Goal: Task Accomplishment & Management: Manage account settings

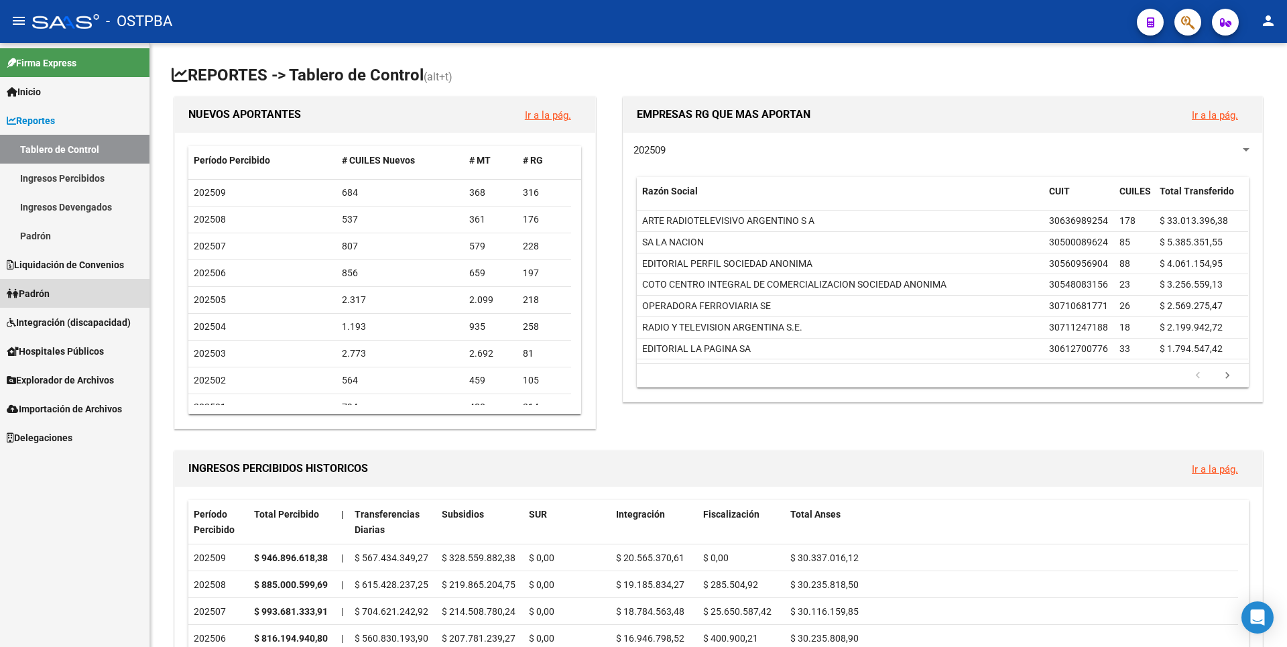
click at [76, 288] on link "Padrón" at bounding box center [74, 293] width 149 height 29
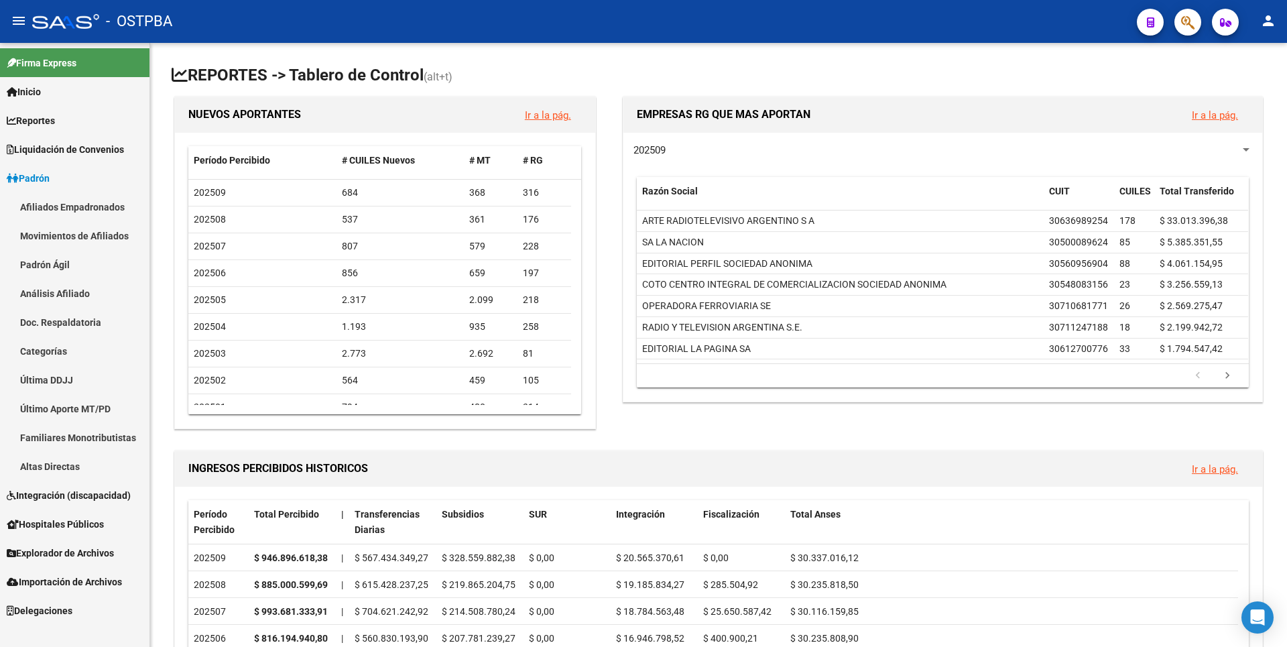
click at [55, 121] on span "Reportes" at bounding box center [31, 120] width 48 height 15
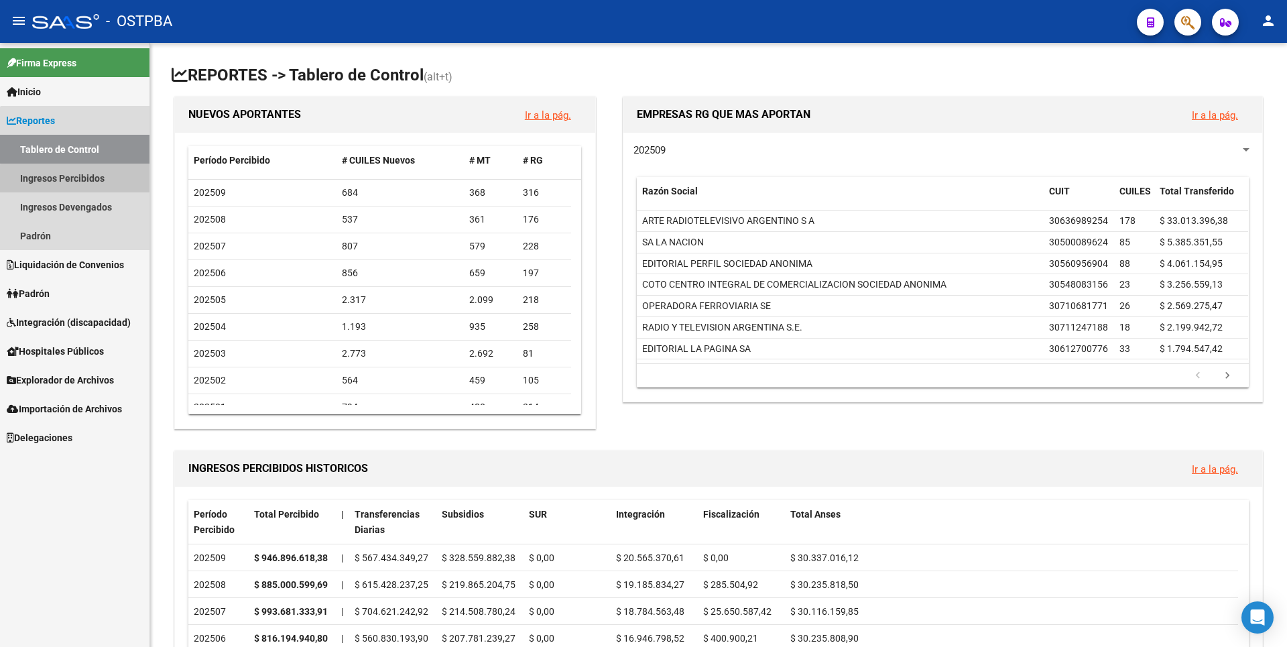
click at [84, 180] on link "Ingresos Percibidos" at bounding box center [74, 178] width 149 height 29
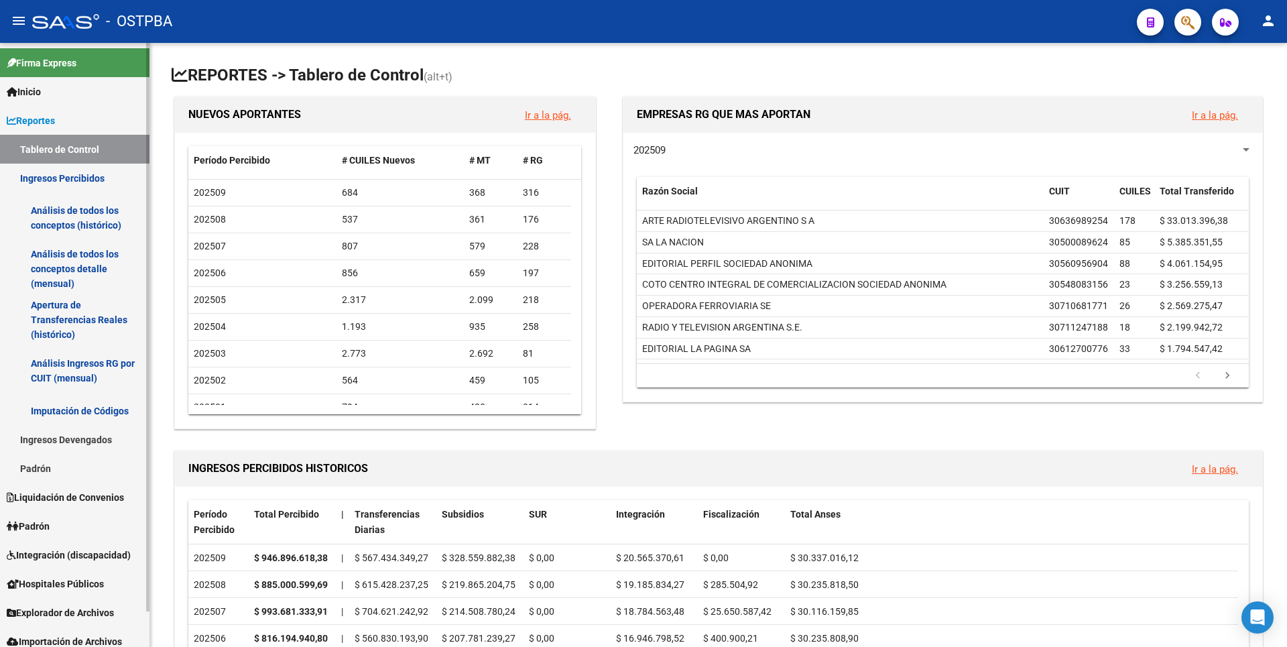
click at [76, 239] on link "Análisis de todos los conceptos (histórico)" at bounding box center [74, 217] width 149 height 51
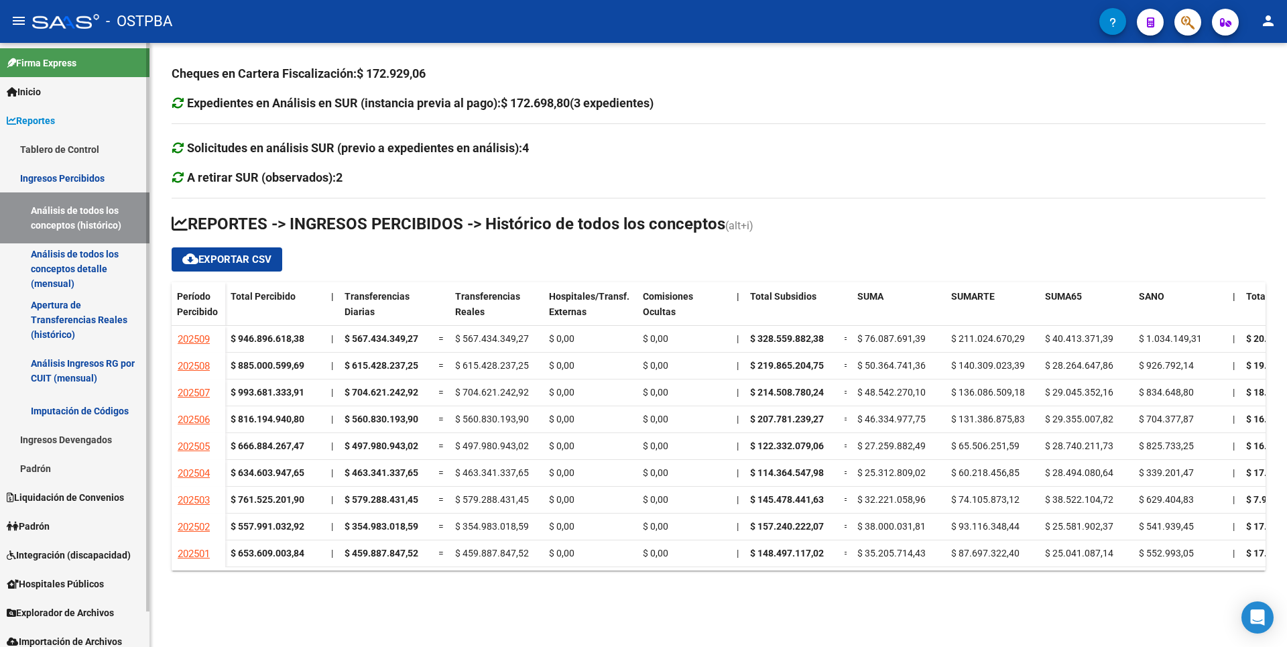
click at [54, 470] on link "Padrón" at bounding box center [74, 468] width 149 height 29
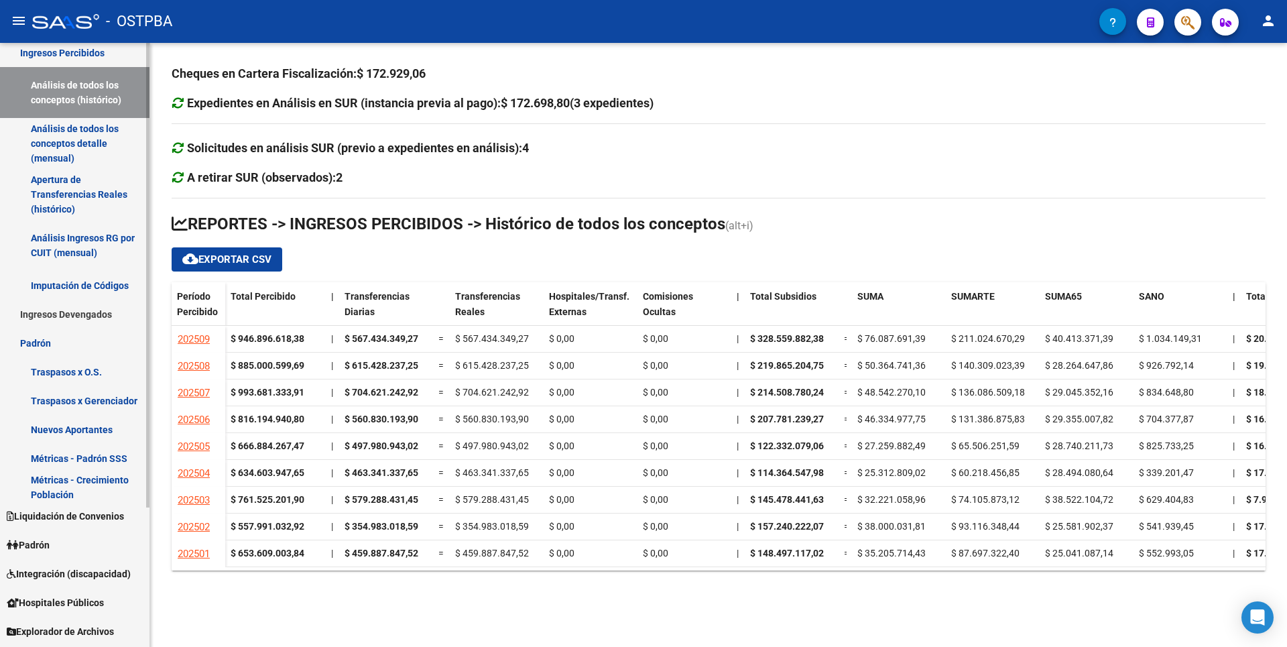
scroll to position [182, 0]
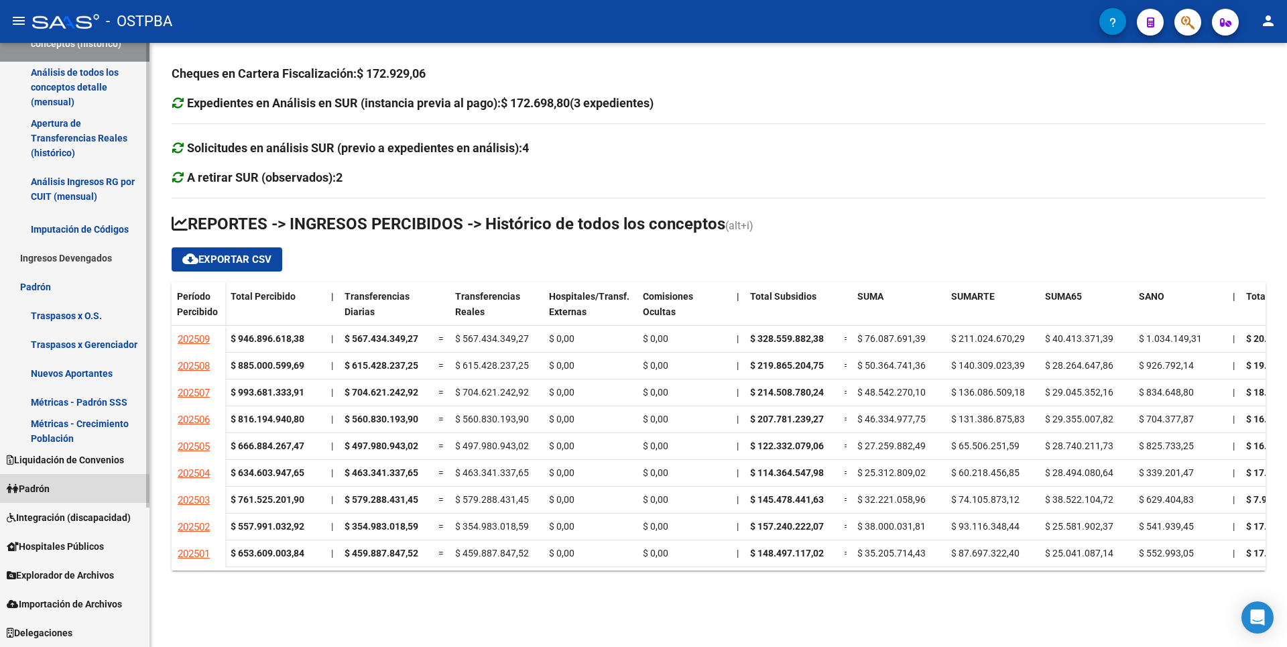
click at [62, 489] on link "Padrón" at bounding box center [74, 488] width 149 height 29
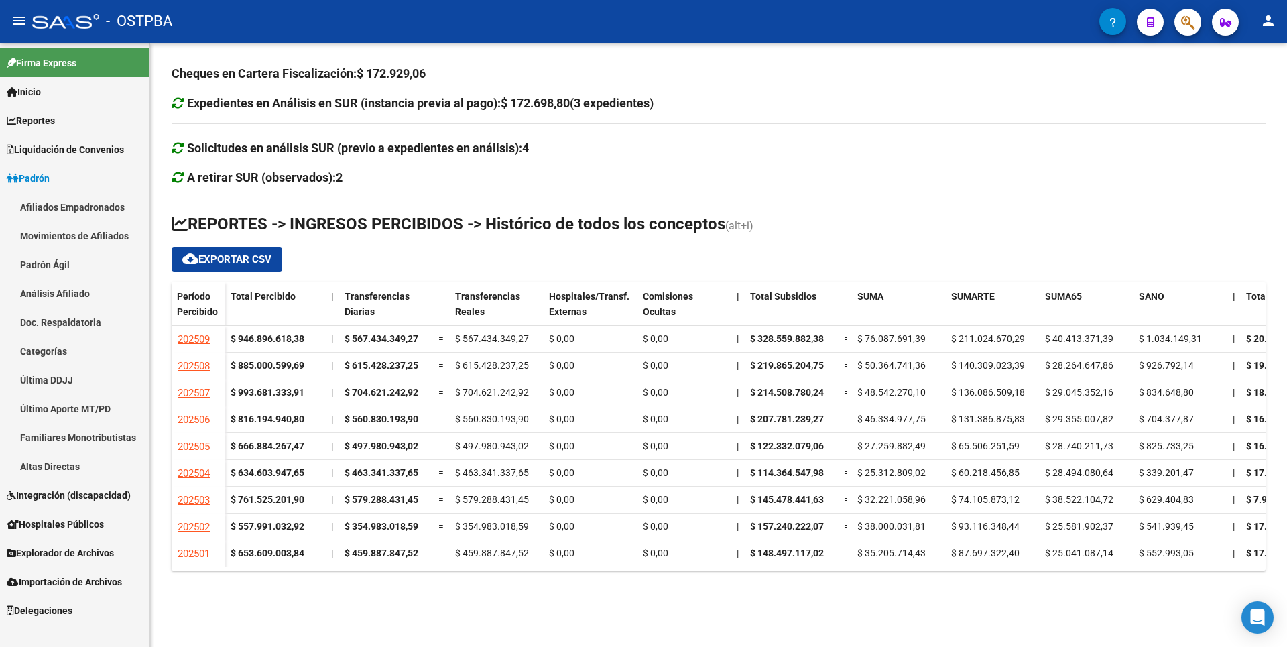
scroll to position [0, 0]
click at [72, 546] on span "Explorador de Archivos" at bounding box center [60, 553] width 107 height 15
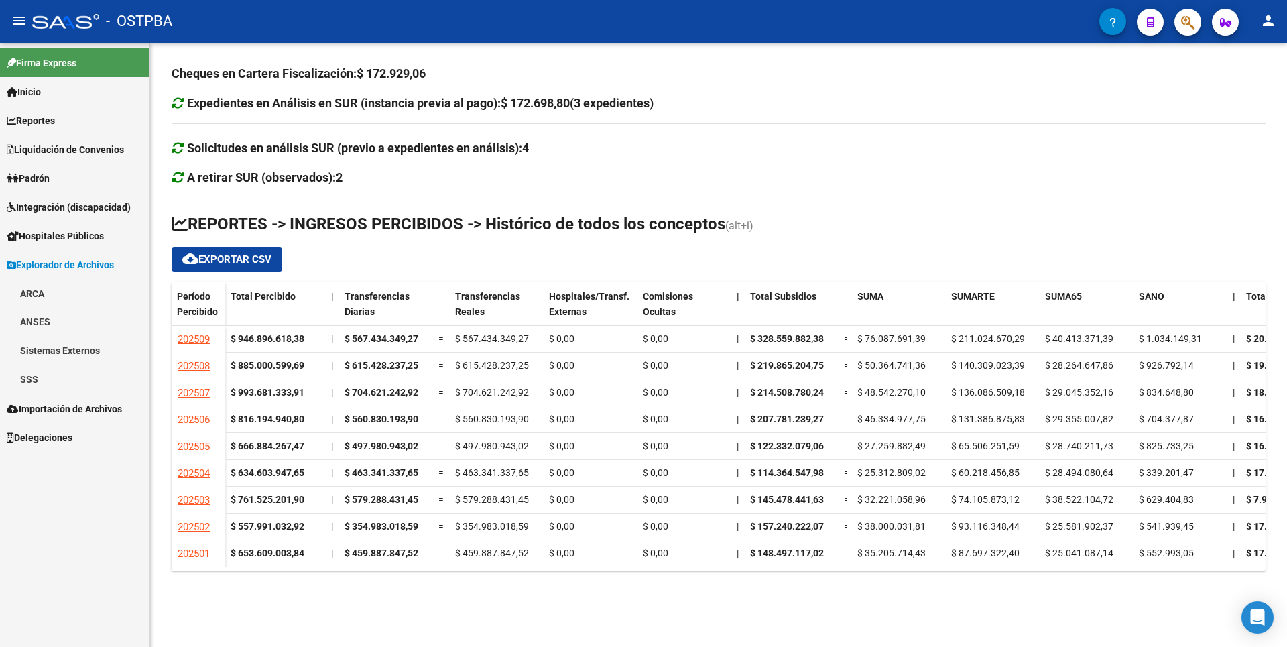
click at [58, 371] on link "SSS" at bounding box center [74, 379] width 149 height 29
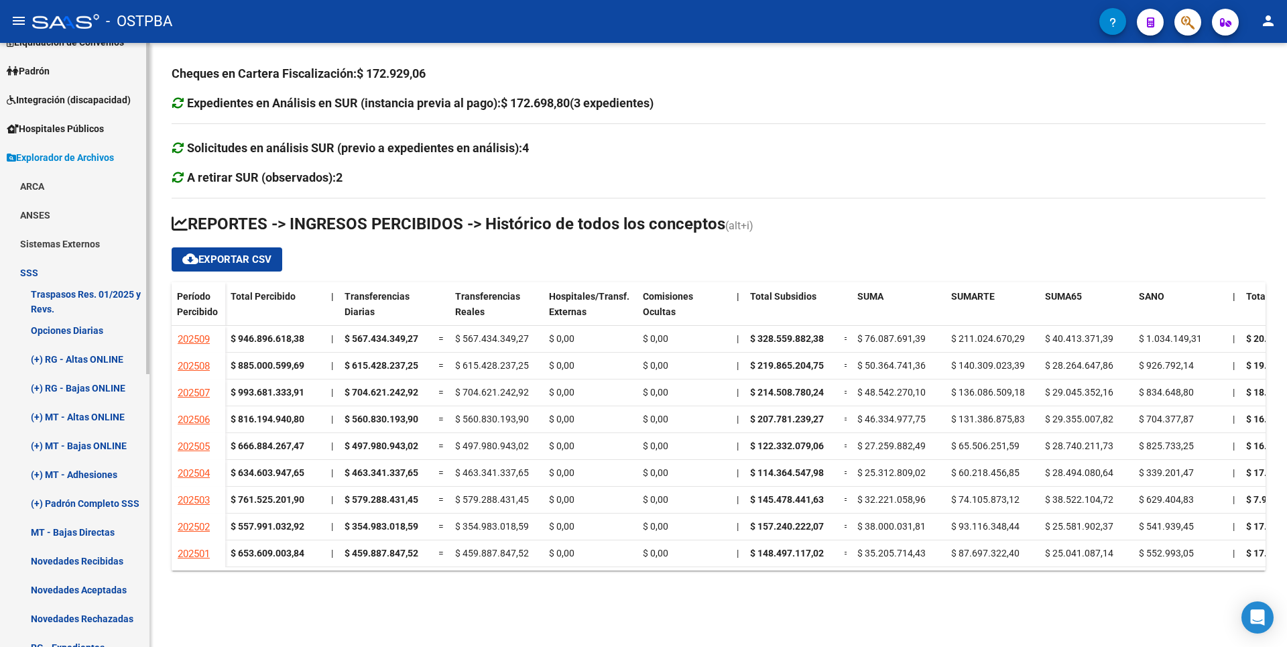
scroll to position [134, 0]
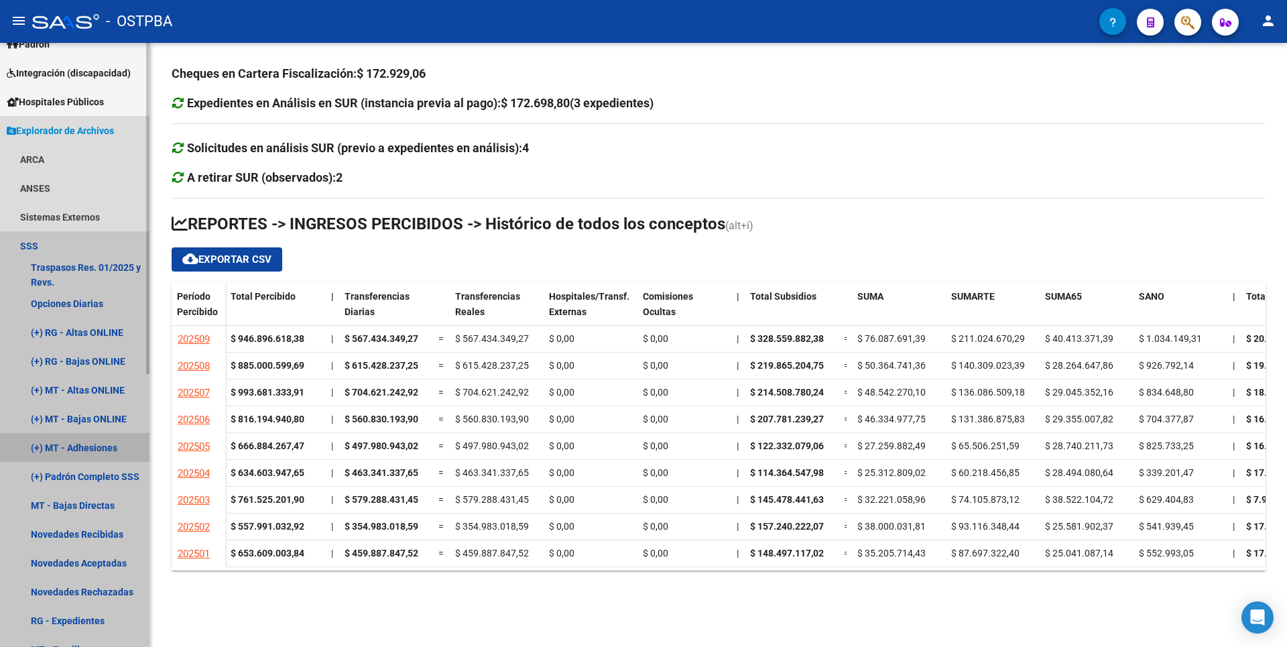
click at [92, 439] on link "(+) MT - Adhesiones" at bounding box center [74, 447] width 149 height 29
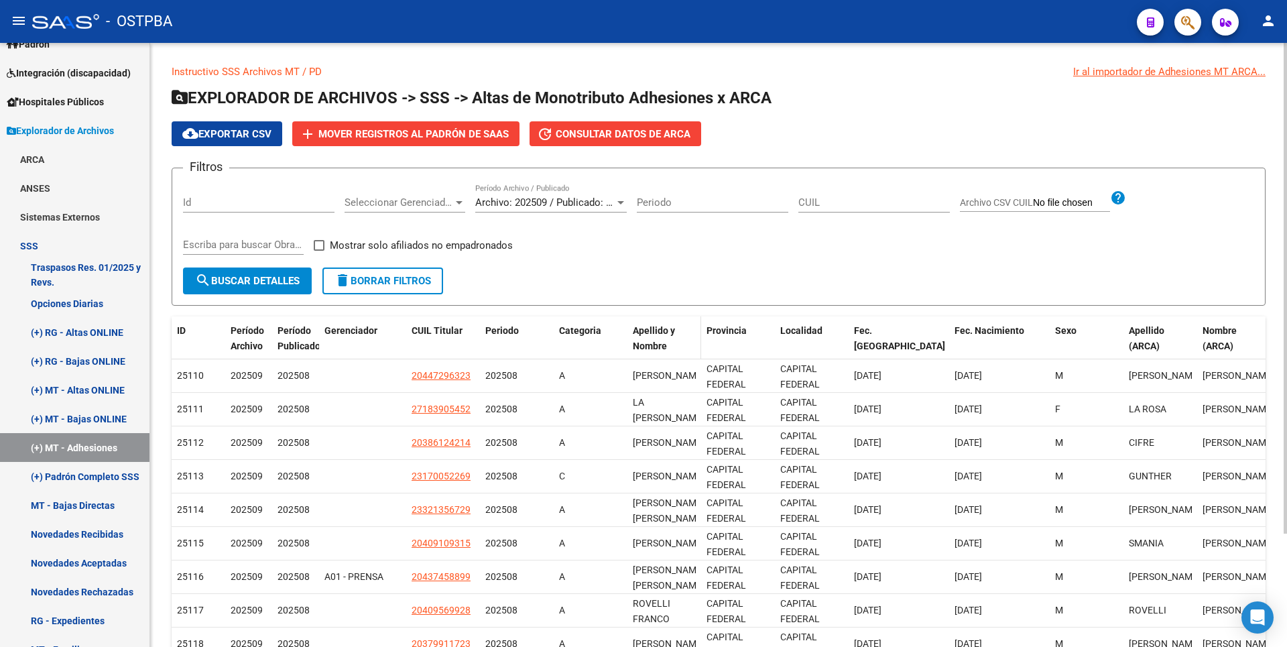
scroll to position [139, 0]
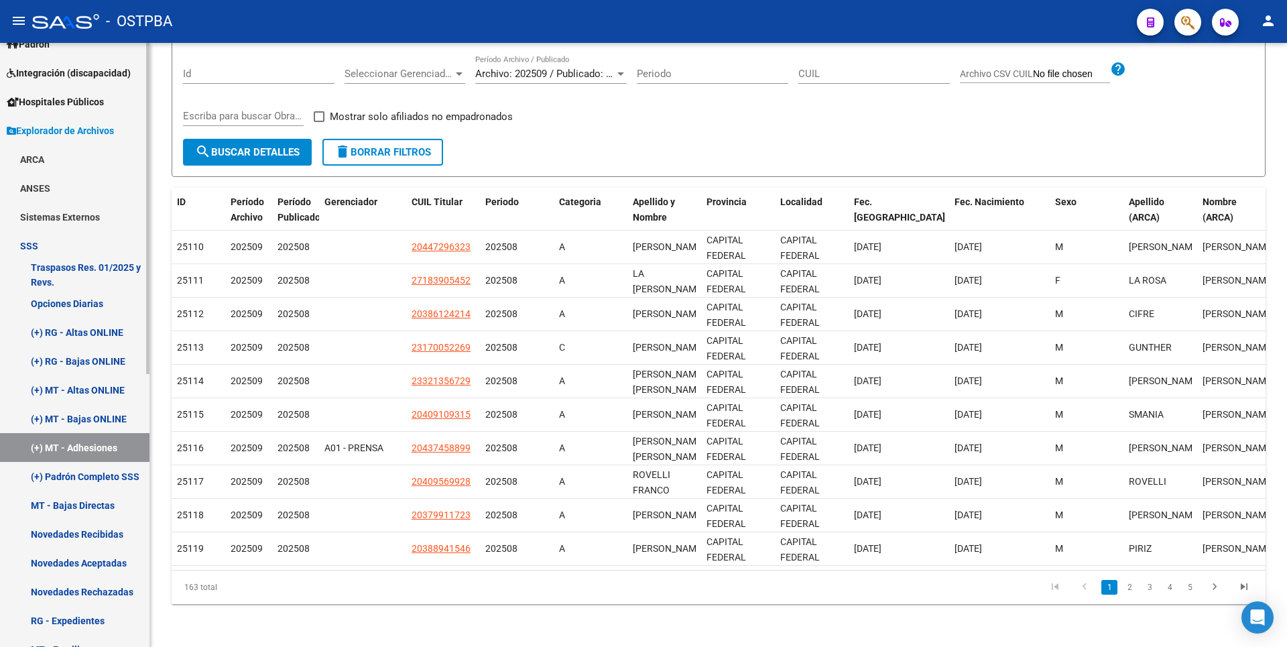
click at [94, 509] on link "MT - Bajas Directas" at bounding box center [74, 505] width 149 height 29
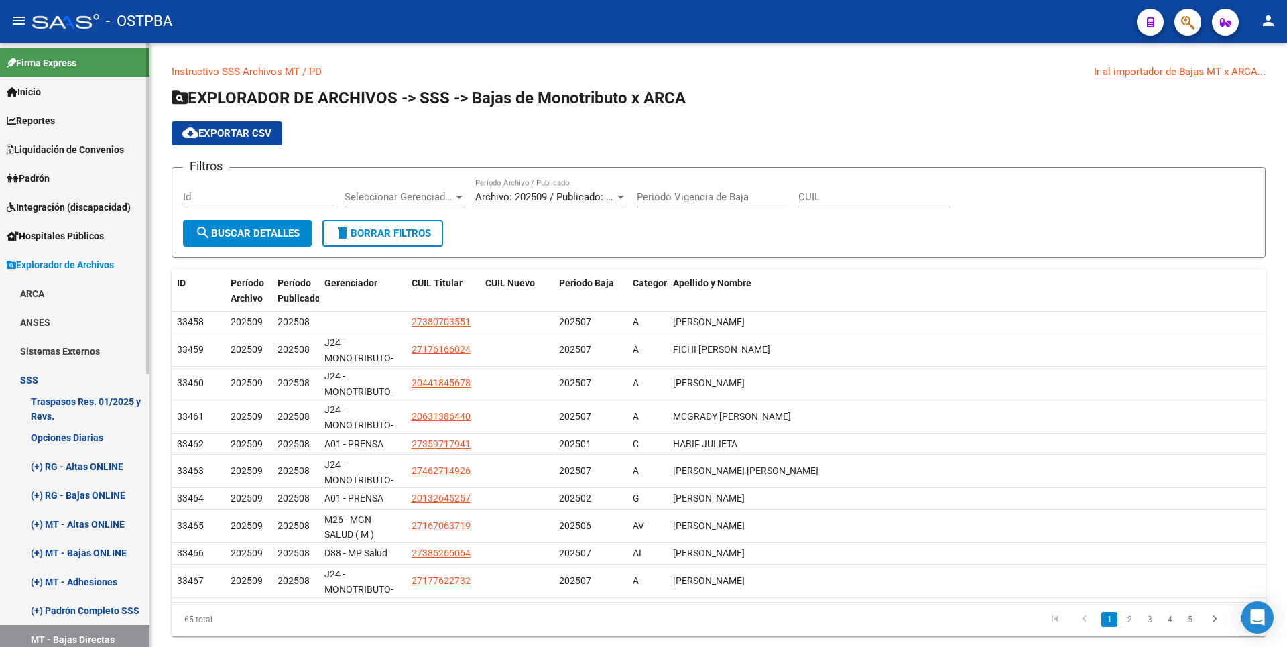
click at [42, 287] on link "ARCA" at bounding box center [74, 293] width 149 height 29
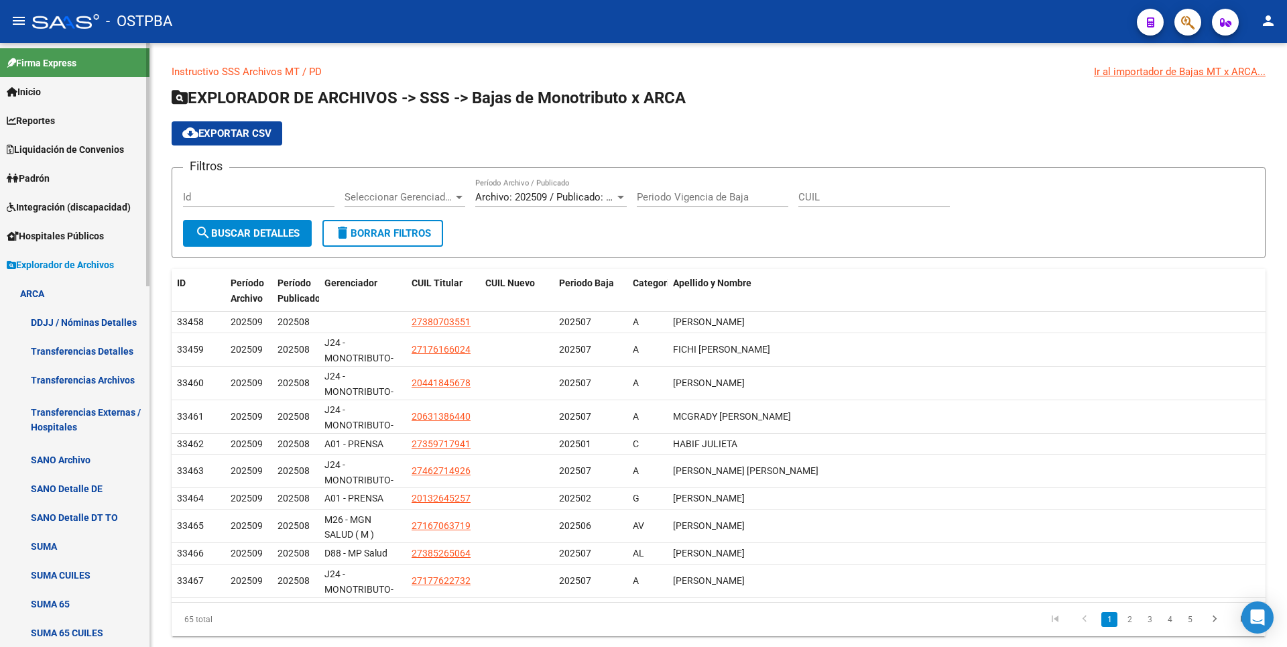
click at [99, 359] on link "Transferencias Detalles" at bounding box center [74, 350] width 149 height 29
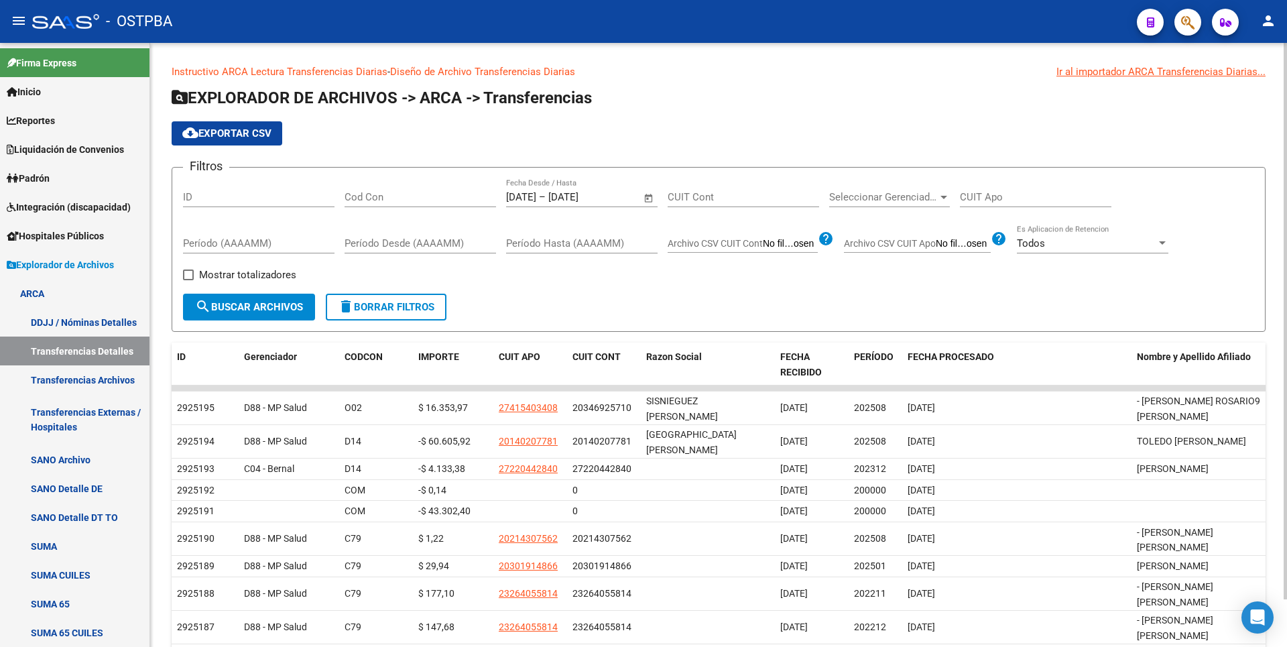
click at [649, 198] on span "Open calendar" at bounding box center [649, 198] width 32 height 32
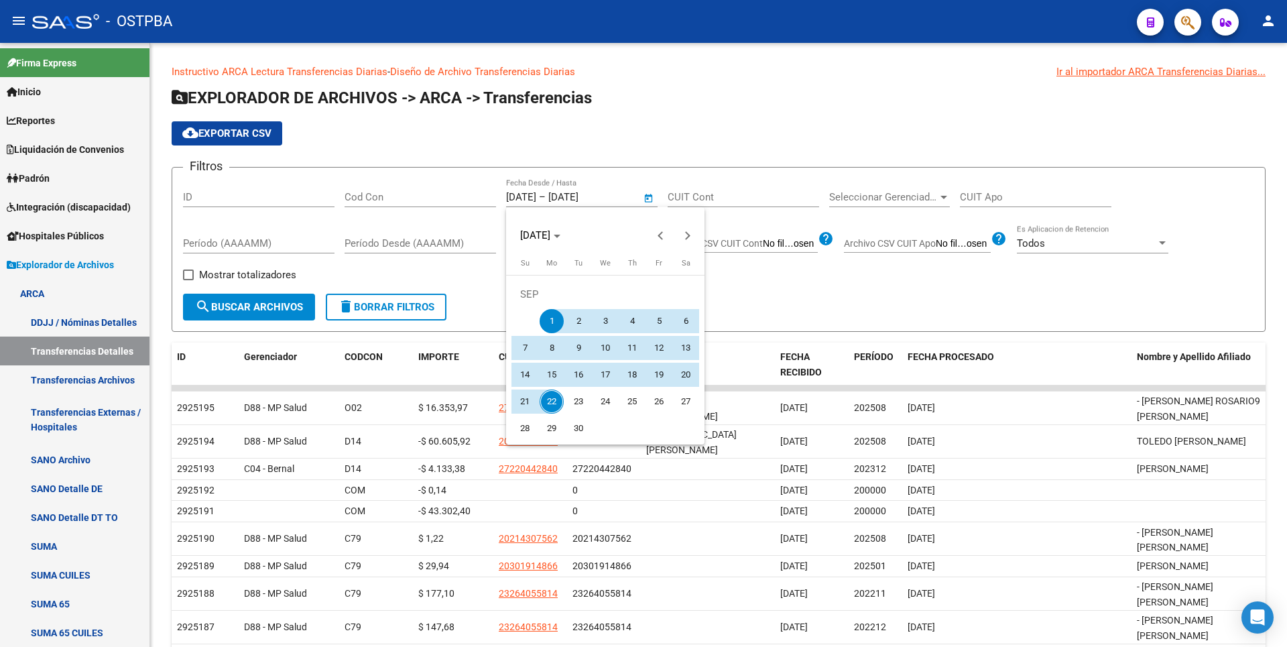
click at [548, 403] on span "22" at bounding box center [552, 401] width 24 height 24
type input "[DATE]"
click at [548, 403] on span "22" at bounding box center [552, 401] width 24 height 24
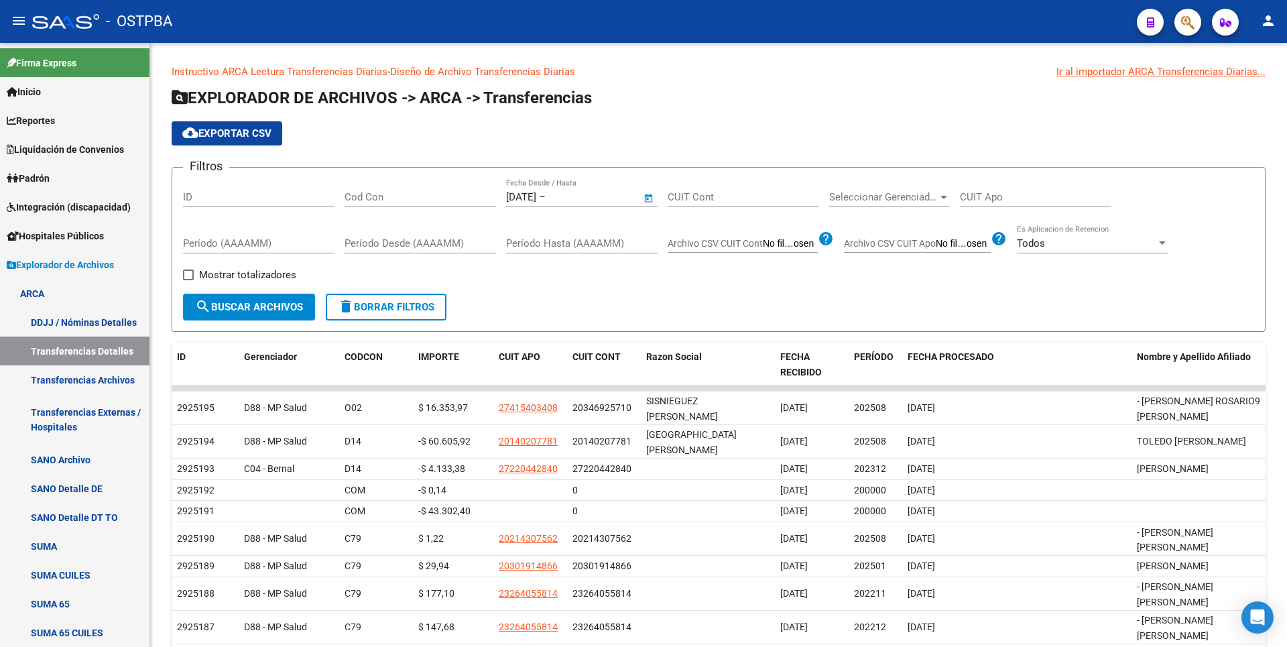
type input "[DATE]"
click at [192, 271] on span at bounding box center [188, 274] width 11 height 11
click at [188, 280] on input "Mostrar totalizadores" at bounding box center [188, 280] width 1 height 1
checkbox input "true"
click at [217, 300] on button "search Buscar Archivos" at bounding box center [249, 307] width 132 height 27
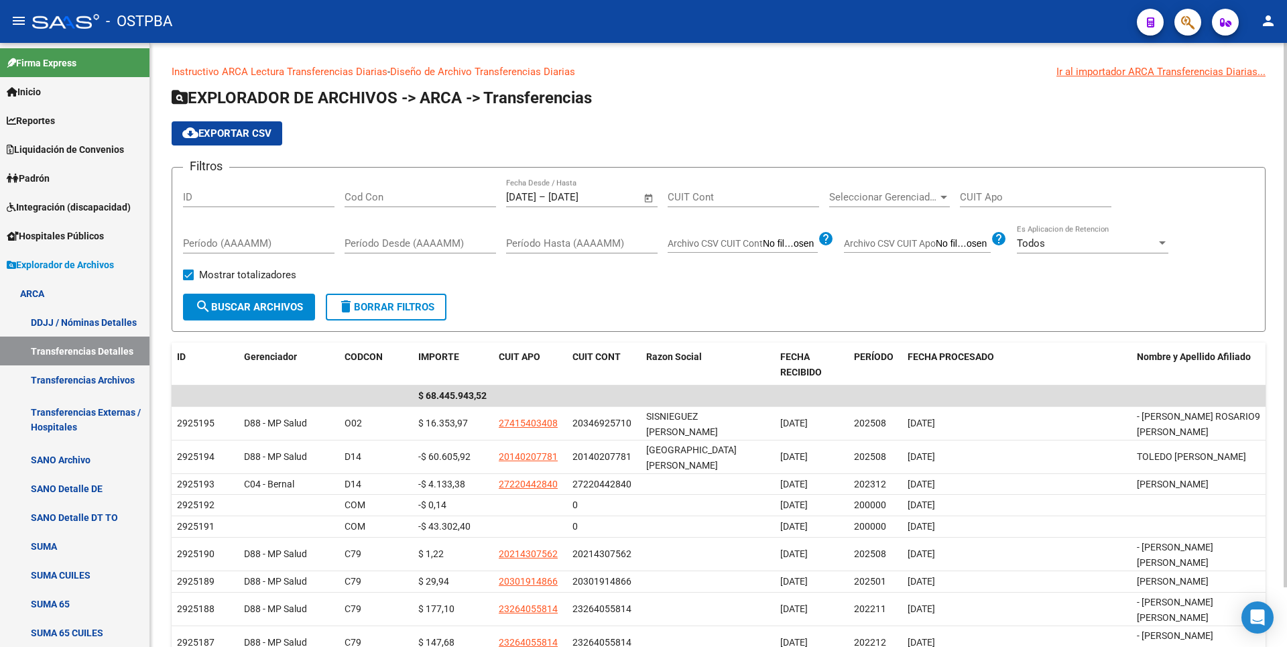
click at [351, 193] on input "Cod Con" at bounding box center [419, 197] width 151 height 12
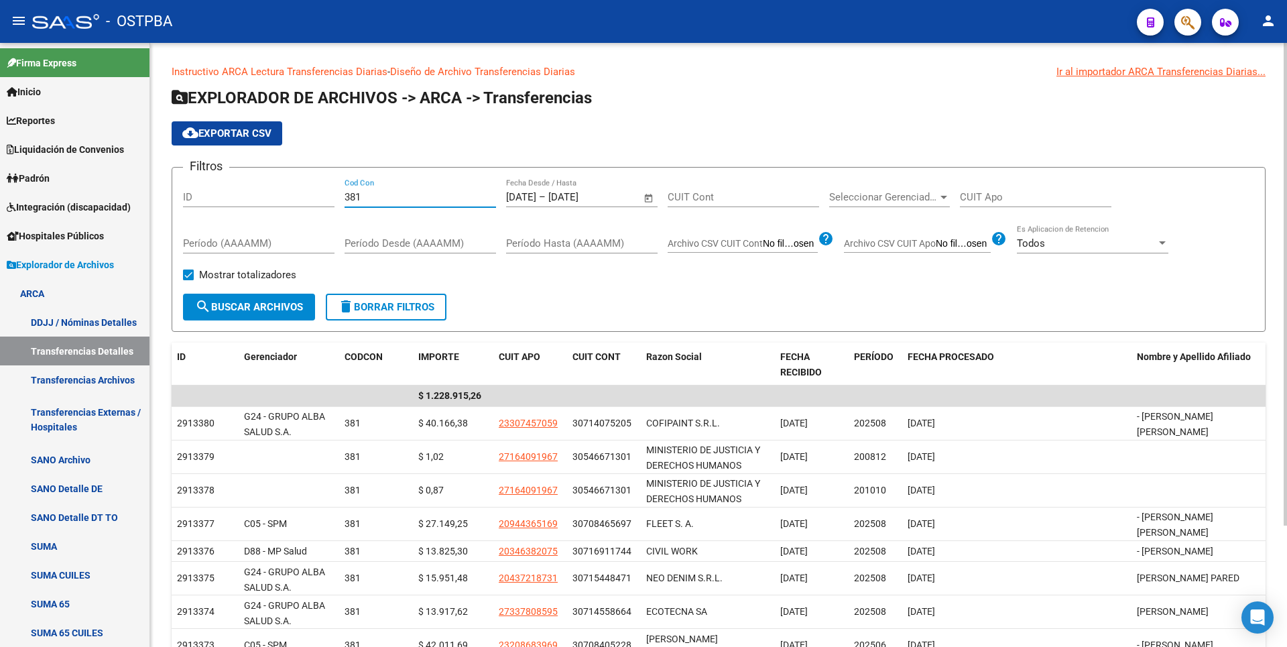
drag, startPoint x: 369, startPoint y: 199, endPoint x: 226, endPoint y: 194, distance: 143.5
click at [226, 194] on div "Filtros ID 381 Cod Con [DATE] [DATE] – [DATE] Fecha fin Fecha Desde / Hasta CUI…" at bounding box center [718, 235] width 1071 height 115
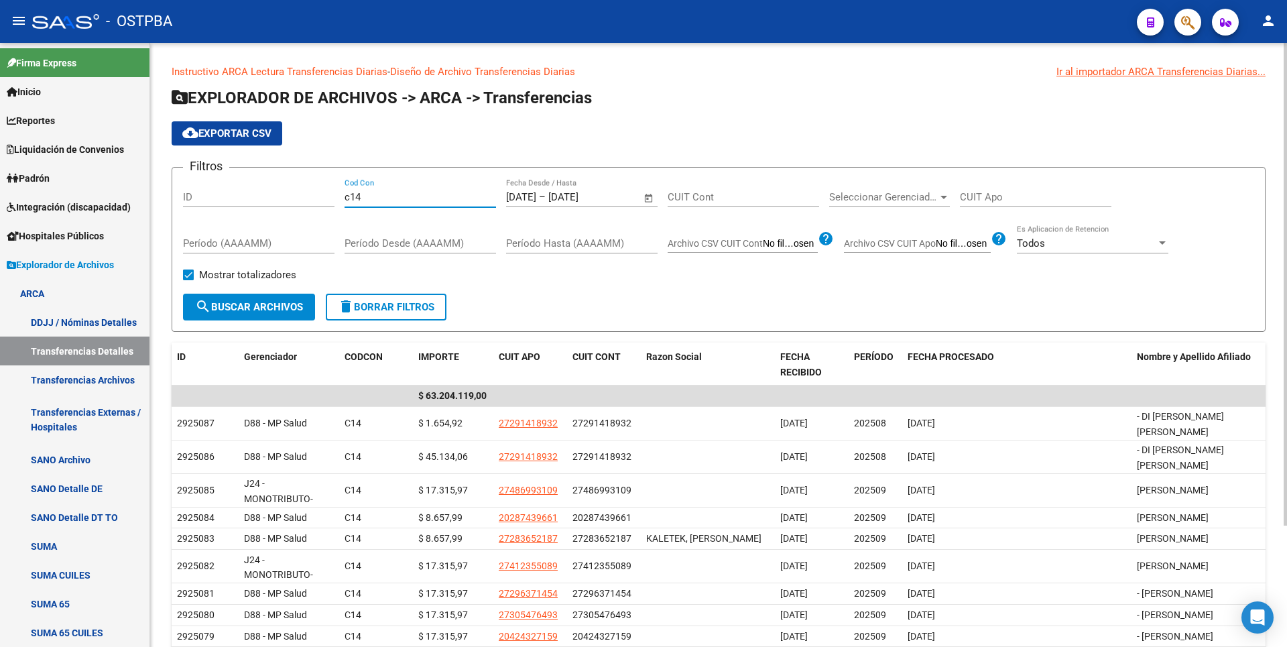
type input "c14"
click at [946, 198] on div at bounding box center [943, 197] width 7 height 3
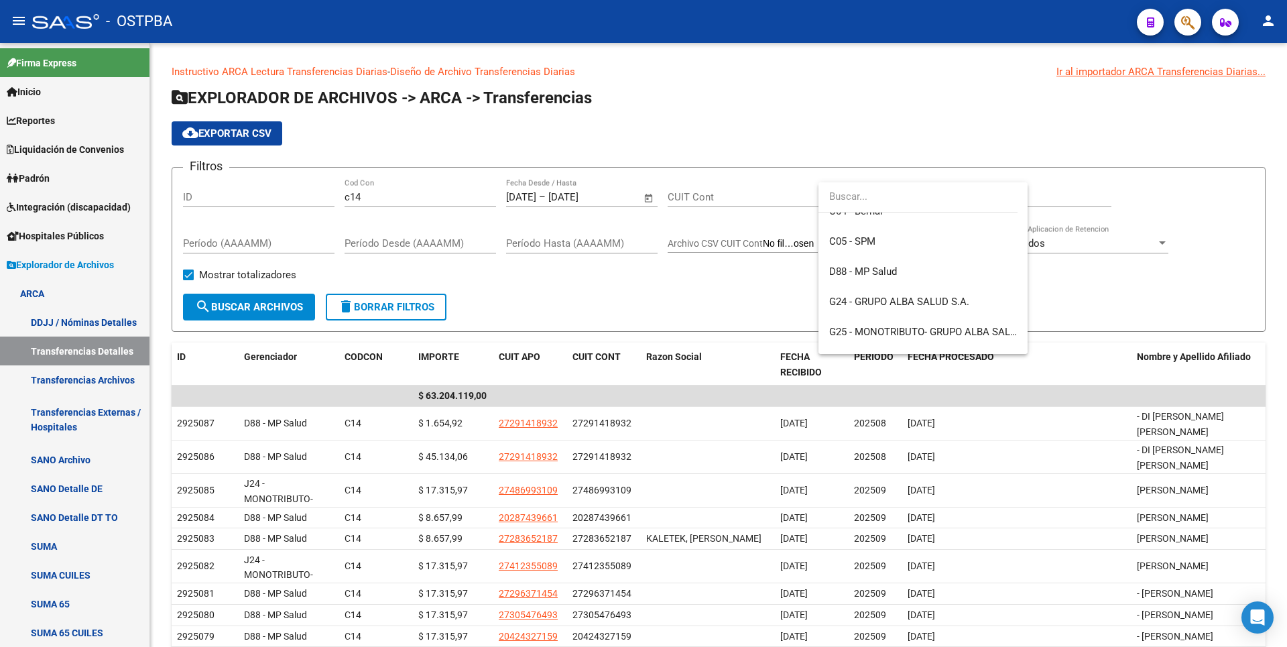
scroll to position [67, 0]
click at [889, 336] on span "D88 - MP Salud" at bounding box center [863, 341] width 68 height 12
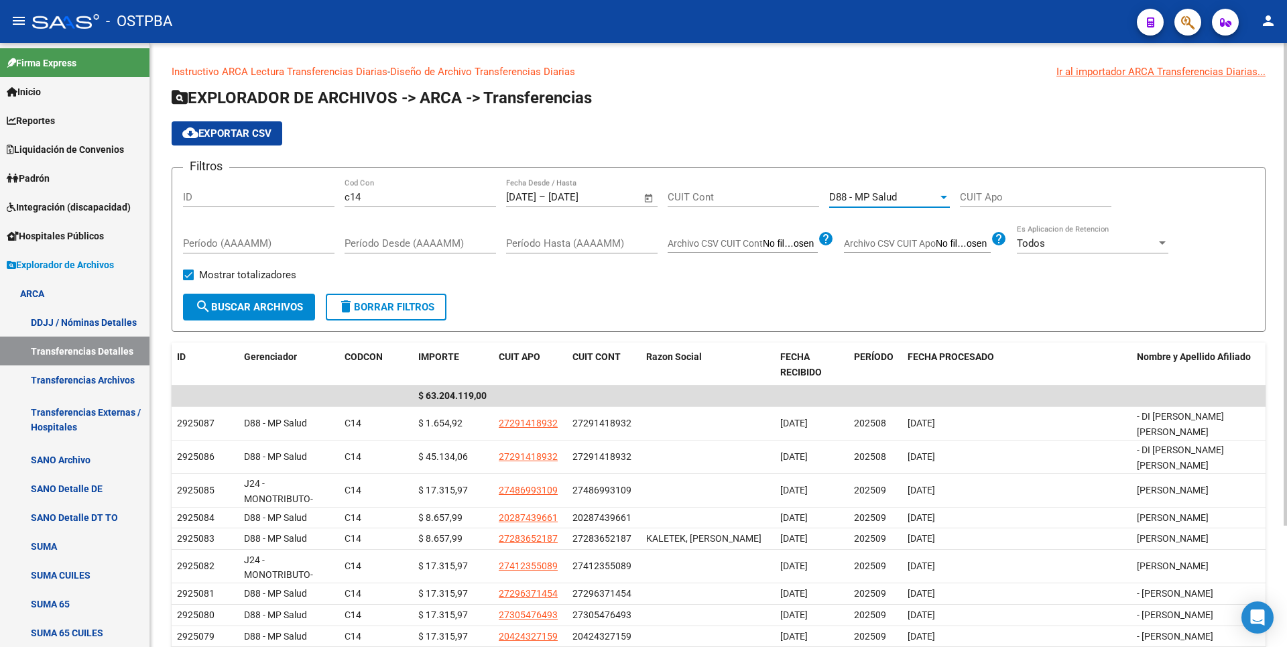
scroll to position [70, 0]
click at [304, 309] on button "search Buscar Archivos" at bounding box center [249, 307] width 132 height 27
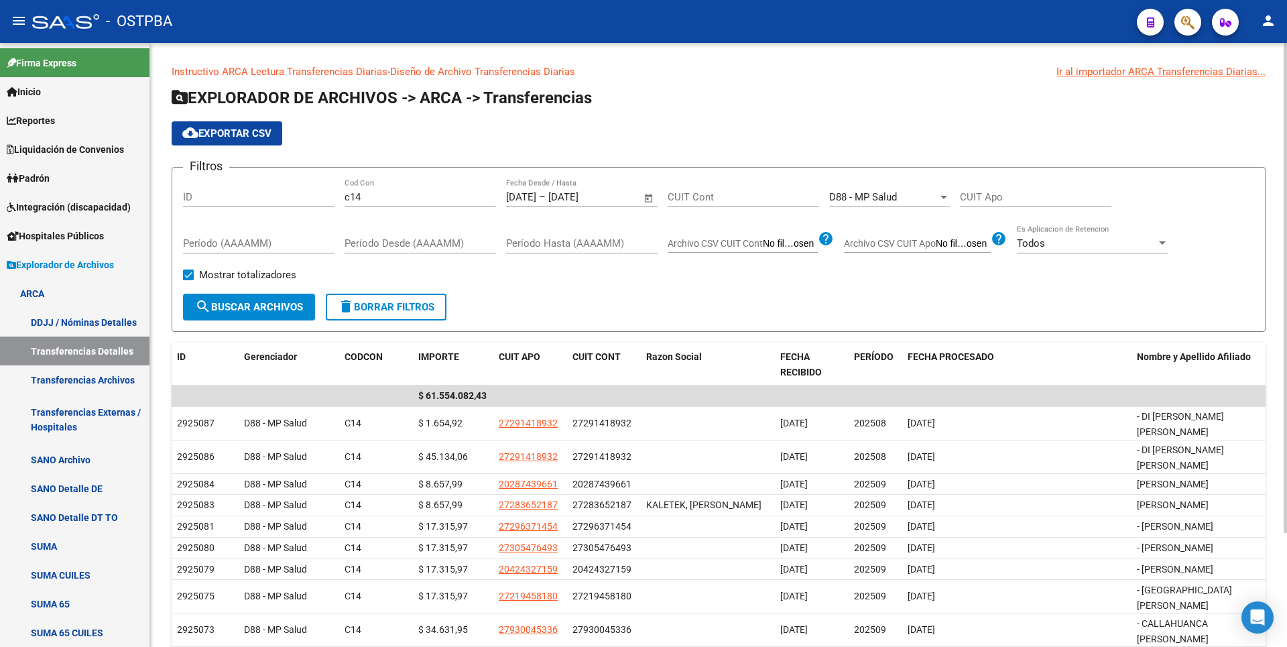
scroll to position [134, 0]
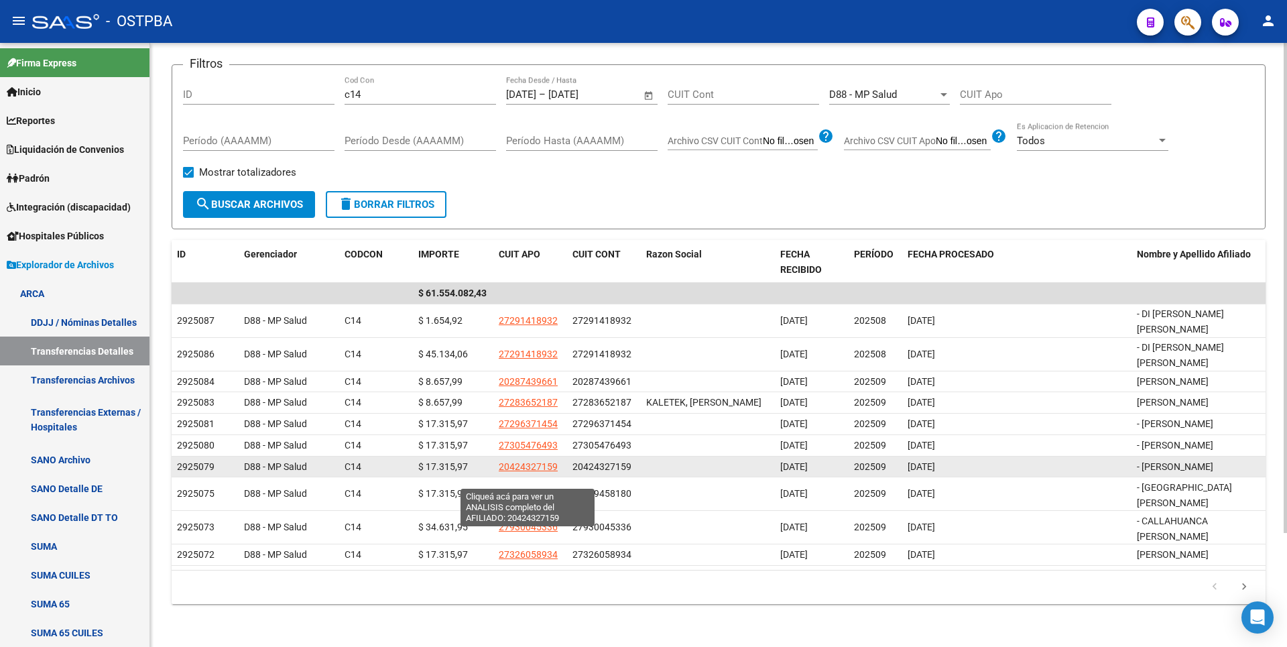
click at [531, 472] on span "20424327159" at bounding box center [528, 466] width 59 height 11
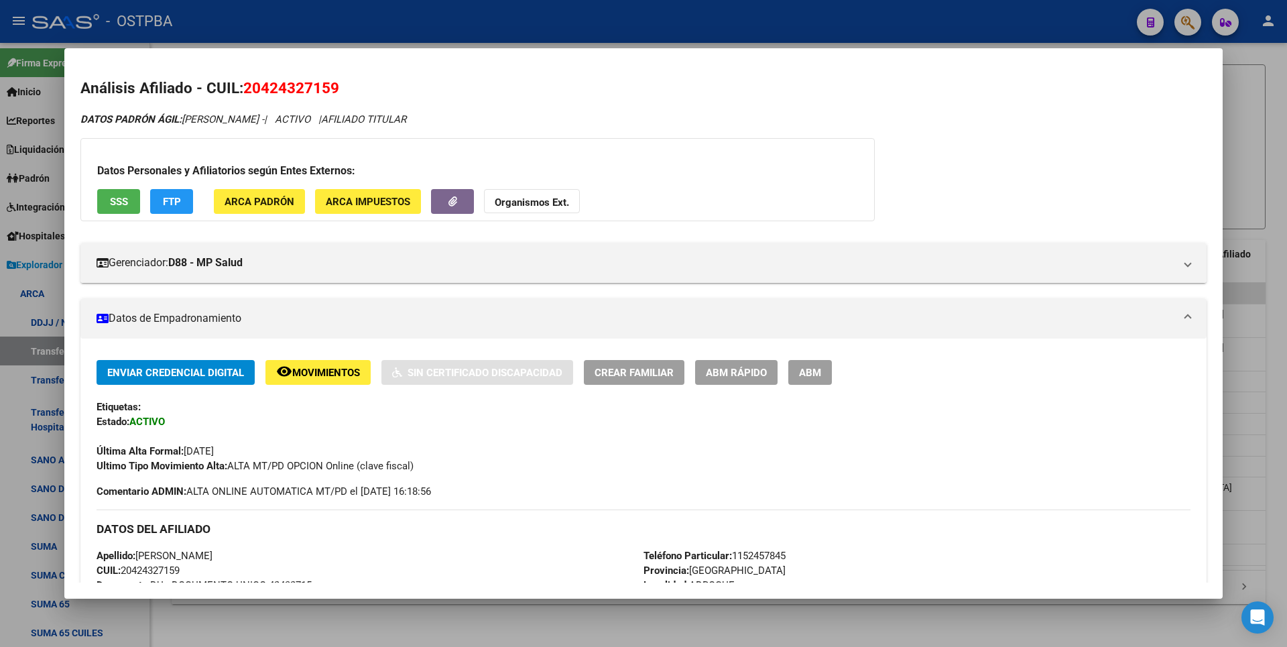
scroll to position [521, 0]
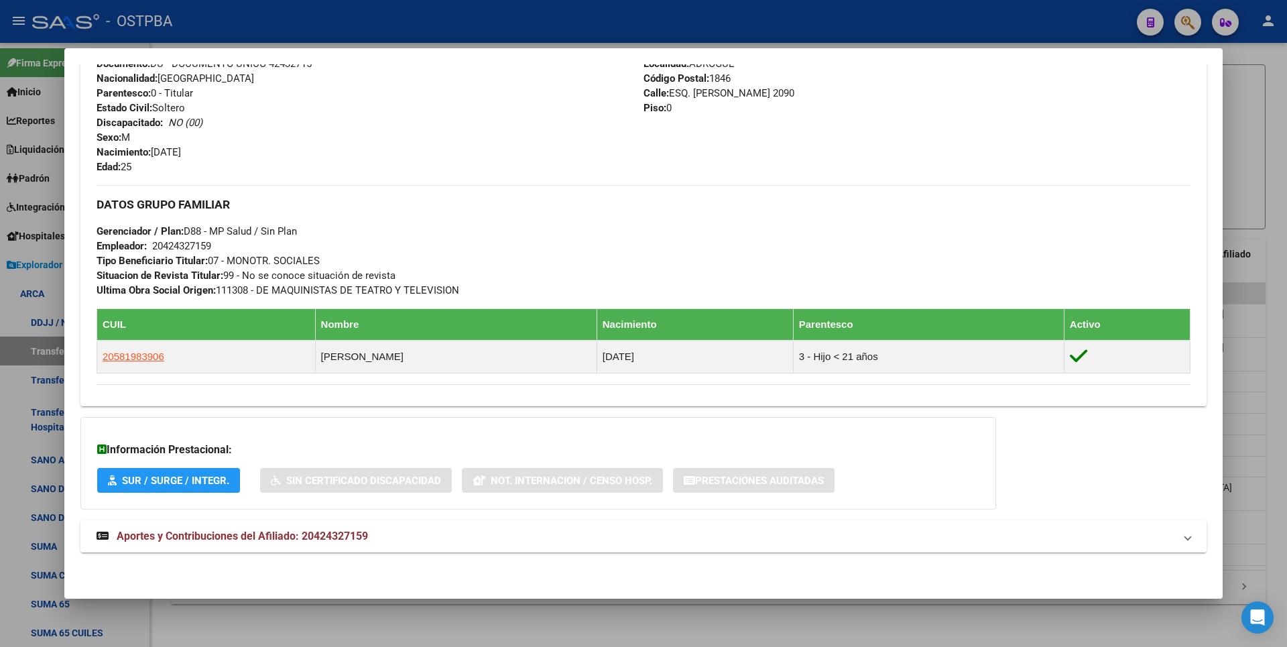
click at [335, 540] on span "Aportes y Contribuciones del Afiliado: 20424327159" at bounding box center [242, 535] width 251 height 13
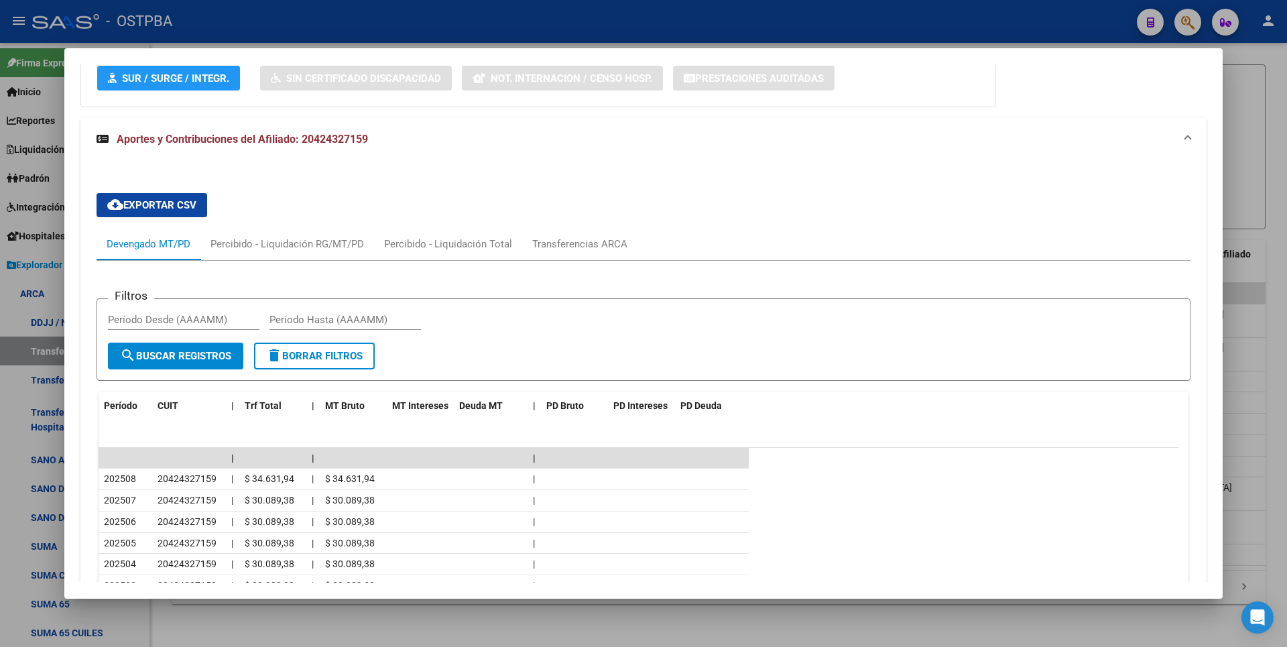
click at [1236, 185] on div at bounding box center [643, 323] width 1287 height 647
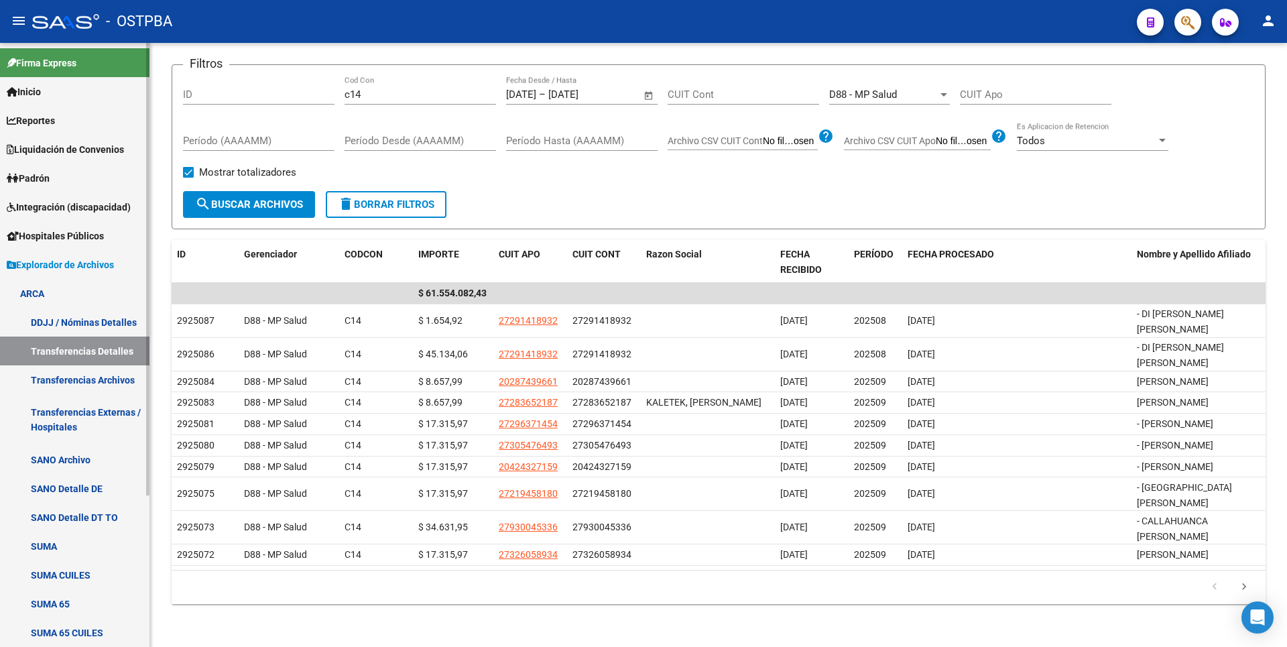
click at [55, 124] on span "Reportes" at bounding box center [31, 120] width 48 height 15
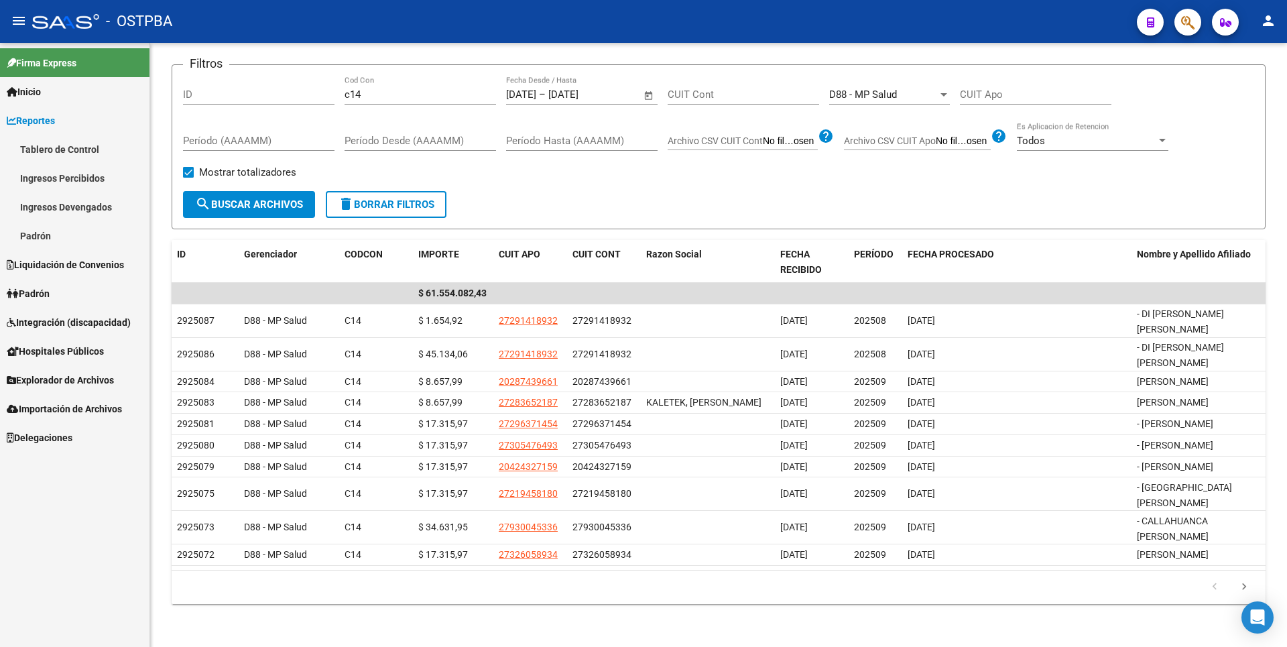
click at [61, 172] on link "Ingresos Percibidos" at bounding box center [74, 178] width 149 height 29
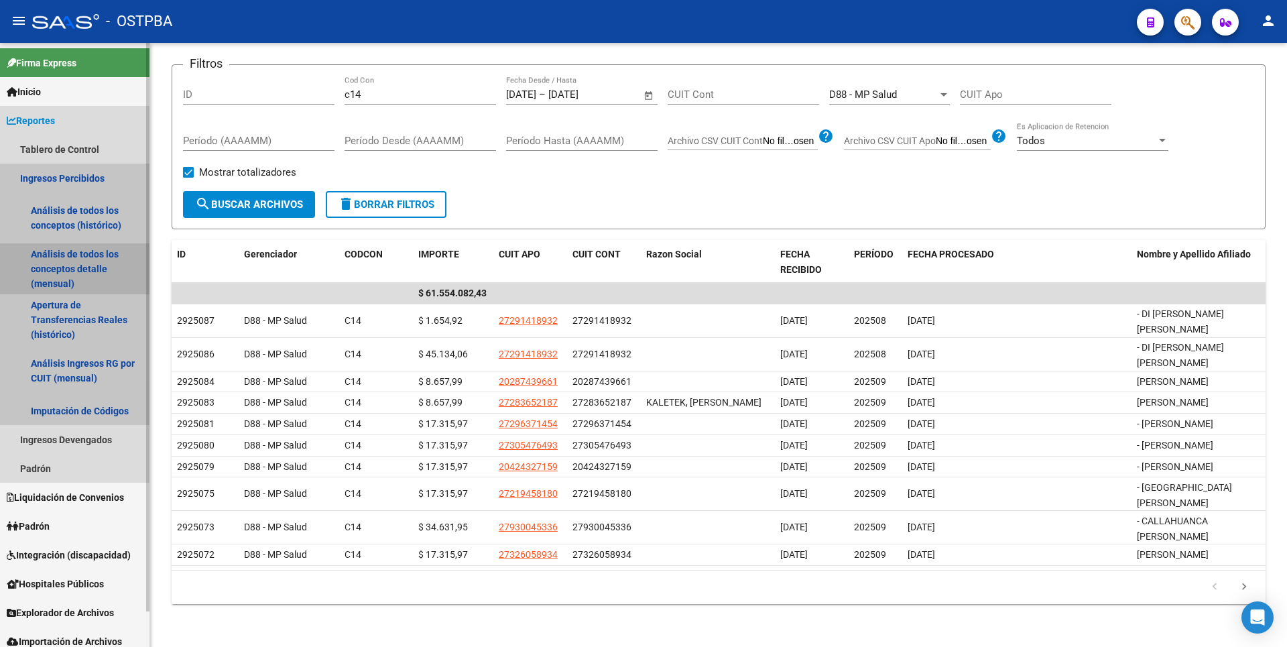
click at [68, 254] on link "Análisis de todos los conceptos detalle (mensual)" at bounding box center [74, 268] width 149 height 51
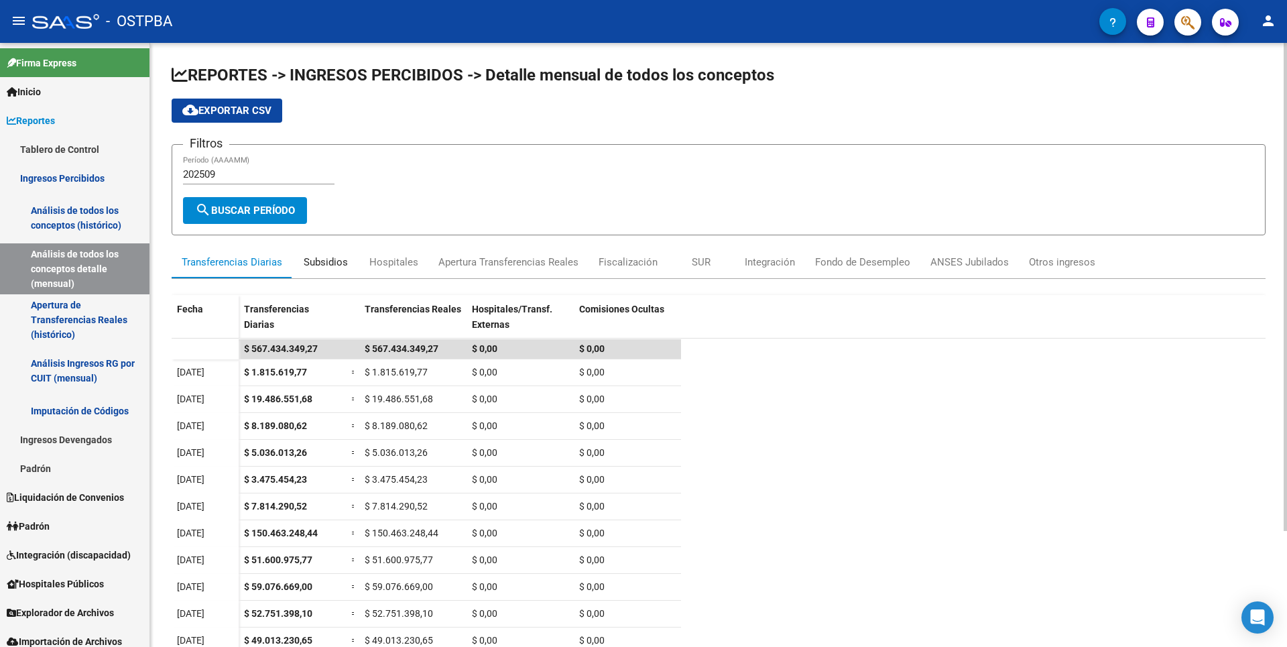
click at [315, 268] on div "Subsidios" at bounding box center [326, 262] width 44 height 15
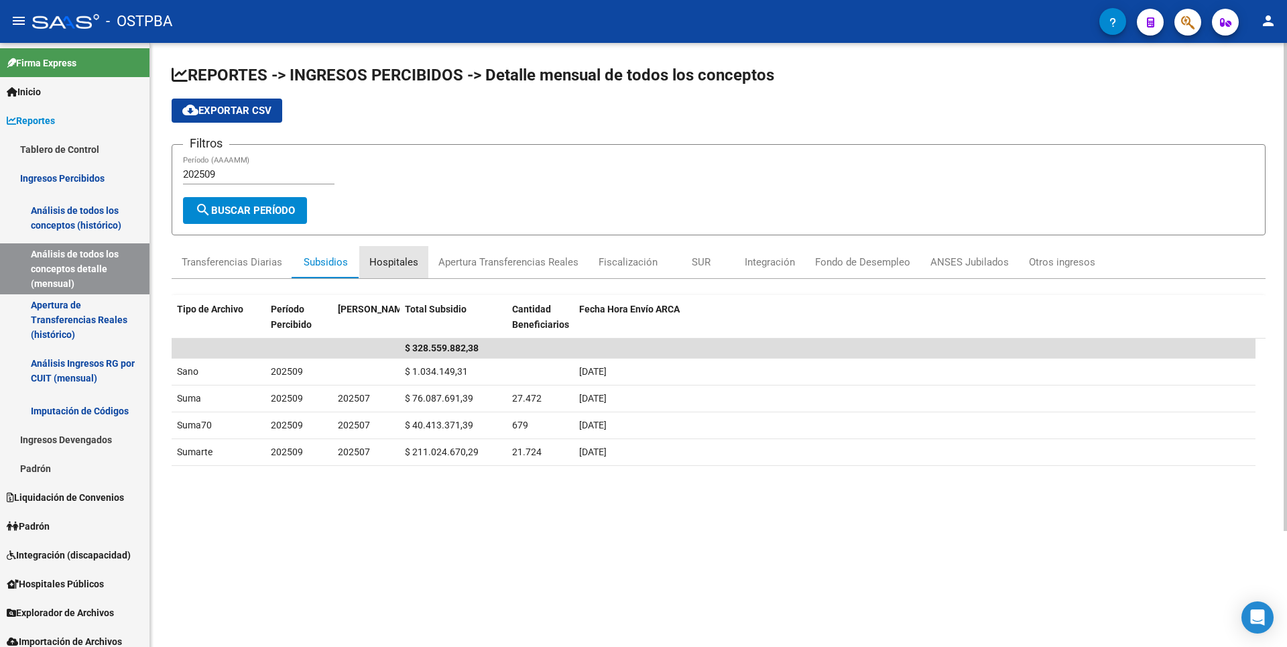
click at [393, 263] on div "Hospitales" at bounding box center [393, 262] width 49 height 15
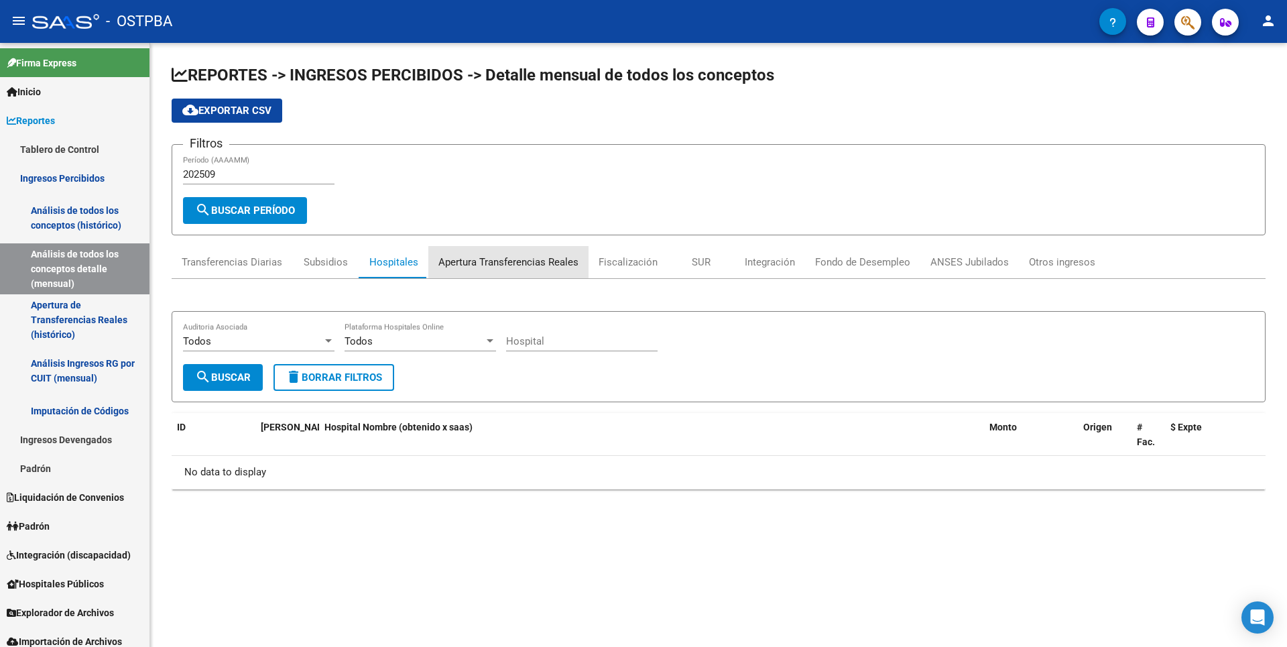
click at [534, 257] on div "Apertura Transferencias Reales" at bounding box center [508, 262] width 140 height 15
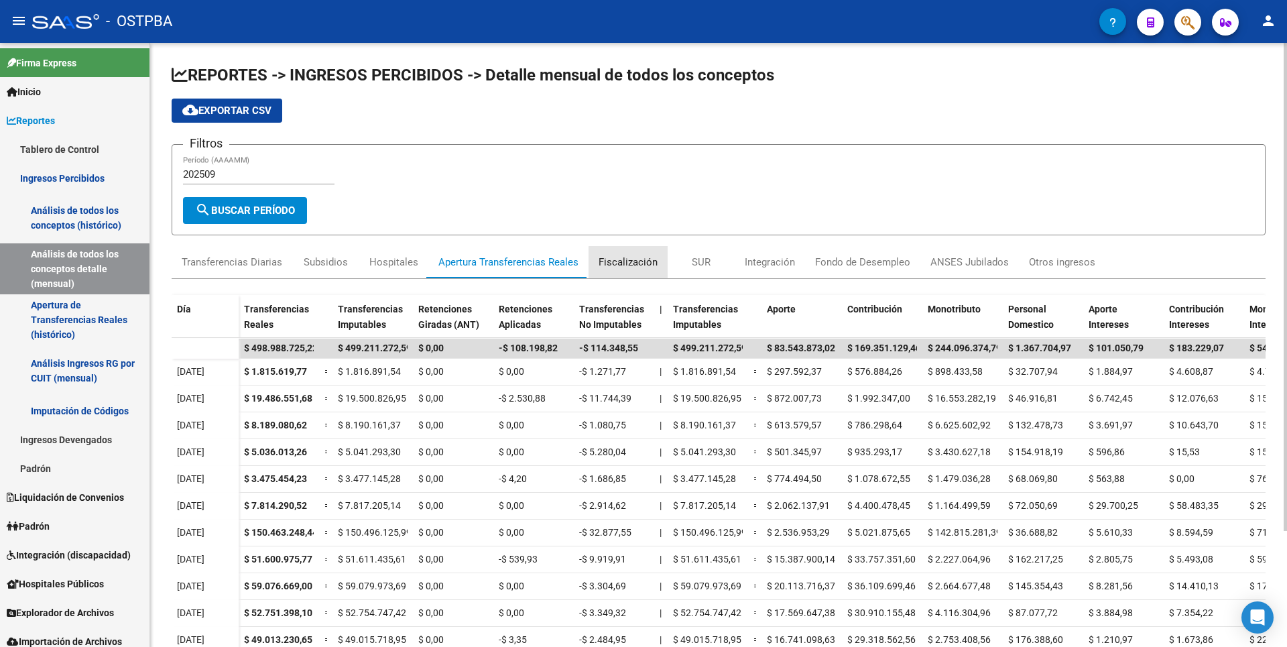
click at [632, 269] on div "Fiscalización" at bounding box center [628, 262] width 59 height 15
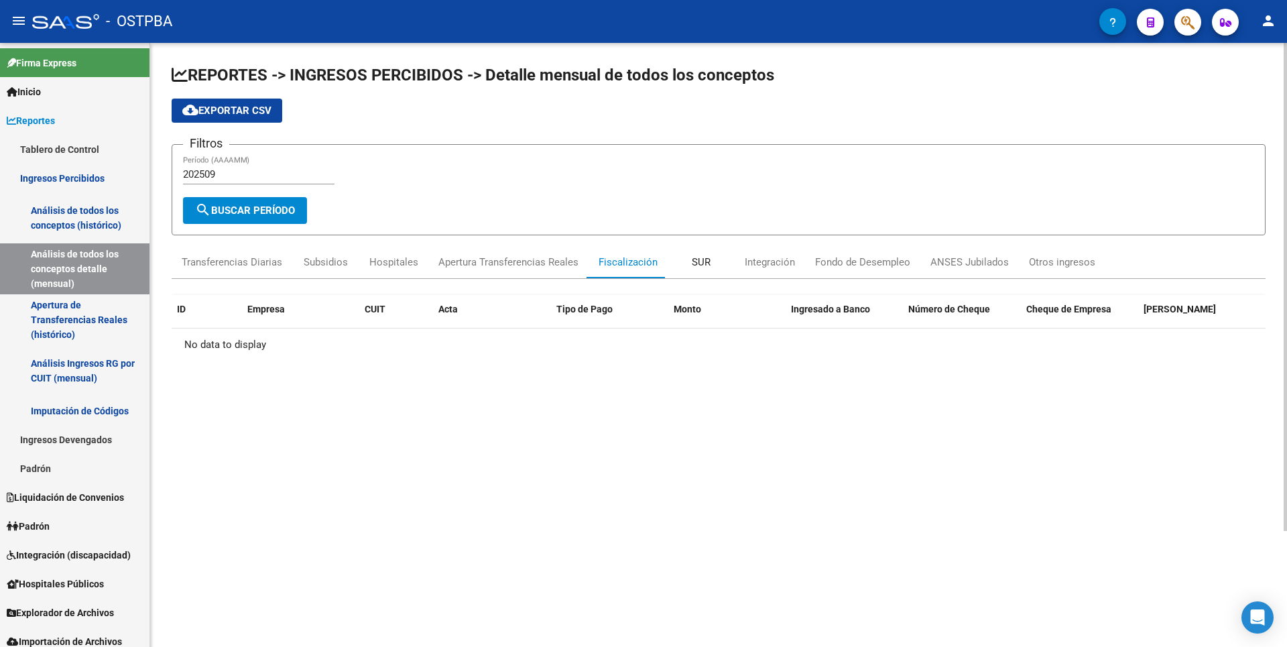
click at [698, 265] on div "SUR" at bounding box center [701, 262] width 19 height 15
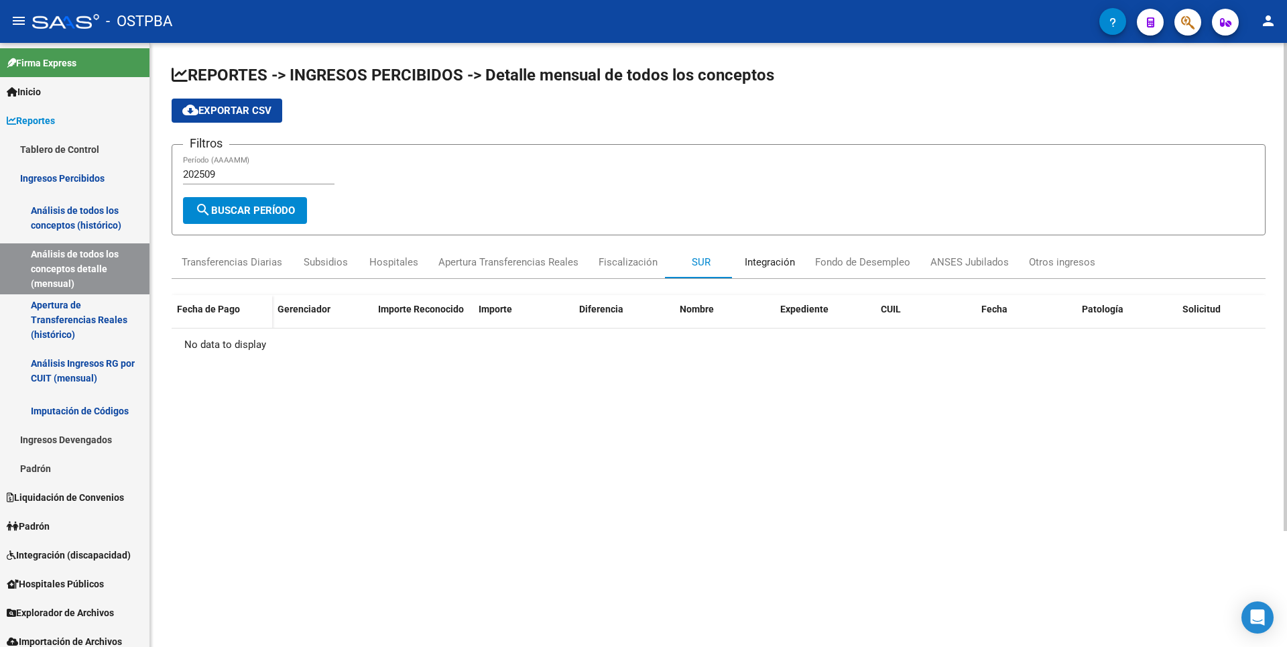
click at [765, 267] on div "Integración" at bounding box center [770, 262] width 50 height 15
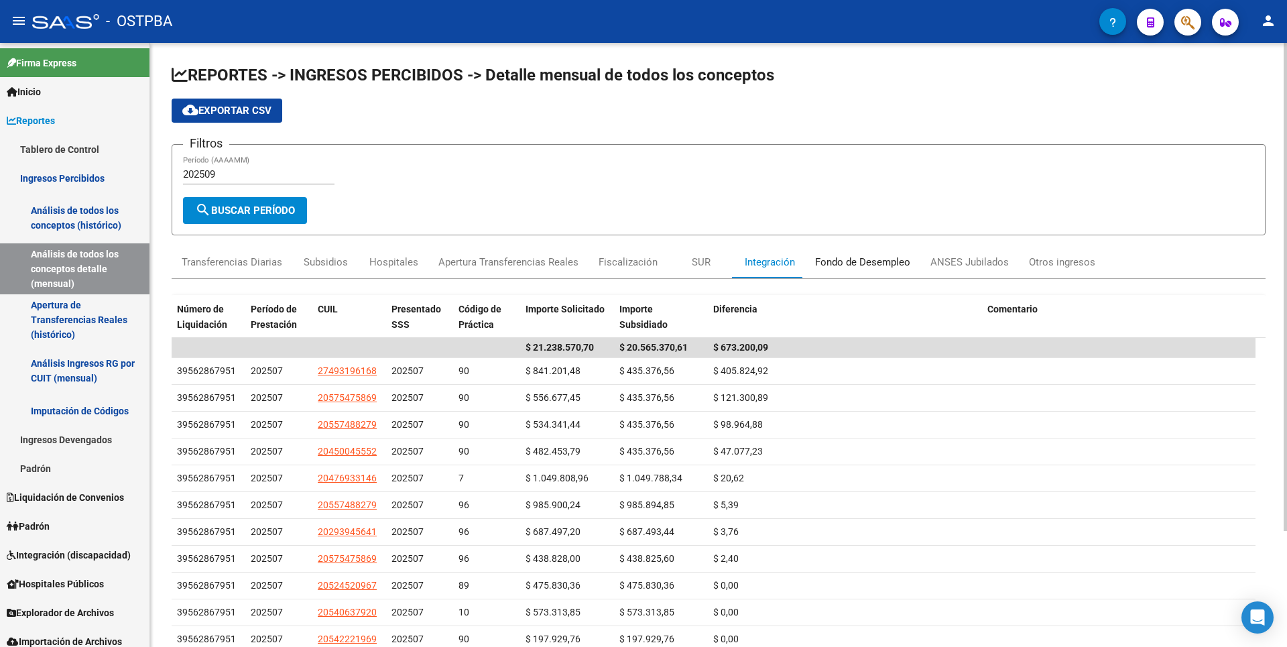
click at [830, 259] on div "Fondo de Desempleo" at bounding box center [862, 262] width 95 height 15
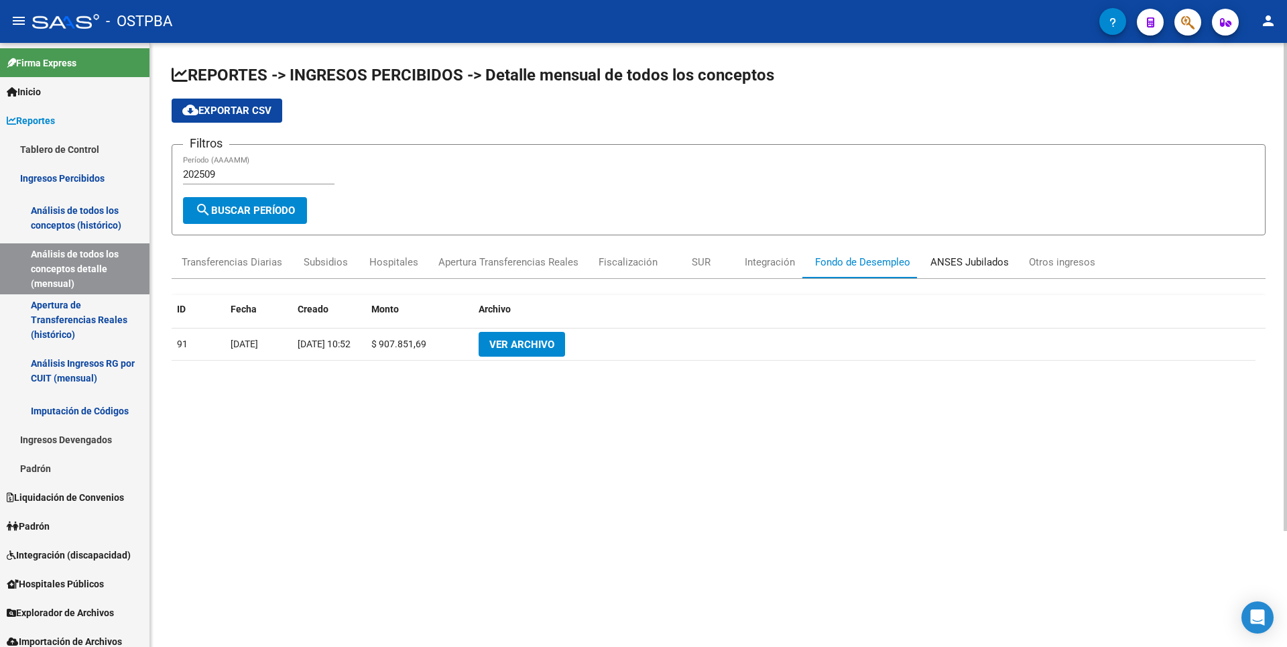
click at [985, 257] on div "ANSES Jubilados" at bounding box center [969, 262] width 78 height 15
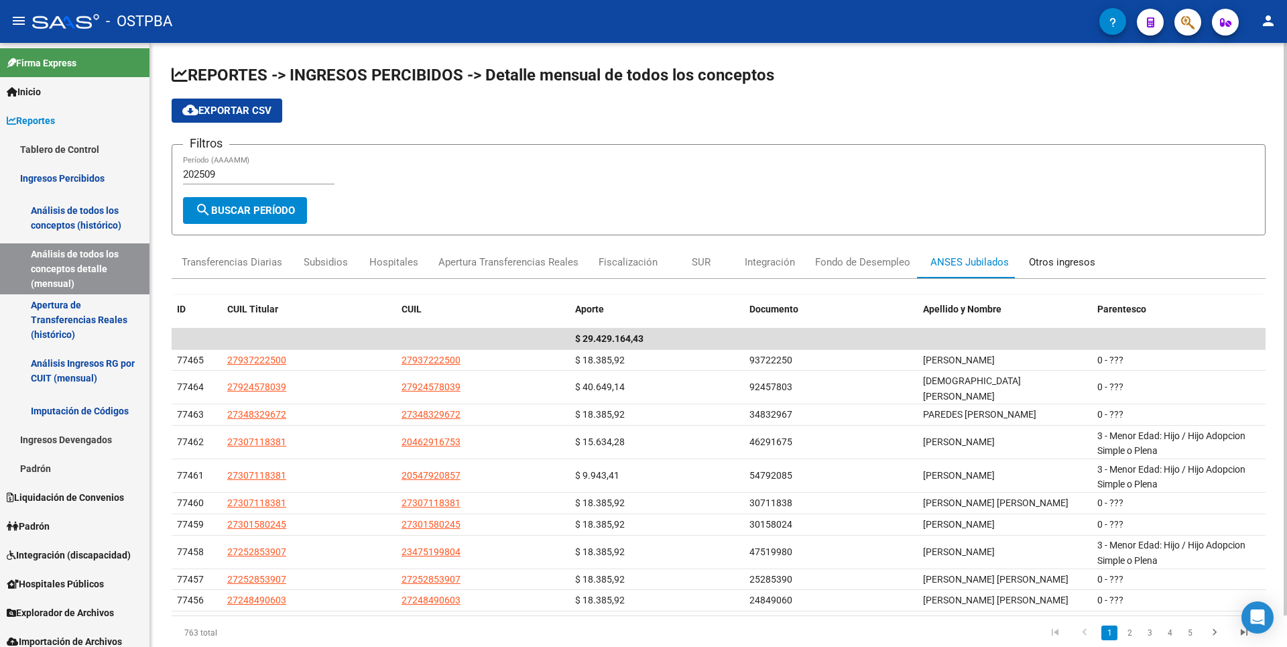
click at [1033, 263] on div "Otros ingresos" at bounding box center [1062, 262] width 66 height 15
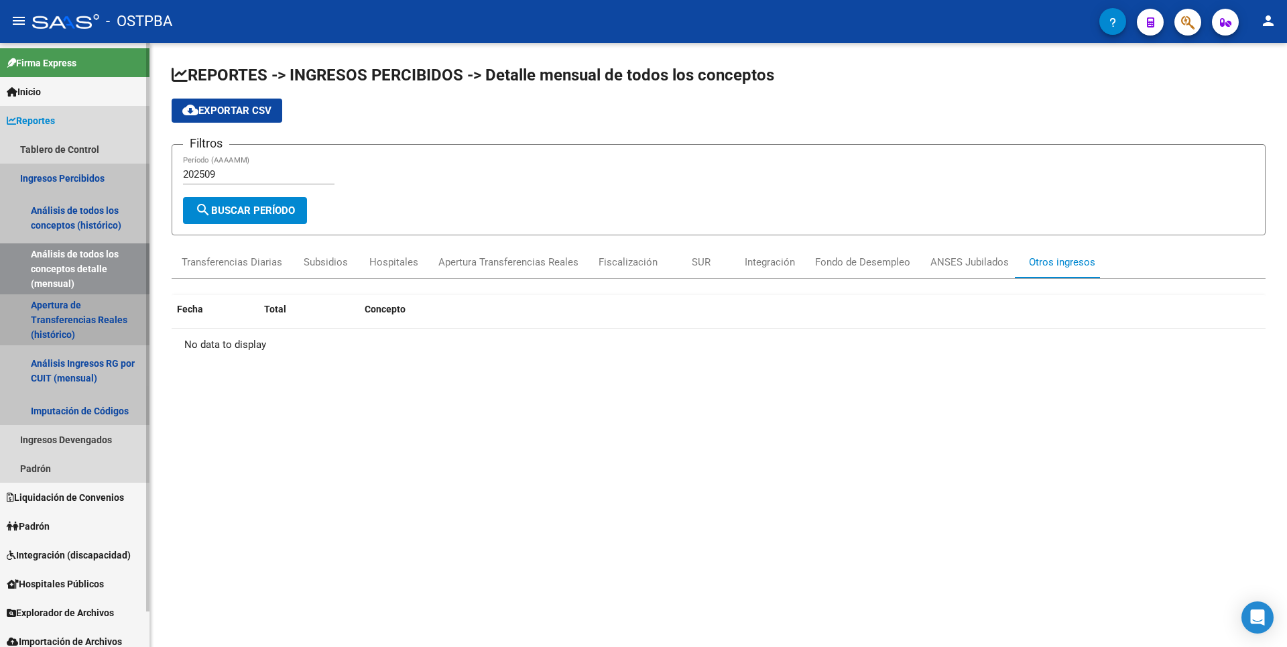
click at [68, 323] on link "Apertura de Transferencias Reales (histórico)" at bounding box center [74, 319] width 149 height 51
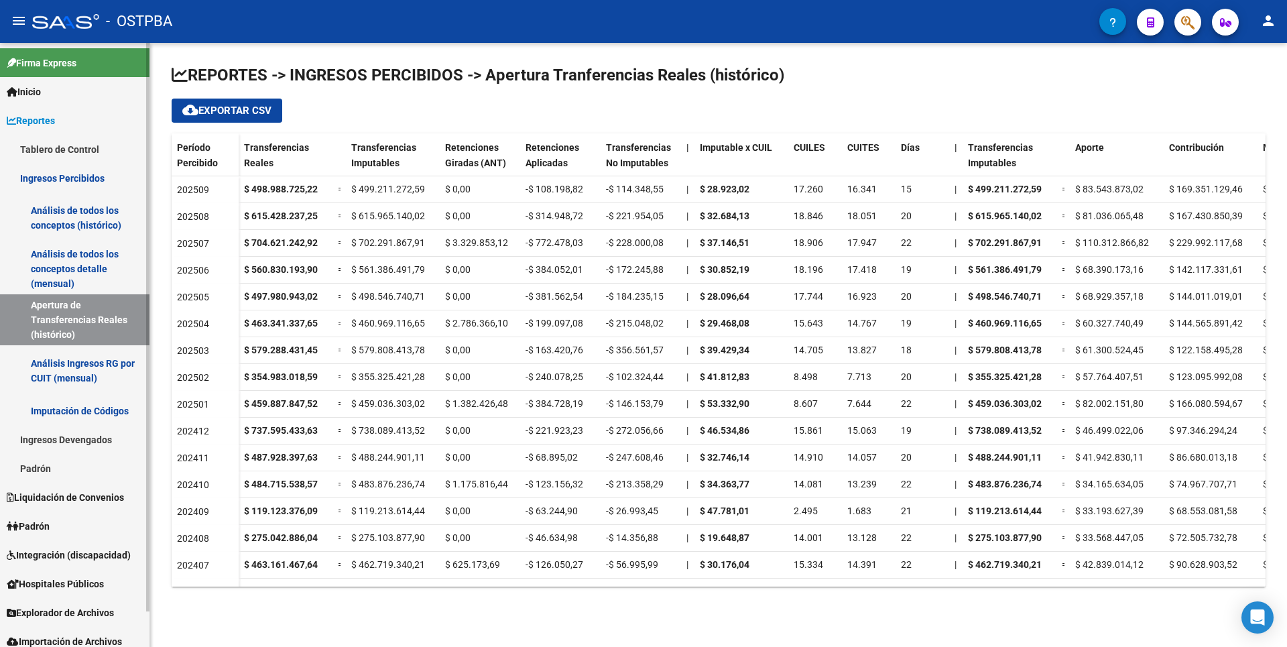
click at [82, 373] on link "Análisis Ingresos RG por CUIT (mensual)" at bounding box center [74, 370] width 149 height 51
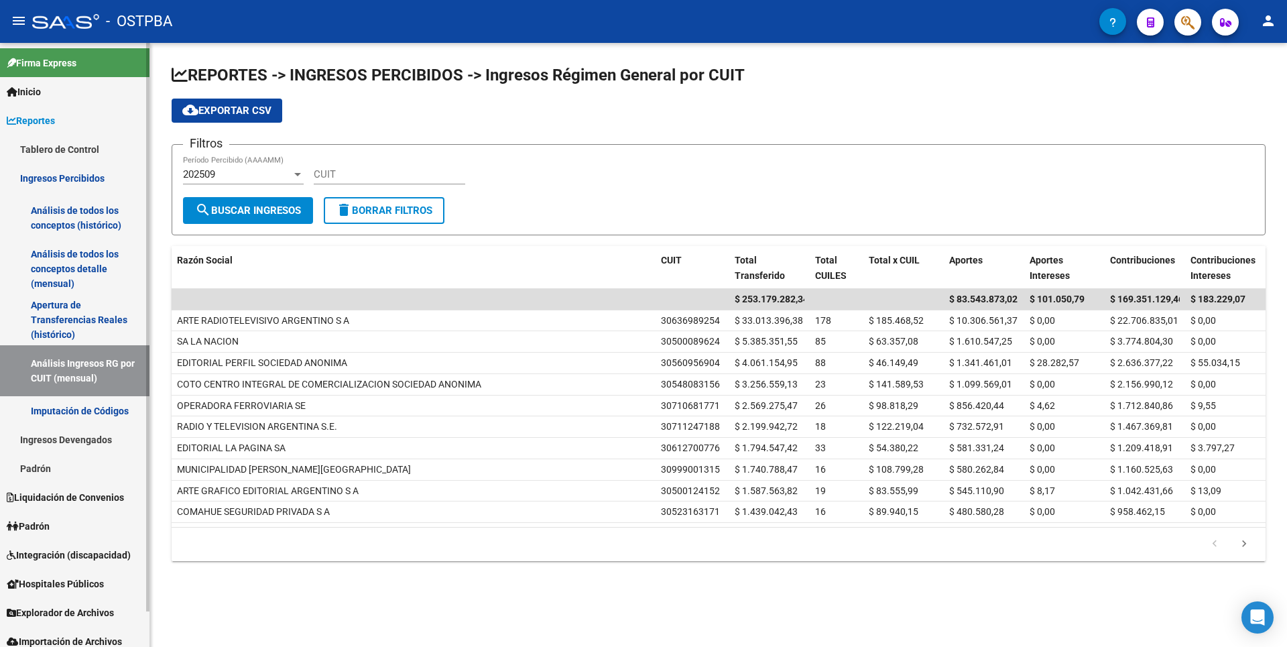
click at [33, 470] on link "Padrón" at bounding box center [74, 468] width 149 height 29
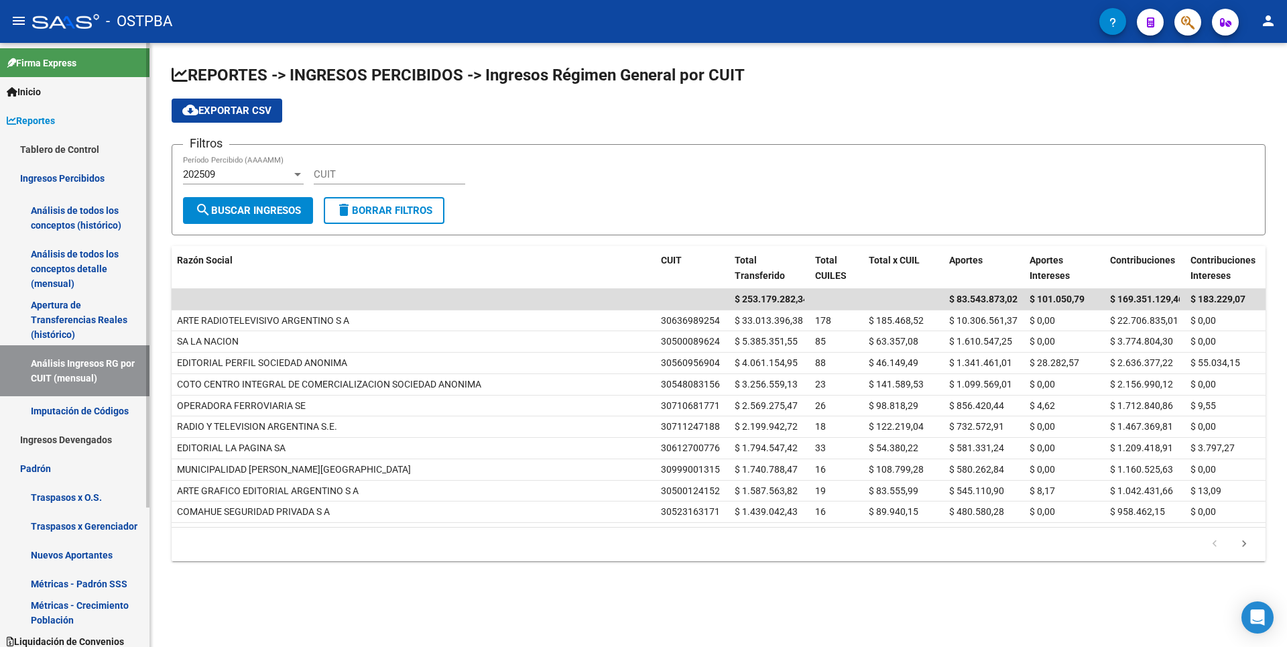
scroll to position [182, 0]
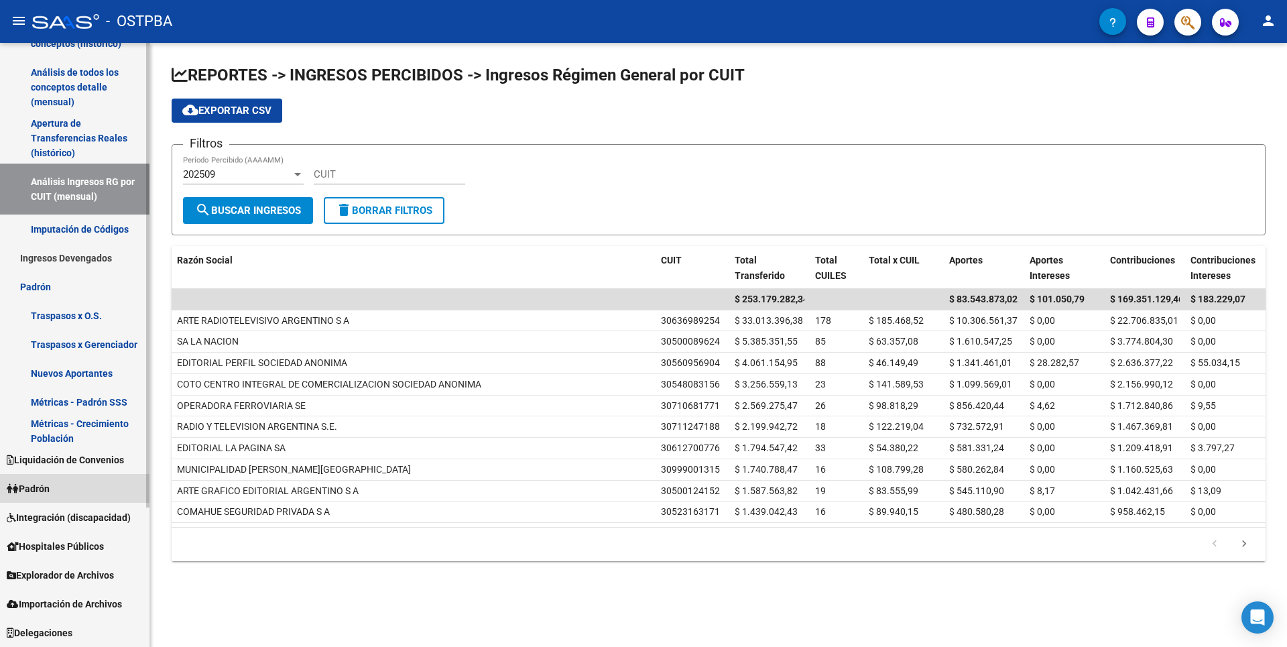
click at [74, 492] on link "Padrón" at bounding box center [74, 488] width 149 height 29
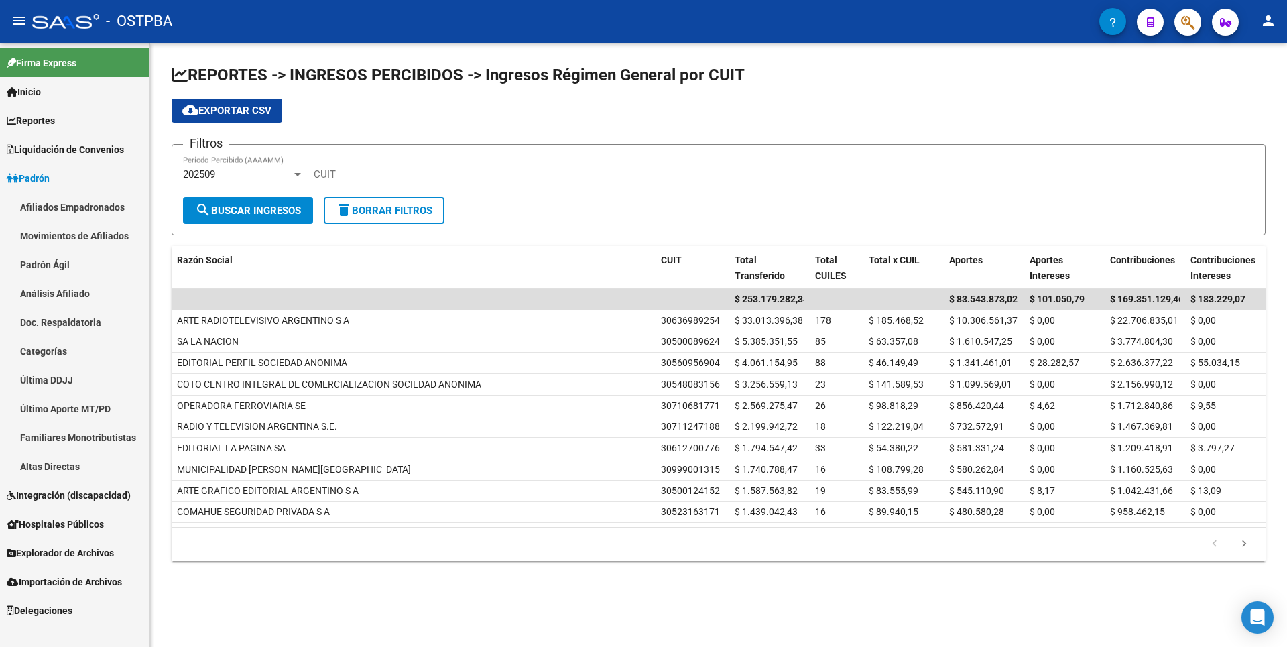
scroll to position [0, 0]
click at [72, 278] on link "Padrón Ágil" at bounding box center [74, 264] width 149 height 29
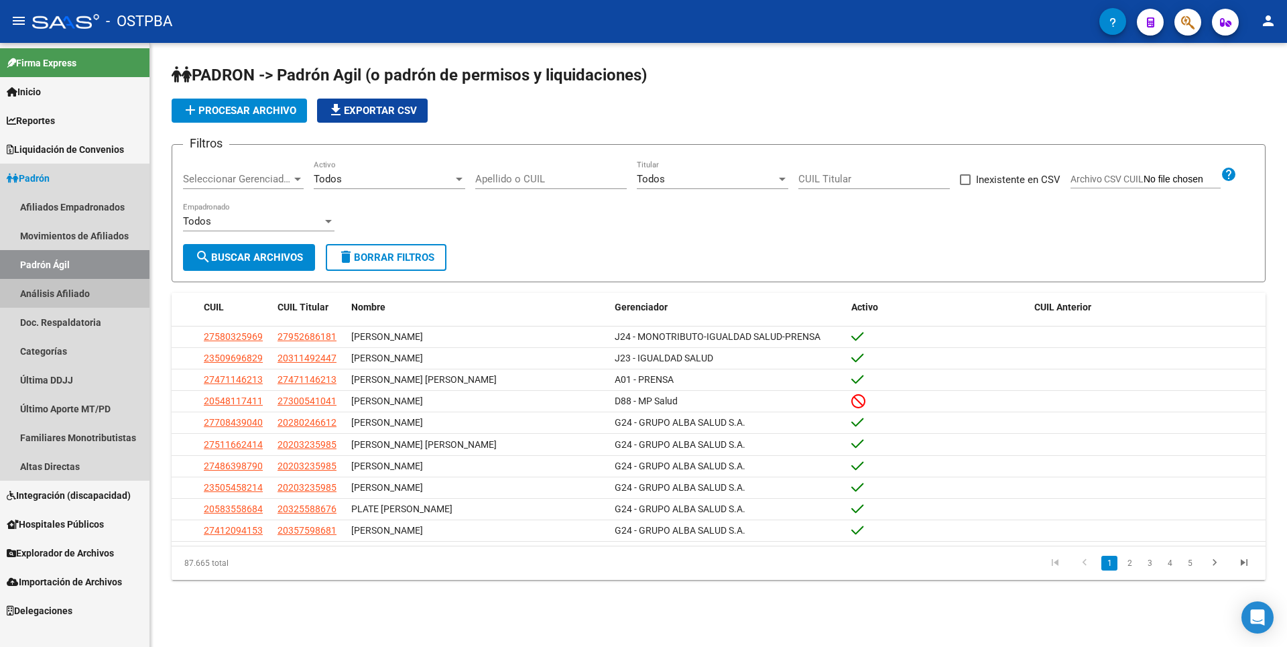
click at [73, 288] on link "Análisis Afiliado" at bounding box center [74, 293] width 149 height 29
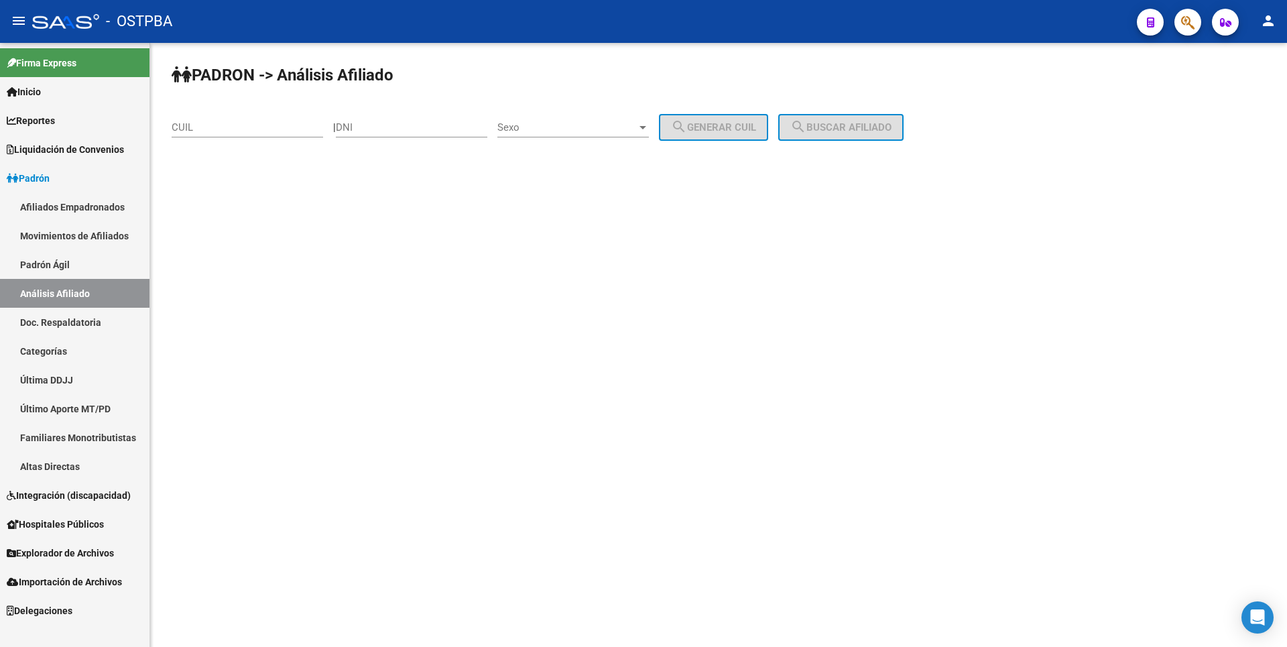
click at [53, 122] on span "Reportes" at bounding box center [31, 120] width 48 height 15
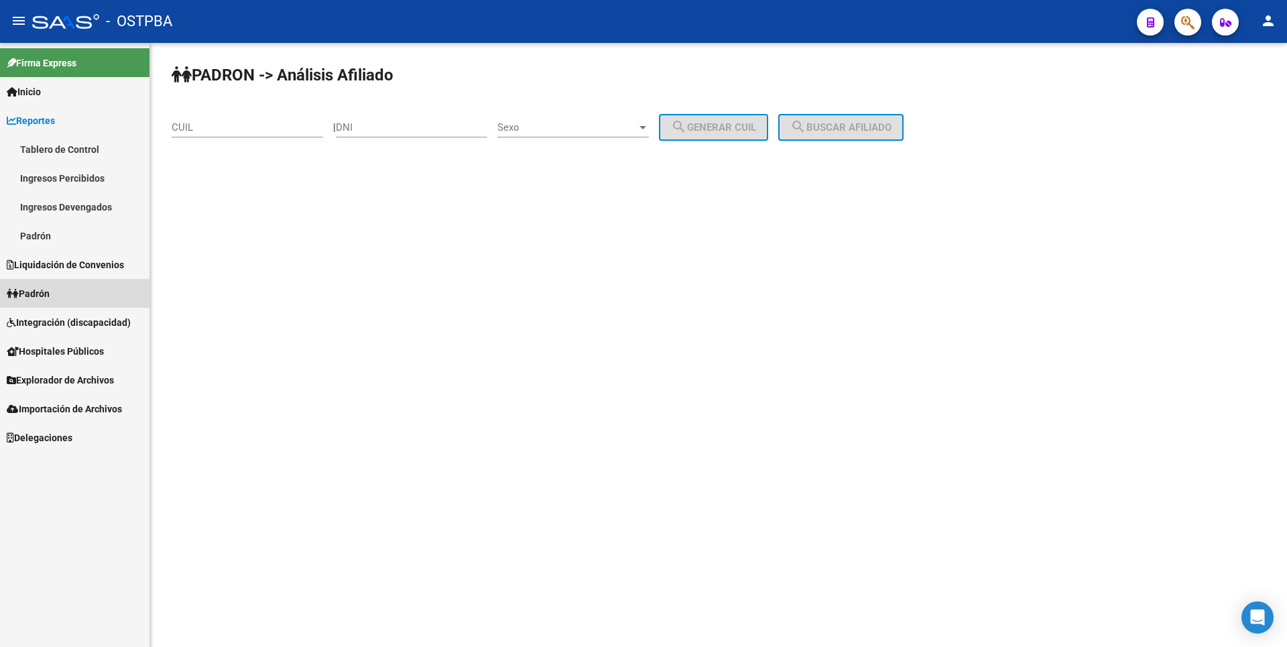
click at [60, 304] on link "Padrón" at bounding box center [74, 293] width 149 height 29
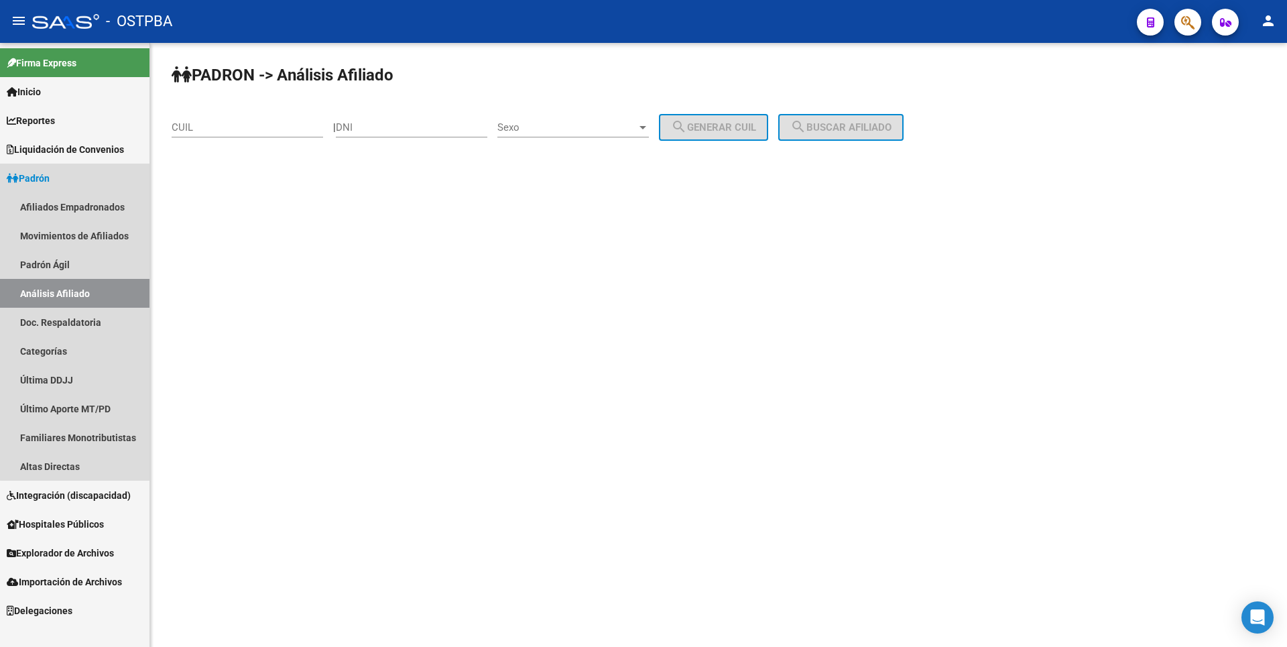
click at [84, 297] on link "Análisis Afiliado" at bounding box center [74, 293] width 149 height 29
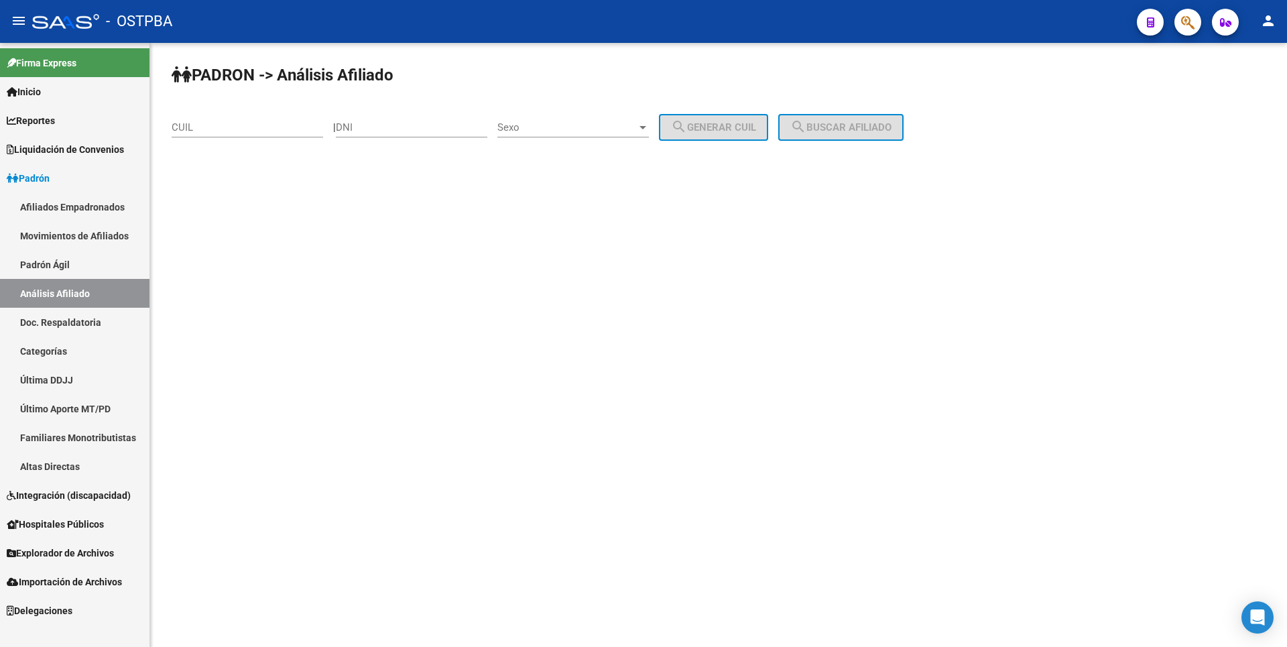
click at [363, 131] on input "DNI" at bounding box center [411, 127] width 151 height 12
type input "30011087"
click at [637, 125] on span "Sexo" at bounding box center [566, 127] width 139 height 12
click at [562, 118] on span "Masculino" at bounding box center [587, 128] width 151 height 30
drag, startPoint x: 724, startPoint y: 116, endPoint x: 739, endPoint y: 116, distance: 15.4
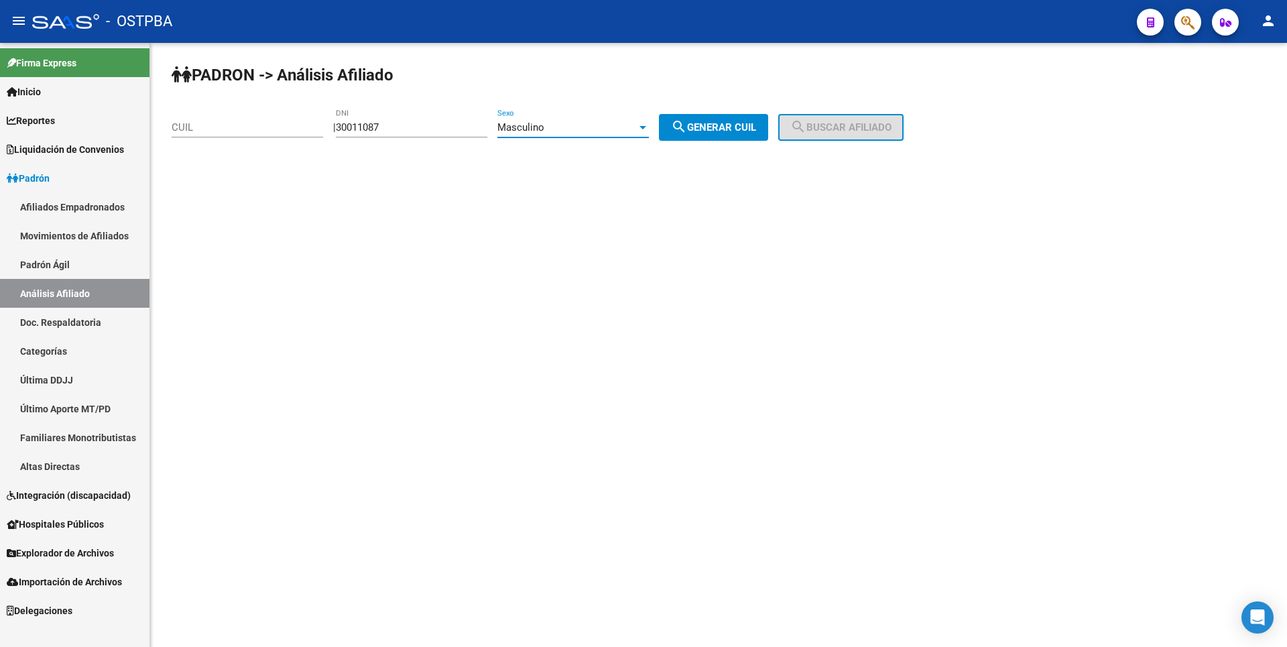
click at [726, 116] on button "search Generar CUIL" at bounding box center [713, 127] width 109 height 27
type input "20-30011087-9"
click at [857, 122] on span "search Buscar afiliado" at bounding box center [840, 127] width 101 height 12
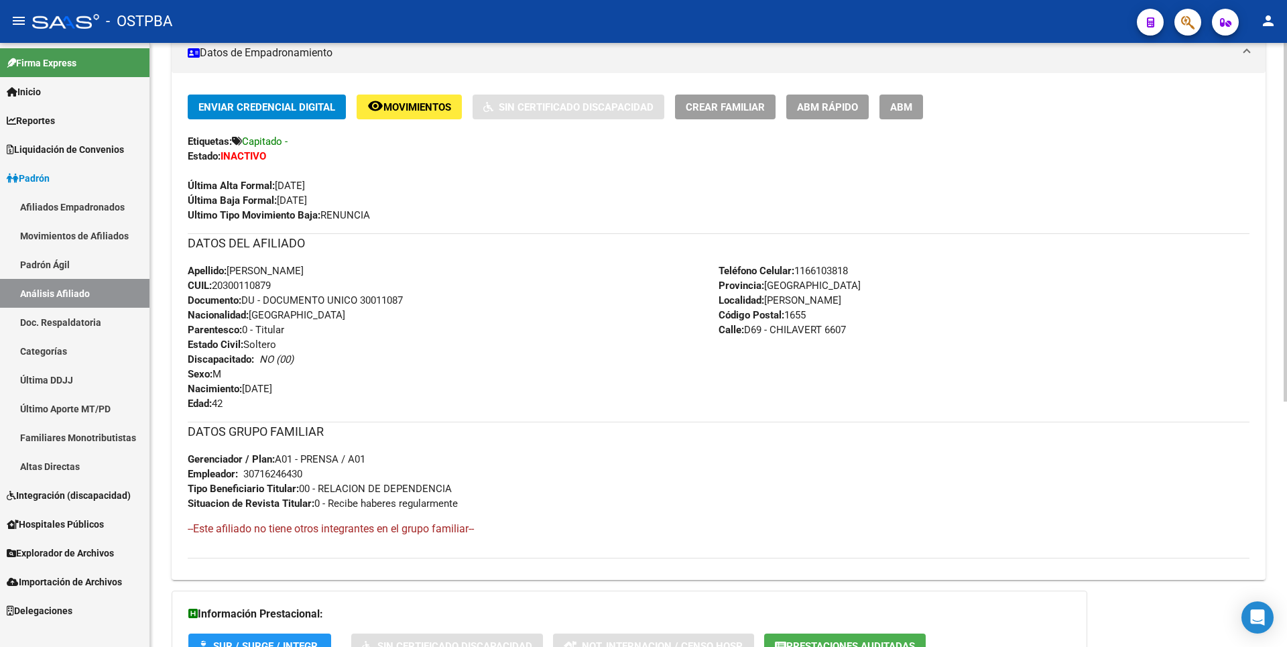
scroll to position [412, 0]
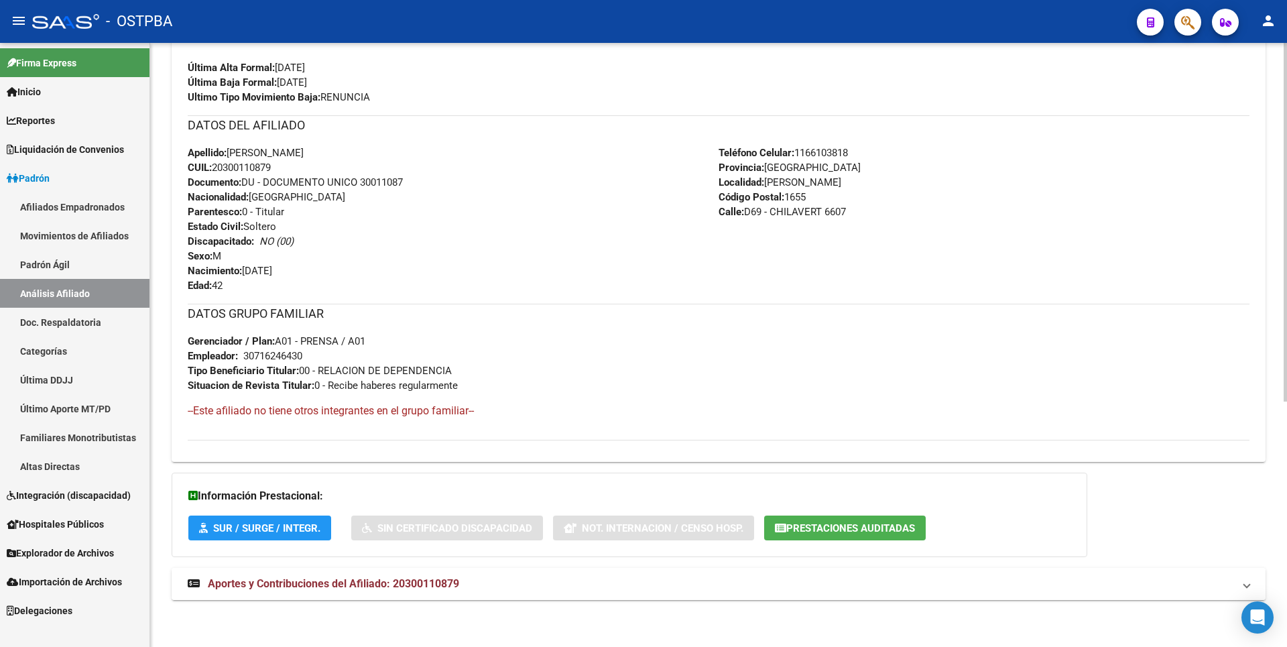
click at [399, 587] on span "Aportes y Contribuciones del Afiliado: 20300110879" at bounding box center [333, 583] width 251 height 13
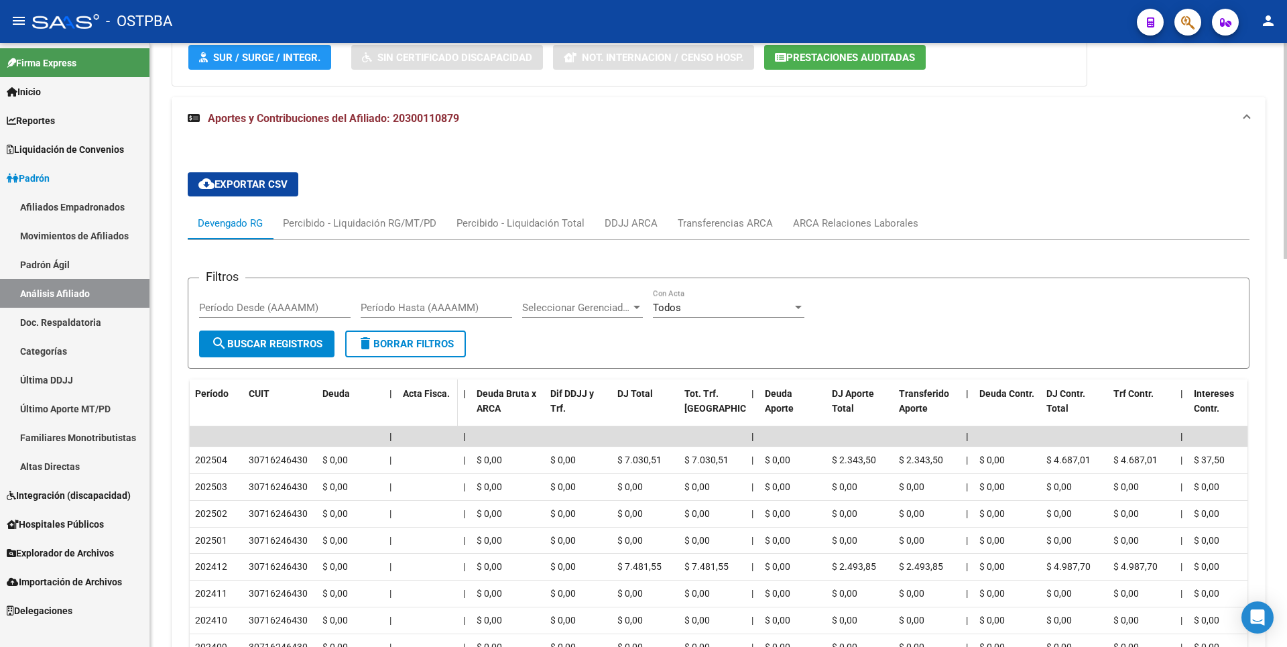
scroll to position [891, 0]
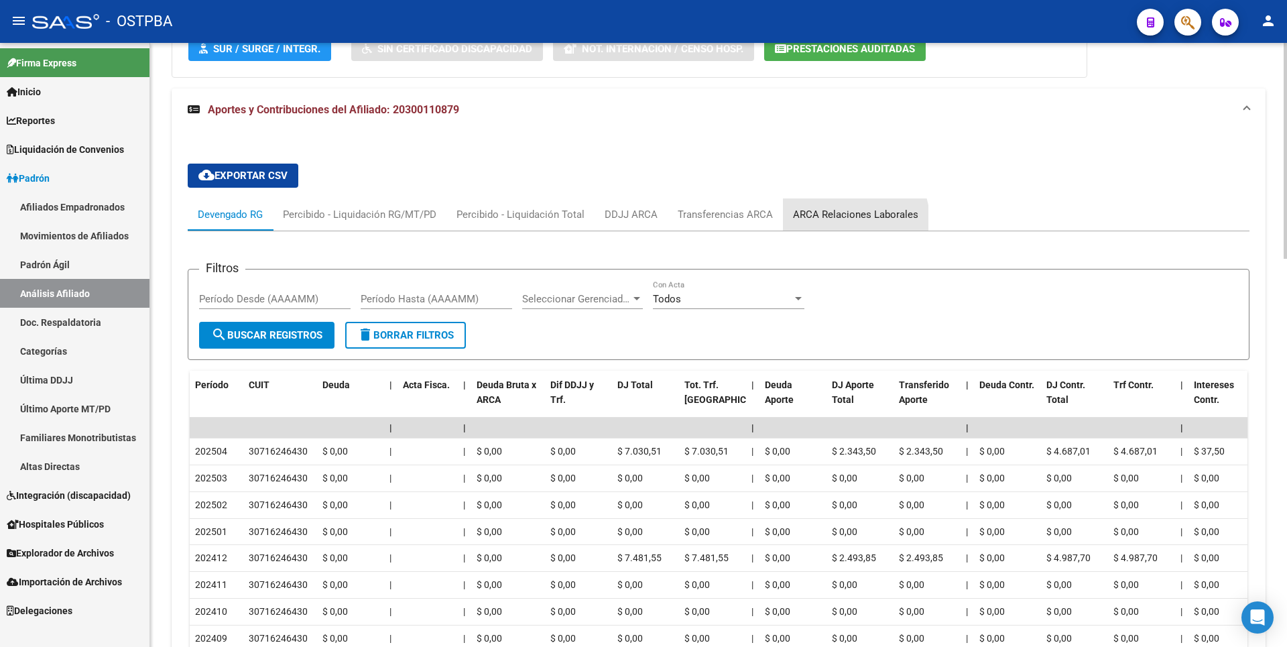
click at [851, 219] on div "ARCA Relaciones Laborales" at bounding box center [855, 214] width 125 height 15
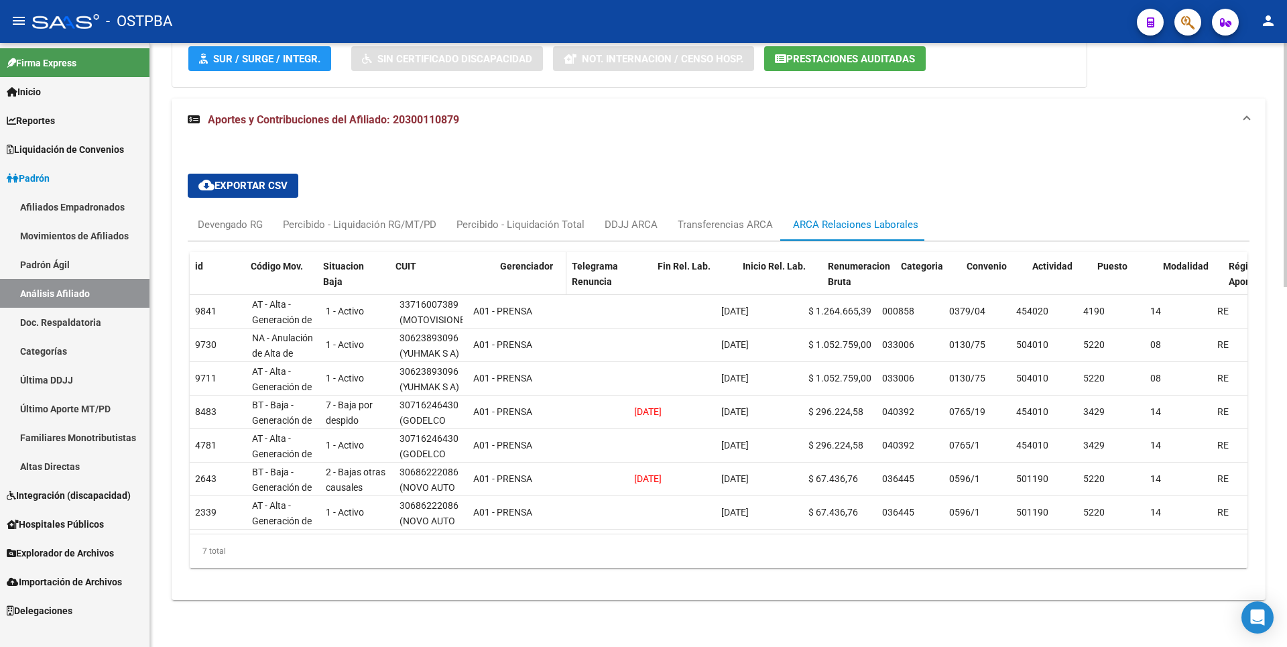
drag, startPoint x: 465, startPoint y: 255, endPoint x: 499, endPoint y: 250, distance: 33.9
click at [499, 252] on div "id Código Mov. Situacion Baja CUIT Gerenciador Telegrama Renuncia Fin Rel. Lab.…" at bounding box center [1023, 281] width 1666 height 59
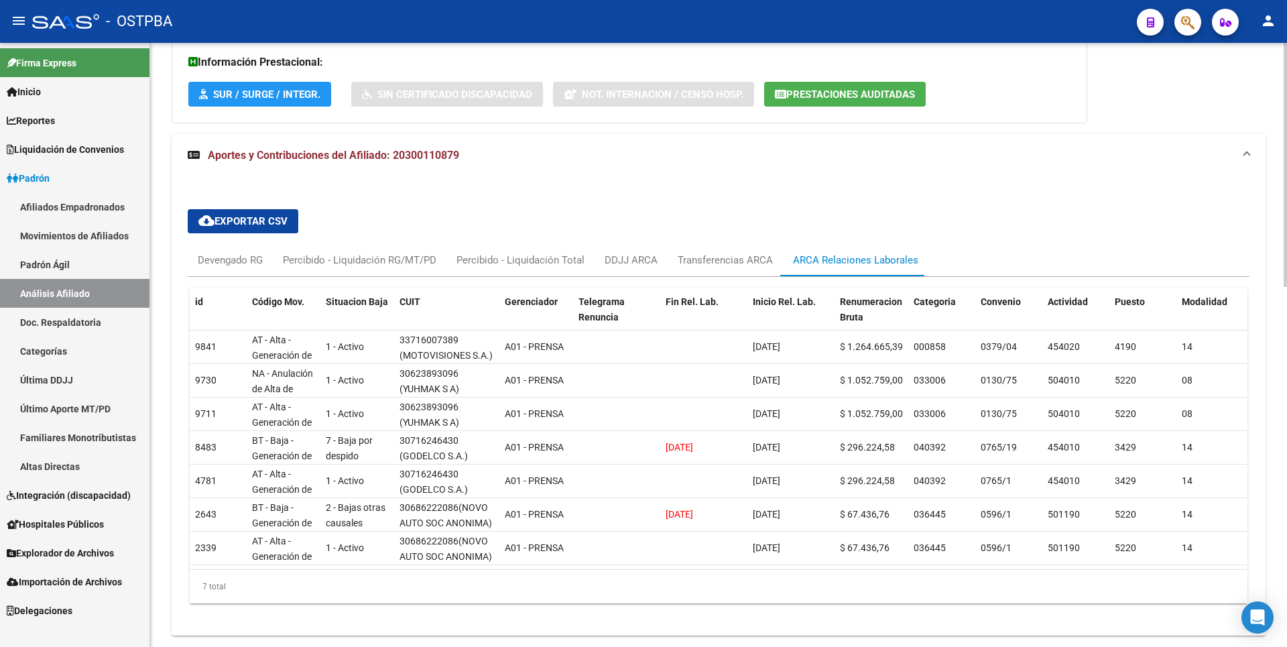
scroll to position [871, 0]
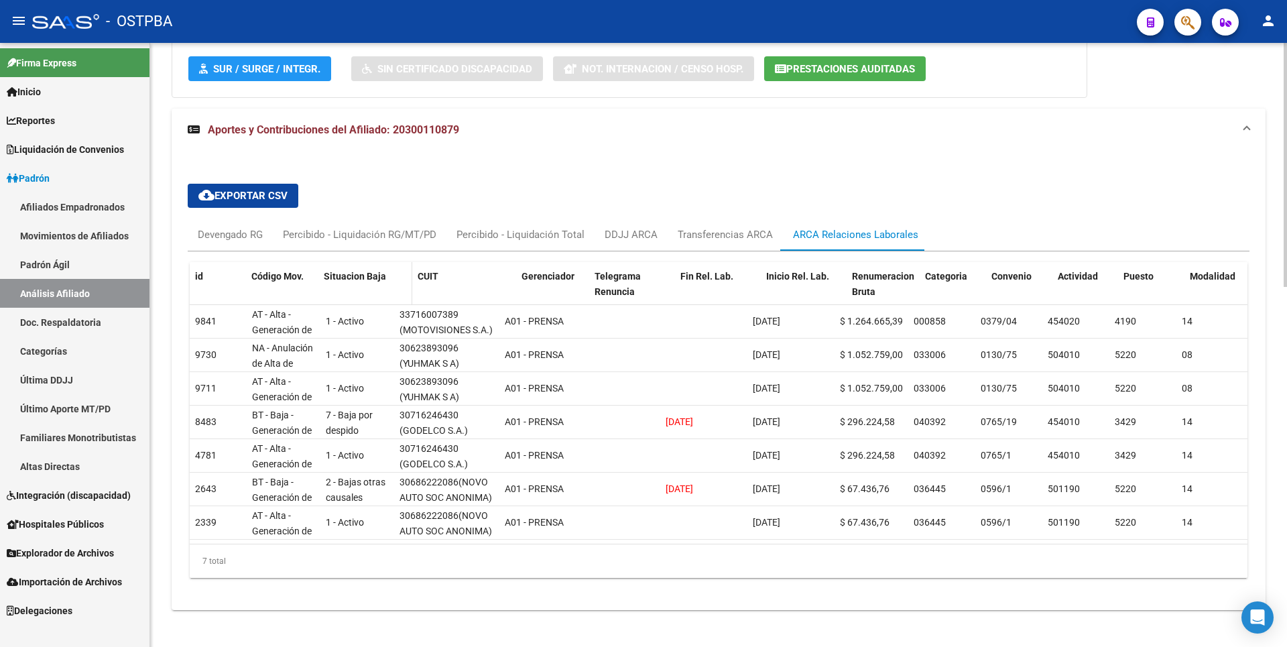
drag, startPoint x: 391, startPoint y: 285, endPoint x: 412, endPoint y: 281, distance: 21.8
click at [412, 282] on div "id Código Mov. Situacion Baja CUIT Gerenciador Telegrama Renuncia Fin Rel. Lab.…" at bounding box center [1038, 291] width 1697 height 59
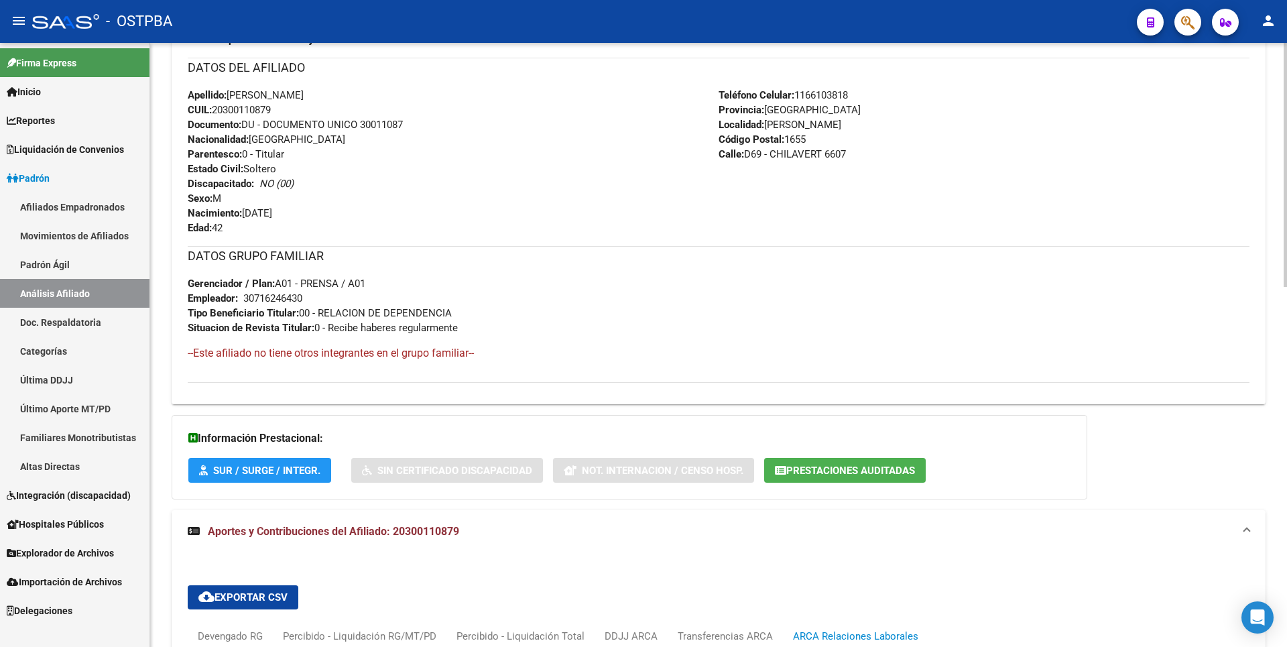
scroll to position [469, 0]
click at [816, 471] on span "Prestaciones Auditadas" at bounding box center [850, 471] width 129 height 12
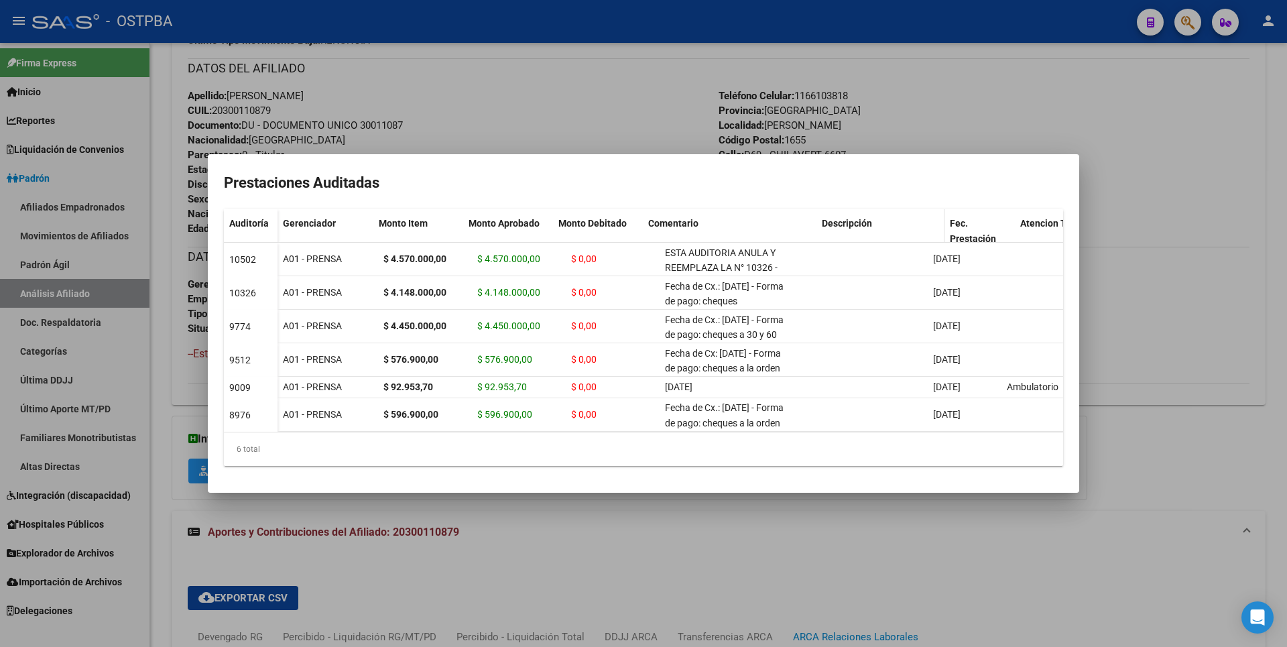
drag, startPoint x: 790, startPoint y: 212, endPoint x: 837, endPoint y: 209, distance: 47.7
click at [837, 209] on div "Gerenciador Monto Item Monto Aprobado Monto Debitado Comentario Descripción Fec…" at bounding box center [800, 237] width 1046 height 56
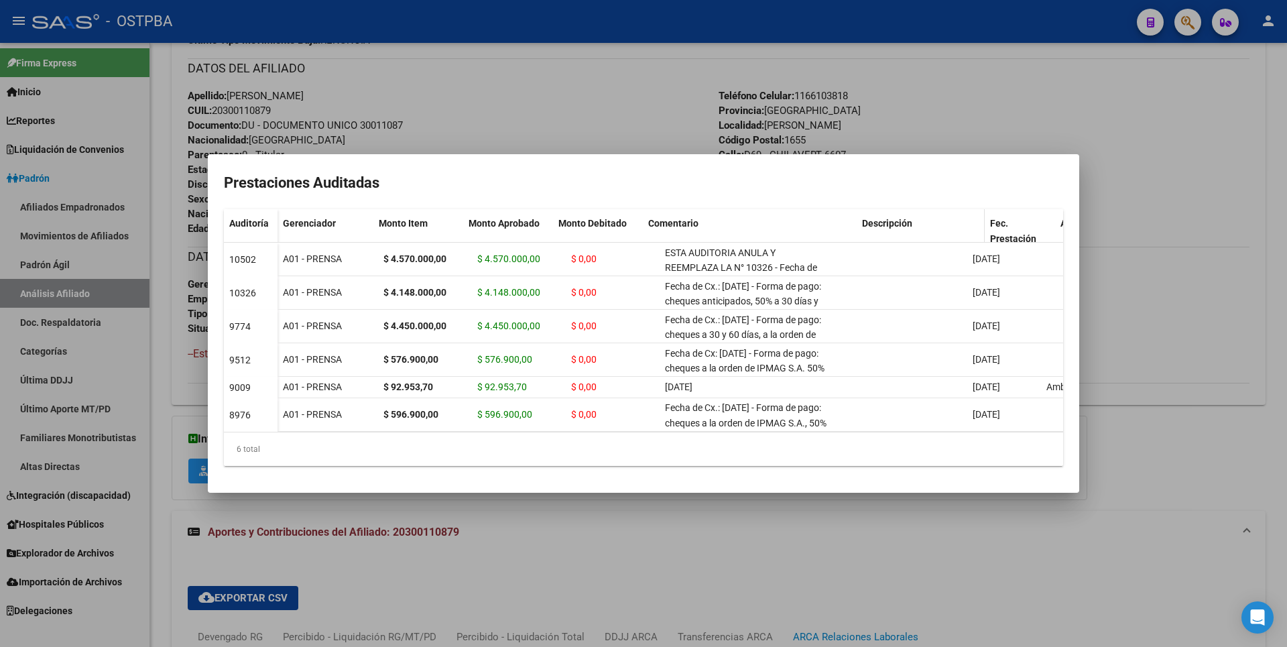
drag, startPoint x: 830, startPoint y: 205, endPoint x: 886, endPoint y: 204, distance: 55.6
click at [886, 209] on div "Gerenciador Monto Item Monto Aprobado Monto Debitado Comentario Descripción Fec…" at bounding box center [819, 237] width 1085 height 56
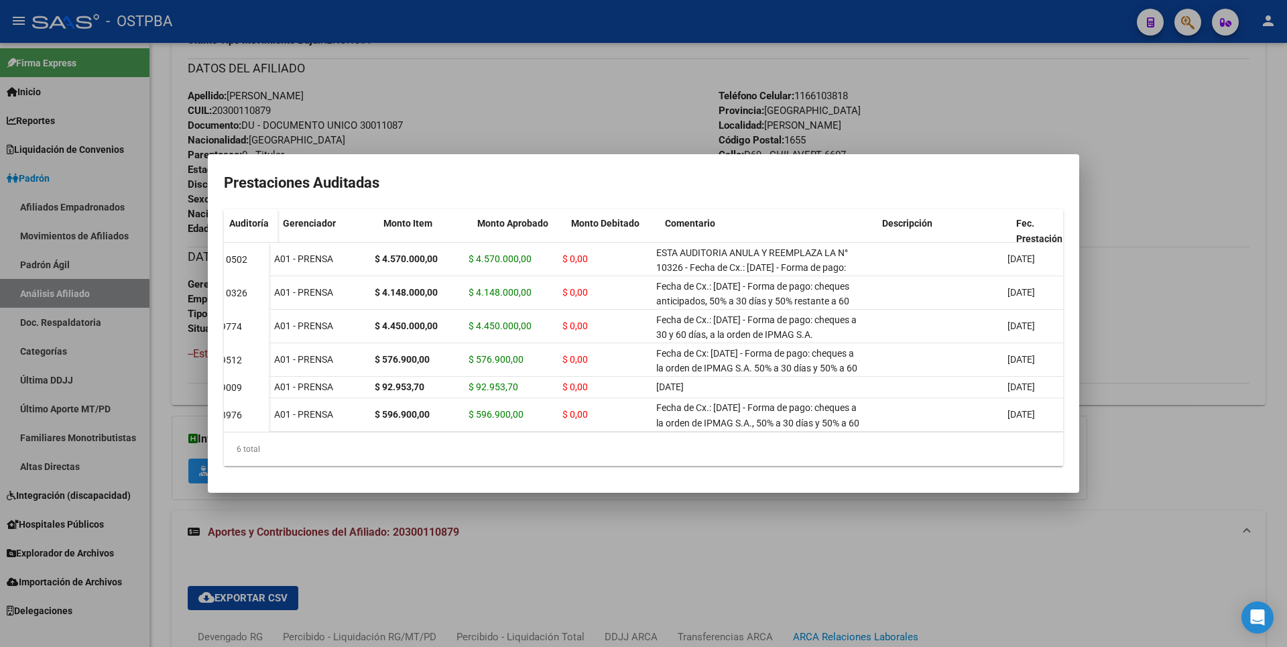
scroll to position [0, 0]
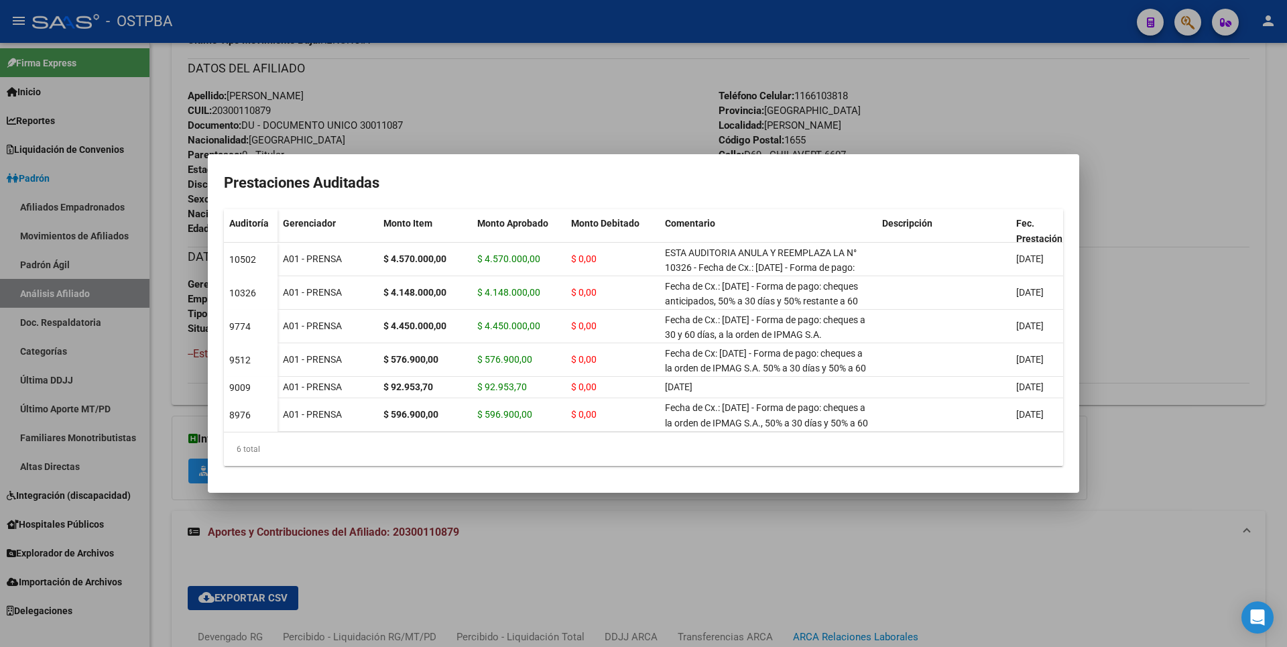
click at [1192, 176] on div at bounding box center [643, 323] width 1287 height 647
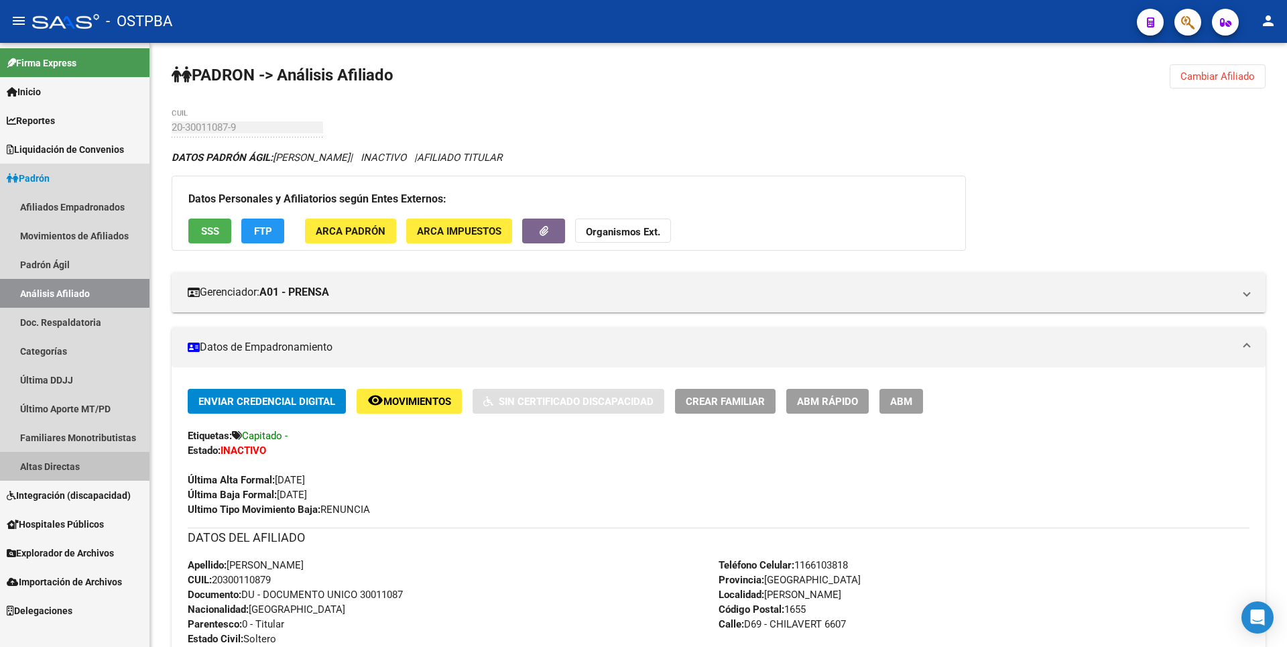
click at [69, 473] on link "Altas Directas" at bounding box center [74, 466] width 149 height 29
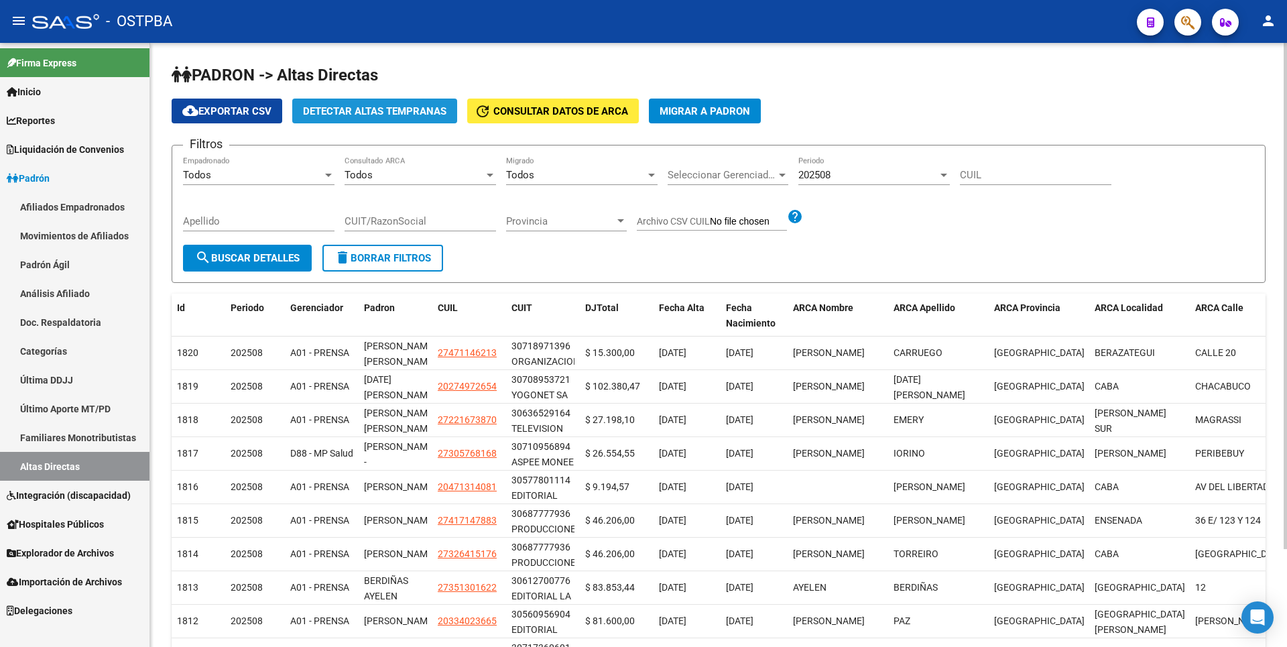
click at [379, 111] on span "Detectar Altas Tempranas" at bounding box center [374, 111] width 143 height 12
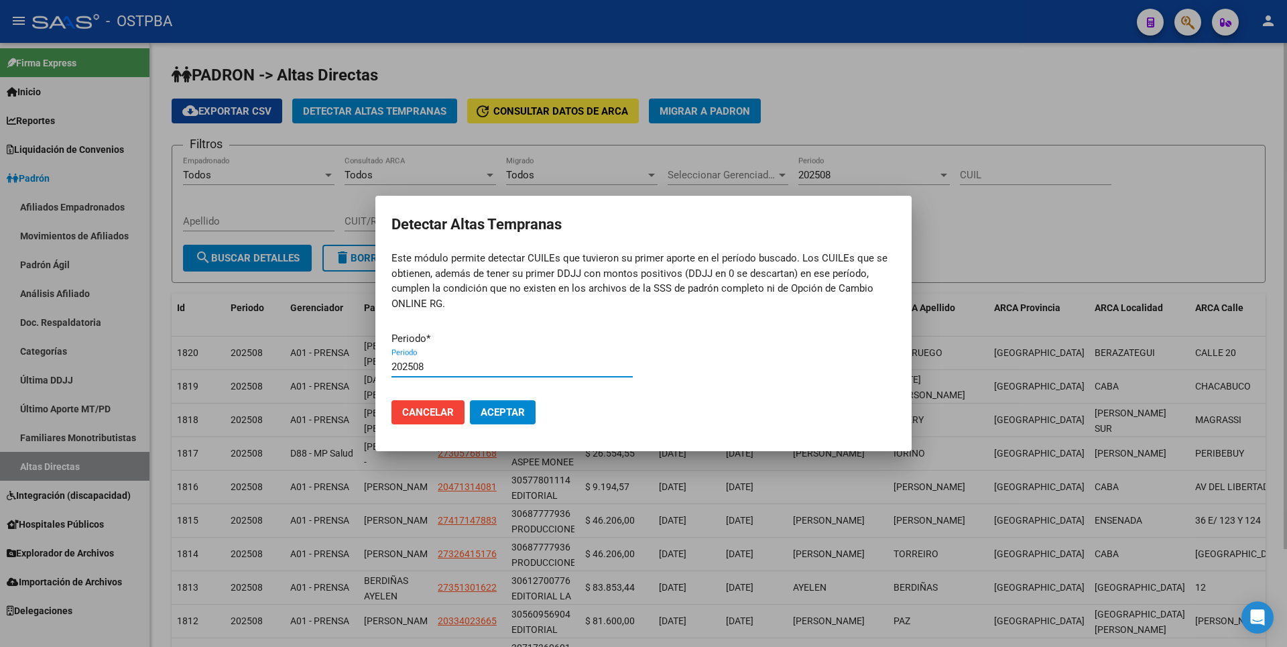
type input "202508"
click at [470, 400] on button "Aceptar" at bounding box center [503, 412] width 66 height 24
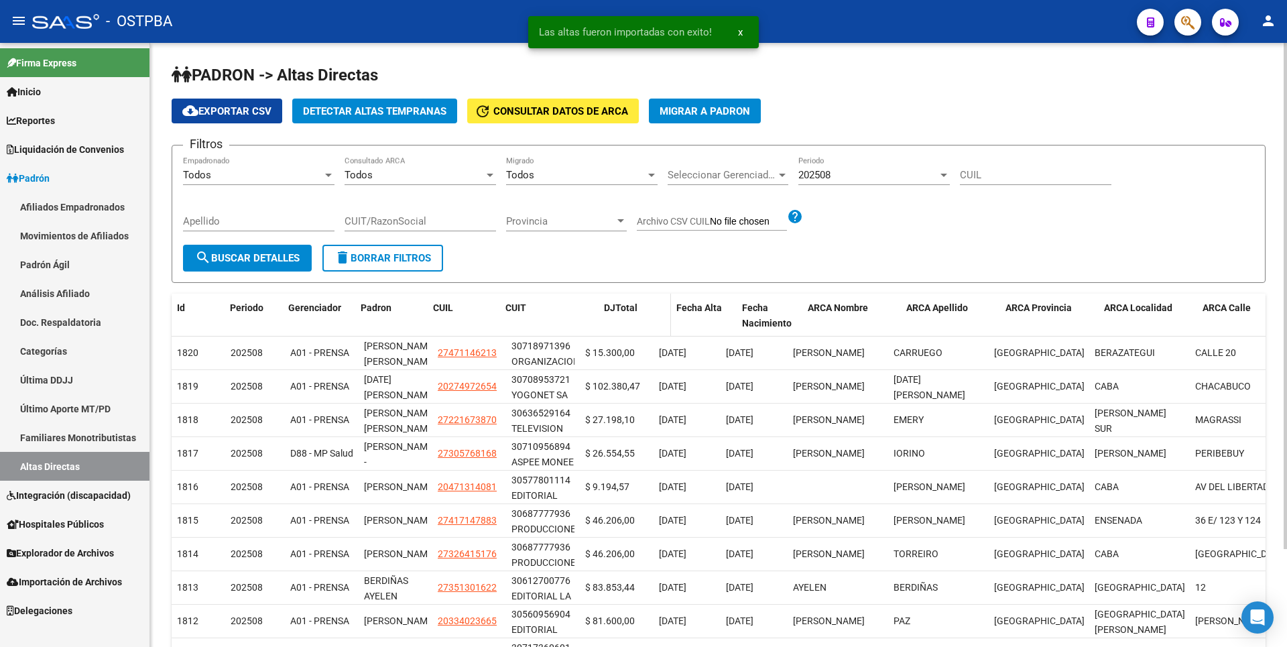
drag, startPoint x: 575, startPoint y: 312, endPoint x: 607, endPoint y: 312, distance: 31.5
click at [607, 312] on div "Id Periodo Gerenciador Padron CUIL CUIT [PERSON_NAME] Fecha Alta Fecha Nacimien…" at bounding box center [882, 316] width 1420 height 44
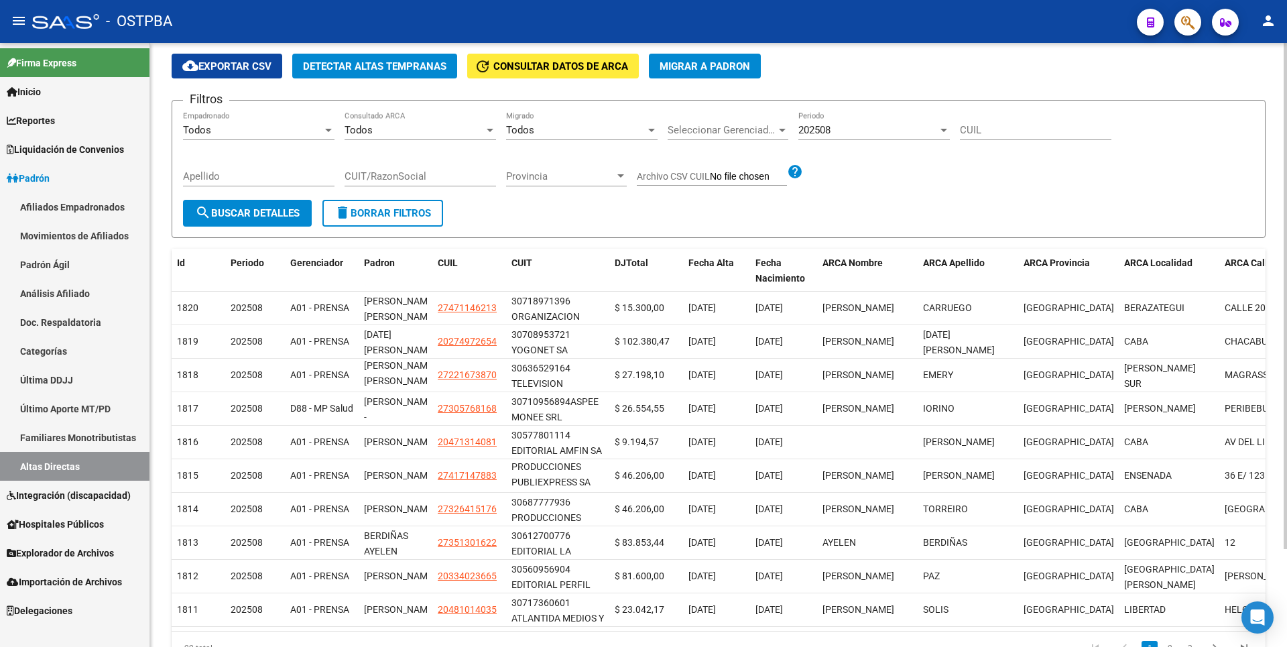
scroll to position [47, 0]
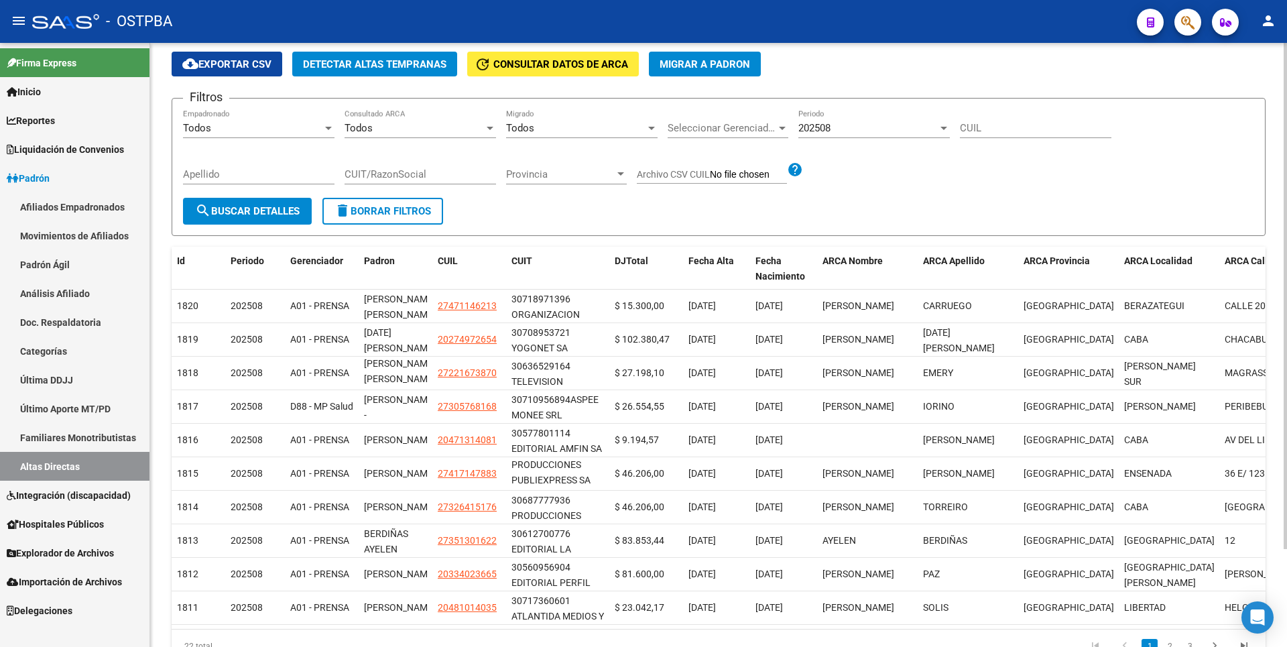
click at [1279, 450] on div "PADRON -> Altas Directas cloud_download Exportar CSV Detectar Altas Tempranas u…" at bounding box center [720, 351] width 1140 height 710
click at [66, 292] on link "Análisis Afiliado" at bounding box center [74, 293] width 149 height 29
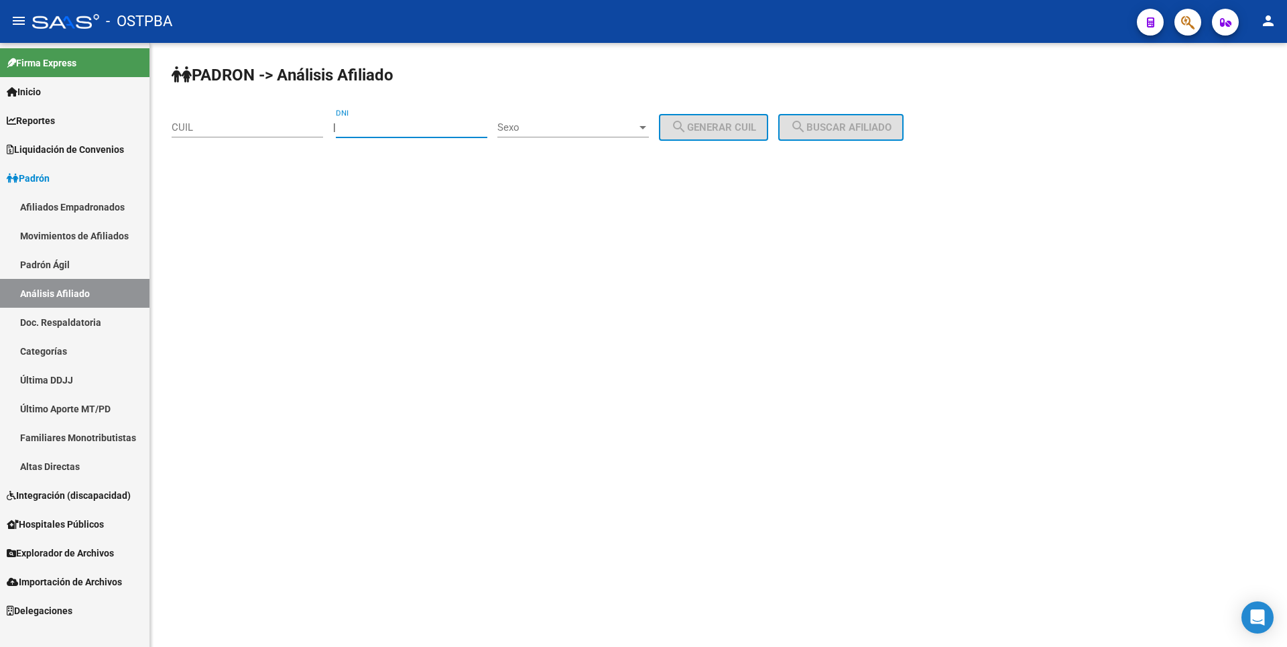
click at [365, 131] on input "DNI" at bounding box center [411, 127] width 151 height 12
type input "30011087"
click at [637, 122] on span "Sexo" at bounding box center [566, 127] width 139 height 12
drag, startPoint x: 581, startPoint y: 134, endPoint x: 636, endPoint y: 133, distance: 55.0
click at [589, 133] on span "Masculino" at bounding box center [587, 128] width 151 height 30
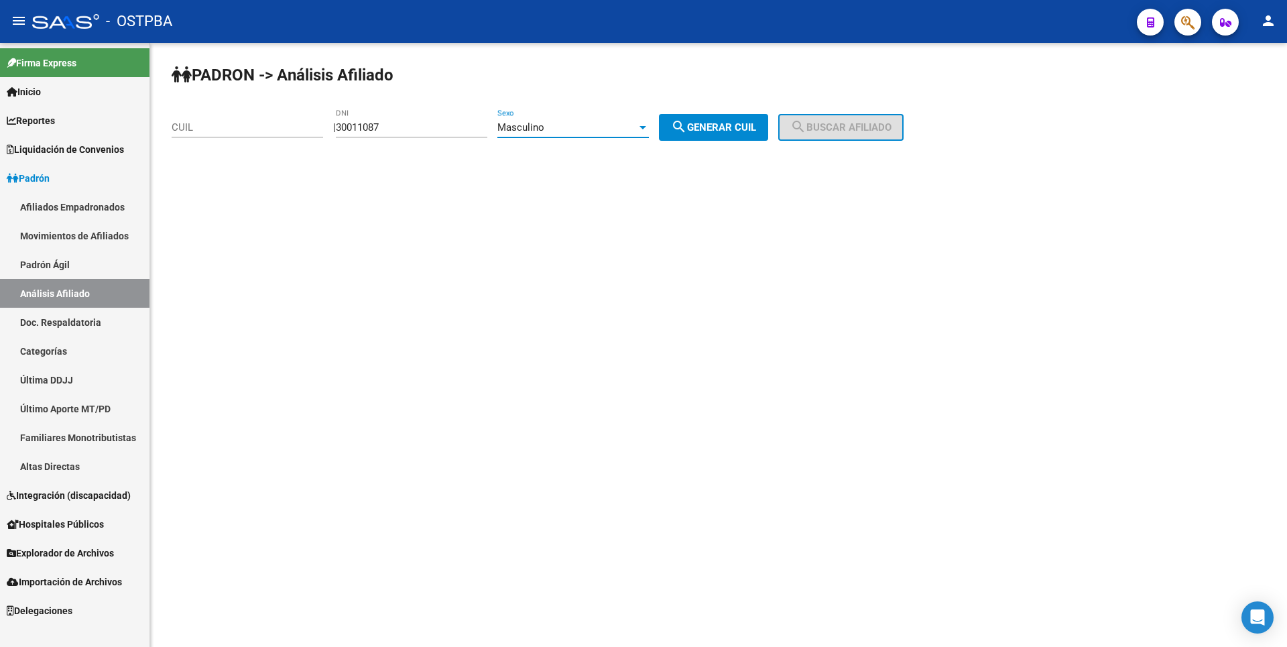
drag, startPoint x: 696, startPoint y: 125, endPoint x: 703, endPoint y: 120, distance: 8.2
click at [687, 122] on mat-icon "search" at bounding box center [679, 127] width 16 height 16
type input "20-30011087-9"
click at [884, 129] on span "search Buscar afiliado" at bounding box center [840, 127] width 101 height 12
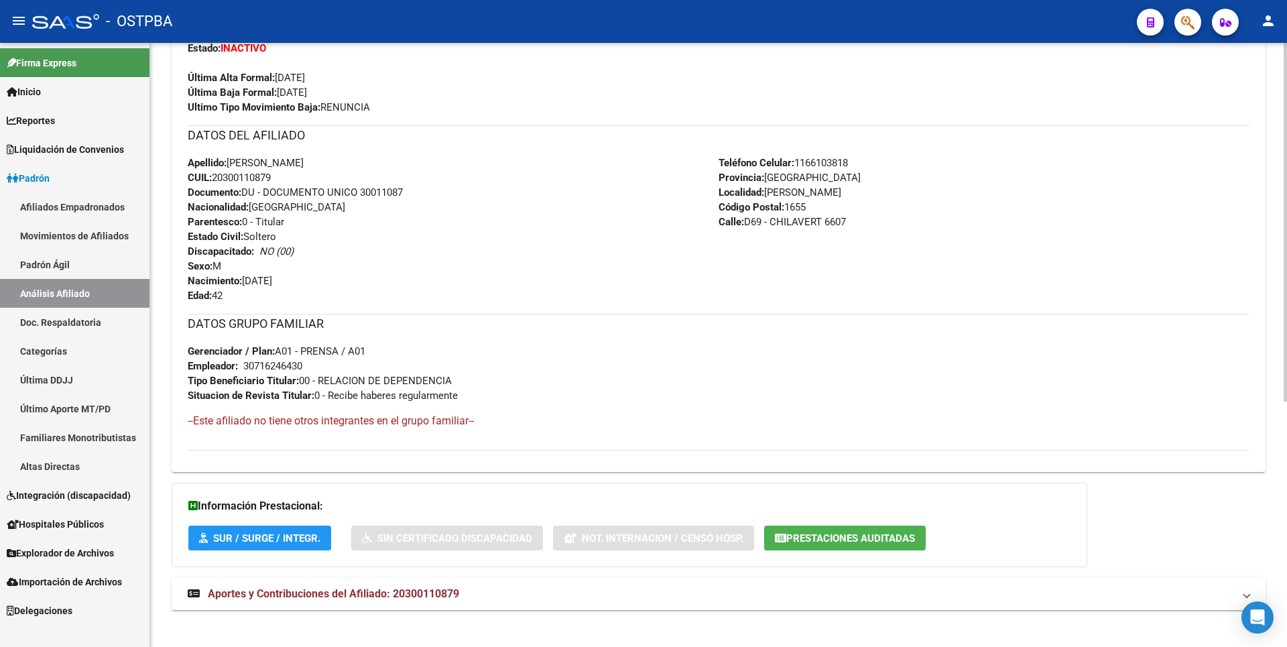
scroll to position [412, 0]
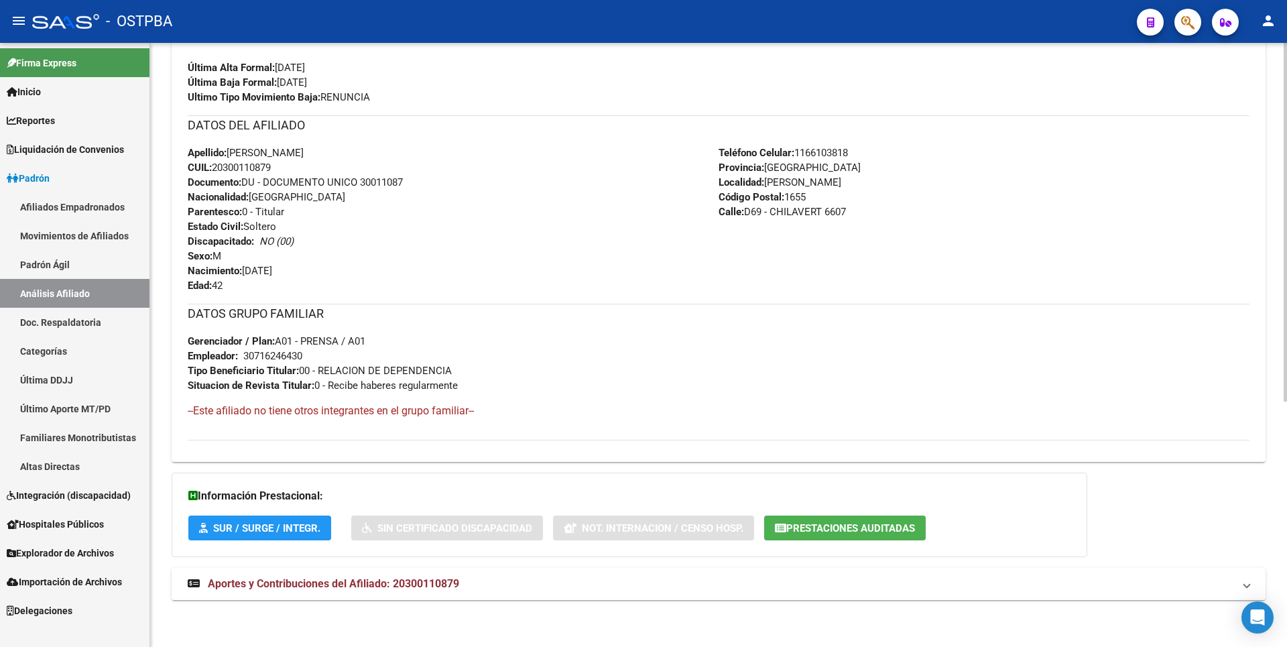
click at [466, 586] on mat-panel-title "Aportes y Contribuciones del Afiliado: 20300110879" at bounding box center [711, 583] width 1046 height 15
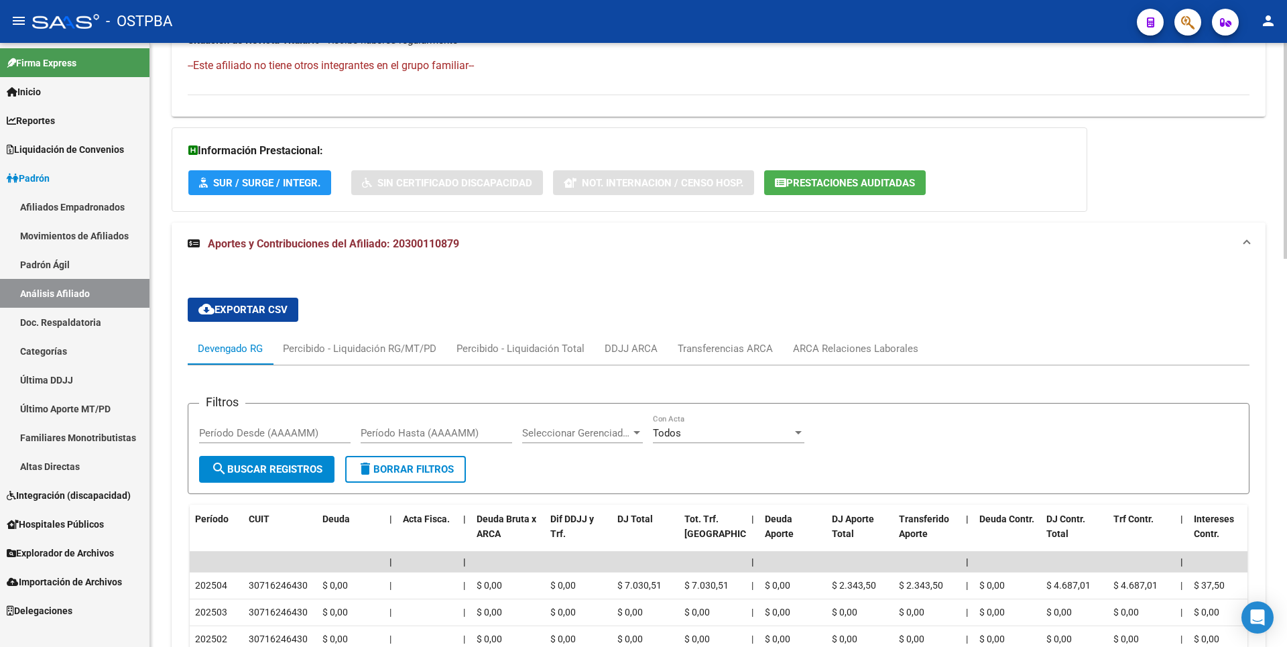
scroll to position [891, 0]
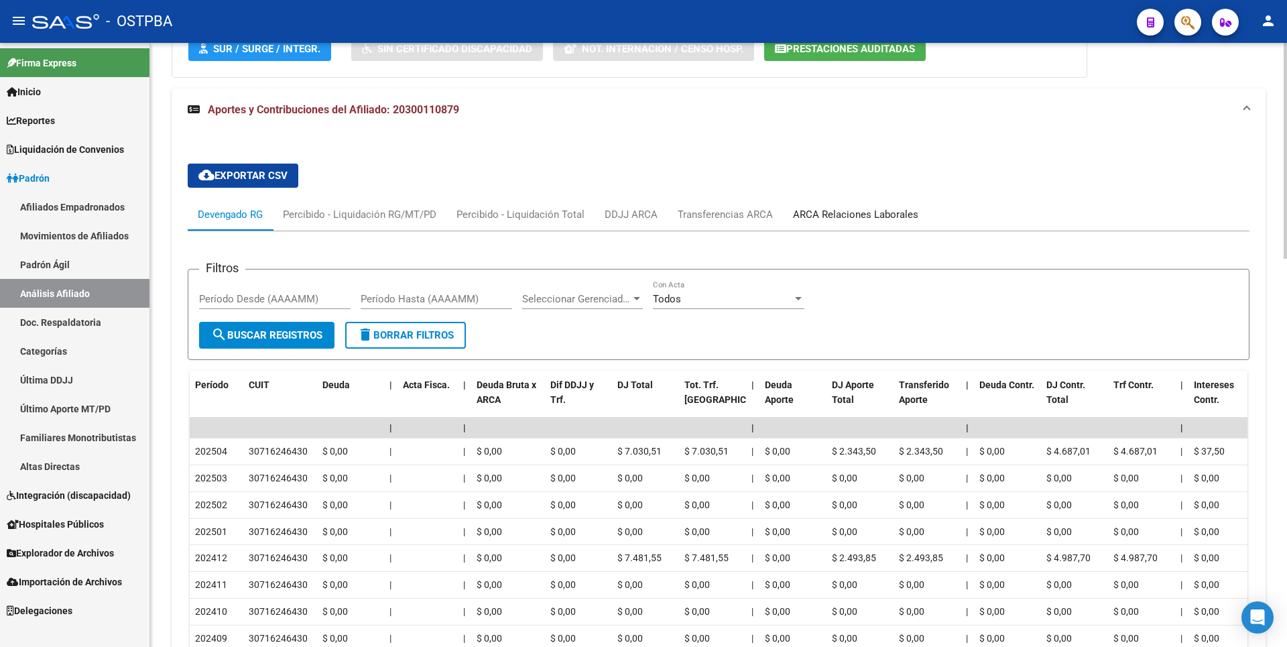
click at [878, 212] on div "ARCA Relaciones Laborales" at bounding box center [855, 214] width 125 height 15
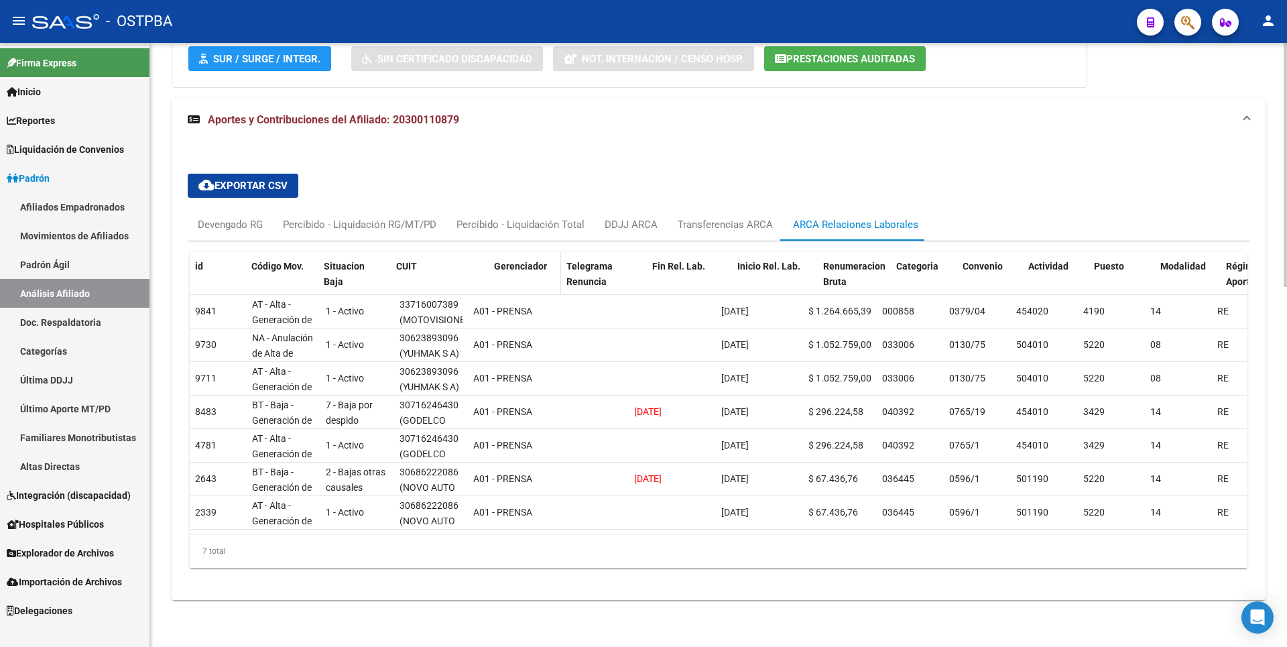
drag, startPoint x: 462, startPoint y: 249, endPoint x: 489, endPoint y: 249, distance: 26.1
click at [489, 252] on div "id Código Mov. Situacion Baja CUIT Gerenciador Telegrama Renuncia Fin Rel. Lab.…" at bounding box center [1023, 281] width 1666 height 59
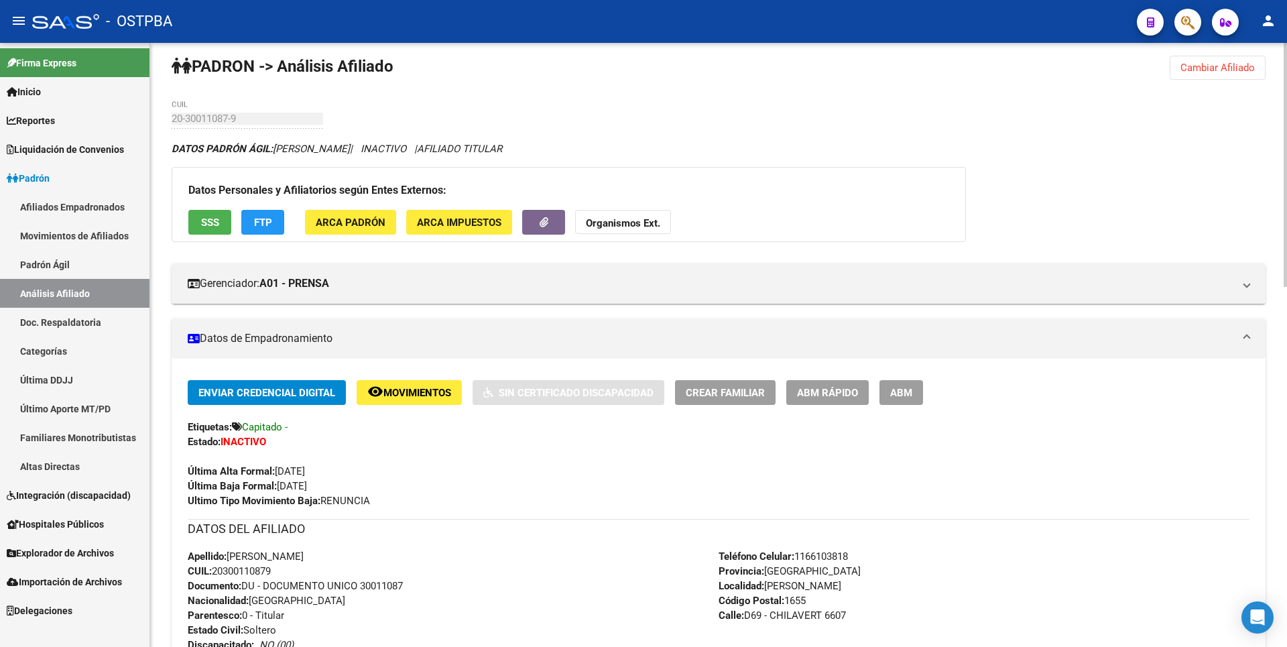
scroll to position [0, 0]
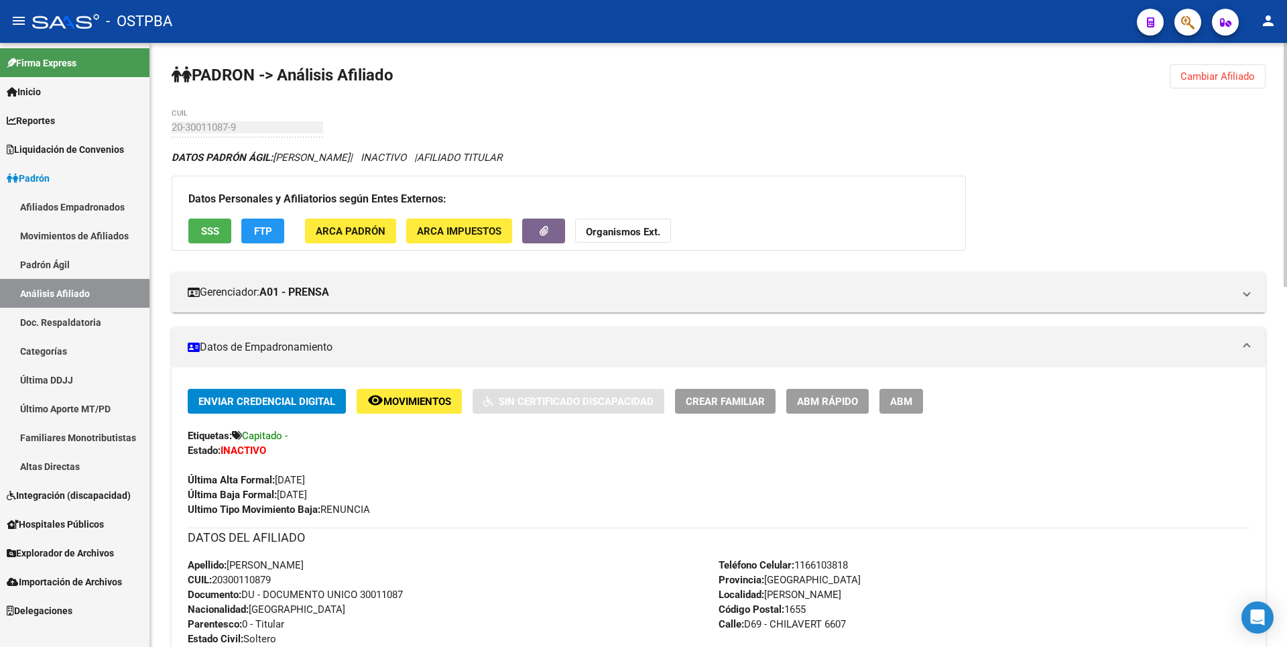
click at [364, 235] on span "ARCA Padrón" at bounding box center [351, 231] width 70 height 12
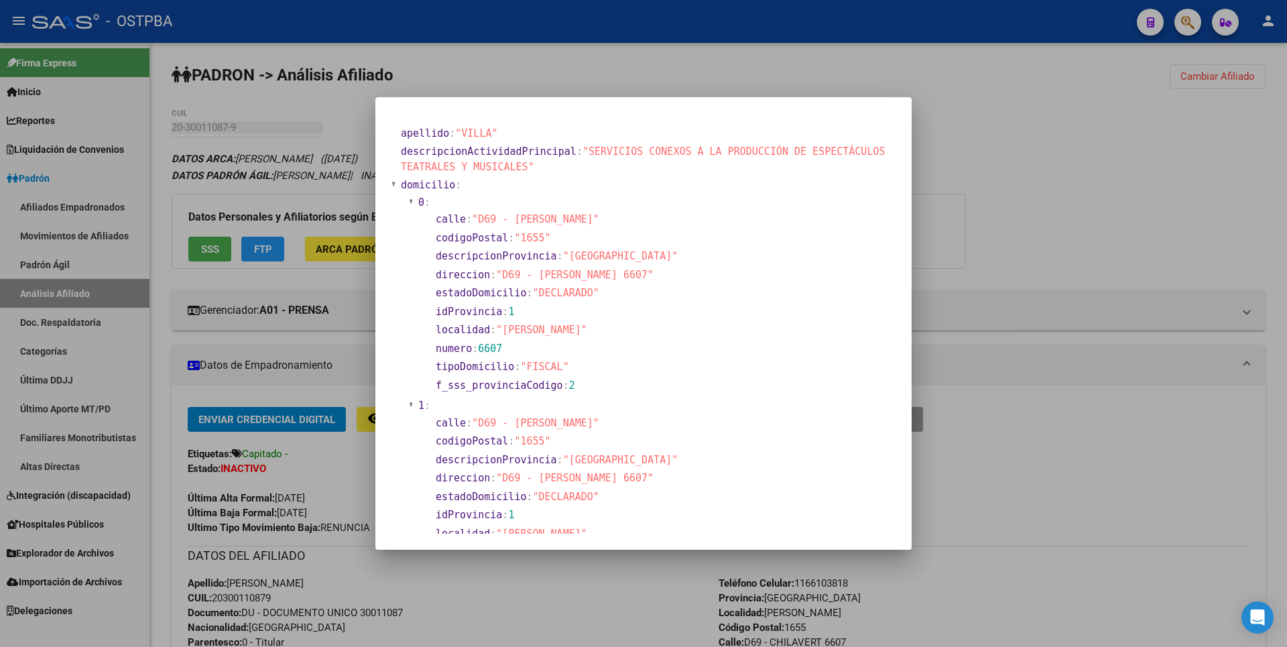
click at [1057, 223] on div at bounding box center [643, 323] width 1287 height 647
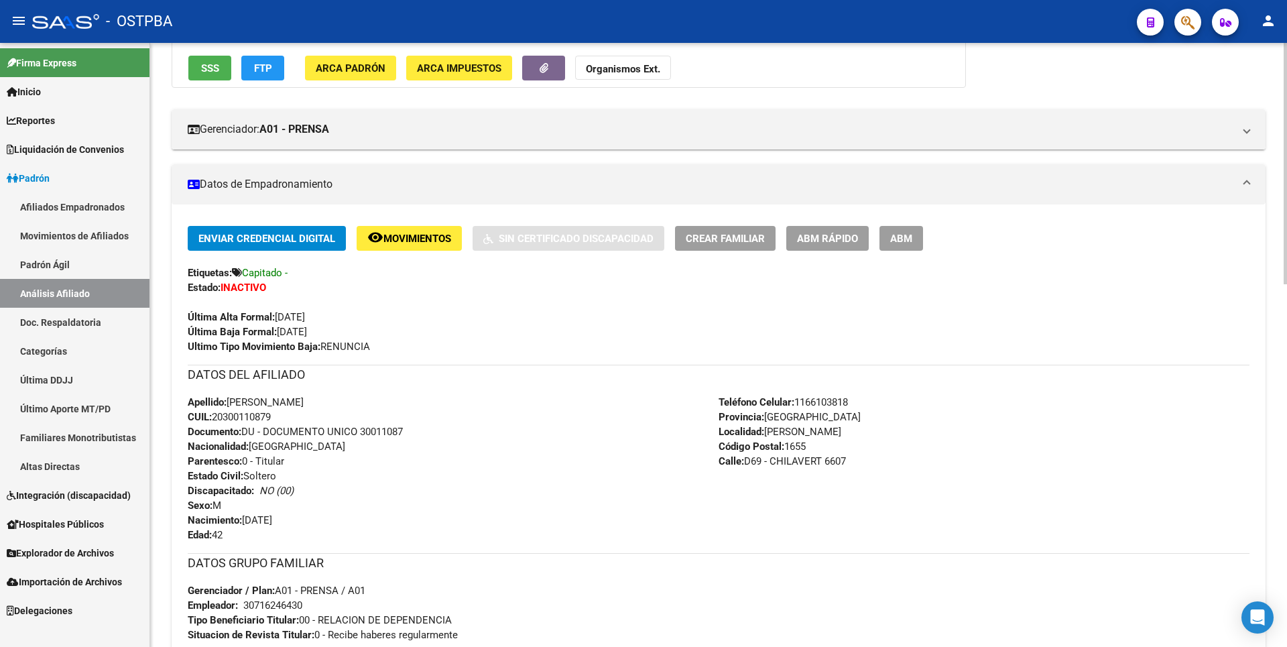
scroll to position [201, 0]
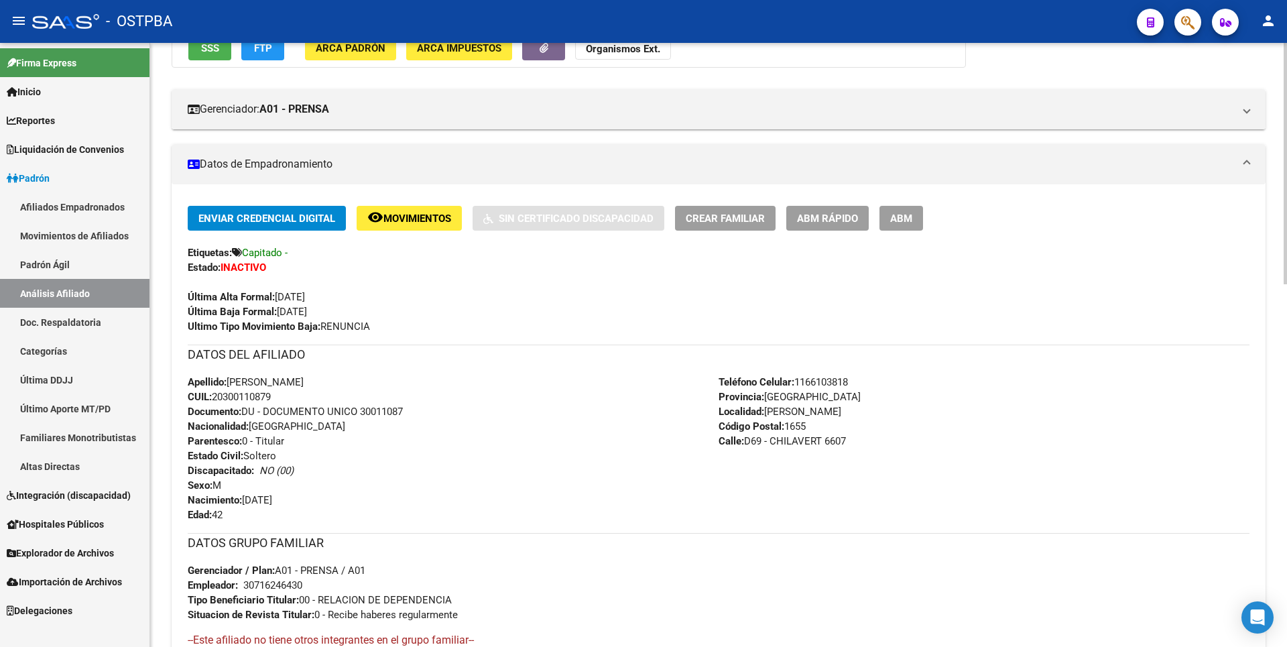
click at [848, 381] on span "Teléfono Celular: [PHONE_NUMBER]" at bounding box center [782, 382] width 129 height 12
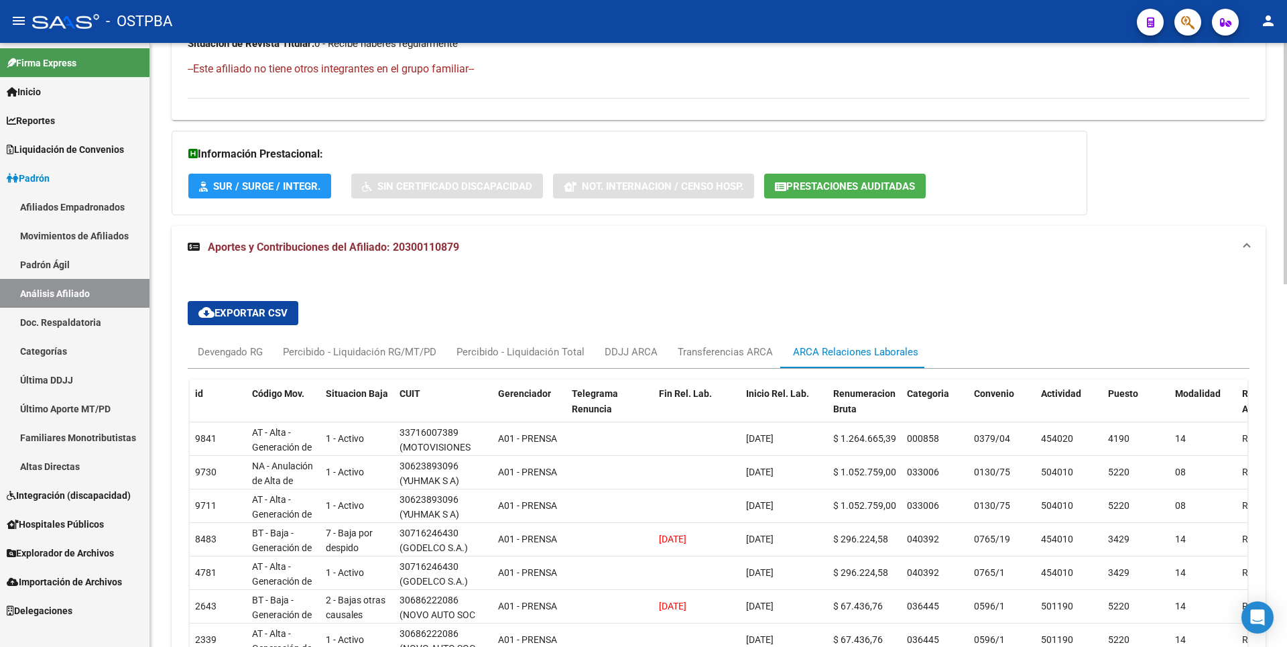
scroll to position [804, 0]
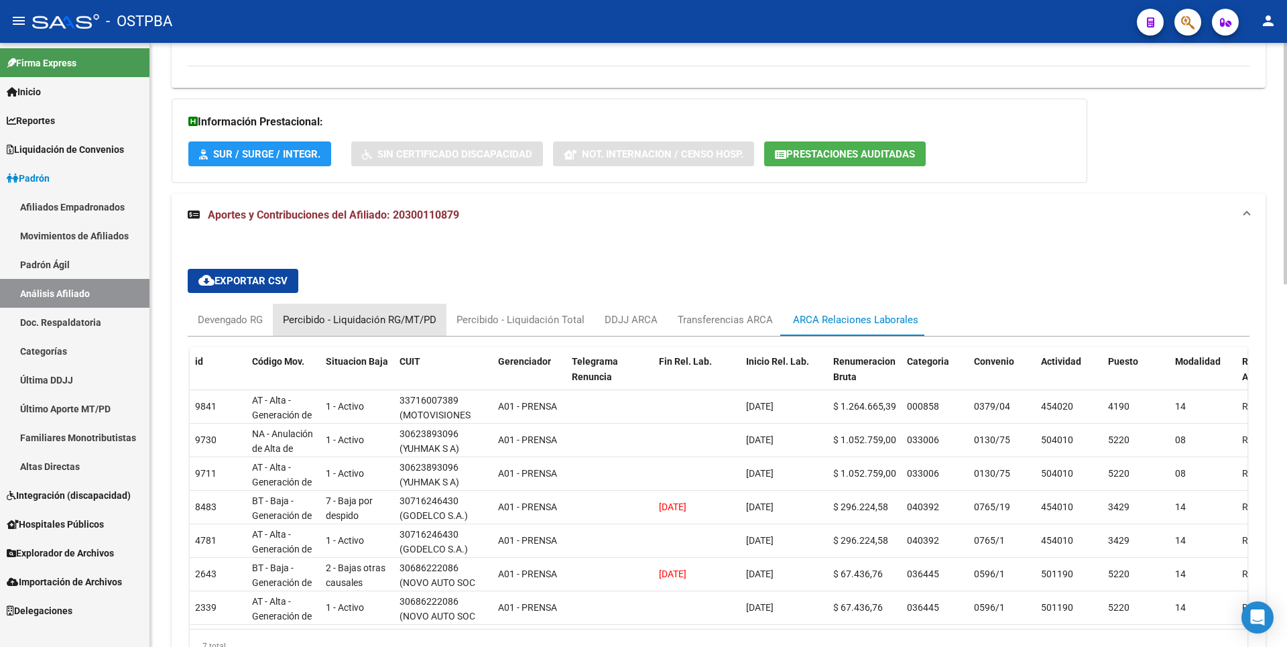
click at [383, 315] on div "Percibido - Liquidación RG/MT/PD" at bounding box center [359, 319] width 153 height 15
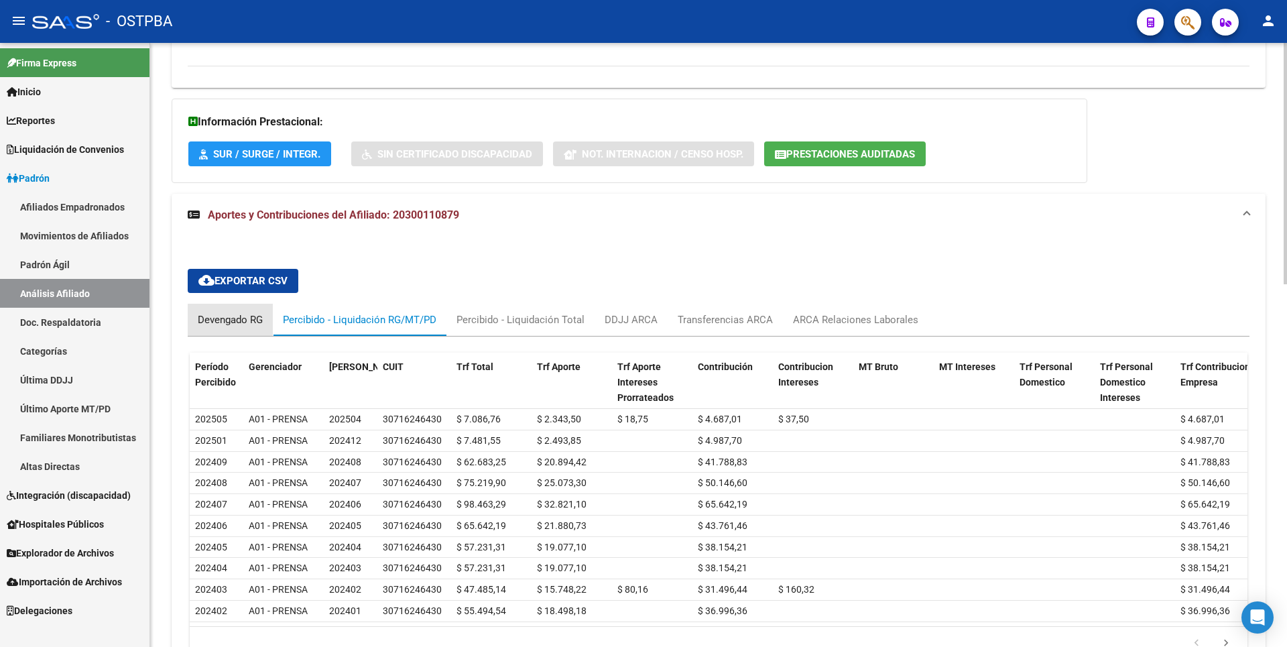
click at [253, 322] on div "Devengado RG" at bounding box center [230, 319] width 65 height 15
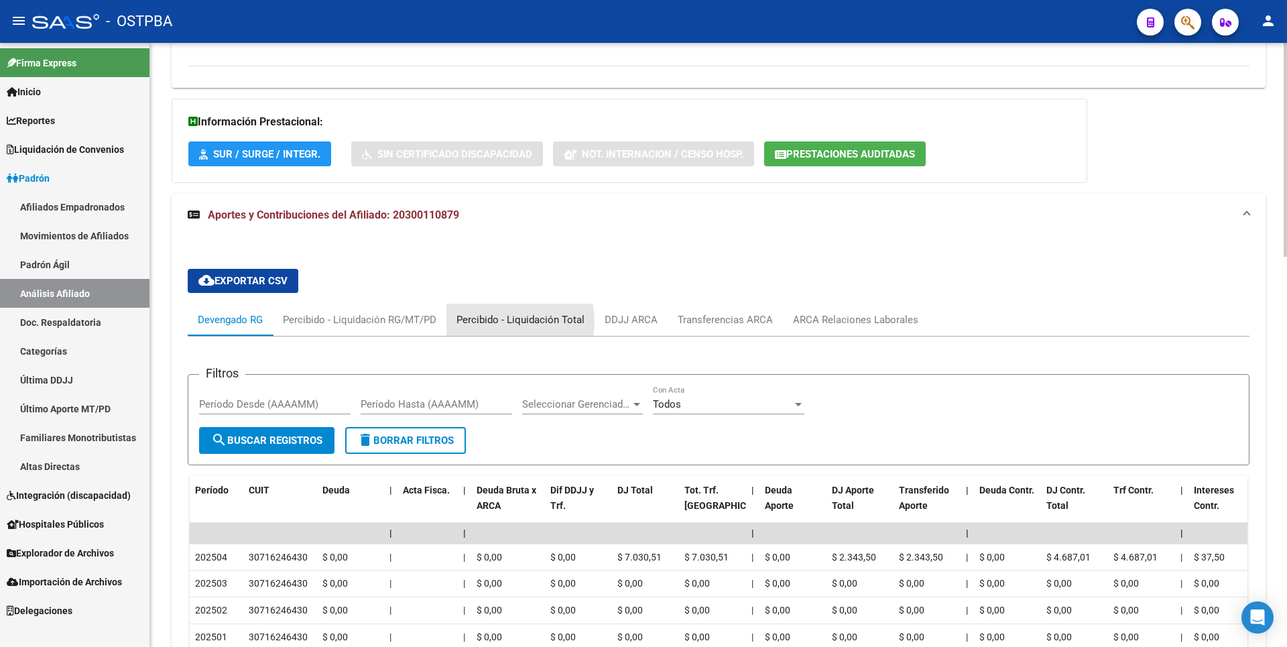
click at [510, 321] on div "Percibido - Liquidación Total" at bounding box center [520, 319] width 128 height 15
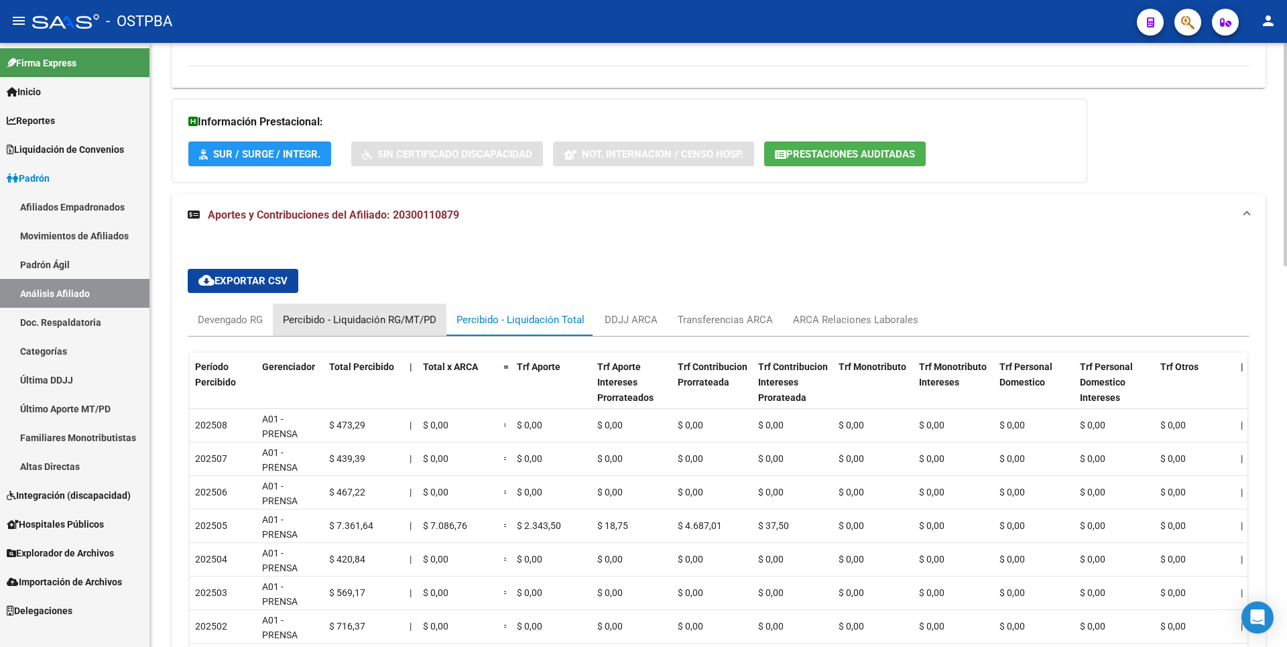
click at [412, 315] on div "Percibido - Liquidación RG/MT/PD" at bounding box center [359, 319] width 153 height 15
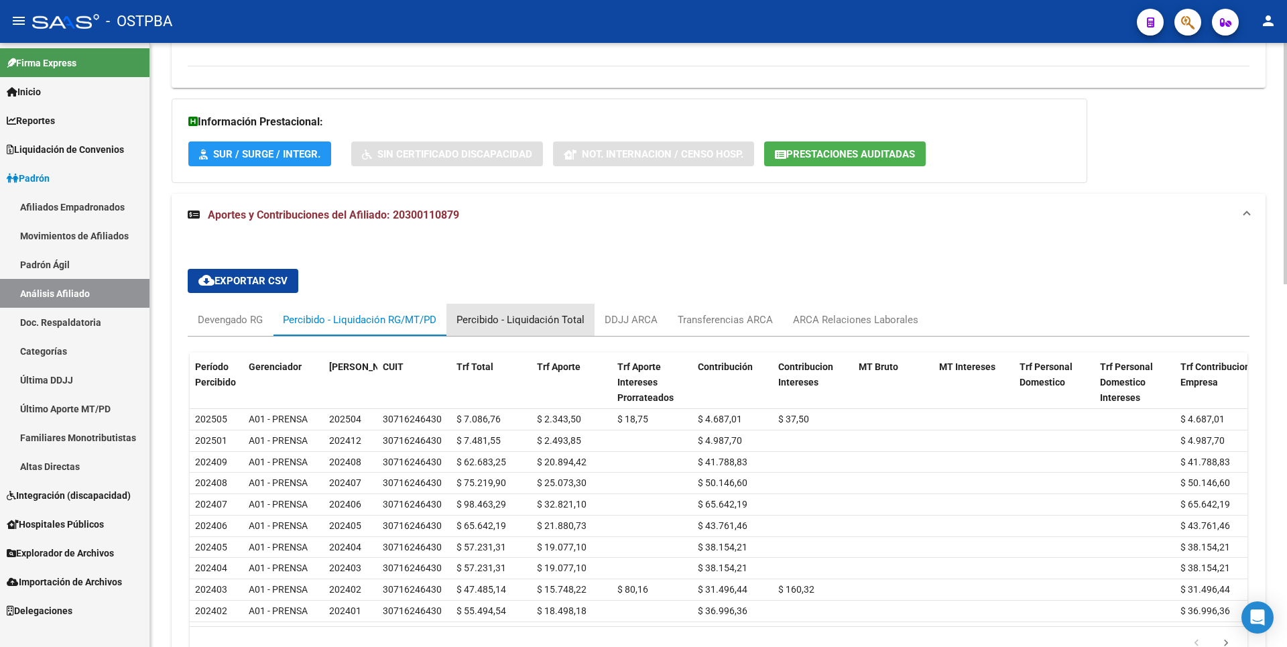
click at [527, 318] on div "Percibido - Liquidación Total" at bounding box center [520, 319] width 128 height 15
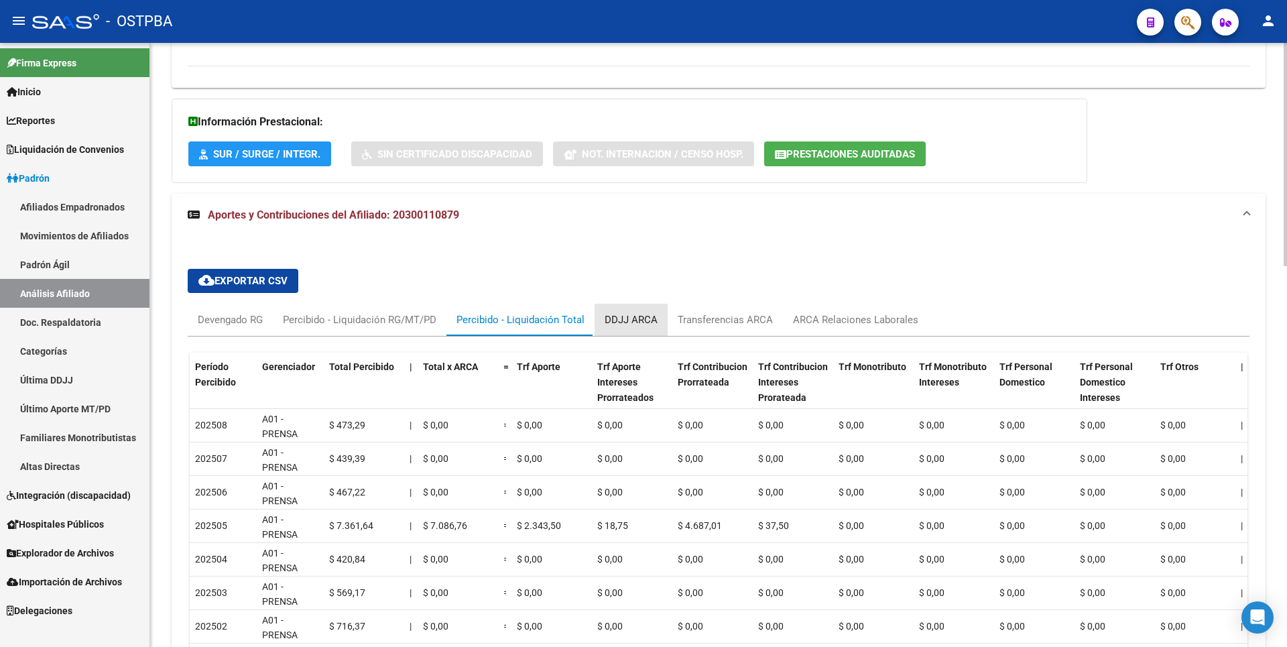
click at [651, 317] on div "DDJJ ARCA" at bounding box center [631, 319] width 53 height 15
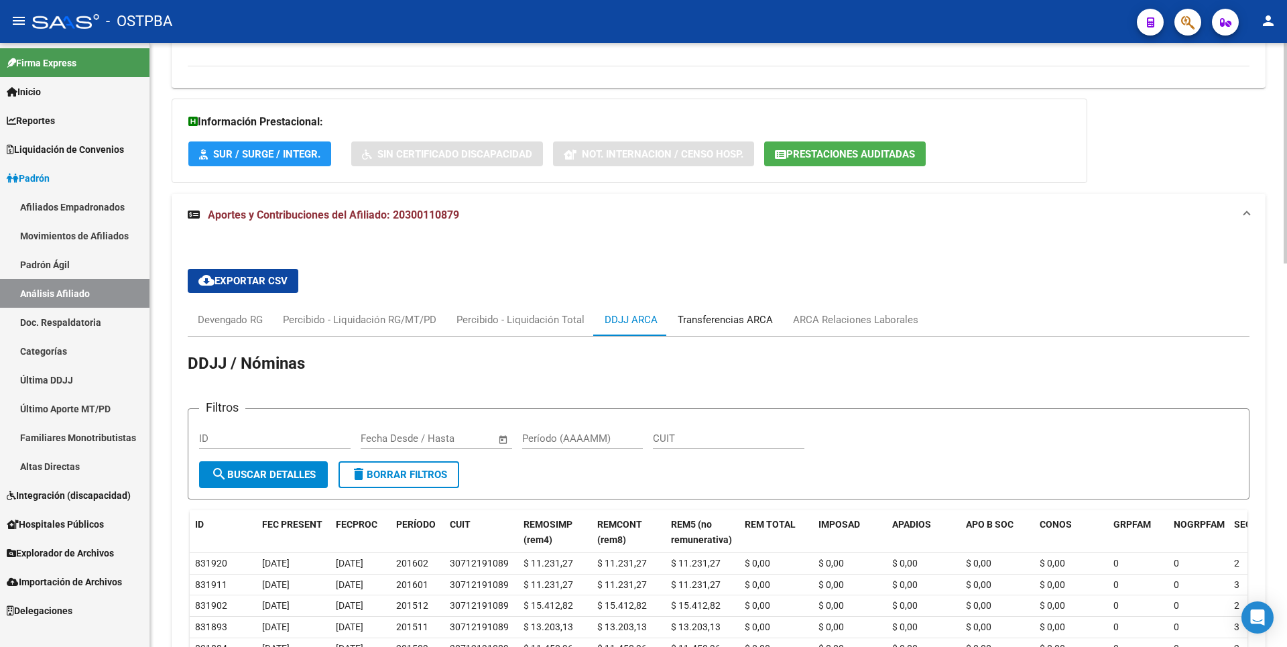
click at [740, 316] on div "Transferencias ARCA" at bounding box center [725, 319] width 95 height 15
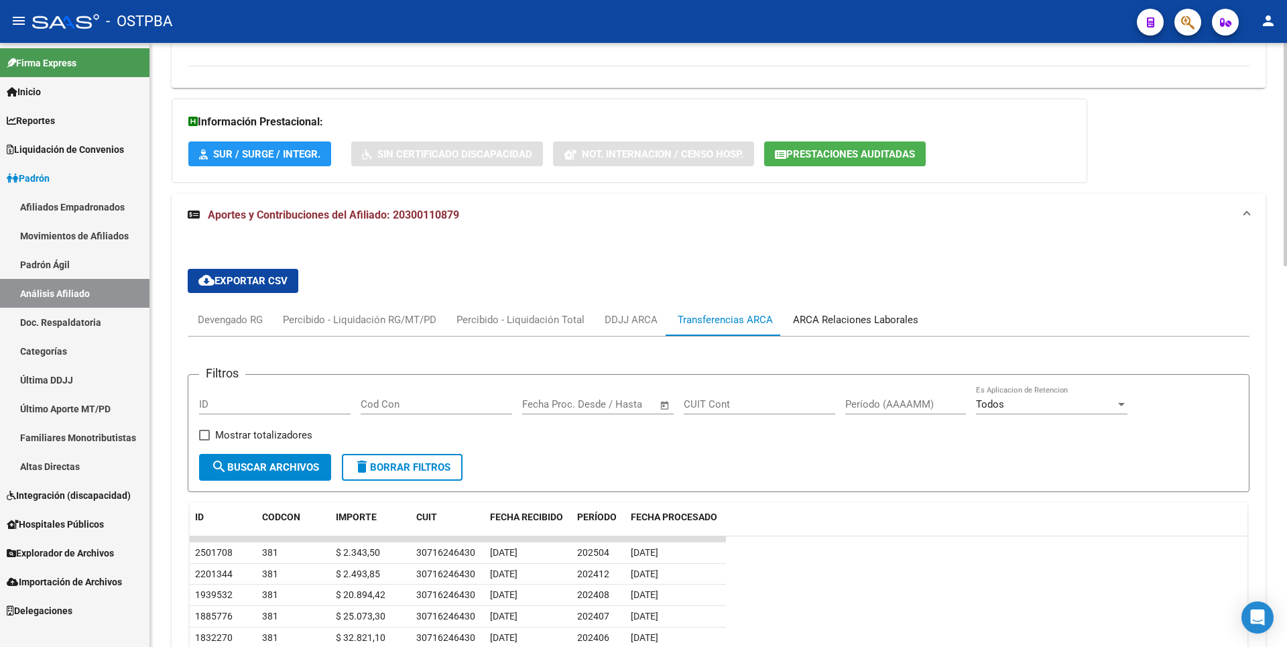
click at [817, 319] on div "ARCA Relaciones Laborales" at bounding box center [855, 319] width 125 height 15
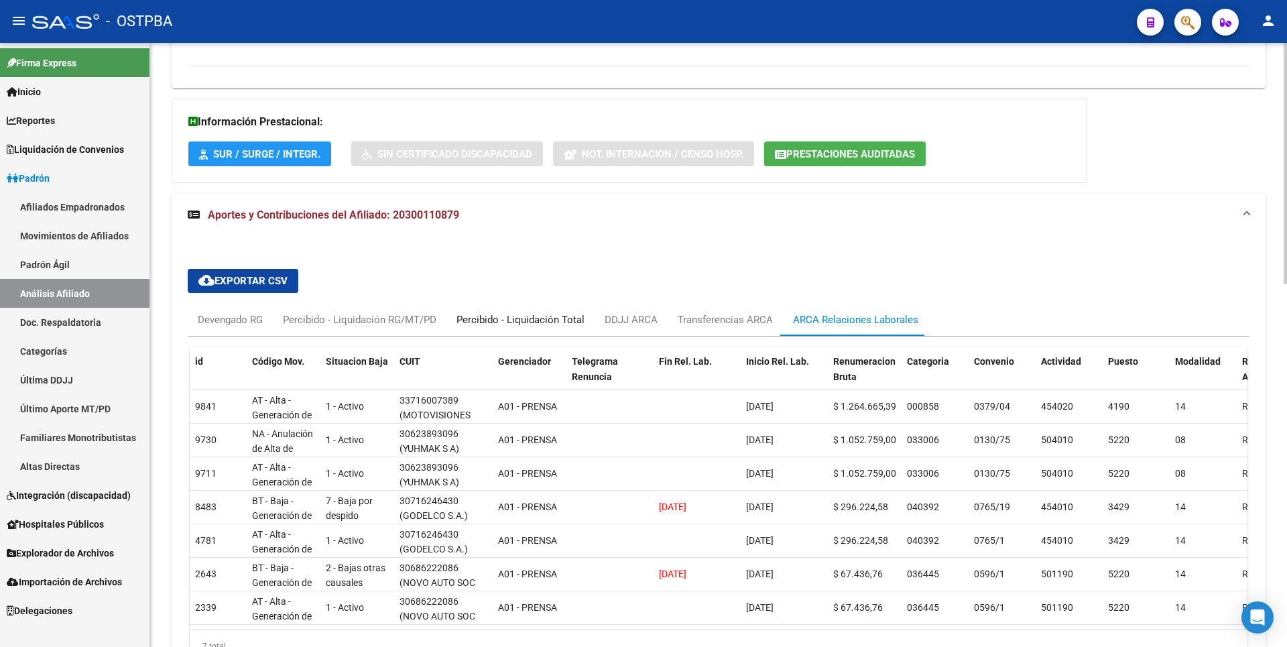
click at [479, 318] on div "Percibido - Liquidación Total" at bounding box center [520, 319] width 128 height 15
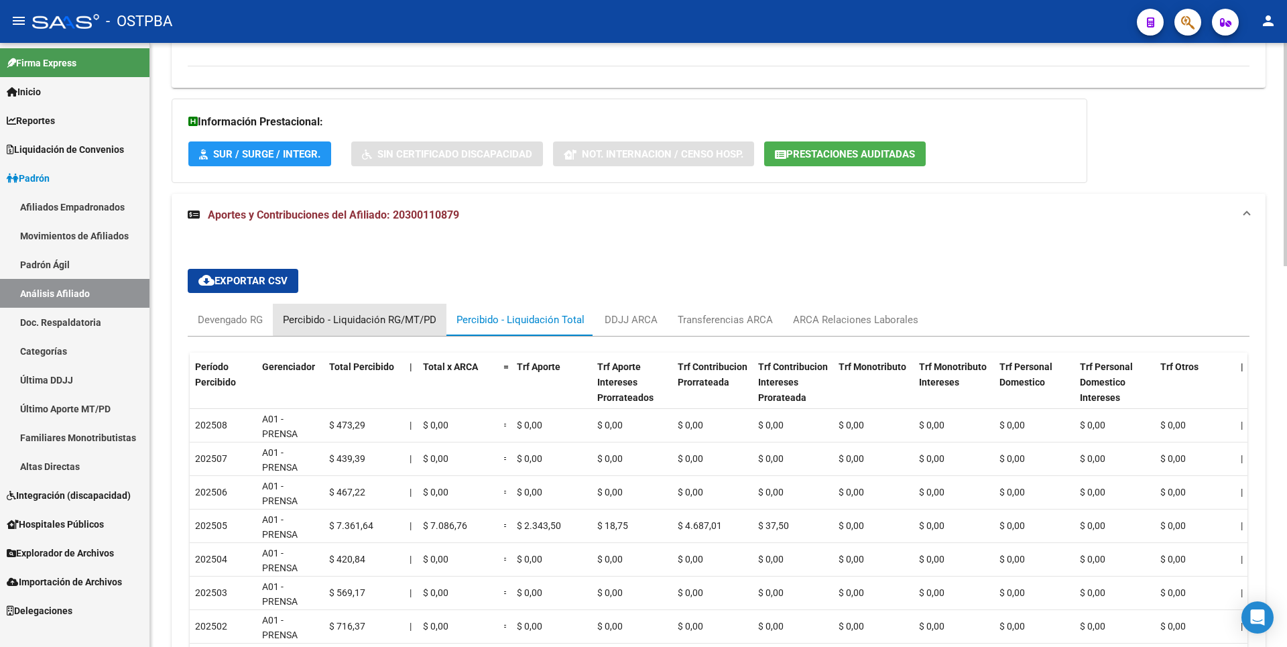
click at [392, 313] on div "Percibido - Liquidación RG/MT/PD" at bounding box center [359, 319] width 153 height 15
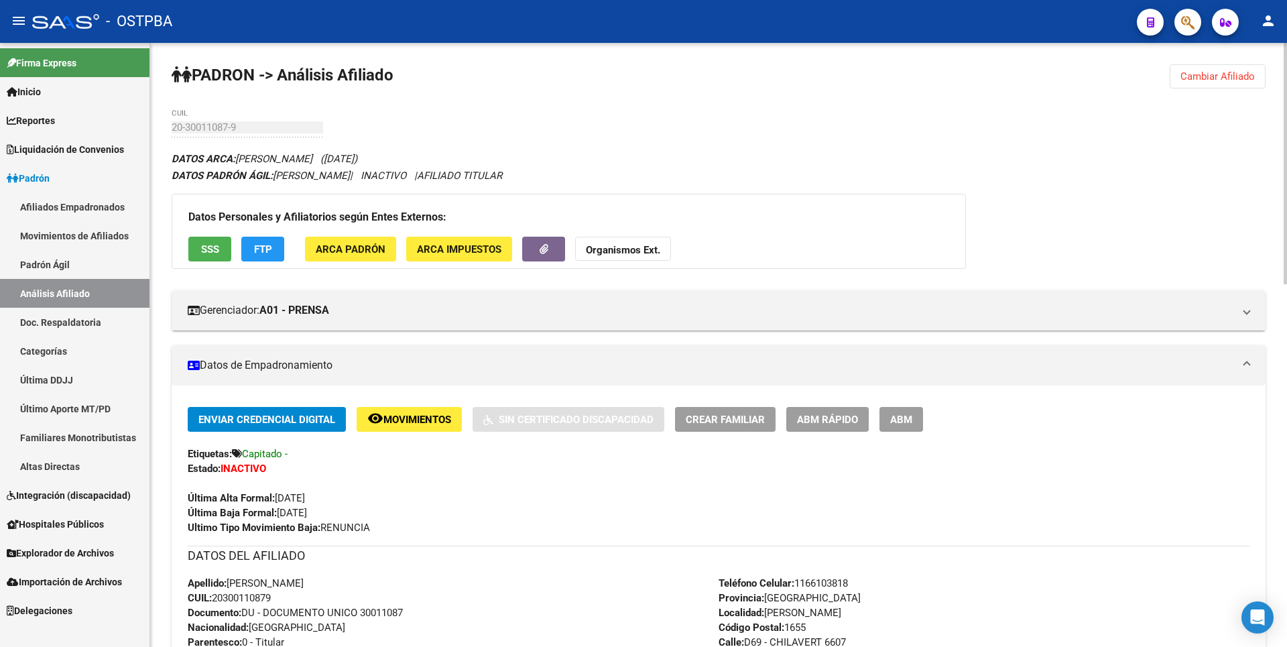
scroll to position [536, 0]
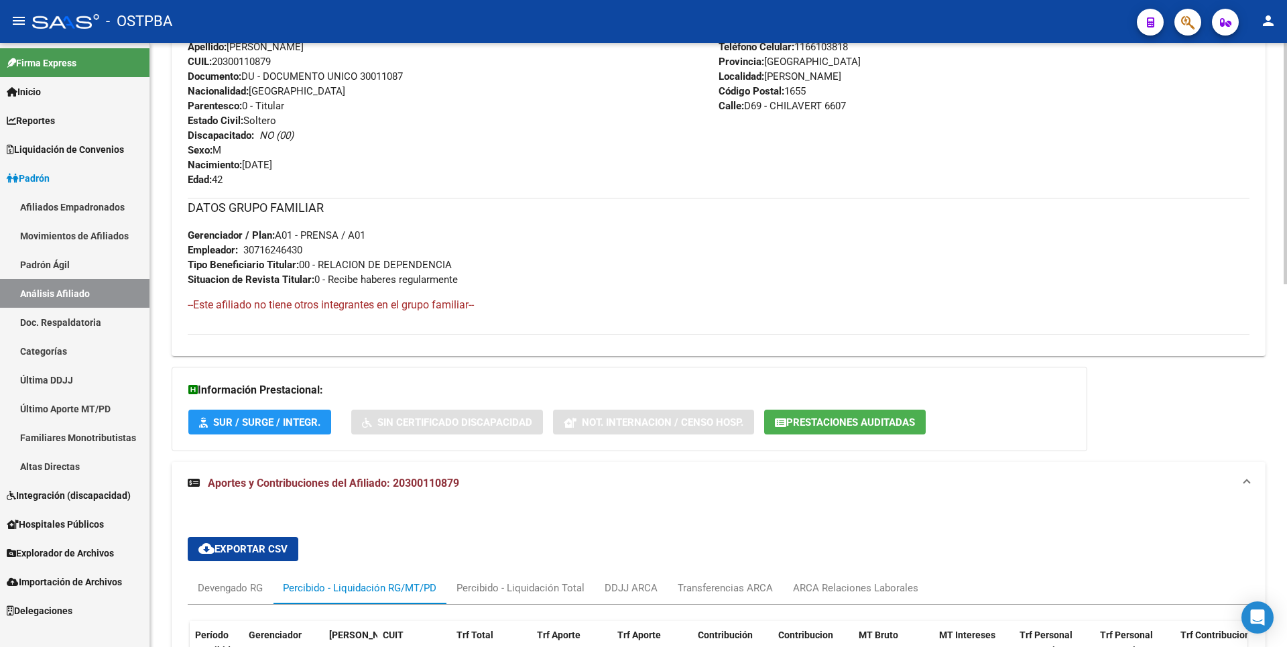
click at [909, 423] on span "Prestaciones Auditadas" at bounding box center [850, 422] width 129 height 12
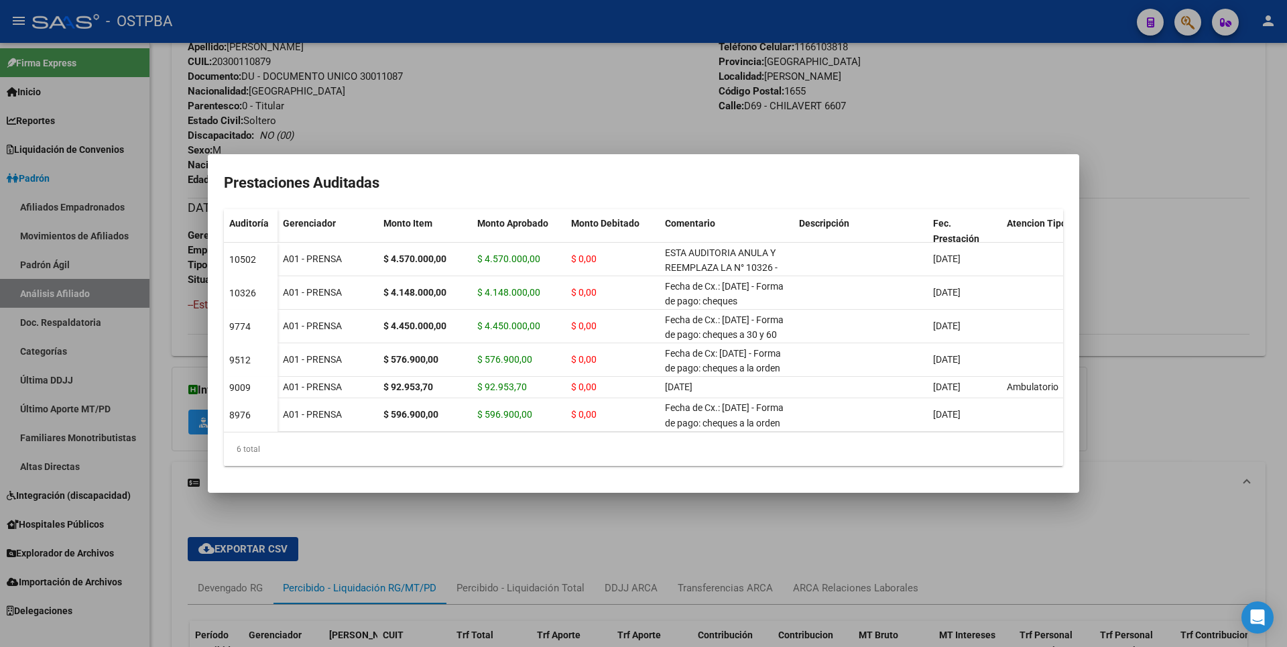
click at [1172, 214] on div at bounding box center [643, 323] width 1287 height 647
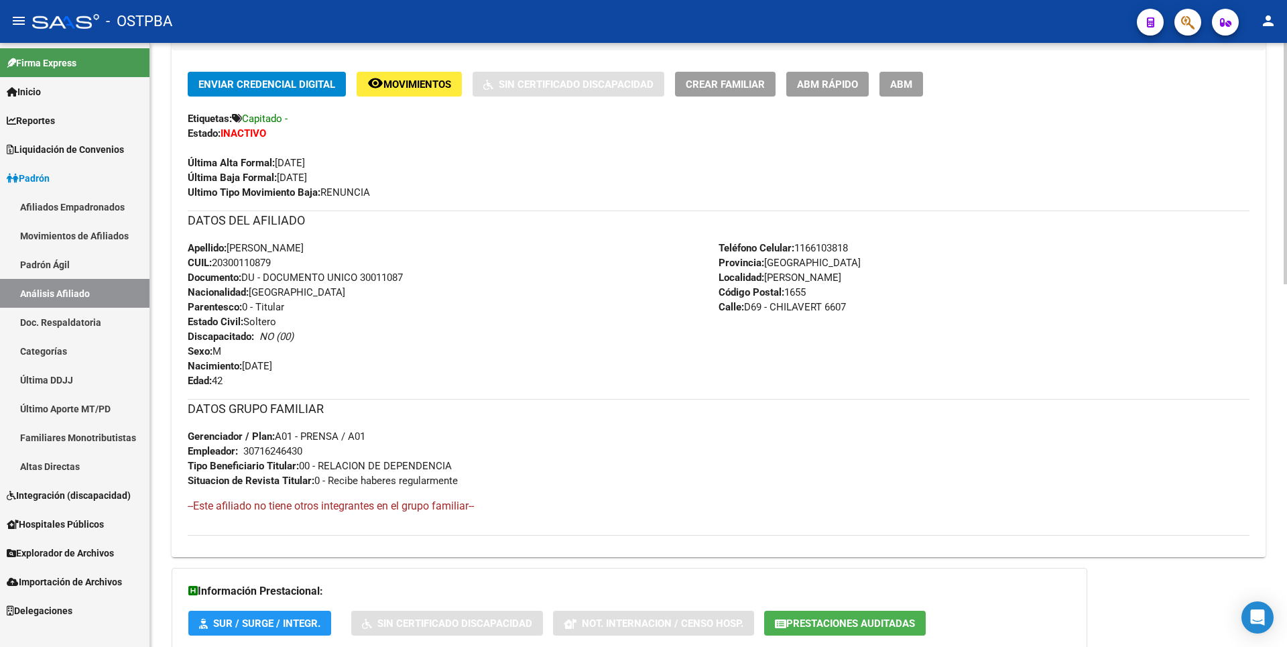
scroll to position [0, 0]
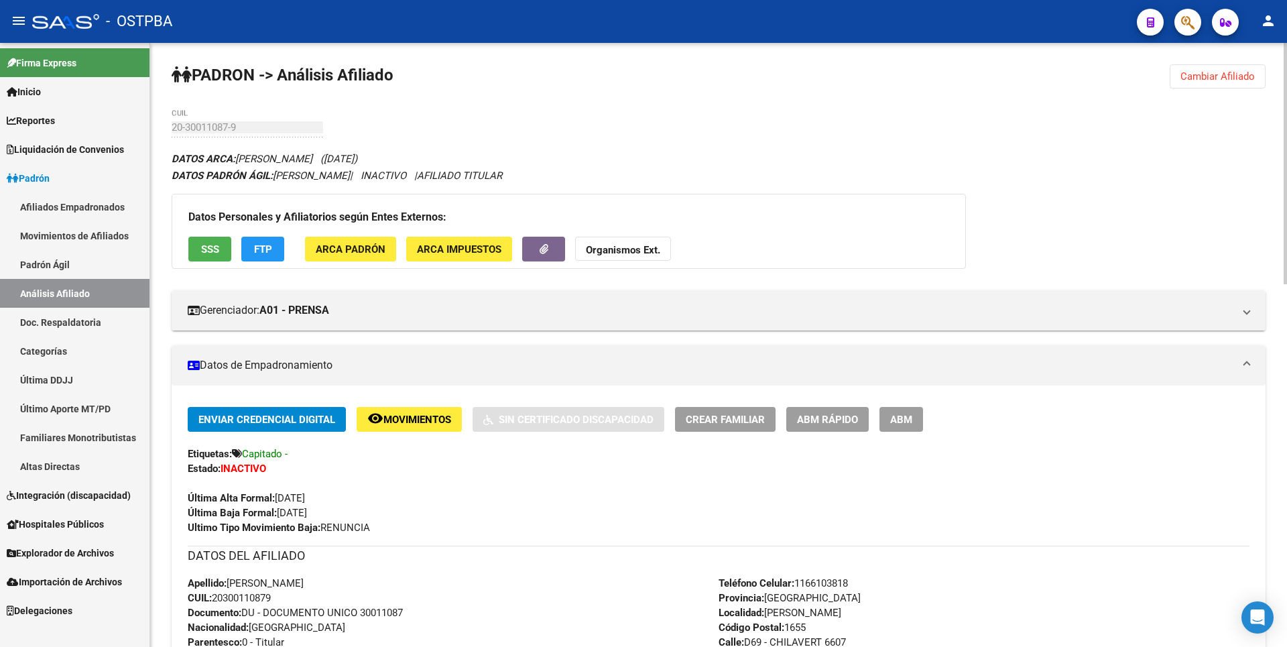
click at [351, 245] on span "ARCA Padrón" at bounding box center [351, 249] width 70 height 12
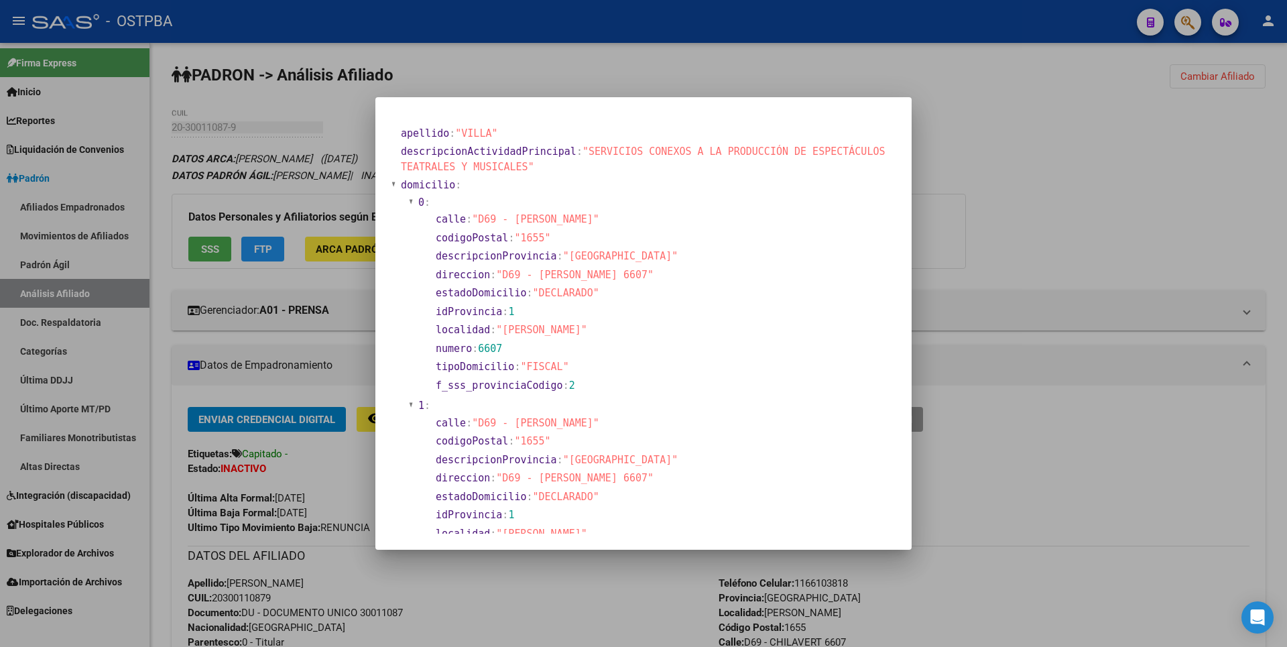
click at [1025, 153] on div at bounding box center [643, 323] width 1287 height 647
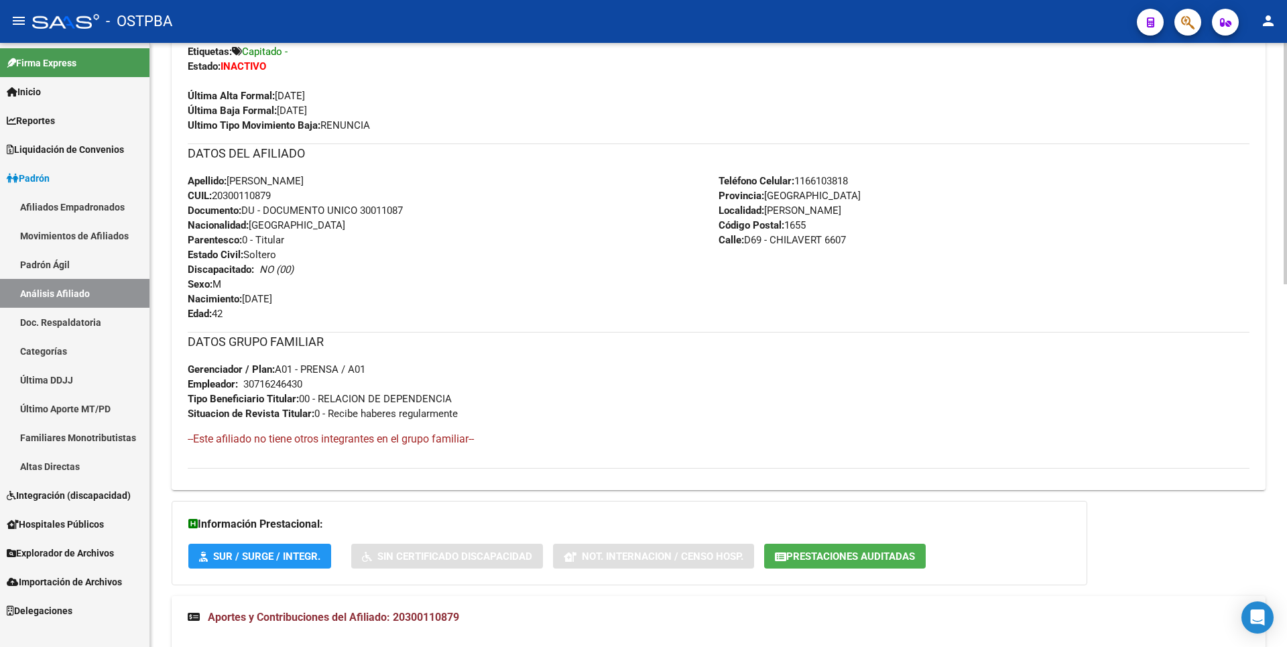
scroll to position [737, 0]
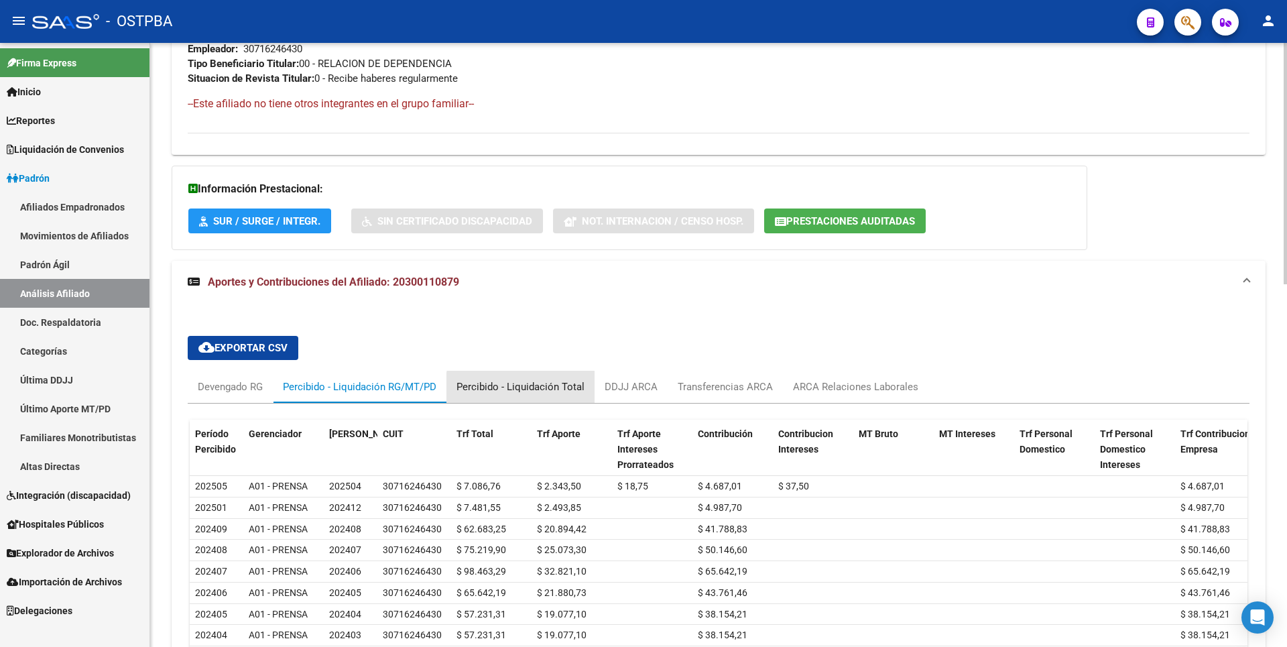
click at [539, 394] on div "Percibido - Liquidación Total" at bounding box center [520, 386] width 128 height 15
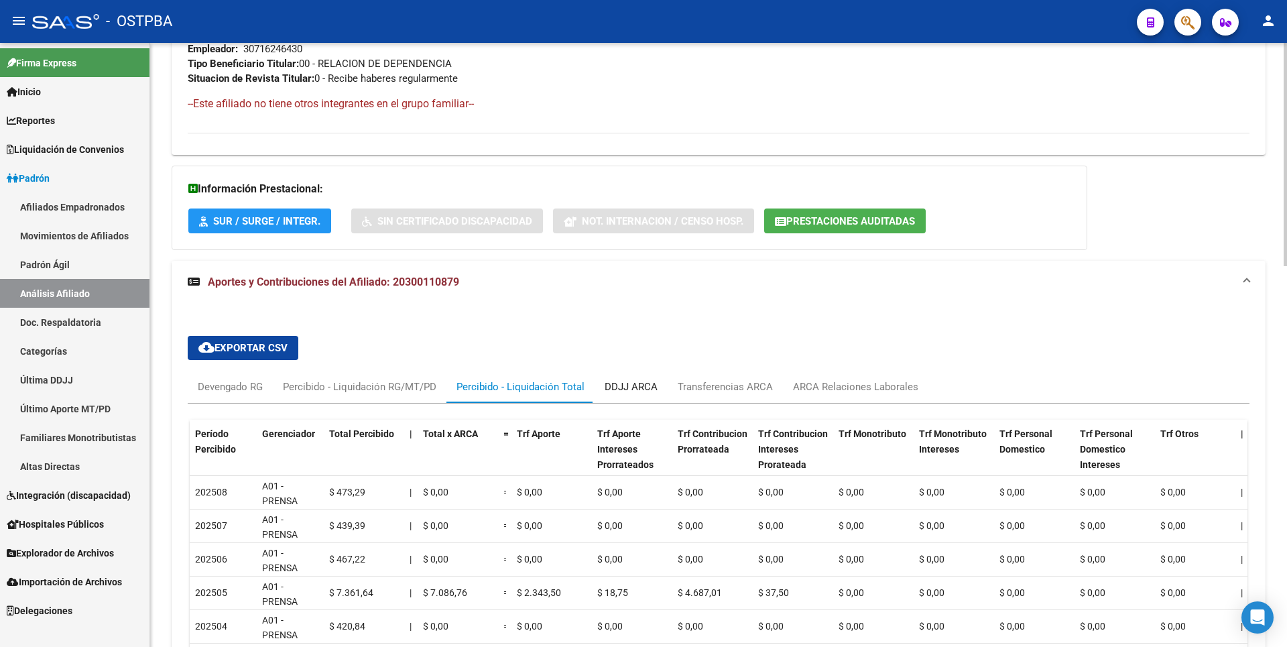
drag, startPoint x: 633, startPoint y: 375, endPoint x: 682, endPoint y: 379, distance: 49.2
click at [635, 374] on div "DDJJ ARCA" at bounding box center [630, 387] width 73 height 32
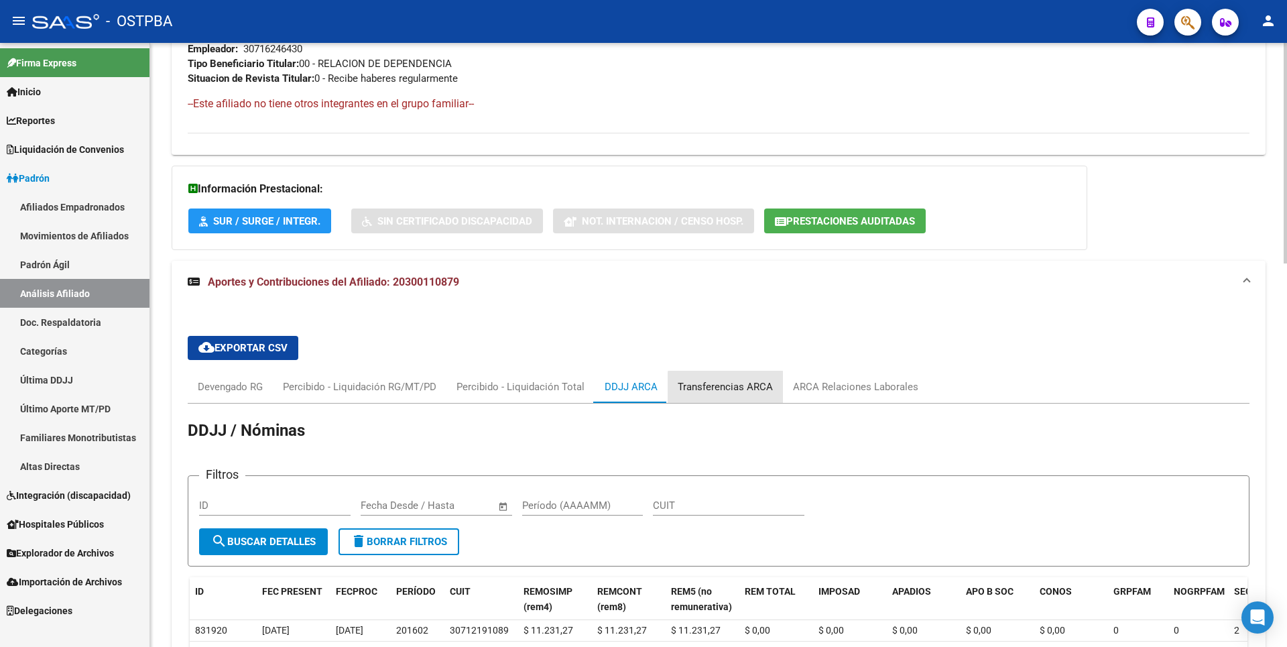
click at [731, 391] on div "Transferencias ARCA" at bounding box center [725, 386] width 95 height 15
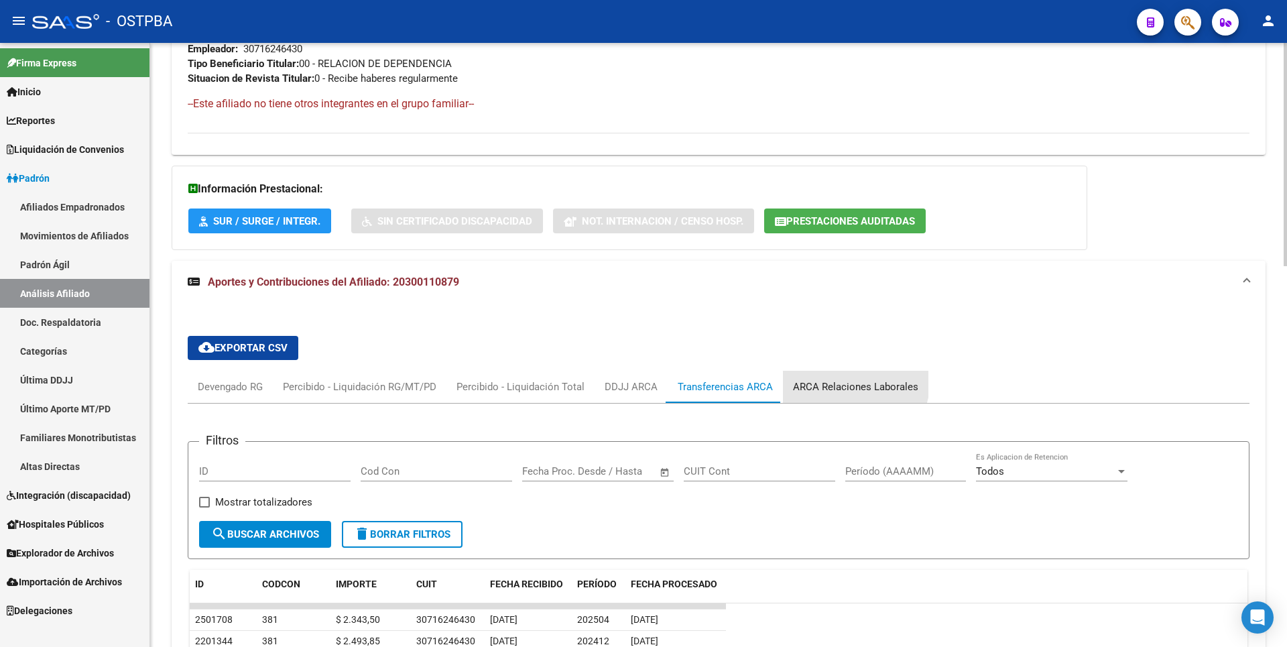
click at [844, 378] on div "ARCA Relaciones Laborales" at bounding box center [855, 387] width 145 height 32
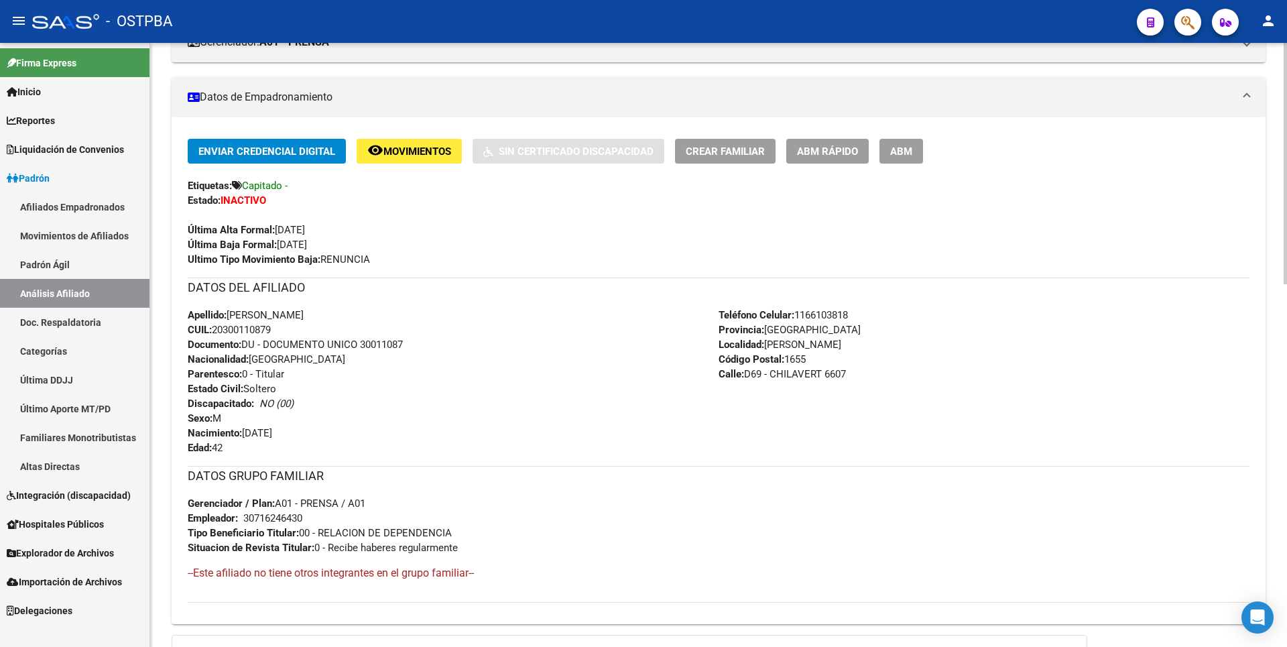
scroll to position [0, 0]
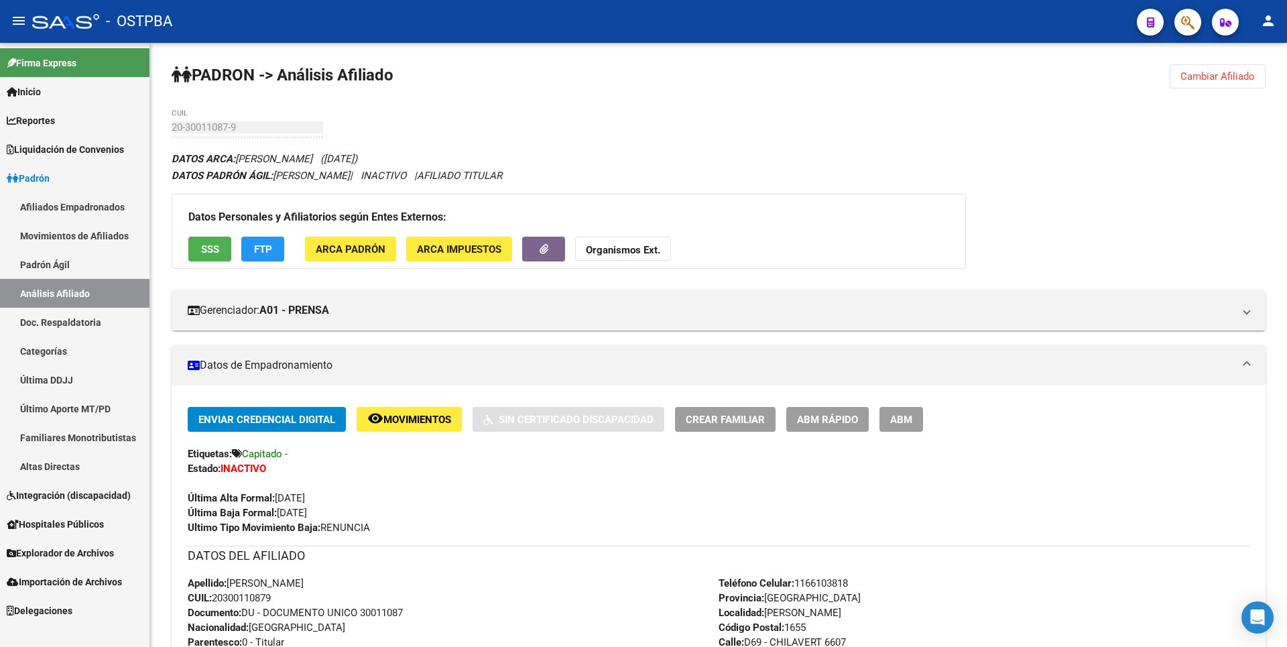
click at [18, 23] on mat-icon "menu" at bounding box center [19, 21] width 16 height 16
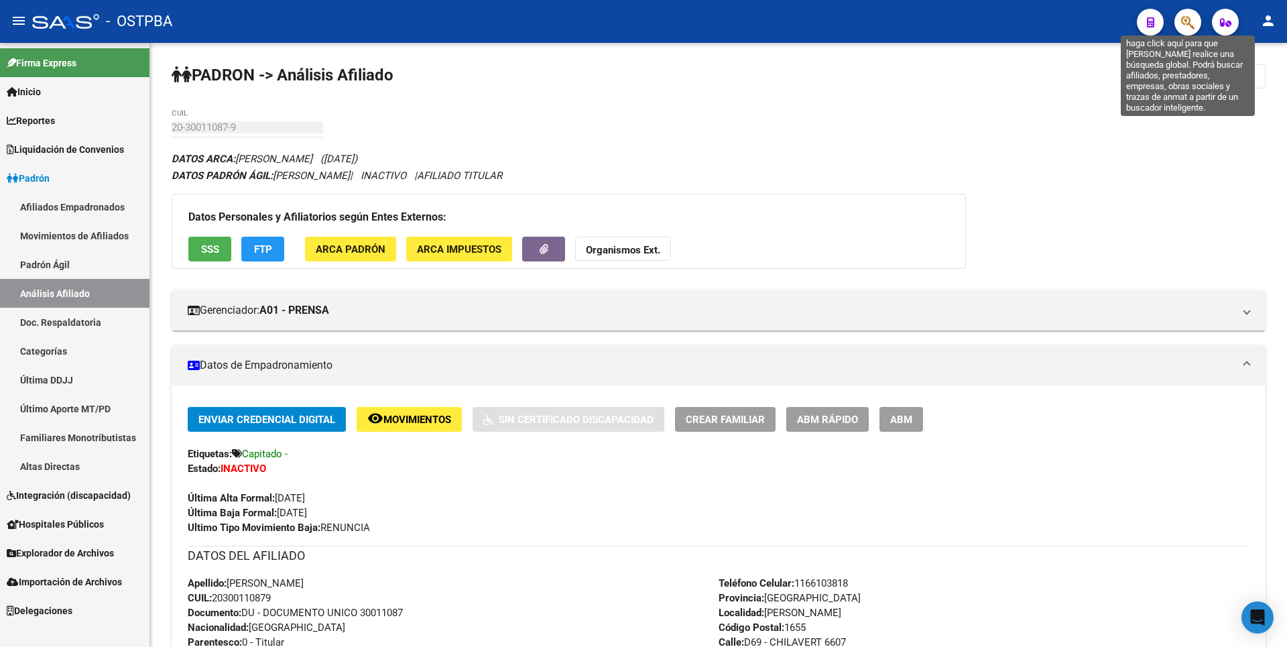
click at [1188, 17] on icon "button" at bounding box center [1187, 22] width 13 height 15
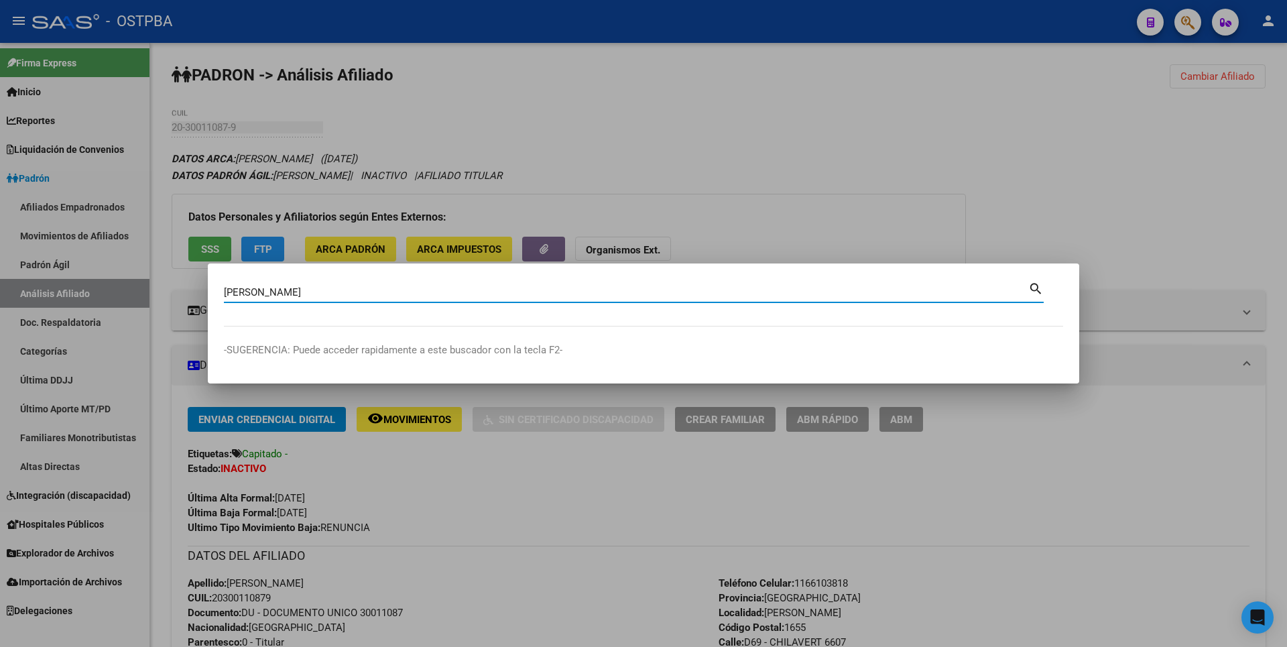
type input "[PERSON_NAME]"
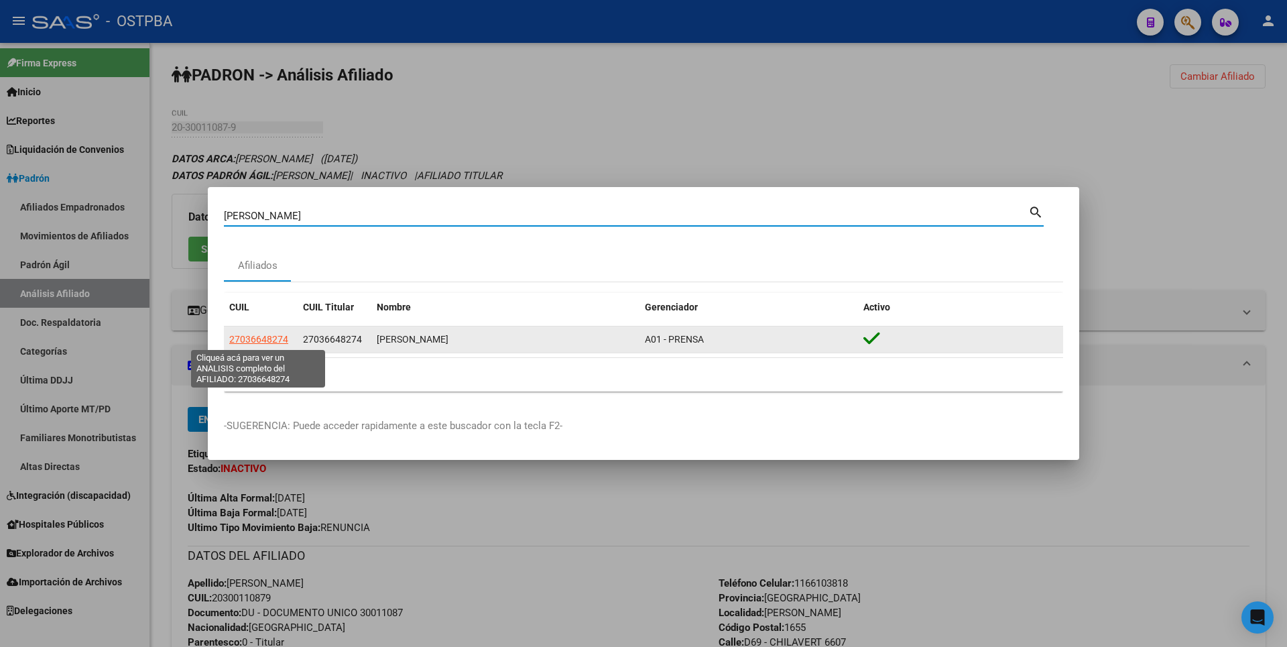
click at [265, 338] on span "27036648274" at bounding box center [258, 339] width 59 height 11
type textarea "27036648274"
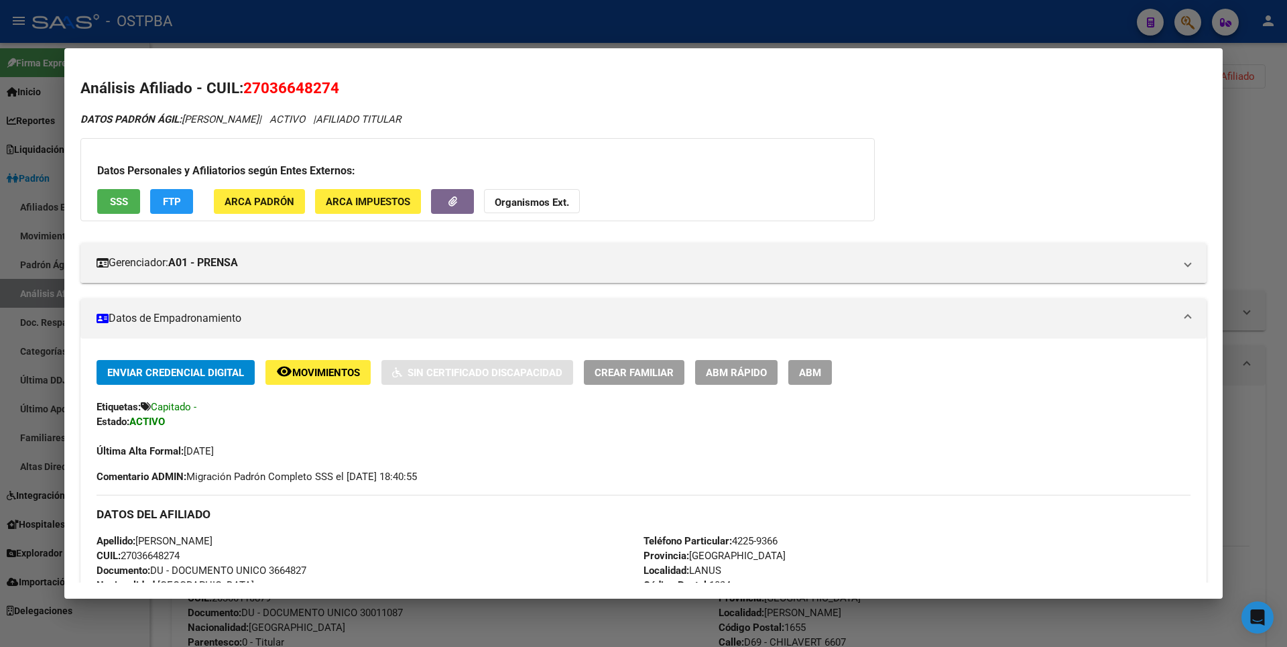
scroll to position [458, 0]
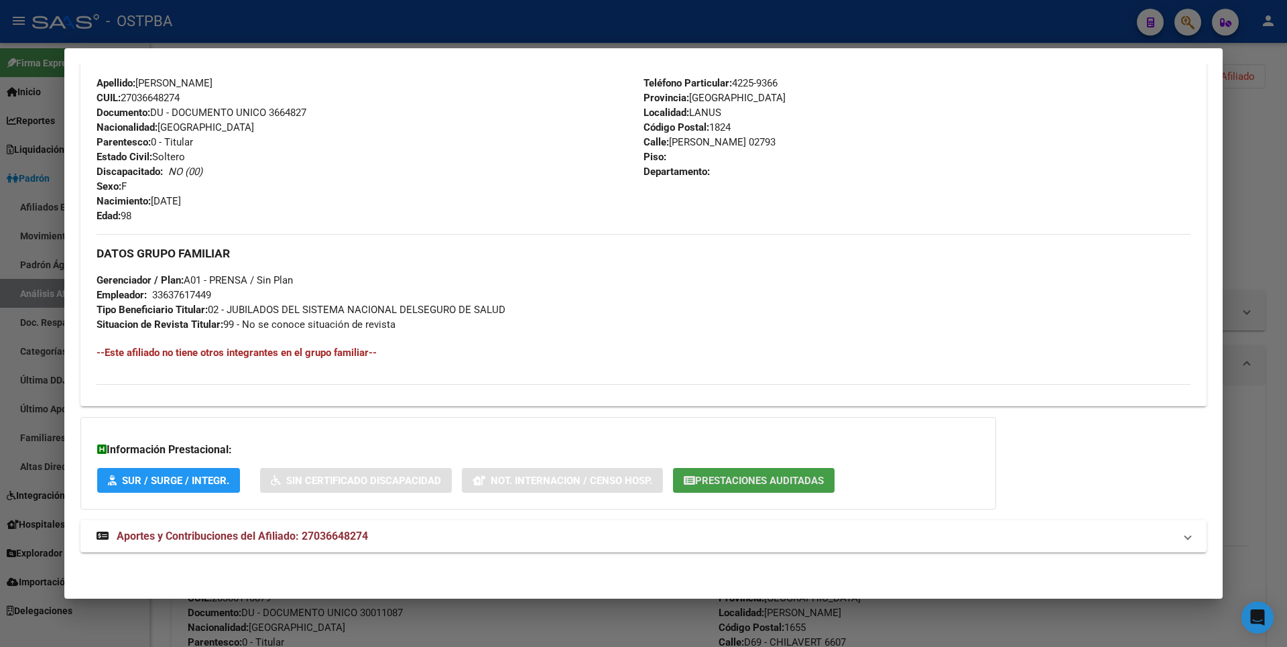
click at [822, 481] on span "Prestaciones Auditadas" at bounding box center [759, 481] width 129 height 12
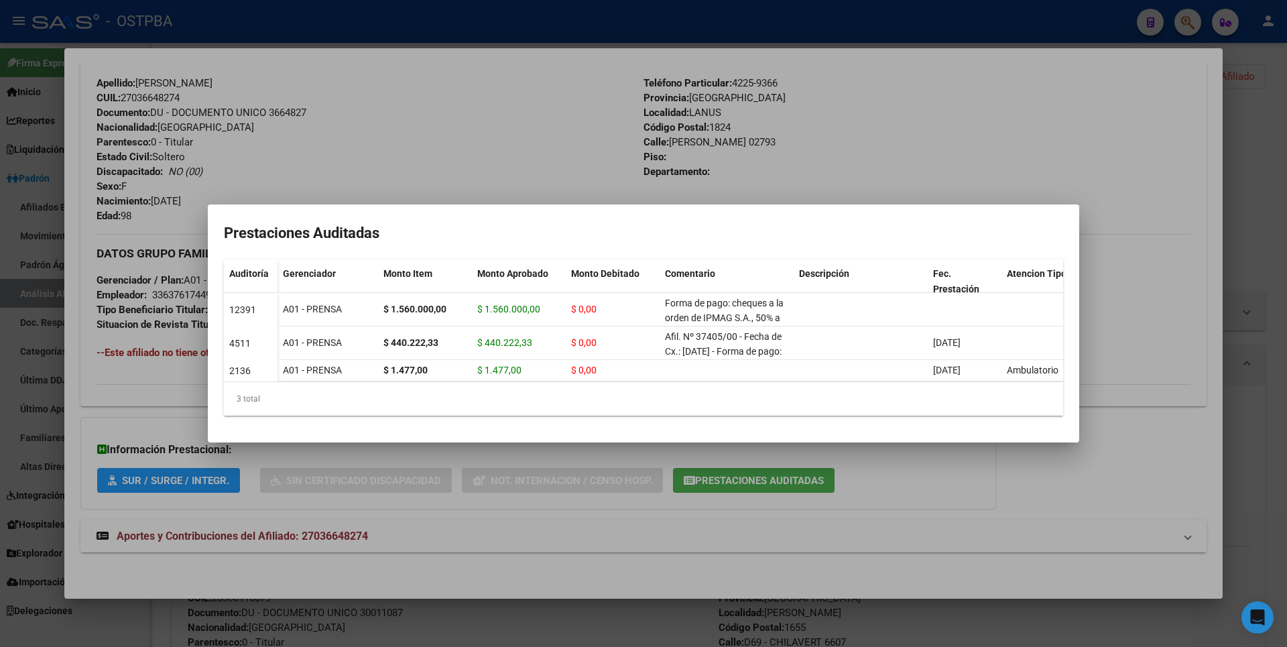
click at [314, 538] on div at bounding box center [643, 323] width 1287 height 647
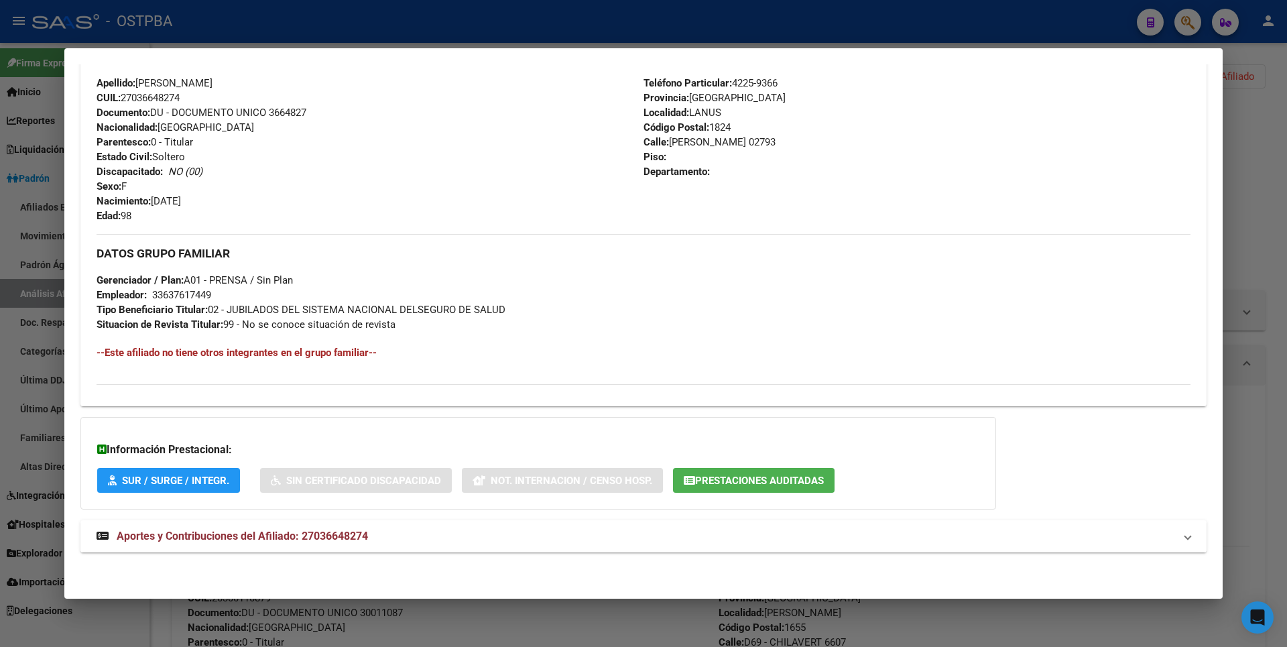
click at [316, 537] on span "Aportes y Contribuciones del Afiliado: 27036648274" at bounding box center [242, 535] width 251 height 13
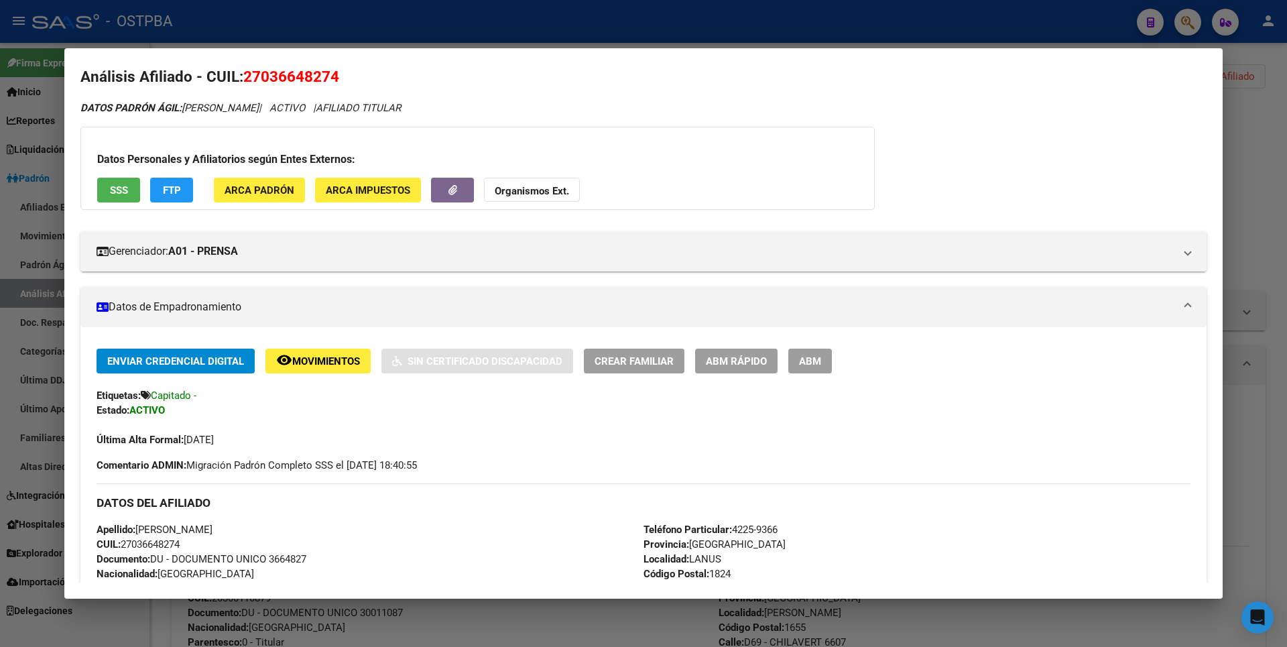
scroll to position [0, 0]
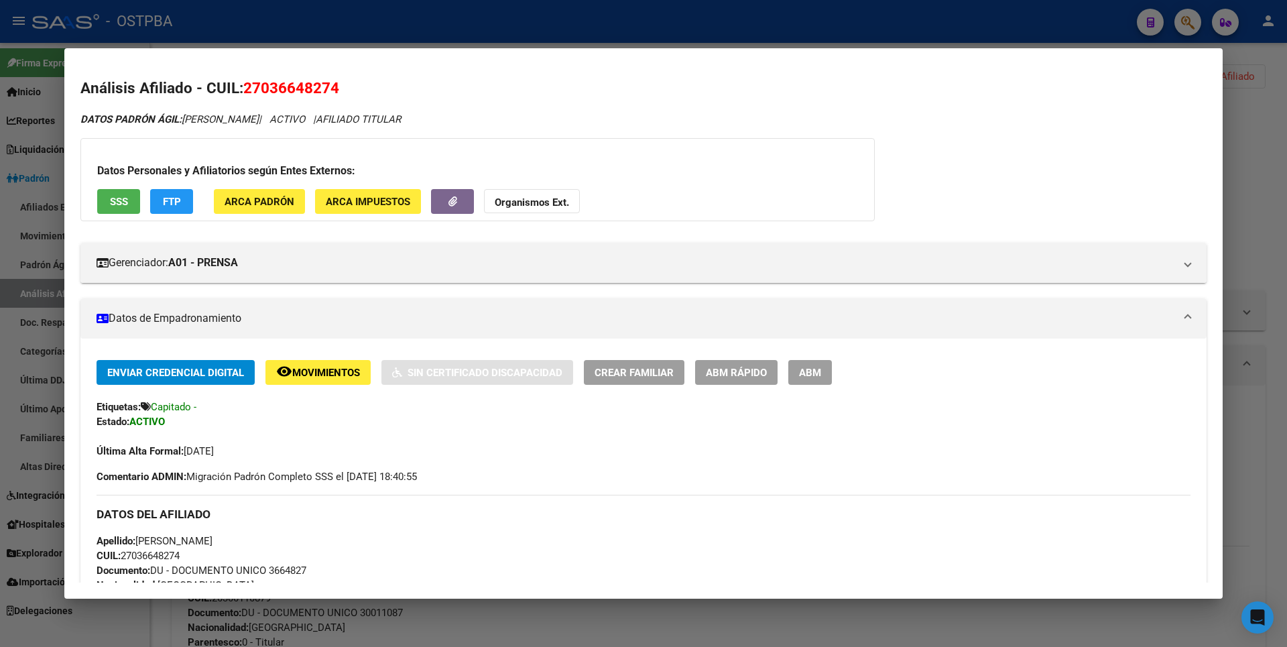
click at [124, 566] on strong "Documento:" at bounding box center [124, 570] width 54 height 12
click at [1259, 201] on div at bounding box center [643, 323] width 1287 height 647
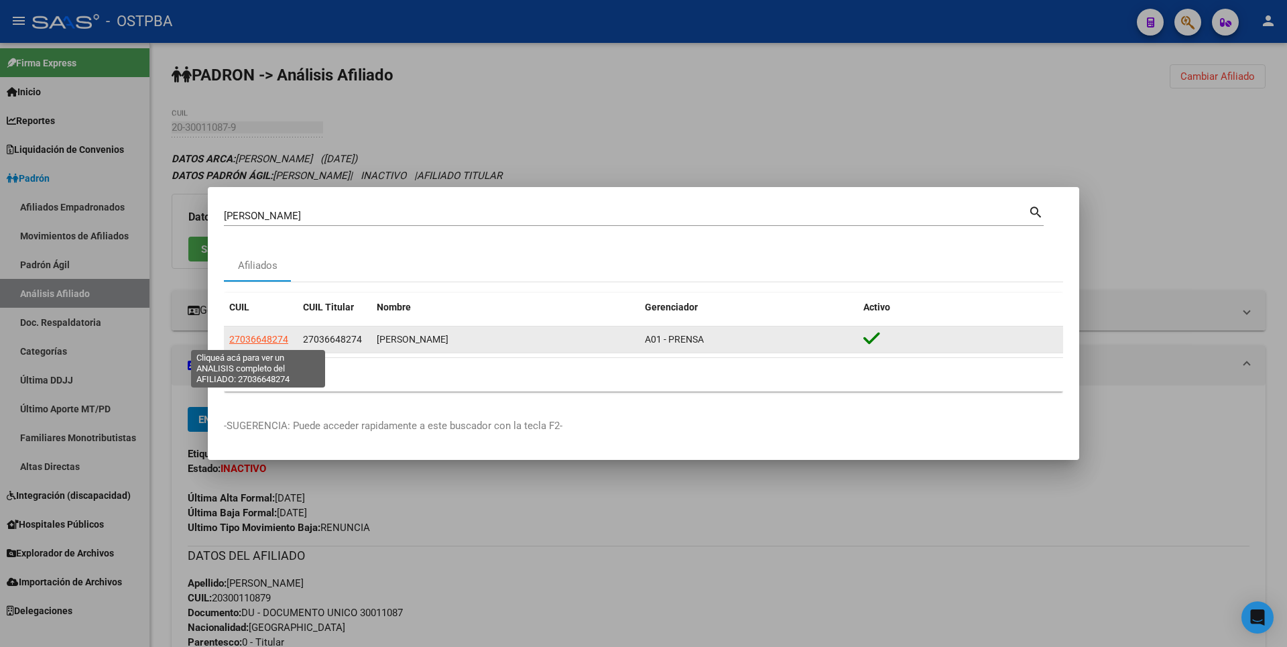
click at [275, 343] on span "27036648274" at bounding box center [258, 339] width 59 height 11
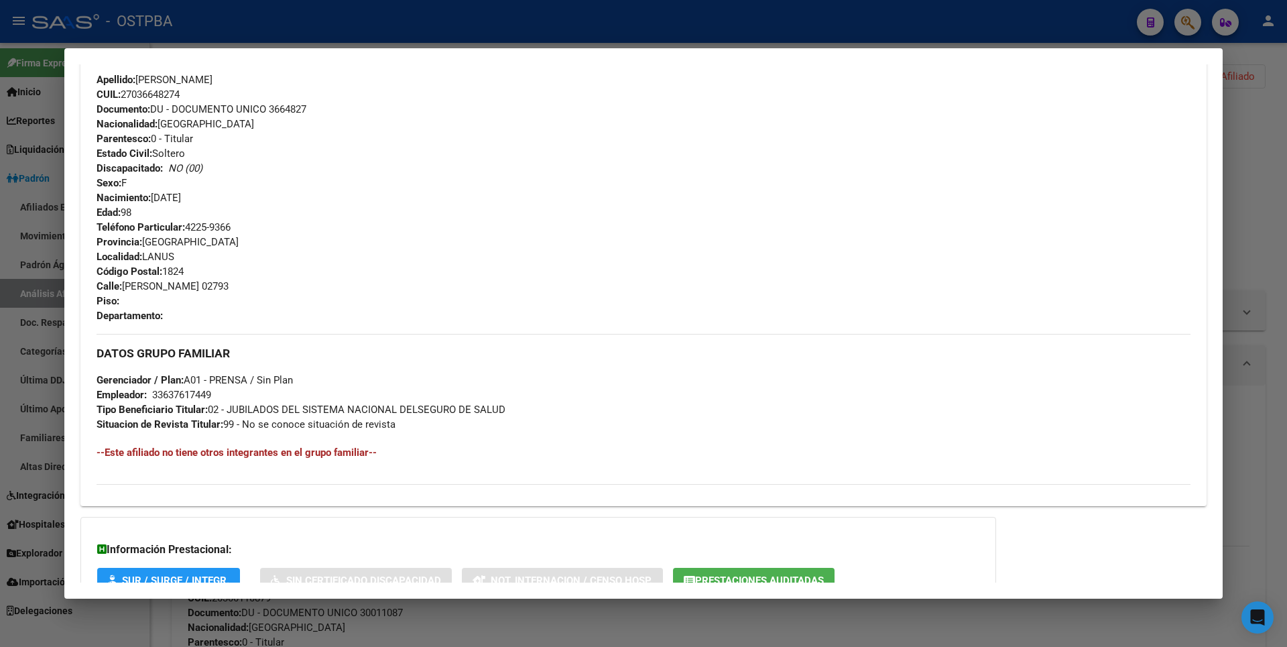
scroll to position [561, 0]
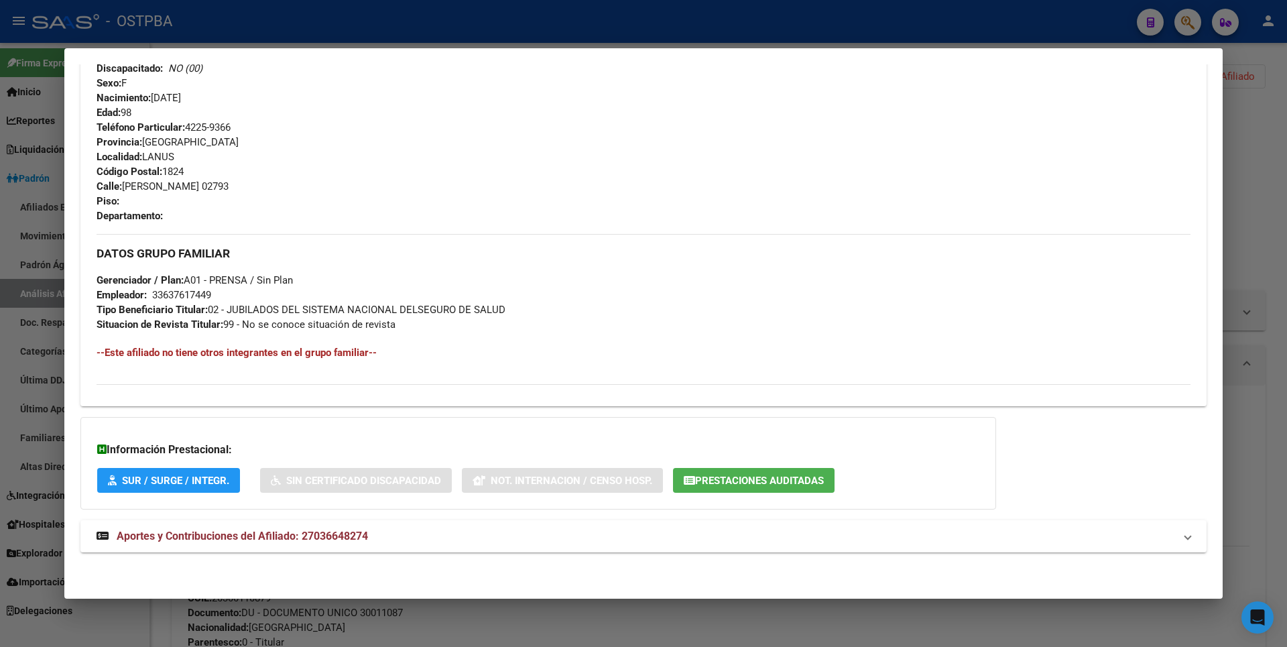
click at [747, 475] on span "Prestaciones Auditadas" at bounding box center [759, 481] width 129 height 12
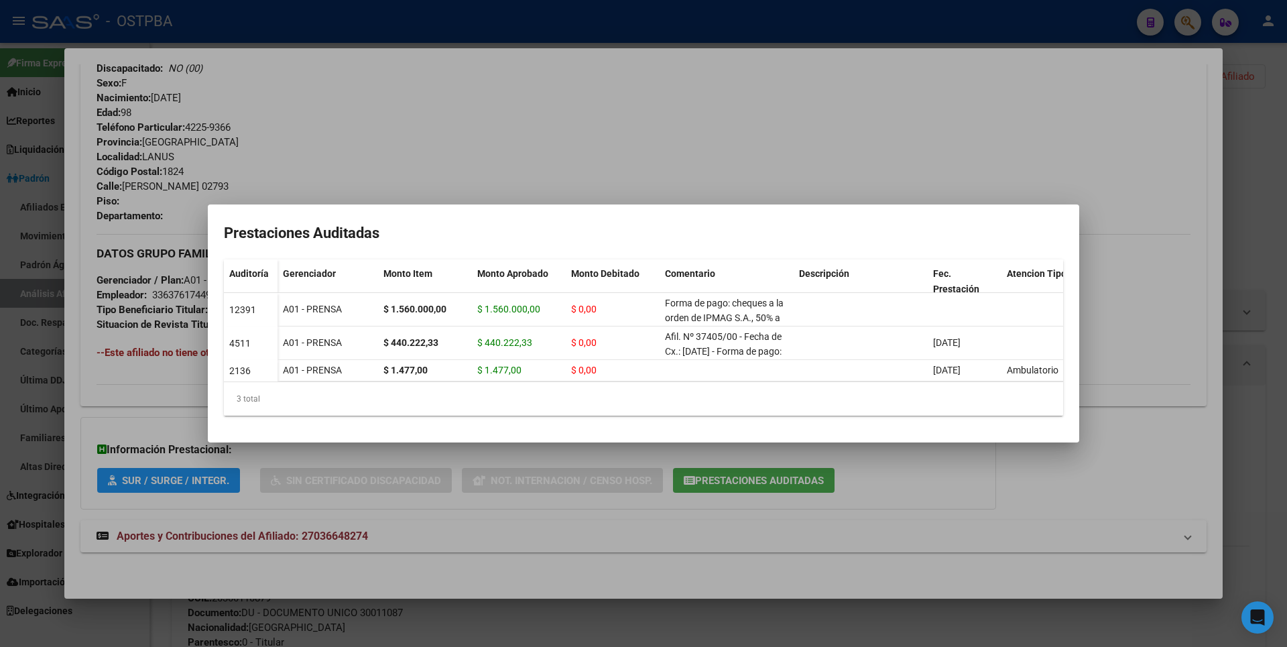
click at [1251, 136] on div at bounding box center [643, 323] width 1287 height 647
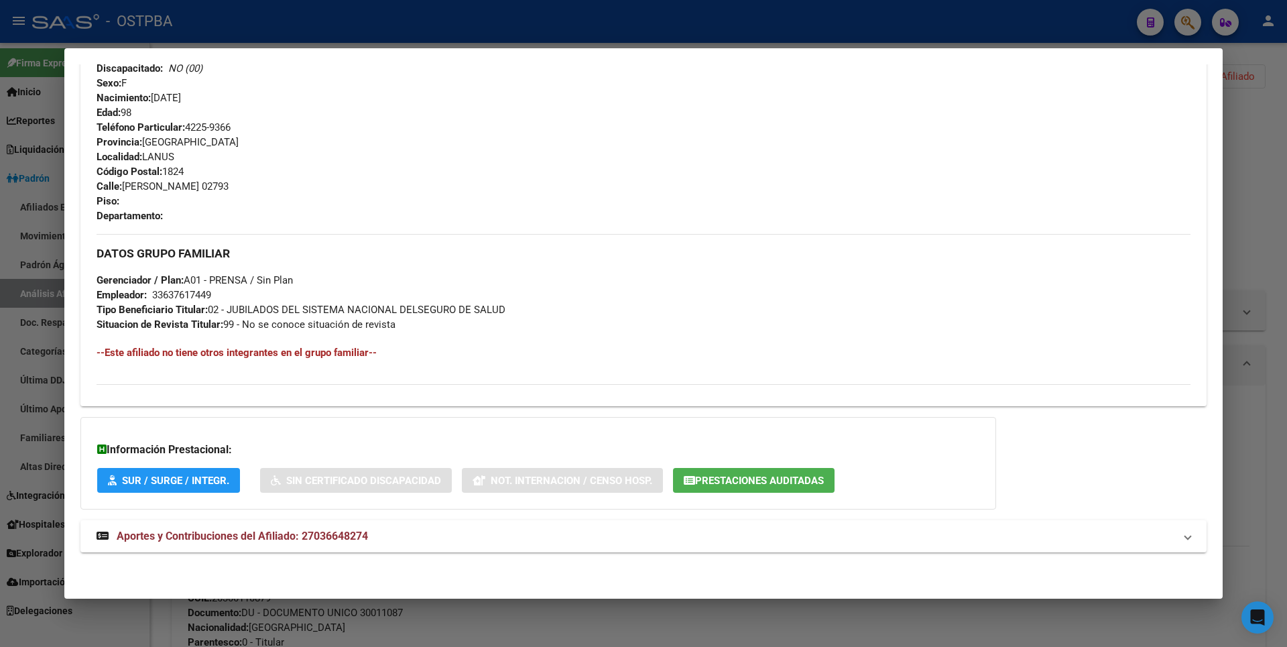
click at [1265, 211] on div at bounding box center [643, 323] width 1287 height 647
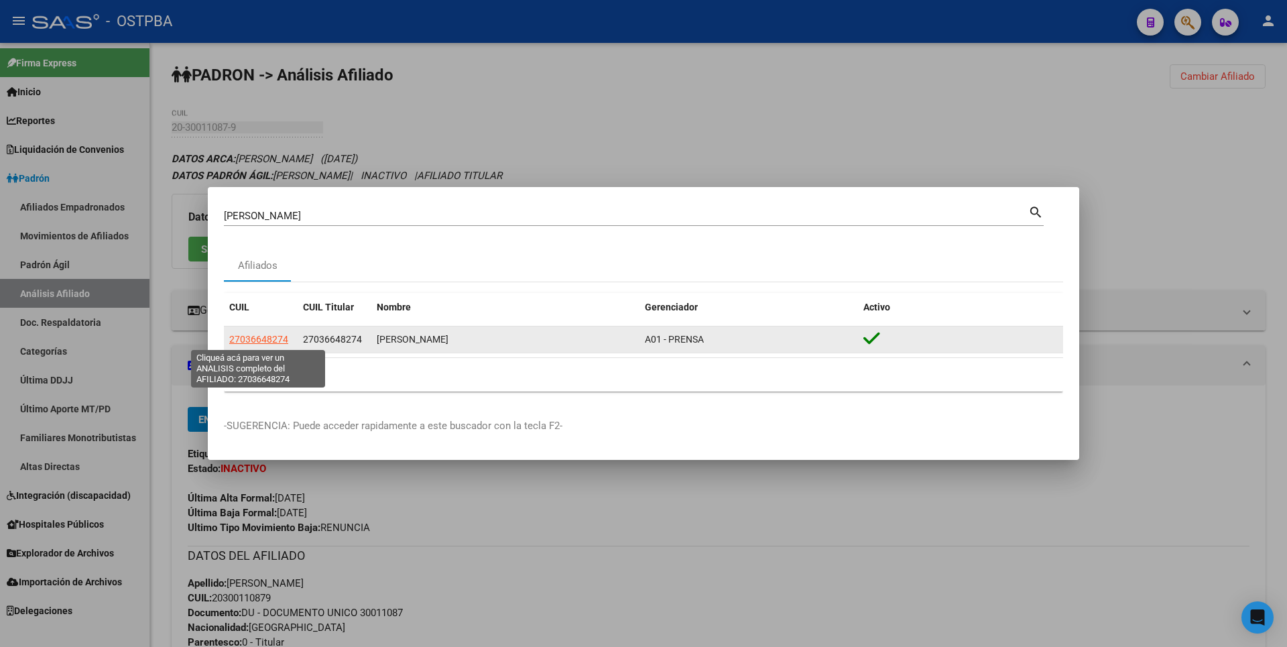
click at [266, 334] on span "27036648274" at bounding box center [258, 339] width 59 height 11
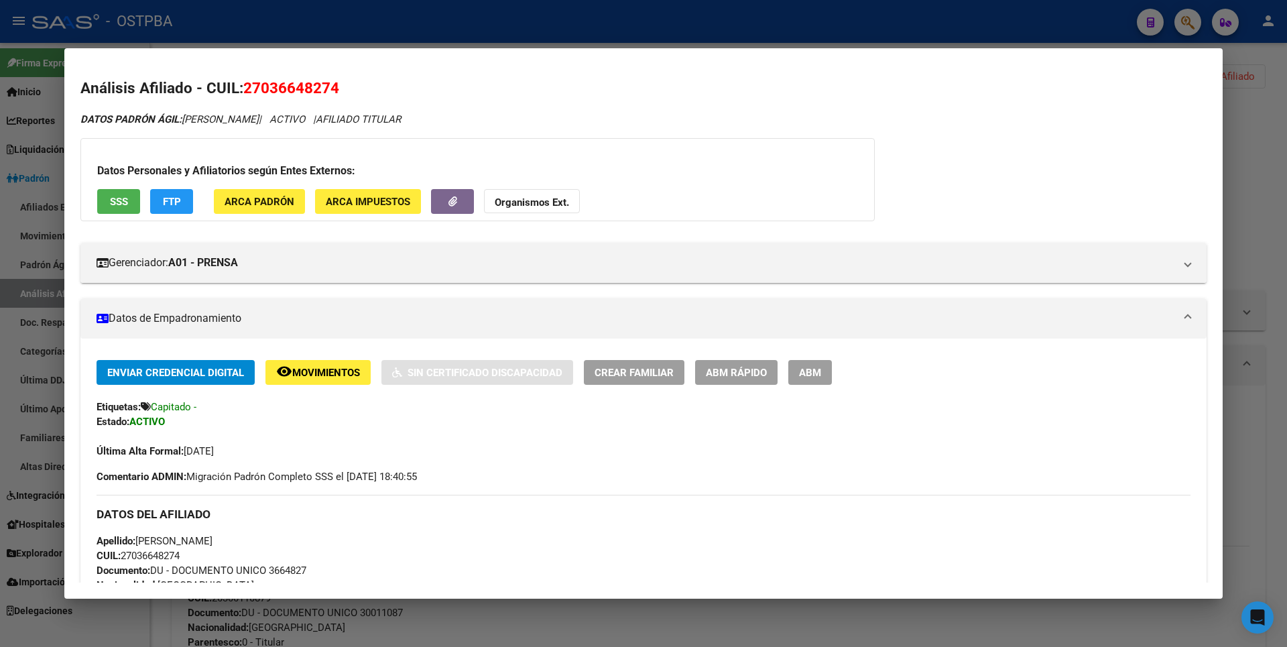
click at [1273, 103] on div at bounding box center [643, 323] width 1287 height 647
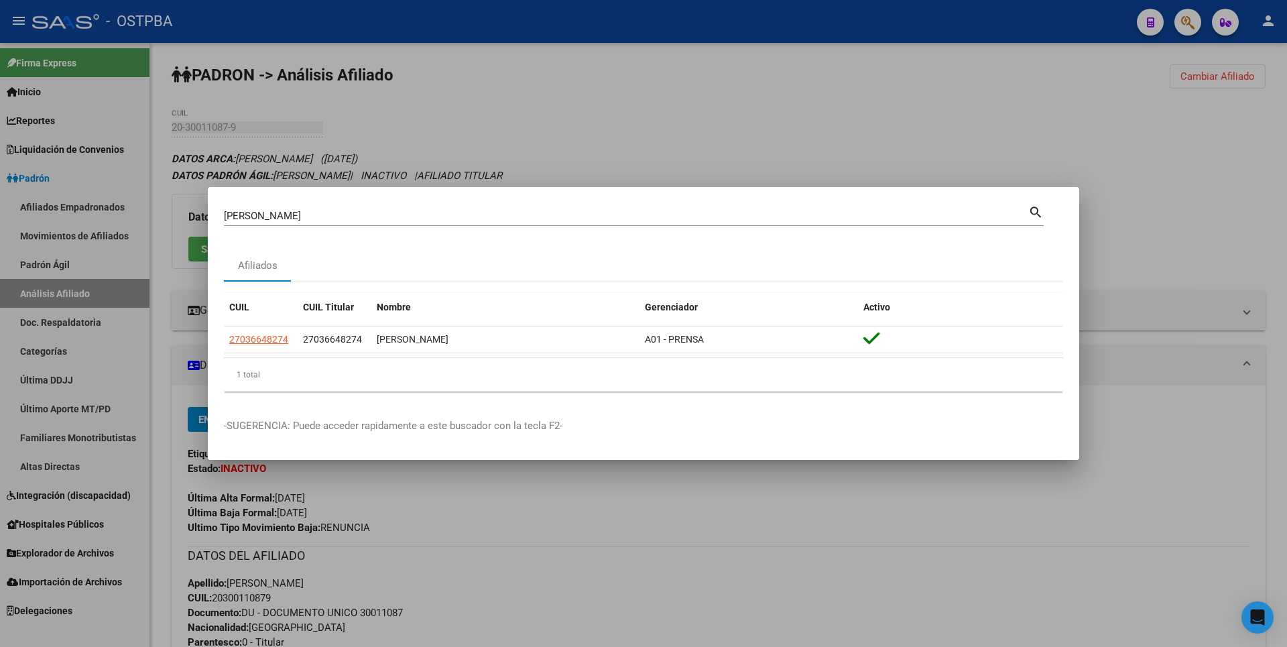
drag, startPoint x: 527, startPoint y: 129, endPoint x: 507, endPoint y: 118, distance: 22.8
click at [527, 127] on div at bounding box center [643, 323] width 1287 height 647
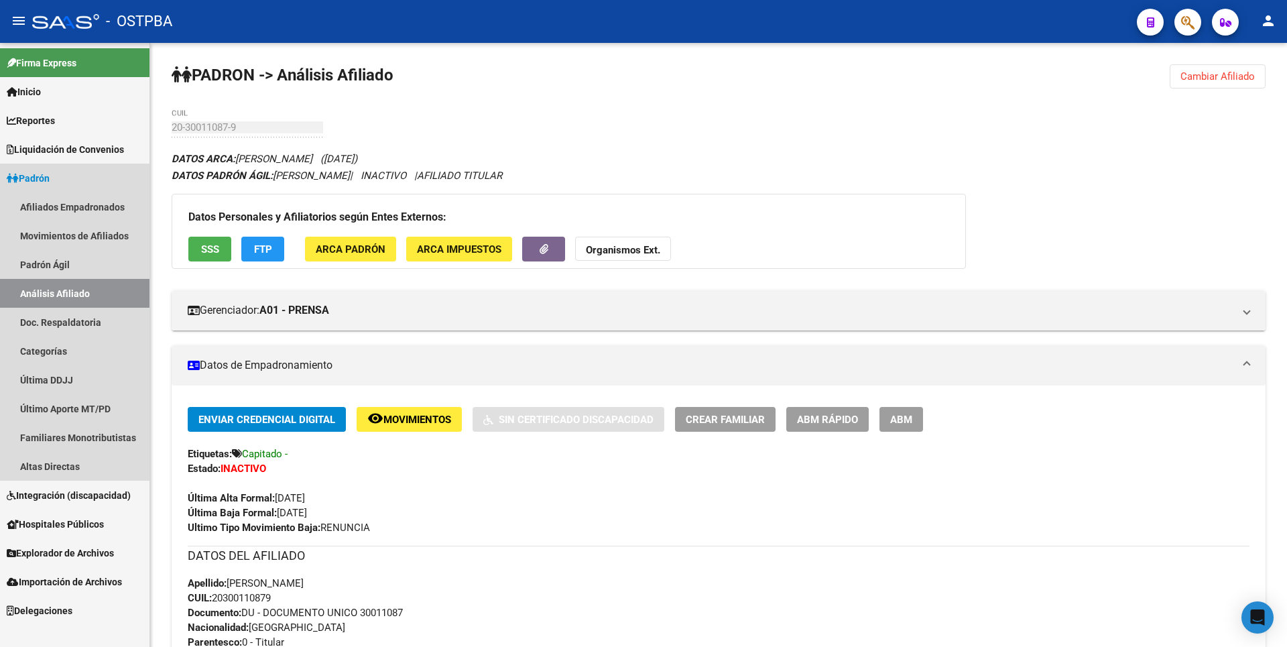
click at [78, 295] on link "Análisis Afiliado" at bounding box center [74, 293] width 149 height 29
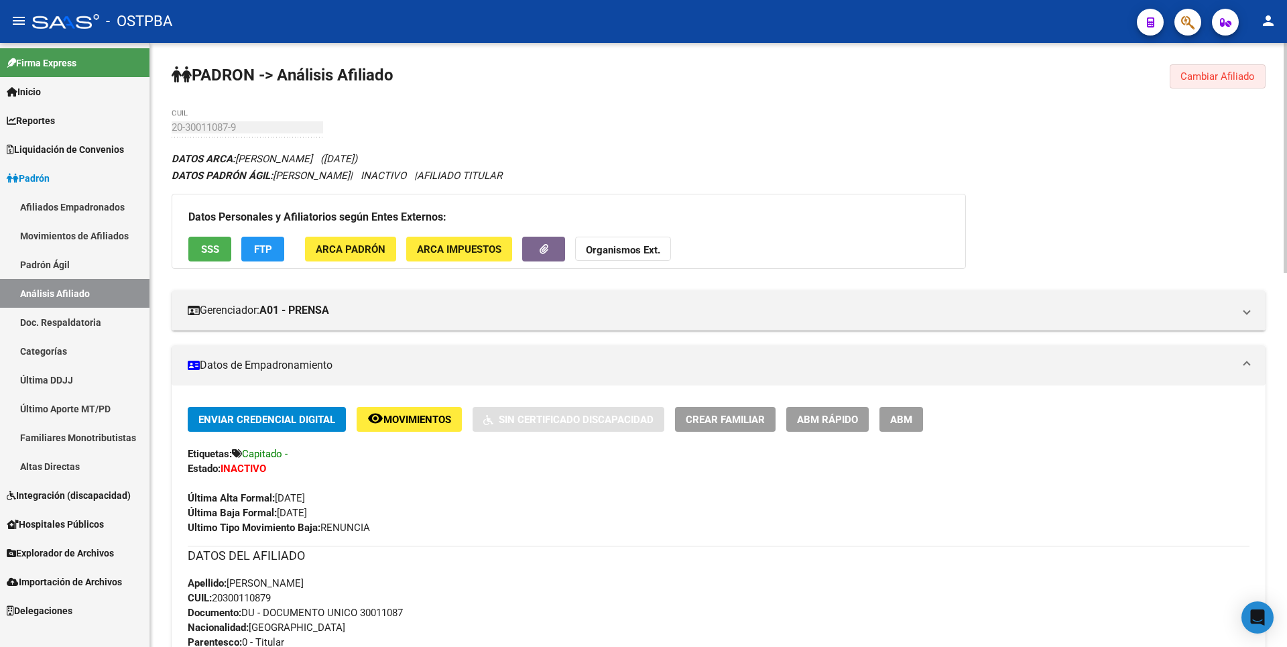
click at [1217, 72] on span "Cambiar Afiliado" at bounding box center [1217, 76] width 74 height 12
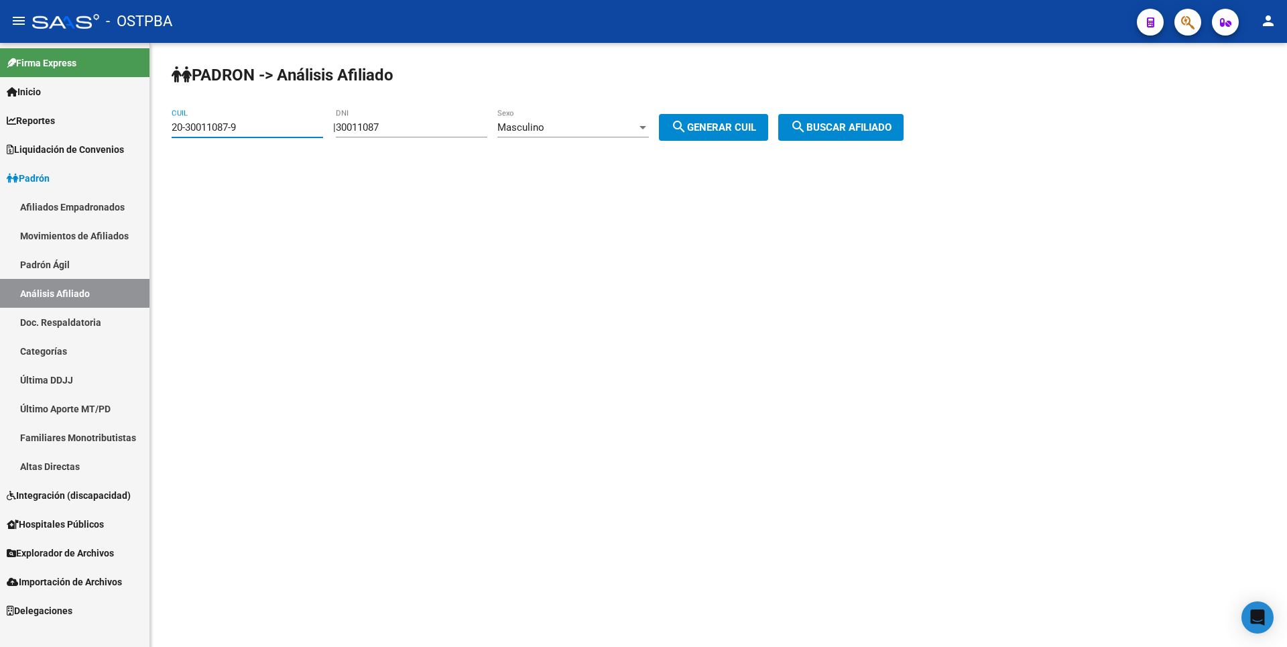
drag, startPoint x: 277, startPoint y: 122, endPoint x: 0, endPoint y: 132, distance: 277.0
click at [0, 132] on mat-sidenav-container "Firma Express Inicio Calendario SSS Instructivos Contacto OS Reportes Tablero d…" at bounding box center [643, 345] width 1287 height 604
drag, startPoint x: 401, startPoint y: 130, endPoint x: 185, endPoint y: 155, distance: 217.2
click at [185, 155] on div "PADRON -> Análisis Afiliado CUIL | 30011087 DNI Masculino Sexo search Generar C…" at bounding box center [718, 113] width 1137 height 141
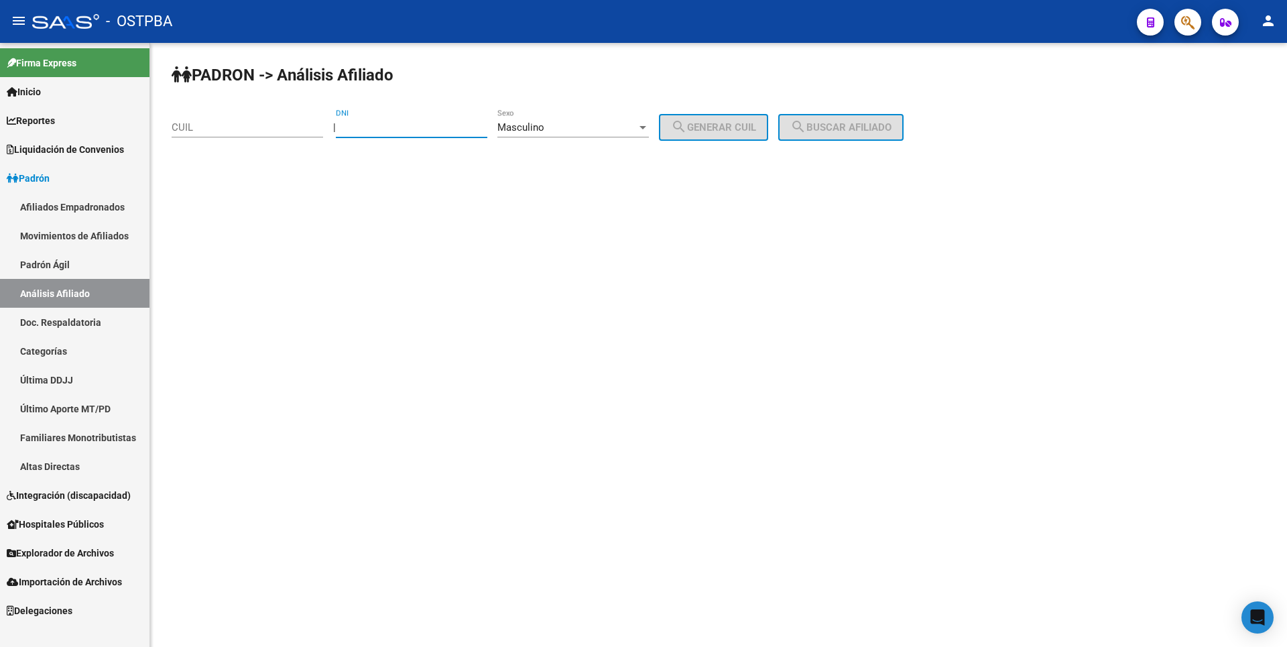
click at [209, 120] on div "CUIL" at bounding box center [247, 123] width 151 height 29
type input "20-41542256-4"
click at [865, 117] on button "search Buscar afiliado" at bounding box center [840, 127] width 125 height 27
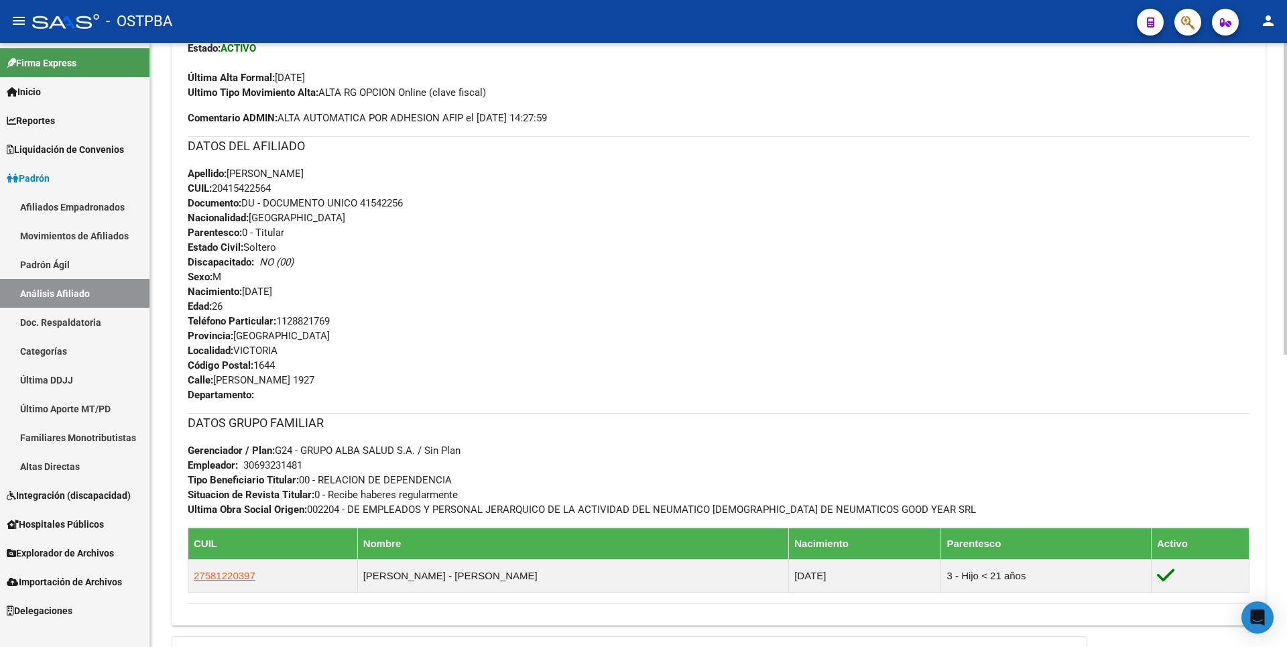
scroll to position [566, 0]
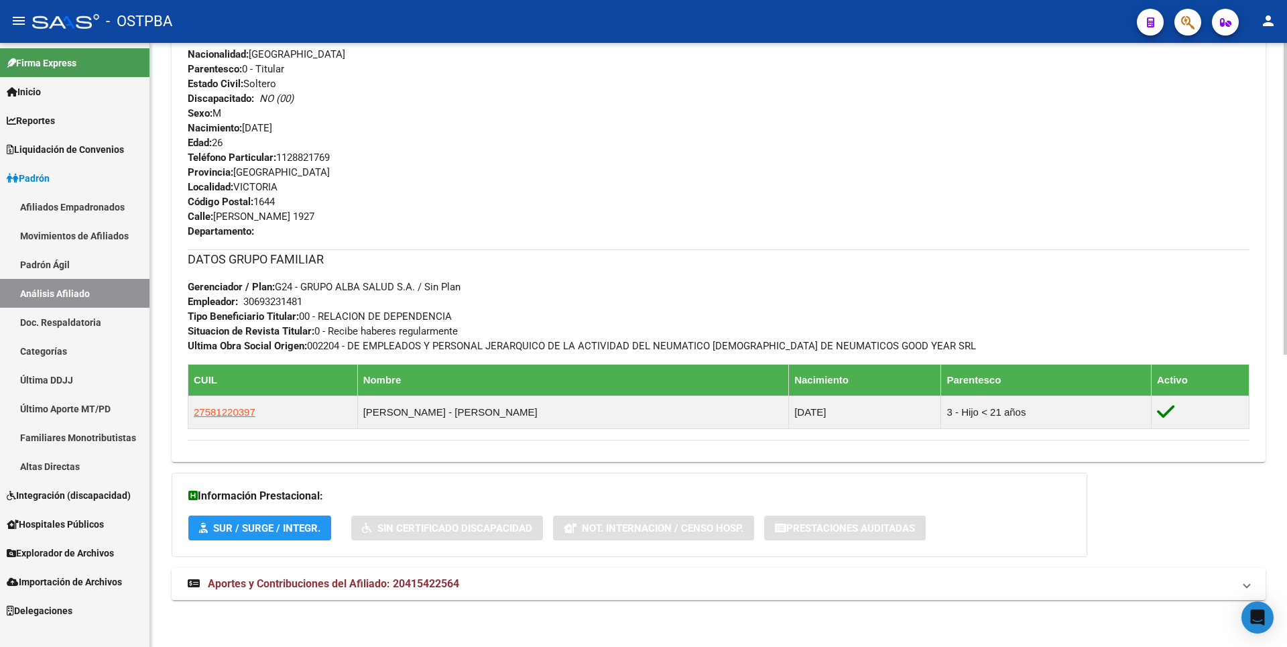
click at [402, 577] on span "Aportes y Contribuciones del Afiliado: 20415422564" at bounding box center [333, 583] width 251 height 13
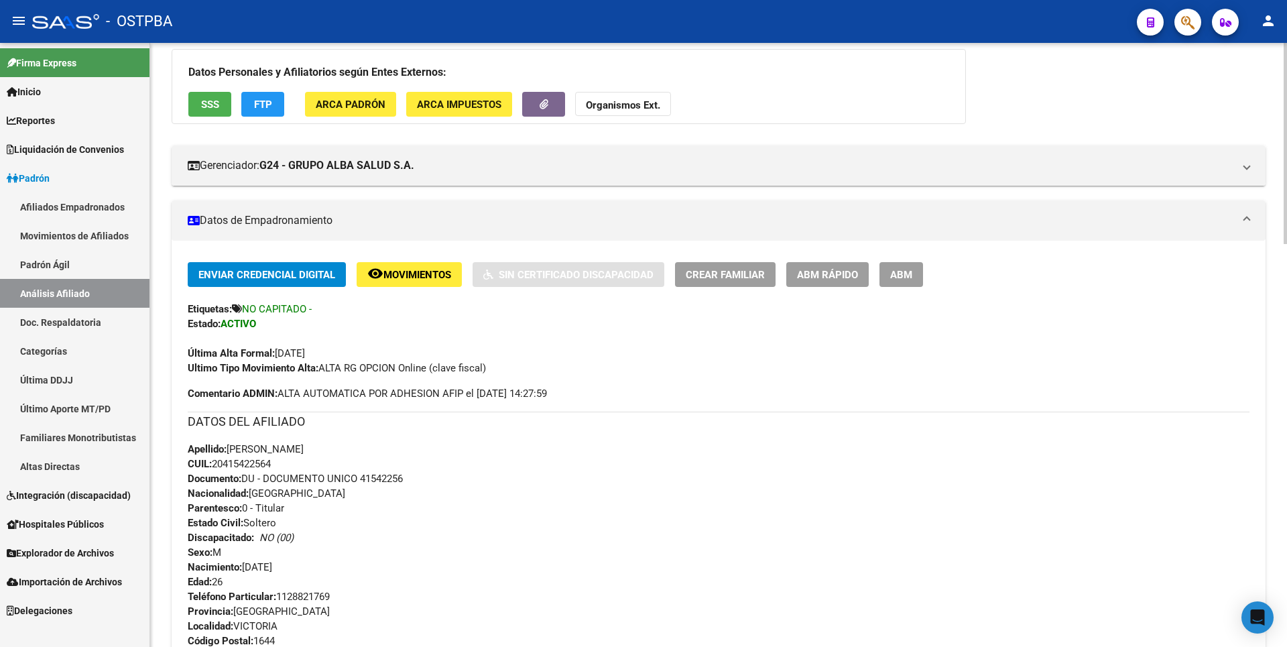
scroll to position [0, 0]
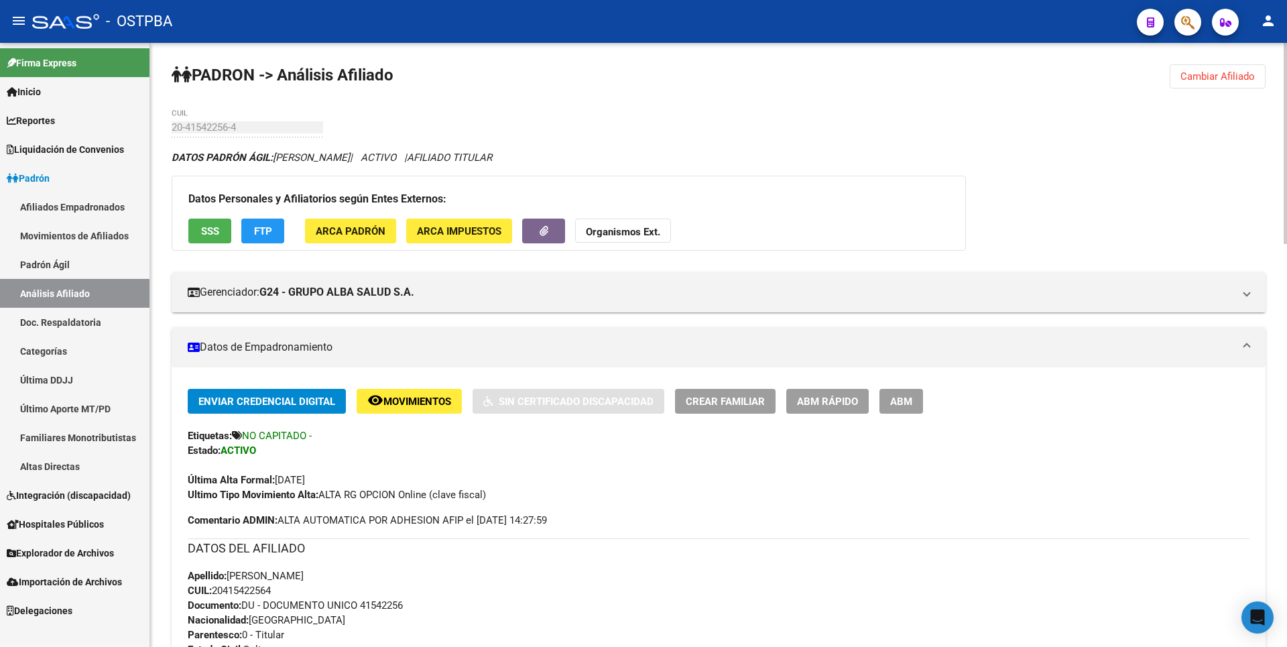
click at [201, 227] on span "SSS" at bounding box center [210, 231] width 18 height 12
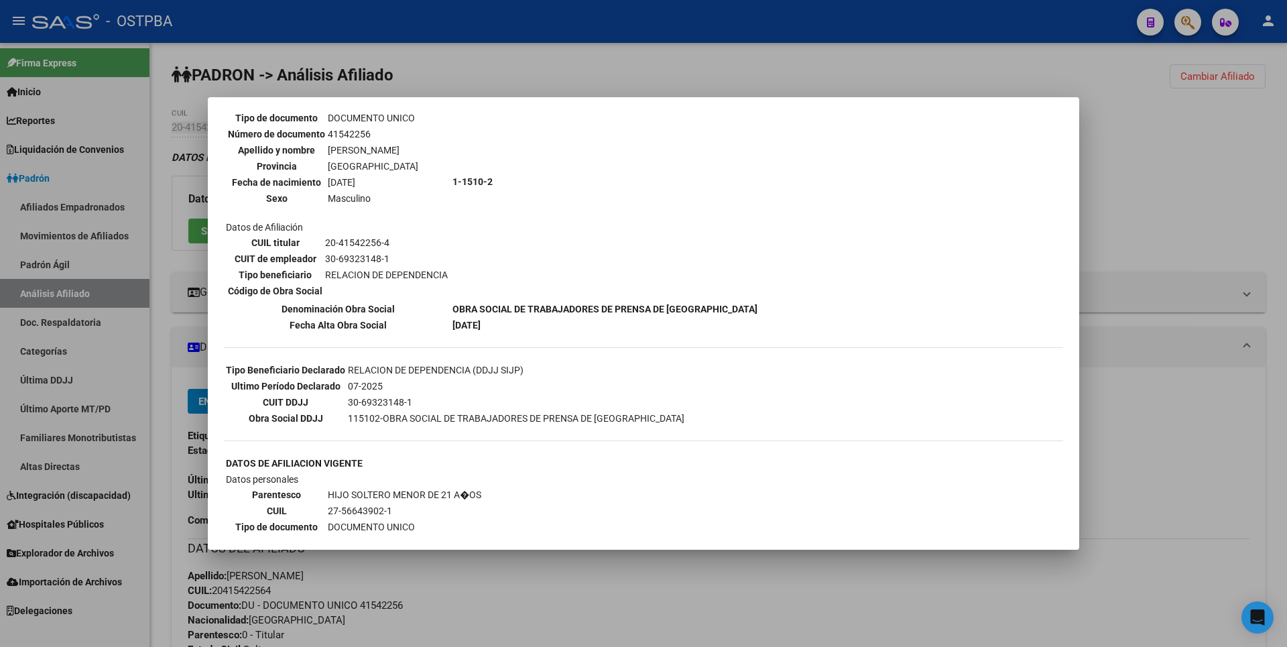
scroll to position [201, 0]
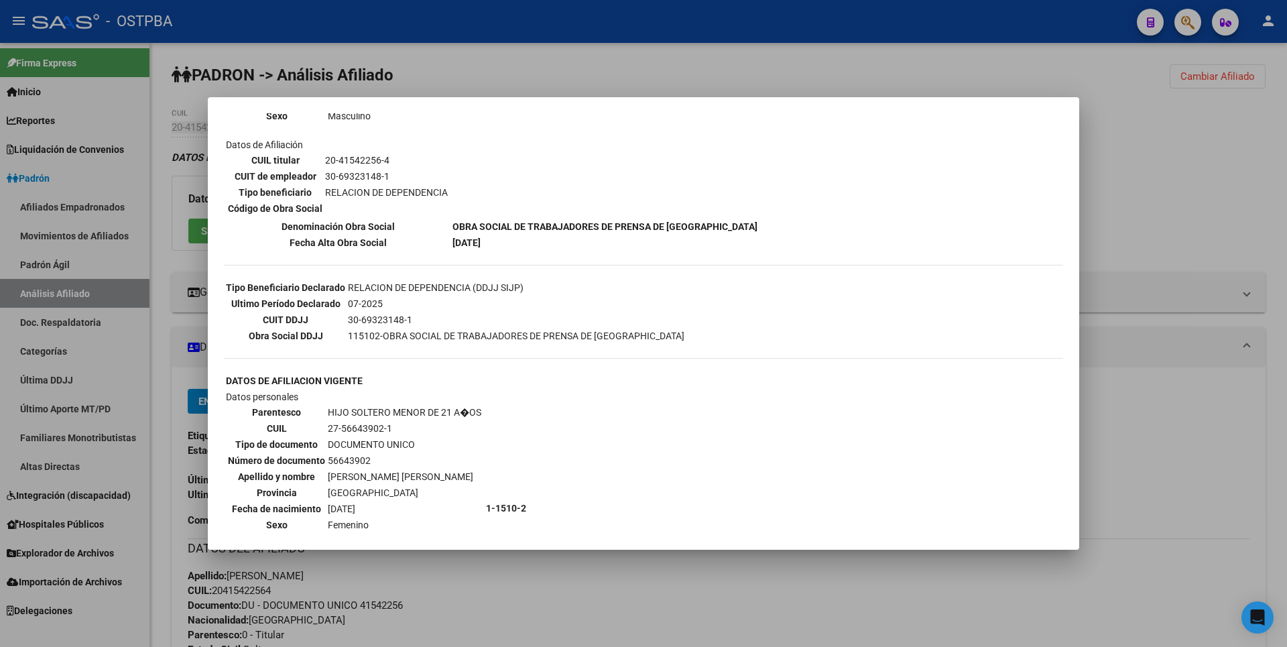
drag, startPoint x: 328, startPoint y: 426, endPoint x: 397, endPoint y: 426, distance: 69.7
click at [397, 426] on td "27-56643902-1" at bounding box center [404, 428] width 155 height 15
copy td "27-56643902-1"
click at [1226, 180] on div at bounding box center [643, 323] width 1287 height 647
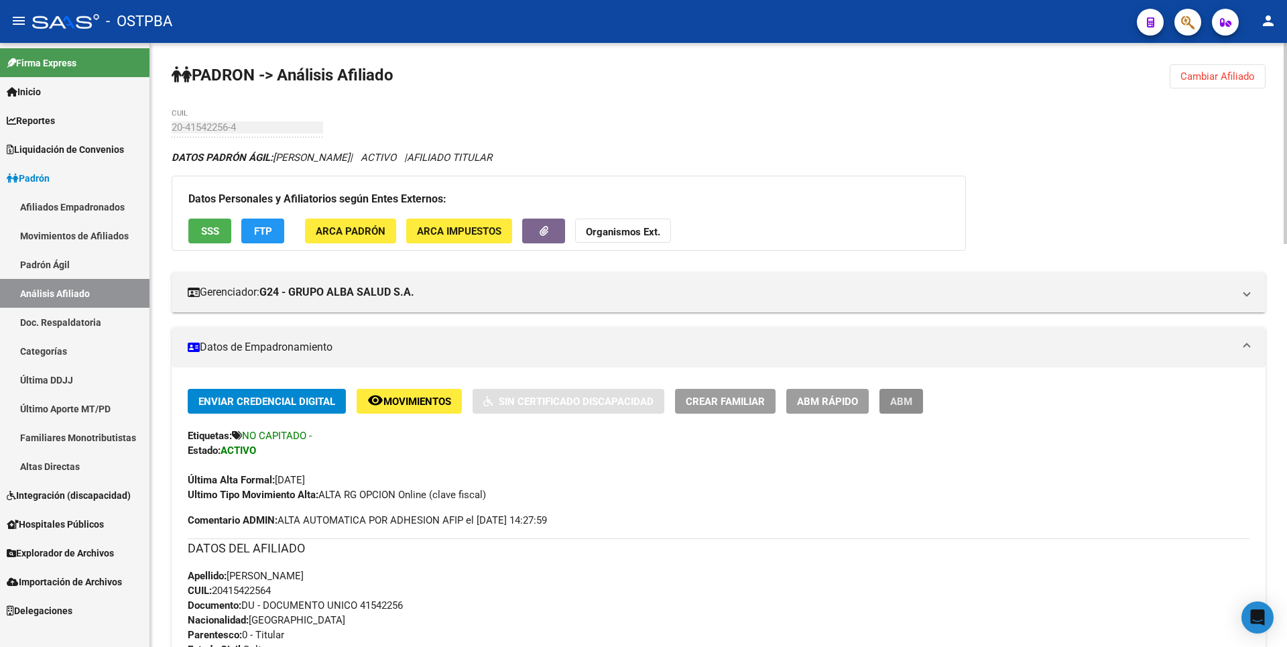
click at [909, 397] on span "ABM" at bounding box center [901, 401] width 22 height 12
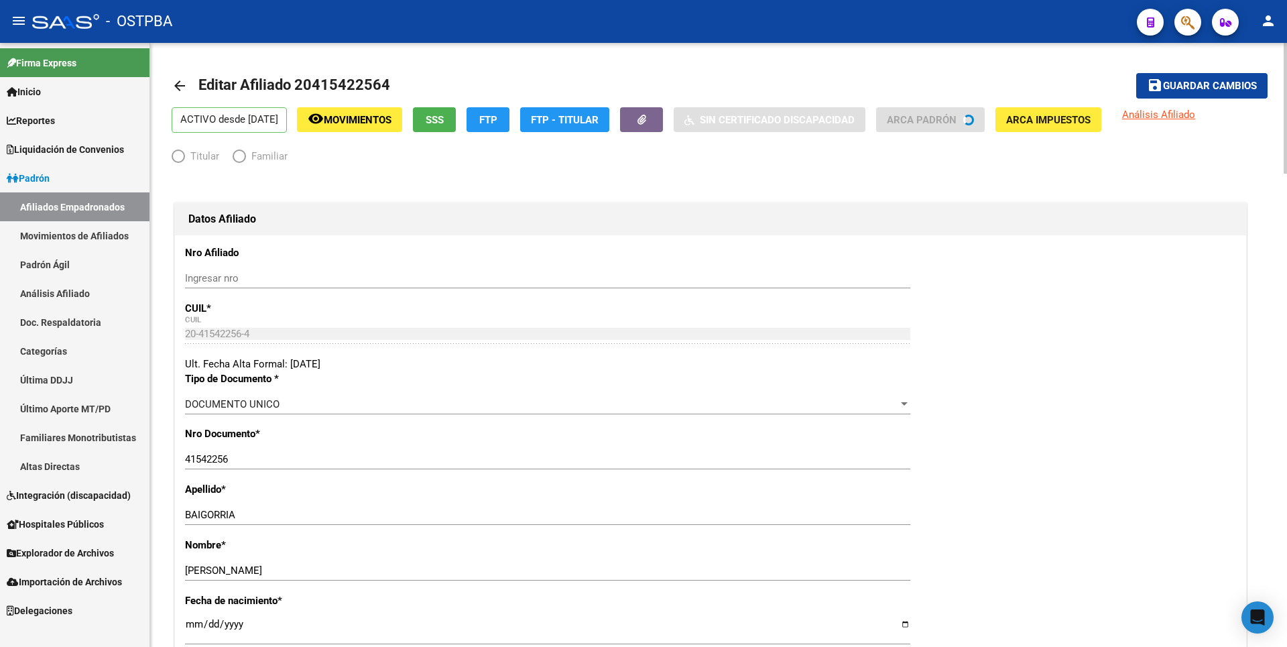
radio input "true"
type input "30-69323148-1"
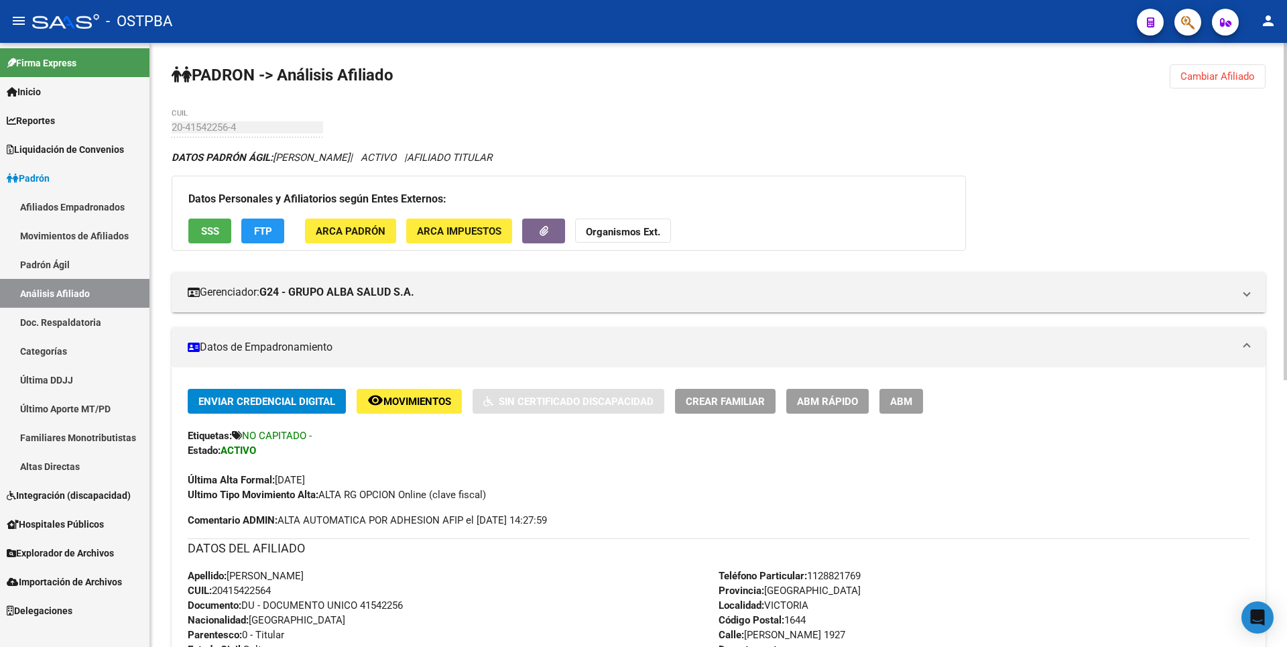
click at [912, 405] on span "ABM" at bounding box center [901, 401] width 22 height 12
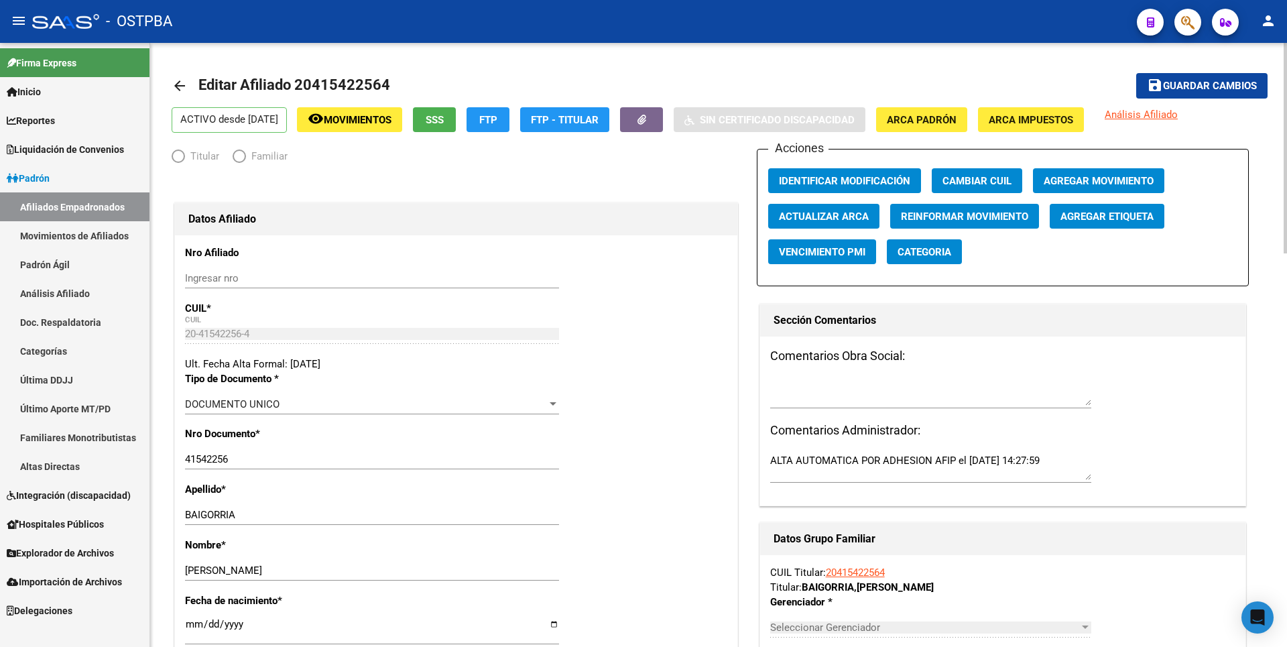
radio input "true"
type input "30-69323148-1"
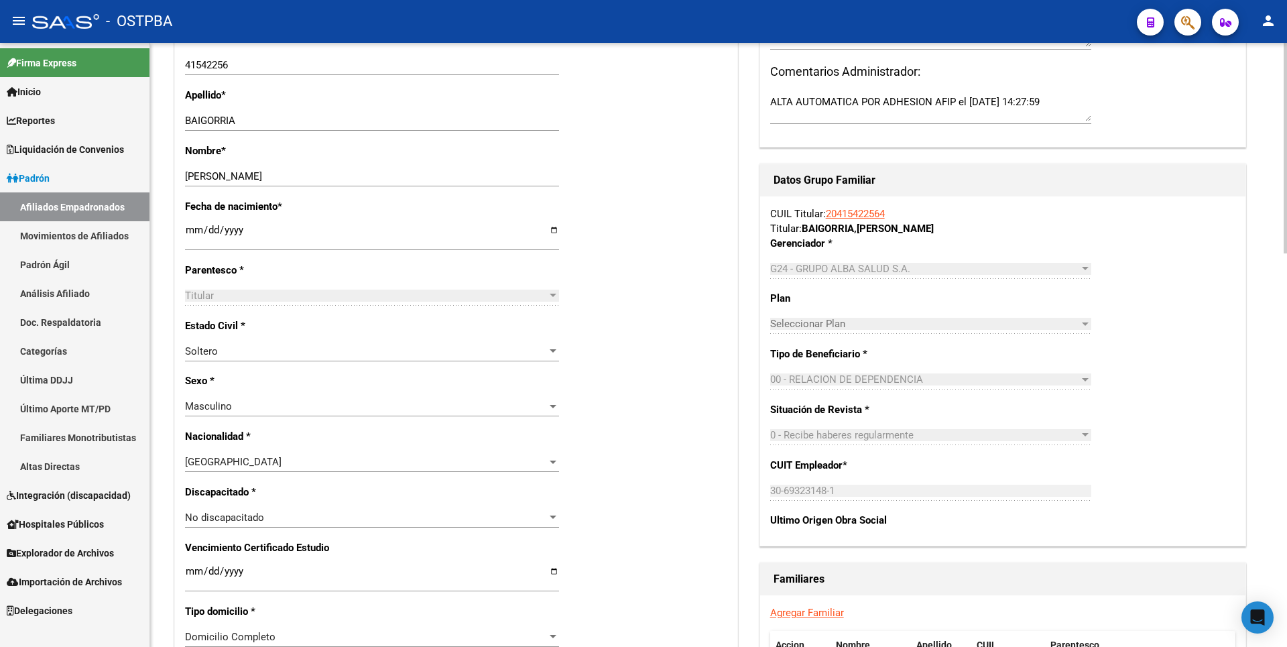
scroll to position [670, 0]
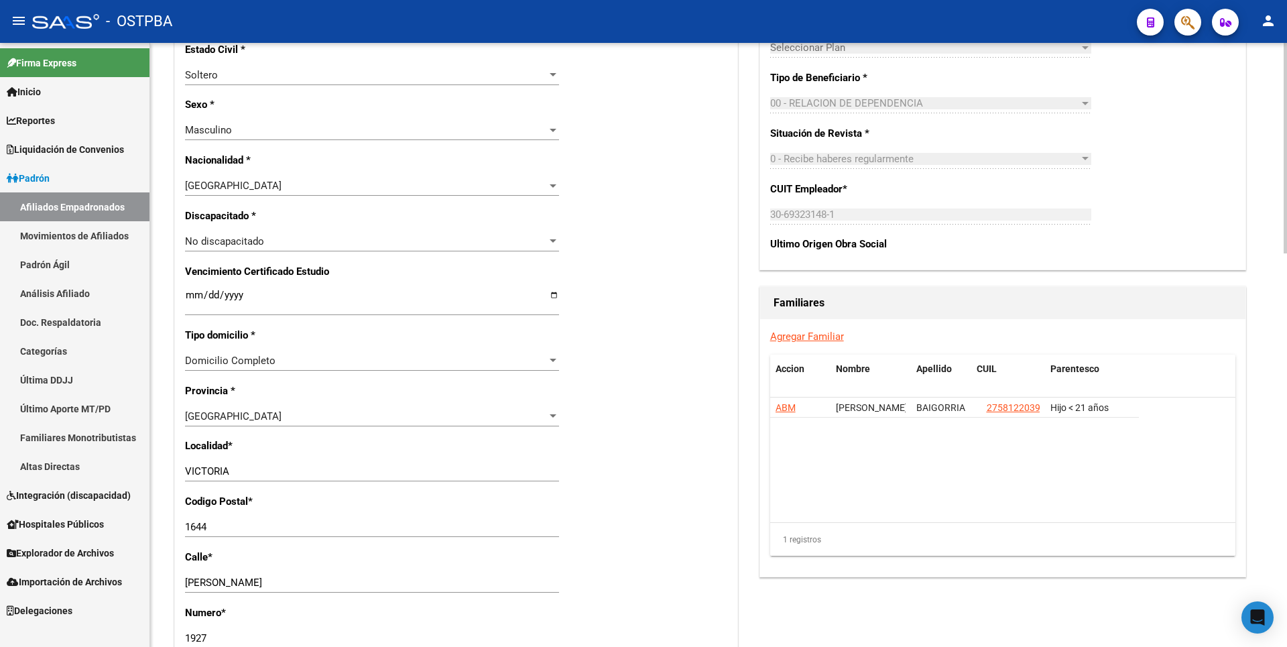
click at [815, 338] on link "Agregar Familiar" at bounding box center [807, 336] width 74 height 12
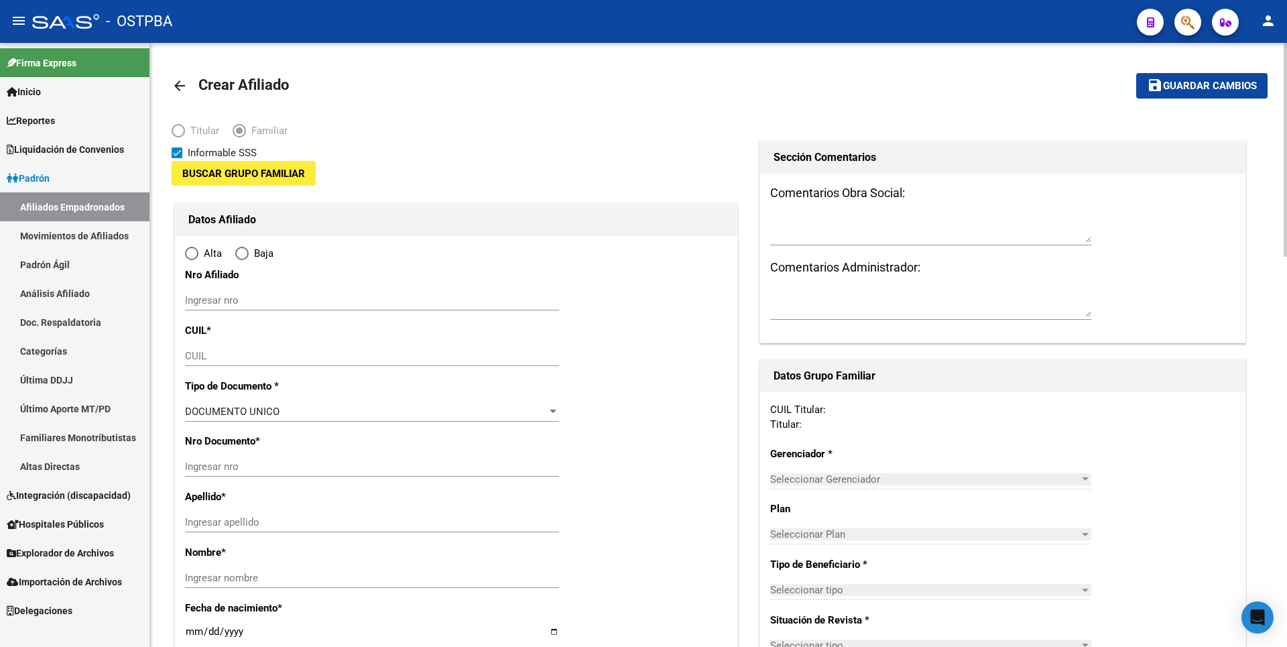
type input "30-69323148-1"
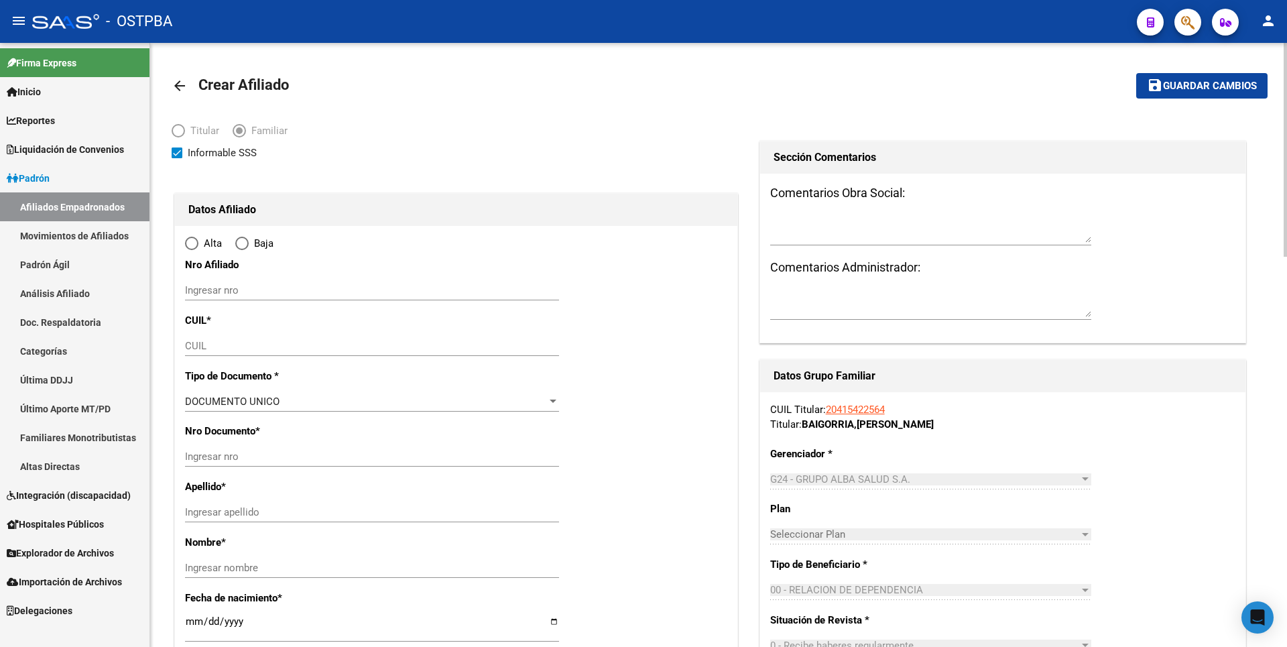
type input "VICTORIA"
type input "1644"
type input "[PERSON_NAME]"
type input "1927"
radio input "true"
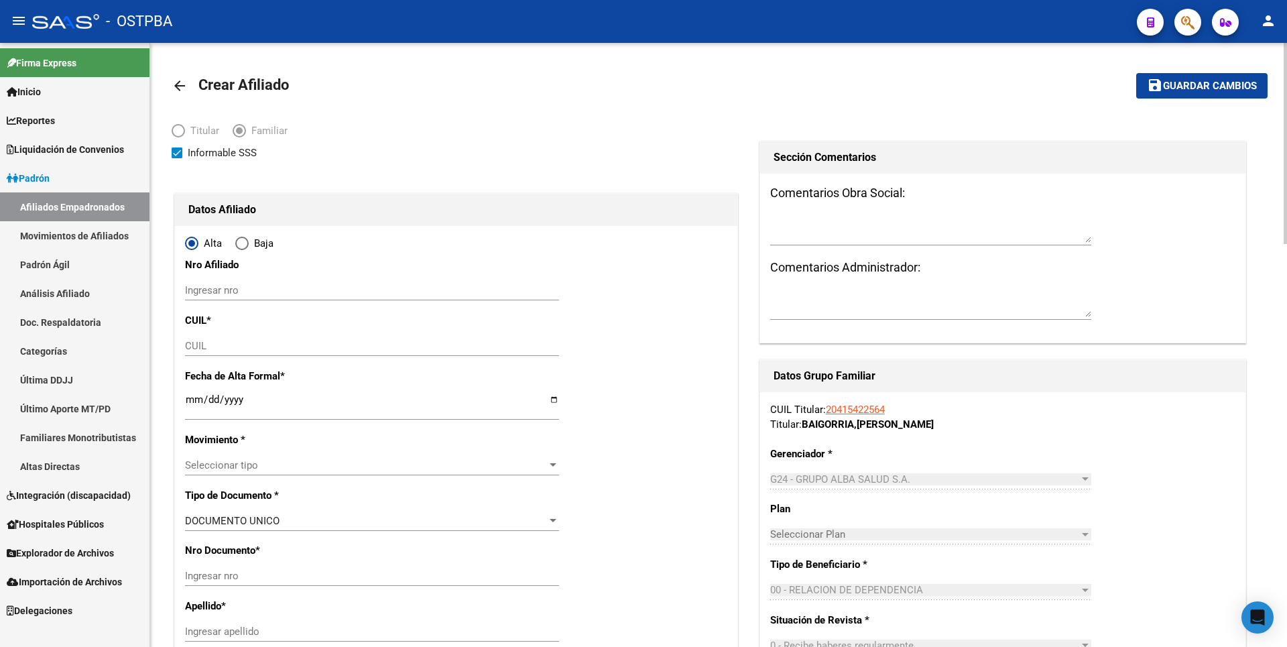
type input "30-69323148-1"
click at [198, 342] on input "CUIL" at bounding box center [372, 346] width 374 height 12
paste input "27-56643902-1"
type input "27-56643902-1"
type input "56643902"
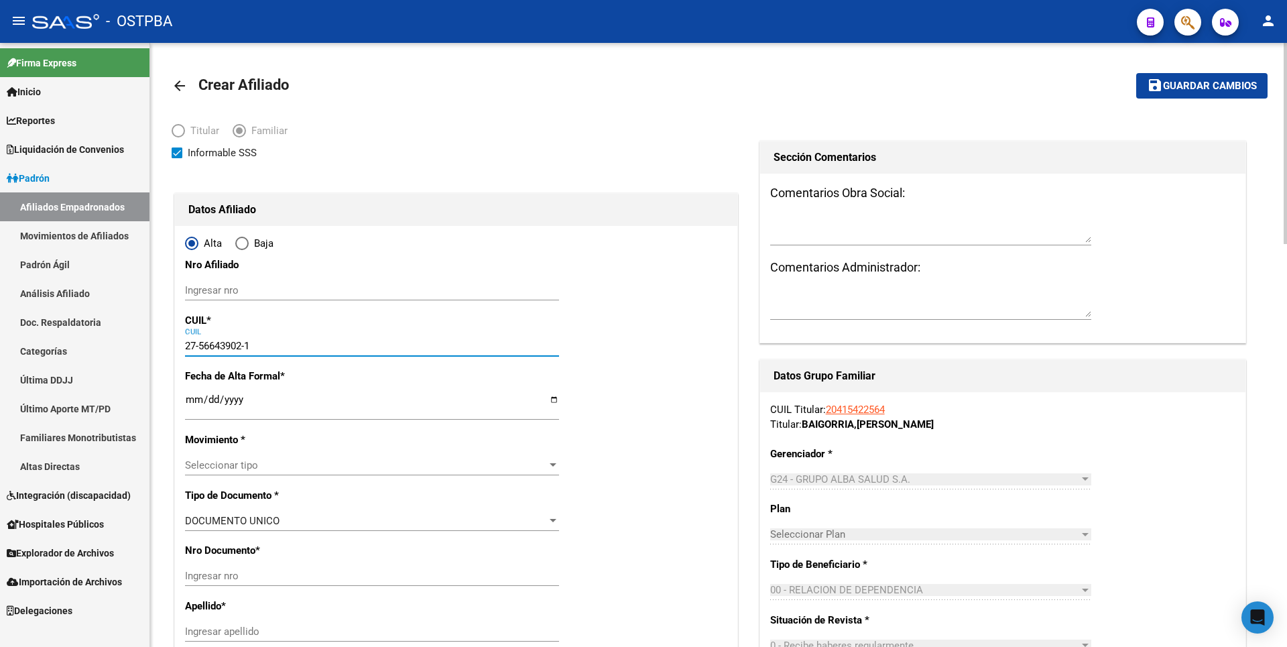
type input "BAIGORRIA"
type input "[PERSON_NAME]"
type input "[DATE]"
type input "[GEOGRAPHIC_DATA]"
type input "1609"
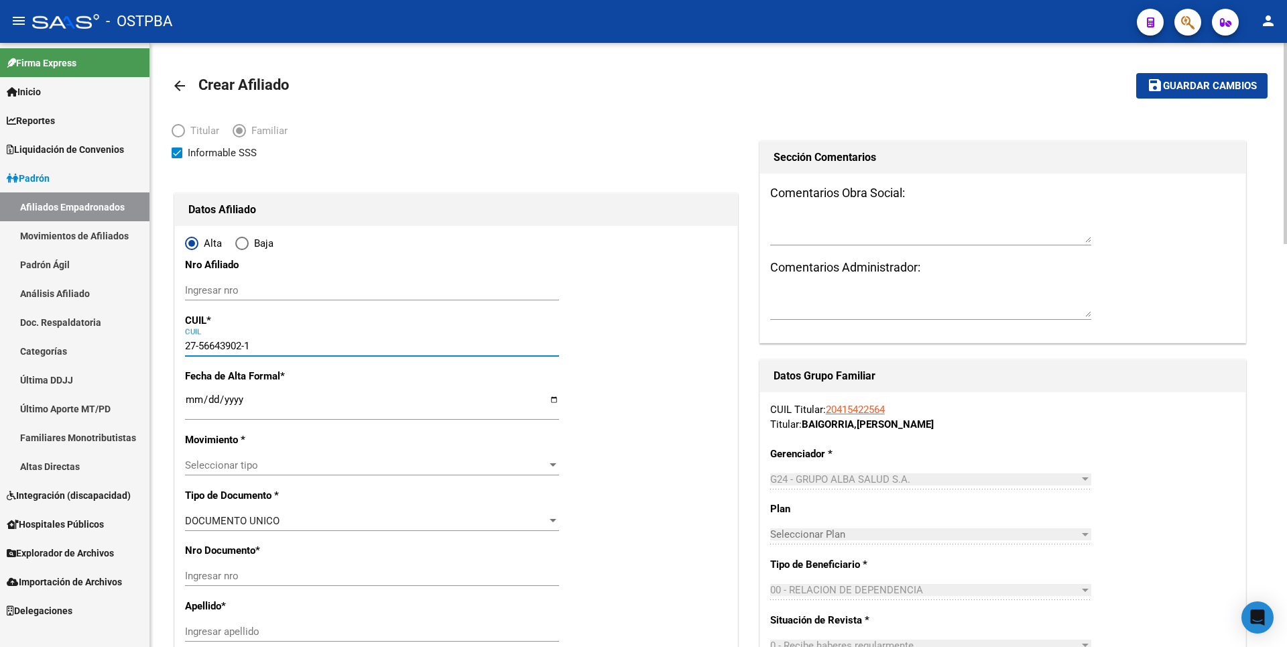
type input "CAMINO MORON"
type input "2337"
type input "27-56643902-1"
click at [188, 403] on input "Ingresar fecha" at bounding box center [372, 404] width 374 height 21
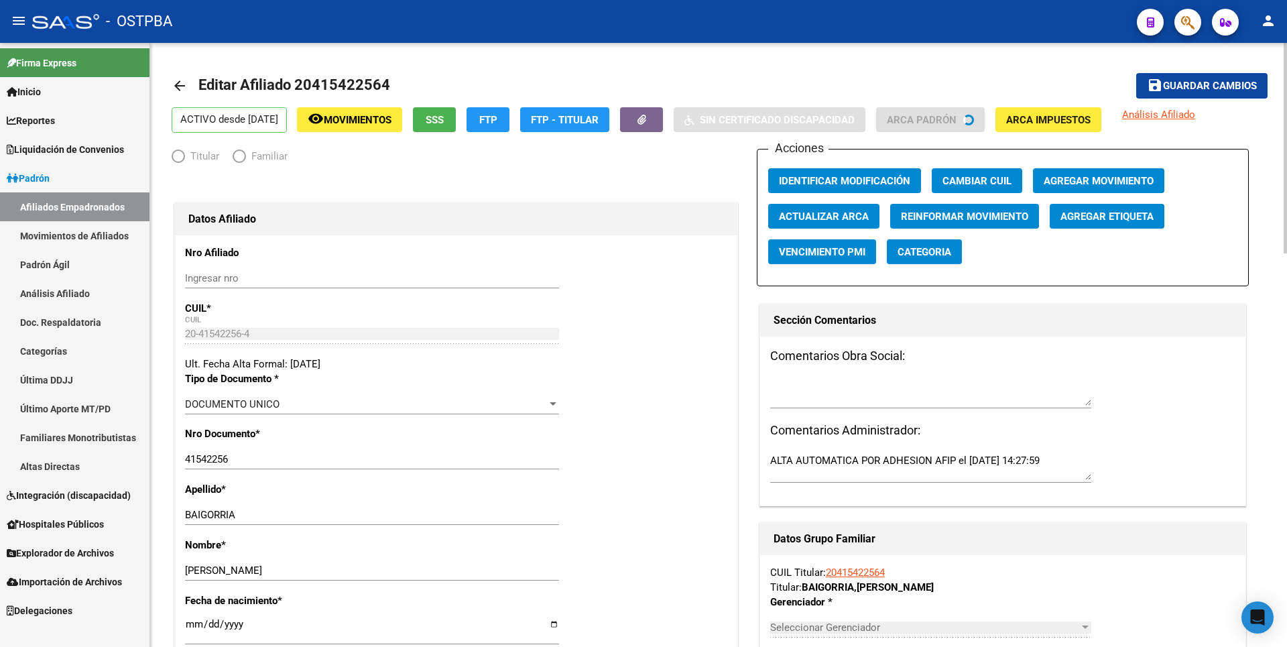
radio input "true"
type input "30-69323148-1"
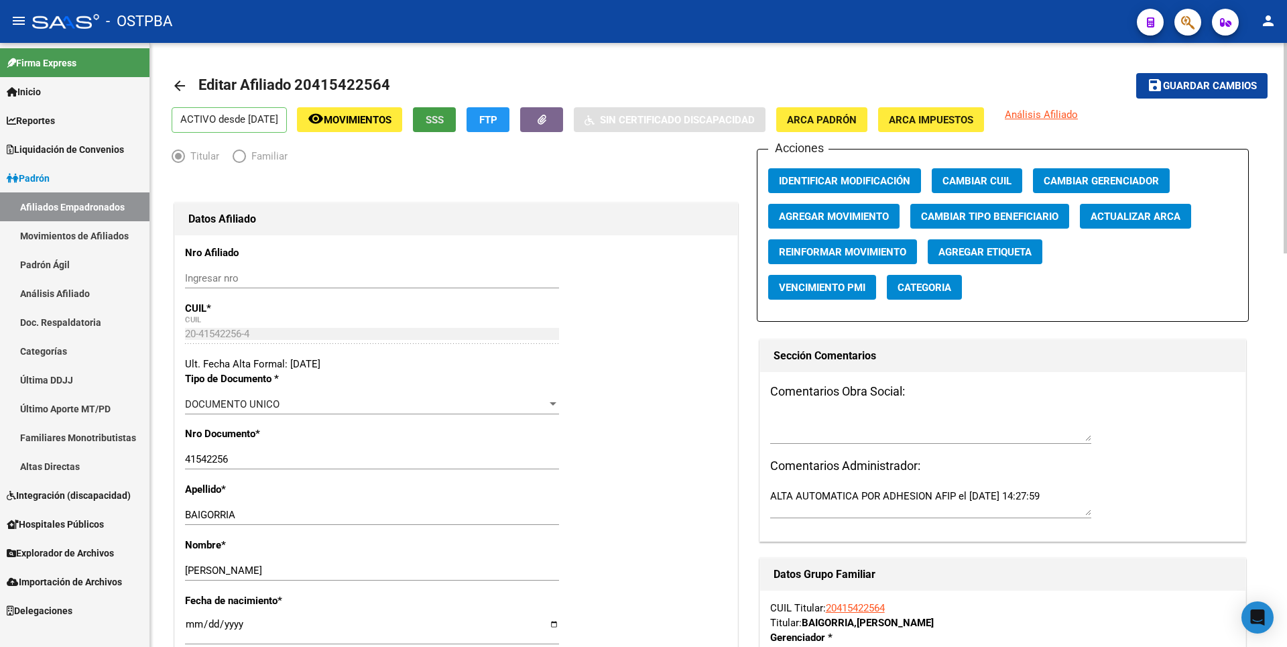
click at [456, 127] on button "SSS" at bounding box center [434, 119] width 43 height 25
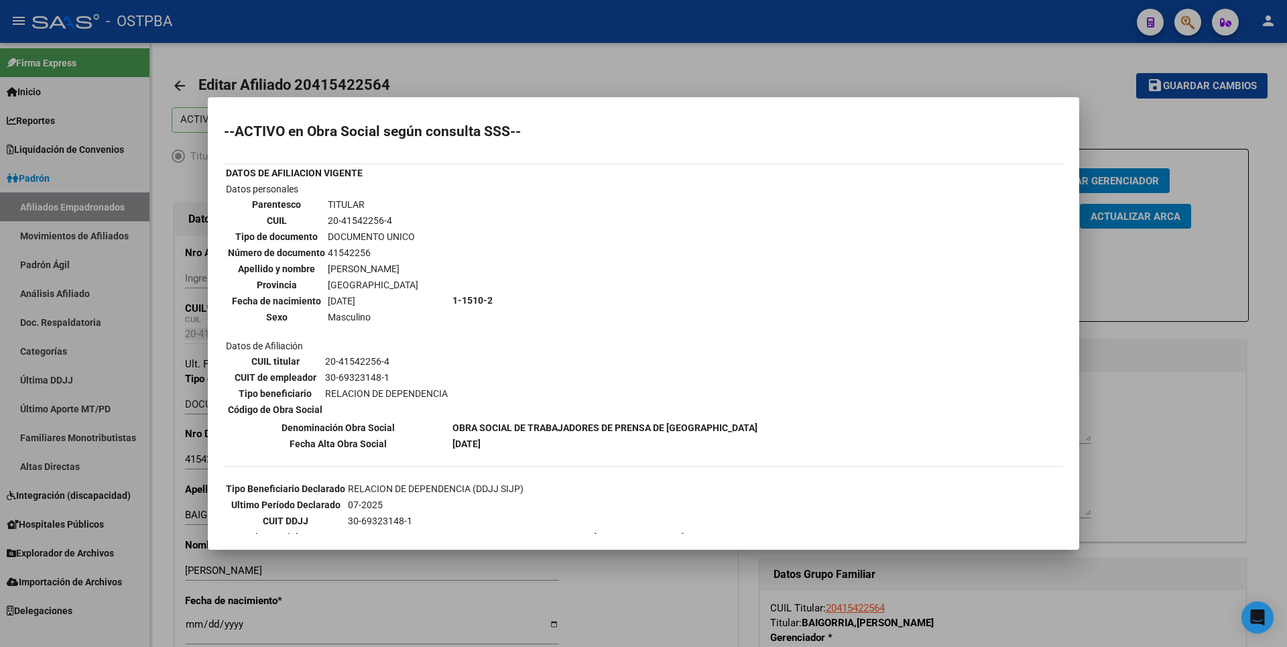
click at [1191, 356] on div at bounding box center [643, 323] width 1287 height 647
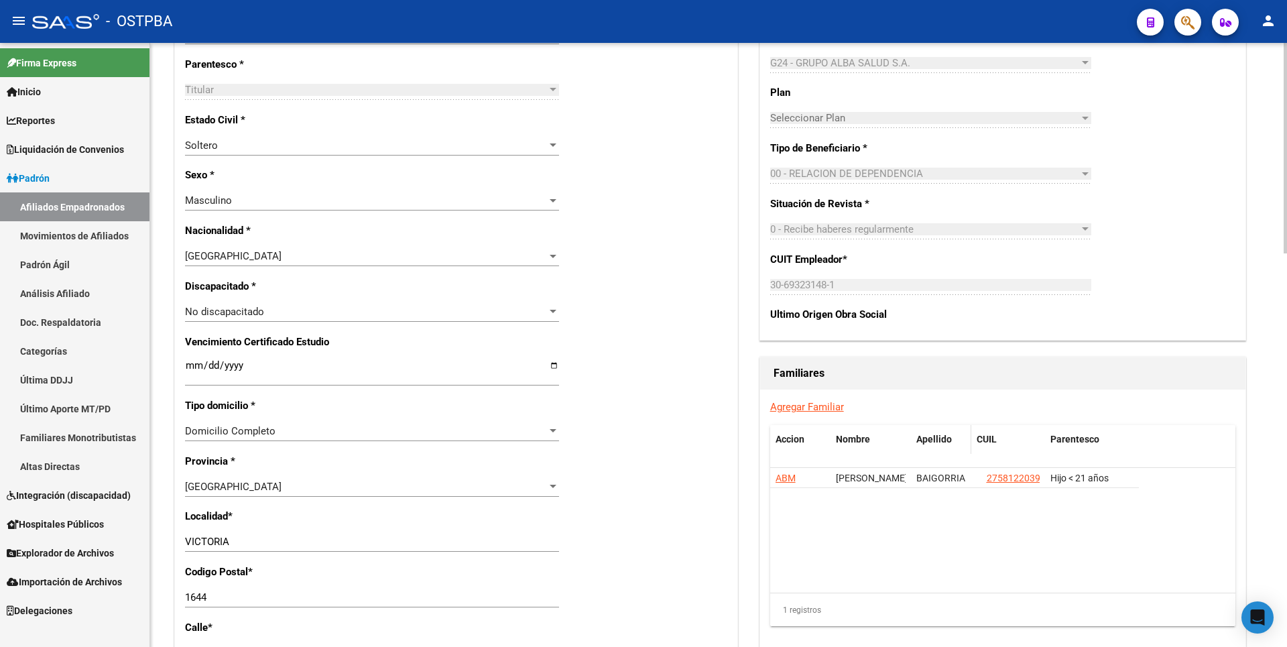
scroll to position [670, 0]
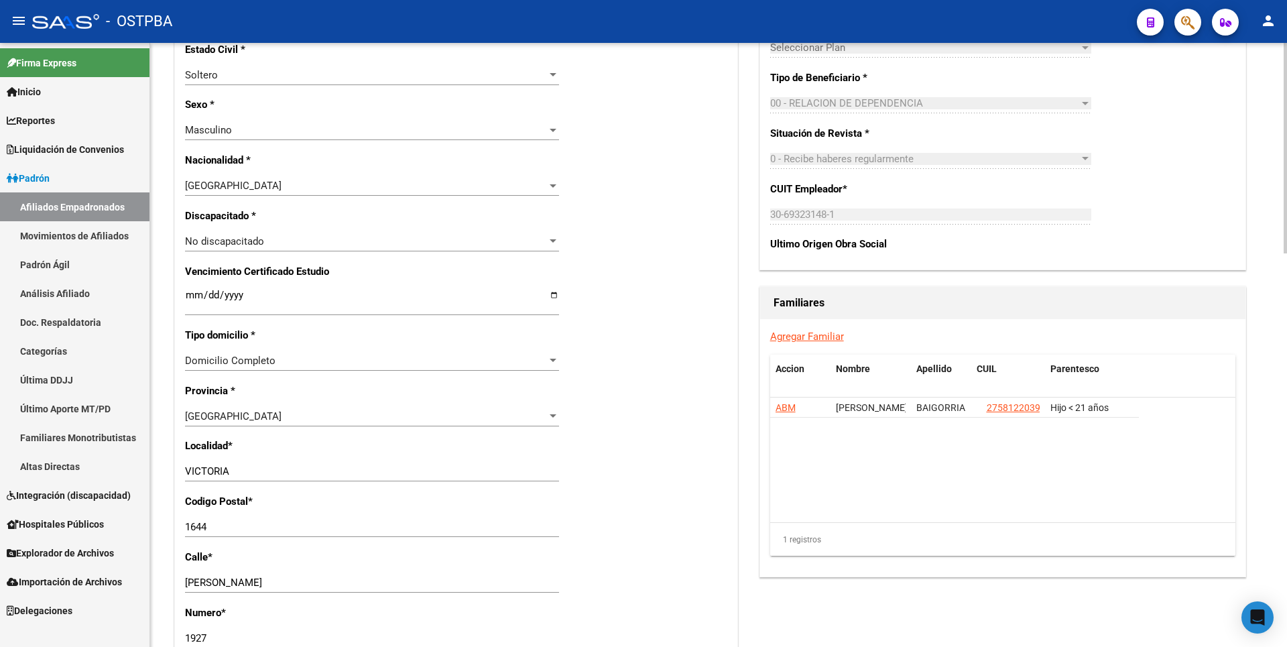
click at [826, 336] on link "Agregar Familiar" at bounding box center [807, 336] width 74 height 12
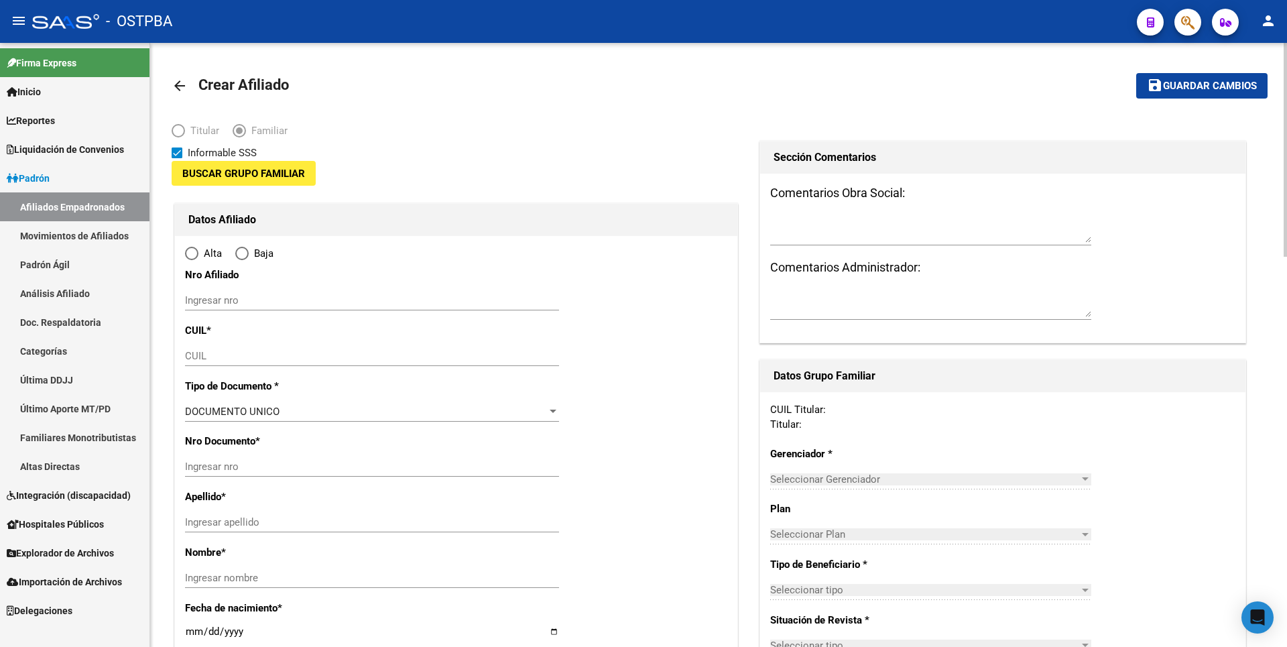
type input "30-69323148-1"
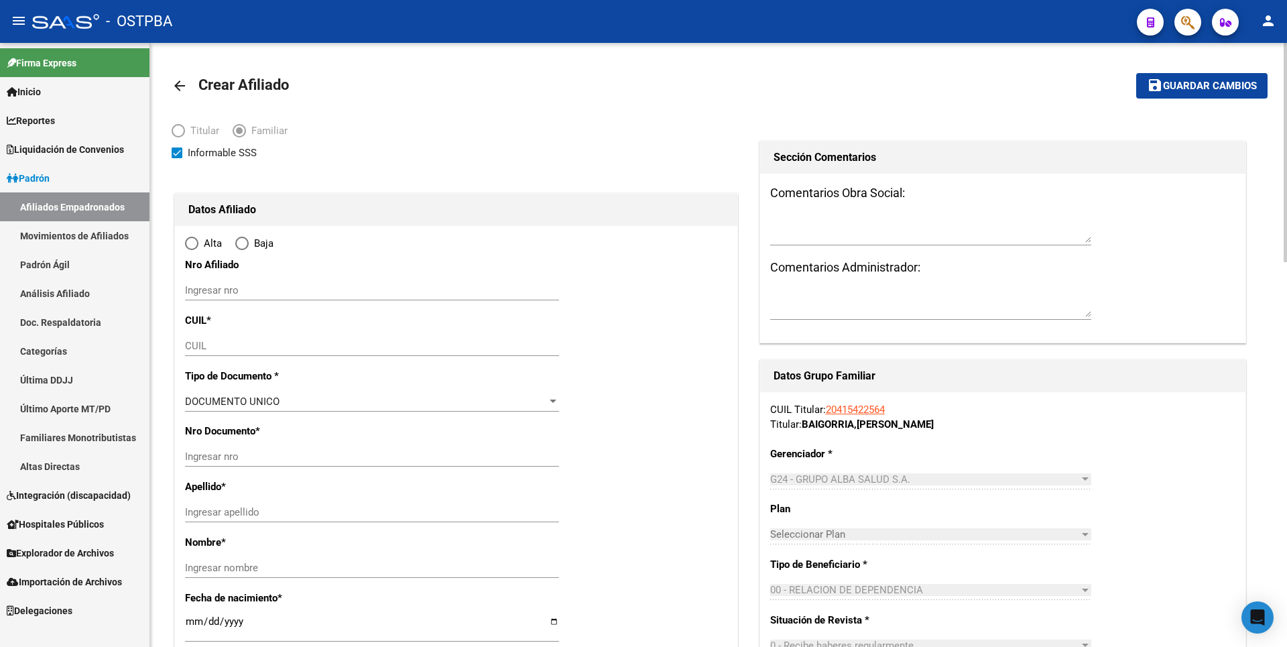
radio input "true"
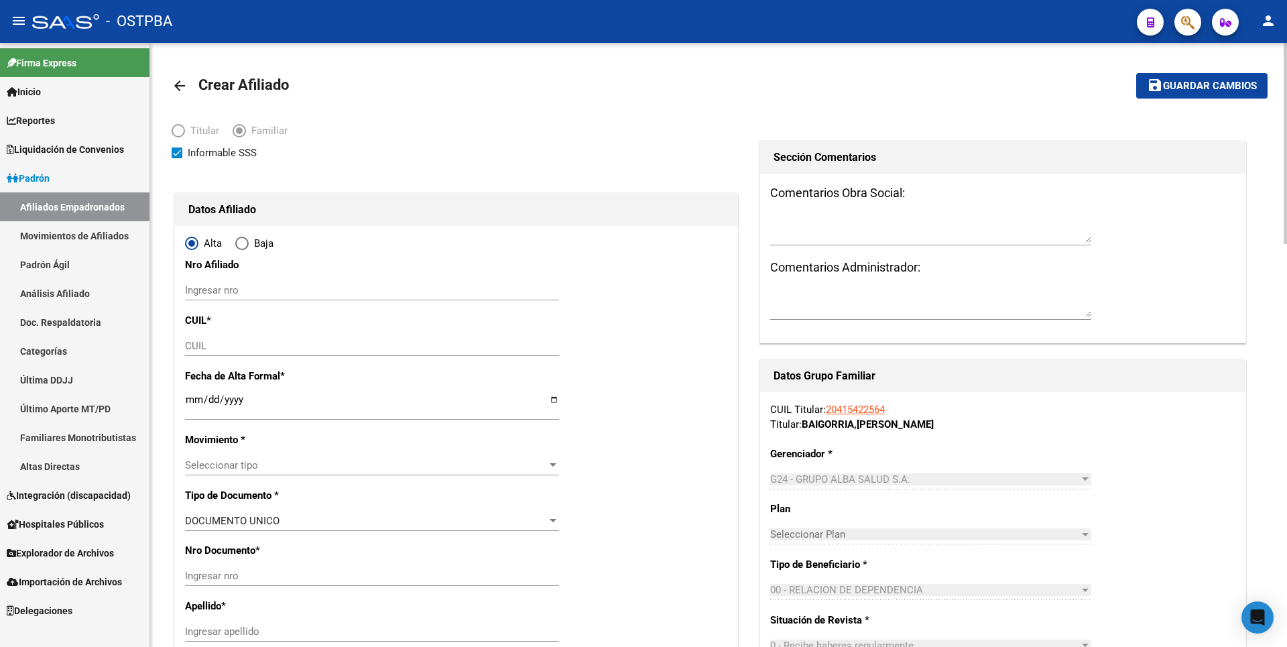
type input "VICTORIA"
type input "1644"
type input "[PERSON_NAME]"
type input "1927"
click at [190, 349] on input "CUIL" at bounding box center [372, 346] width 374 height 12
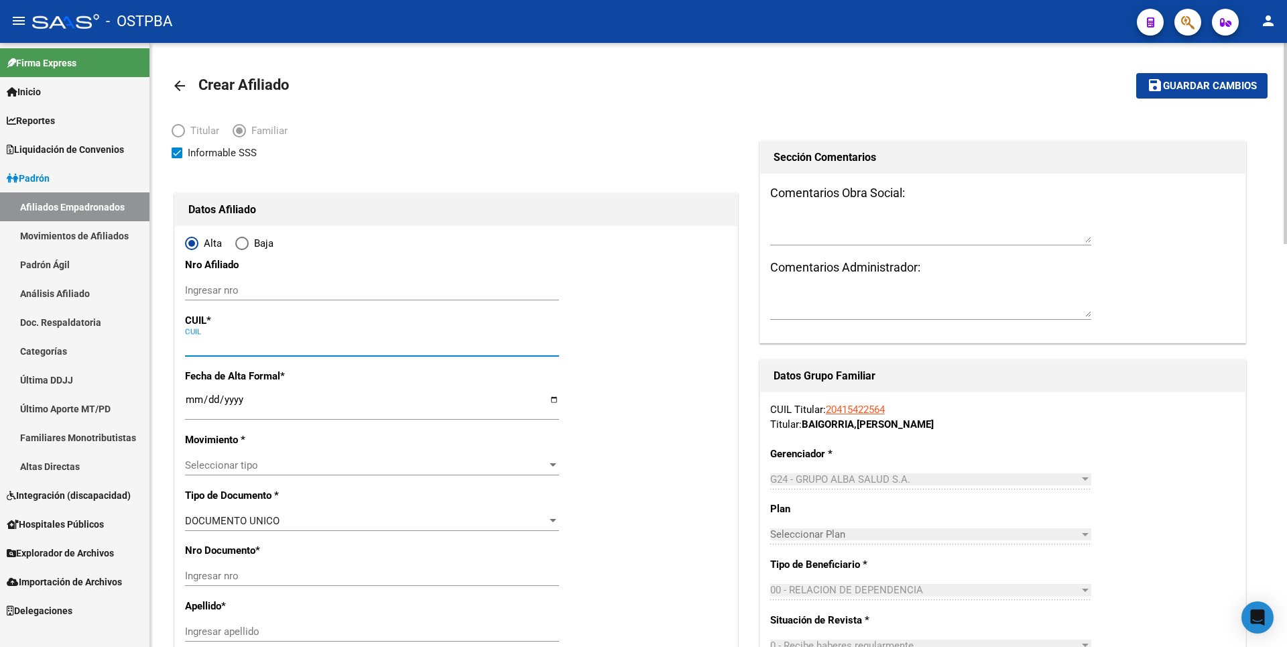
paste input "27-56643902-1"
type input "27-56643902-1"
type input "56643902"
type input "BAIGORRIA"
type input "[PERSON_NAME]"
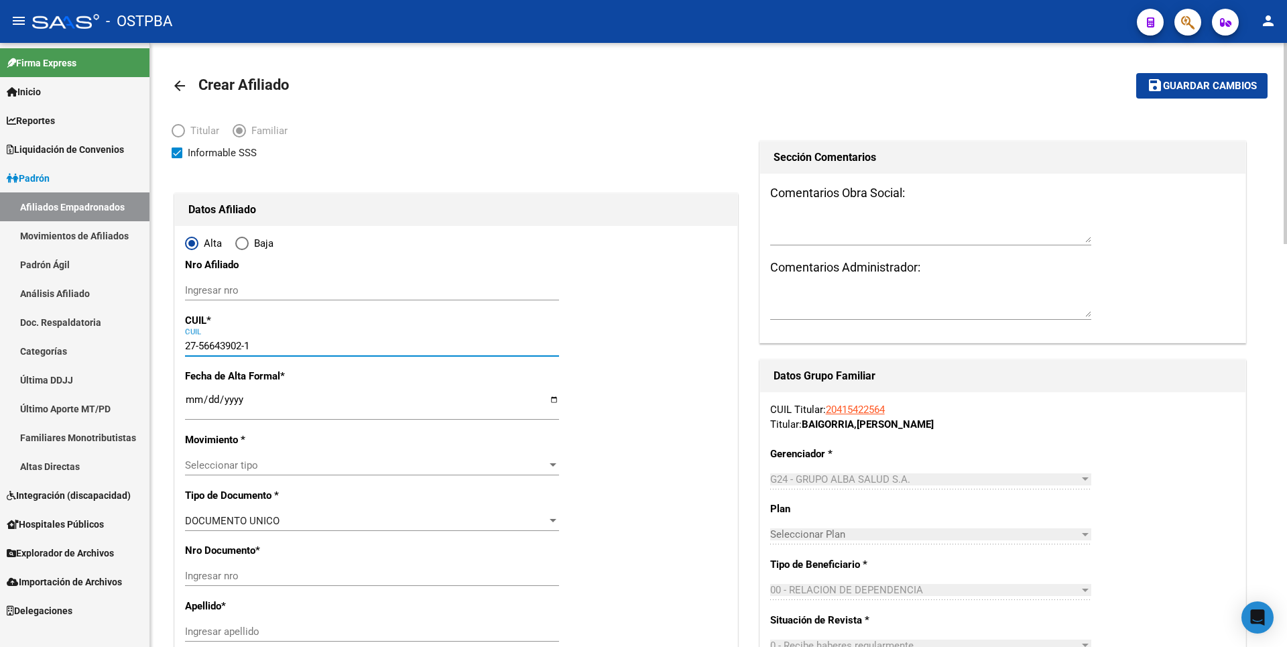
type input "[DATE]"
type input "[GEOGRAPHIC_DATA]"
type input "1609"
type input "CAMINO MORON"
type input "2337"
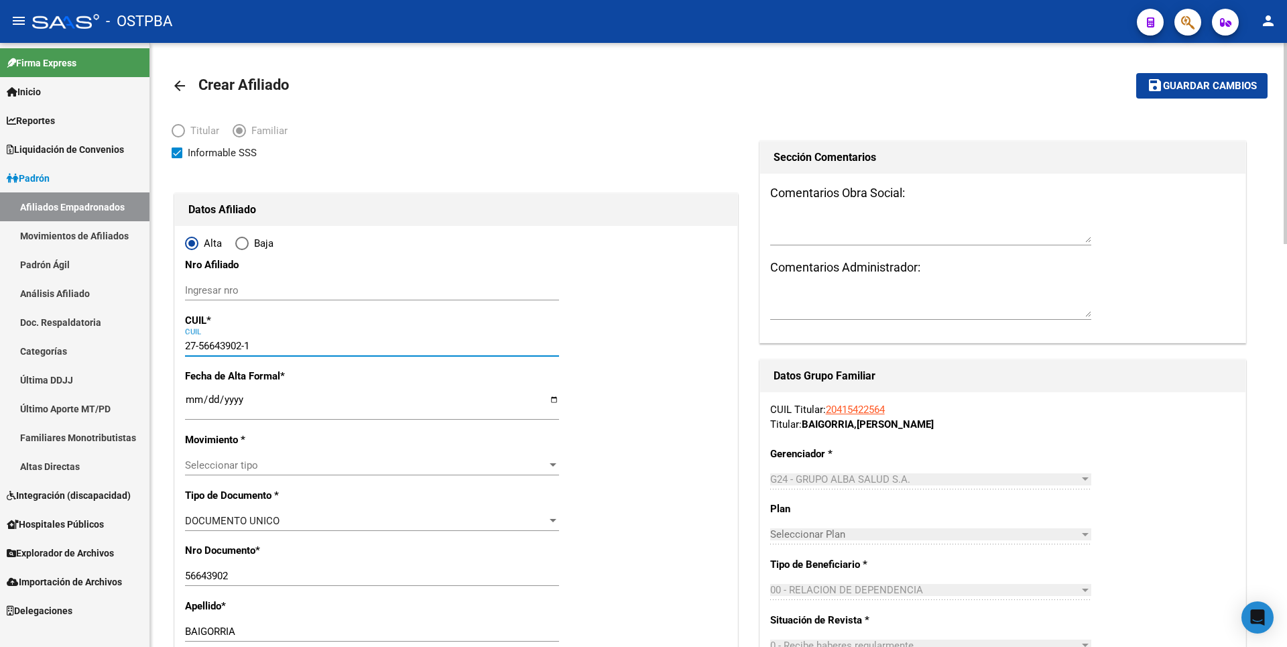
type input "27-56643902-1"
click at [185, 396] on input "Ingresar fecha" at bounding box center [372, 404] width 374 height 21
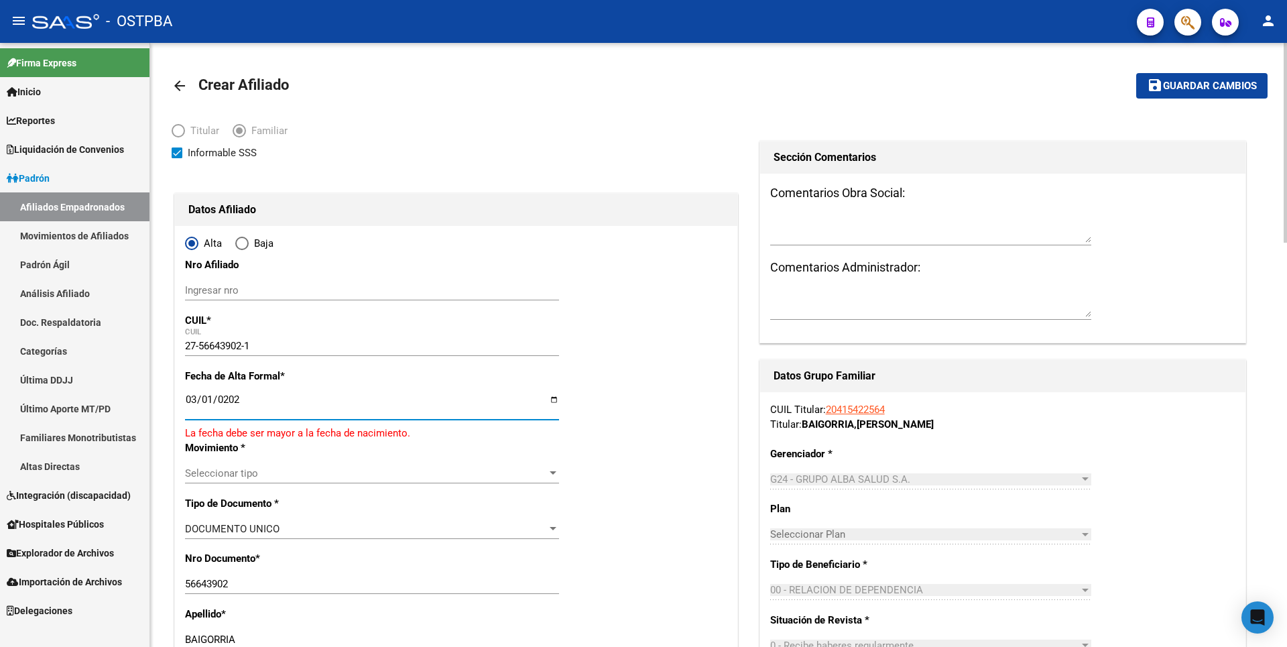
type input "[DATE]"
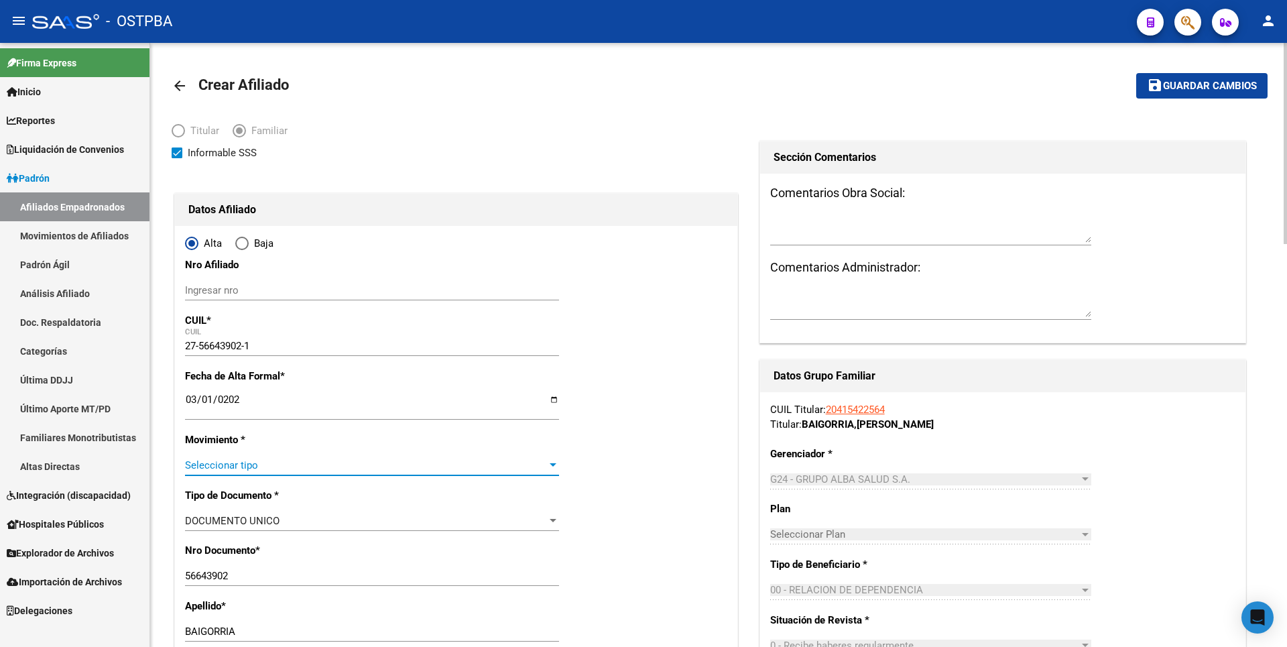
click at [555, 466] on div at bounding box center [553, 464] width 7 height 3
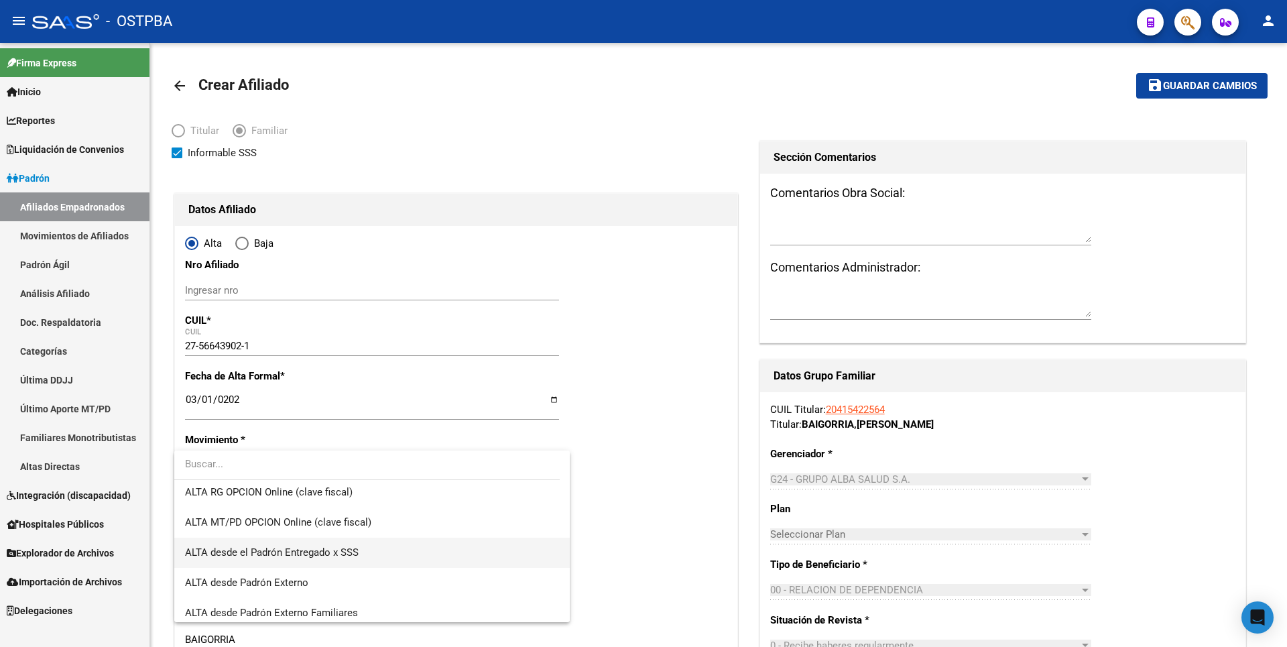
scroll to position [462, 0]
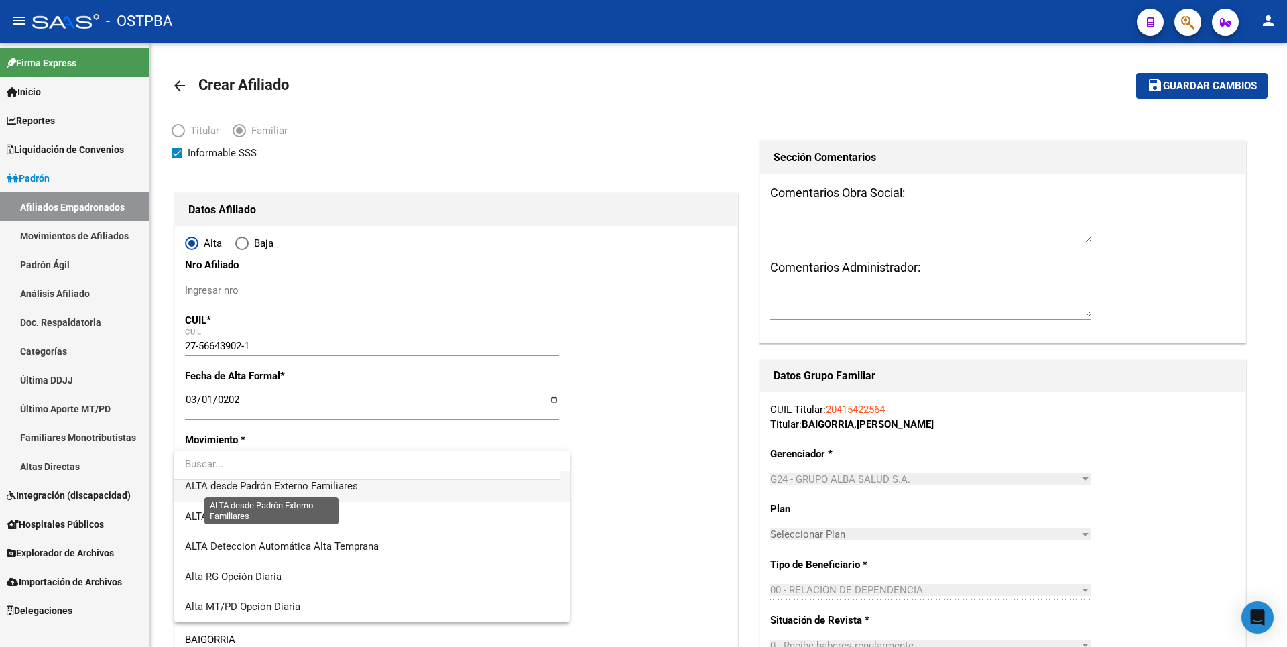
click at [322, 489] on span "ALTA desde Padrón Externo Familiares" at bounding box center [271, 486] width 173 height 12
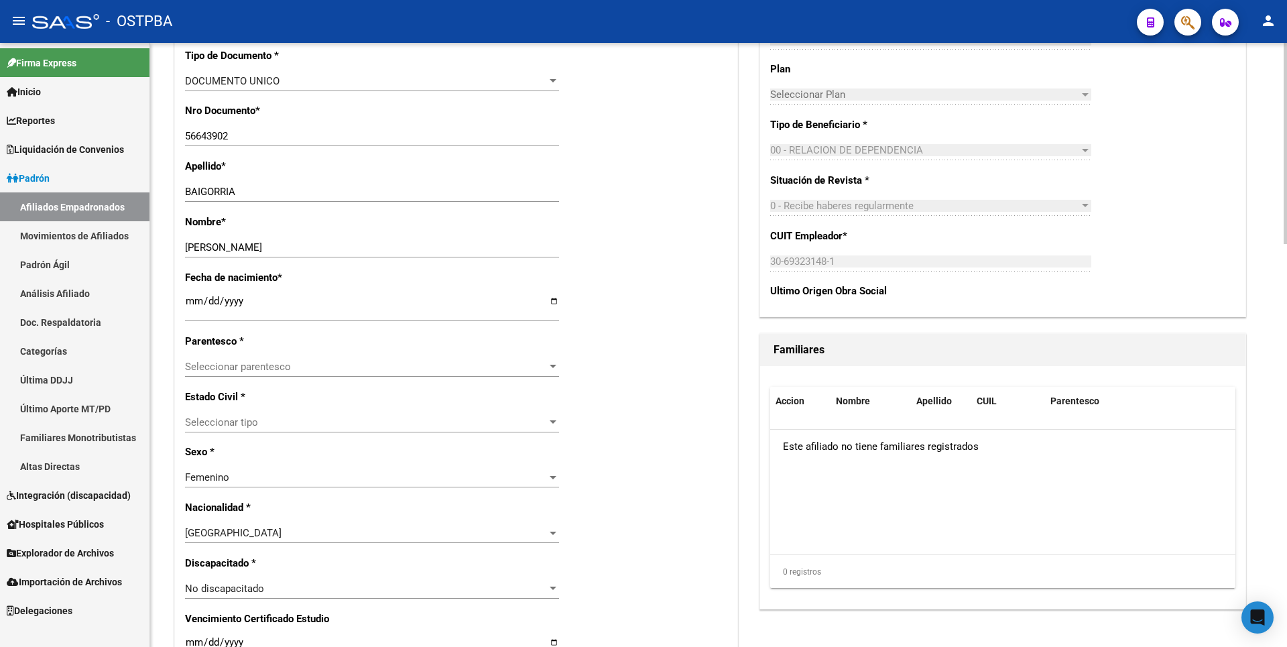
scroll to position [469, 0]
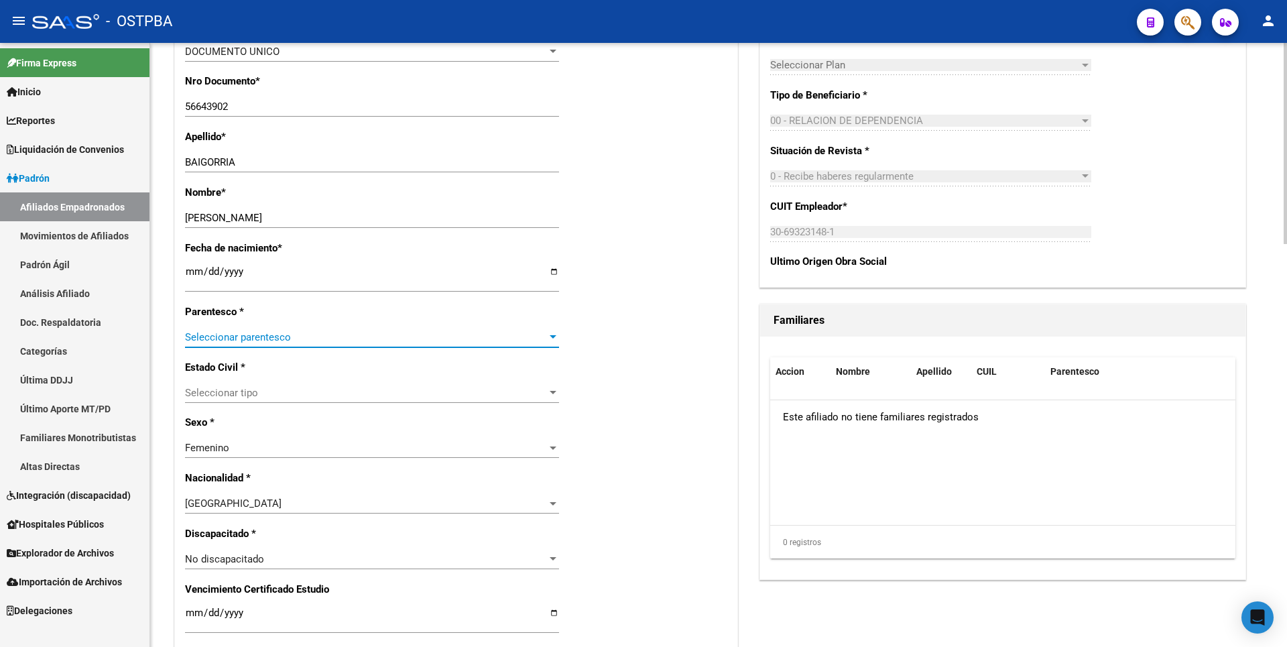
click at [552, 336] on div at bounding box center [553, 336] width 7 height 3
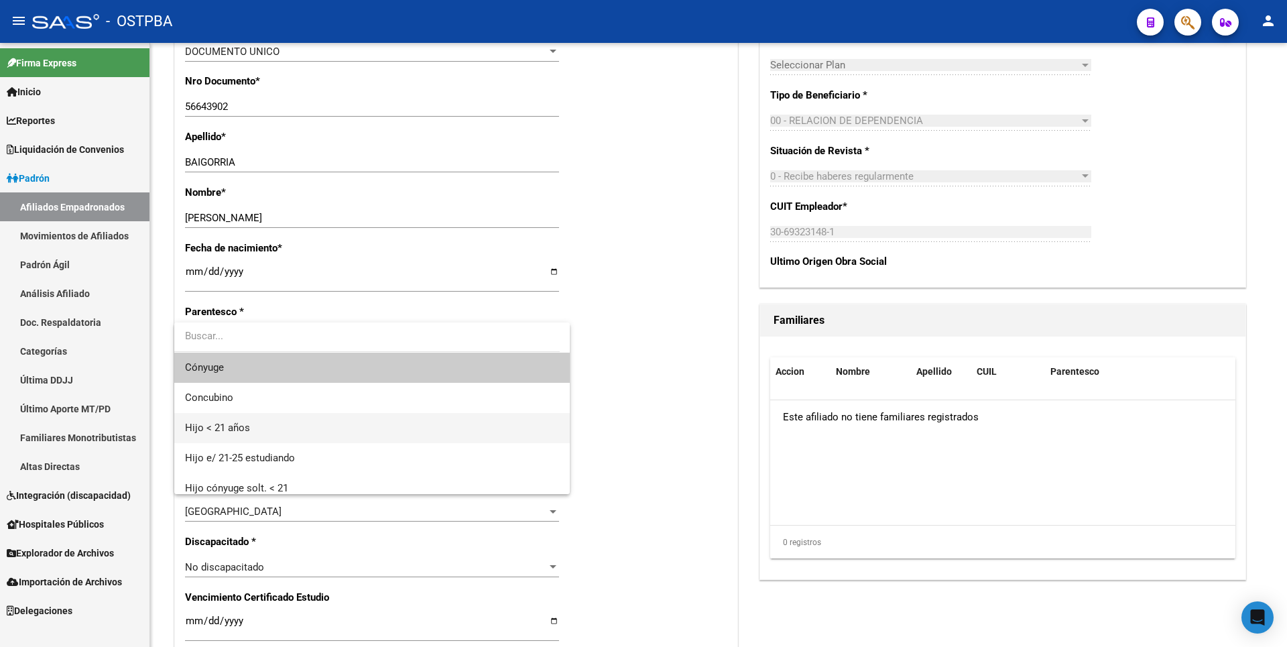
click at [234, 434] on span "Hijo < 21 años" at bounding box center [372, 428] width 374 height 30
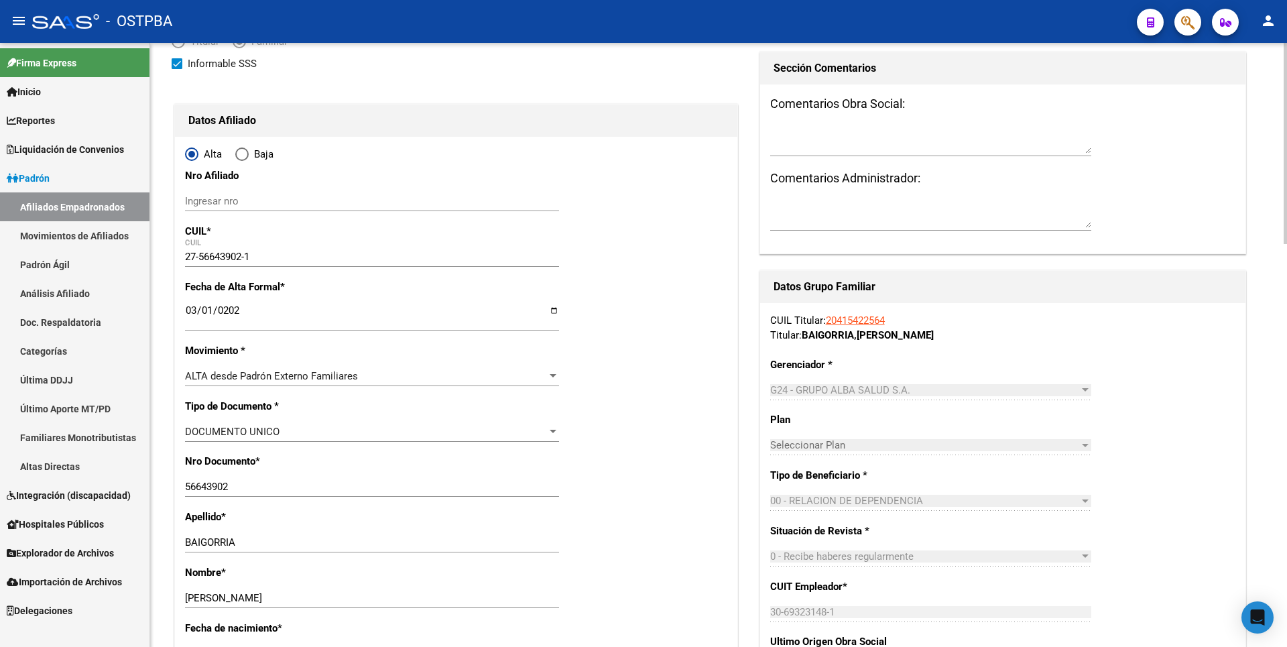
scroll to position [0, 0]
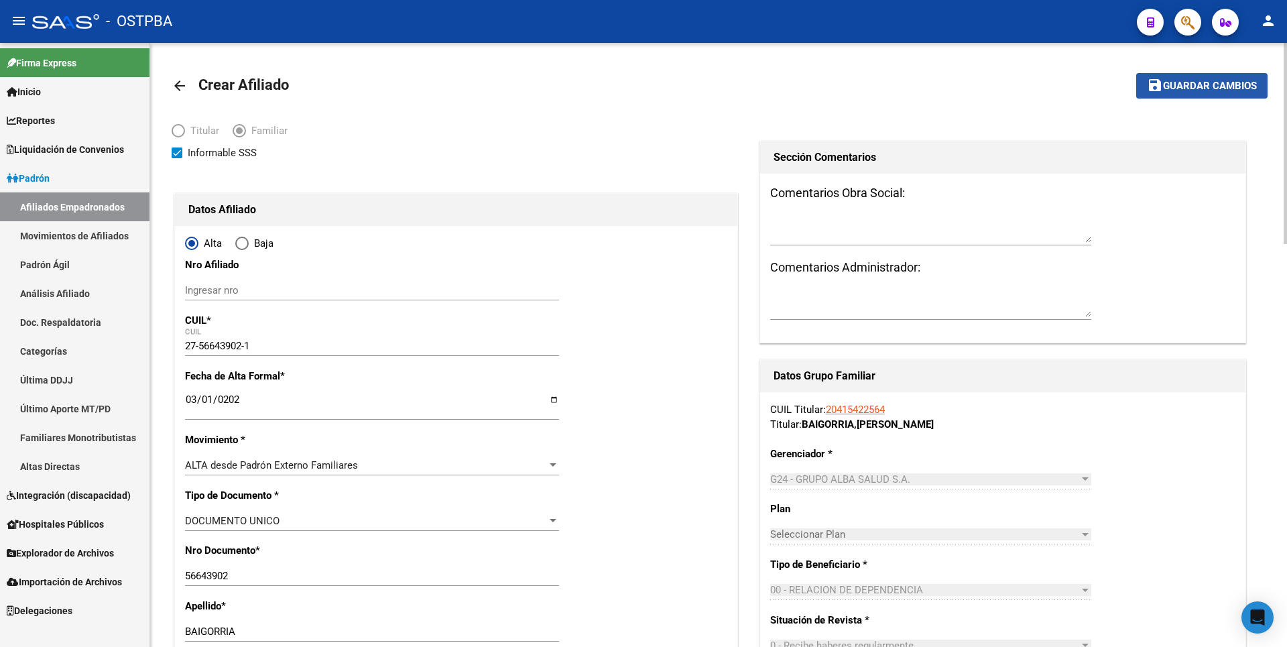
click at [1231, 80] on span "Guardar cambios" at bounding box center [1210, 86] width 94 height 12
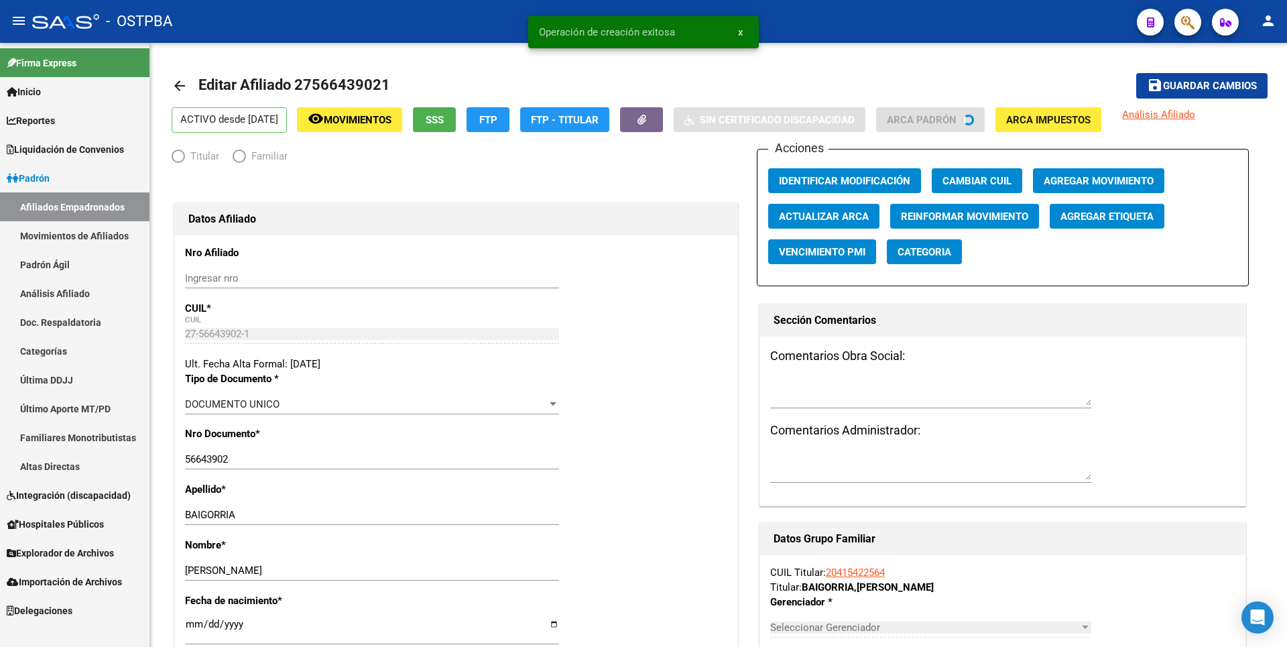
radio input "true"
type input "30-69323148-1"
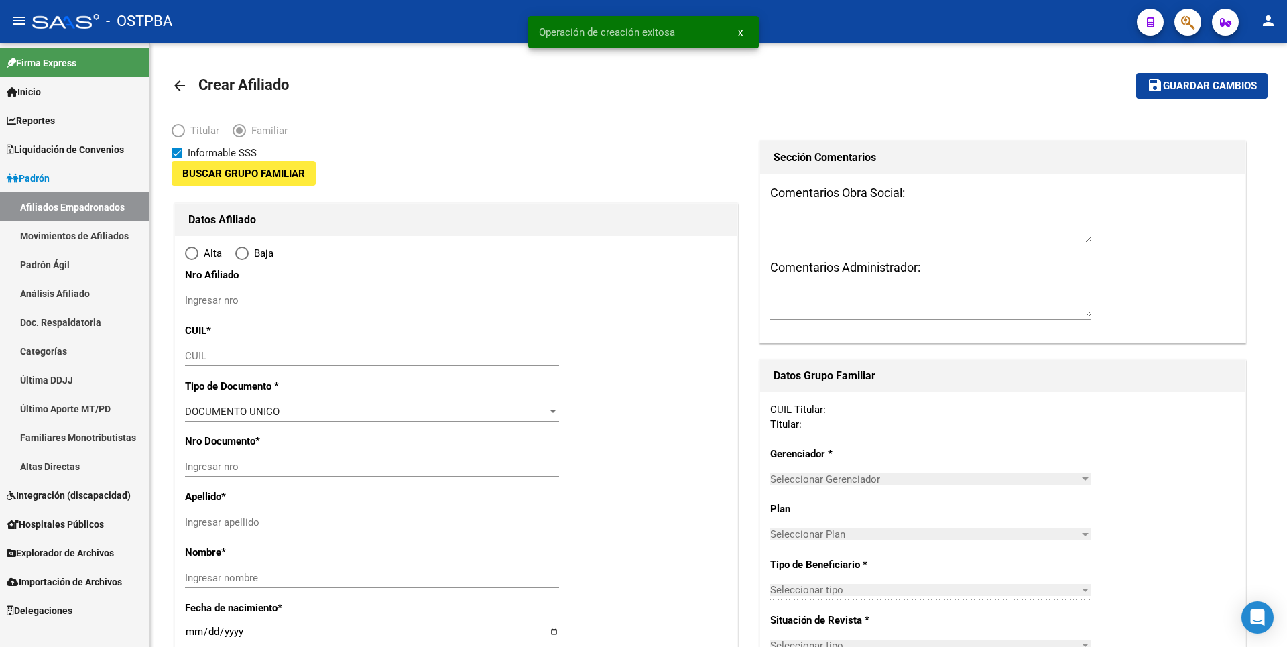
type input "30-69323148-1"
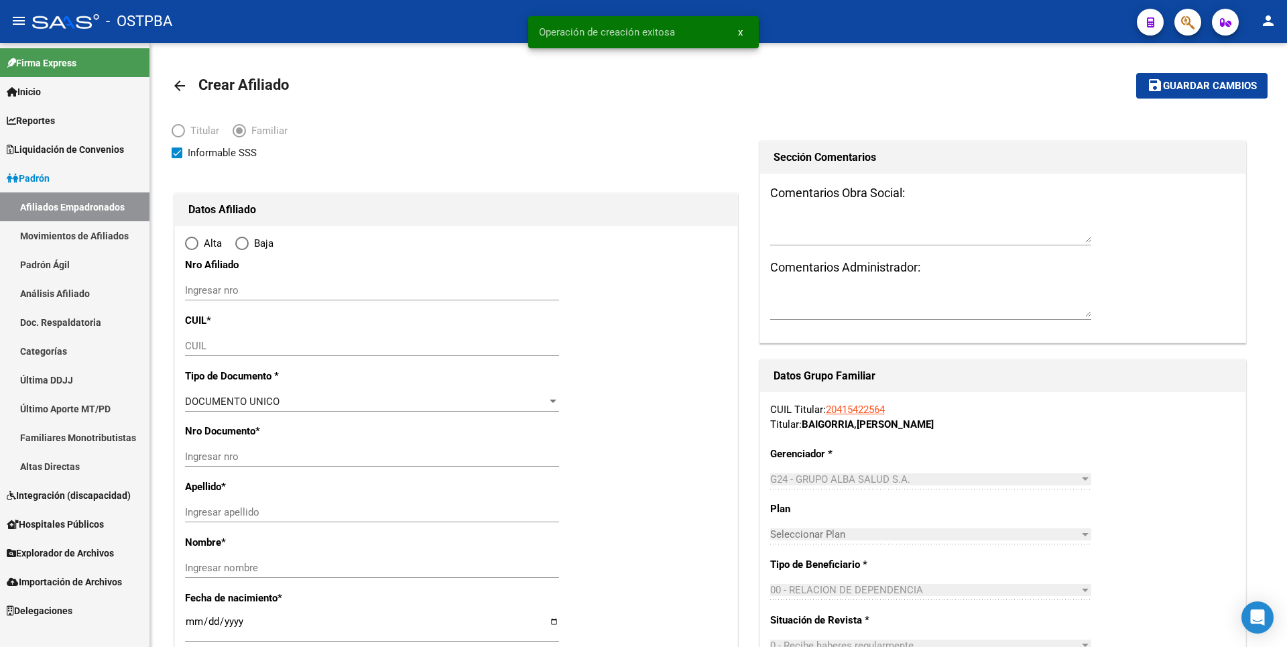
type input "VICTORIA"
type input "1644"
type input "[PERSON_NAME]"
type input "1927"
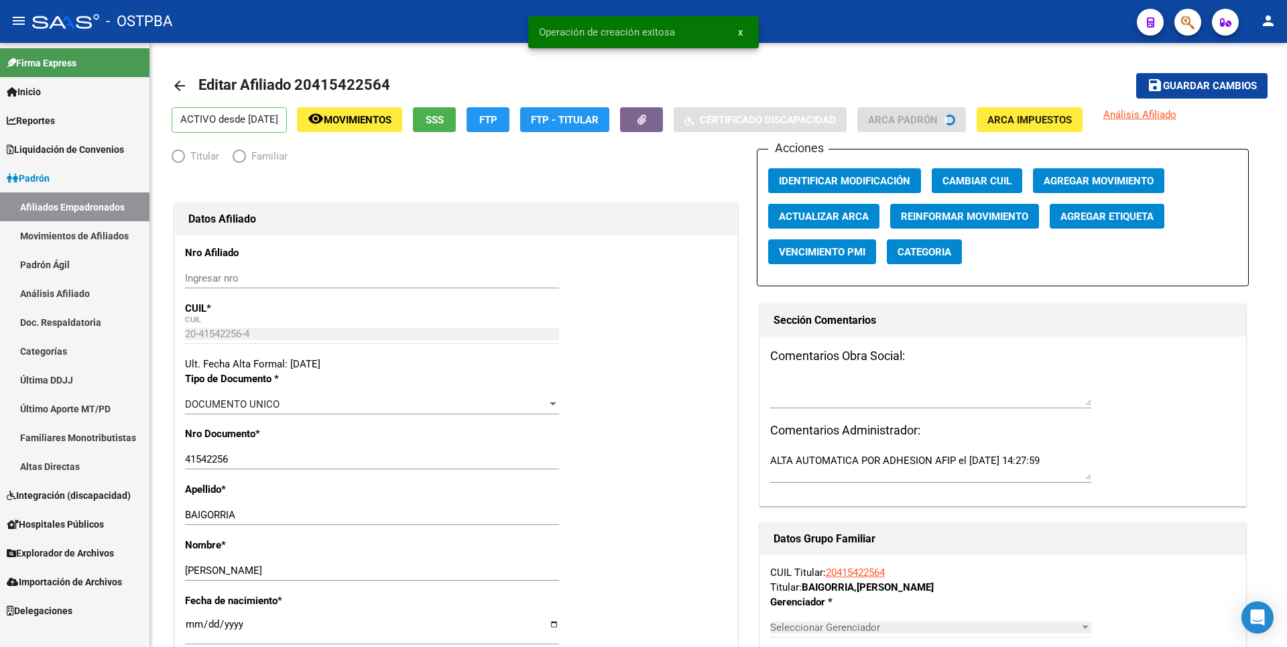
radio input "true"
type input "30-69323148-1"
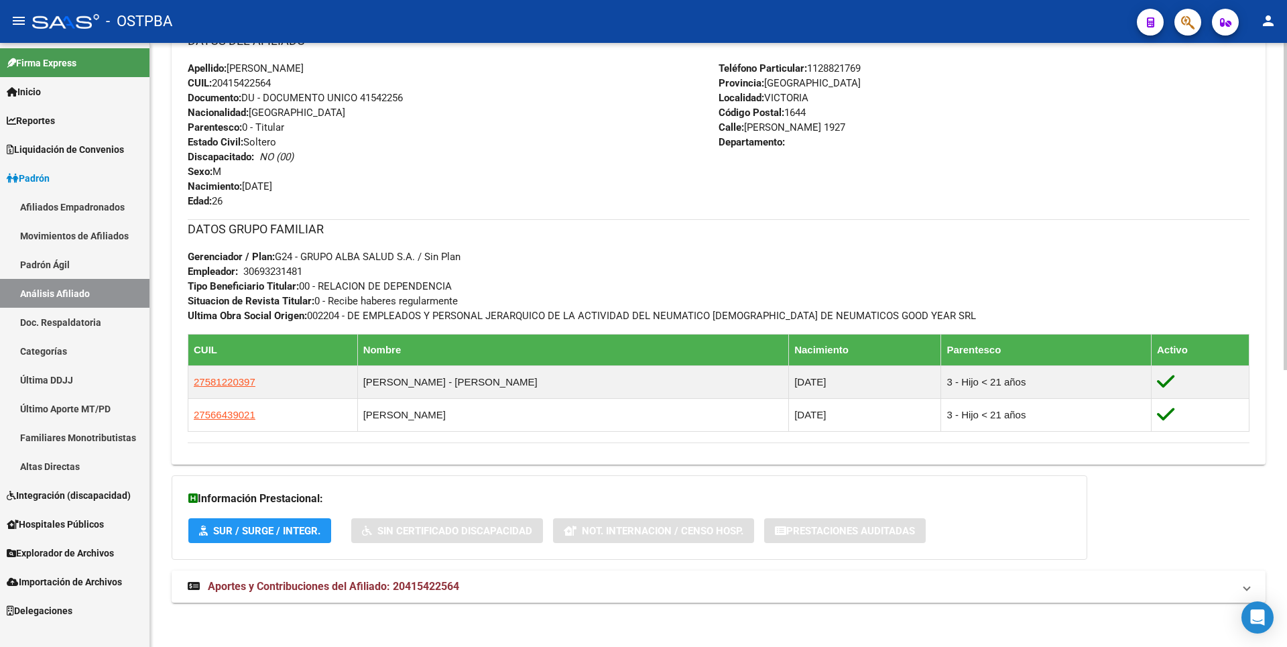
scroll to position [510, 0]
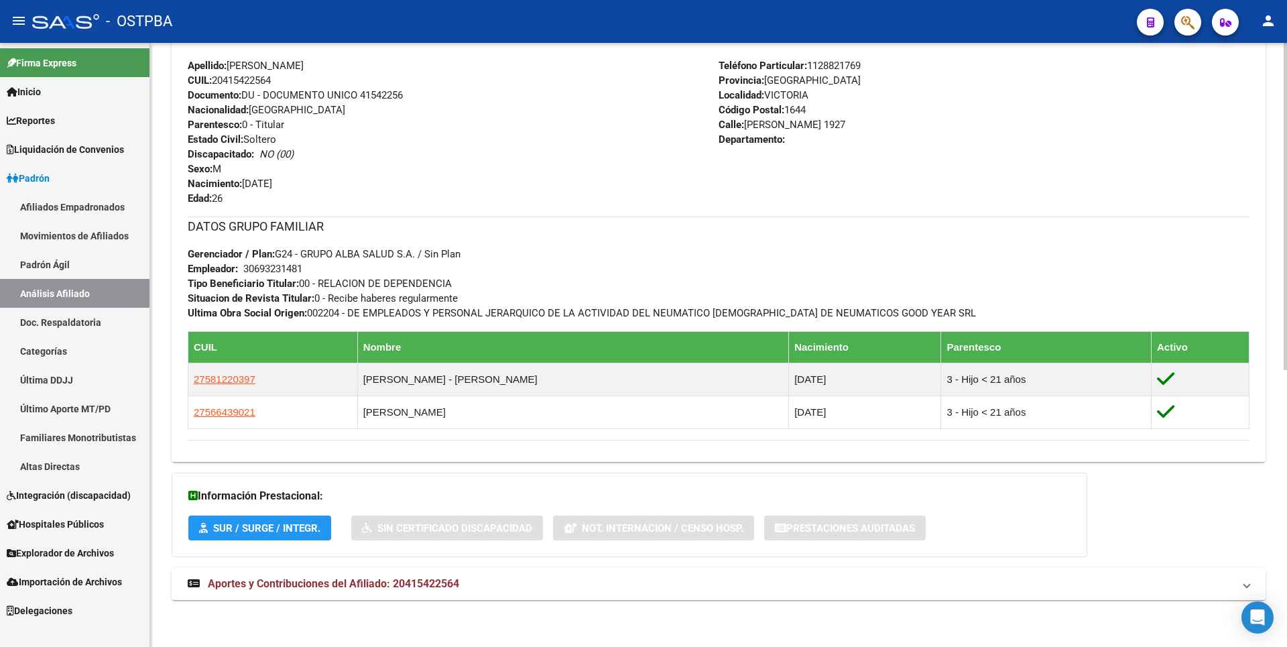
click at [444, 587] on span "Aportes y Contribuciones del Afiliado: 20415422564" at bounding box center [333, 583] width 251 height 13
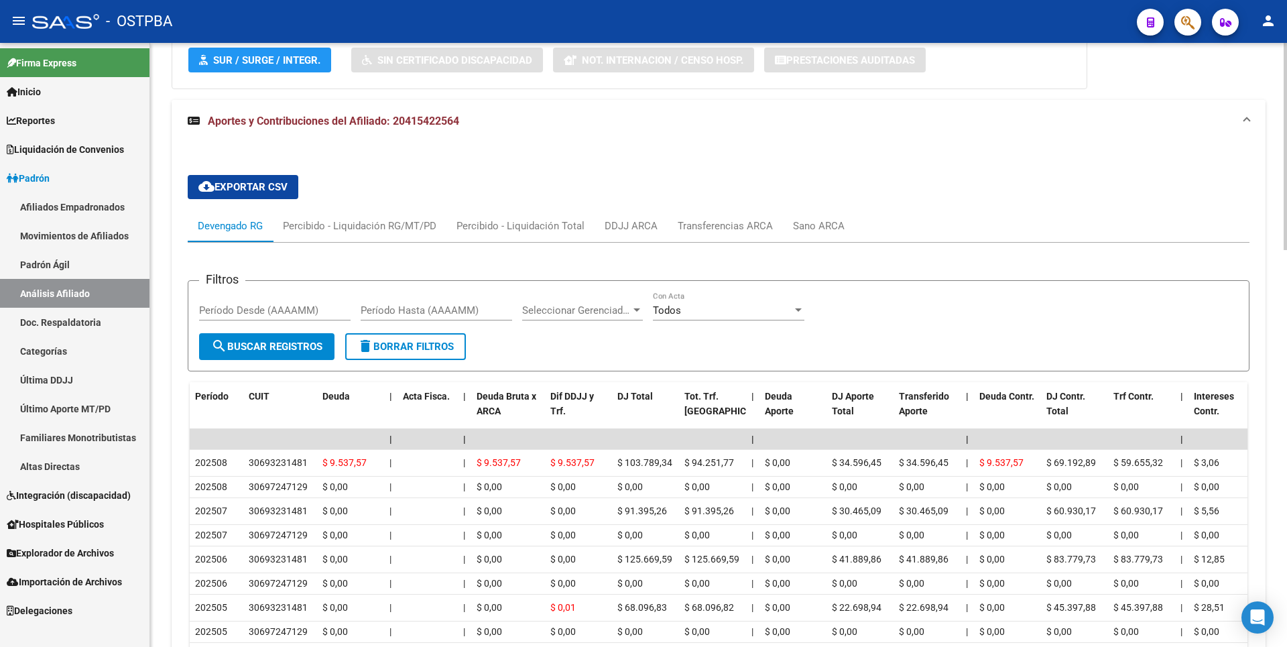
scroll to position [991, 0]
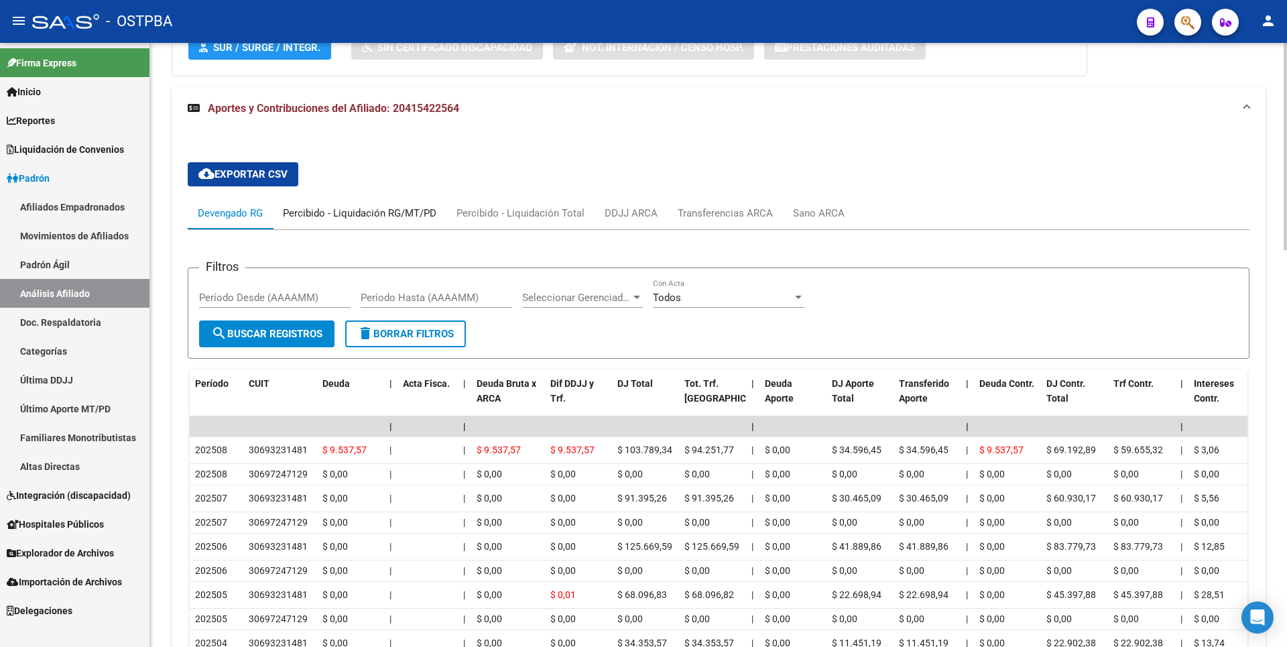
click at [388, 218] on div "Percibido - Liquidación RG/MT/PD" at bounding box center [359, 213] width 153 height 15
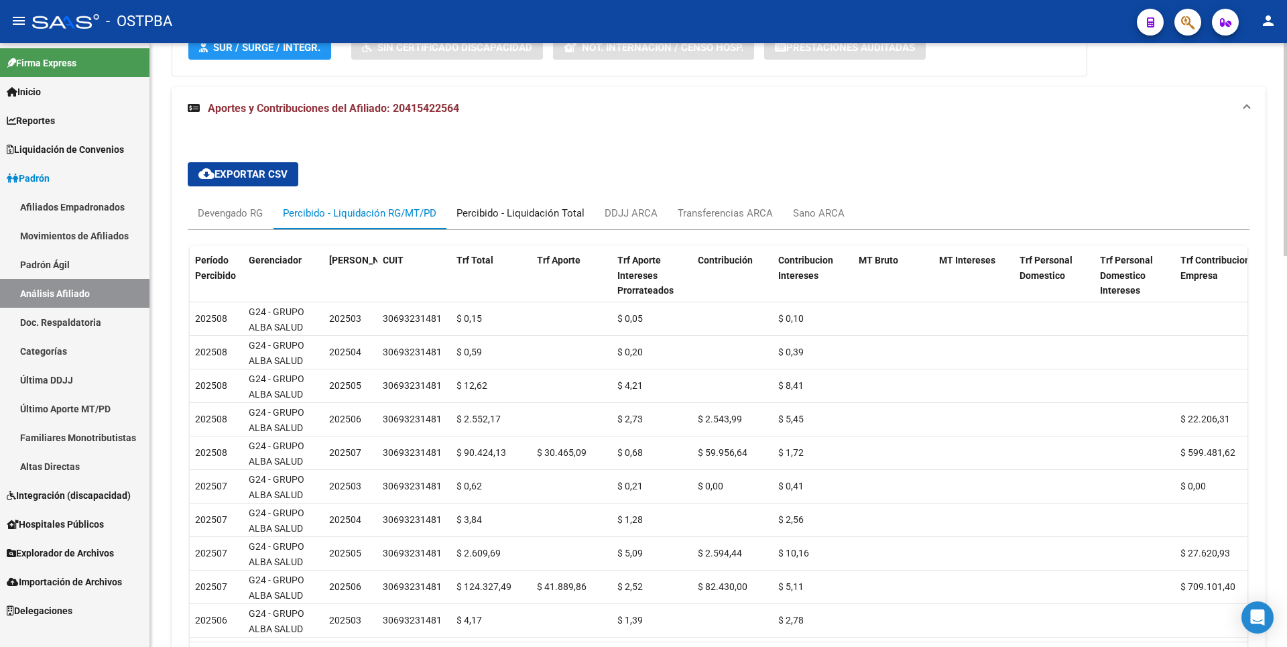
click at [531, 216] on div "Percibido - Liquidación Total" at bounding box center [520, 213] width 128 height 15
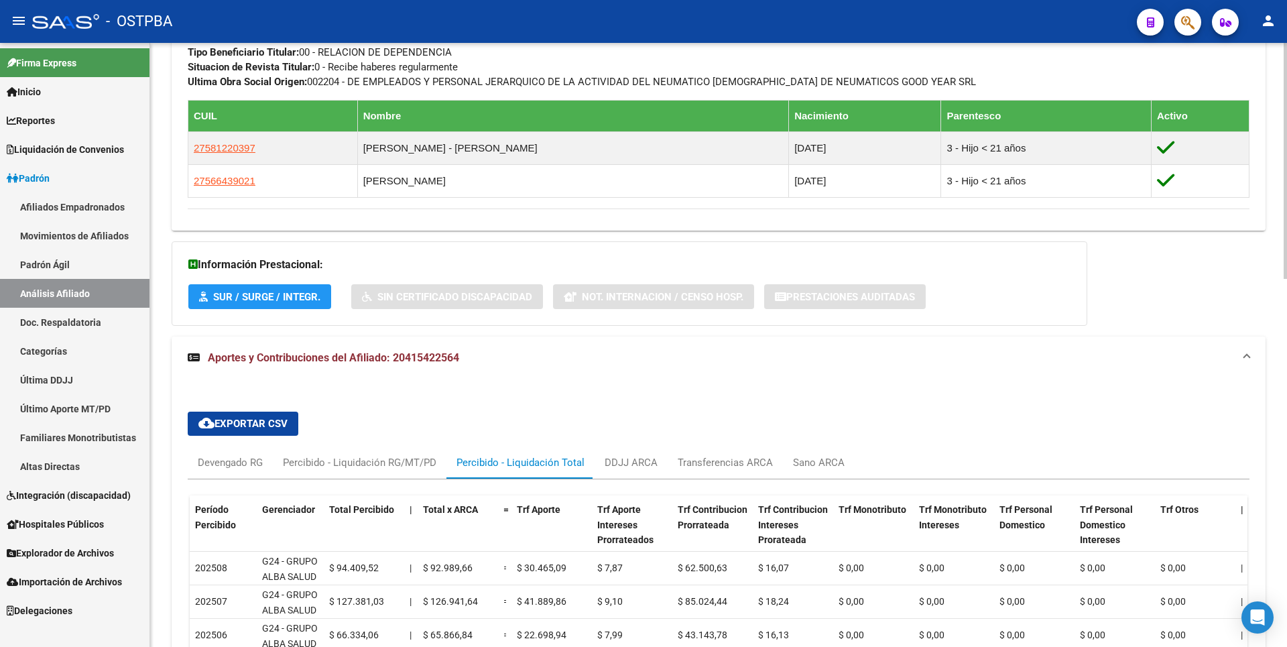
scroll to position [941, 0]
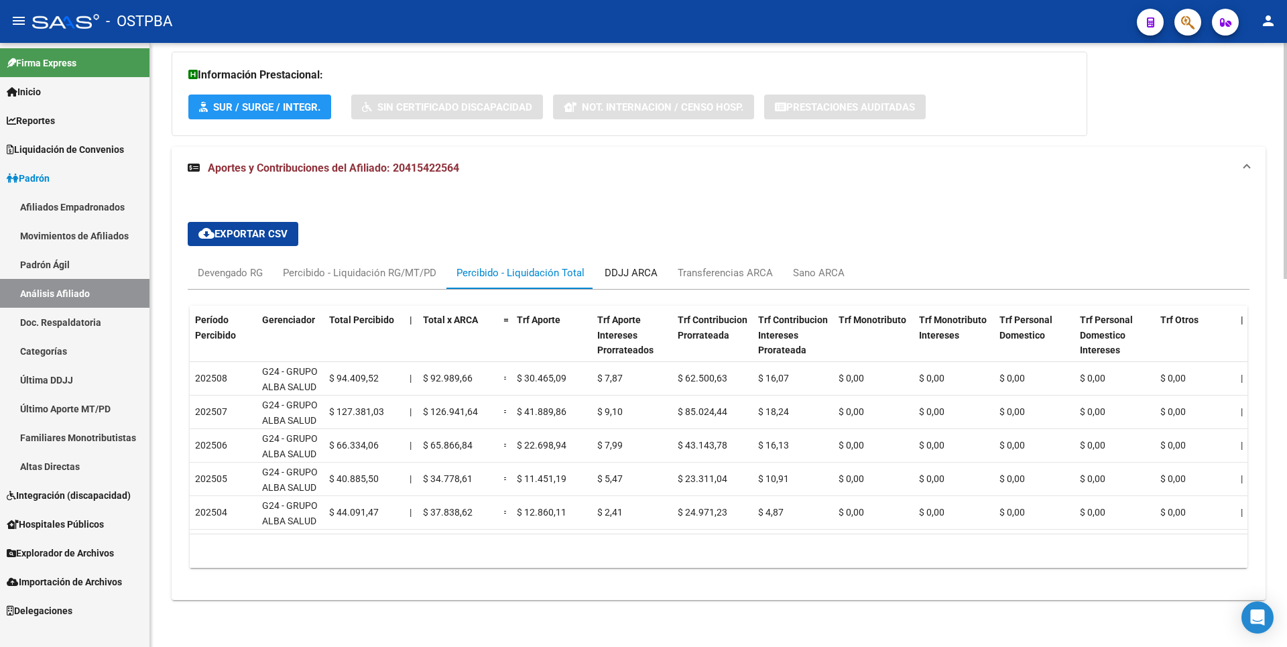
click at [622, 265] on div "DDJJ ARCA" at bounding box center [631, 272] width 53 height 15
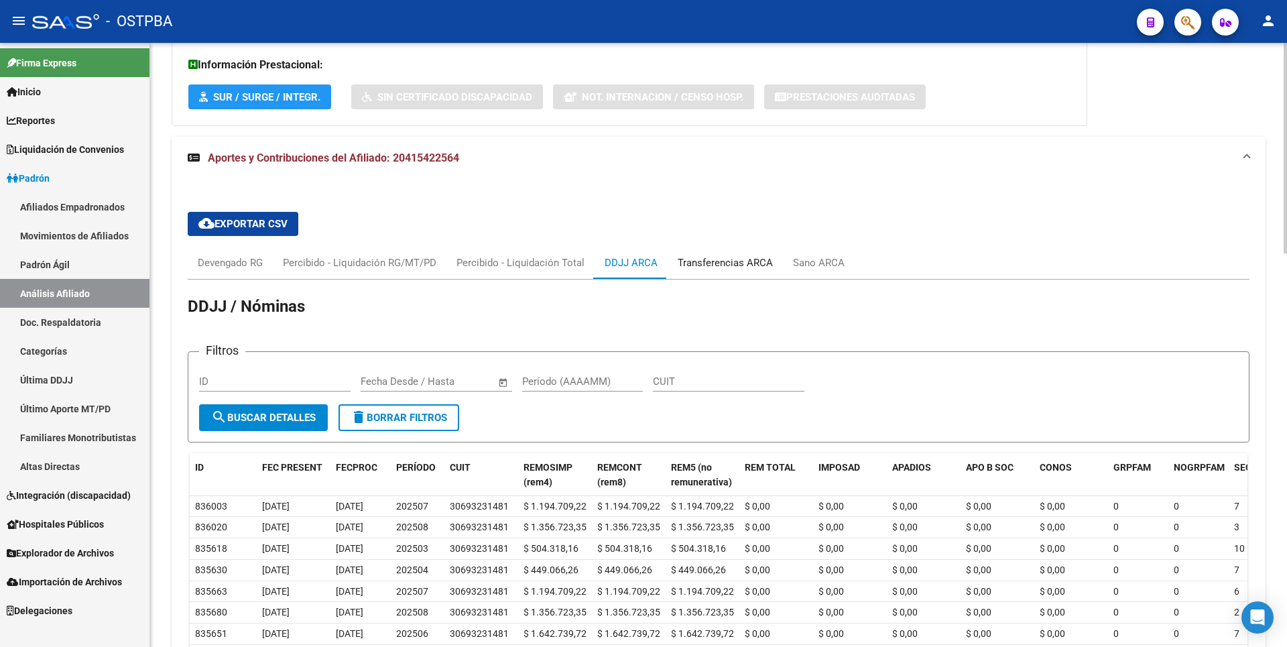
click at [717, 263] on div "Transferencias ARCA" at bounding box center [725, 262] width 95 height 15
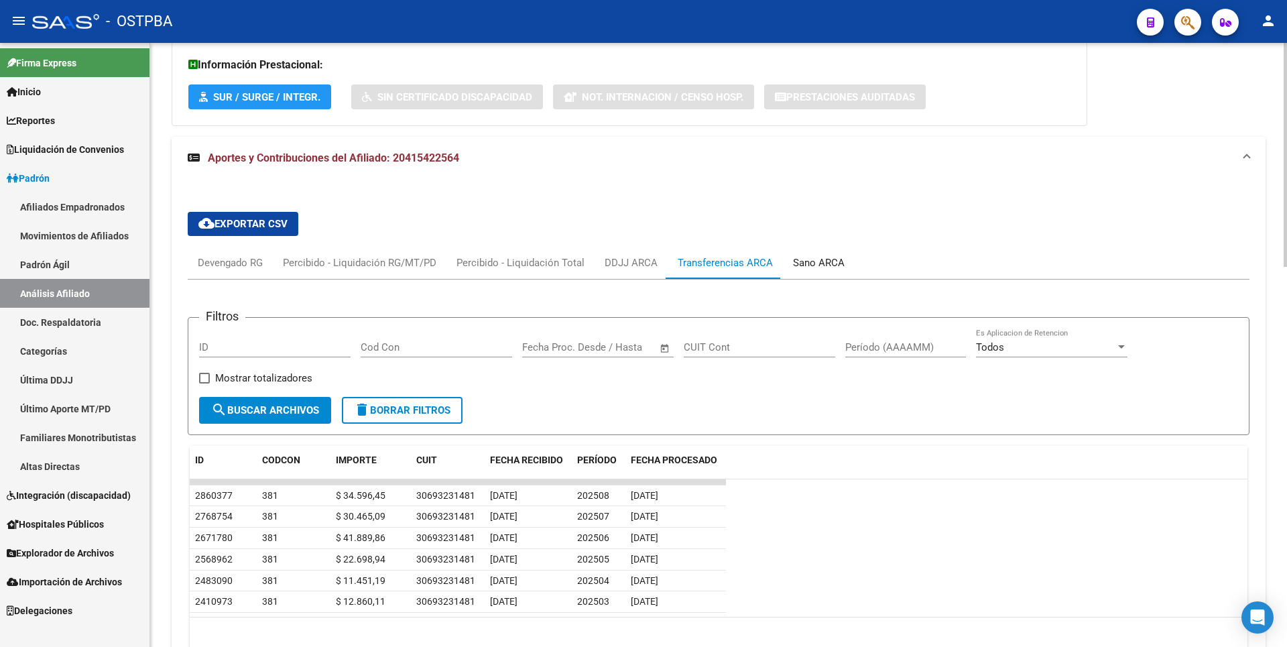
click at [806, 268] on div "Sano ARCA" at bounding box center [819, 262] width 52 height 15
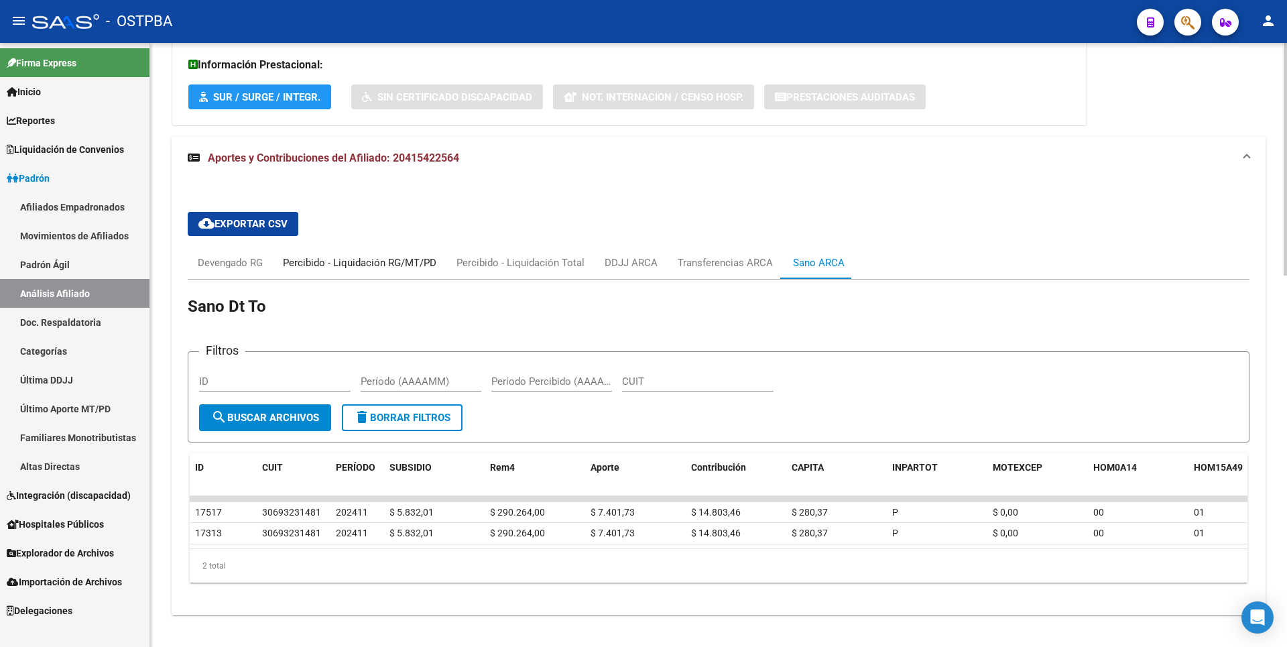
click at [391, 260] on div "Percibido - Liquidación RG/MT/PD" at bounding box center [359, 262] width 153 height 15
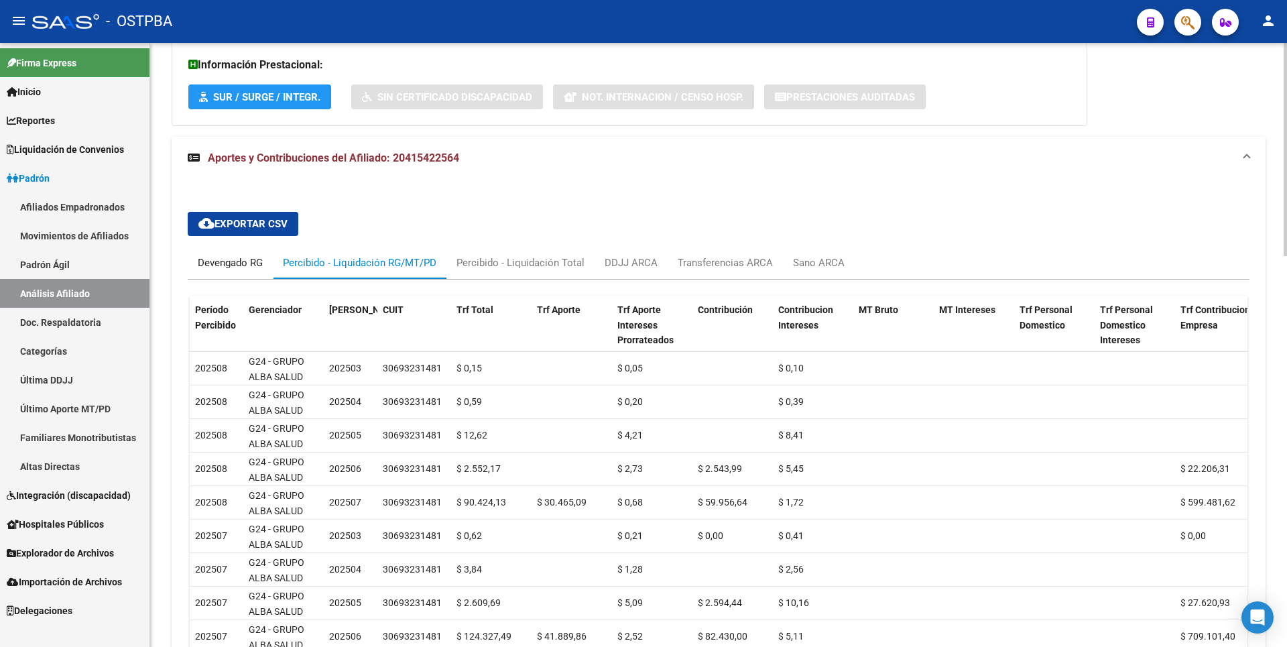
click at [233, 259] on div "Devengado RG" at bounding box center [230, 262] width 65 height 15
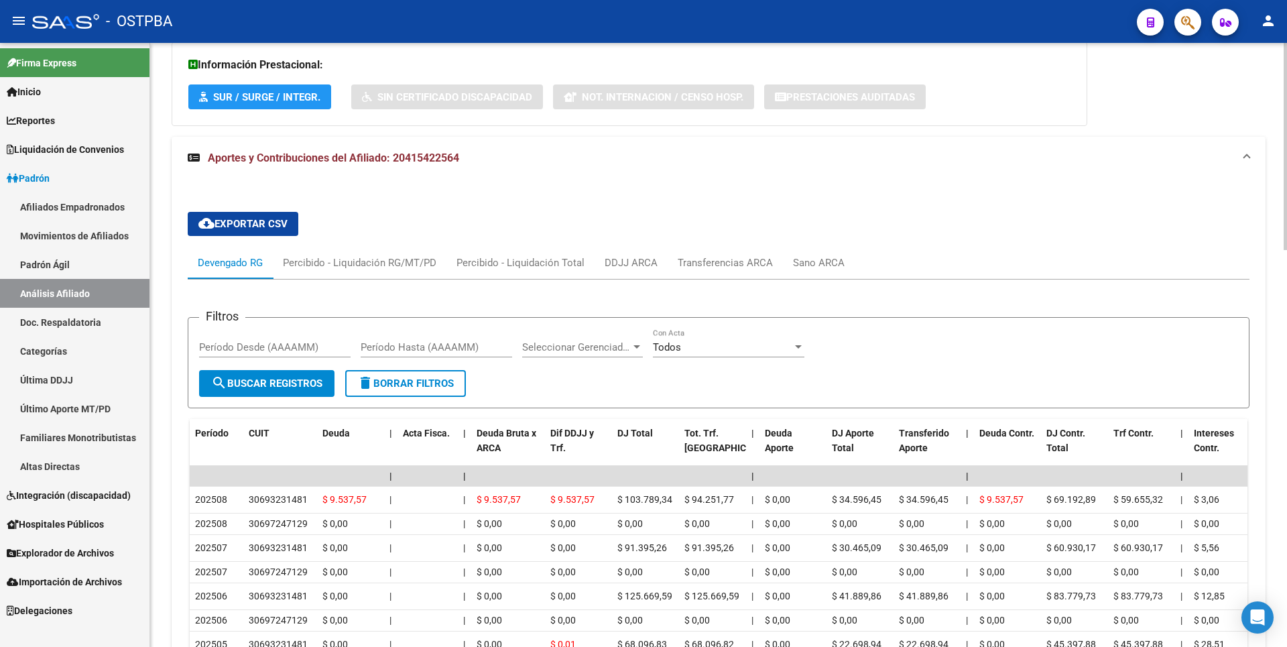
click at [371, 214] on div "cloud_download Exportar CSV Devengado RG Percibido - Liquidación RG/MT/PD Perci…" at bounding box center [719, 489] width 1062 height 576
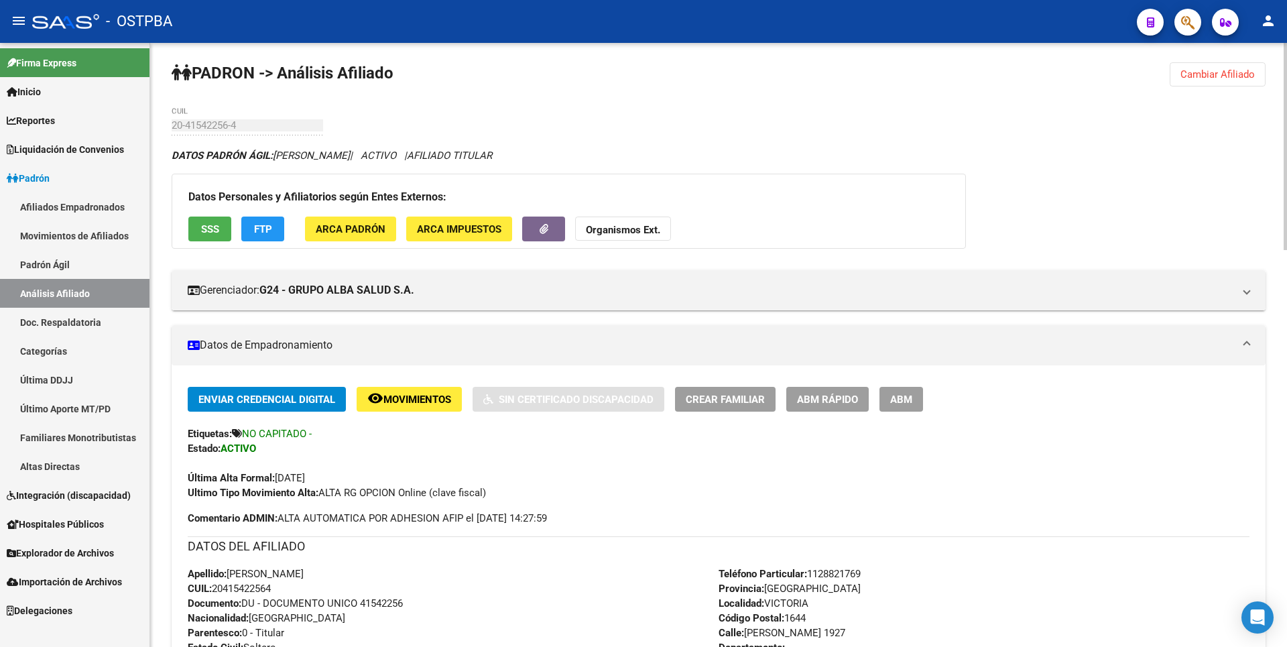
scroll to position [0, 0]
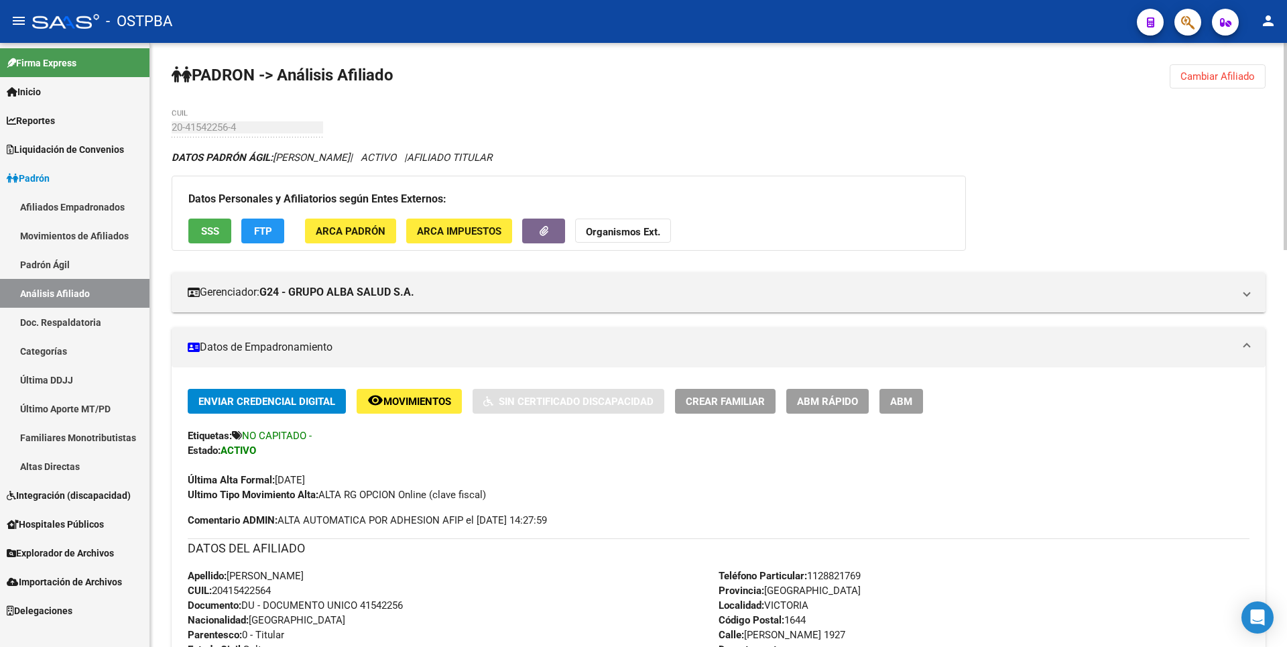
click at [1237, 82] on span "Cambiar Afiliado" at bounding box center [1217, 76] width 74 height 12
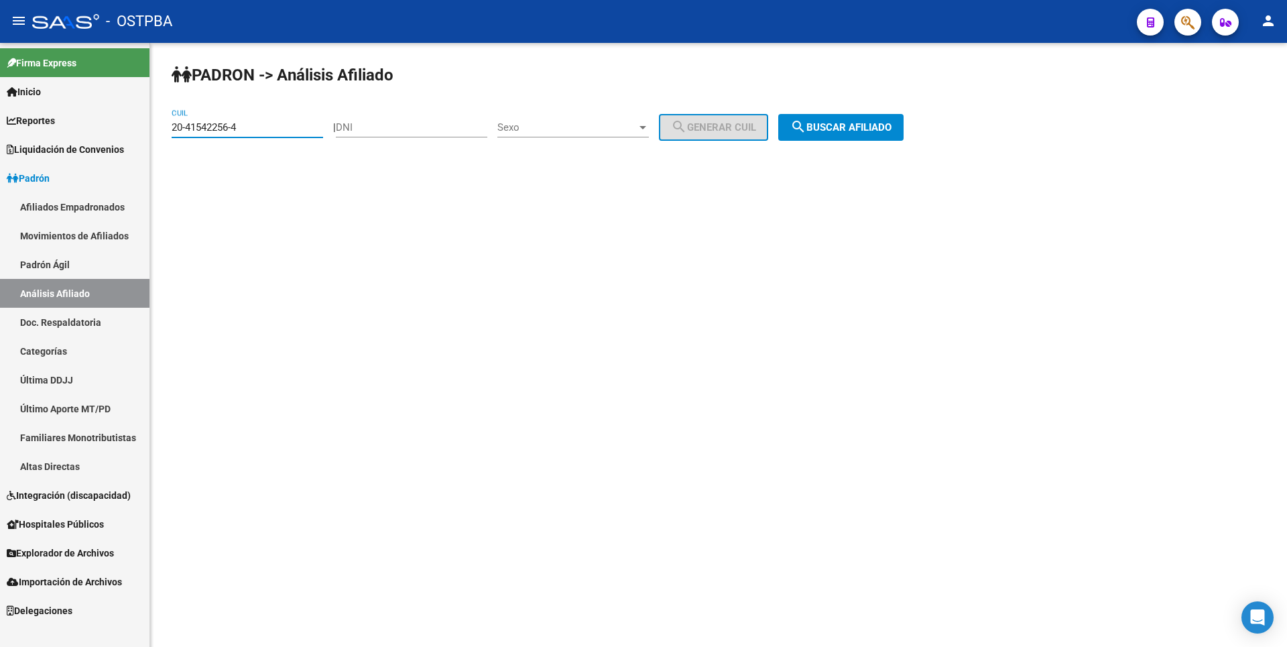
drag, startPoint x: 243, startPoint y: 125, endPoint x: 115, endPoint y: 137, distance: 128.5
click at [115, 137] on mat-sidenav-container "Firma Express Inicio Calendario SSS Instructivos Contacto OS Reportes Tablero d…" at bounding box center [643, 345] width 1287 height 604
paste input "38695846-8"
click at [885, 121] on span "search Buscar afiliado" at bounding box center [840, 127] width 101 height 12
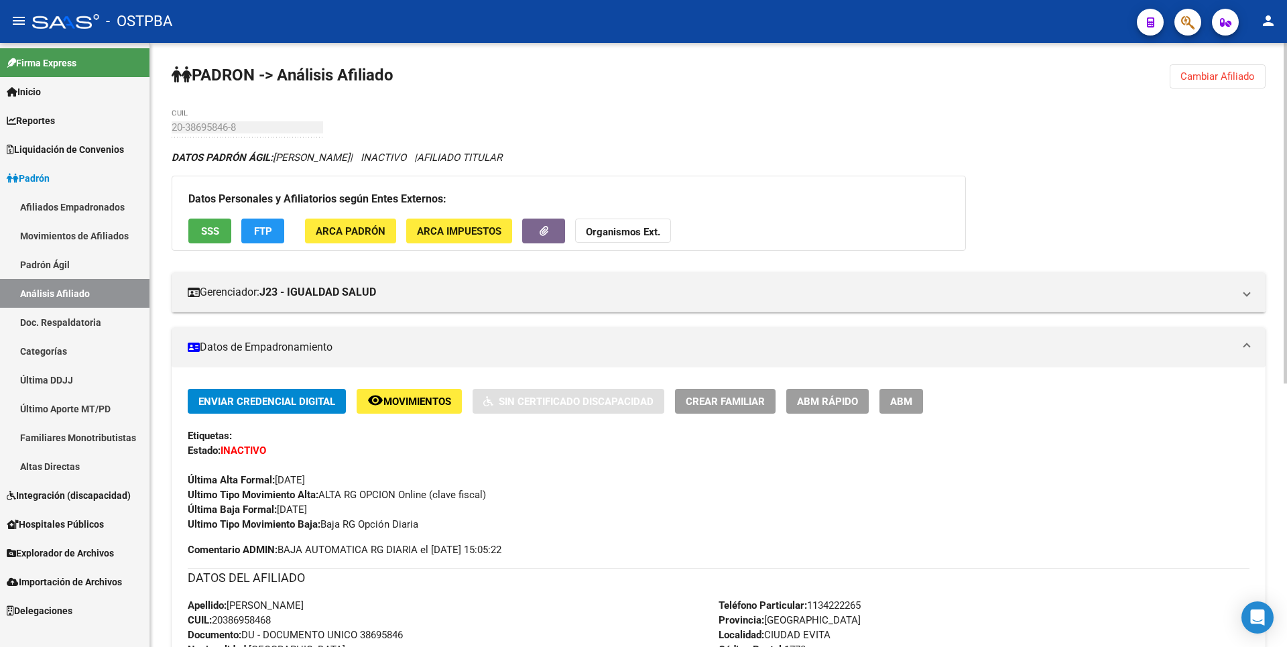
click at [1225, 72] on span "Cambiar Afiliado" at bounding box center [1217, 76] width 74 height 12
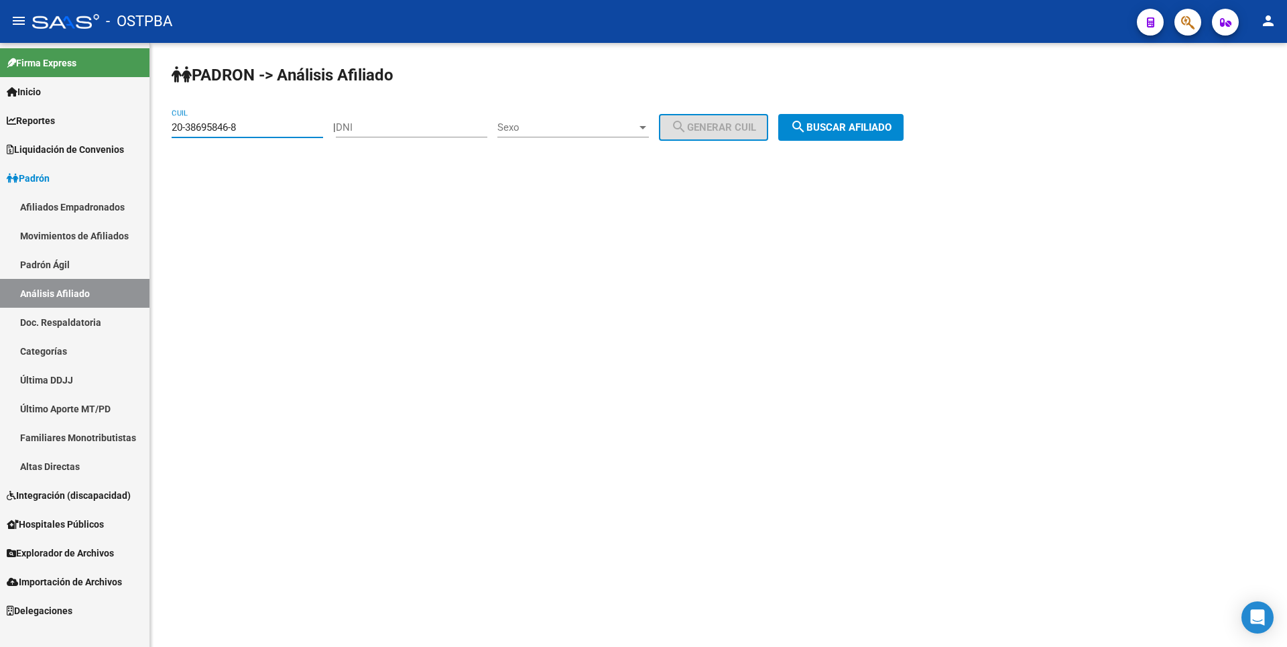
drag, startPoint x: 249, startPoint y: 129, endPoint x: 150, endPoint y: 129, distance: 98.5
click at [150, 129] on div "PADRON -> Análisis Afiliado 20-38695846-8 CUIL | DNI Sexo Sexo search Generar C…" at bounding box center [718, 113] width 1137 height 141
paste input "26735797-9"
click at [853, 131] on button "search Buscar afiliado" at bounding box center [840, 127] width 125 height 27
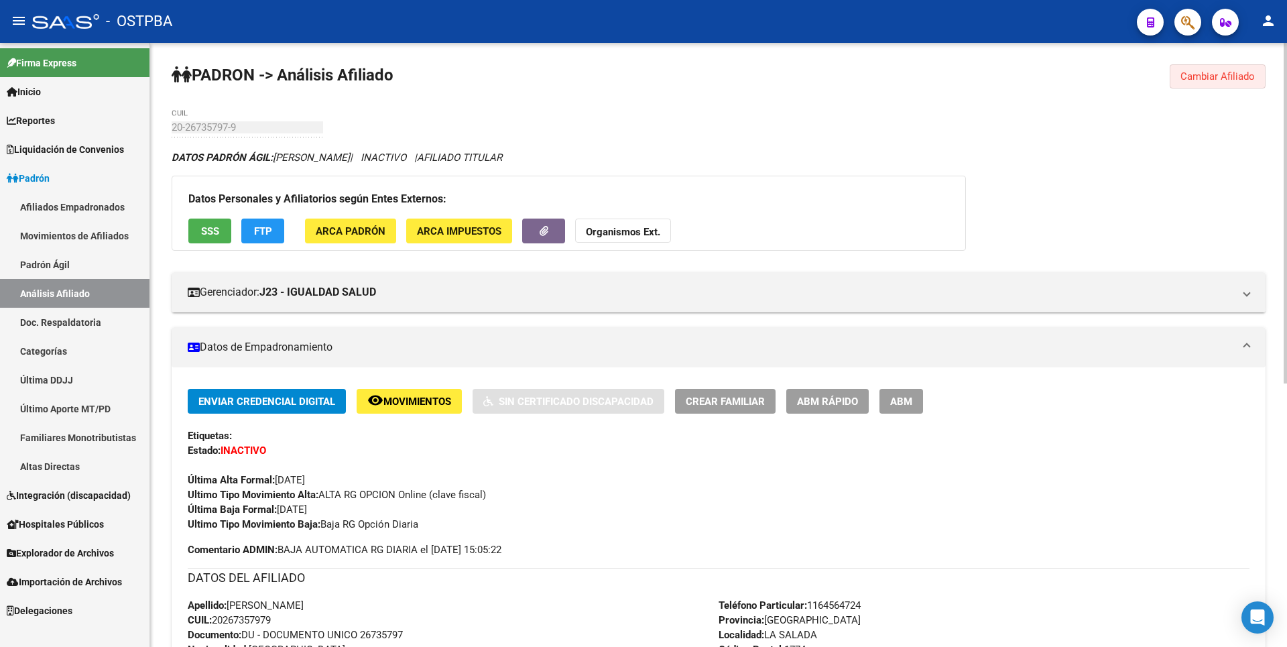
click at [1202, 76] on span "Cambiar Afiliado" at bounding box center [1217, 76] width 74 height 12
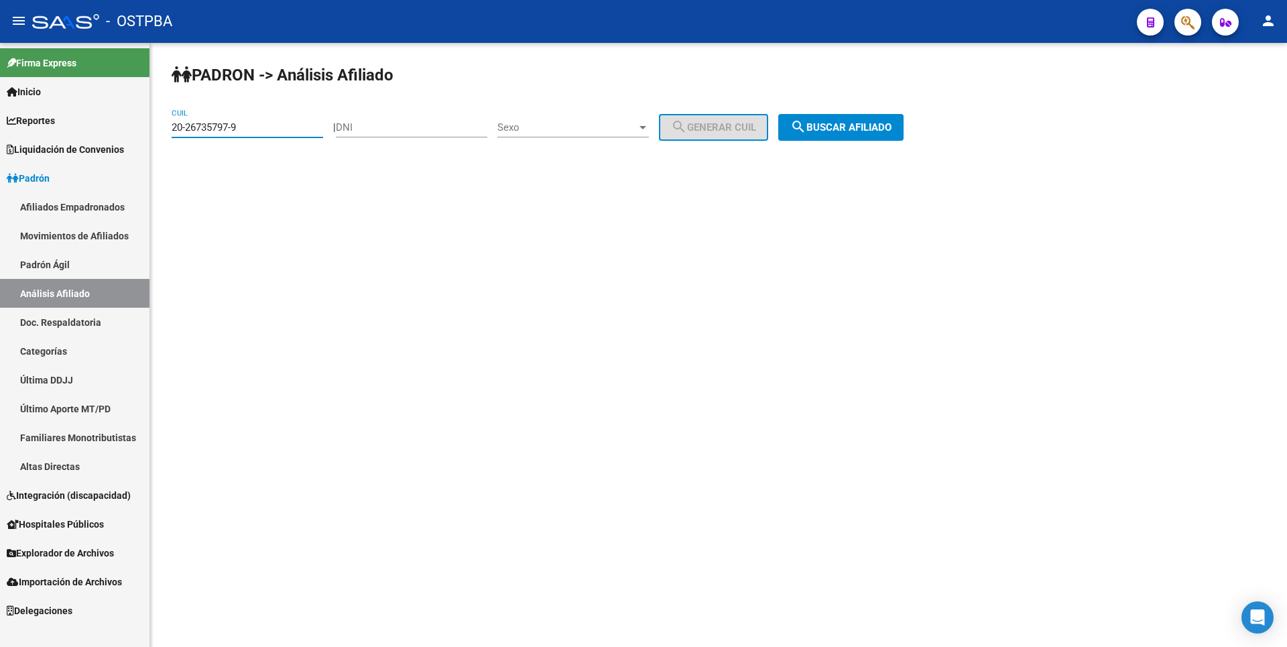
drag, startPoint x: 241, startPoint y: 124, endPoint x: 139, endPoint y: 124, distance: 101.2
click at [139, 124] on mat-sidenav-container "Firma Express Inicio Calendario SSS Instructivos Contacto OS Reportes Tablero d…" at bounding box center [643, 345] width 1287 height 604
paste input "30910097-3"
click at [881, 131] on span "search Buscar afiliado" at bounding box center [840, 127] width 101 height 12
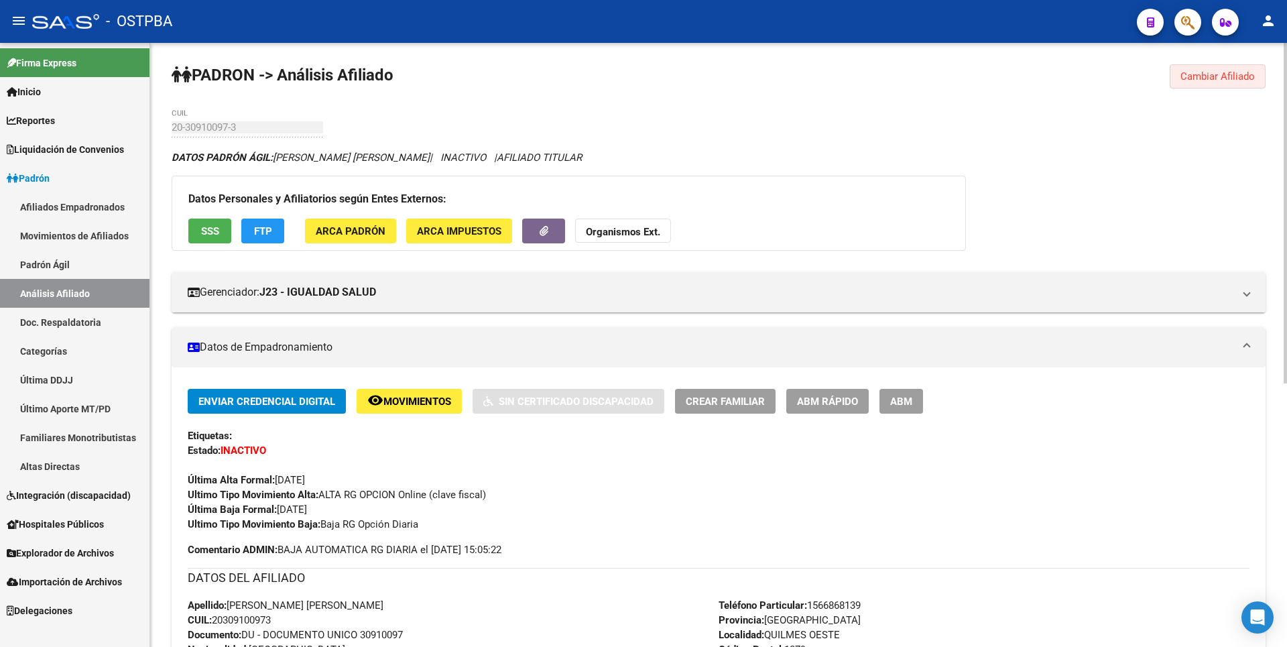
drag, startPoint x: 1218, startPoint y: 79, endPoint x: 446, endPoint y: 92, distance: 771.5
click at [1218, 77] on span "Cambiar Afiliado" at bounding box center [1217, 76] width 74 height 12
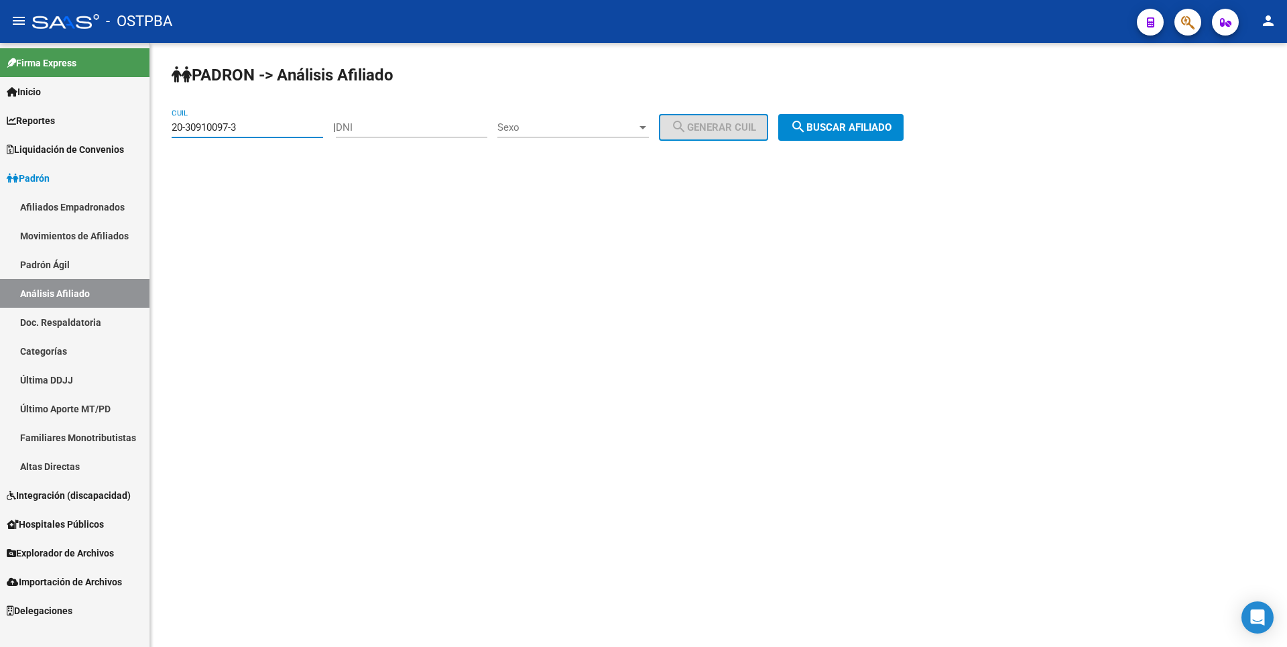
drag, startPoint x: 251, startPoint y: 130, endPoint x: 163, endPoint y: 128, distance: 87.8
click at [163, 128] on div "PADRON -> Análisis Afiliado 20-30910097-3 CUIL | DNI Sexo Sexo search Generar C…" at bounding box center [718, 113] width 1137 height 141
paste input "28107239-1"
click at [866, 131] on span "search Buscar afiliado" at bounding box center [840, 127] width 101 height 12
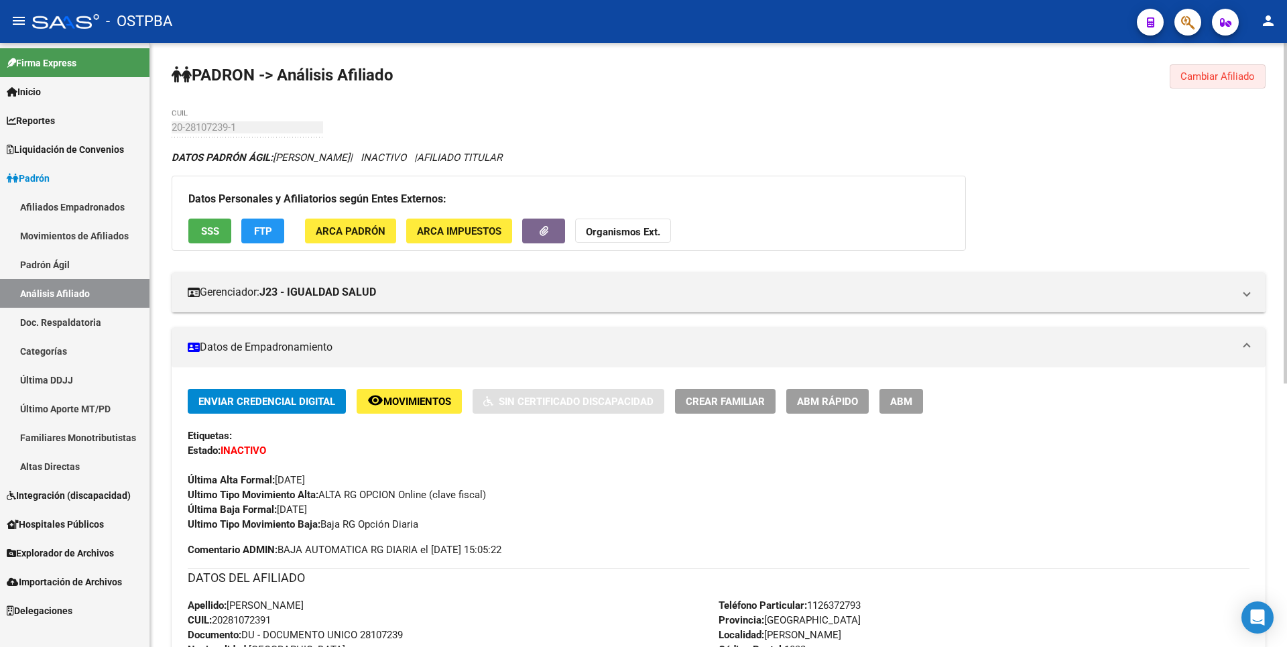
click at [1251, 78] on span "Cambiar Afiliado" at bounding box center [1217, 76] width 74 height 12
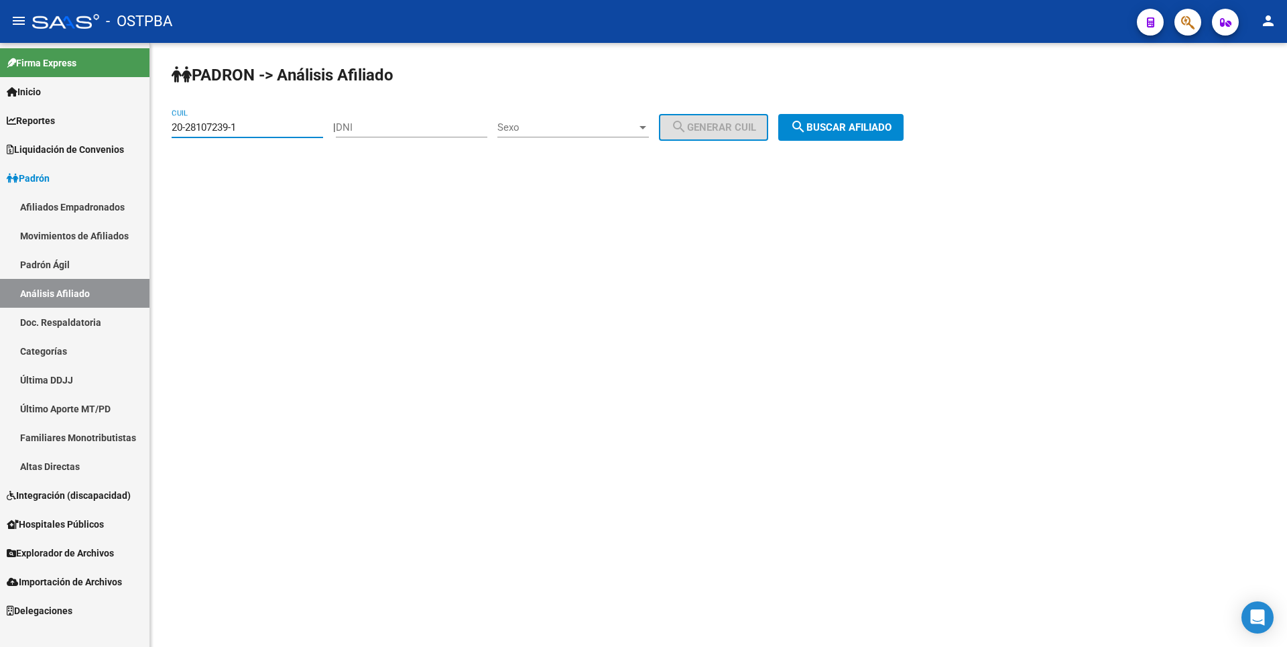
drag, startPoint x: 260, startPoint y: 122, endPoint x: 111, endPoint y: 128, distance: 148.9
click at [111, 128] on mat-sidenav-container "Firma Express Inicio Calendario SSS Instructivos Contacto OS Reportes Tablero d…" at bounding box center [643, 345] width 1287 height 604
paste input "33812422-9"
click at [867, 122] on span "search Buscar afiliado" at bounding box center [840, 127] width 101 height 12
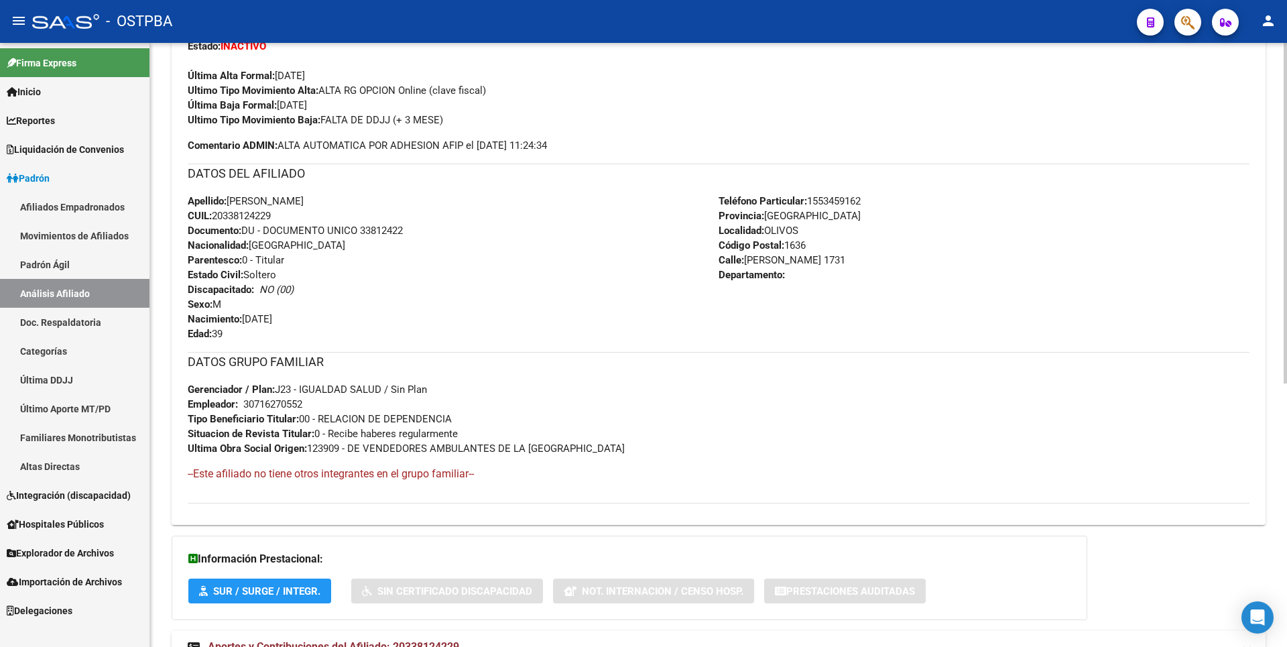
scroll to position [467, 0]
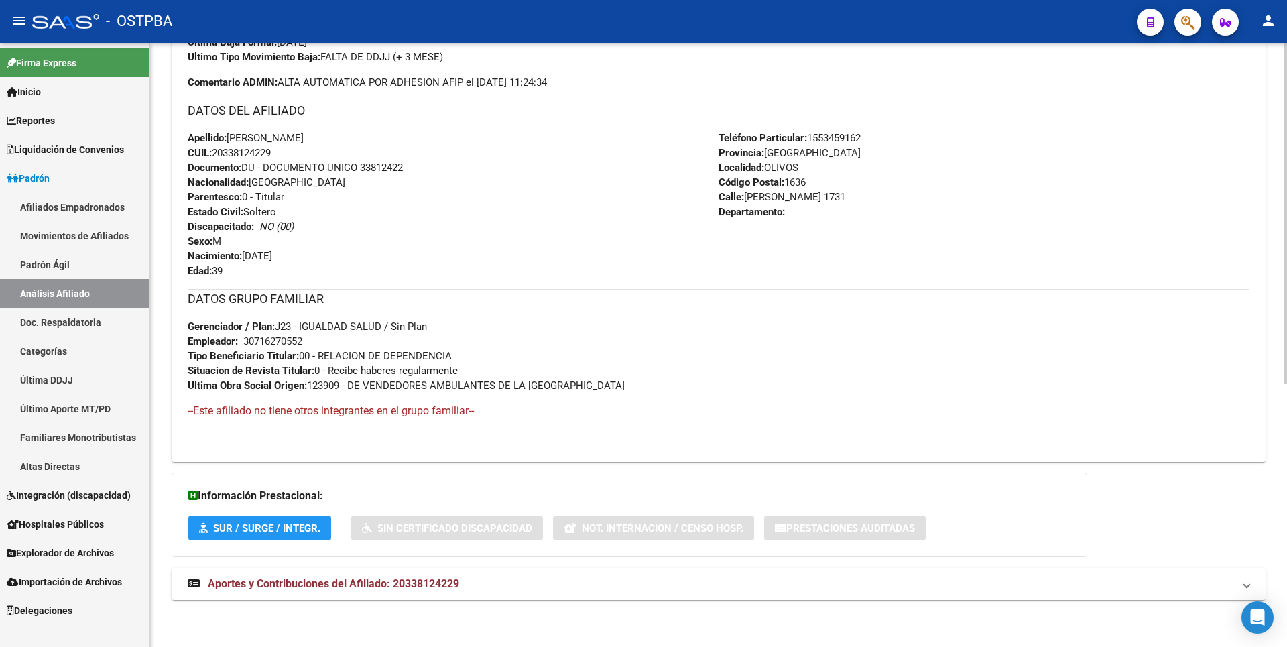
drag, startPoint x: 439, startPoint y: 580, endPoint x: 440, endPoint y: 573, distance: 7.4
click at [440, 576] on strong "Aportes y Contribuciones del Afiliado: 20338124229" at bounding box center [323, 583] width 271 height 15
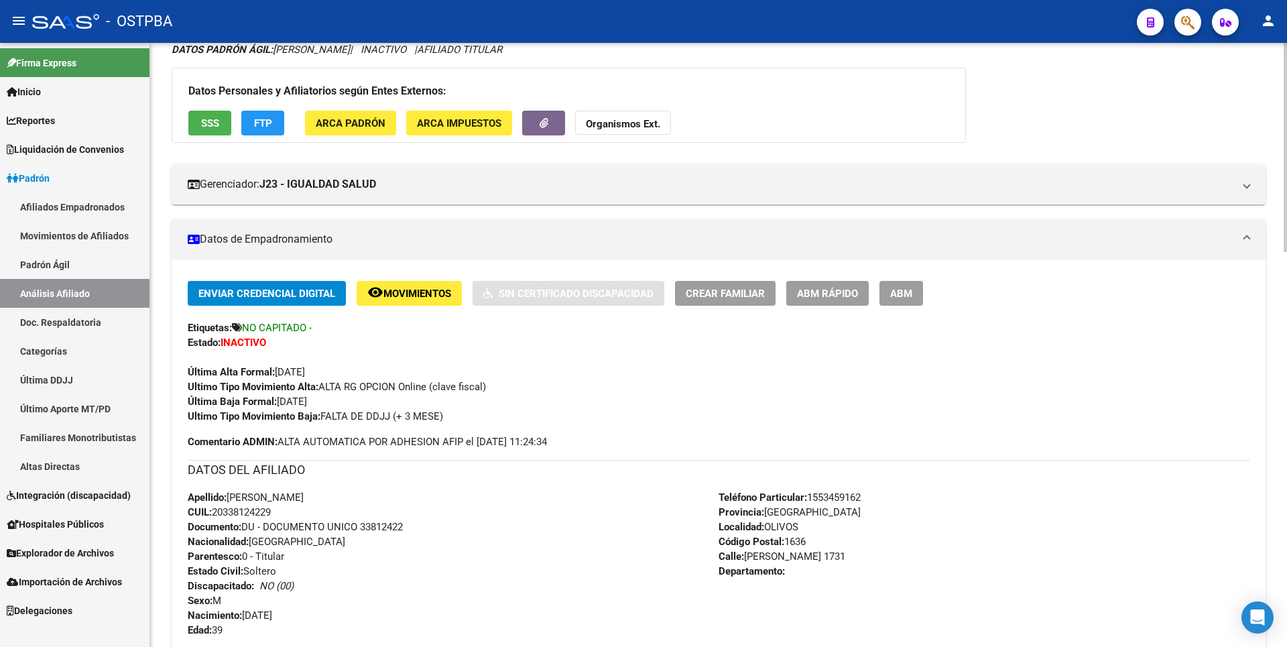
scroll to position [0, 0]
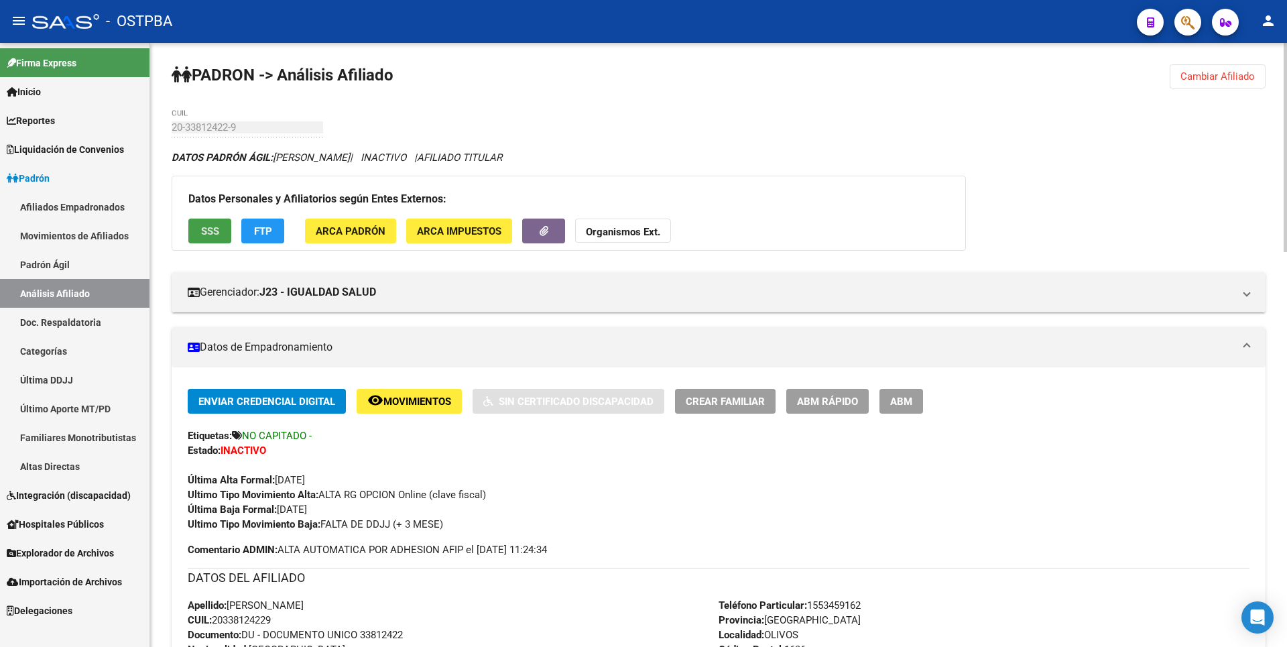
click at [216, 225] on span "SSS" at bounding box center [210, 231] width 18 height 12
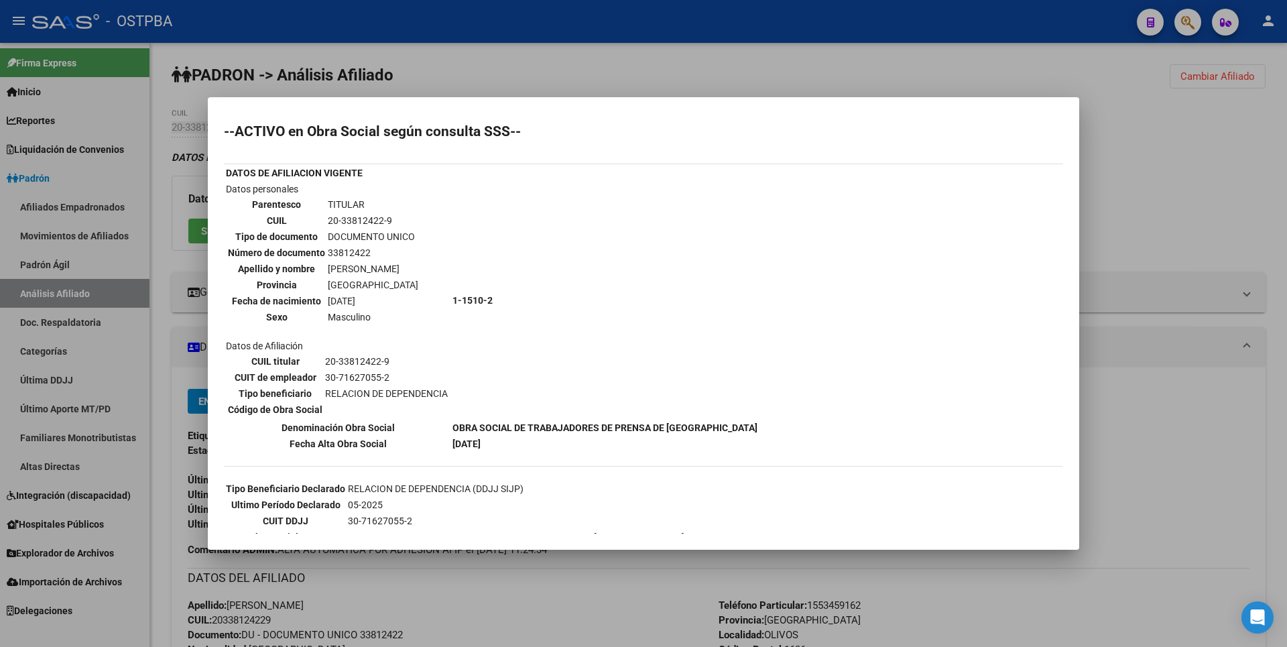
click at [1231, 277] on div at bounding box center [643, 323] width 1287 height 647
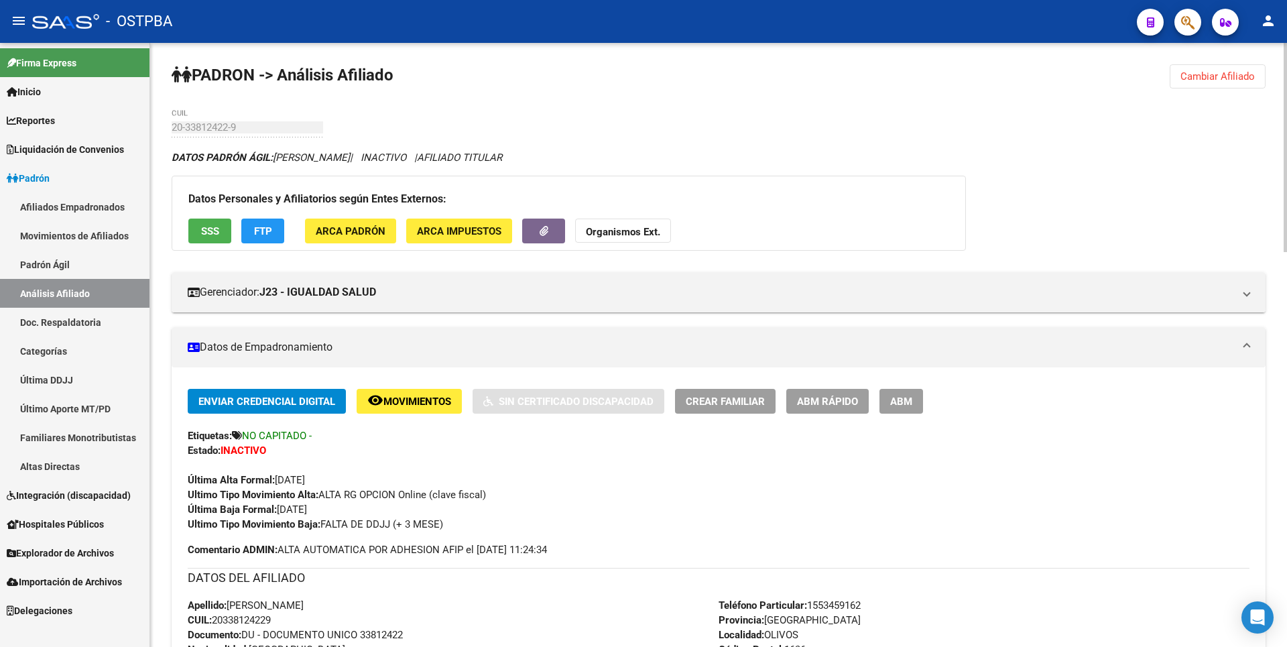
click at [1208, 74] on span "Cambiar Afiliado" at bounding box center [1217, 76] width 74 height 12
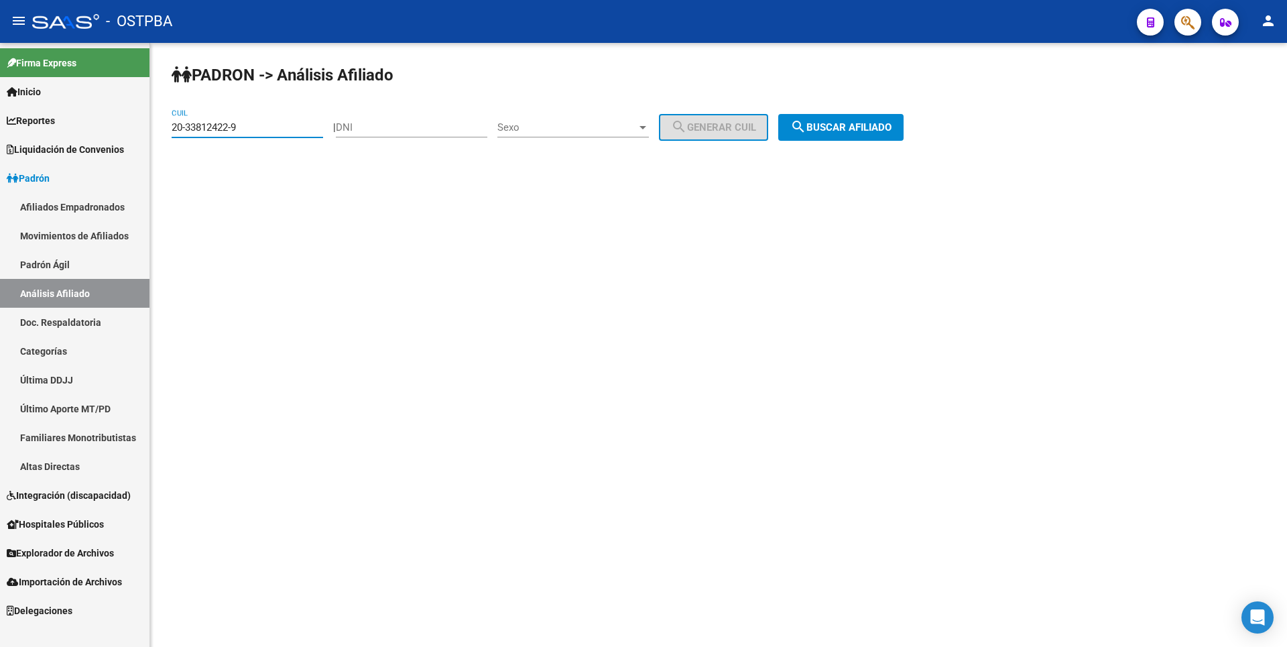
drag, startPoint x: 264, startPoint y: 129, endPoint x: 2, endPoint y: 124, distance: 262.1
click at [7, 123] on mat-sidenav-container "Firma Express Inicio Calendario SSS Instructivos Contacto OS Reportes Tablero d…" at bounding box center [643, 345] width 1287 height 604
paste input "41970172-7"
click at [848, 117] on button "search Buscar afiliado" at bounding box center [840, 127] width 125 height 27
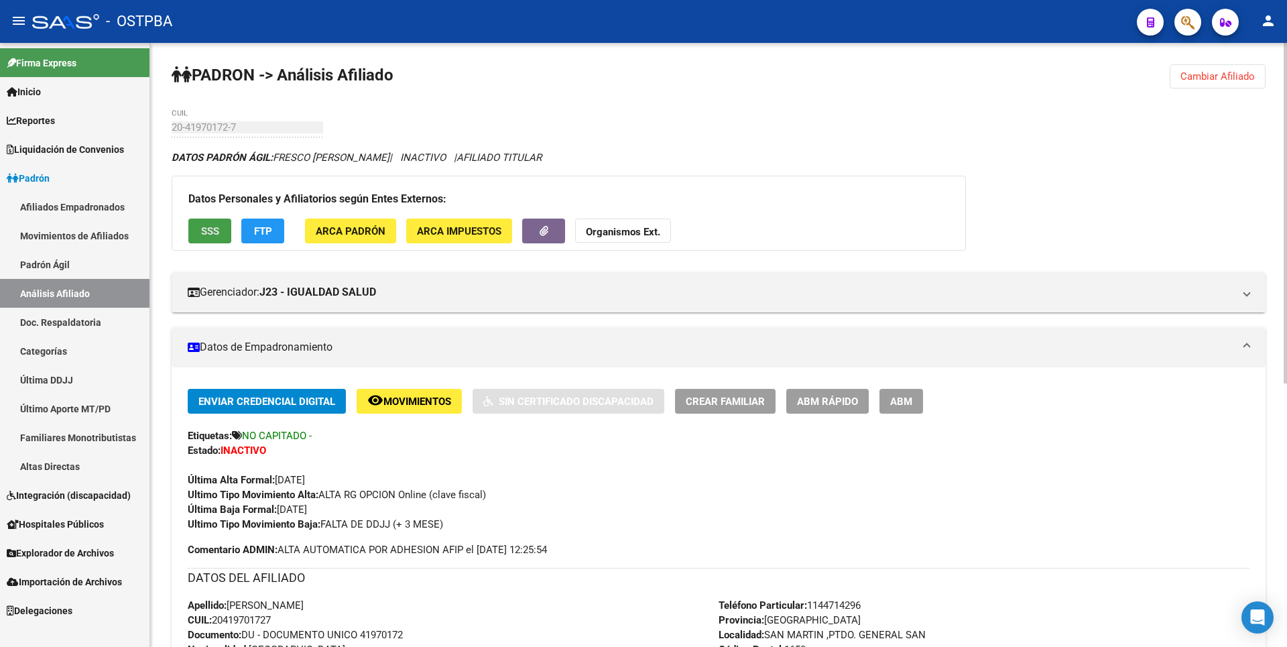
click at [214, 225] on span "SSS" at bounding box center [210, 231] width 18 height 12
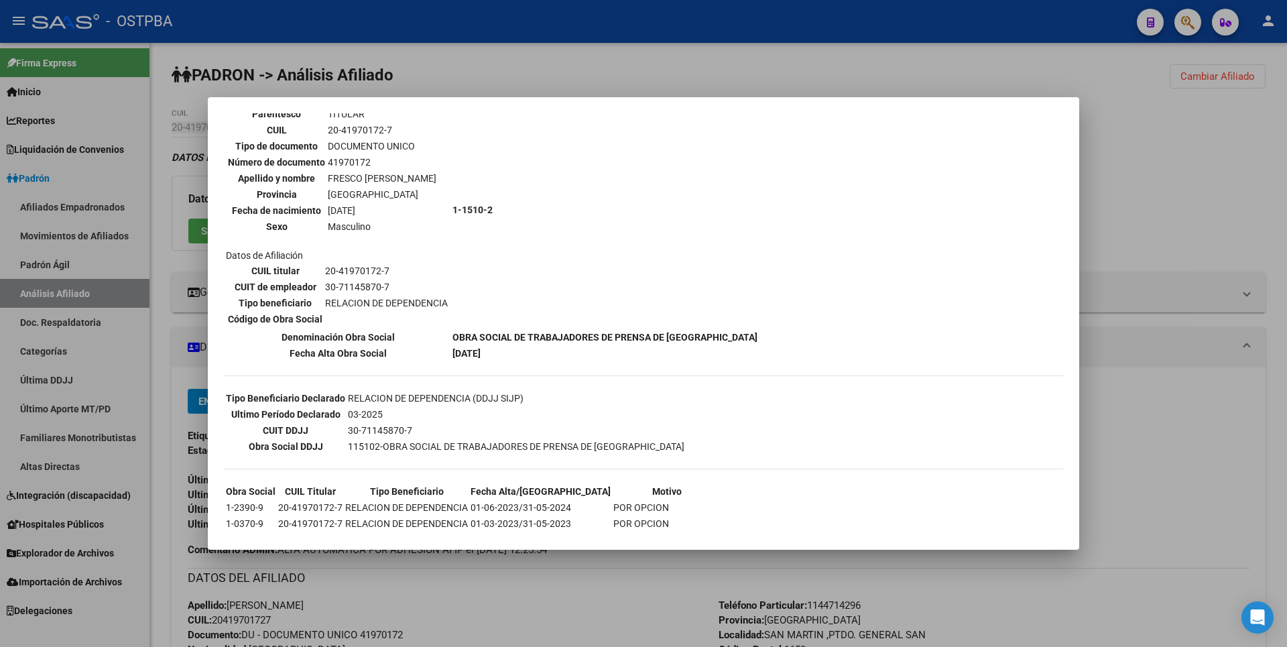
scroll to position [181, 0]
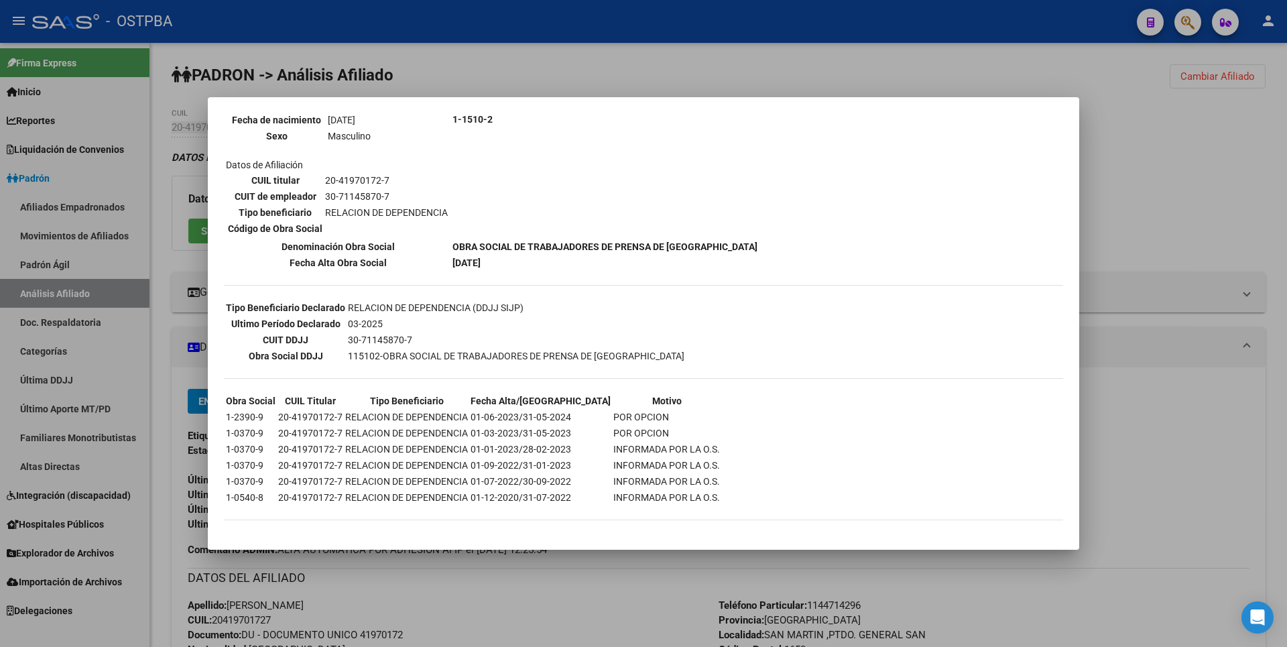
click at [1217, 223] on div at bounding box center [643, 323] width 1287 height 647
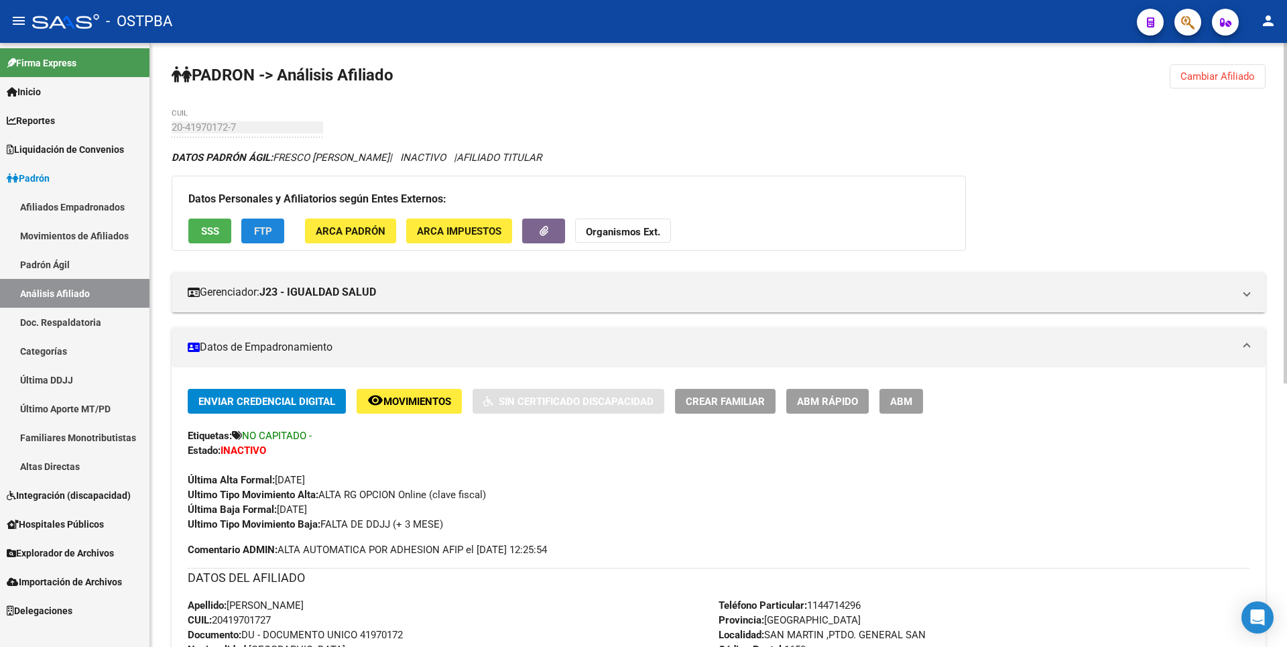
click at [271, 225] on span "FTP" at bounding box center [263, 231] width 18 height 12
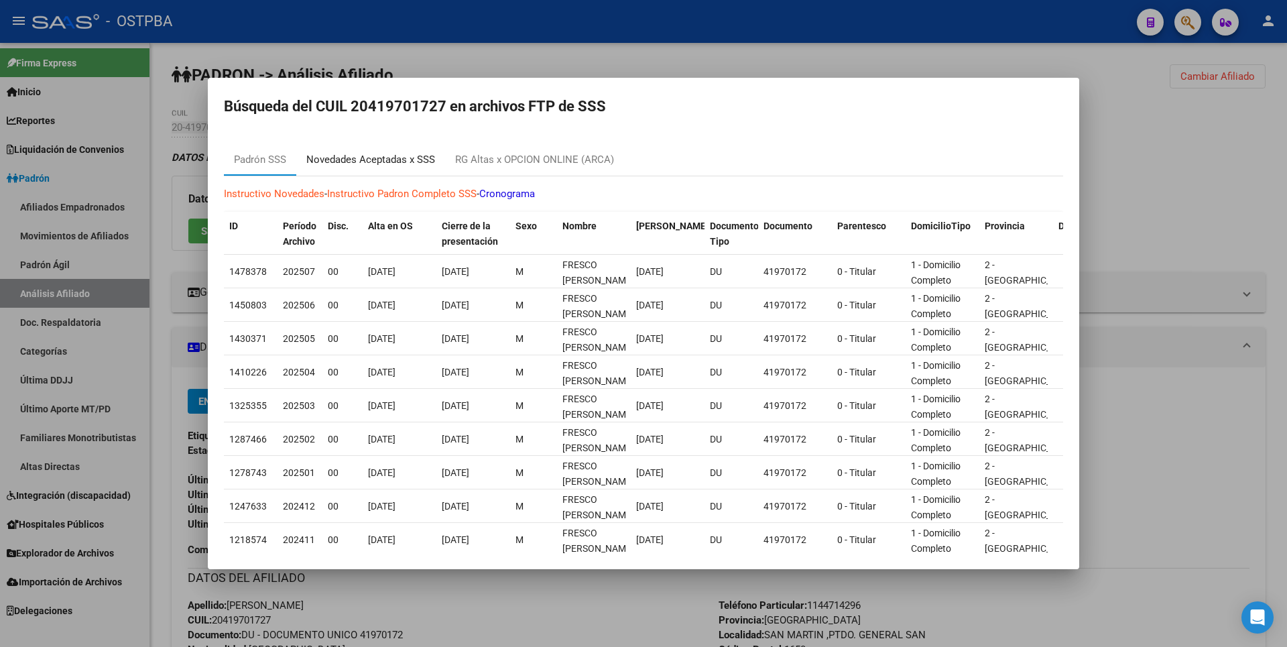
click at [402, 158] on div "Novedades Aceptadas x SSS" at bounding box center [370, 159] width 129 height 15
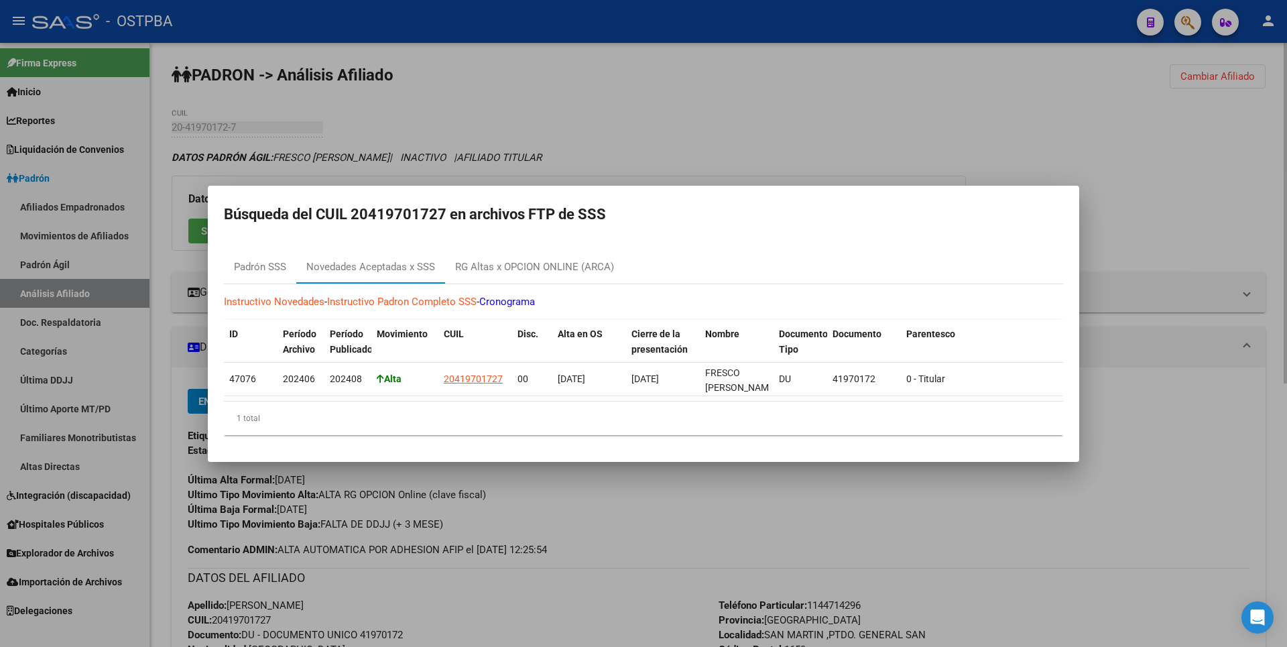
click at [545, 86] on div at bounding box center [643, 323] width 1287 height 647
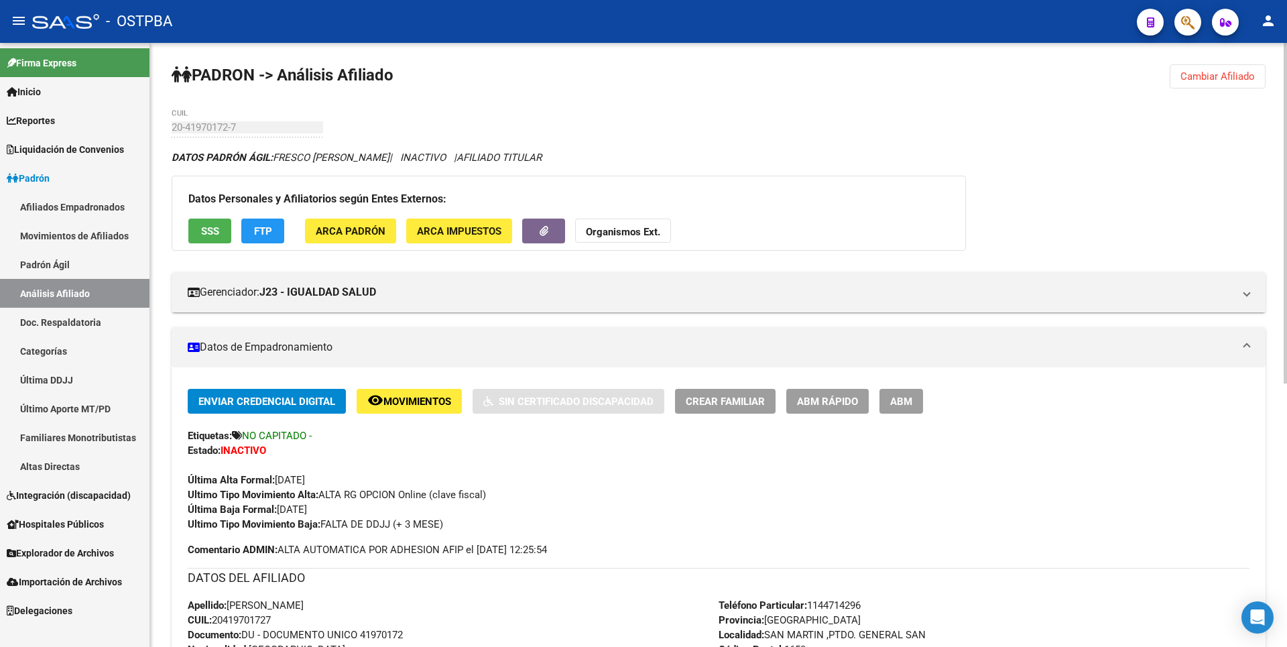
drag, startPoint x: 1238, startPoint y: 72, endPoint x: 559, endPoint y: 92, distance: 679.2
click at [1237, 71] on span "Cambiar Afiliado" at bounding box center [1217, 76] width 74 height 12
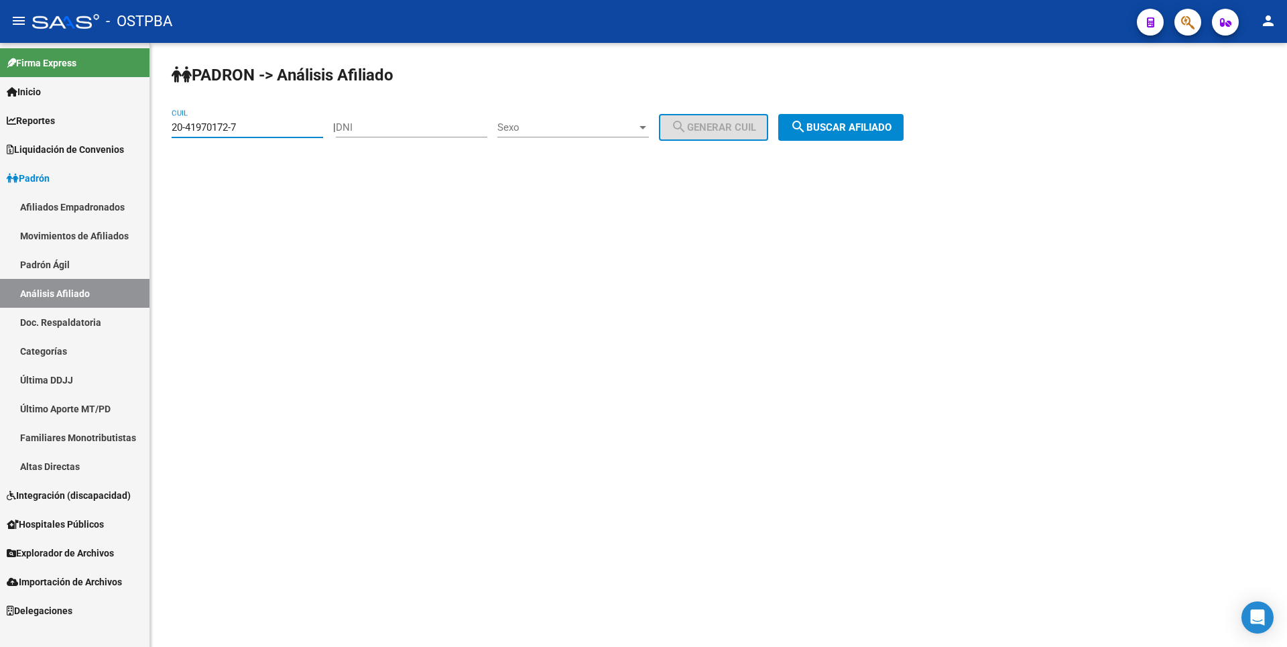
drag, startPoint x: 251, startPoint y: 129, endPoint x: 135, endPoint y: 127, distance: 116.7
click at [135, 127] on mat-sidenav-container "Firma Express Inicio Calendario SSS Instructivos Contacto OS Reportes Tablero d…" at bounding box center [643, 345] width 1287 height 604
paste input "474640-4"
click at [856, 112] on div "PADRON -> Análisis Afiliado 20-41474640-4 CUIL | DNI Sexo Sexo search Generar C…" at bounding box center [718, 113] width 1137 height 141
click at [857, 120] on button "search Buscar afiliado" at bounding box center [840, 127] width 125 height 27
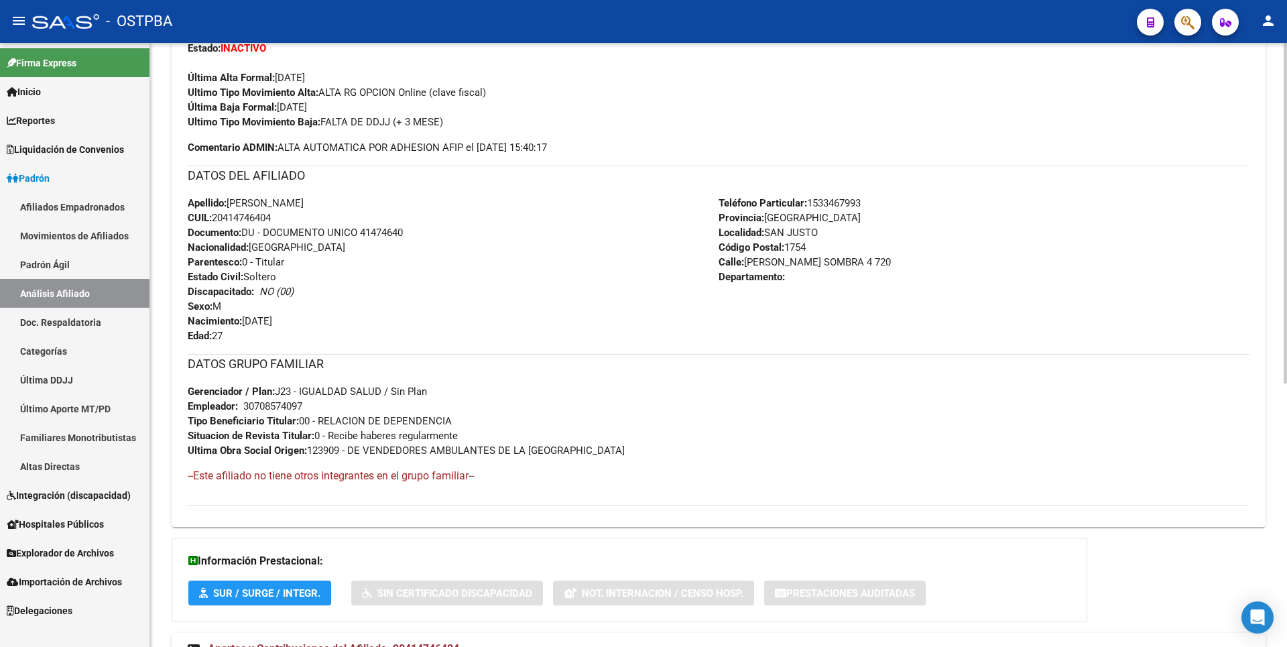
scroll to position [467, 0]
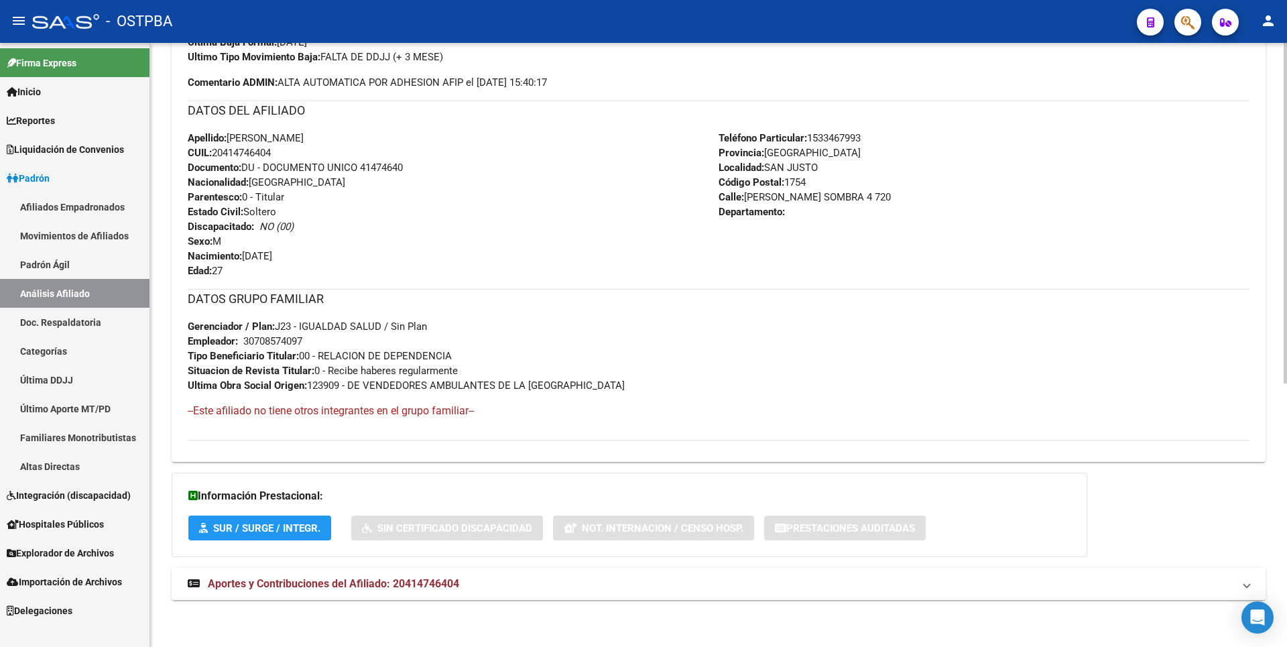
click at [424, 591] on mat-expansion-panel-header "Aportes y Contribuciones del Afiliado: 20414746404" at bounding box center [719, 584] width 1094 height 32
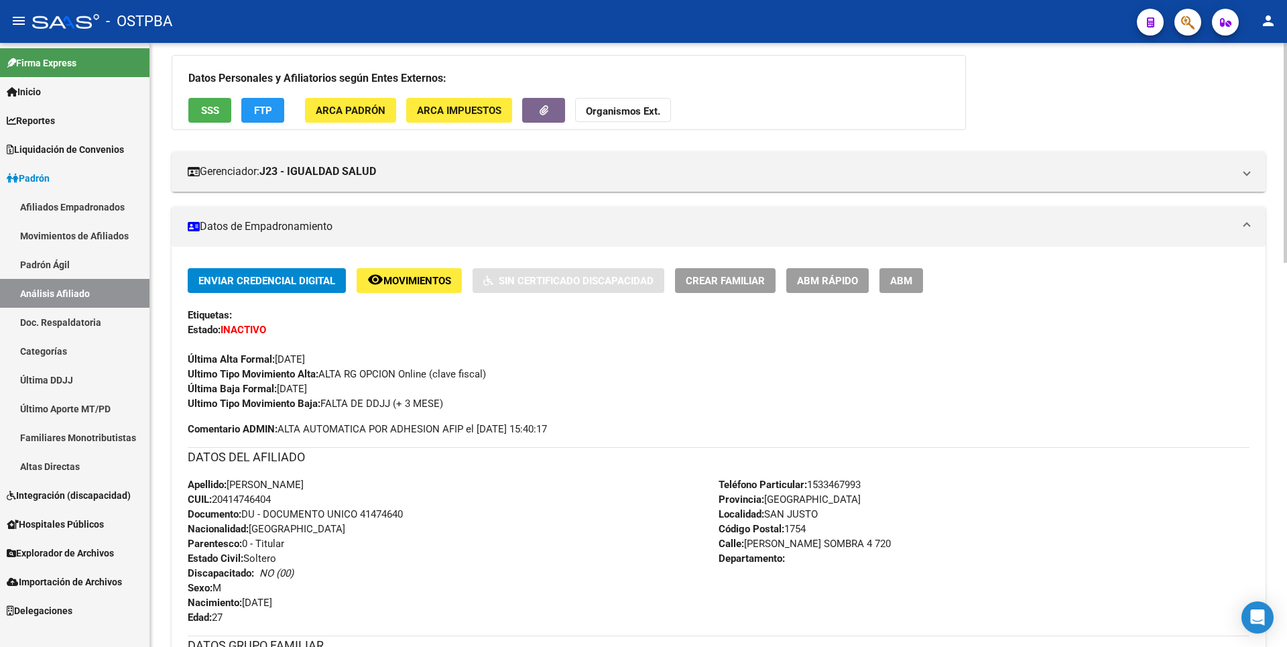
scroll to position [0, 0]
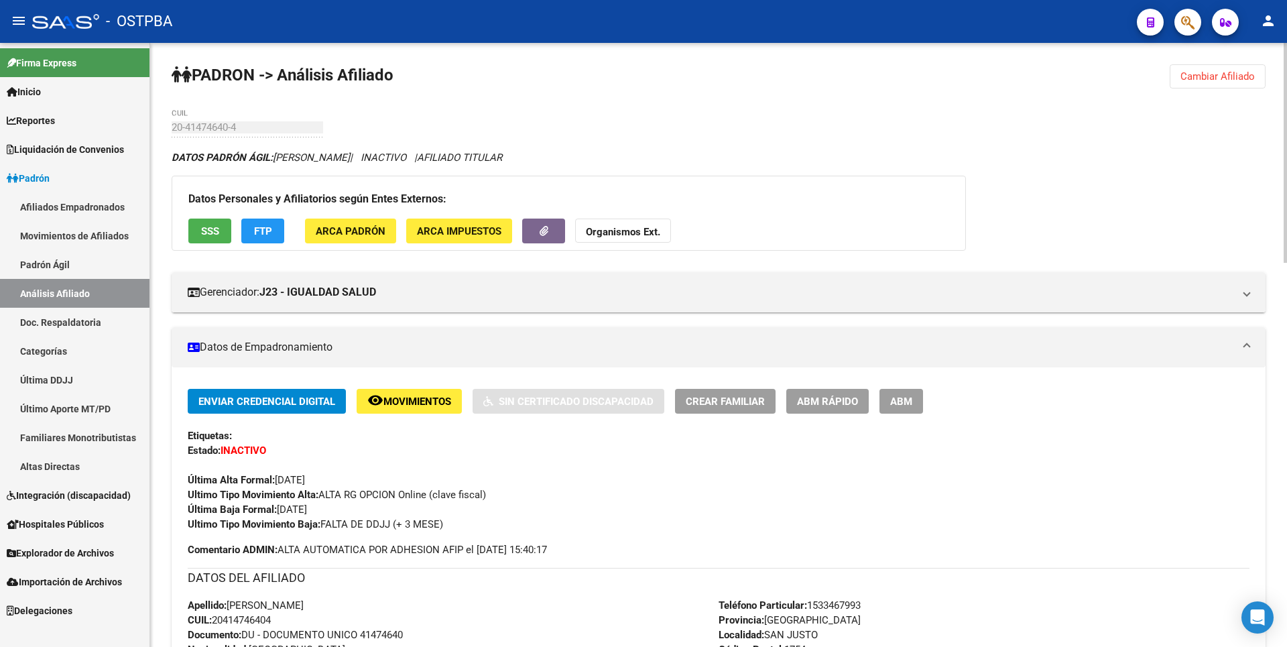
click at [1216, 80] on span "Cambiar Afiliado" at bounding box center [1217, 76] width 74 height 12
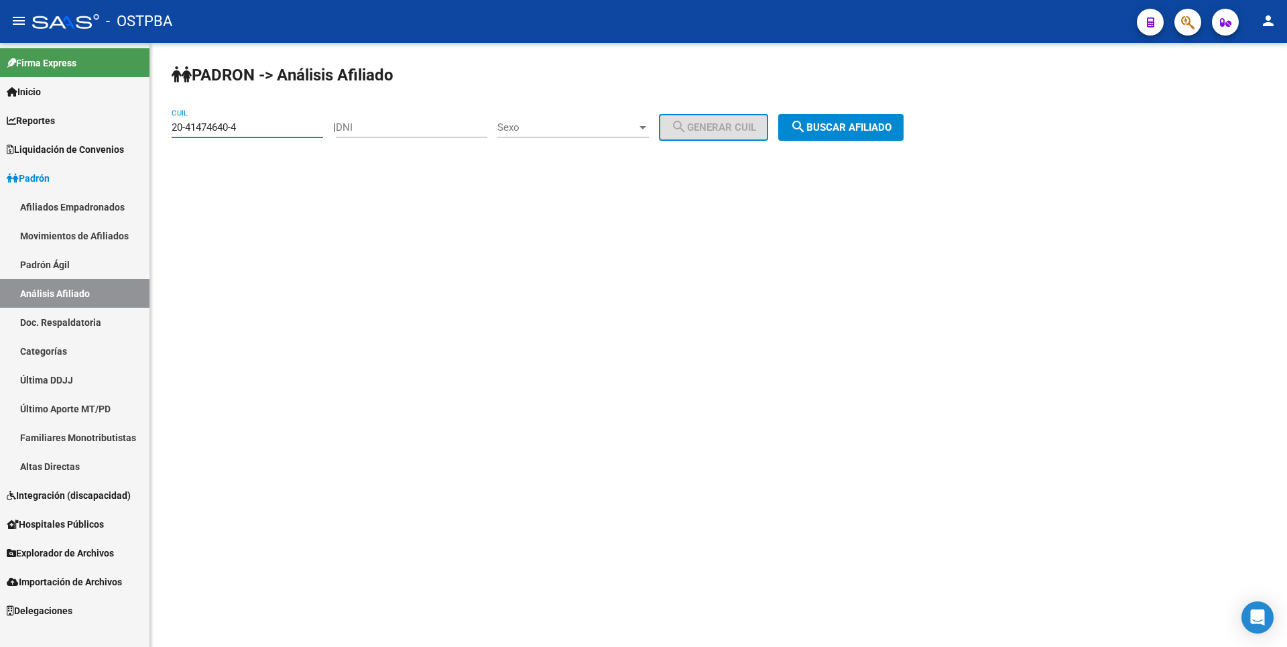
drag, startPoint x: 242, startPoint y: 128, endPoint x: 168, endPoint y: 125, distance: 74.4
click at [168, 125] on div "PADRON -> Análisis Afiliado 20-41474640-4 CUIL | DNI Sexo Sexo search Generar C…" at bounding box center [718, 113] width 1137 height 141
paste input "0623659-6"
click at [888, 119] on button "search Buscar afiliado" at bounding box center [840, 127] width 125 height 27
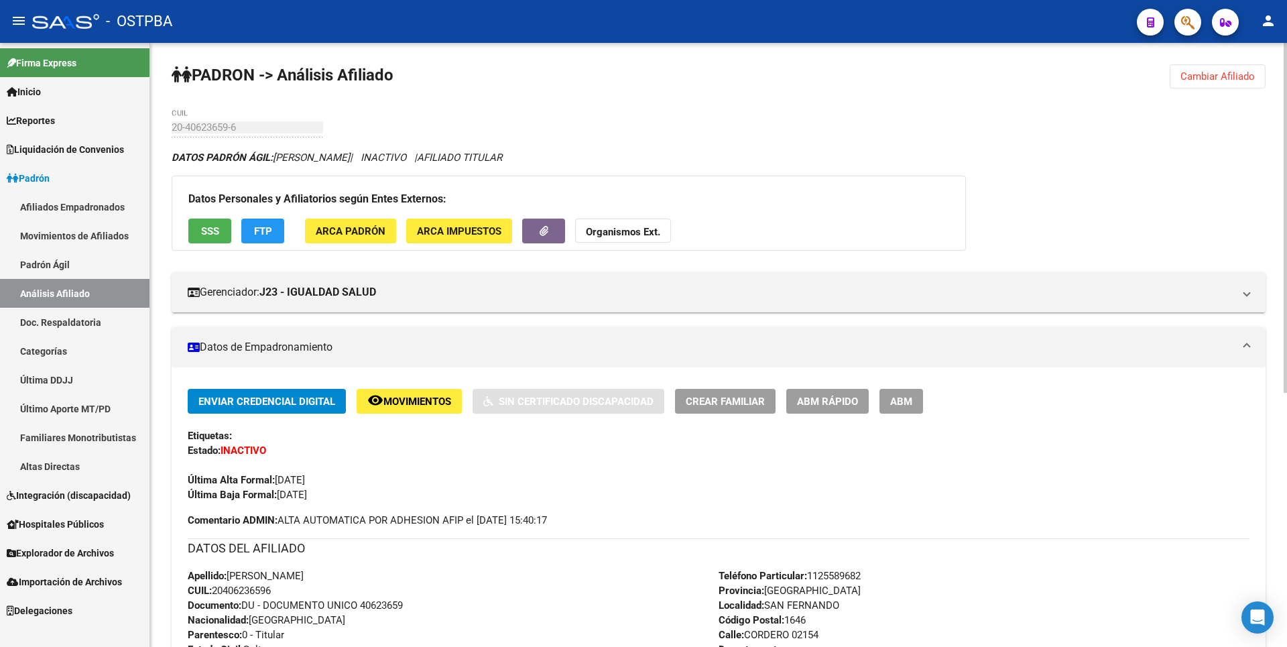
click at [1251, 76] on span "Cambiar Afiliado" at bounding box center [1217, 76] width 74 height 12
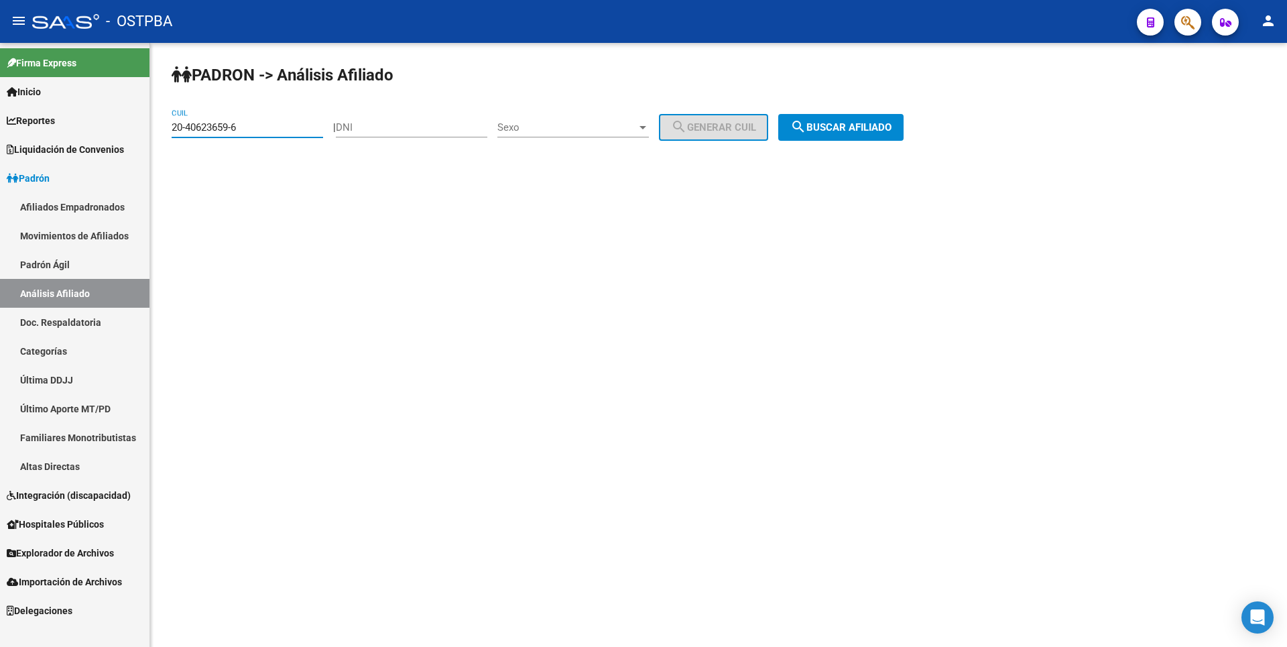
drag, startPoint x: 186, startPoint y: 127, endPoint x: 123, endPoint y: 122, distance: 62.5
click at [123, 122] on mat-sidenav-container "Firma Express Inicio Calendario SSS Instructivos Contacto OS Reportes Tablero d…" at bounding box center [643, 345] width 1287 height 604
paste input "1399252-5"
click at [893, 134] on button "search Buscar afiliado" at bounding box center [840, 127] width 125 height 27
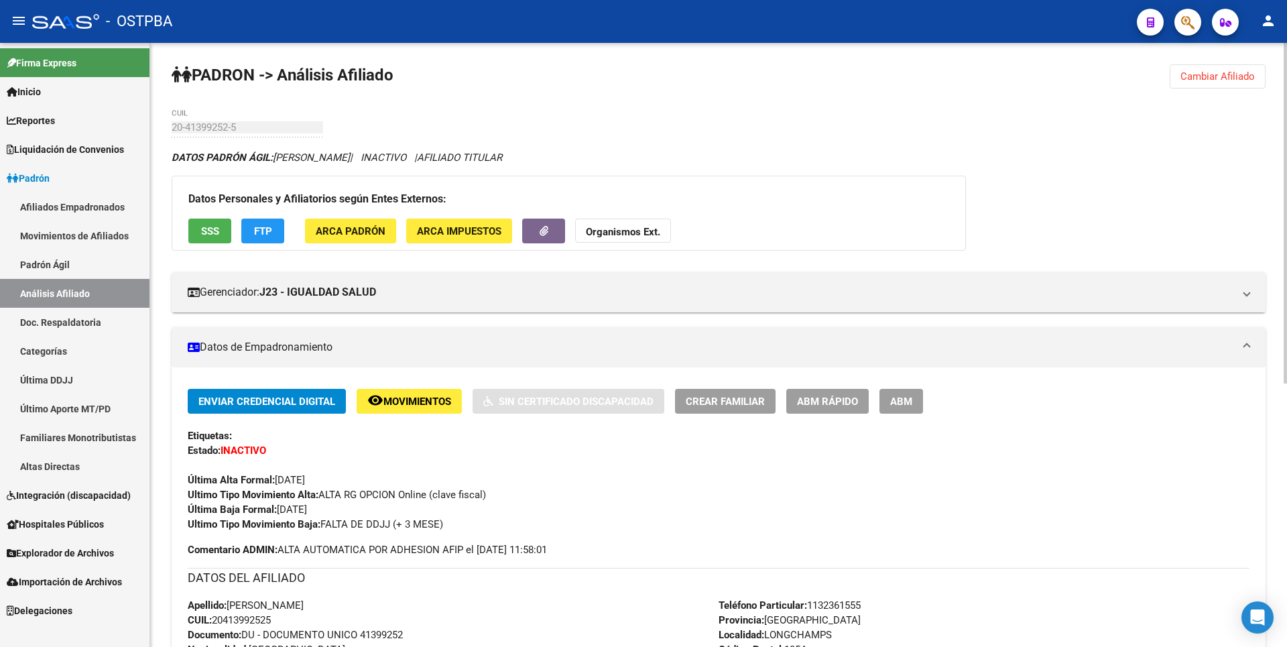
click at [1202, 77] on span "Cambiar Afiliado" at bounding box center [1217, 76] width 74 height 12
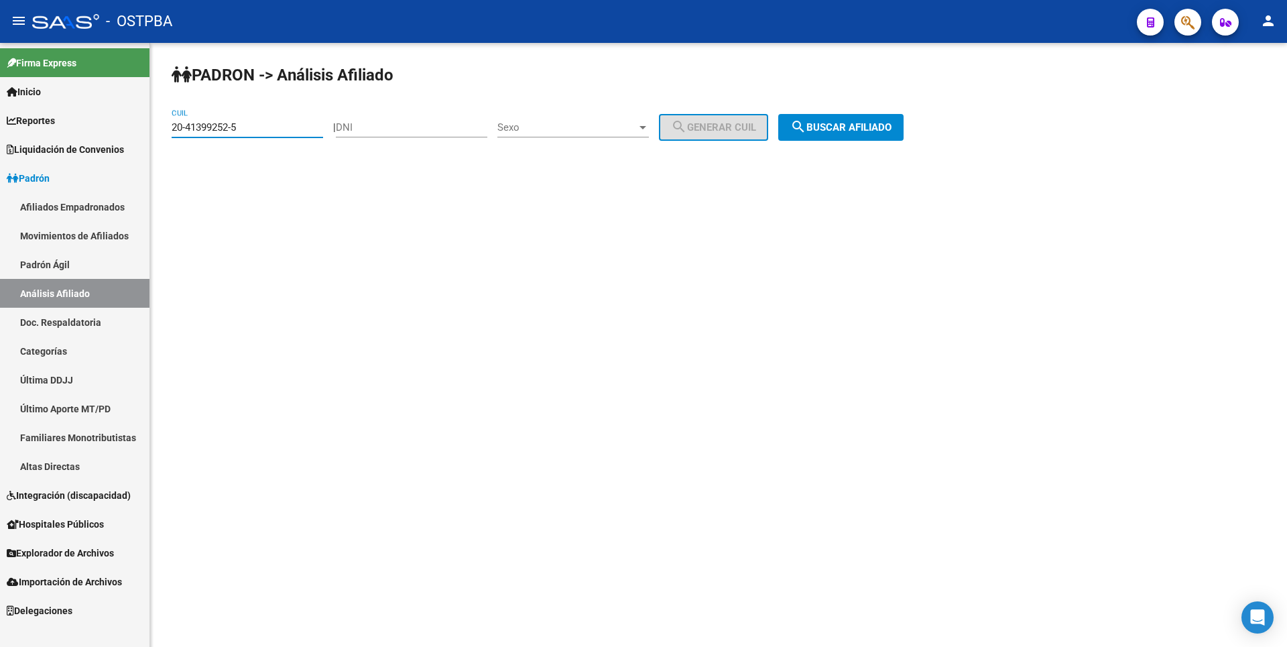
drag, startPoint x: 246, startPoint y: 127, endPoint x: 145, endPoint y: 127, distance: 100.5
click at [145, 127] on mat-sidenav-container "Firma Express Inicio Calendario SSS Instructivos Contacto OS Reportes Tablero d…" at bounding box center [643, 345] width 1287 height 604
paste input "32522550-6"
click at [889, 125] on span "search Buscar afiliado" at bounding box center [840, 127] width 101 height 12
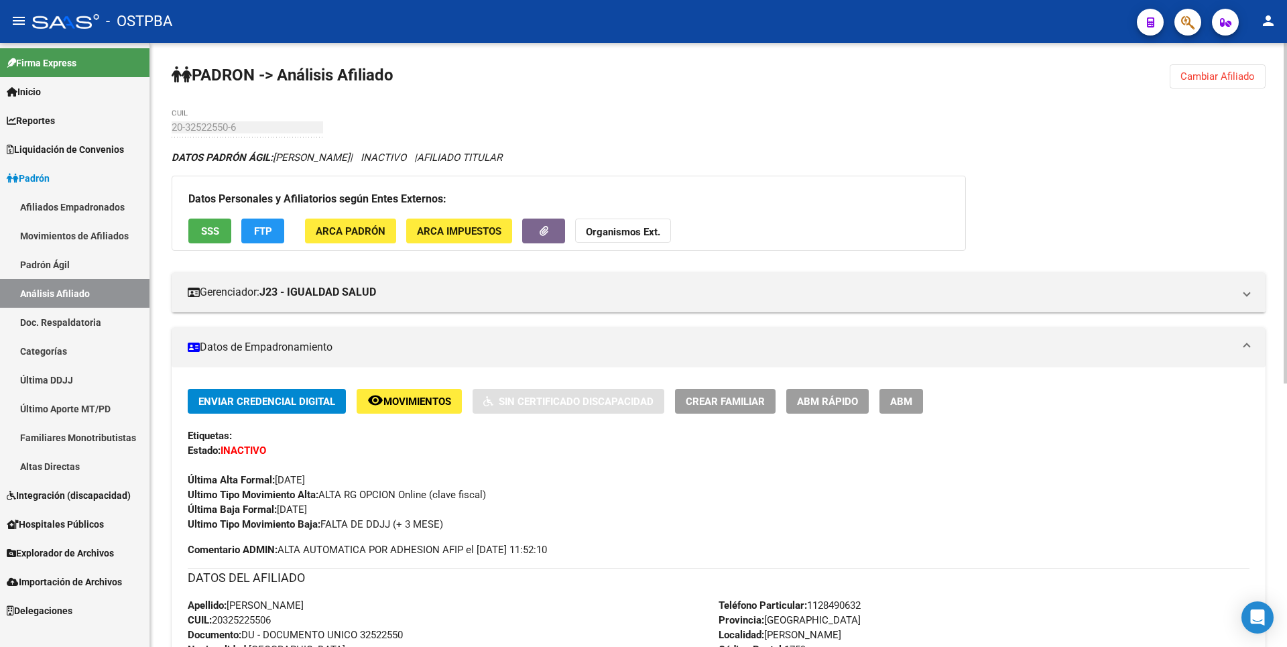
click at [1204, 74] on span "Cambiar Afiliado" at bounding box center [1217, 76] width 74 height 12
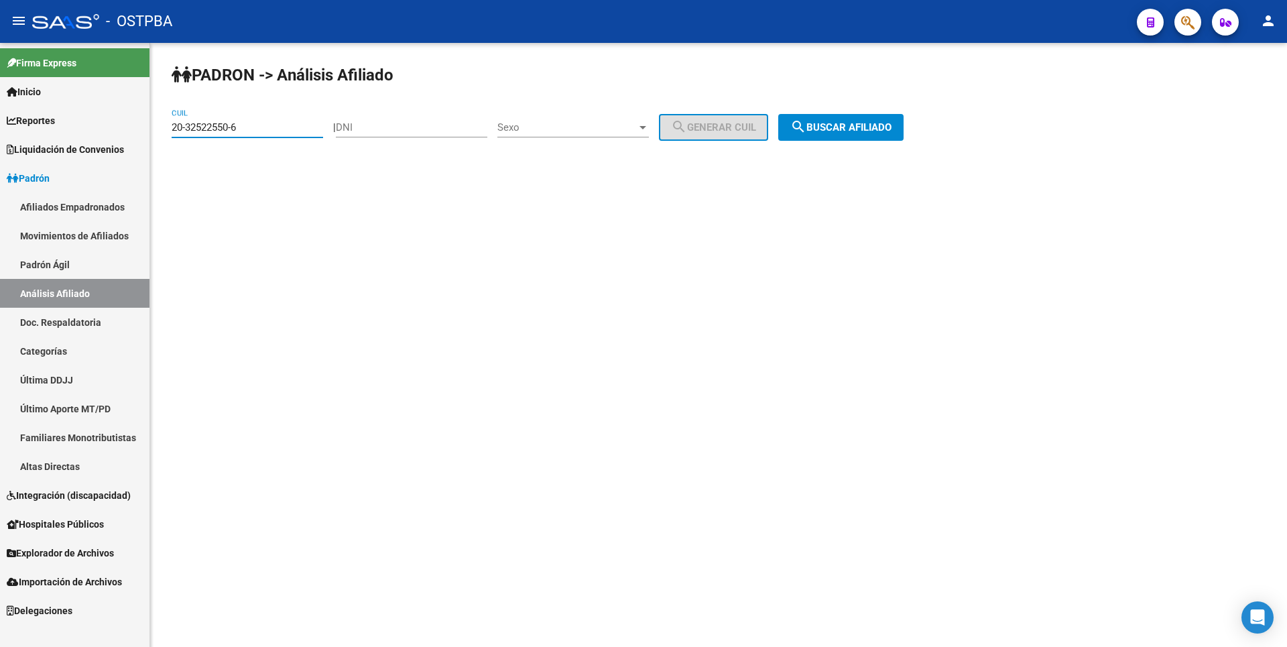
drag, startPoint x: 248, startPoint y: 126, endPoint x: 141, endPoint y: 137, distance: 107.1
click at [141, 137] on mat-sidenav-container "Firma Express Inicio Calendario SSS Instructivos Contacto OS Reportes Tablero d…" at bounding box center [643, 345] width 1287 height 604
paste input "6848074-7"
click at [868, 123] on span "search Buscar afiliado" at bounding box center [840, 127] width 101 height 12
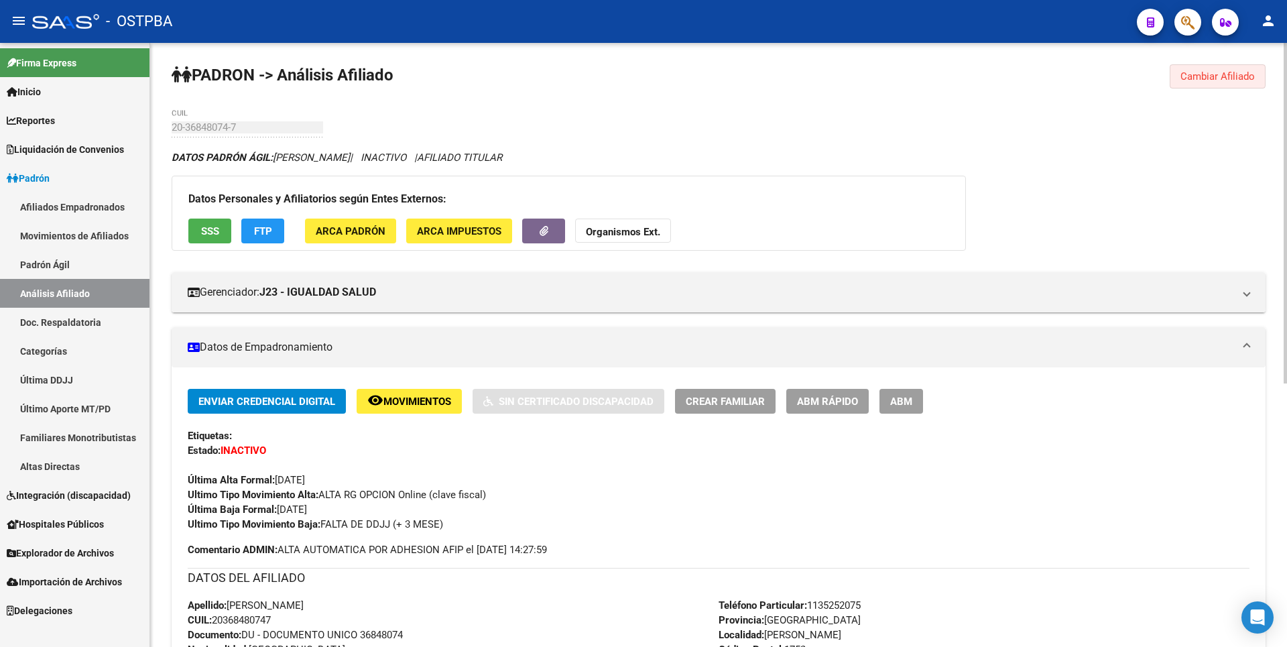
click at [1192, 76] on span "Cambiar Afiliado" at bounding box center [1217, 76] width 74 height 12
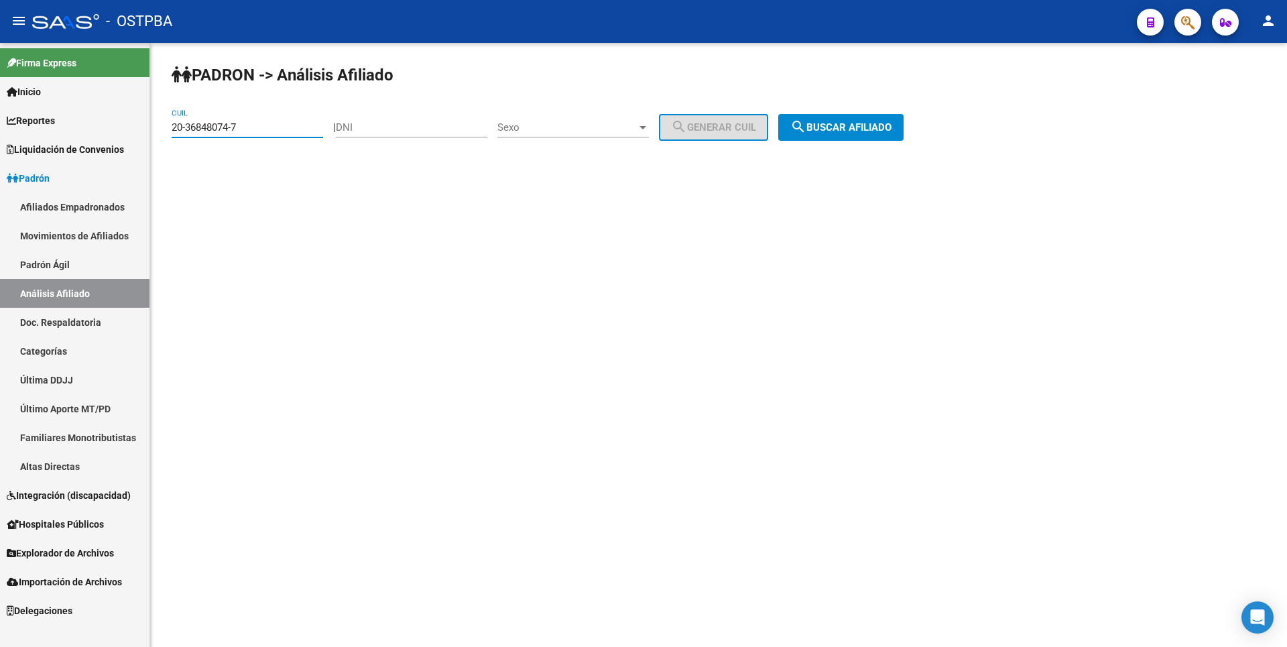
drag, startPoint x: 255, startPoint y: 131, endPoint x: 102, endPoint y: 134, distance: 153.5
click at [102, 134] on mat-sidenav-container "Firma Express Inicio Calendario SSS Instructivos Contacto OS Reportes Tablero d…" at bounding box center [643, 345] width 1287 height 604
paste input "29664753-6"
click at [846, 133] on button "search Buscar afiliado" at bounding box center [840, 127] width 125 height 27
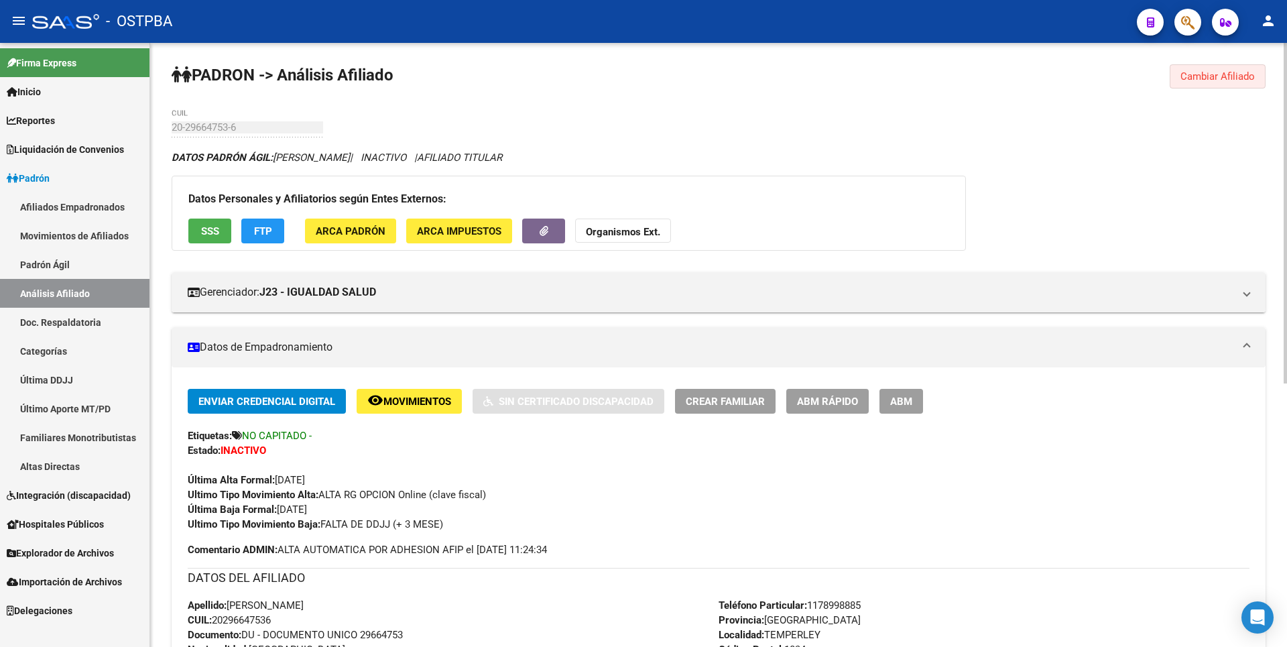
click at [1248, 66] on button "Cambiar Afiliado" at bounding box center [1218, 76] width 96 height 24
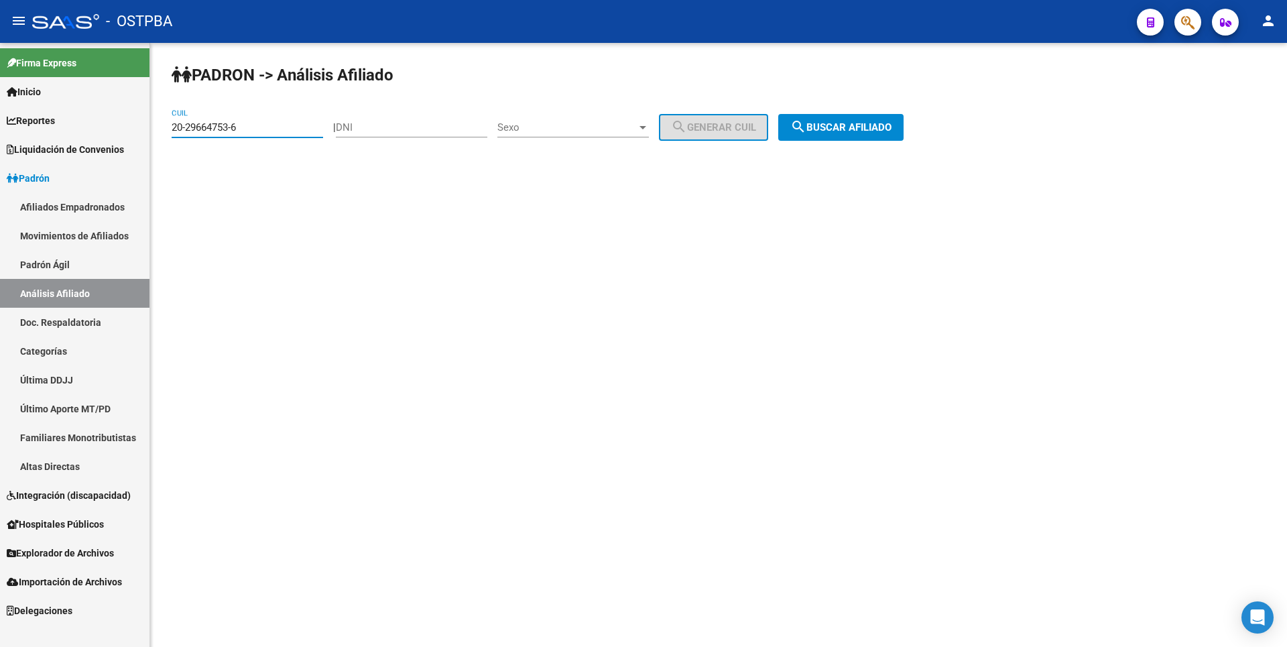
drag, startPoint x: 257, startPoint y: 129, endPoint x: 94, endPoint y: 133, distance: 162.9
click at [94, 133] on mat-sidenav-container "Firma Express Inicio Calendario SSS Instructivos Contacto OS Reportes Tablero d…" at bounding box center [643, 345] width 1287 height 604
paste input "35892211-3"
click at [847, 119] on button "search Buscar afiliado" at bounding box center [840, 127] width 125 height 27
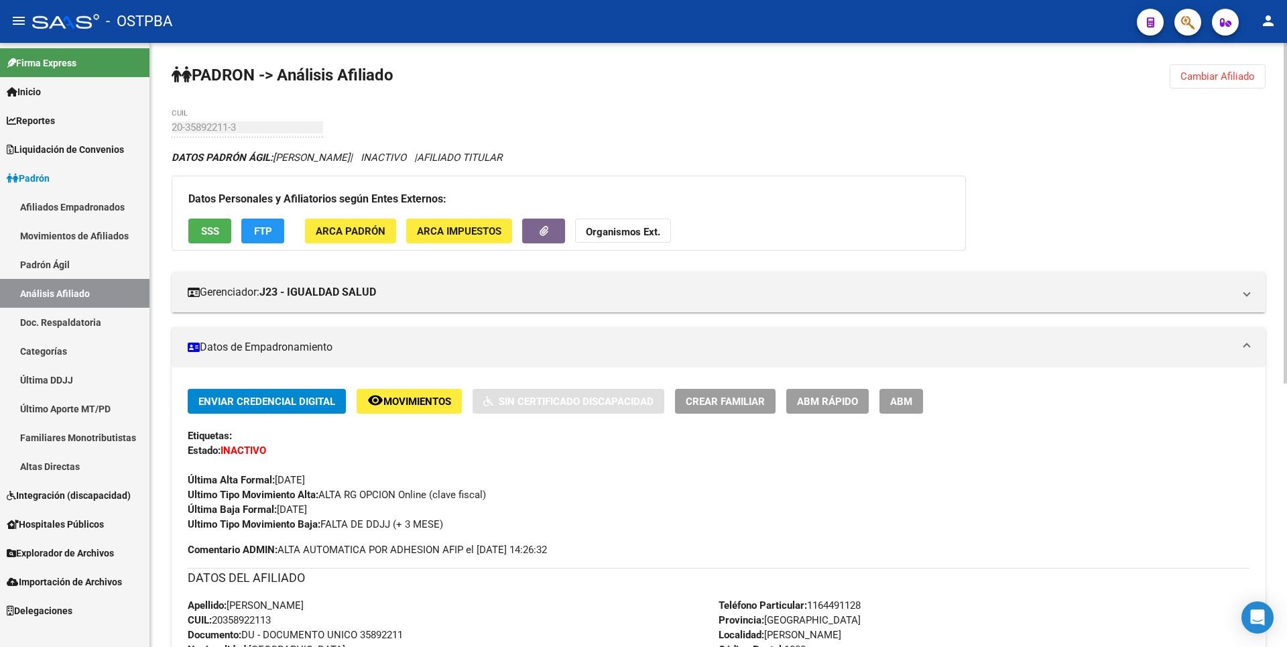
click at [1227, 72] on span "Cambiar Afiliado" at bounding box center [1217, 76] width 74 height 12
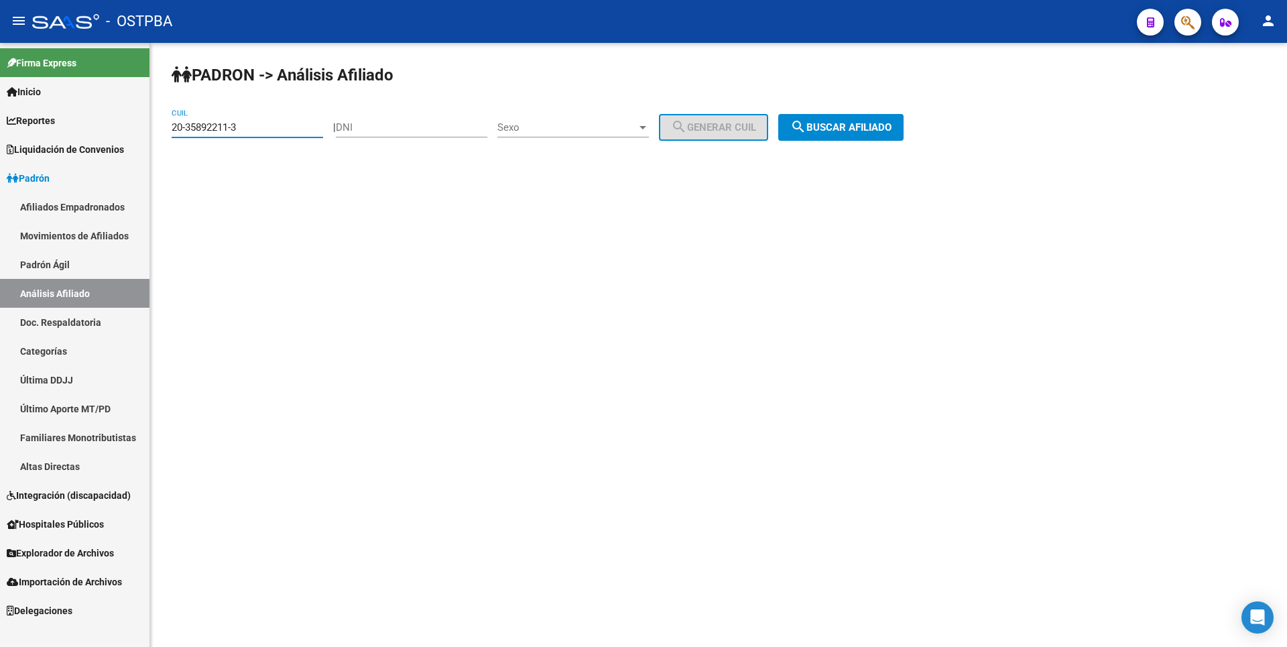
drag, startPoint x: 240, startPoint y: 130, endPoint x: 134, endPoint y: 129, distance: 105.9
click at [134, 129] on mat-sidenav-container "Firma Express Inicio Calendario SSS Instructivos Contacto OS Reportes Tablero d…" at bounding box center [643, 345] width 1287 height 604
paste input "3-46640980-4"
click at [832, 129] on span "search Buscar afiliado" at bounding box center [840, 127] width 101 height 12
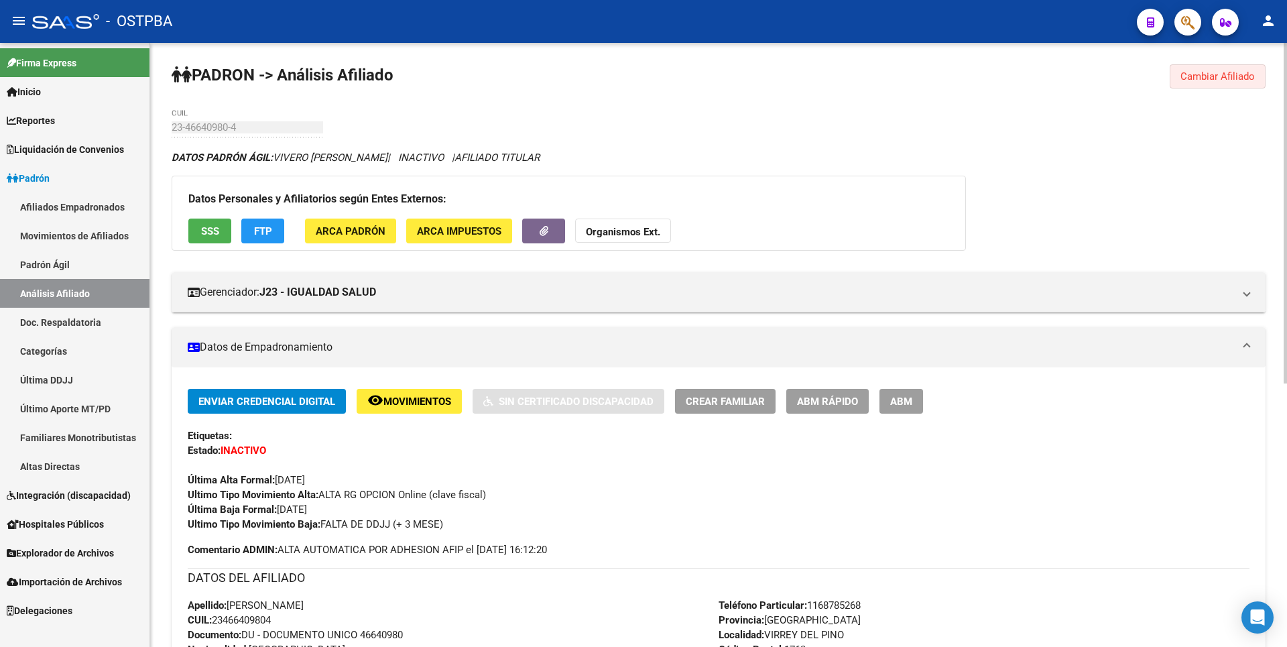
click at [1230, 80] on span "Cambiar Afiliado" at bounding box center [1217, 76] width 74 height 12
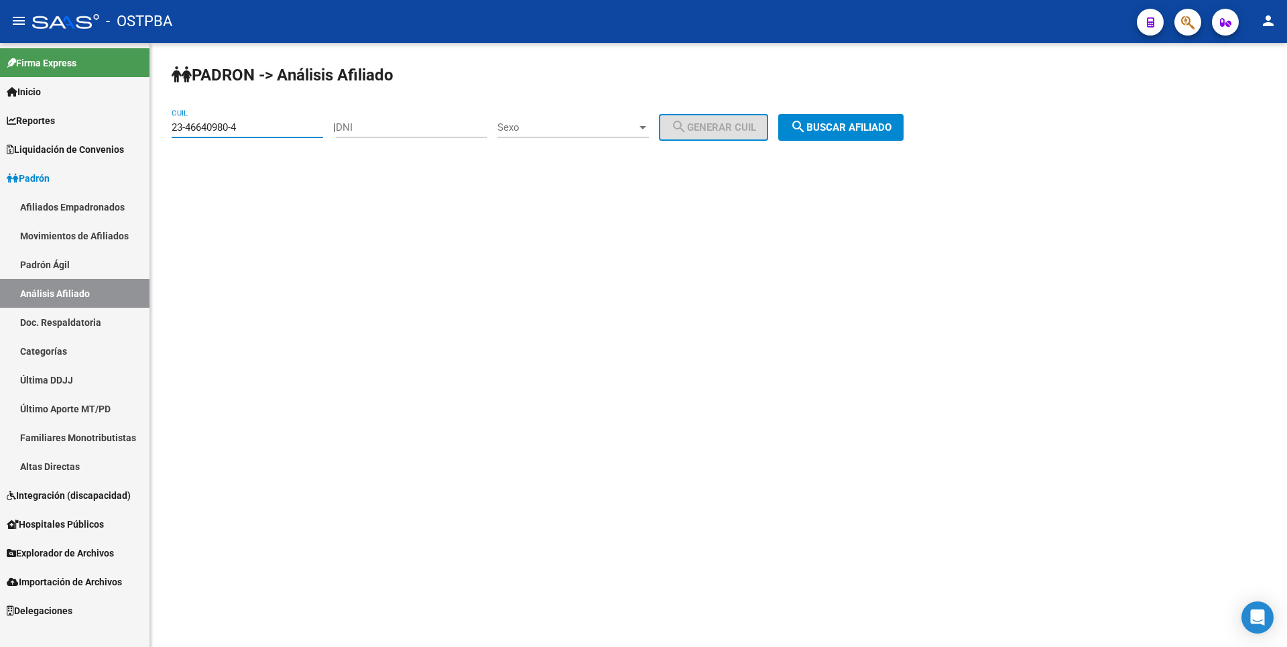
drag, startPoint x: 253, startPoint y: 130, endPoint x: 139, endPoint y: 132, distance: 113.3
click at [139, 132] on mat-sidenav-container "Firma Express Inicio Calendario SSS Instructivos Contacto OS Reportes Tablero d…" at bounding box center [643, 345] width 1287 height 604
paste input "0-41401779-8"
click at [875, 129] on span "search Buscar afiliado" at bounding box center [840, 127] width 101 height 12
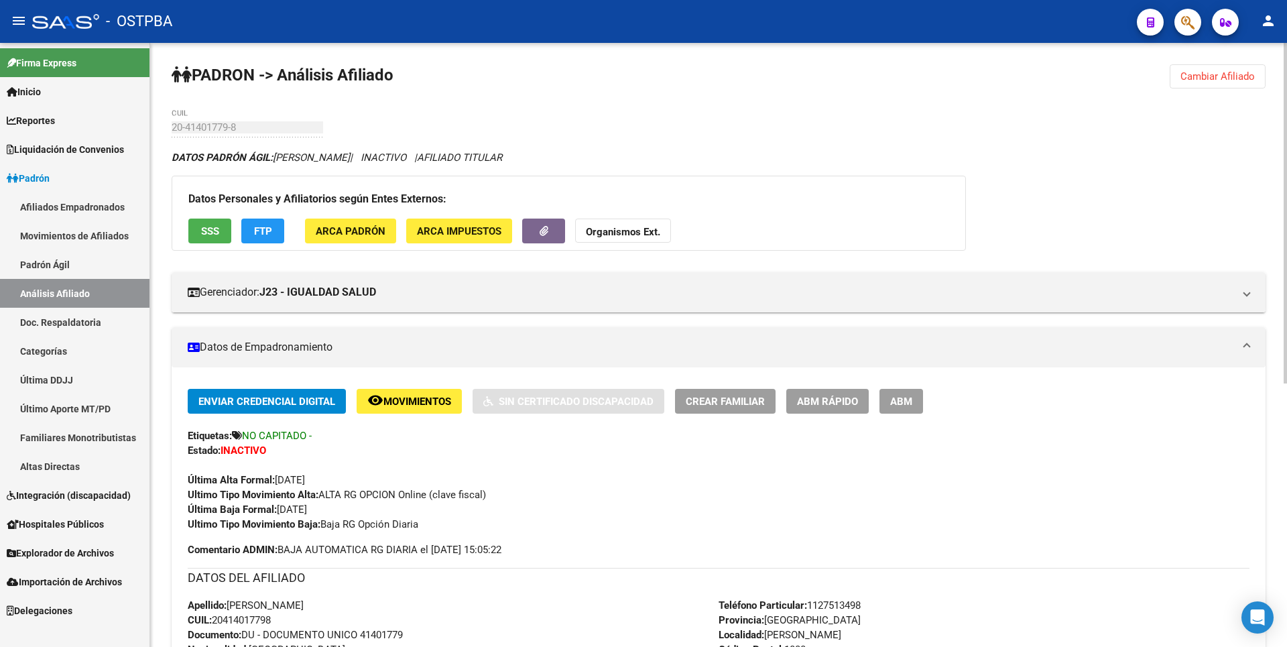
click at [1220, 76] on span "Cambiar Afiliado" at bounding box center [1217, 76] width 74 height 12
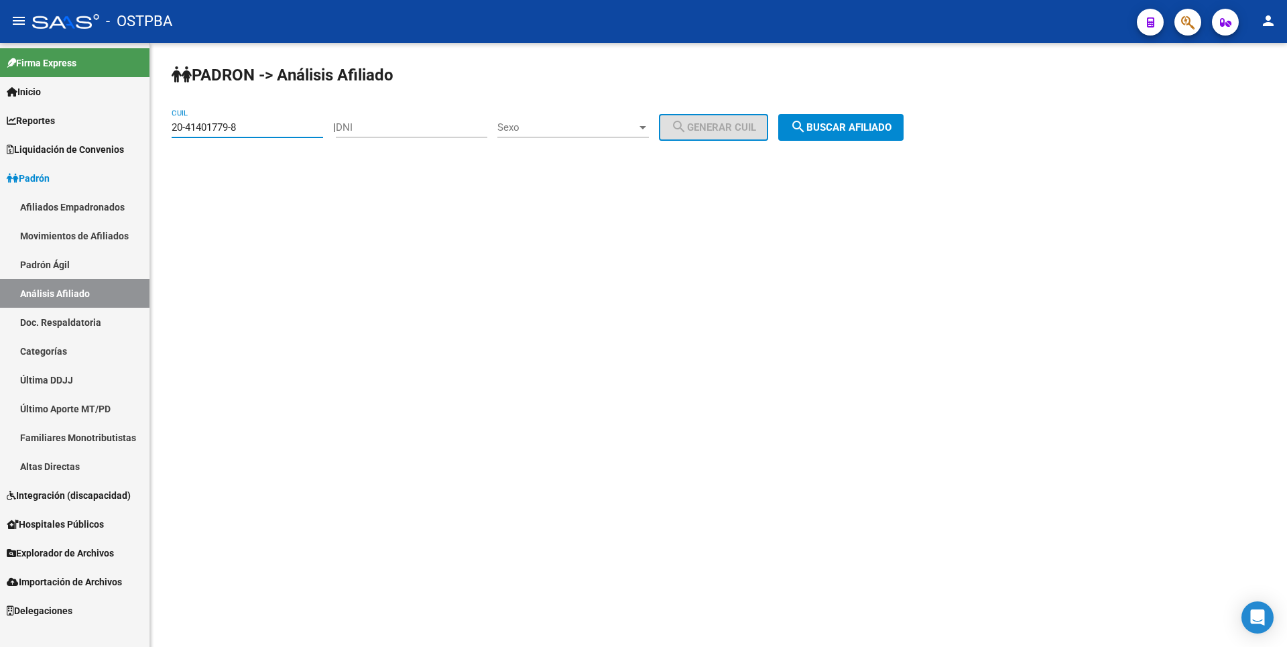
drag, startPoint x: 249, startPoint y: 127, endPoint x: 92, endPoint y: 129, distance: 157.5
click at [92, 129] on mat-sidenav-container "Firma Express Inicio Calendario SSS Instructivos Contacto OS Reportes Tablero d…" at bounding box center [643, 345] width 1287 height 604
paste input "31240273-5"
click at [870, 130] on span "search Buscar afiliado" at bounding box center [840, 127] width 101 height 12
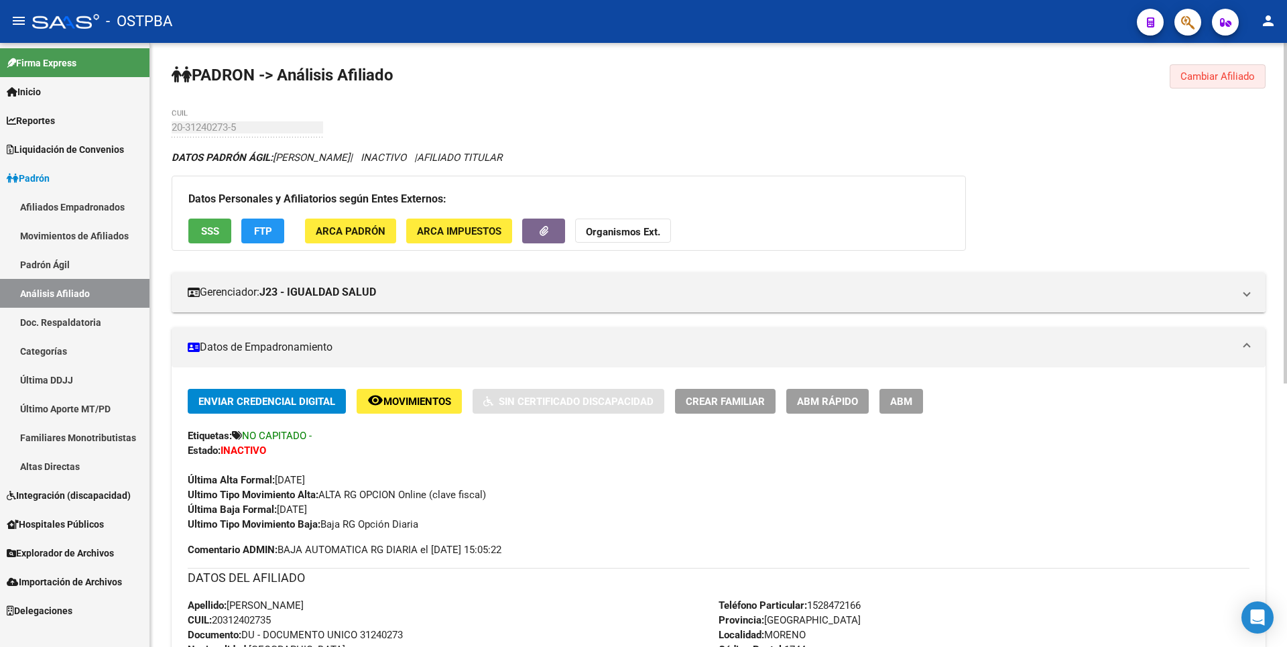
click at [1253, 74] on span "Cambiar Afiliado" at bounding box center [1217, 76] width 74 height 12
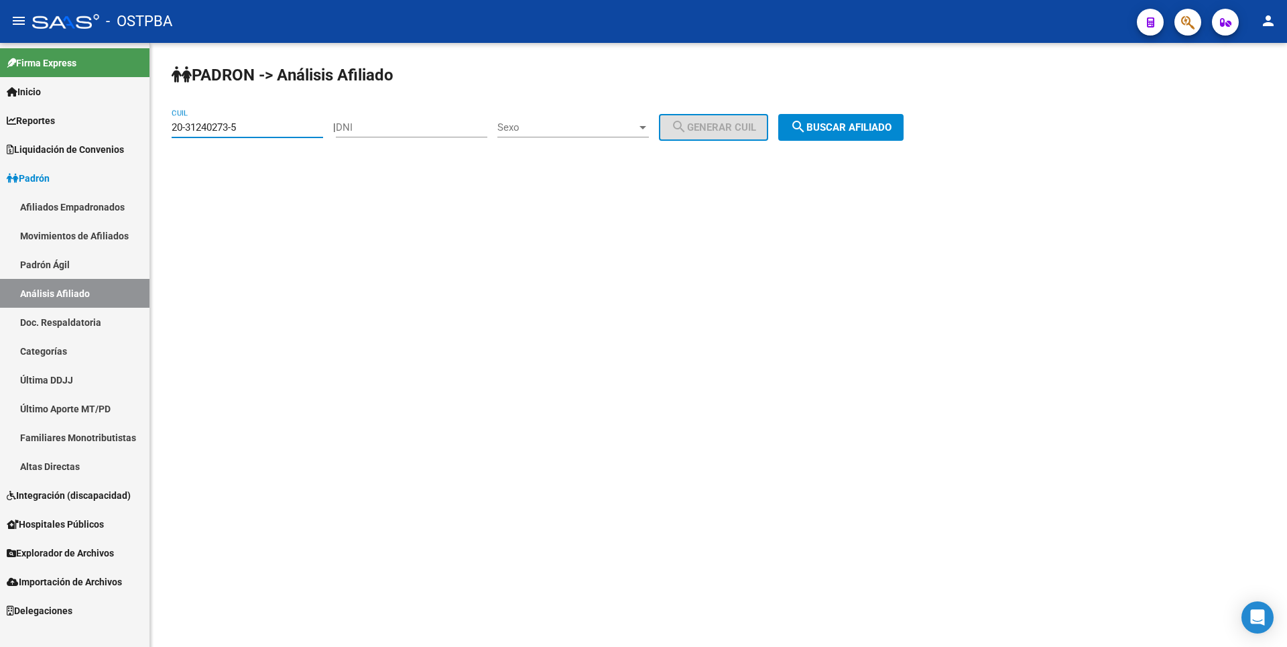
drag, startPoint x: 241, startPoint y: 128, endPoint x: 160, endPoint y: 128, distance: 81.1
click at [160, 128] on div "PADRON -> Análisis Afiliado 20-31240273-5 CUIL | DNI Sexo Sexo search Generar C…" at bounding box center [718, 113] width 1137 height 141
paste input "0832667-6"
click at [827, 121] on button "search Buscar afiliado" at bounding box center [840, 127] width 125 height 27
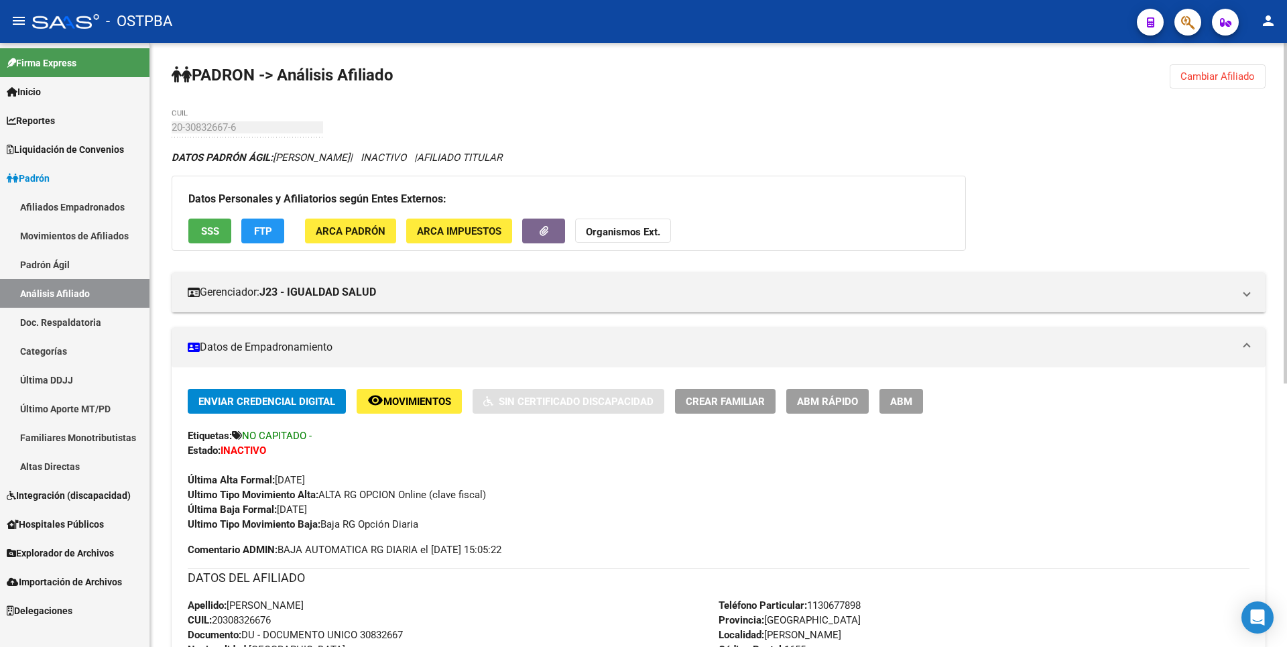
click at [1247, 78] on span "Cambiar Afiliado" at bounding box center [1217, 76] width 74 height 12
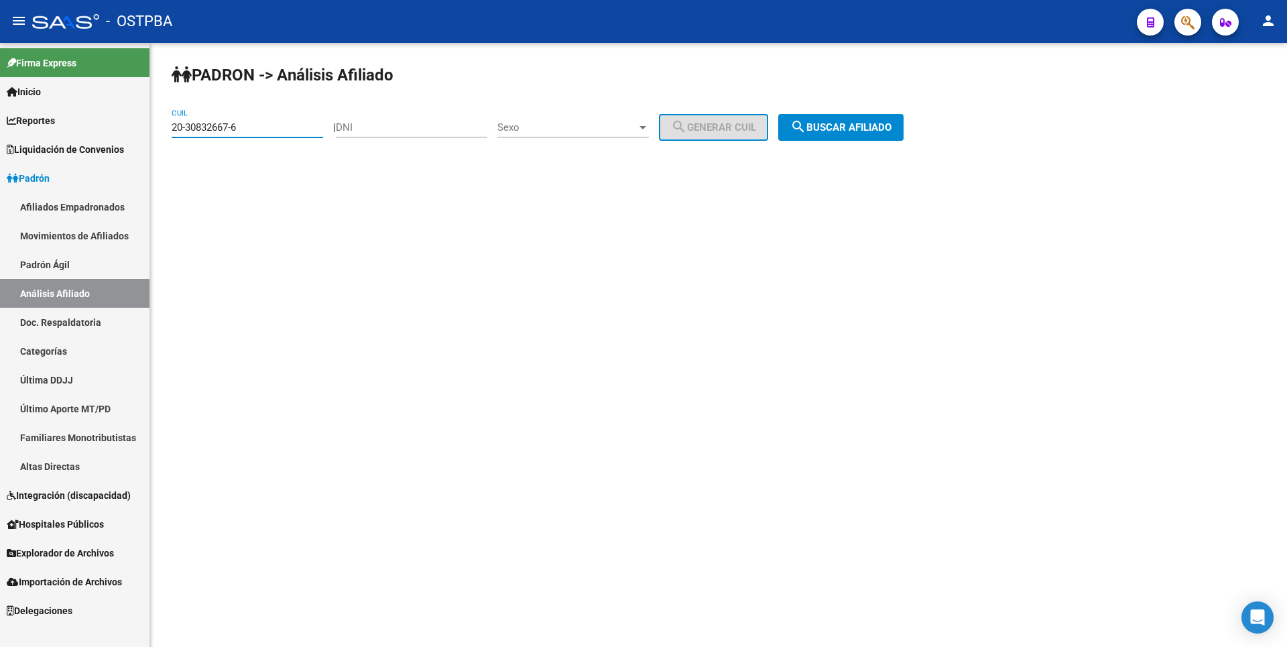
drag, startPoint x: 255, startPoint y: 128, endPoint x: 103, endPoint y: 125, distance: 152.2
click at [105, 125] on mat-sidenav-container "Firma Express Inicio Calendario SSS Instructivos Contacto OS Reportes Tablero d…" at bounding box center [643, 345] width 1287 height 604
paste input "96071543-9"
click at [806, 123] on mat-icon "search" at bounding box center [798, 127] width 16 height 16
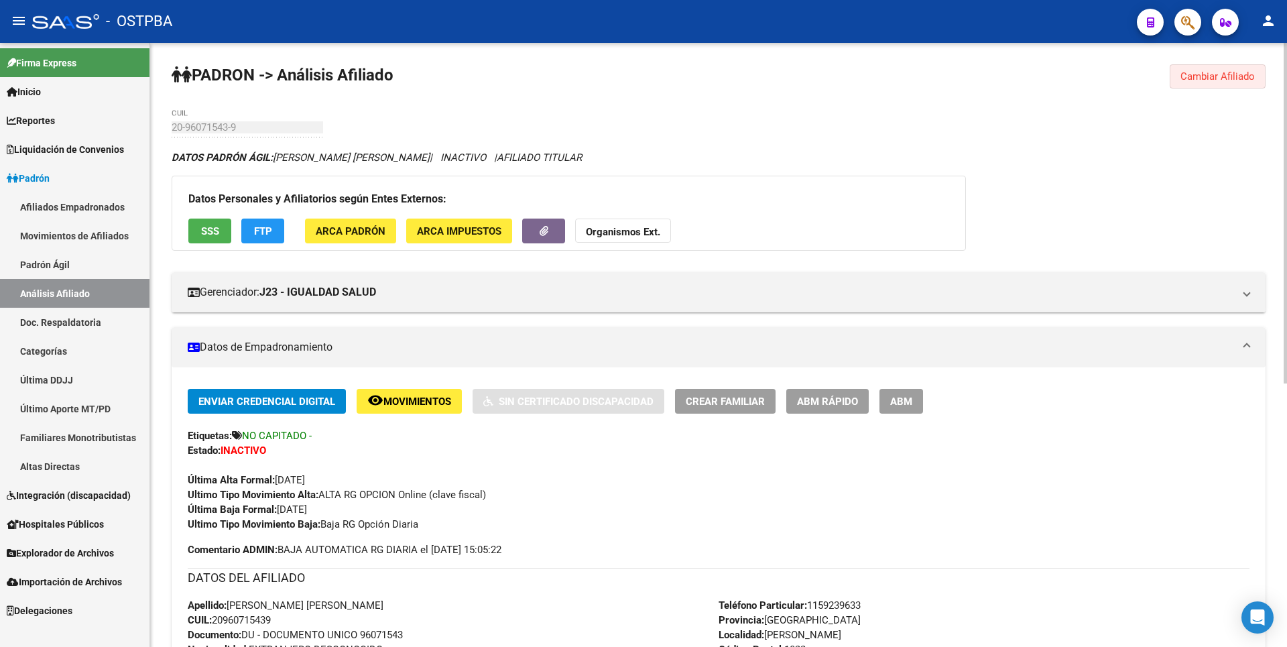
click at [1209, 78] on span "Cambiar Afiliado" at bounding box center [1217, 76] width 74 height 12
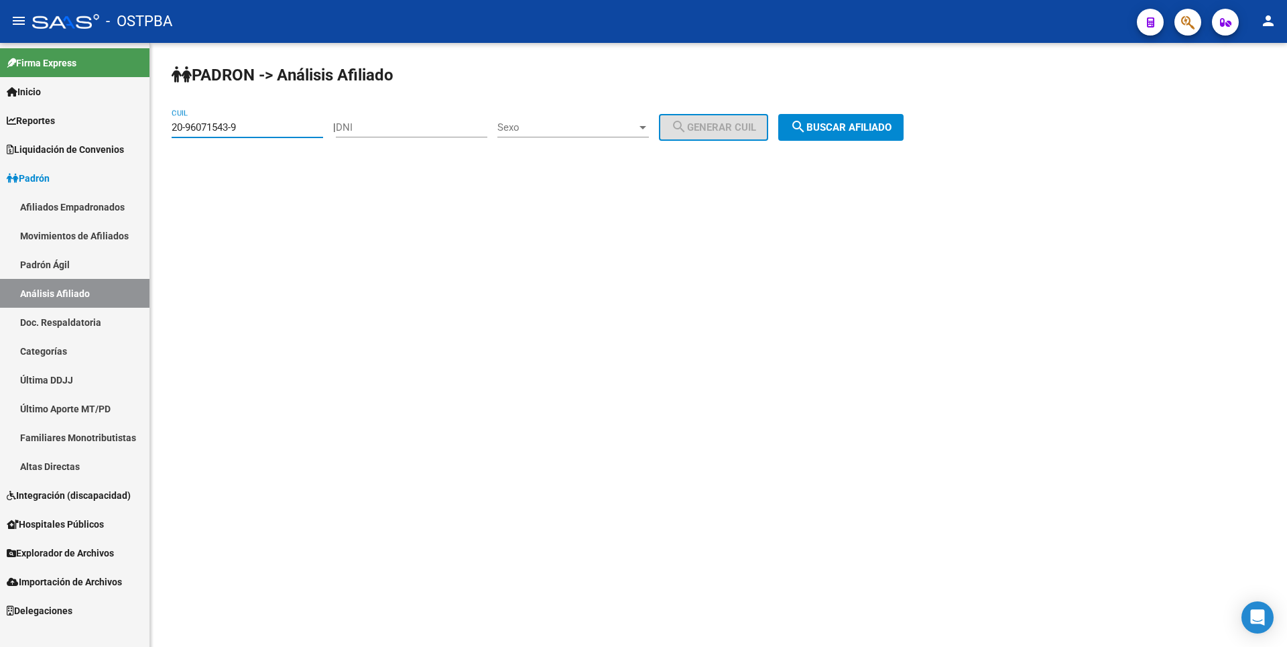
drag, startPoint x: 251, startPoint y: 129, endPoint x: 131, endPoint y: 135, distance: 120.1
click at [131, 135] on mat-sidenav-container "Firma Express Inicio Calendario SSS Instructivos Contacto OS Reportes Tablero d…" at bounding box center [643, 345] width 1287 height 604
paste input "40857116-3"
click at [867, 129] on span "search Buscar afiliado" at bounding box center [840, 127] width 101 height 12
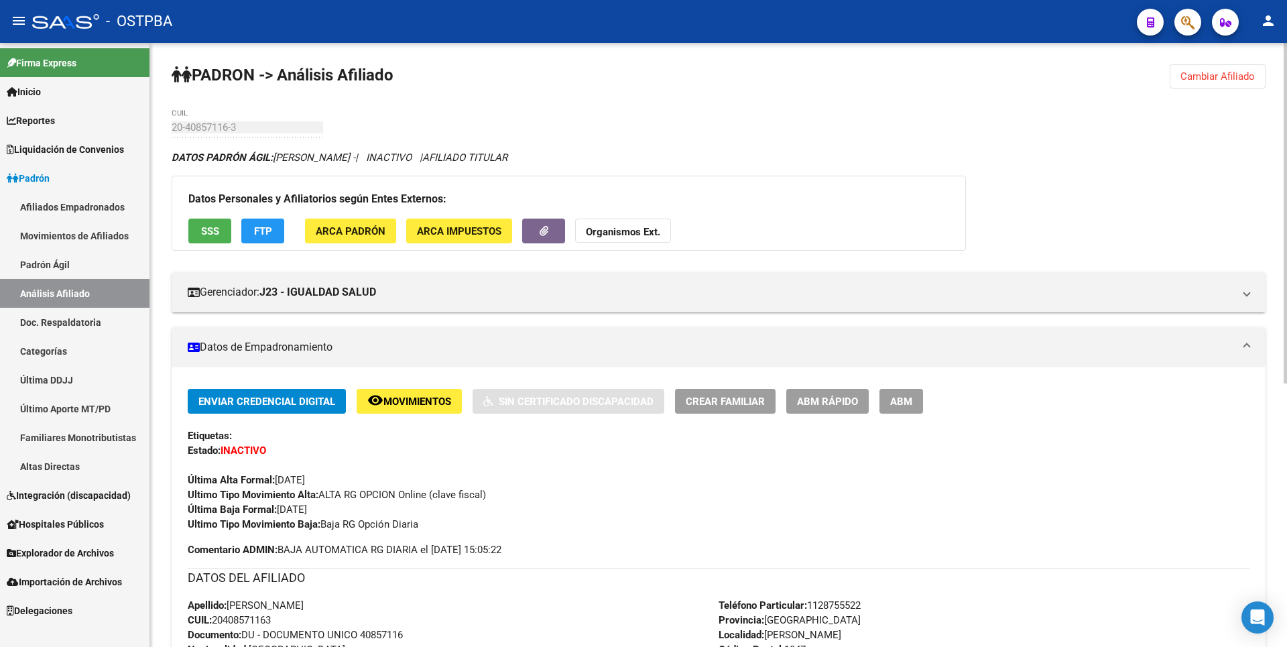
click at [1206, 74] on span "Cambiar Afiliado" at bounding box center [1217, 76] width 74 height 12
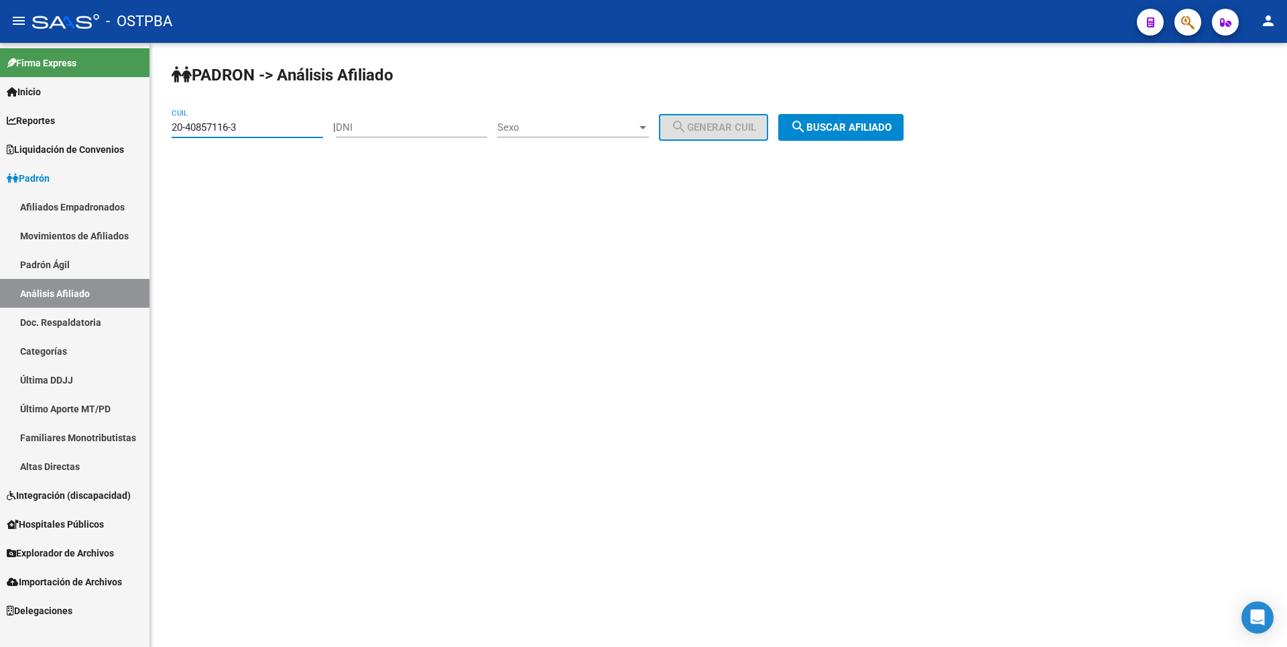
drag, startPoint x: 285, startPoint y: 128, endPoint x: 158, endPoint y: 135, distance: 127.5
click at [158, 135] on div "PADRON -> Análisis Afiliado 20-40857116-3 CUIL | DNI Sexo Sexo search Generar C…" at bounding box center [718, 113] width 1137 height 141
paste input "2777932-8"
click at [863, 117] on button "search Buscar afiliado" at bounding box center [840, 127] width 125 height 27
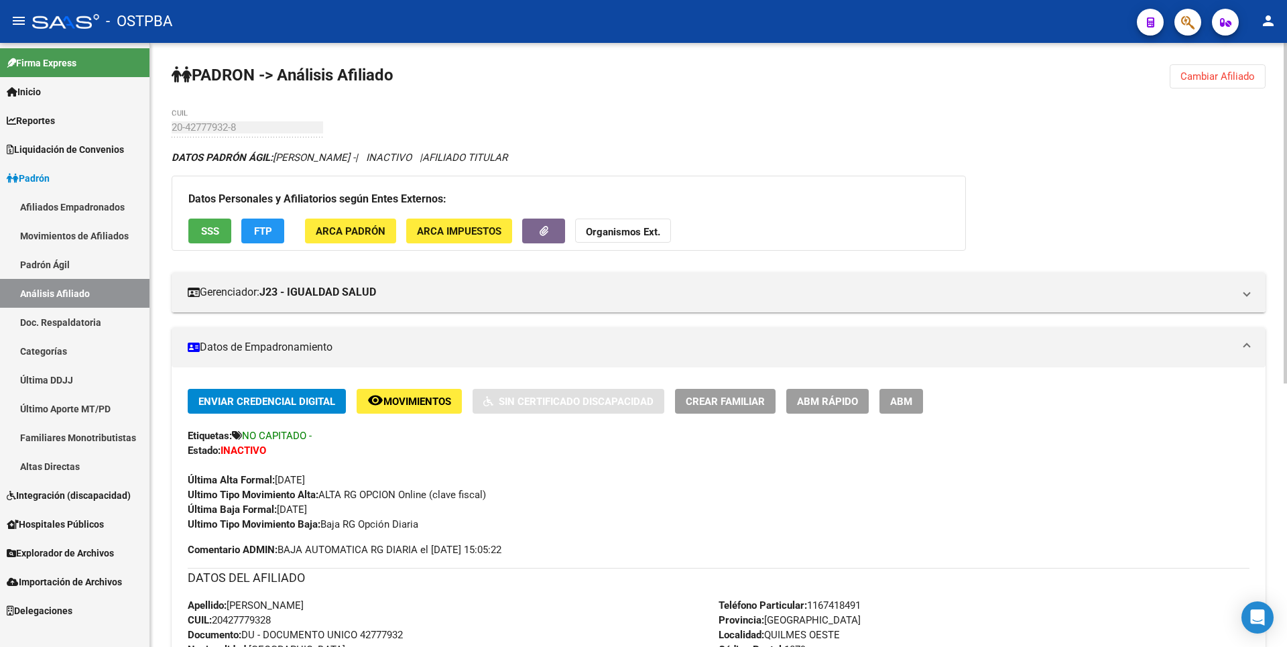
click at [1226, 70] on span "Cambiar Afiliado" at bounding box center [1217, 76] width 74 height 12
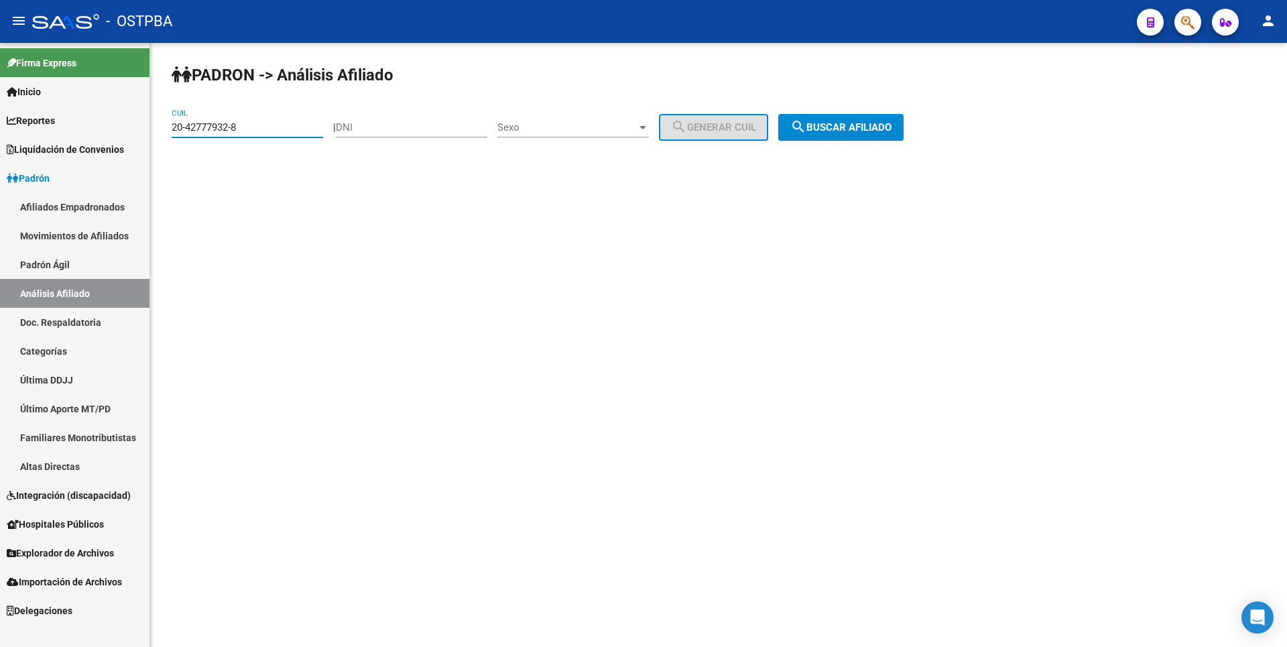
drag, startPoint x: 248, startPoint y: 126, endPoint x: 138, endPoint y: 123, distance: 110.0
click at [138, 123] on mat-sidenav-container "Firma Express Inicio Calendario SSS Instructivos Contacto OS Reportes Tablero d…" at bounding box center [643, 345] width 1287 height 604
paste input "3-43387717-9"
click at [807, 122] on button "search Buscar afiliado" at bounding box center [840, 127] width 125 height 27
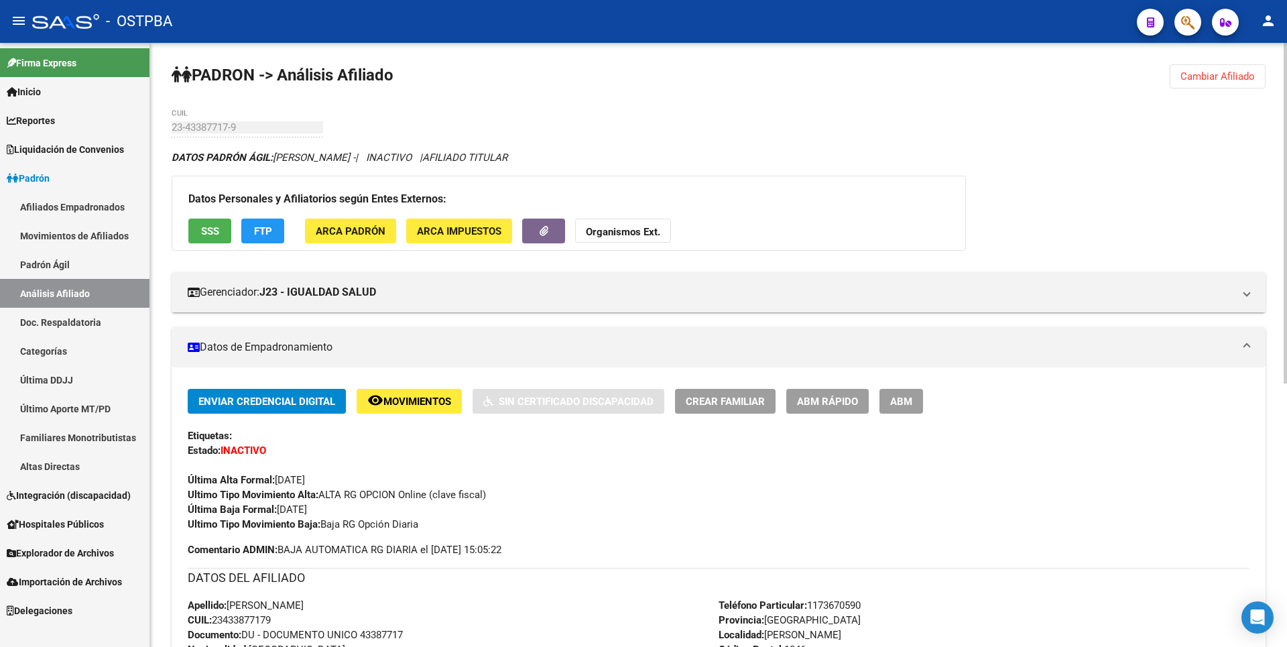
click at [1228, 78] on span "Cambiar Afiliado" at bounding box center [1217, 76] width 74 height 12
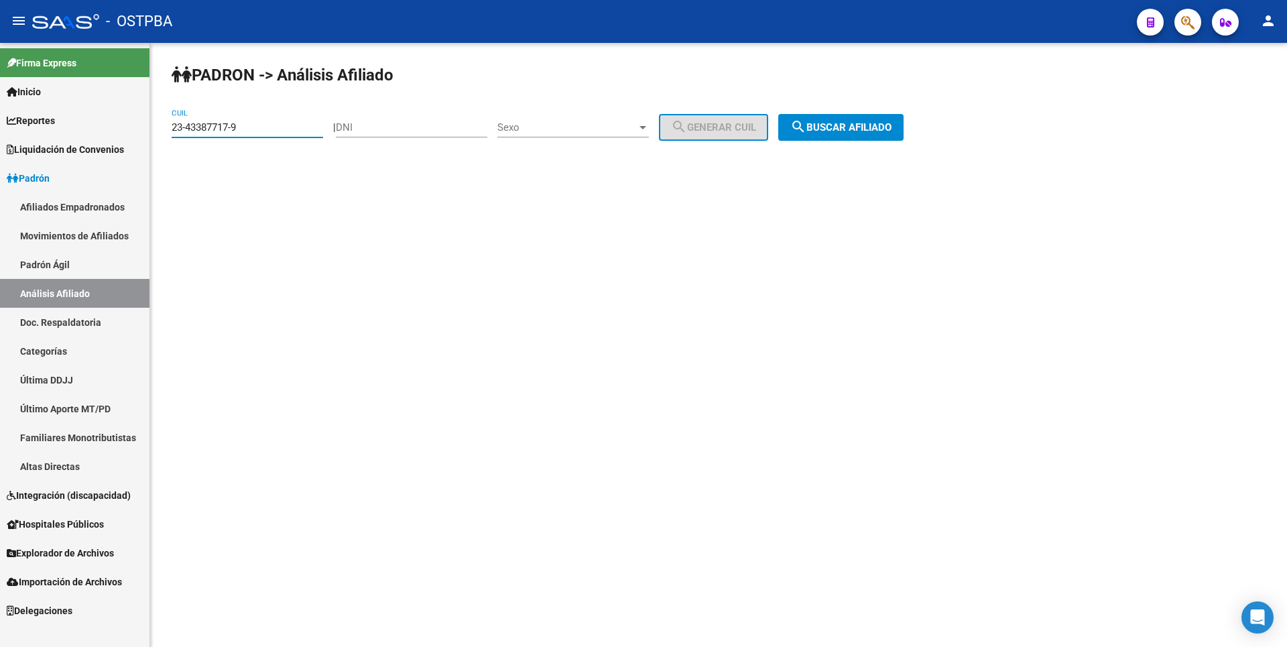
drag, startPoint x: 254, startPoint y: 129, endPoint x: 107, endPoint y: 129, distance: 147.4
click at [107, 129] on mat-sidenav-container "Firma Express Inicio Calendario SSS Instructivos Contacto OS Reportes Tablero d…" at bounding box center [643, 345] width 1287 height 604
paste input "0-22639713-3"
click at [829, 131] on span "search Buscar afiliado" at bounding box center [840, 127] width 101 height 12
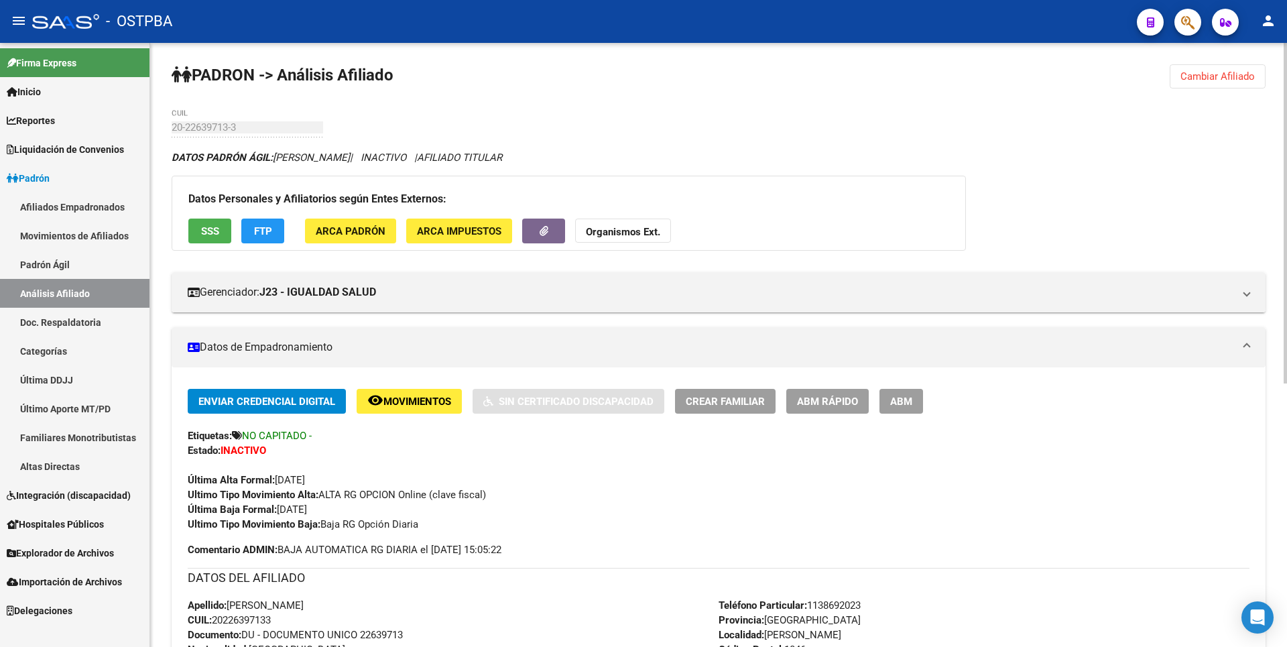
click at [1234, 74] on span "Cambiar Afiliado" at bounding box center [1217, 76] width 74 height 12
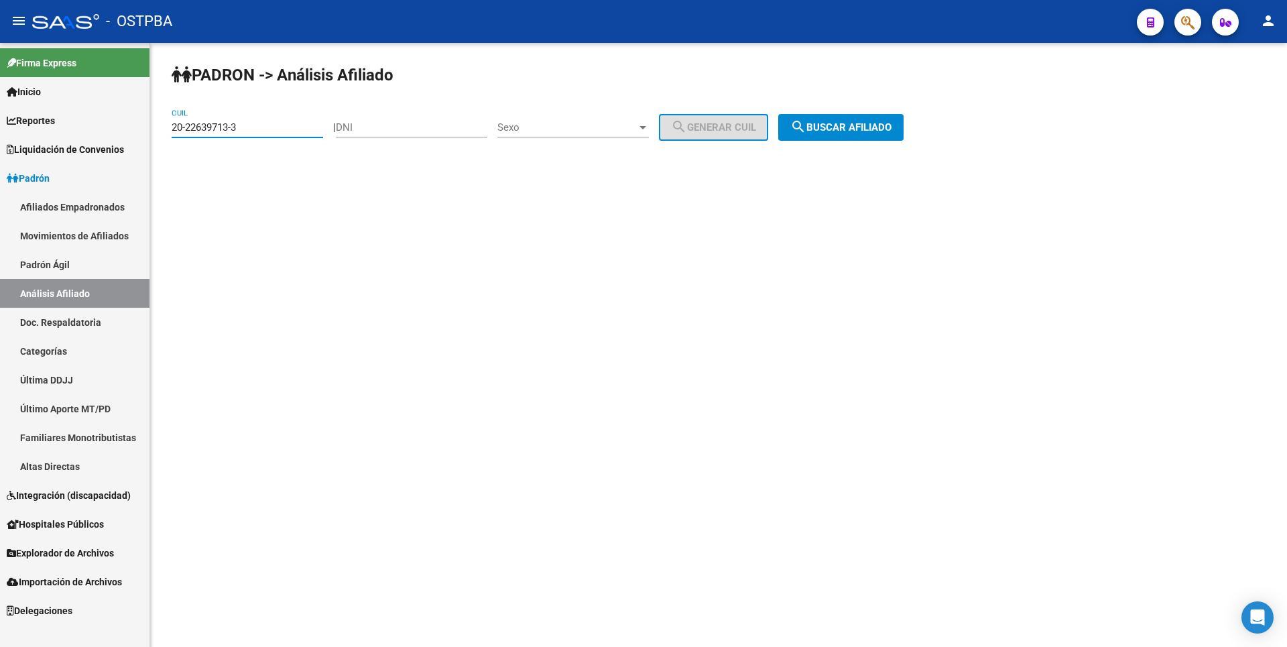
drag, startPoint x: 249, startPoint y: 126, endPoint x: 60, endPoint y: 125, distance: 189.7
click at [60, 125] on mat-sidenav-container "Firma Express Inicio Calendario SSS Instructivos Contacto OS Reportes Tablero d…" at bounding box center [643, 345] width 1287 height 604
paste input "94833737-2"
type input "20-94833737-2"
click at [890, 129] on span "search Buscar afiliado" at bounding box center [840, 127] width 101 height 12
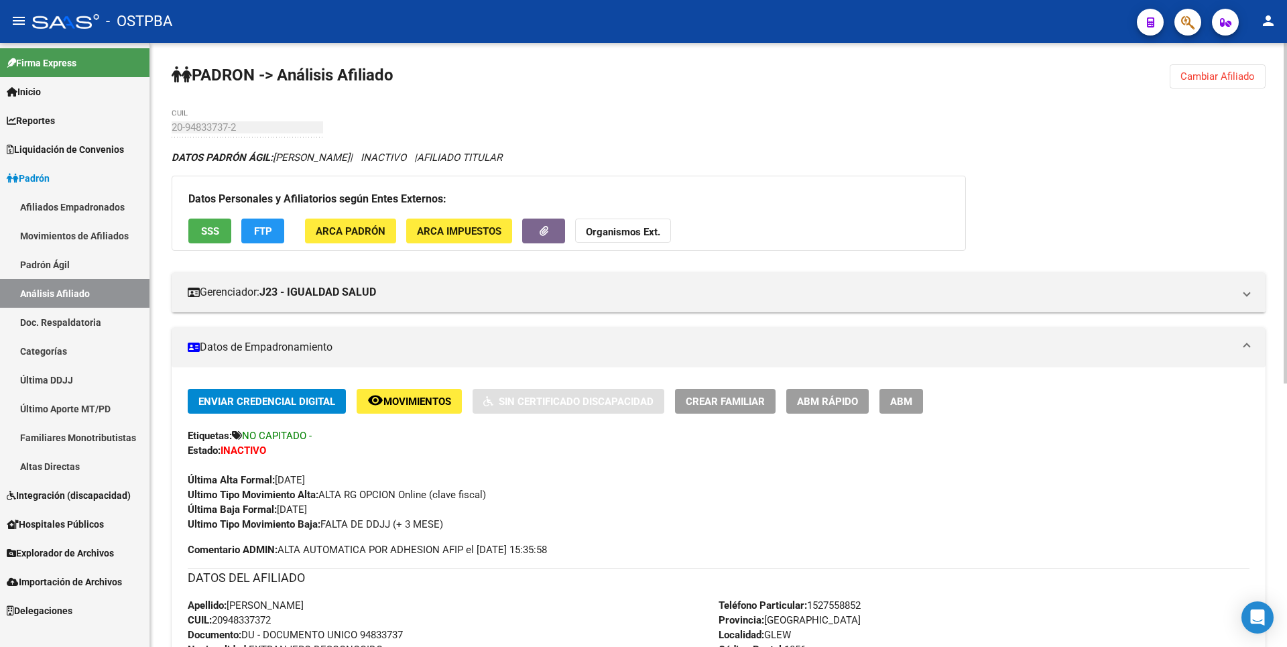
click at [78, 542] on link "Explorador de Archivos" at bounding box center [74, 552] width 149 height 29
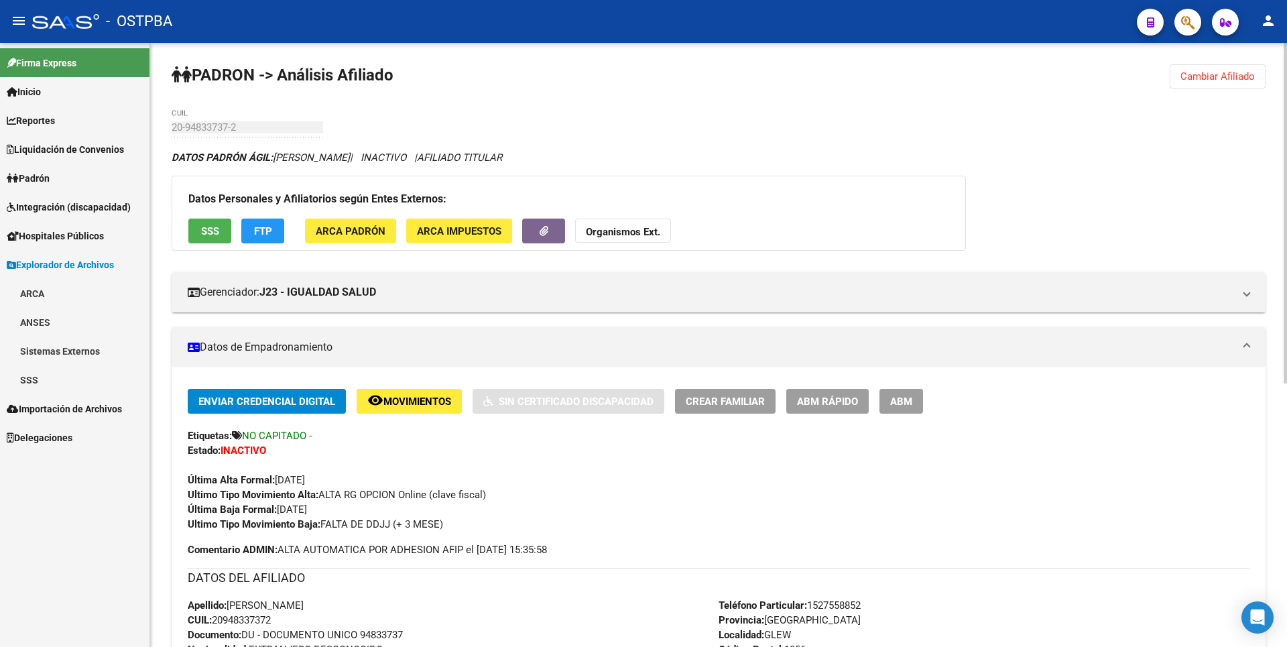
click at [71, 298] on link "ARCA" at bounding box center [74, 293] width 149 height 29
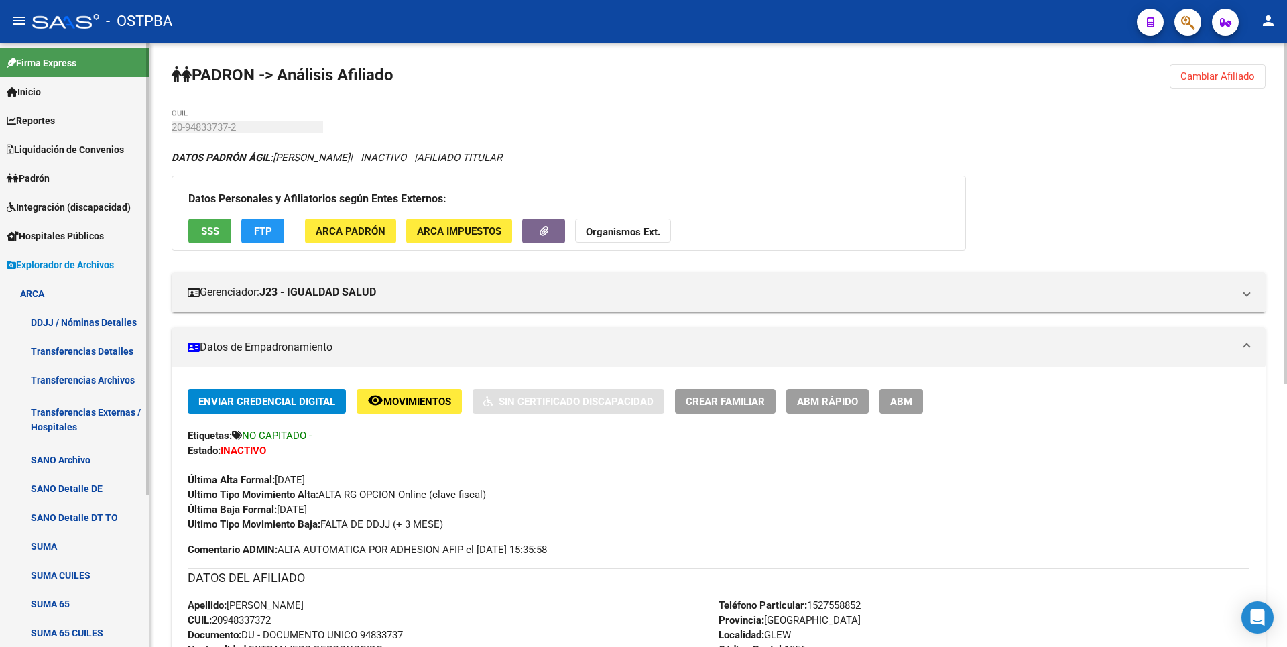
click at [105, 353] on link "Transferencias Detalles" at bounding box center [74, 350] width 149 height 29
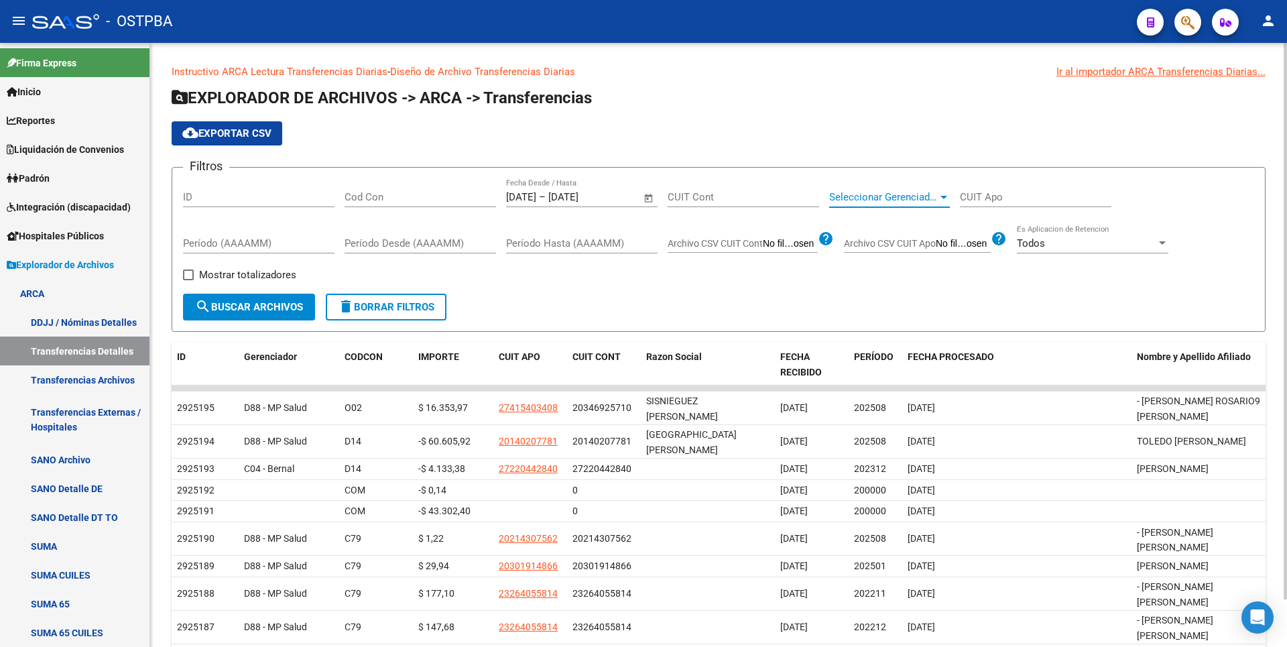
click at [941, 196] on div at bounding box center [943, 197] width 7 height 3
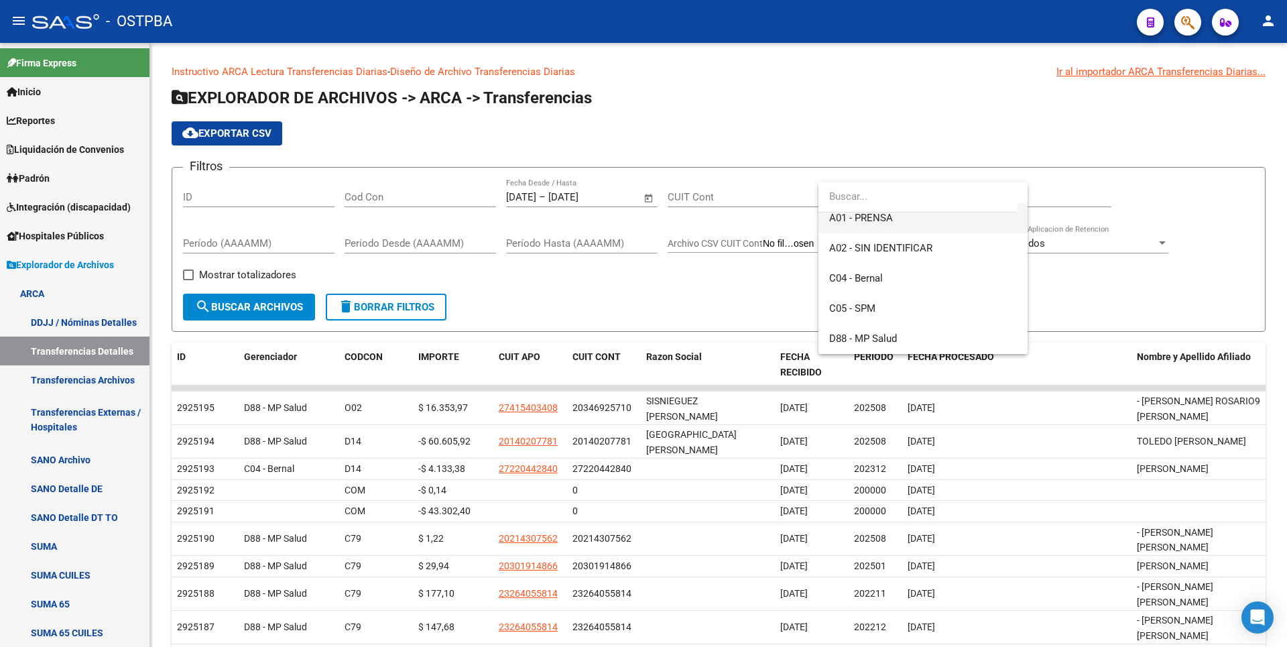
scroll to position [134, 0]
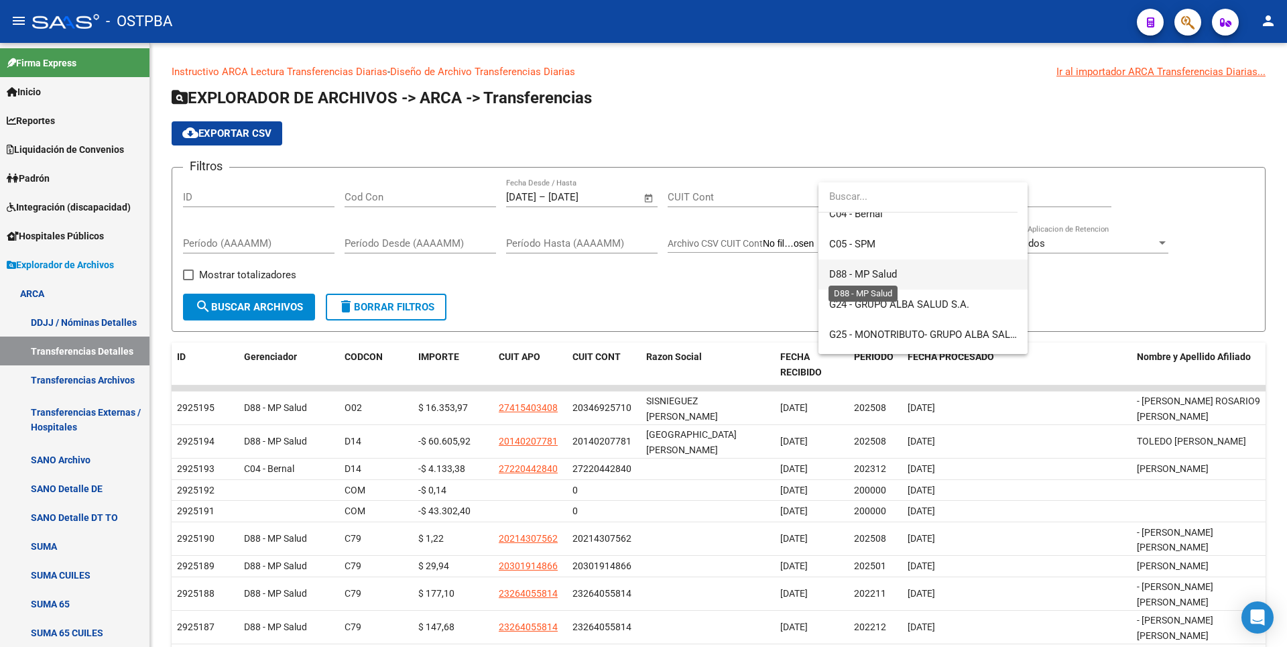
click at [889, 276] on span "D88 - MP Salud" at bounding box center [863, 274] width 68 height 12
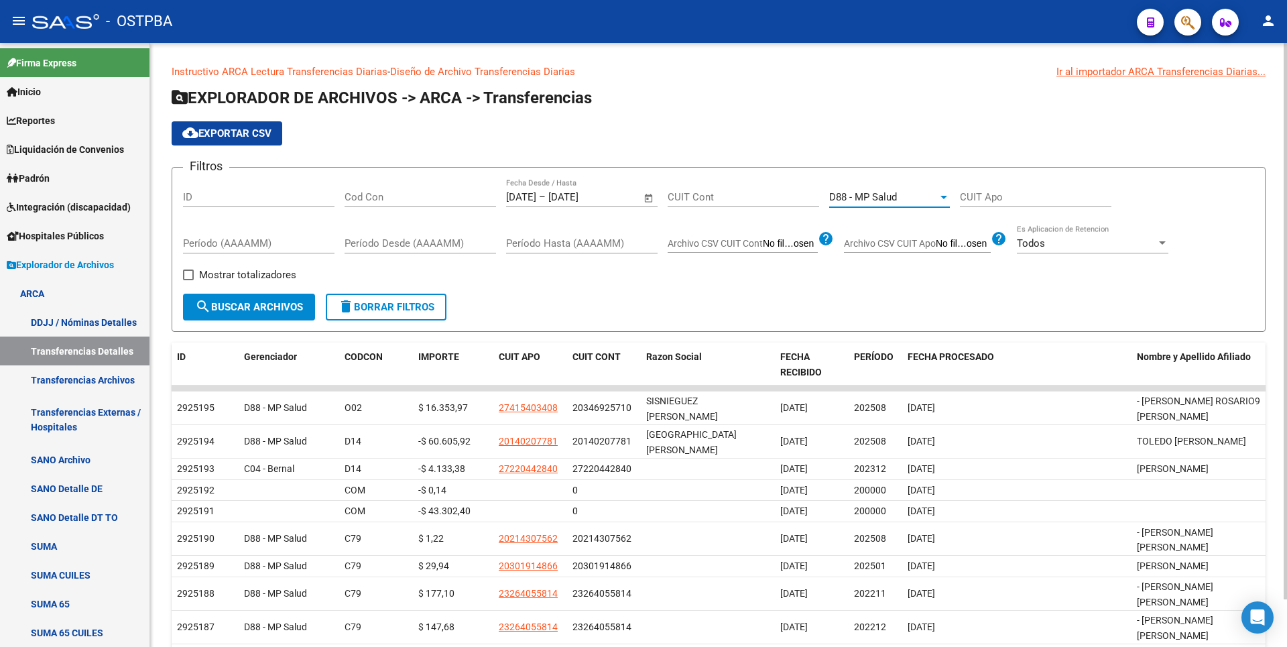
click at [207, 271] on span "Mostrar totalizadores" at bounding box center [247, 275] width 97 height 16
click at [188, 280] on input "Mostrar totalizadores" at bounding box center [188, 280] width 1 height 1
checkbox input "true"
click at [261, 307] on span "search Buscar Archivos" at bounding box center [249, 307] width 108 height 12
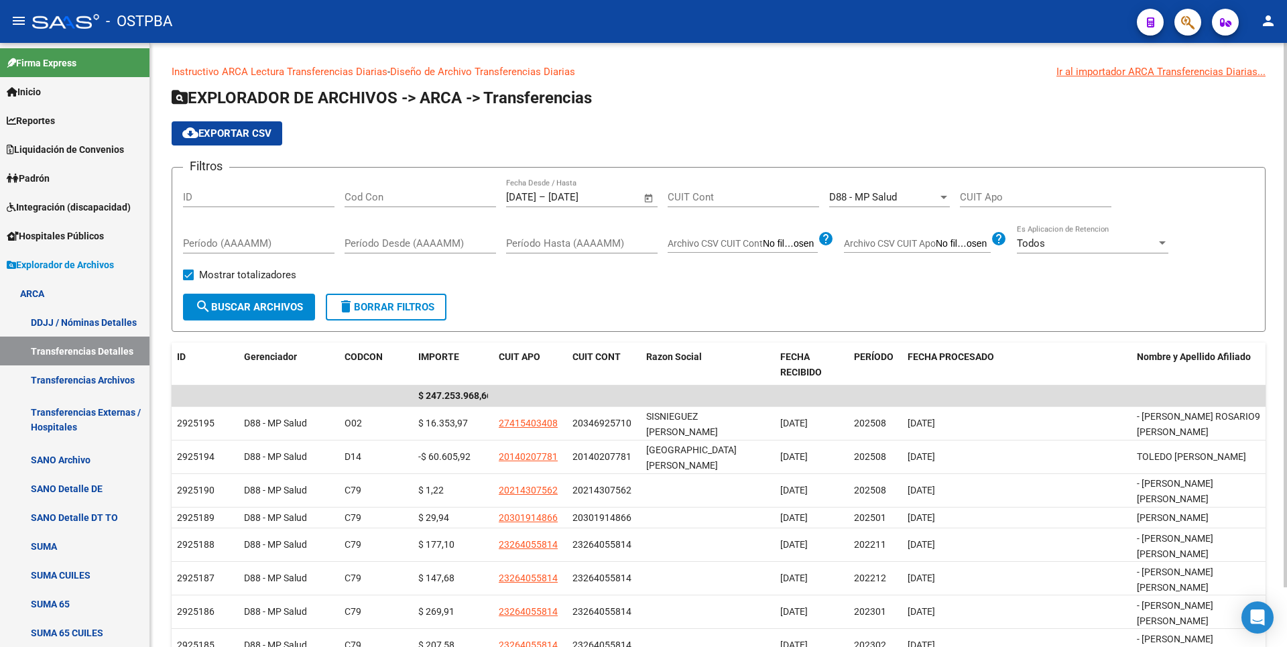
click at [397, 190] on div "Cod Con" at bounding box center [419, 192] width 151 height 29
click at [292, 309] on span "search Buscar Archivos" at bounding box center [249, 307] width 108 height 12
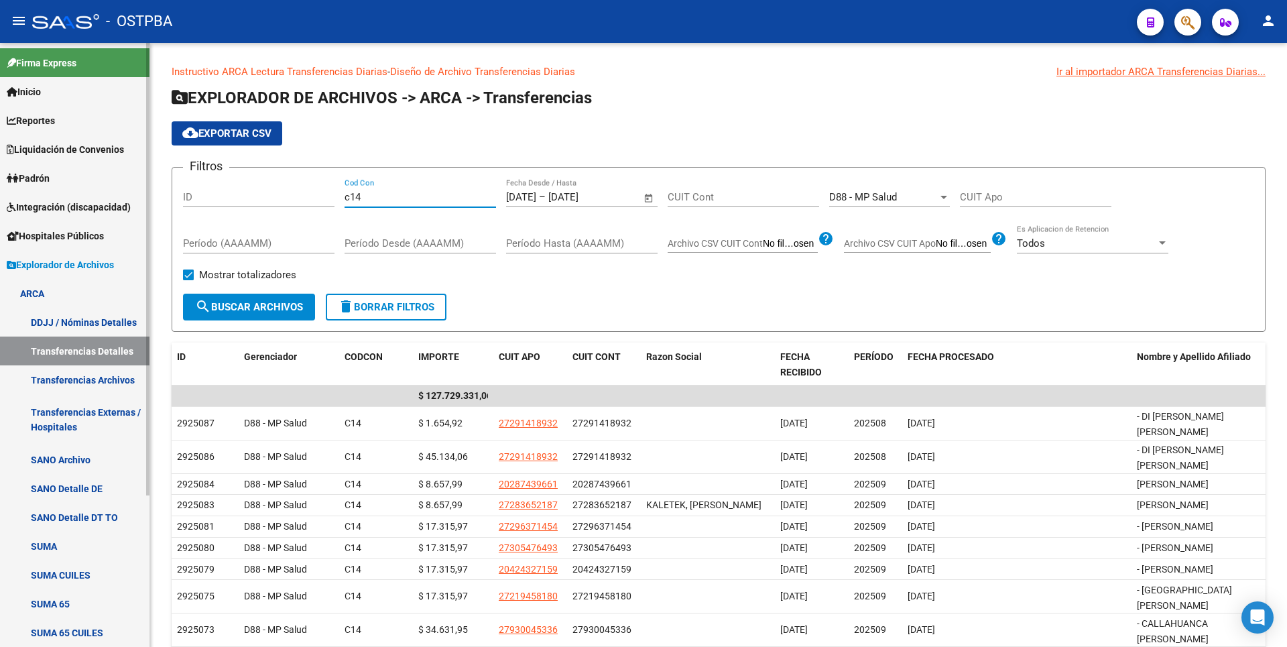
drag, startPoint x: 374, startPoint y: 196, endPoint x: 100, endPoint y: 170, distance: 275.4
click at [113, 184] on mat-sidenav-container "Firma Express Inicio Calendario SSS Instructivos Contacto OS Reportes Tablero d…" at bounding box center [643, 345] width 1287 height 604
type input "381"
click at [239, 304] on span "search Buscar Archivos" at bounding box center [249, 307] width 108 height 12
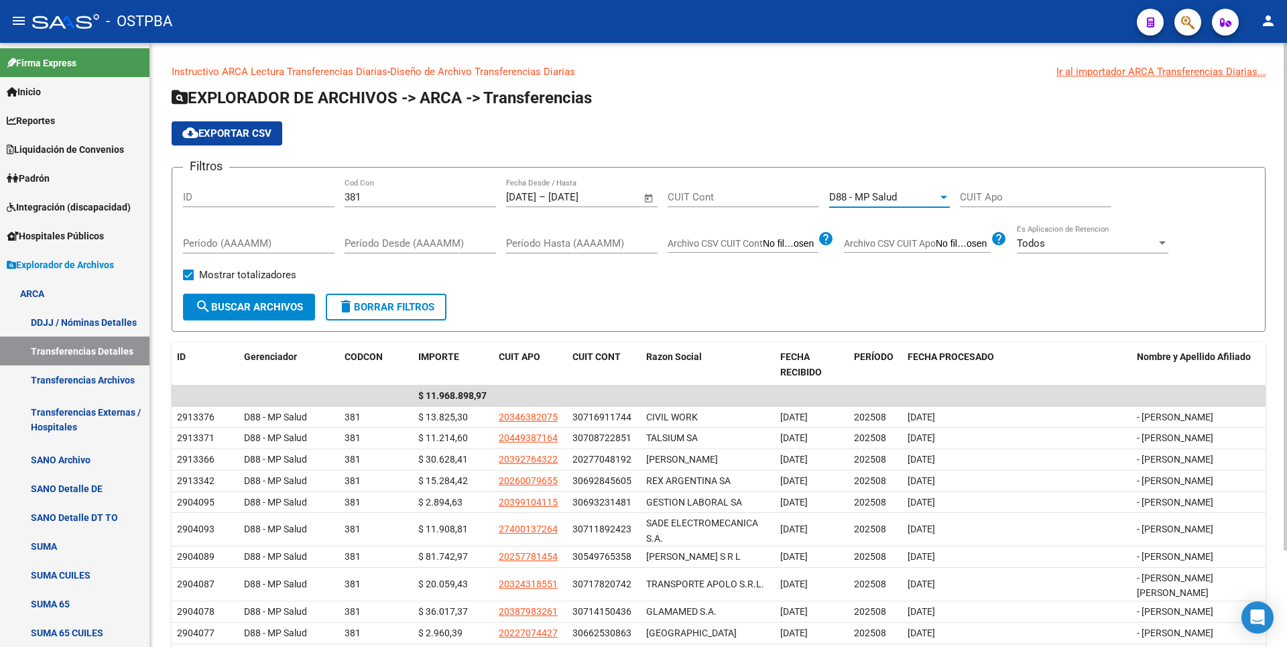
click at [940, 202] on div at bounding box center [944, 197] width 12 height 11
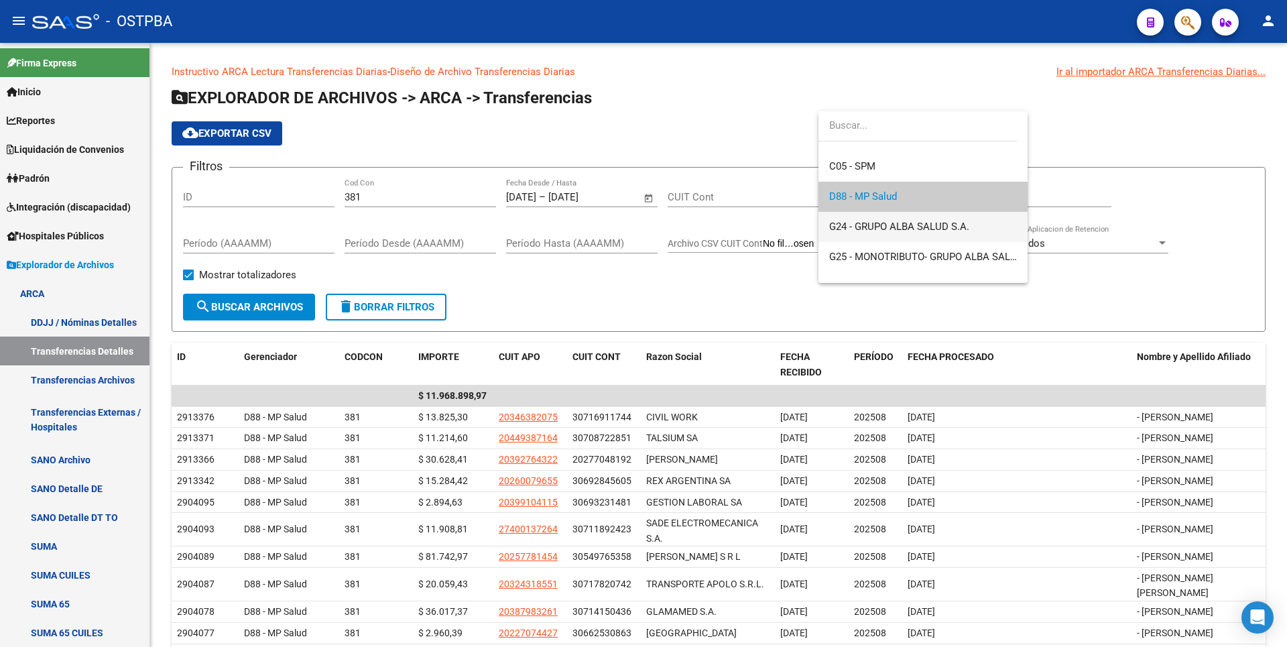
click at [920, 233] on span "G24 - GRUPO ALBA SALUD S.A." at bounding box center [923, 227] width 188 height 30
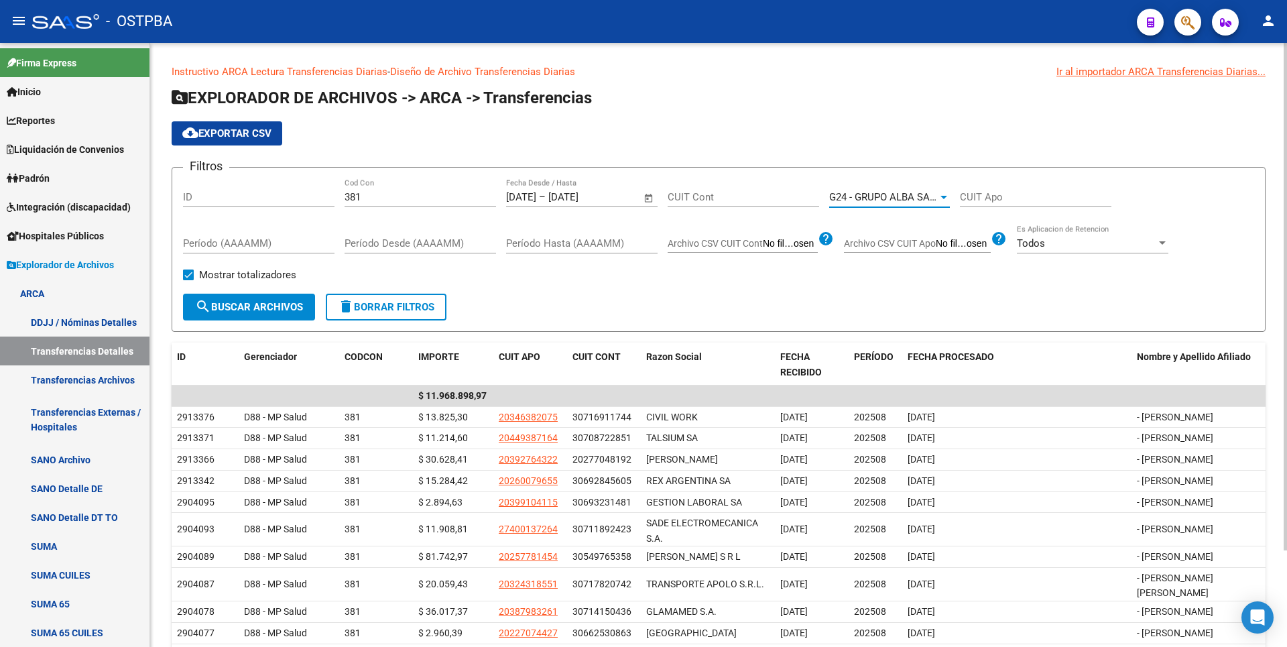
click at [227, 306] on span "search Buscar Archivos" at bounding box center [249, 307] width 108 height 12
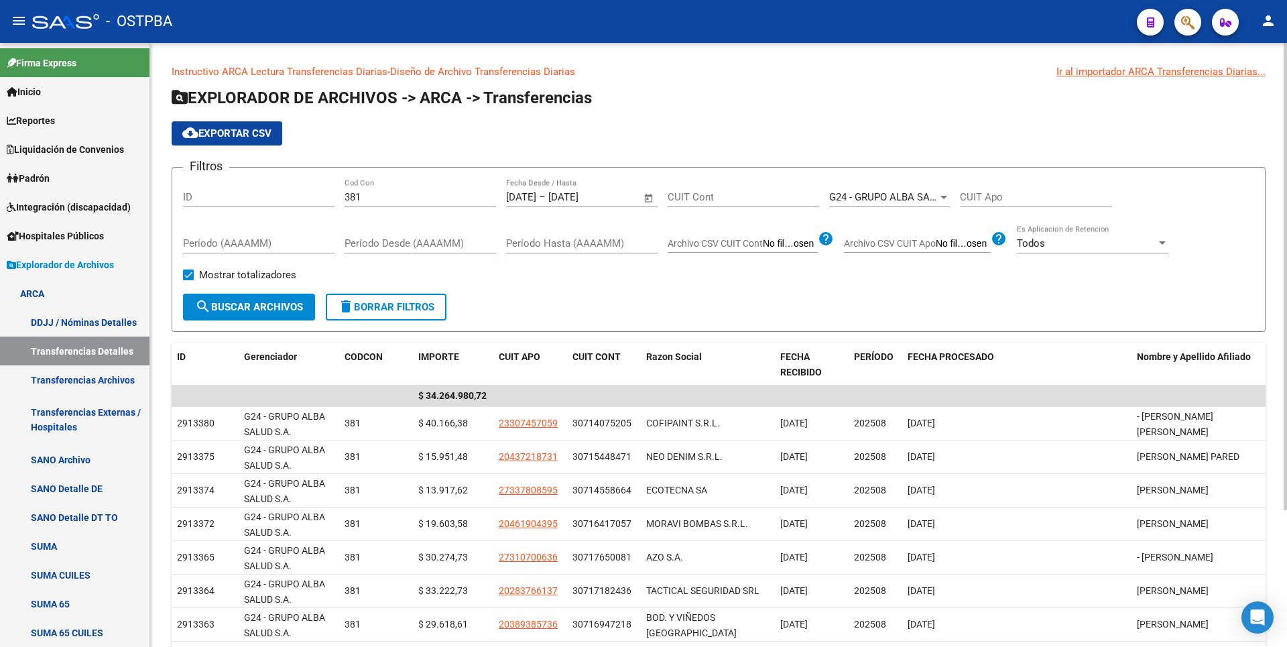
click at [941, 198] on div at bounding box center [943, 197] width 7 height 3
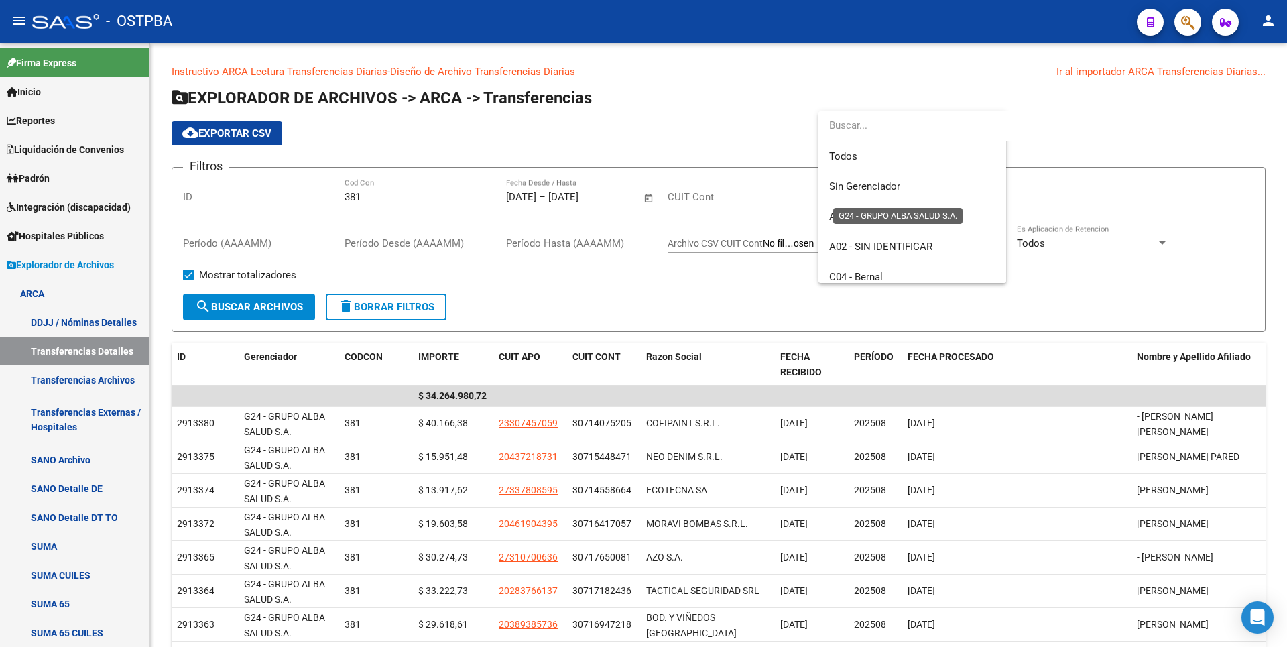
scroll to position [171, 0]
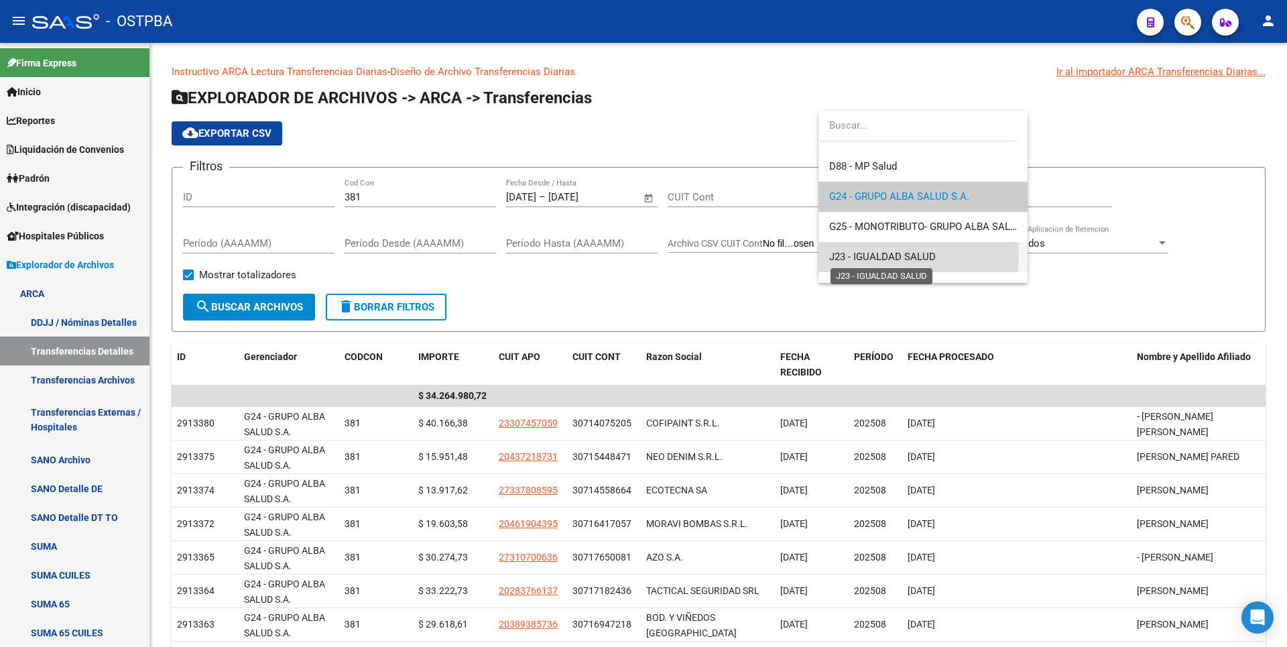
click at [887, 255] on span "J23 - IGUALDAD SALUD" at bounding box center [882, 257] width 107 height 12
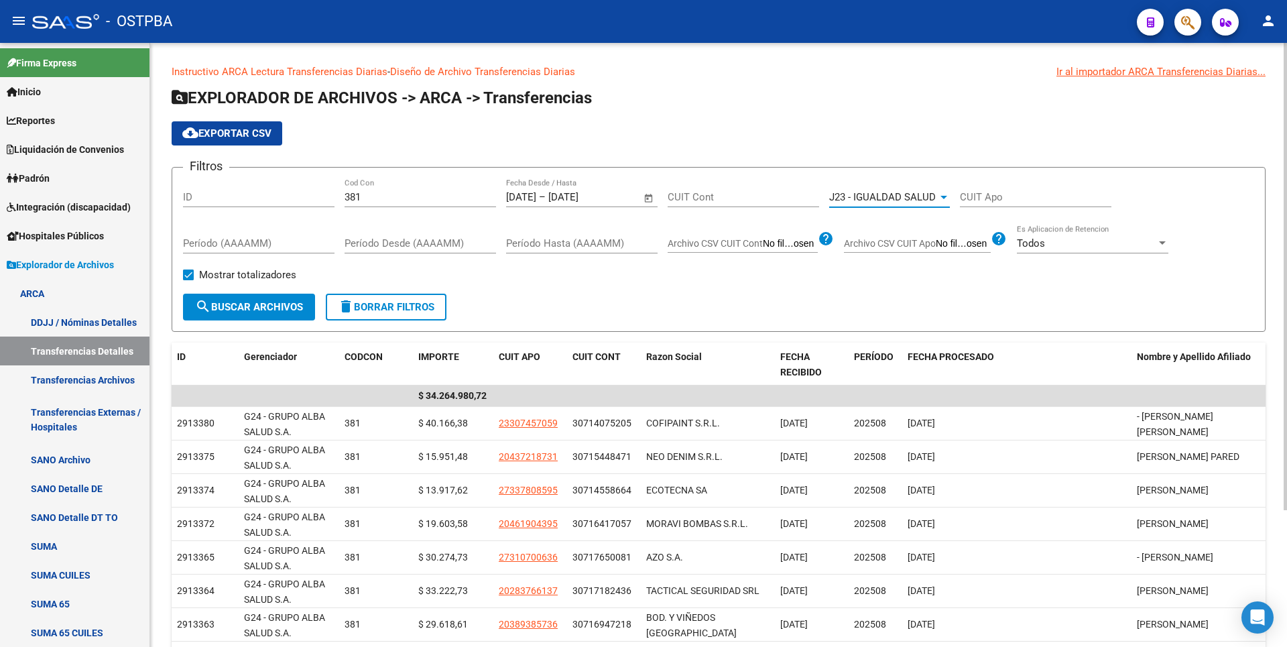
click at [270, 313] on span "search Buscar Archivos" at bounding box center [249, 307] width 108 height 12
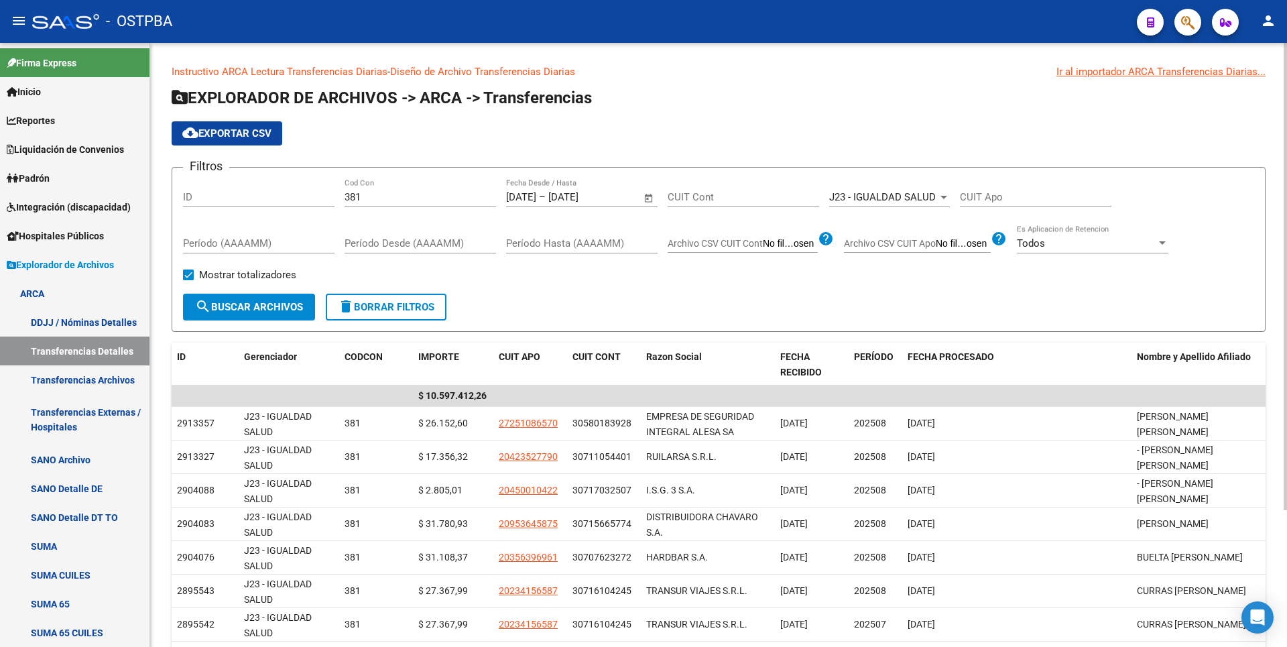
click at [947, 199] on div at bounding box center [944, 197] width 12 height 11
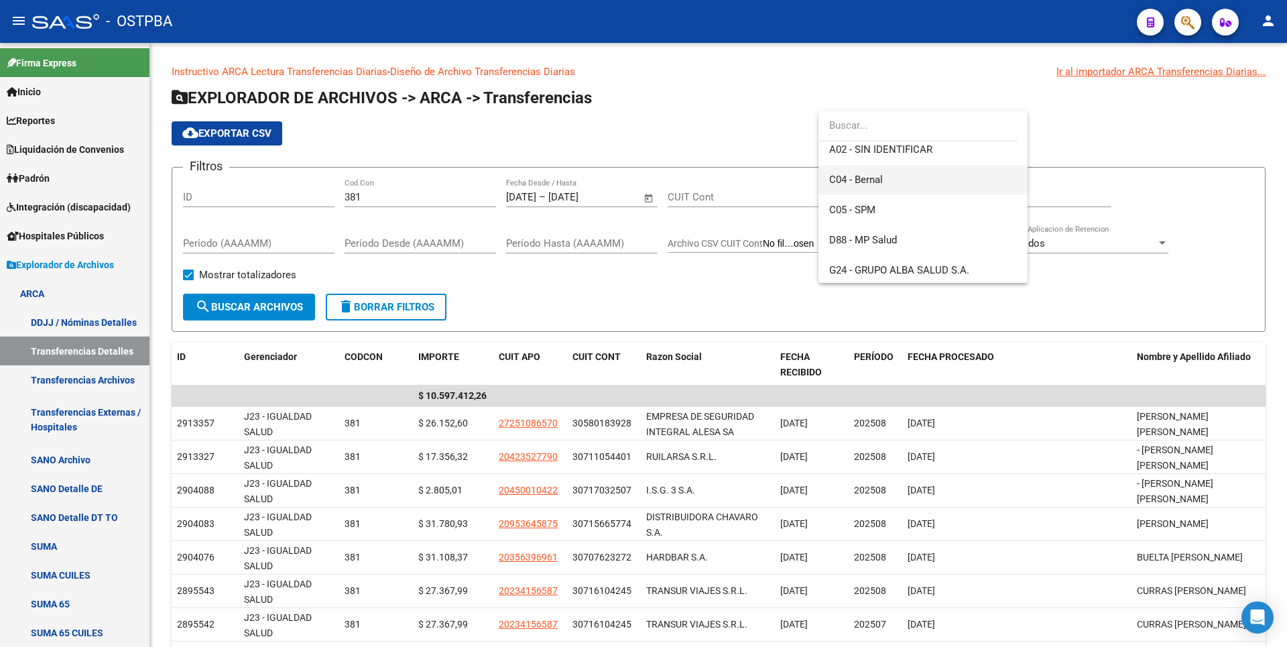
scroll to position [30, 0]
click at [887, 186] on span "A01 - PRENSA" at bounding box center [861, 186] width 64 height 12
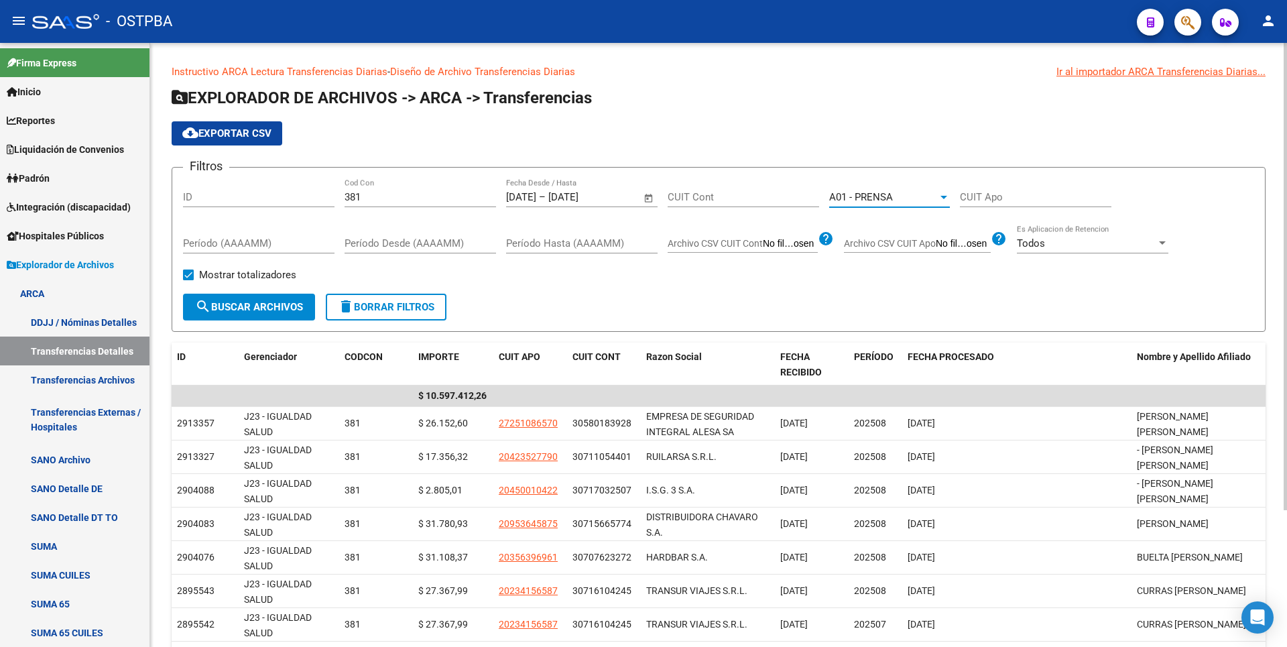
click at [290, 298] on button "search Buscar Archivos" at bounding box center [249, 307] width 132 height 27
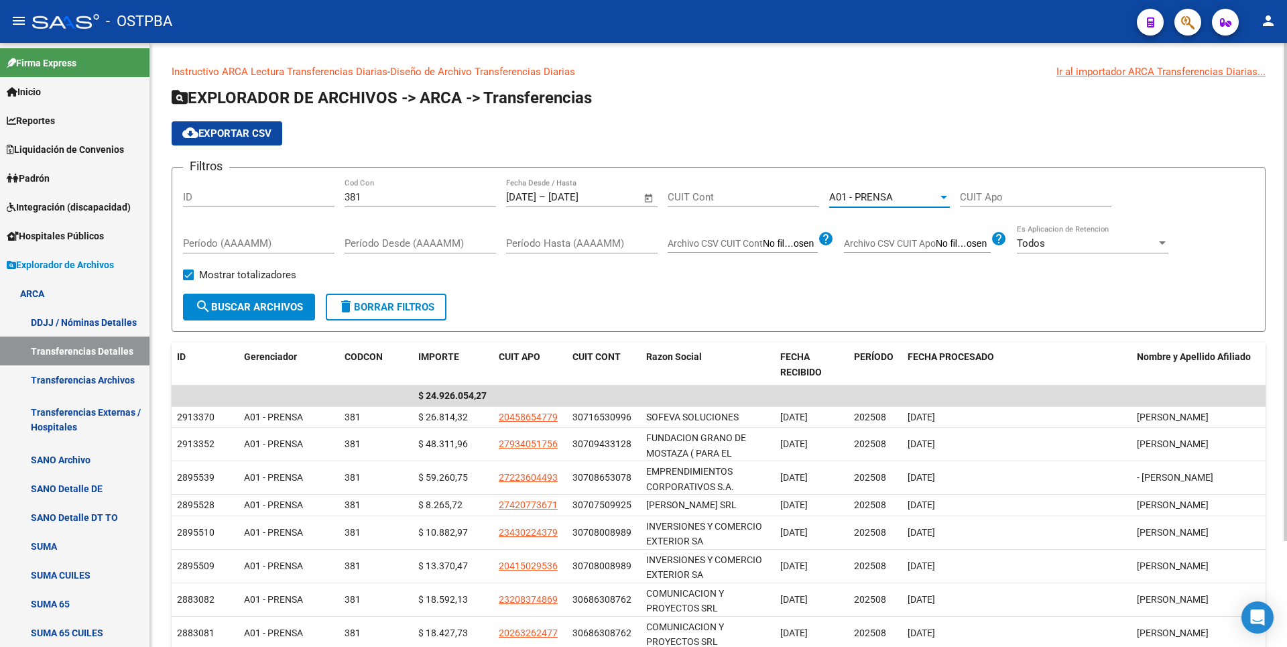
click at [945, 198] on div at bounding box center [943, 197] width 7 height 3
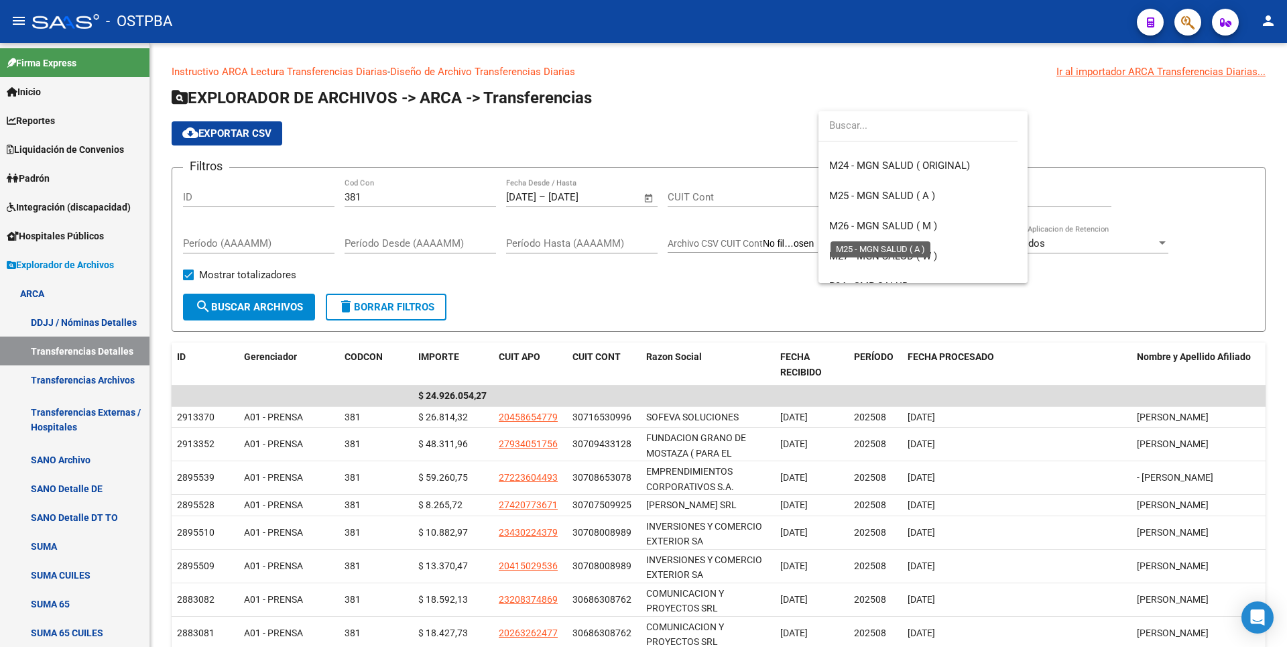
scroll to position [355, 0]
click at [872, 247] on span "P04 - SMP SALUD" at bounding box center [923, 254] width 188 height 30
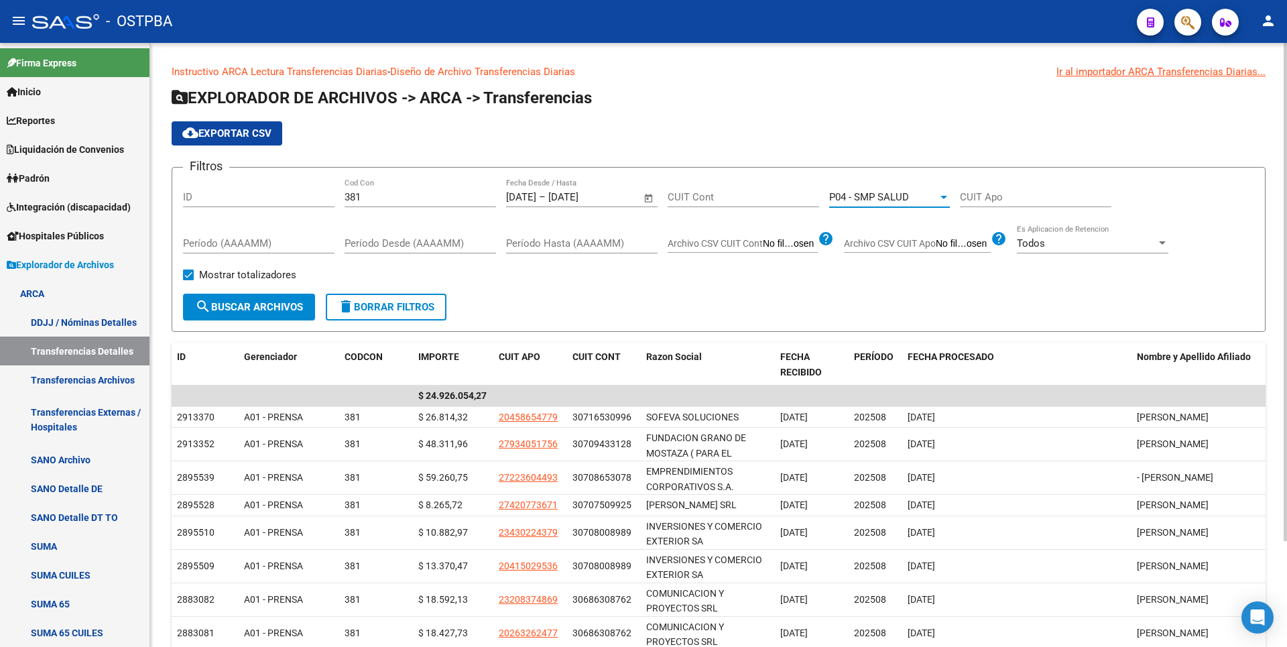
click at [288, 302] on span "search Buscar Archivos" at bounding box center [249, 307] width 108 height 12
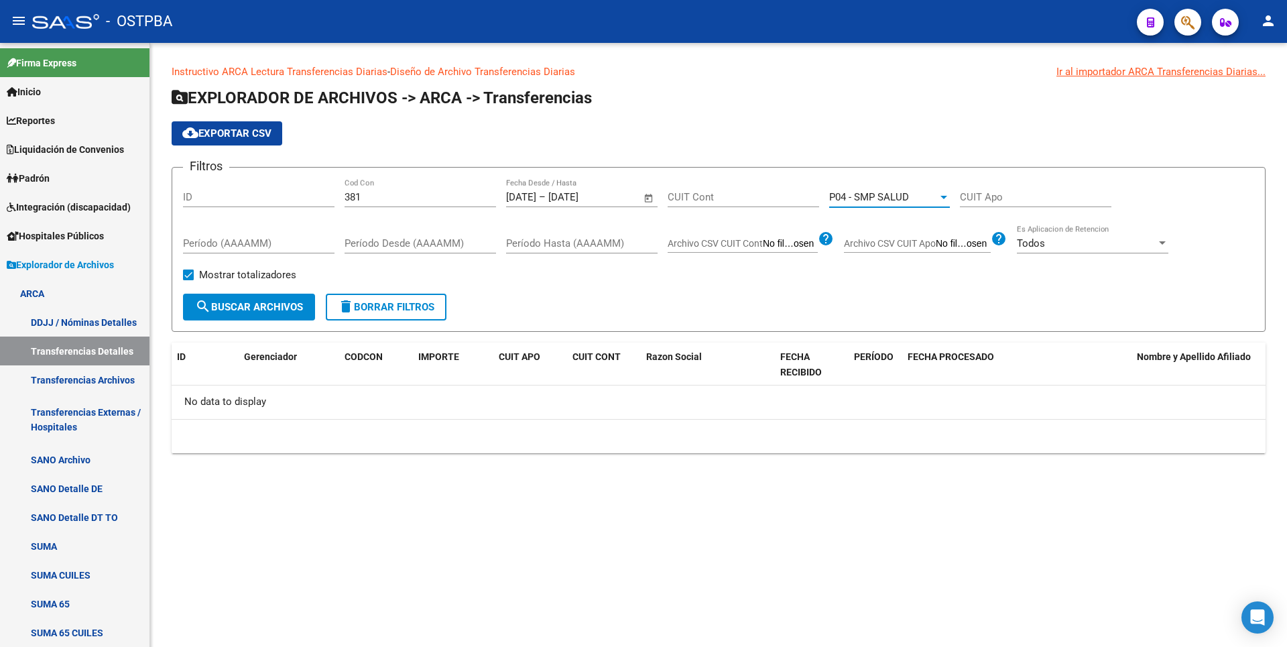
click at [942, 196] on div at bounding box center [943, 197] width 7 height 3
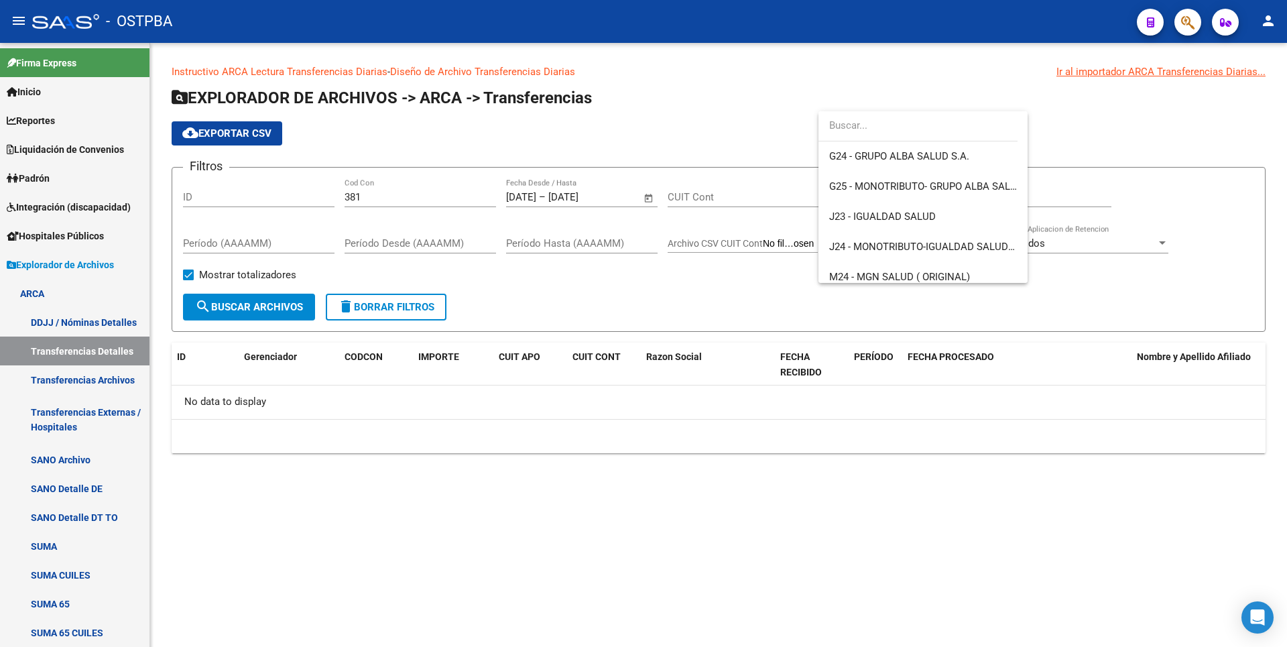
scroll to position [144, 0]
click at [890, 168] on span "C05 - SPM" at bounding box center [923, 163] width 188 height 30
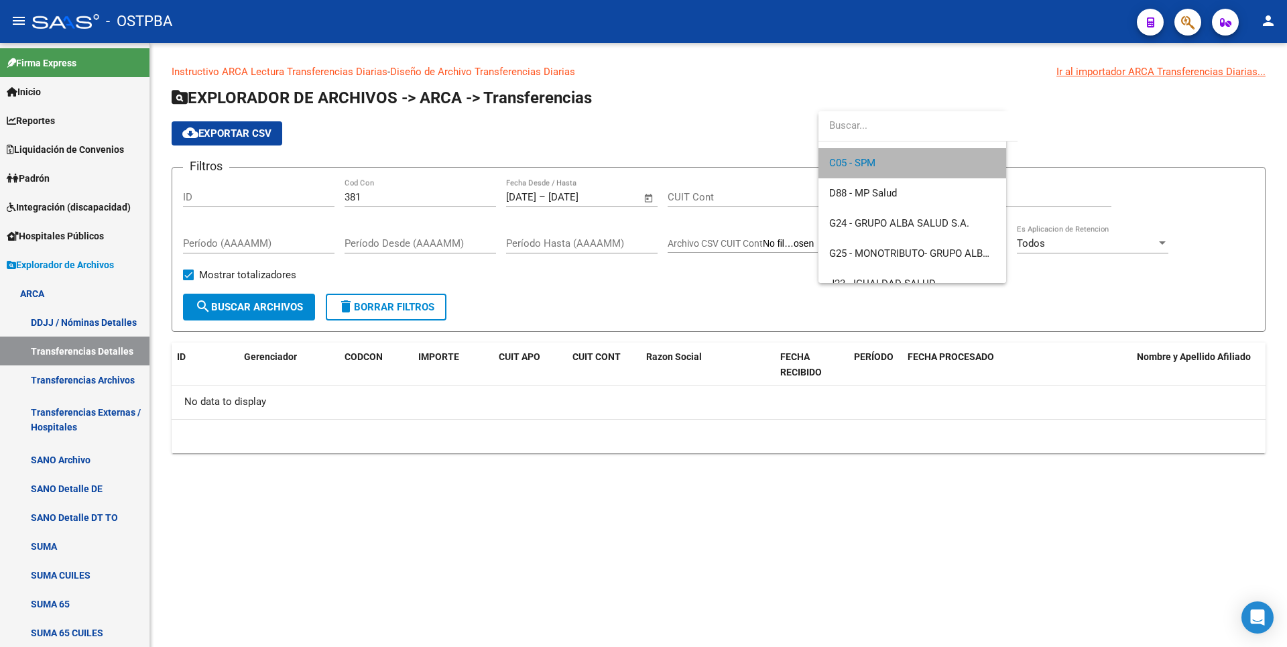
scroll to position [151, 0]
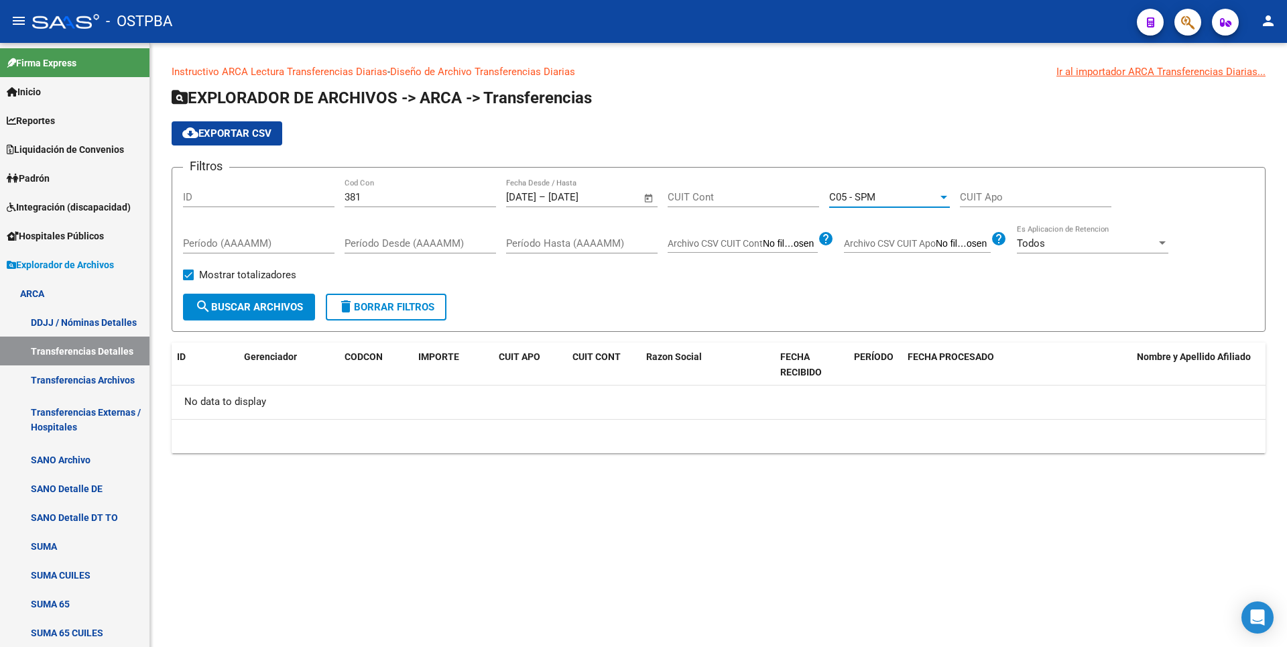
click at [262, 305] on span "search Buscar Archivos" at bounding box center [249, 307] width 108 height 12
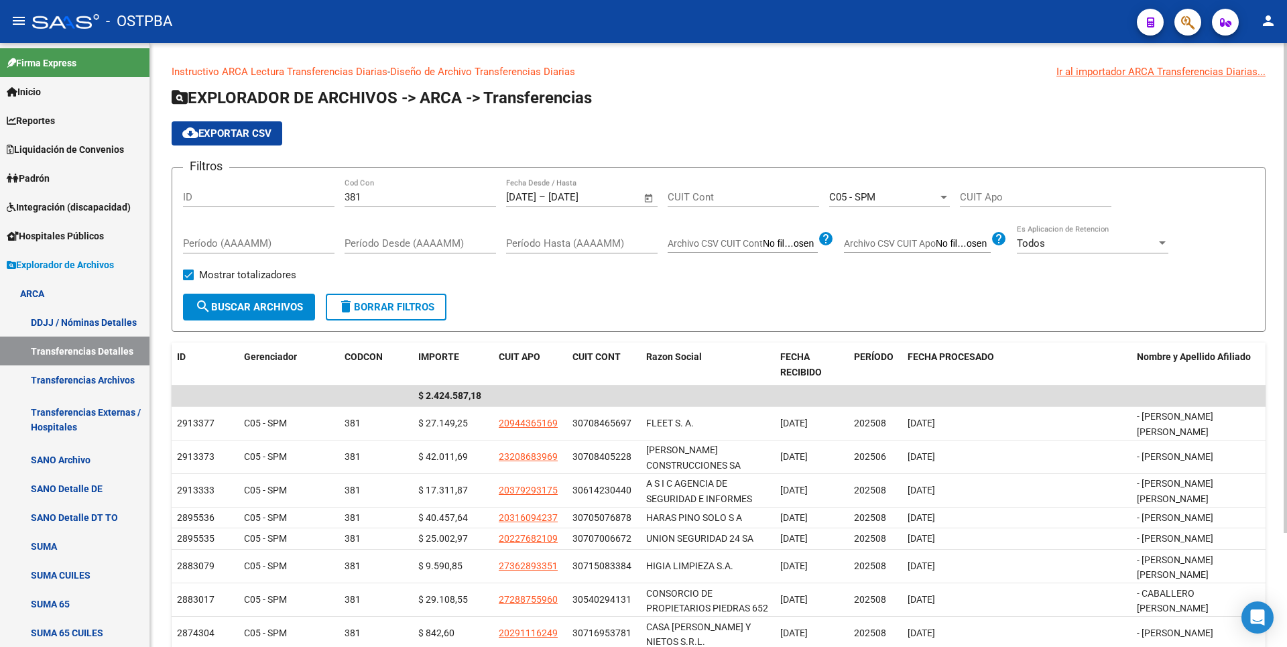
click at [649, 111] on app-list-header "EXPLORADOR DE ARCHIVOS -> ARCA -> Transferencias cloud_download Exportar CSV Fi…" at bounding box center [719, 209] width 1094 height 245
drag, startPoint x: 54, startPoint y: 125, endPoint x: 60, endPoint y: 120, distance: 7.6
click at [54, 125] on span "Reportes" at bounding box center [31, 120] width 48 height 15
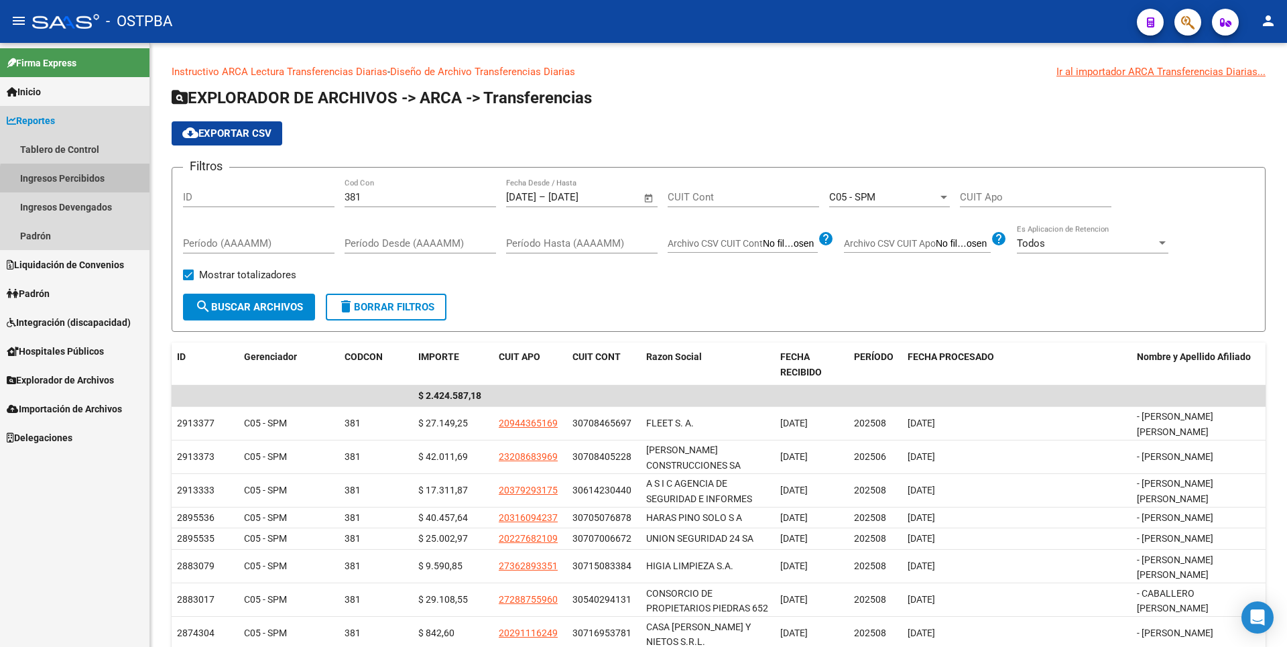
click at [97, 182] on link "Ingresos Percibidos" at bounding box center [74, 178] width 149 height 29
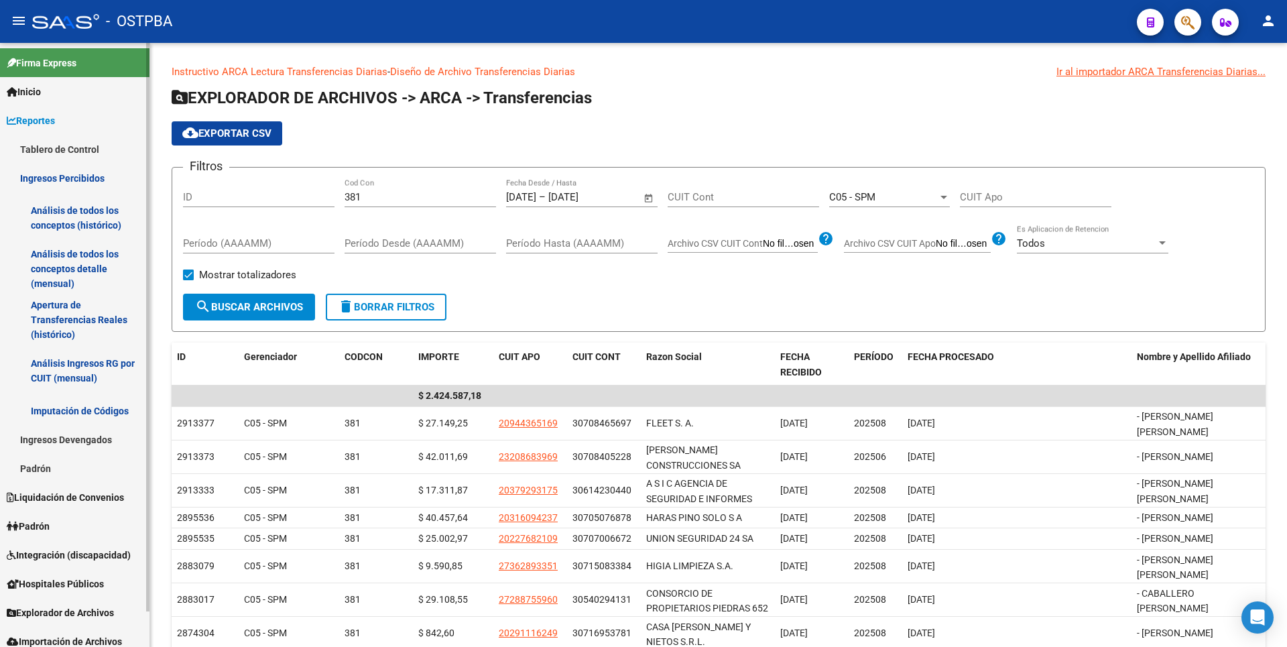
click at [84, 284] on link "Análisis de todos los conceptos detalle (mensual)" at bounding box center [74, 268] width 149 height 51
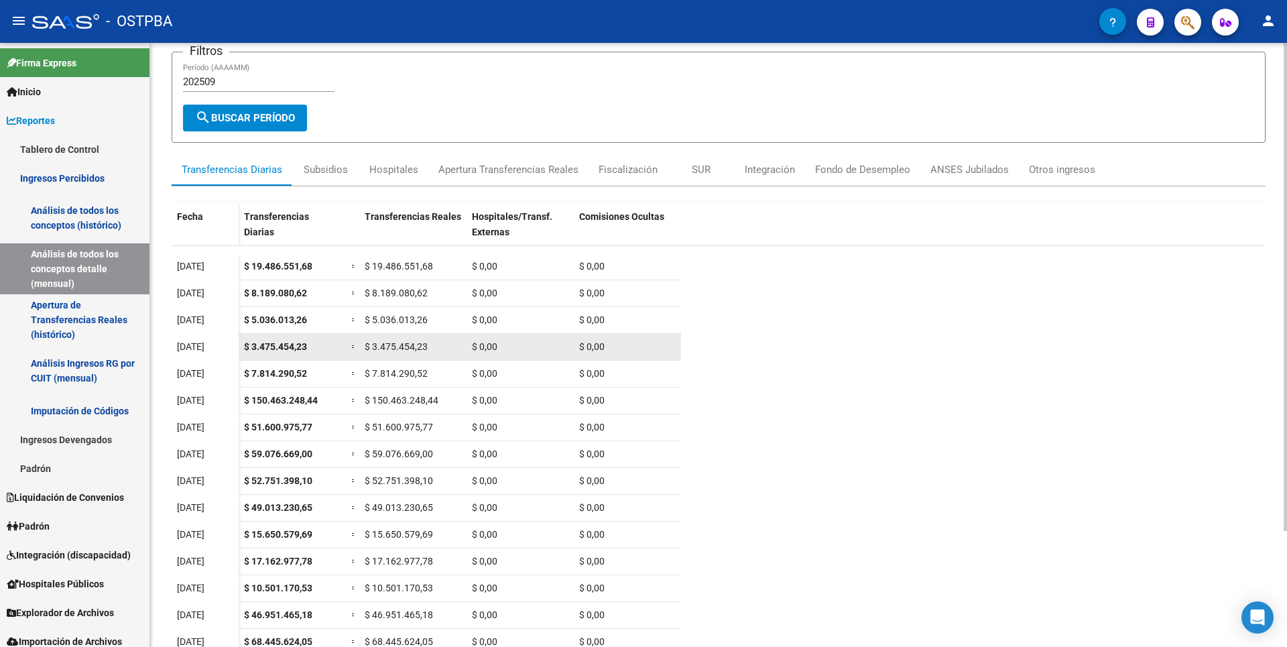
scroll to position [143, 0]
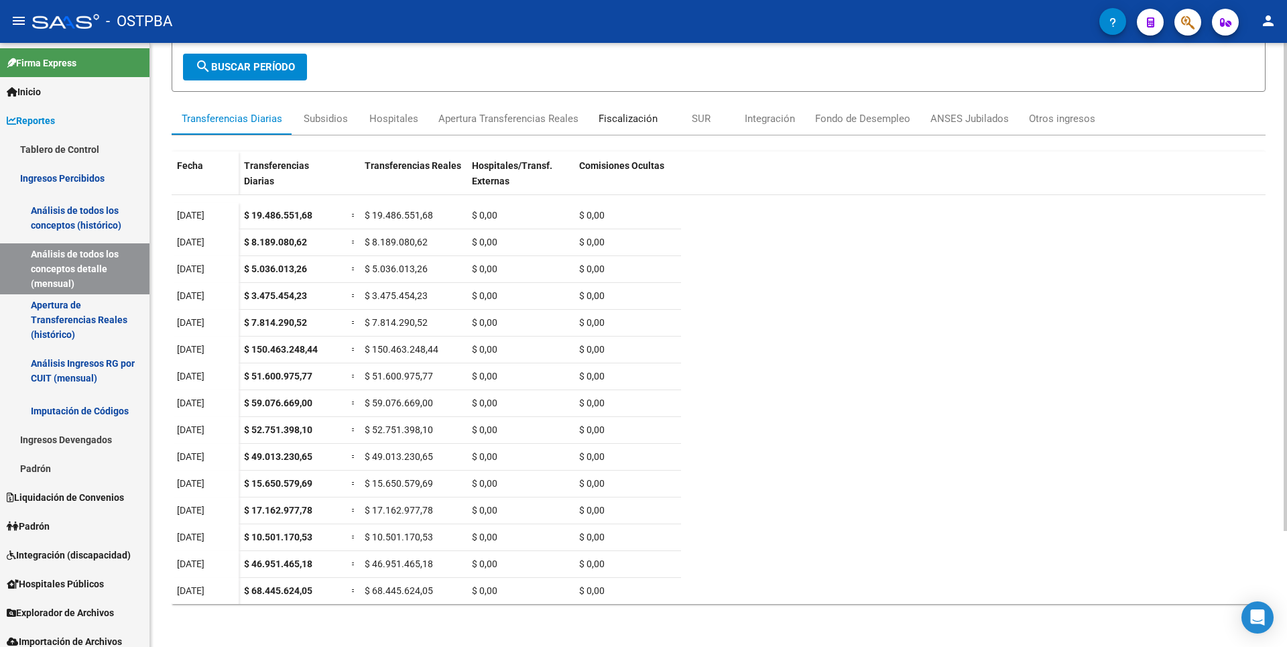
click at [637, 127] on div "Fiscalización" at bounding box center [627, 119] width 79 height 32
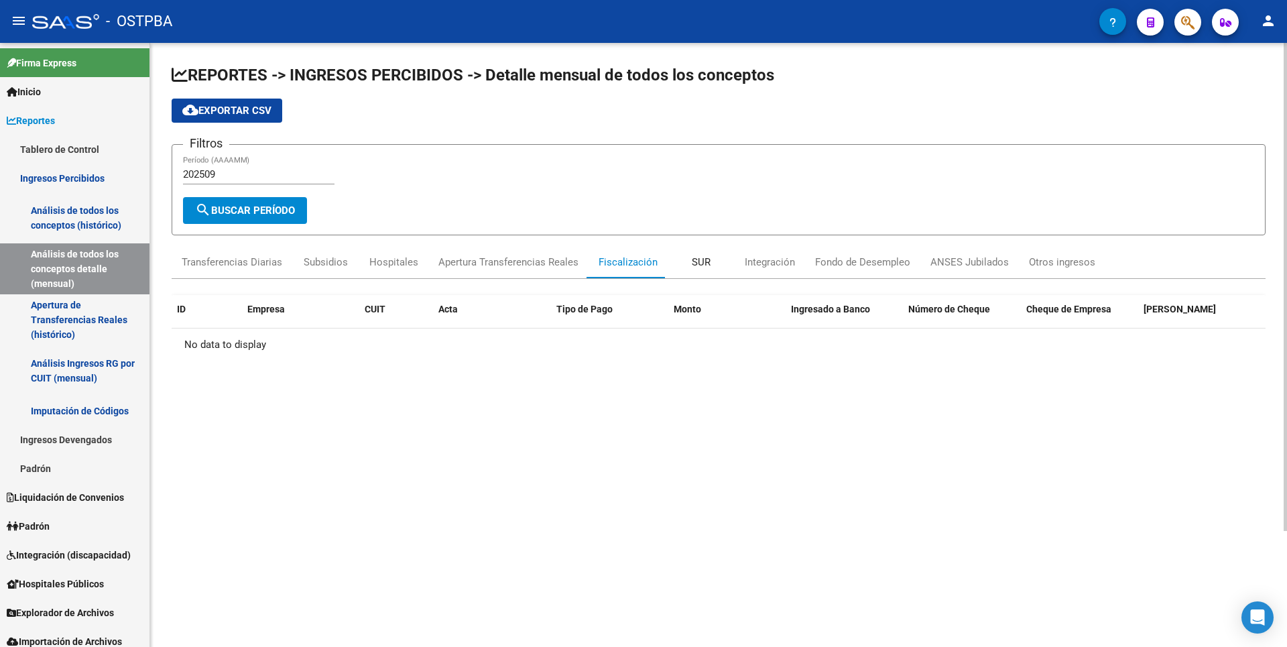
click at [700, 262] on div "SUR" at bounding box center [701, 262] width 19 height 15
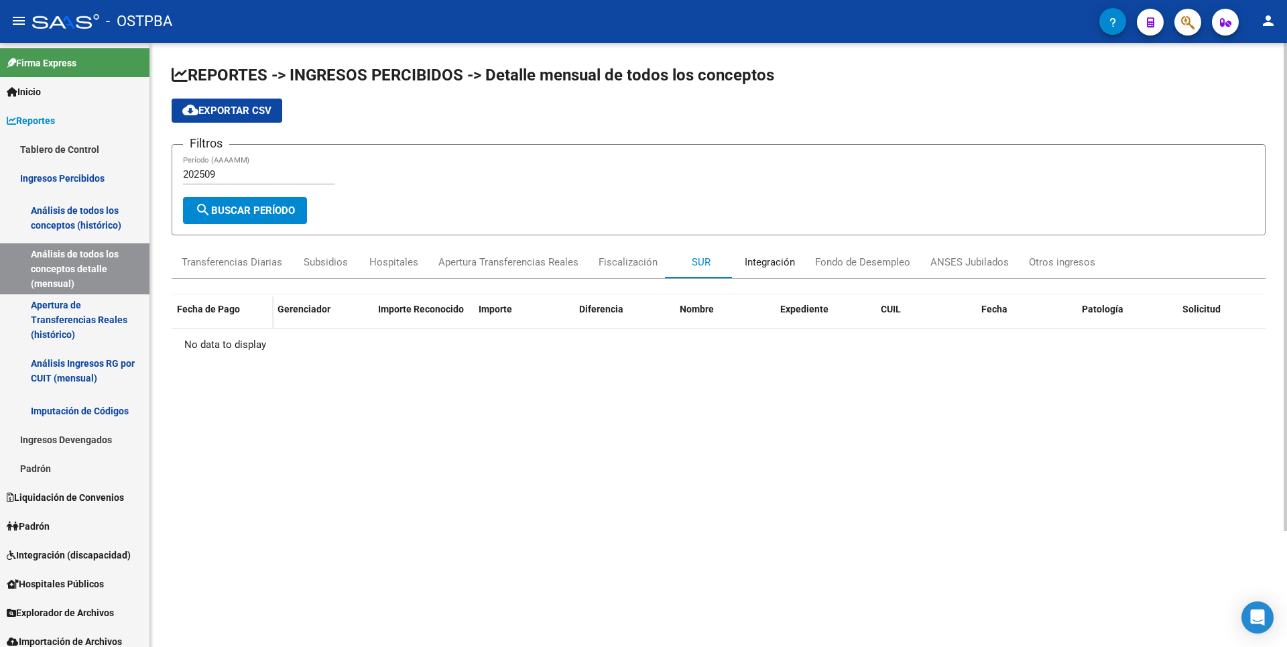
click at [771, 261] on div "Integración" at bounding box center [770, 262] width 50 height 15
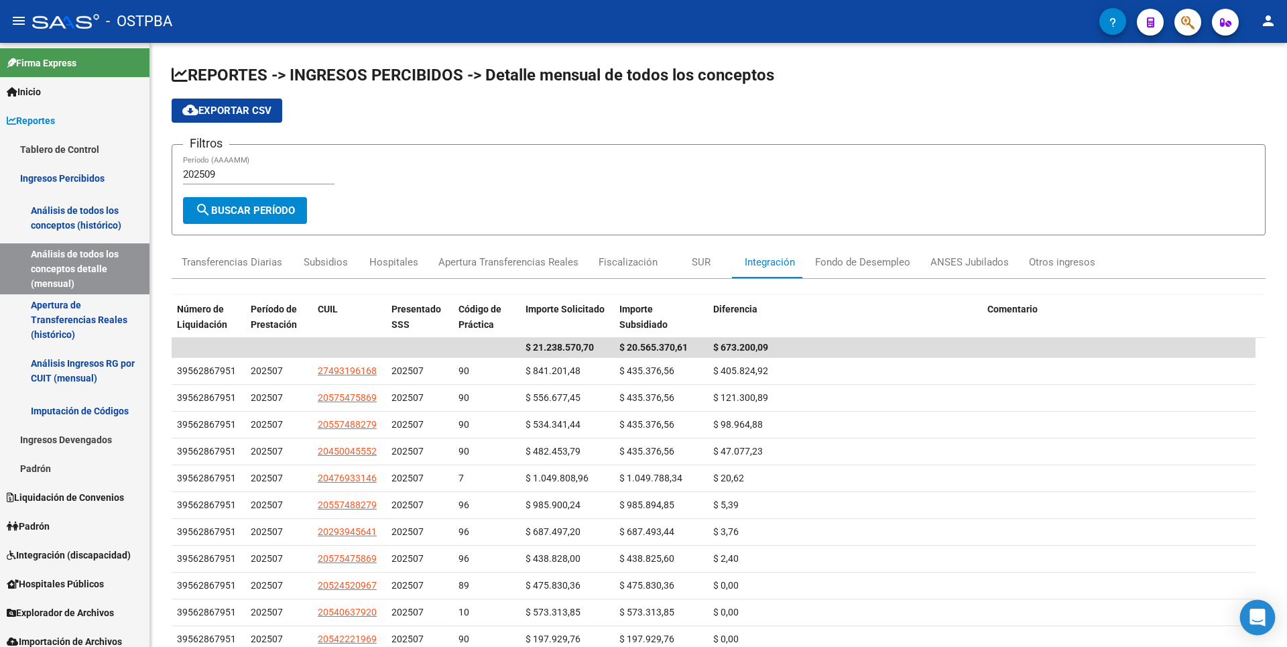
click at [1261, 623] on icon "Open Intercom Messenger" at bounding box center [1256, 617] width 15 height 17
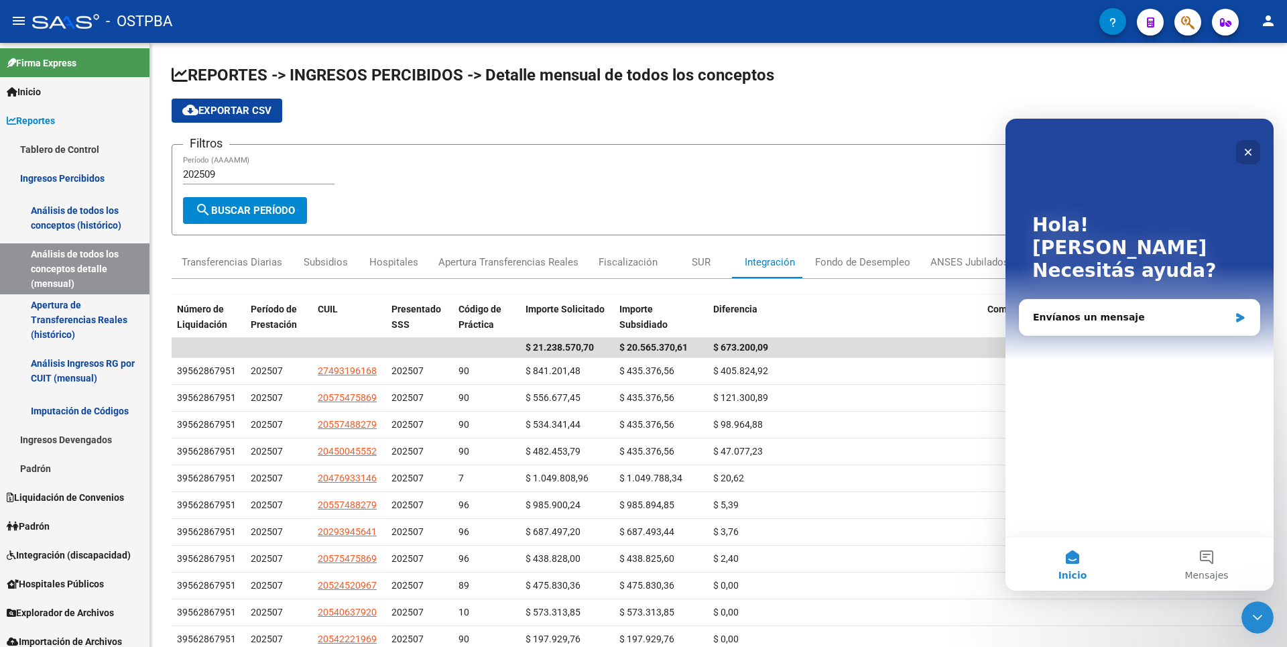
click at [1249, 147] on icon "Cerrar" at bounding box center [1248, 152] width 11 height 11
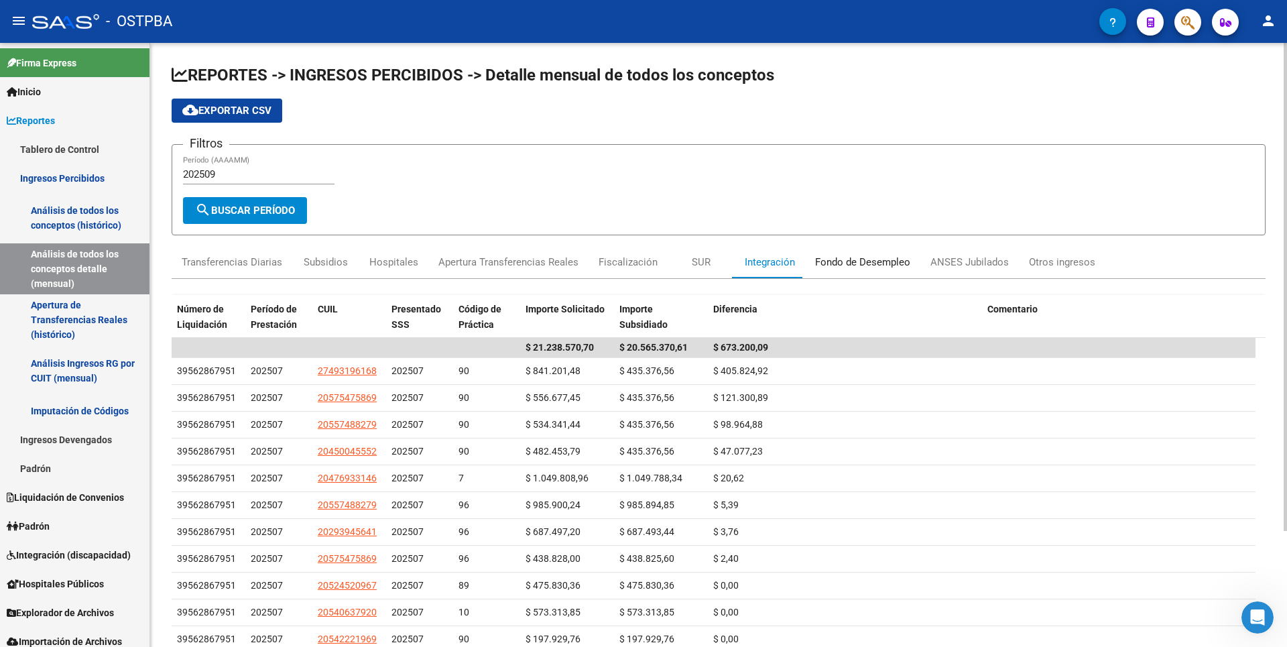
click at [868, 253] on div "Fondo de Desempleo" at bounding box center [862, 262] width 115 height 32
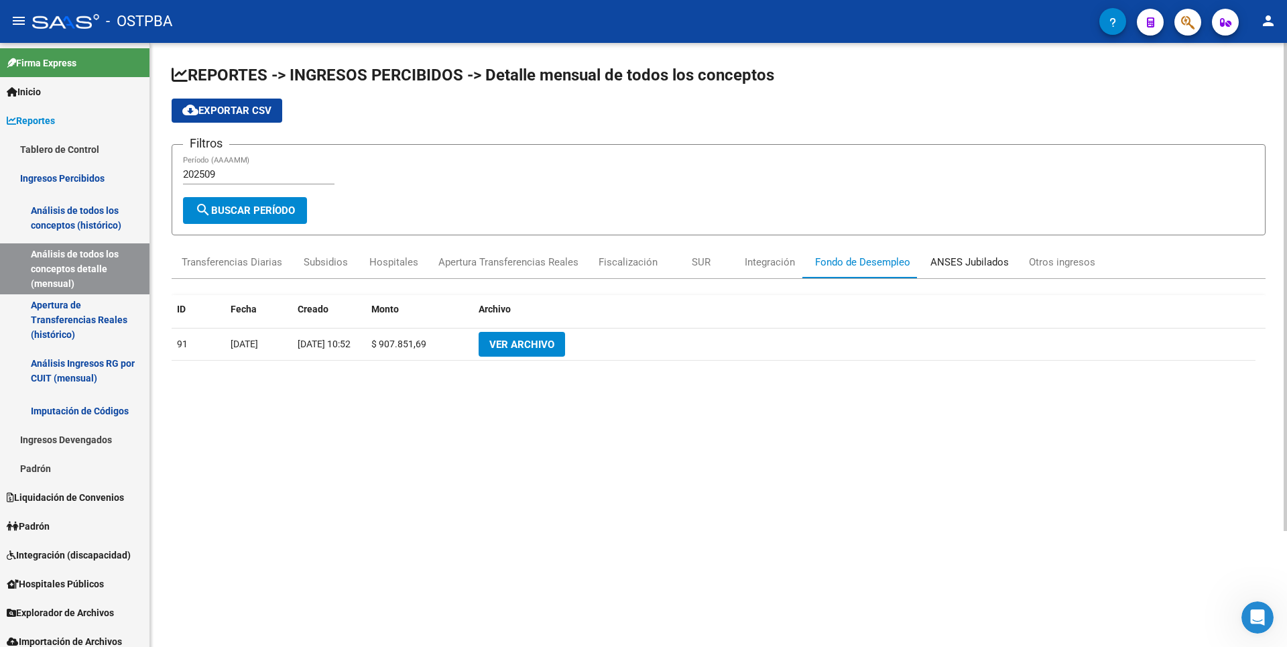
click at [964, 257] on div "ANSES Jubilados" at bounding box center [969, 262] width 78 height 15
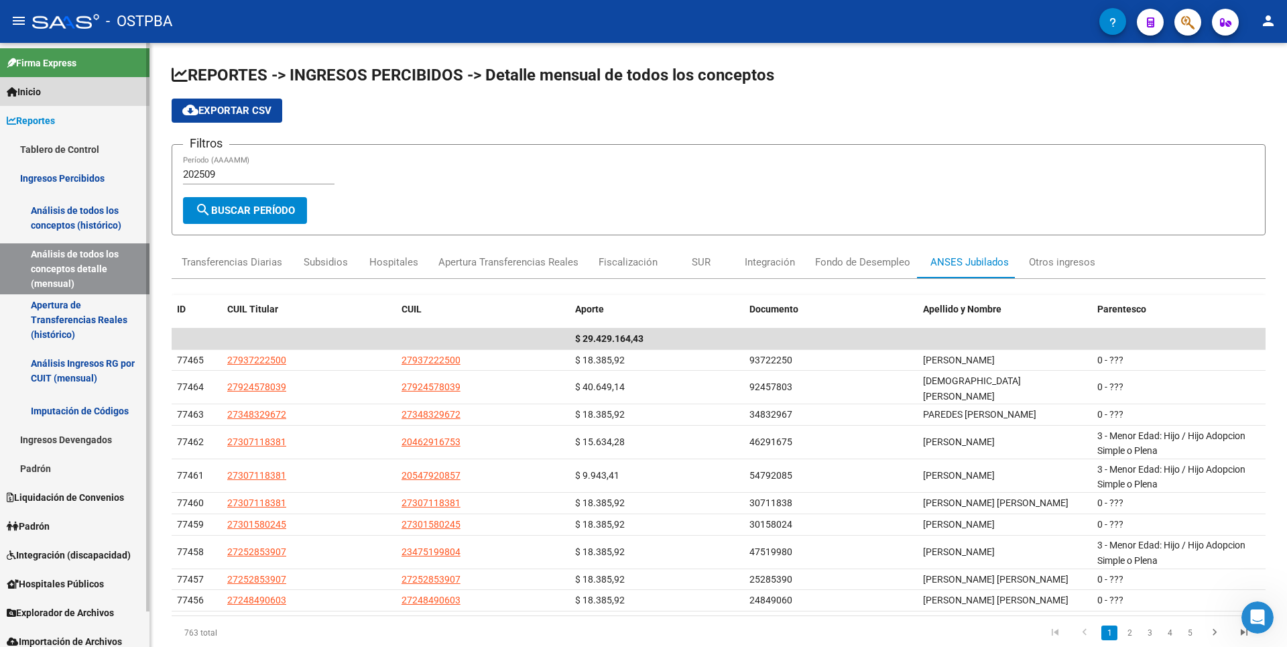
click at [54, 90] on link "Inicio" at bounding box center [74, 91] width 149 height 29
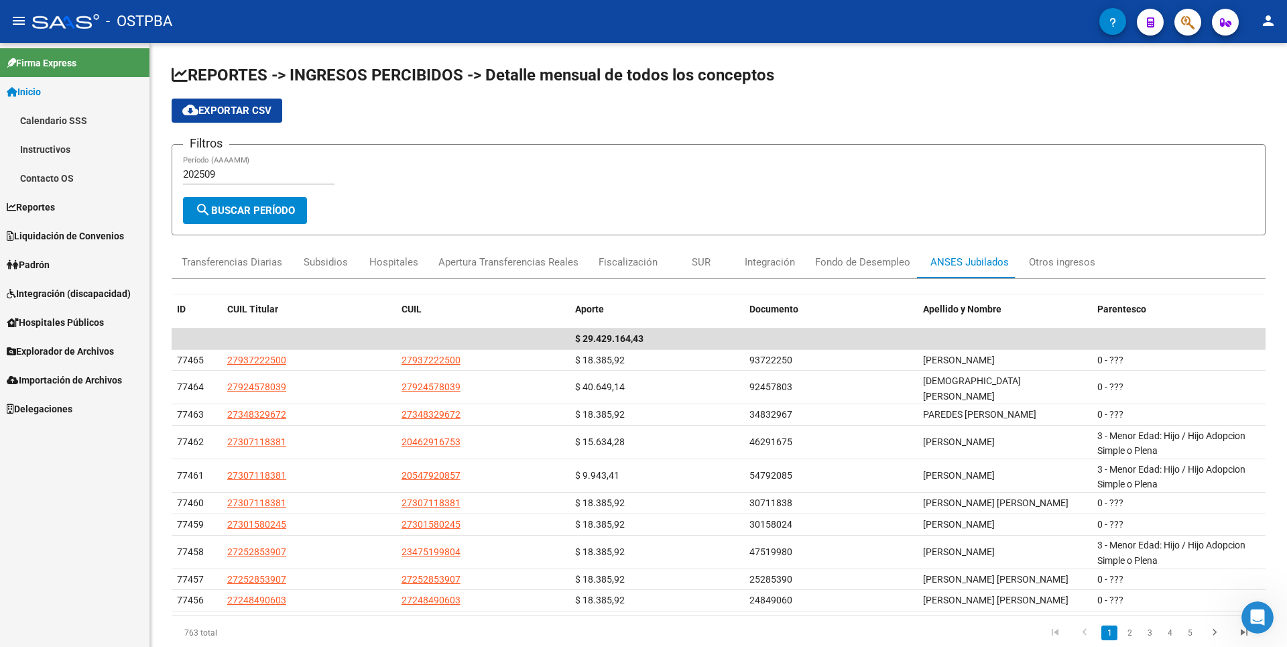
click at [64, 148] on link "Instructivos" at bounding box center [74, 149] width 149 height 29
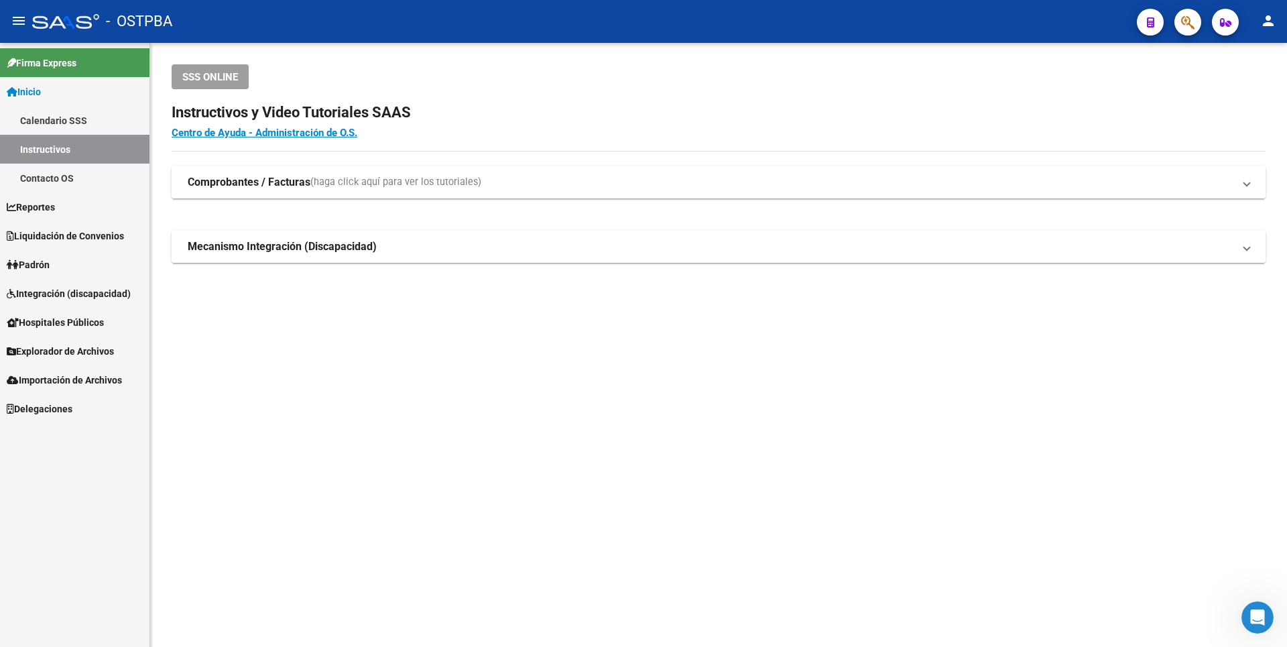
click at [318, 124] on h2 "Instructivos y Video Tutoriales SAAS" at bounding box center [719, 112] width 1094 height 25
click at [320, 131] on link "Centro de Ayuda - Administración de O.S." at bounding box center [265, 133] width 186 height 12
click at [59, 260] on link "Padrón" at bounding box center [74, 264] width 149 height 29
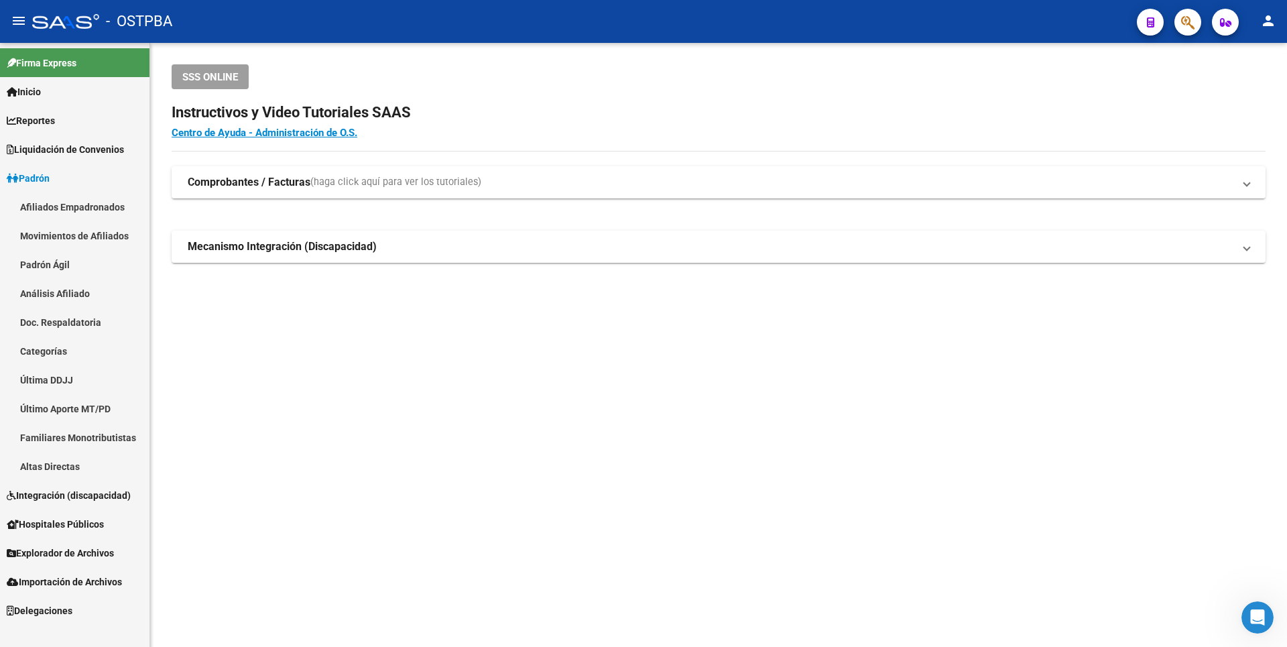
click at [66, 548] on span "Explorador de Archivos" at bounding box center [60, 553] width 107 height 15
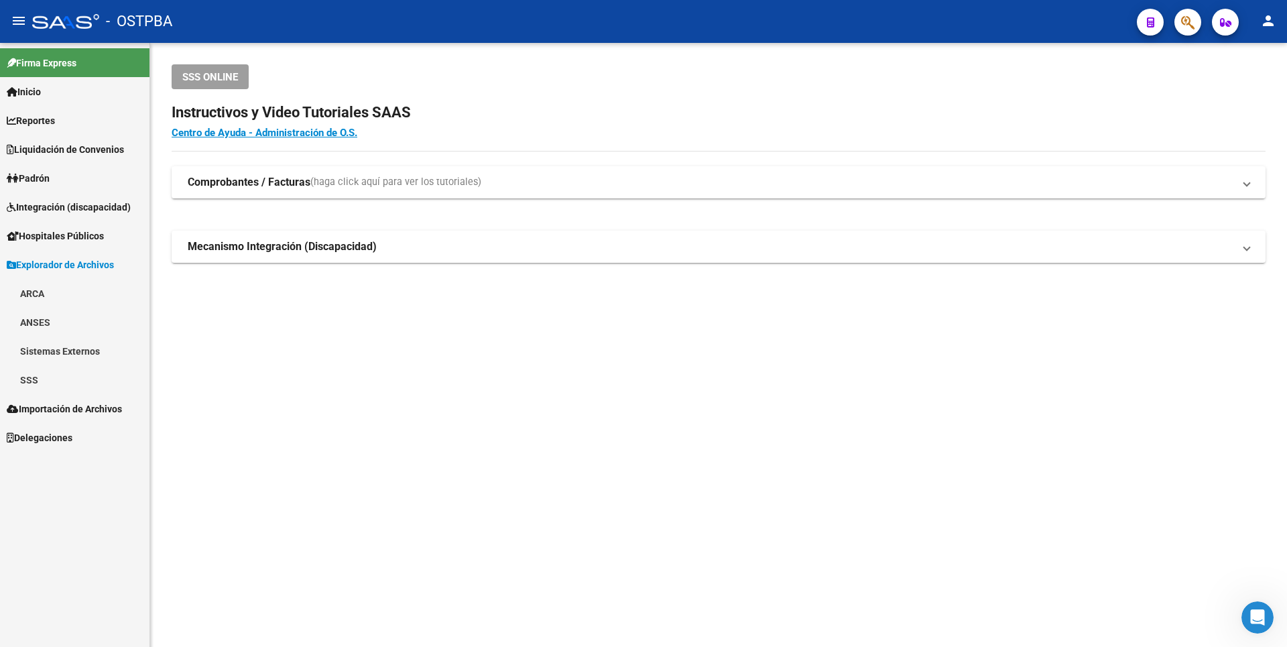
click at [49, 371] on link "SSS" at bounding box center [74, 379] width 149 height 29
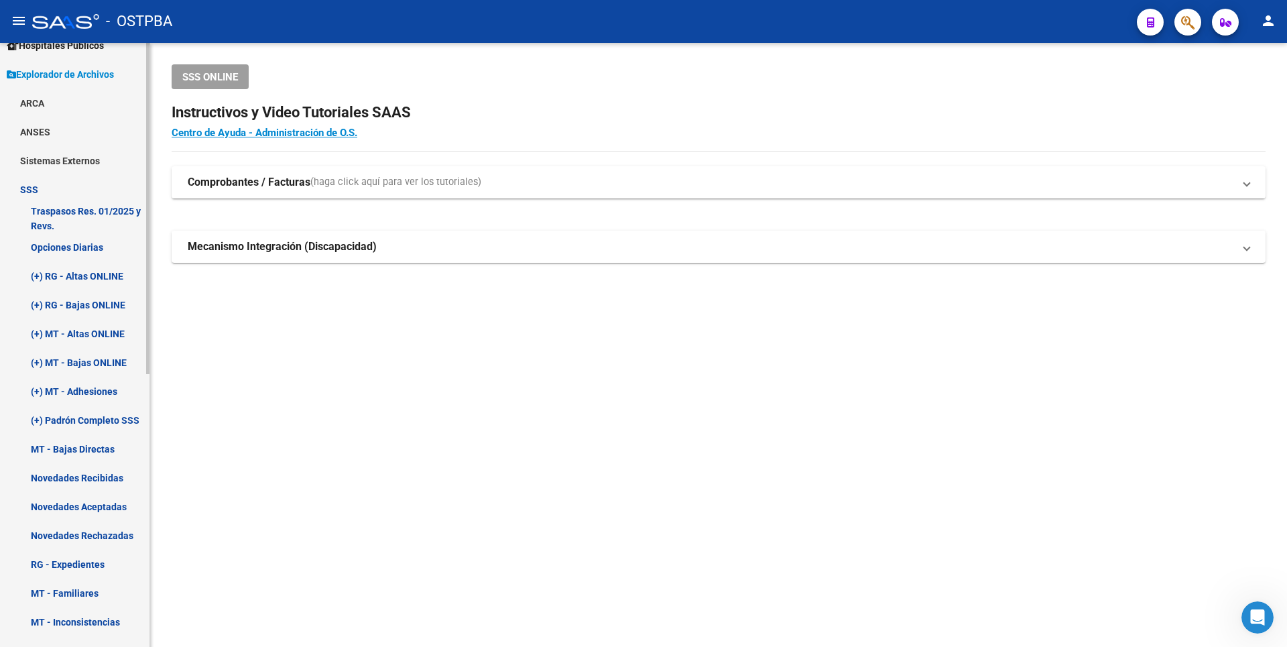
scroll to position [201, 0]
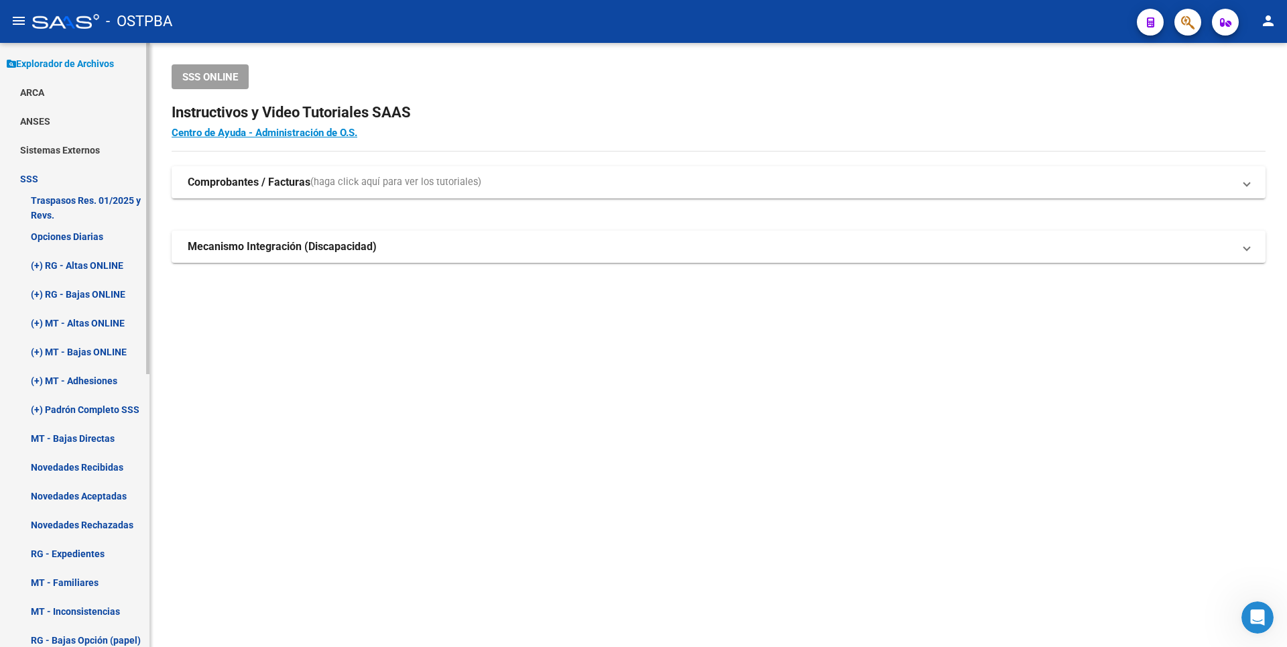
click at [97, 240] on link "Opciones Diarias" at bounding box center [74, 236] width 149 height 29
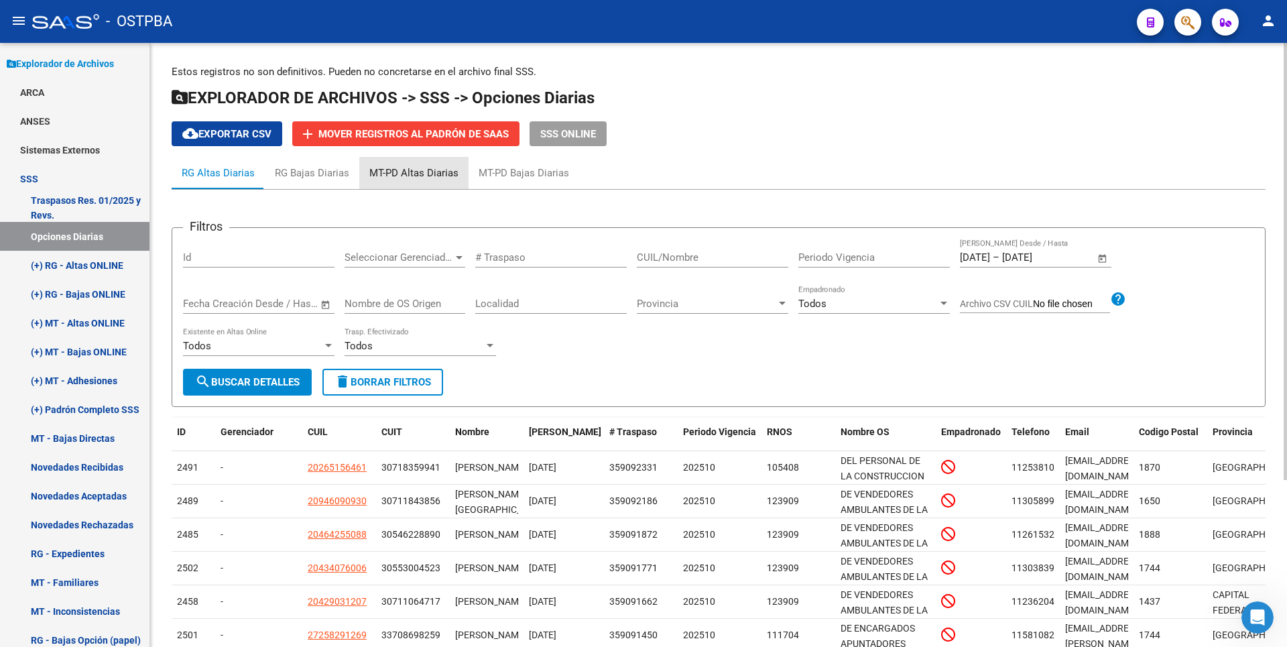
click at [413, 174] on div "MT-PD Altas Diarias" at bounding box center [413, 173] width 89 height 15
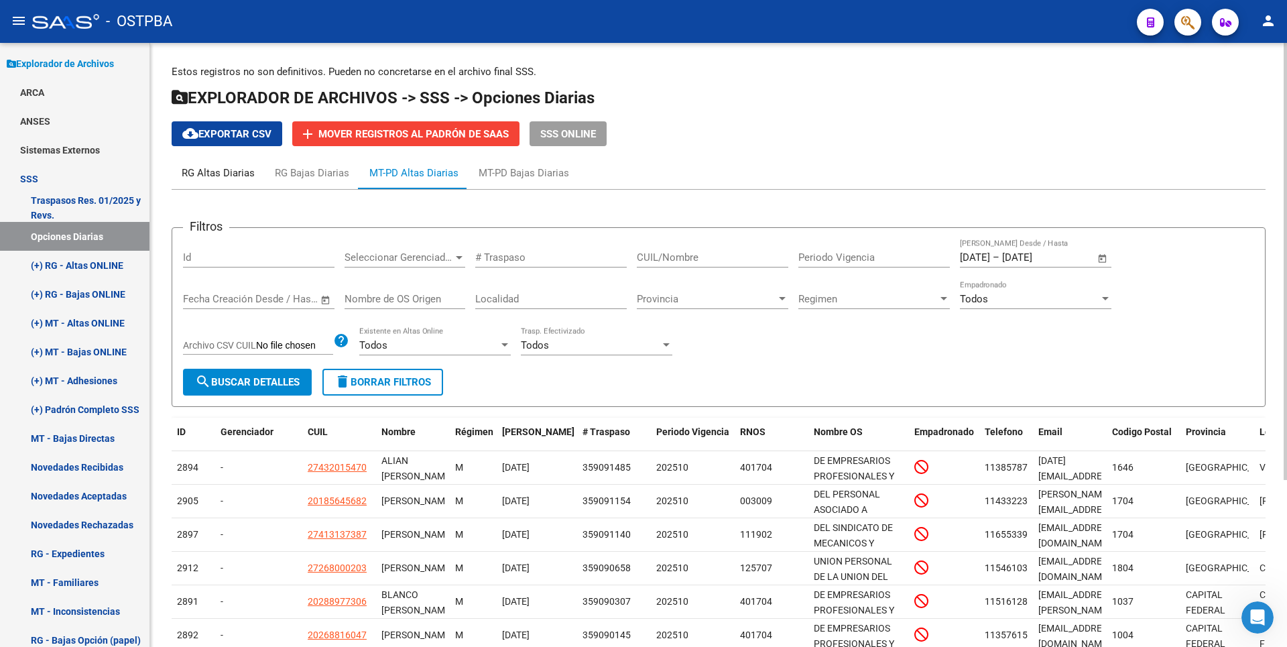
click at [225, 174] on div "RG Altas Diarias" at bounding box center [218, 173] width 73 height 15
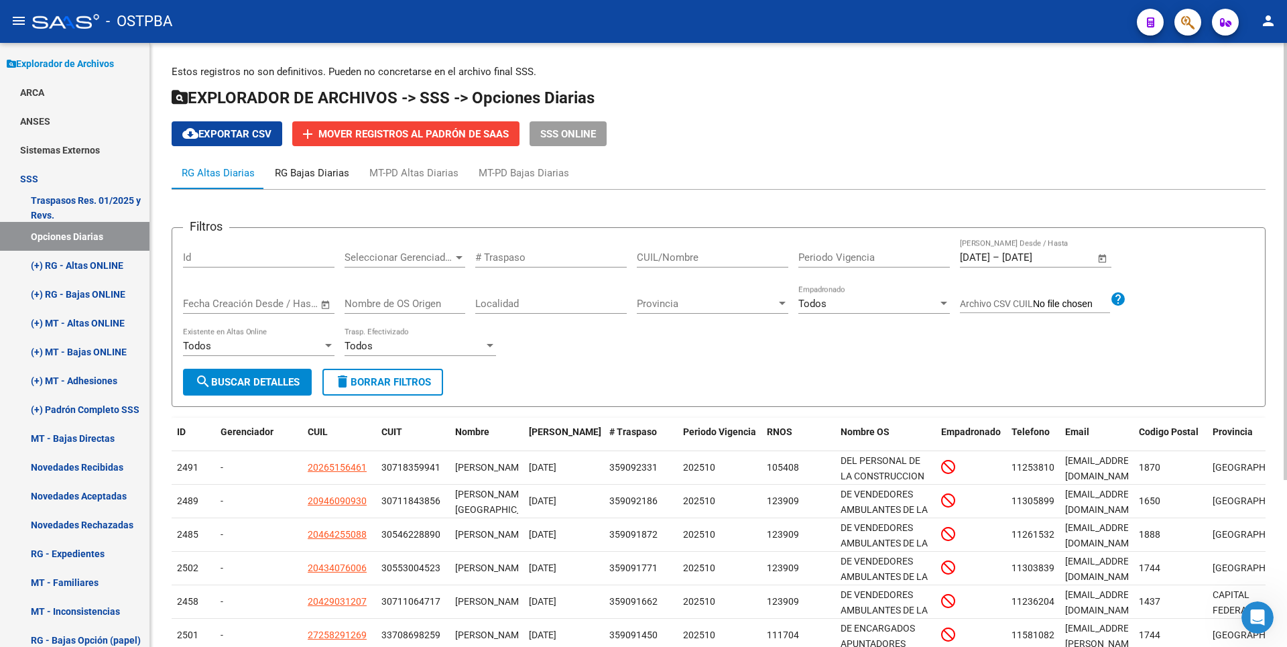
click at [310, 177] on div "RG Bajas Diarias" at bounding box center [312, 173] width 74 height 15
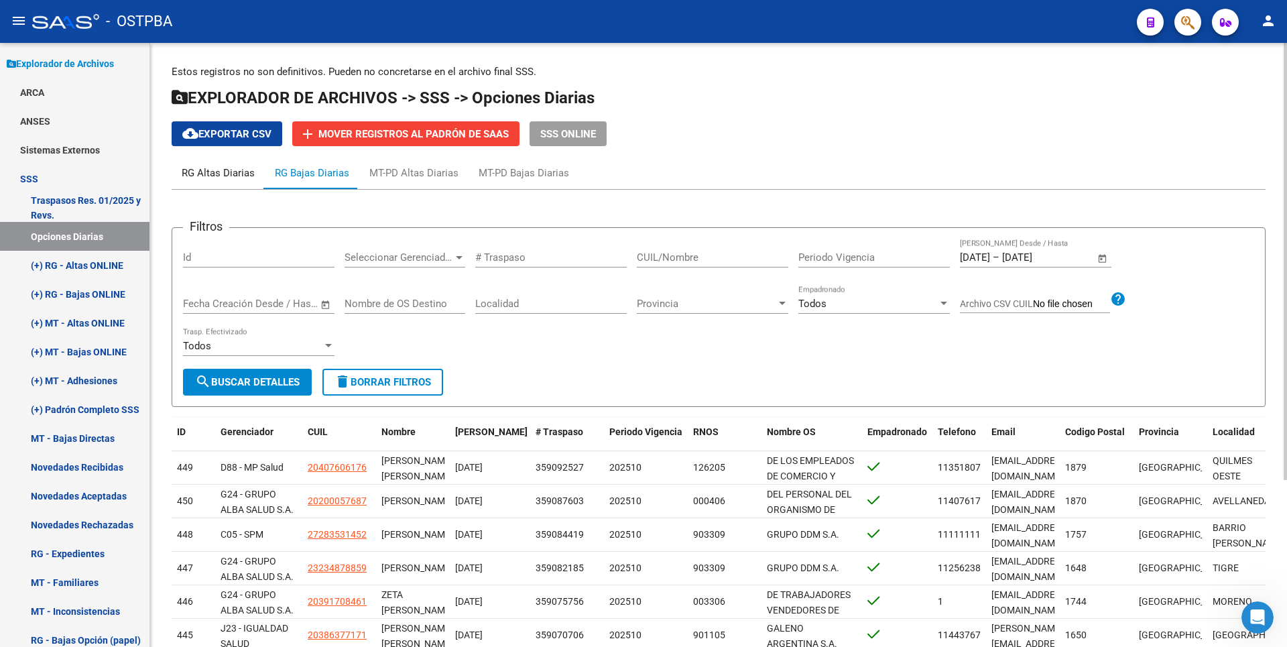
click at [212, 172] on div "RG Altas Diarias" at bounding box center [218, 173] width 73 height 15
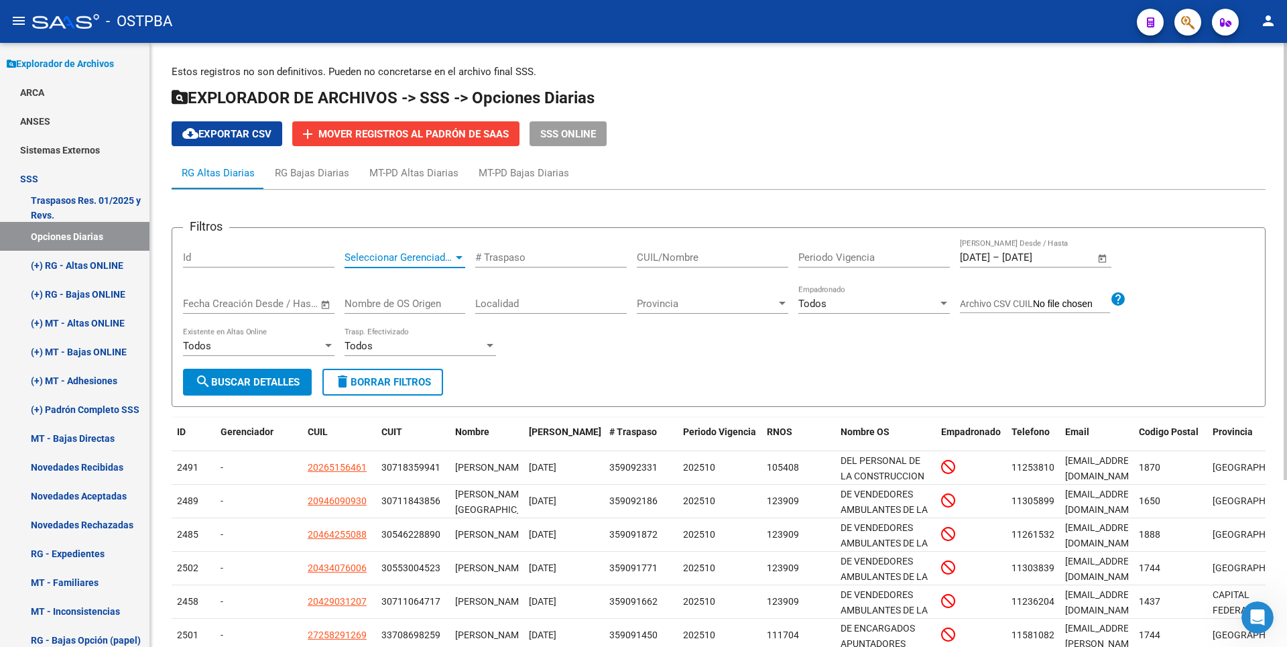
click at [458, 258] on div at bounding box center [459, 257] width 7 height 3
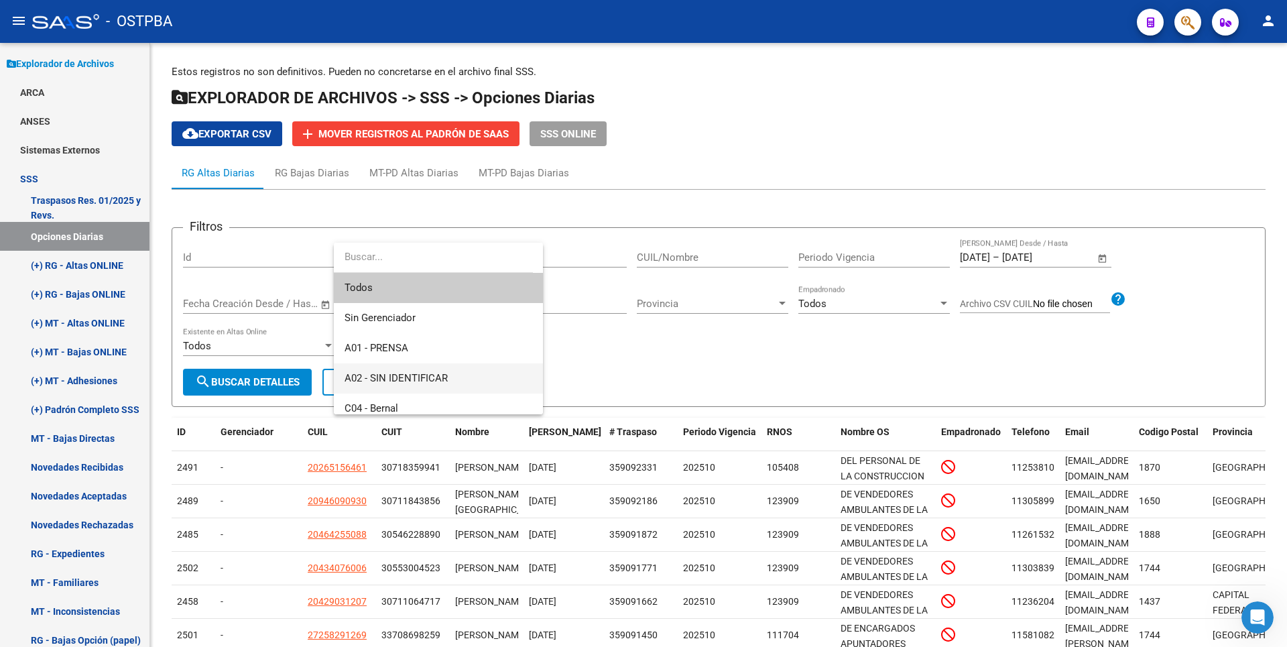
scroll to position [134, 0]
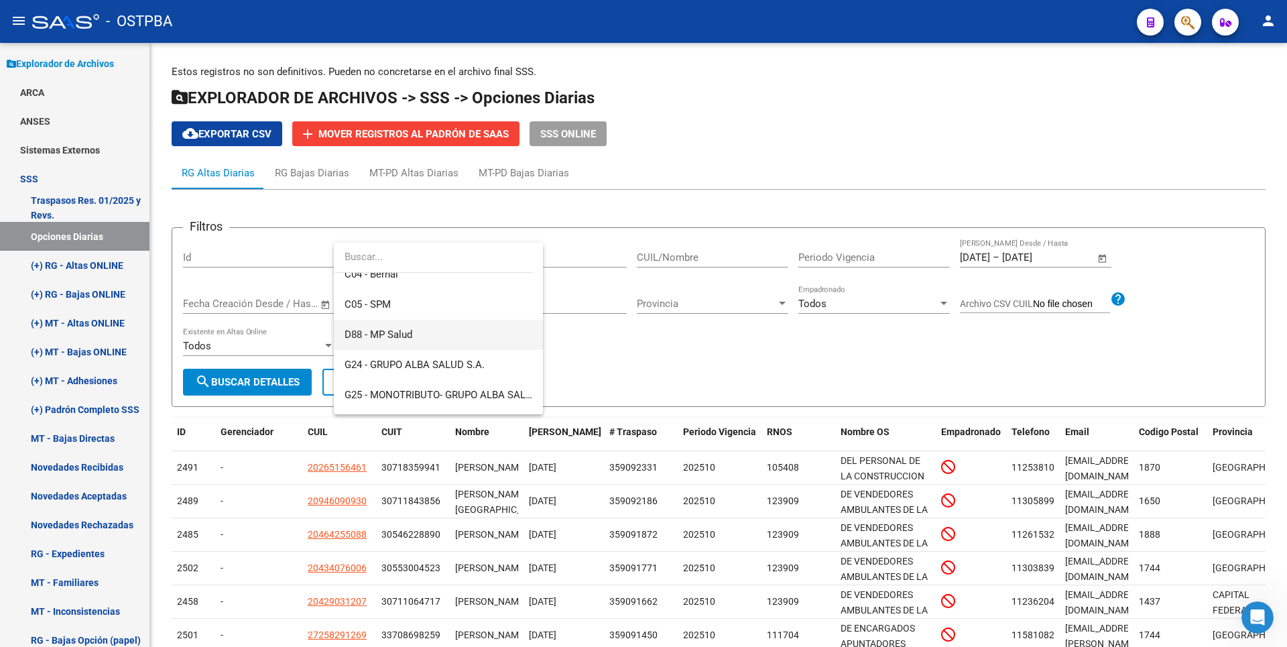
click at [429, 331] on span "D88 - MP Salud" at bounding box center [438, 335] width 188 height 30
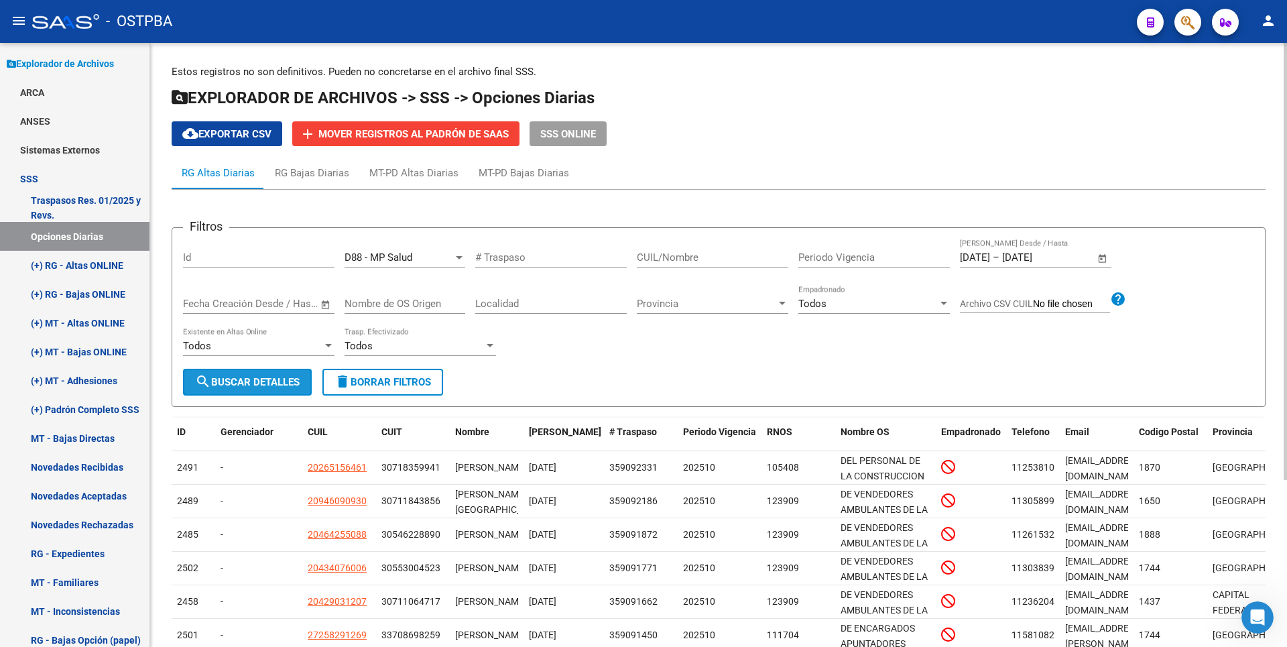
click at [214, 387] on span "search Buscar Detalles" at bounding box center [247, 382] width 105 height 12
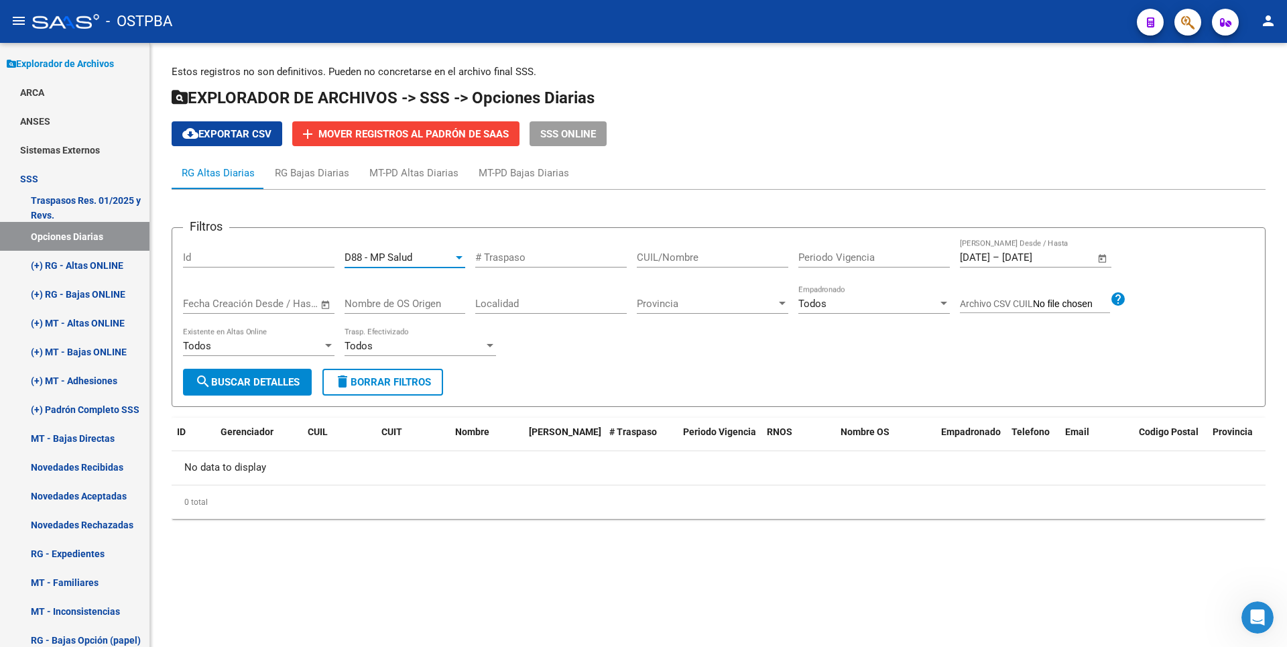
click at [460, 258] on div at bounding box center [459, 257] width 7 height 3
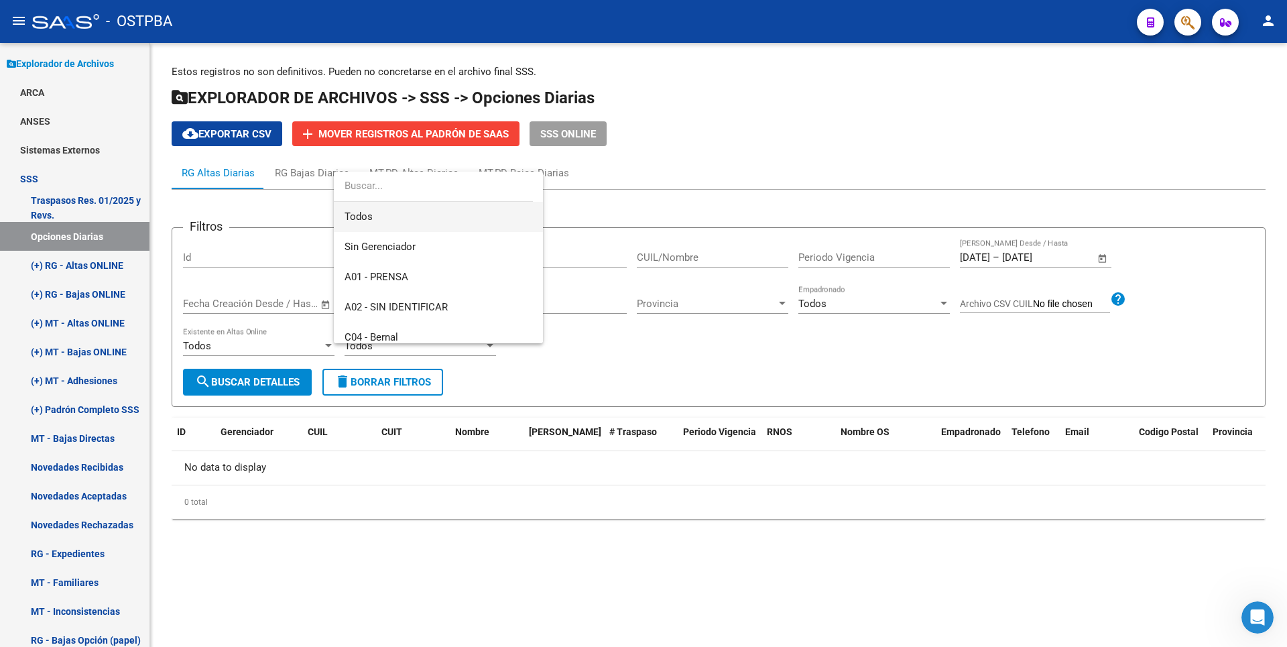
click at [373, 223] on span "Todos" at bounding box center [438, 217] width 188 height 30
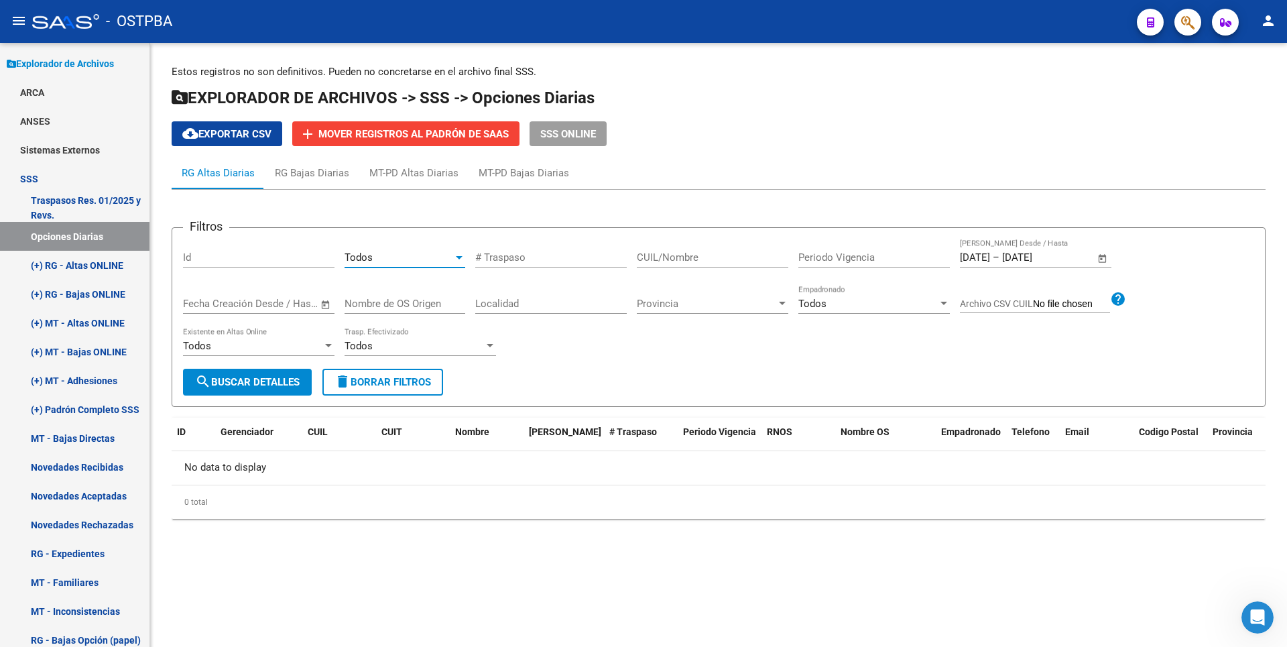
click at [249, 376] on span "search Buscar Detalles" at bounding box center [247, 382] width 105 height 12
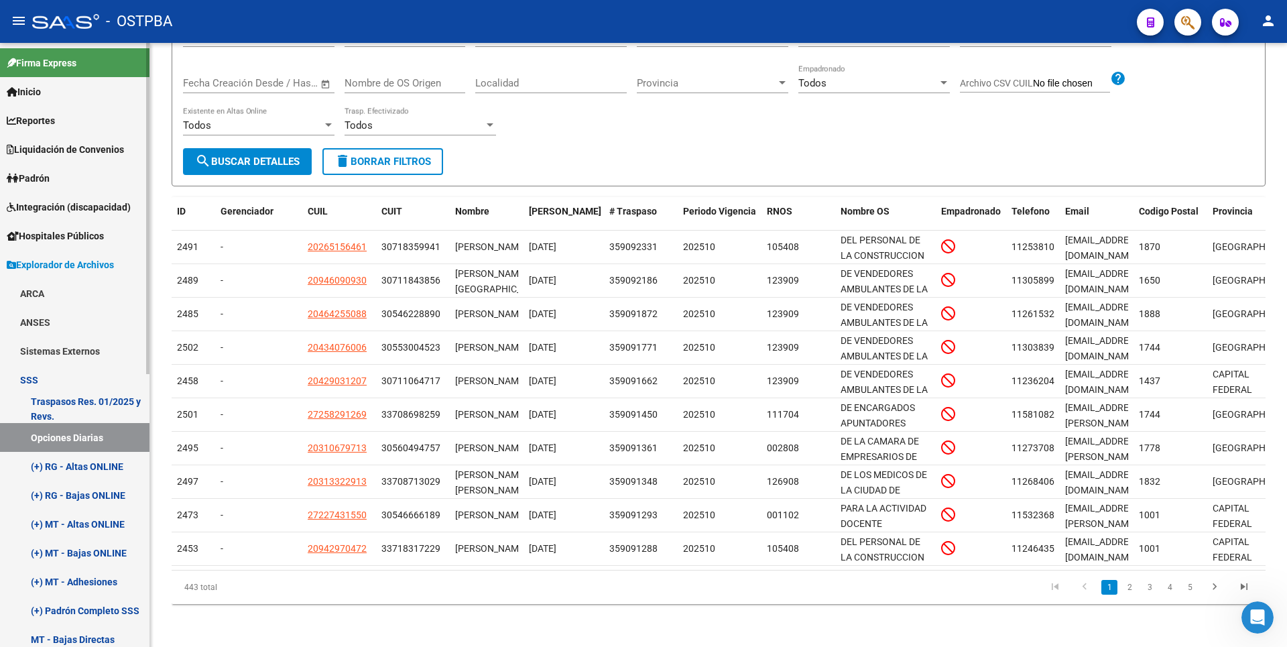
click at [50, 180] on span "Padrón" at bounding box center [28, 178] width 43 height 15
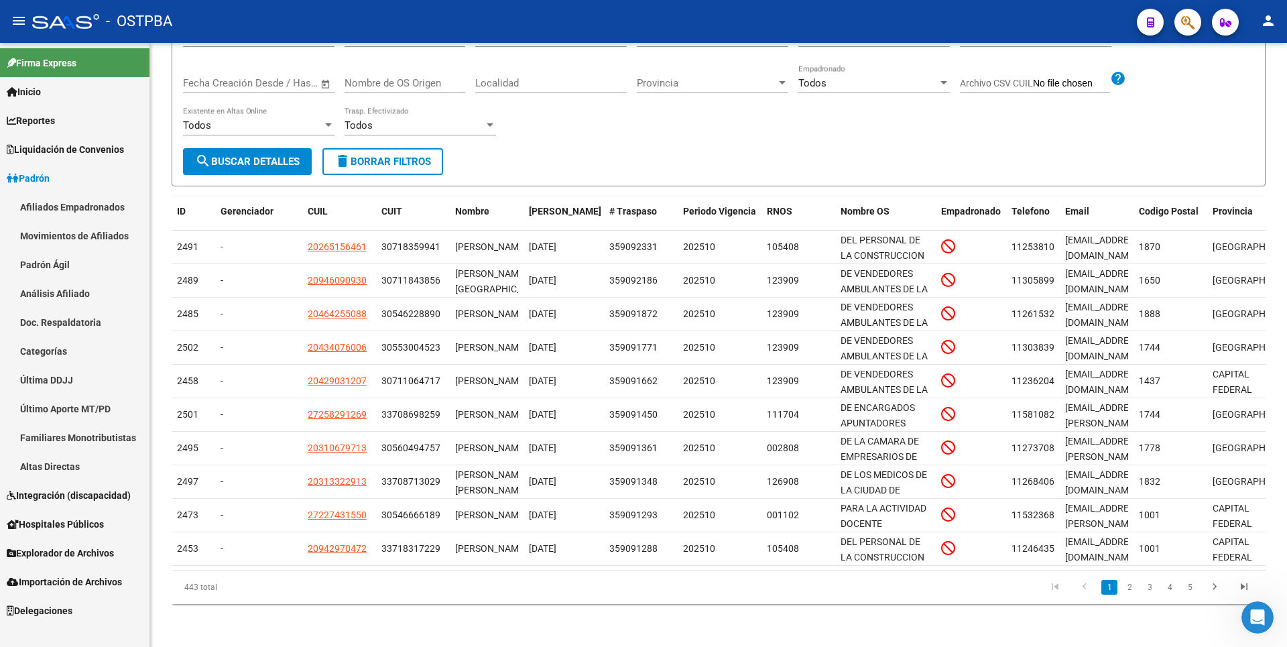
click at [66, 268] on link "Padrón Ágil" at bounding box center [74, 264] width 149 height 29
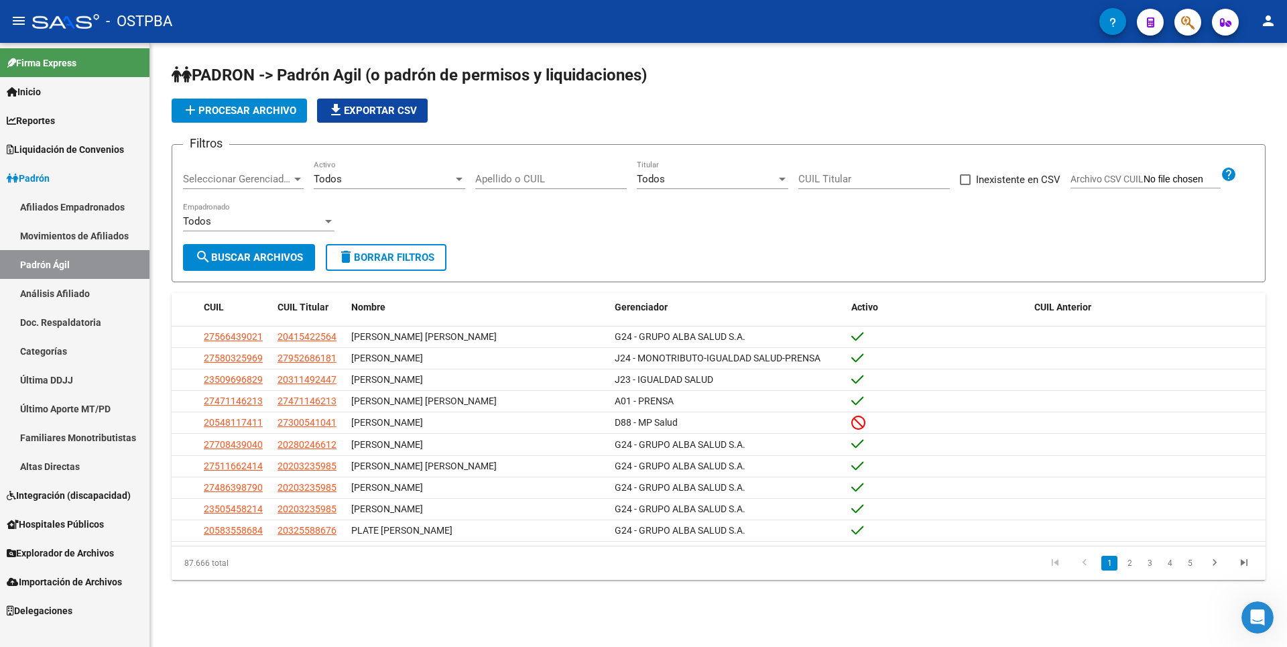
click at [280, 109] on span "add Procesar archivo" at bounding box center [239, 111] width 114 height 12
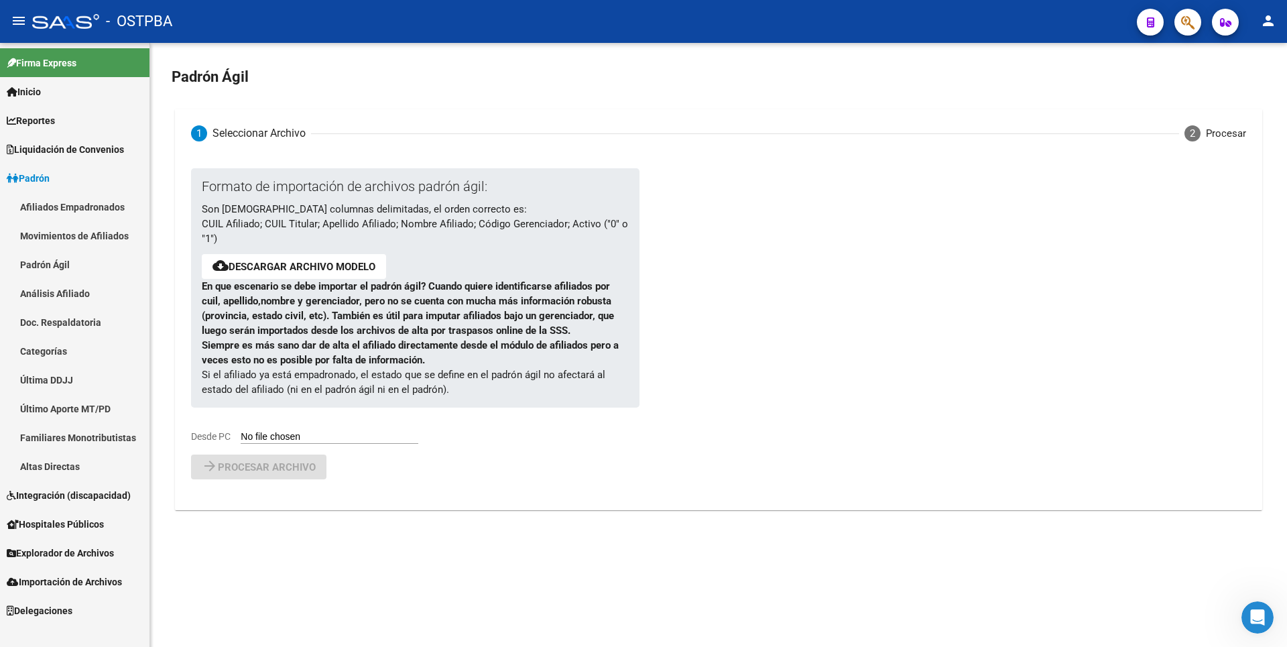
click at [358, 440] on input "Desde PC" at bounding box center [330, 437] width 178 height 13
type input "C:\fakepath\padron-agil - 2025-09-22mp.csv"
click at [214, 505] on mat-icon "arrow_forward" at bounding box center [210, 501] width 16 height 16
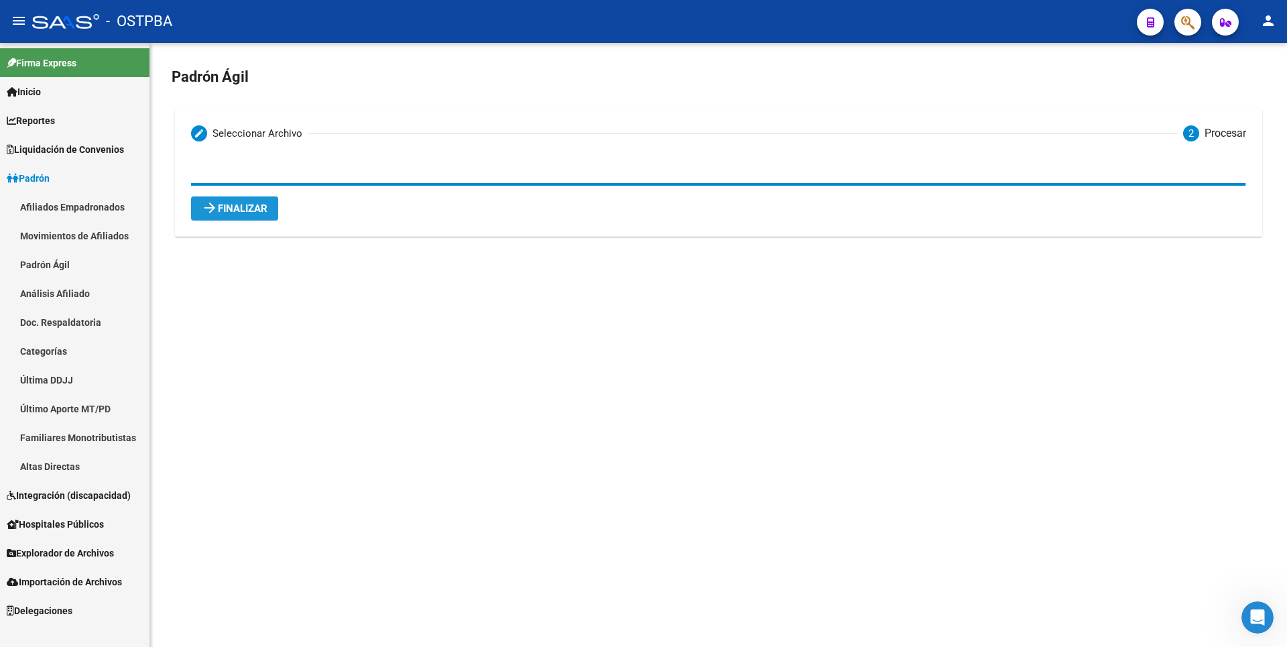
click at [253, 206] on span "arrow_forward Finalizar" at bounding box center [235, 208] width 66 height 12
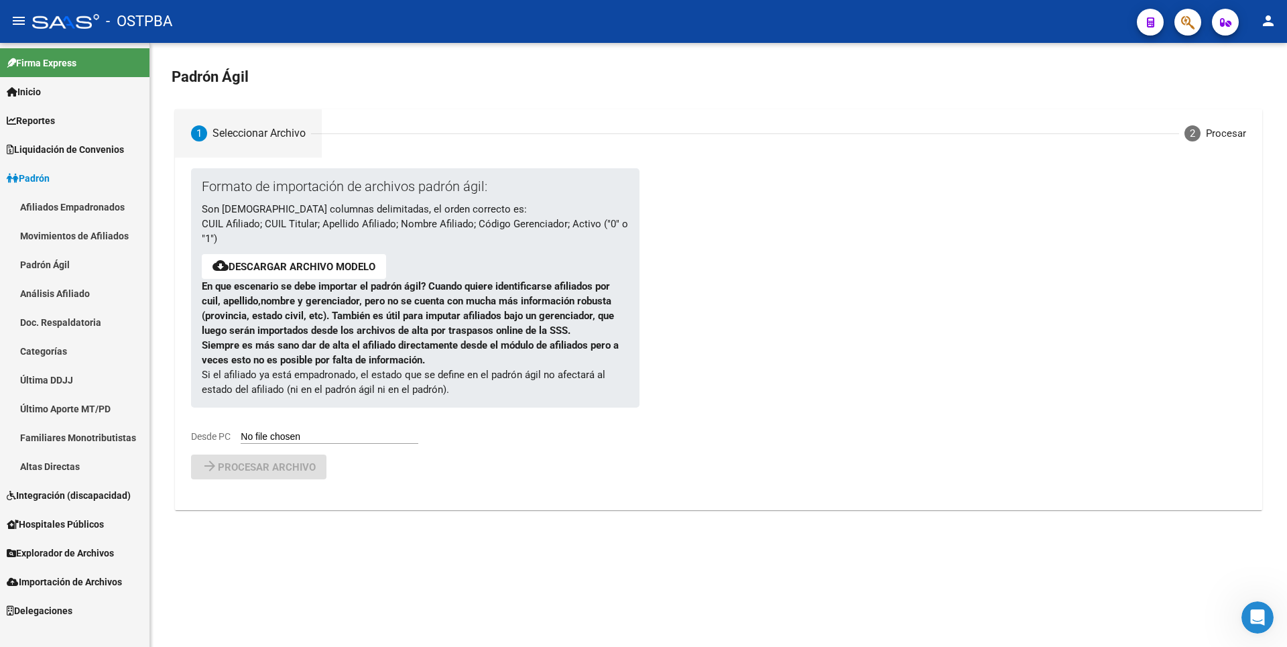
click at [61, 524] on span "Hospitales Públicos" at bounding box center [55, 524] width 97 height 15
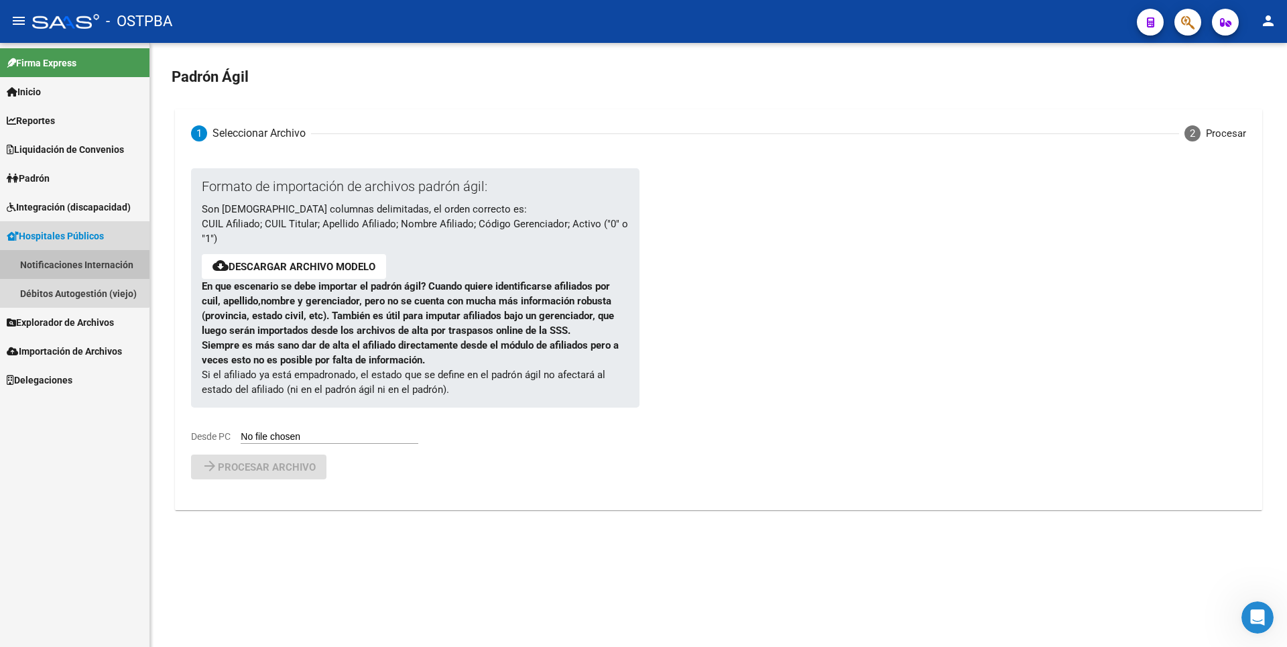
click at [72, 262] on link "Notificaciones Internación" at bounding box center [74, 264] width 149 height 29
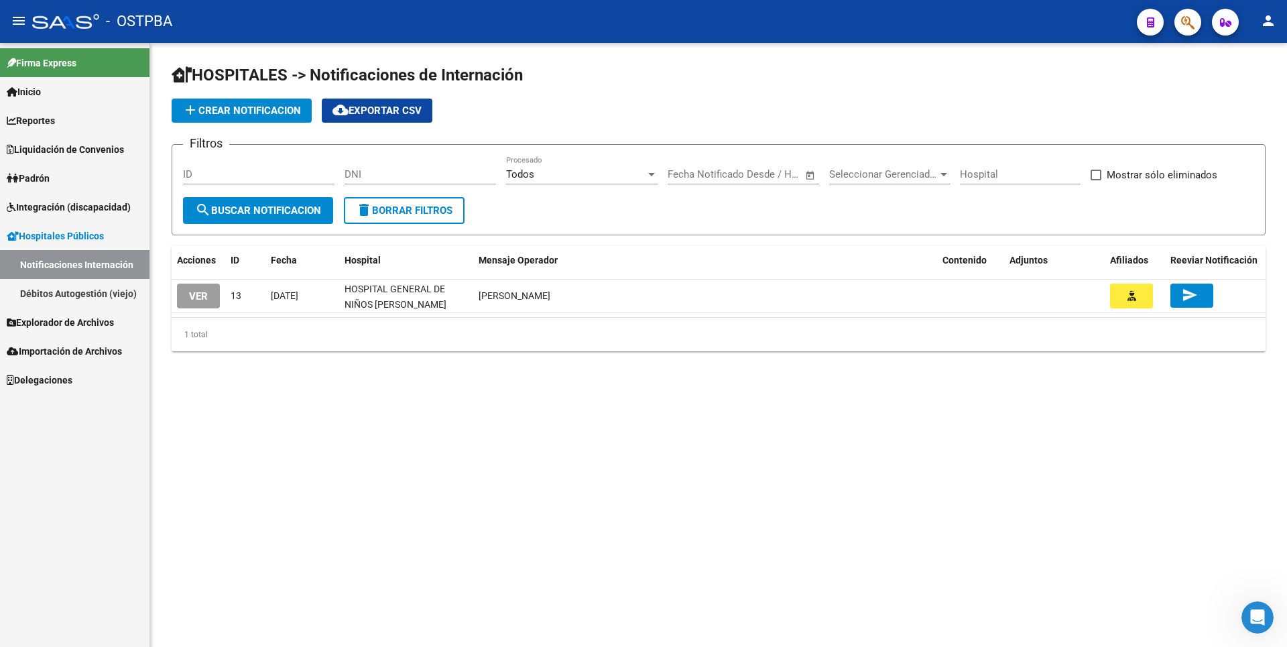
click at [74, 290] on link "Débitos Autogestión (viejo)" at bounding box center [74, 293] width 149 height 29
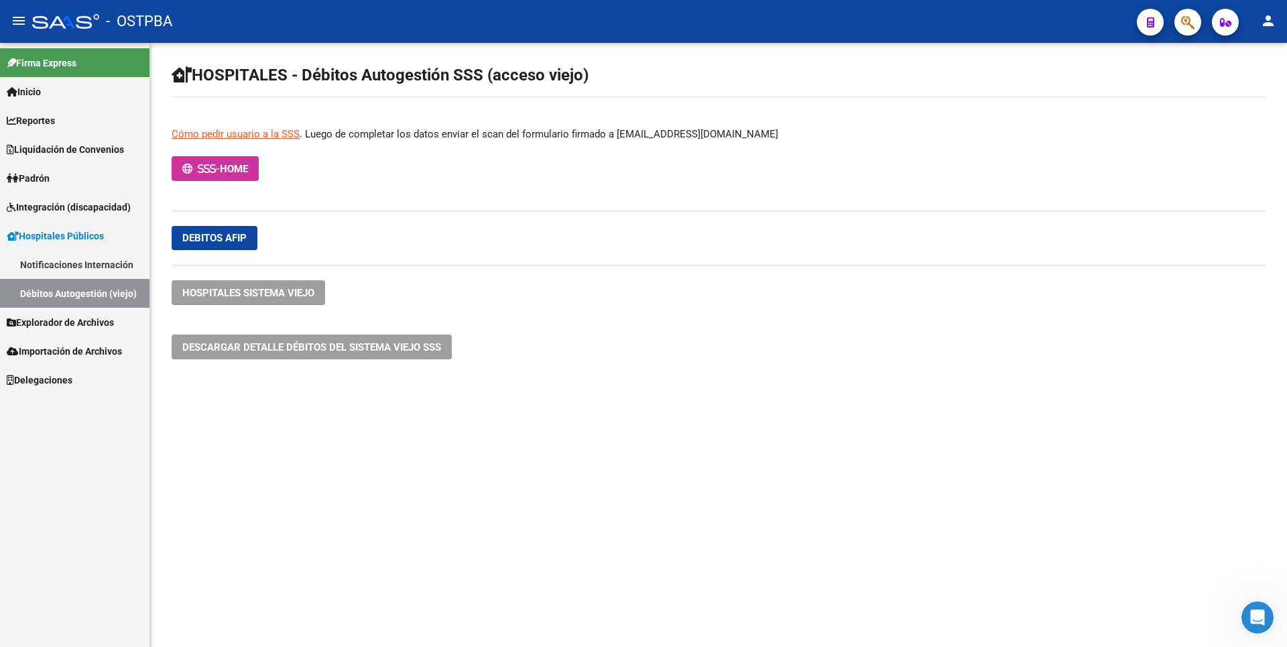
click at [73, 322] on span "Explorador de Archivos" at bounding box center [60, 322] width 107 height 15
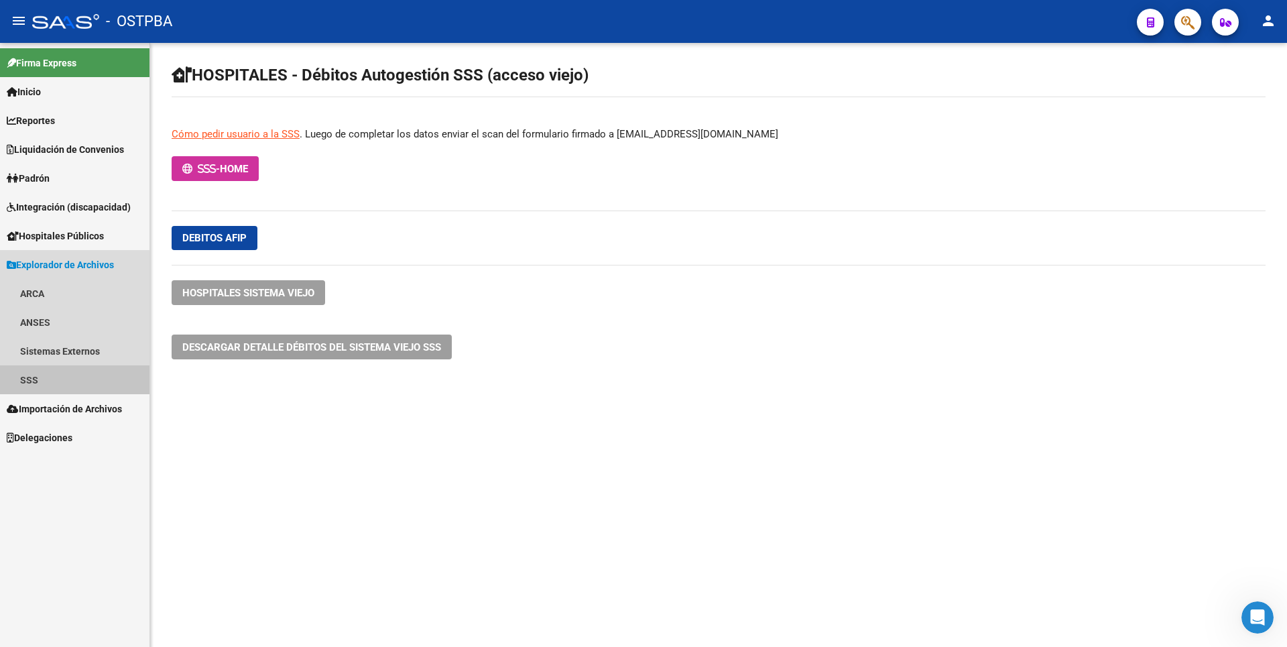
click at [54, 369] on link "SSS" at bounding box center [74, 379] width 149 height 29
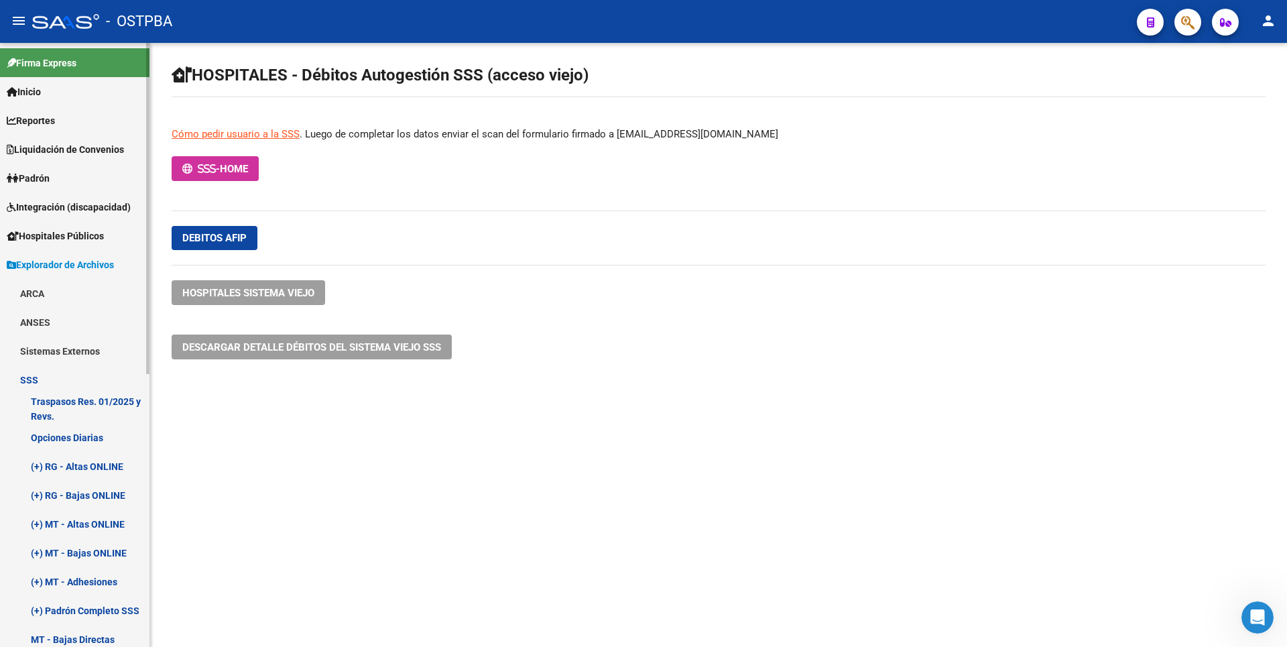
click at [80, 442] on link "Opciones Diarias" at bounding box center [74, 437] width 149 height 29
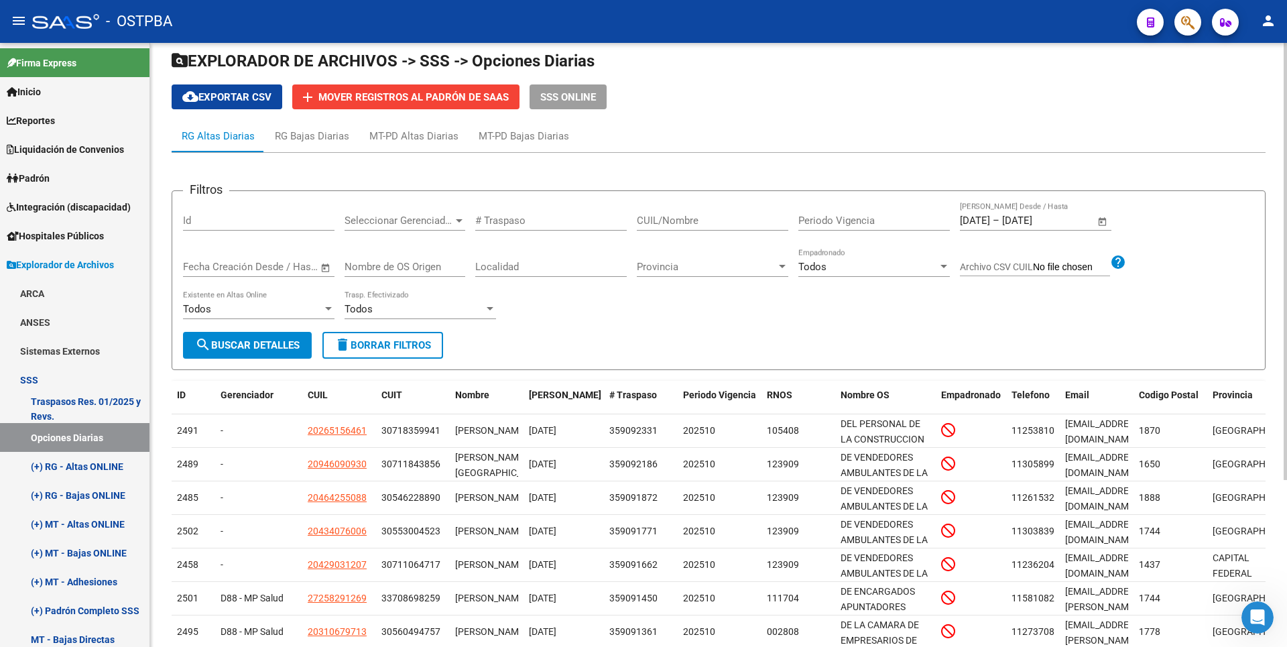
scroll to position [30, 0]
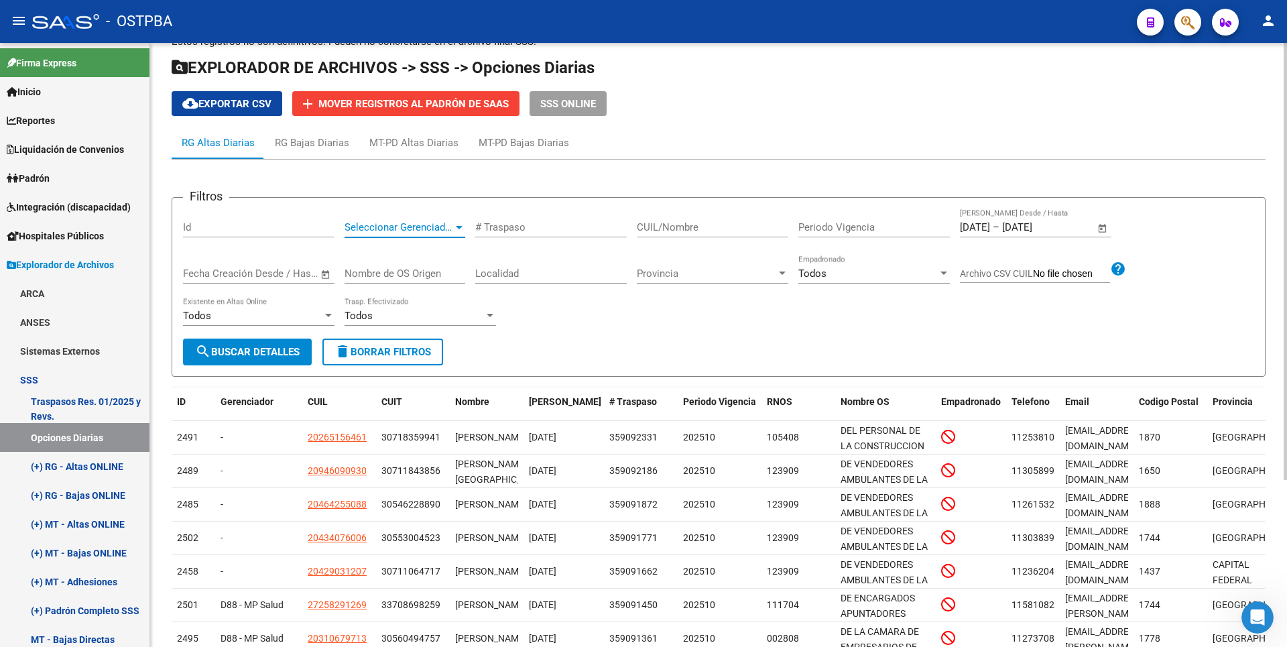
click at [454, 228] on div at bounding box center [459, 227] width 12 height 11
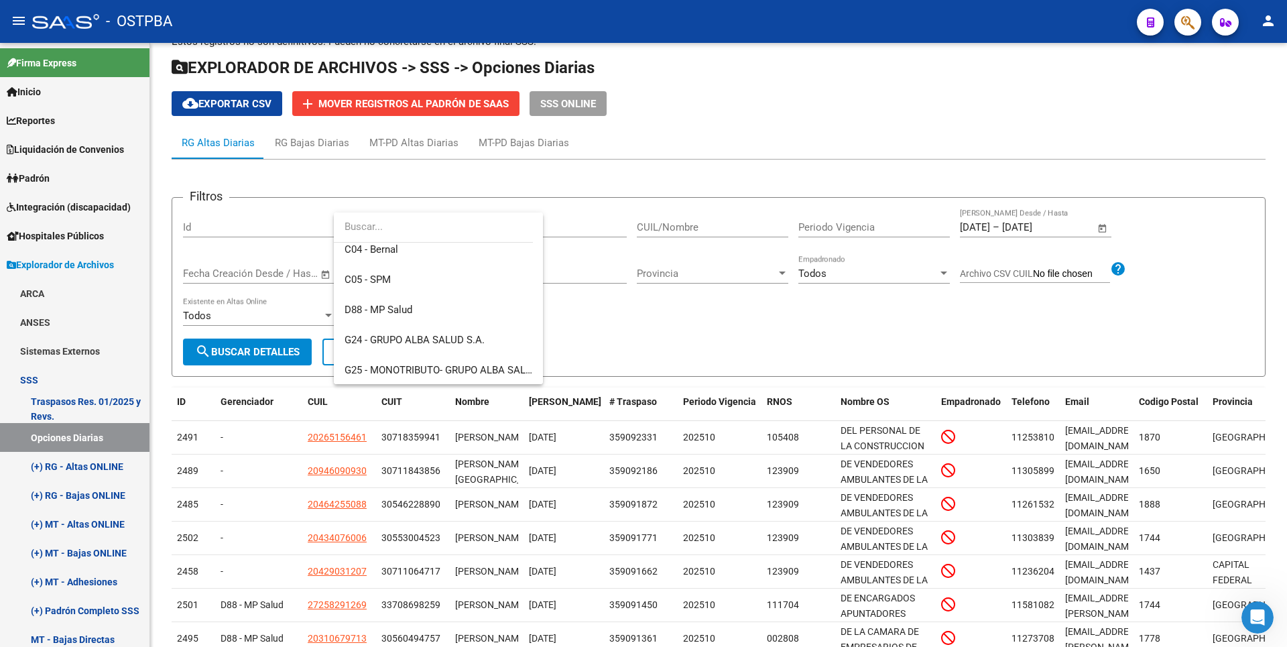
scroll to position [134, 0]
click at [422, 312] on span "D88 - MP Salud" at bounding box center [438, 305] width 188 height 30
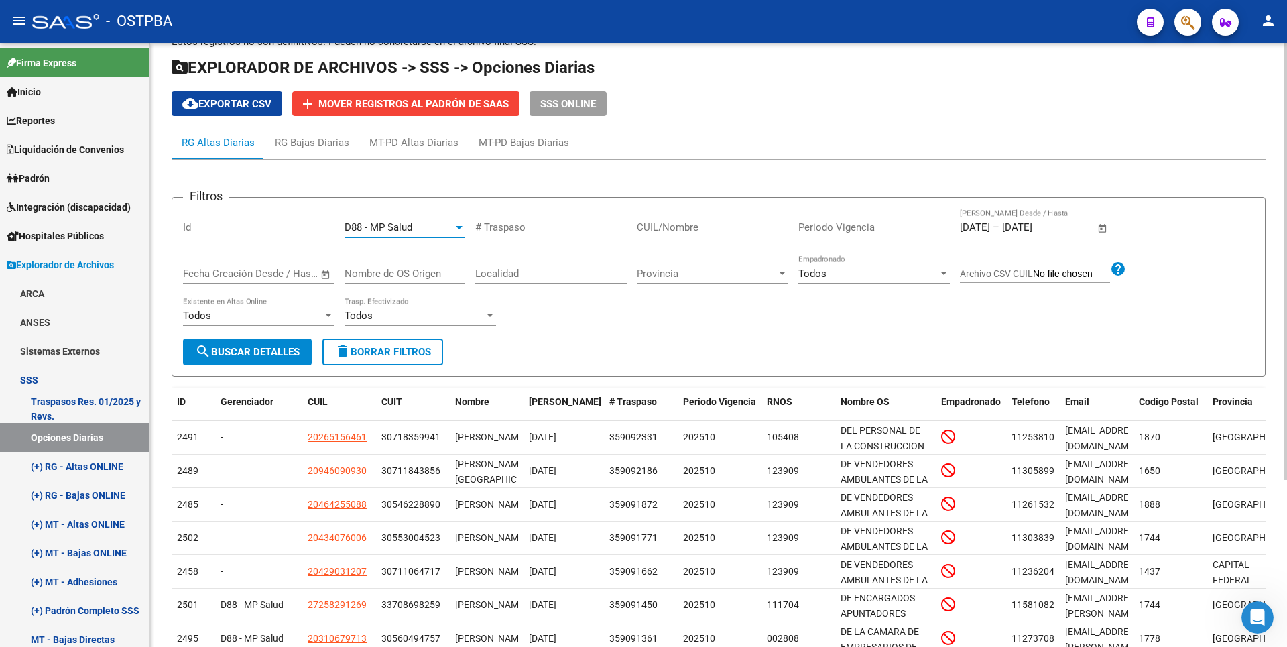
click at [286, 342] on button "search Buscar Detalles" at bounding box center [247, 351] width 129 height 27
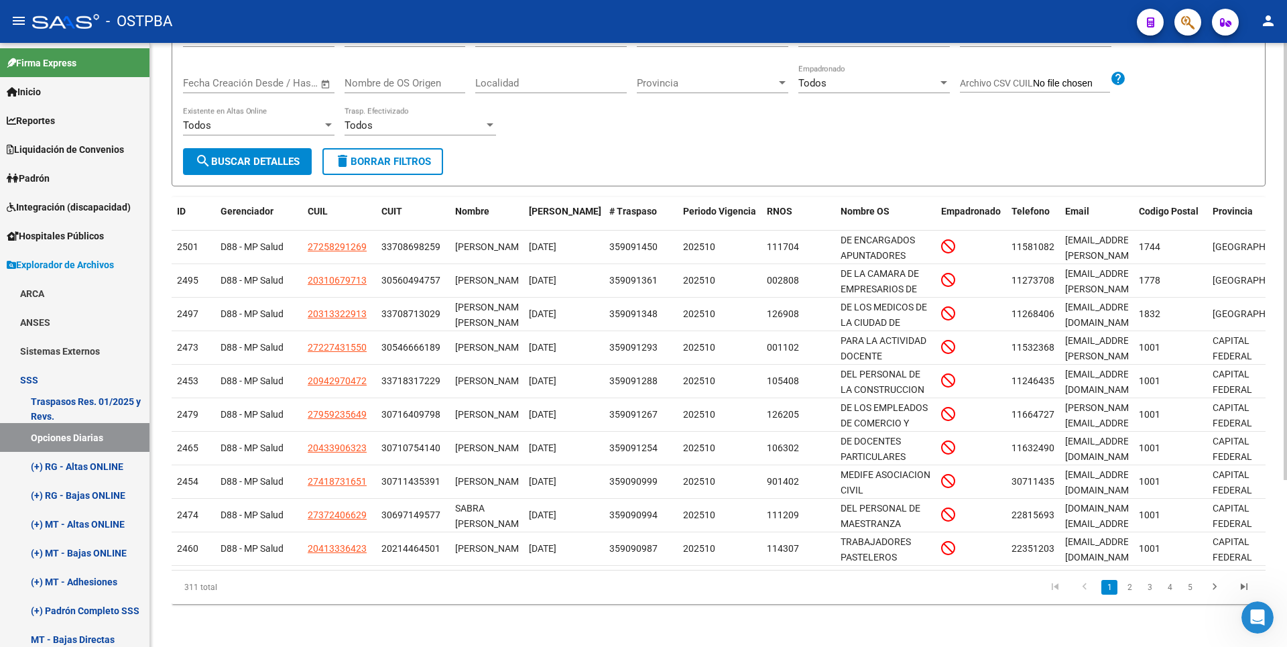
scroll to position [0, 0]
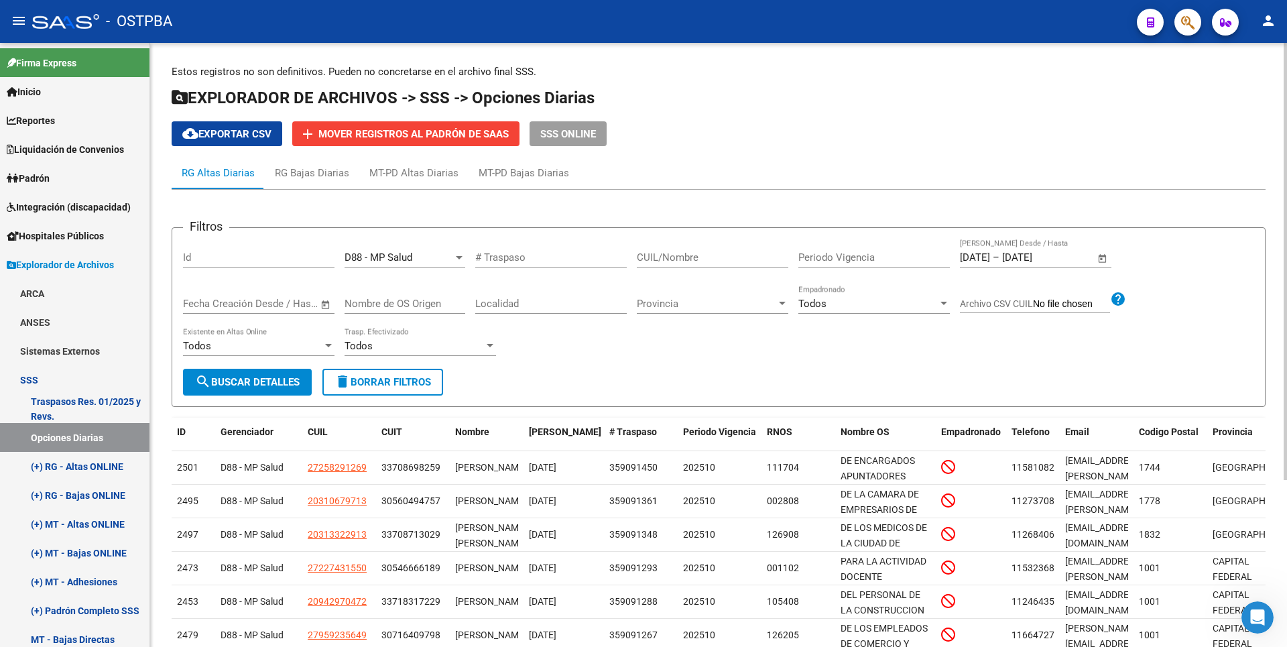
click at [458, 254] on div at bounding box center [459, 257] width 12 height 11
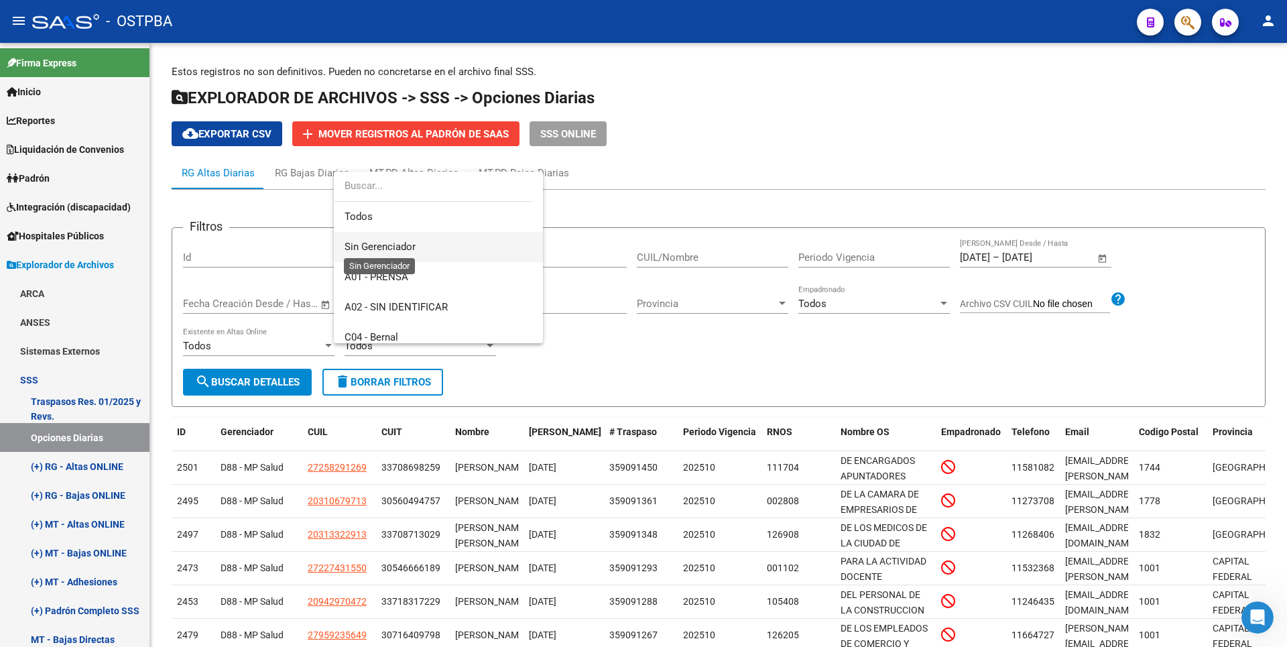
click at [404, 249] on span "Sin Gerenciador" at bounding box center [379, 247] width 71 height 12
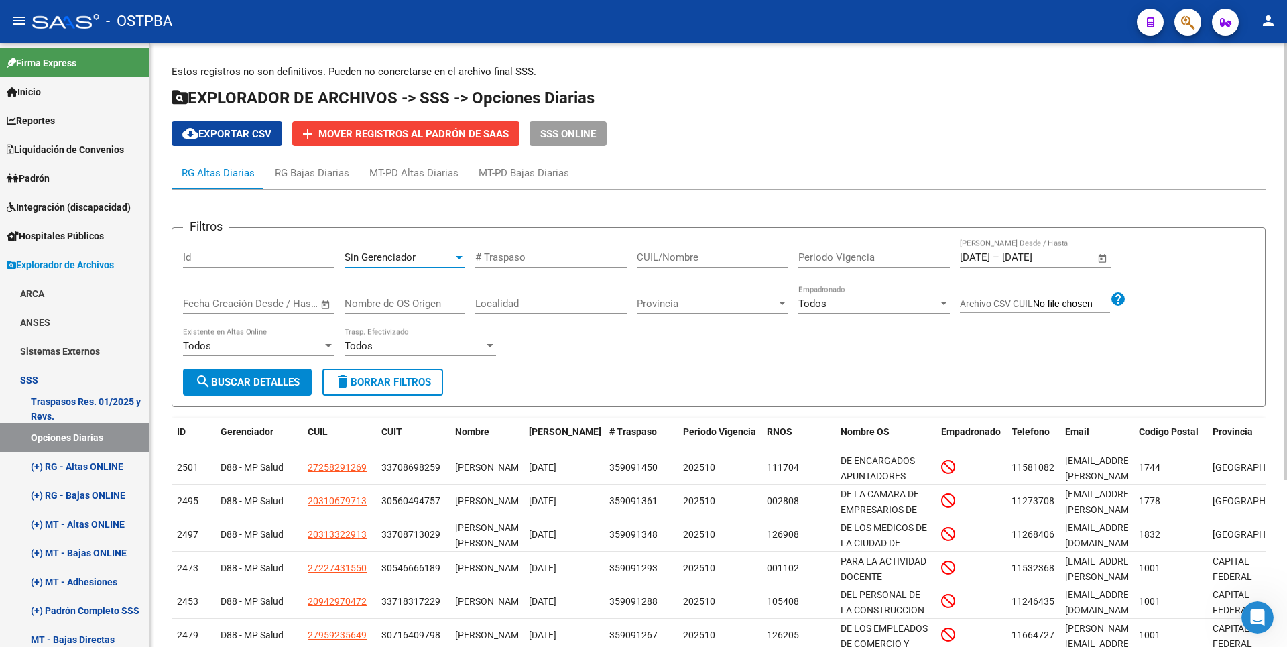
click at [241, 379] on span "search Buscar Detalles" at bounding box center [247, 382] width 105 height 12
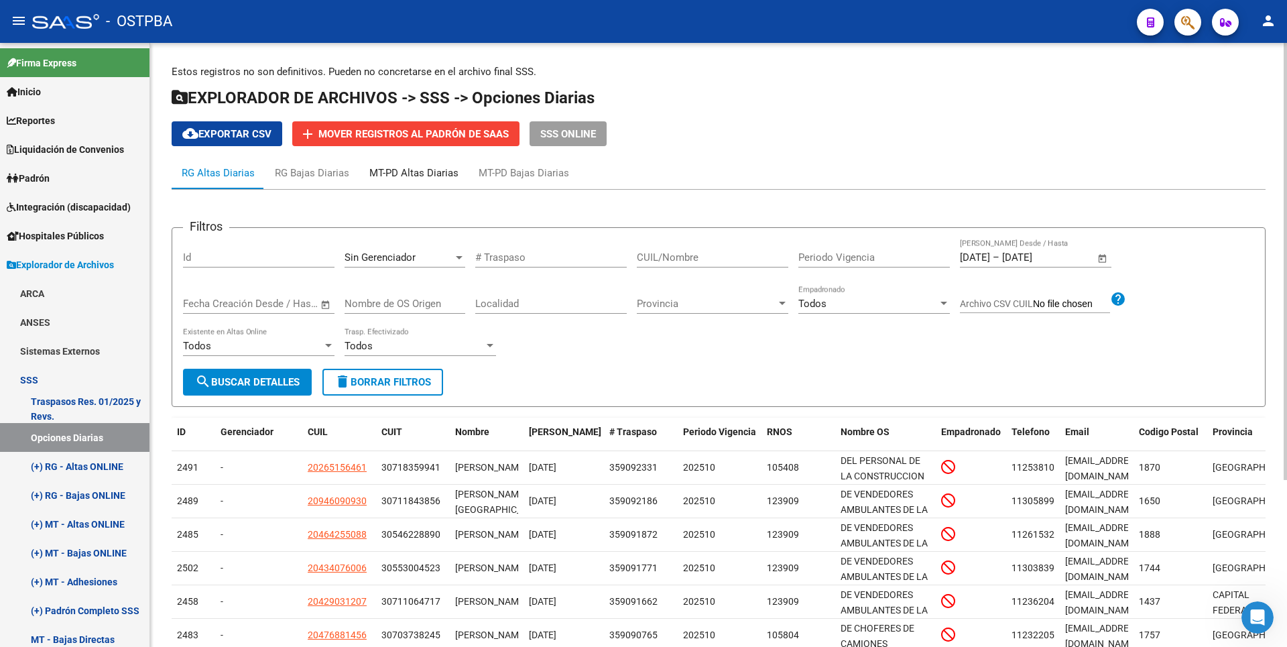
click at [403, 160] on div "MT-PD Altas Diarias" at bounding box center [413, 173] width 109 height 32
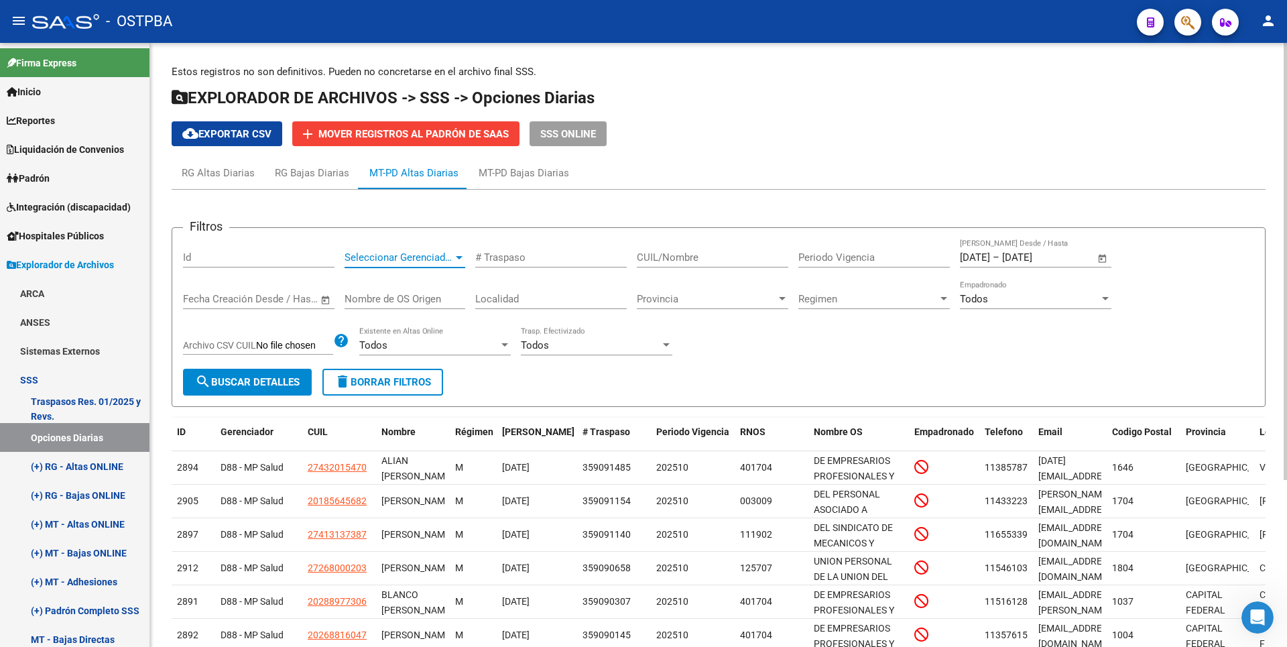
click at [460, 259] on div at bounding box center [459, 257] width 7 height 3
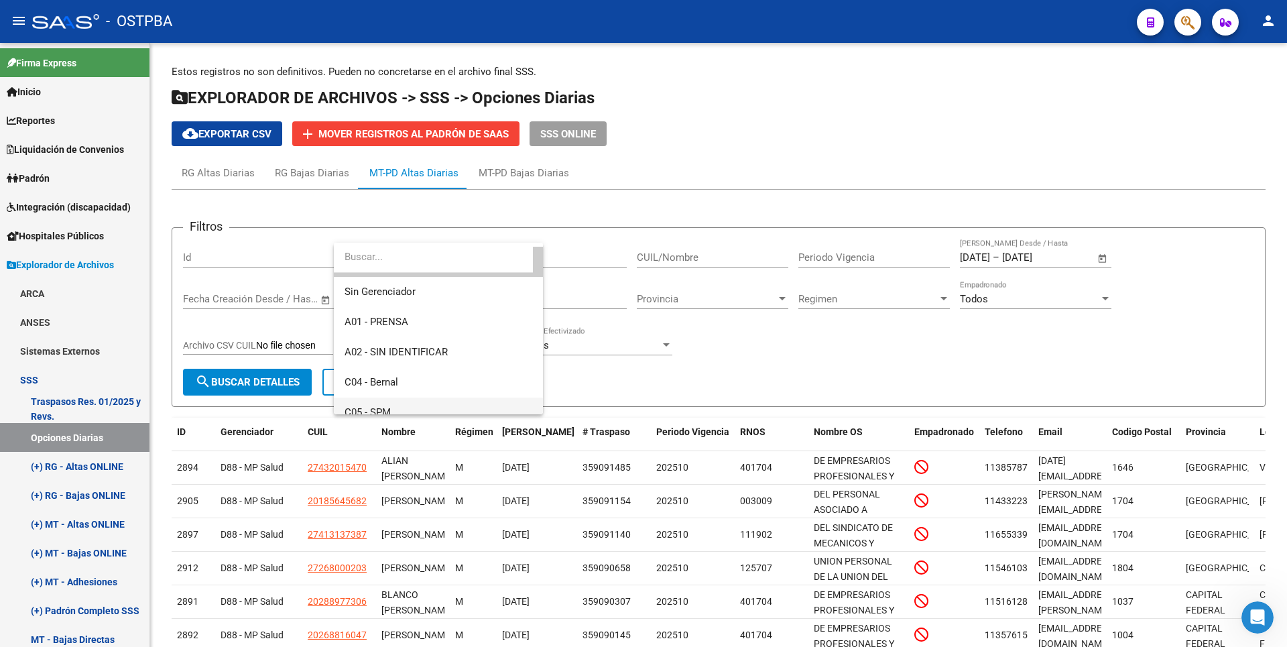
scroll to position [67, 0]
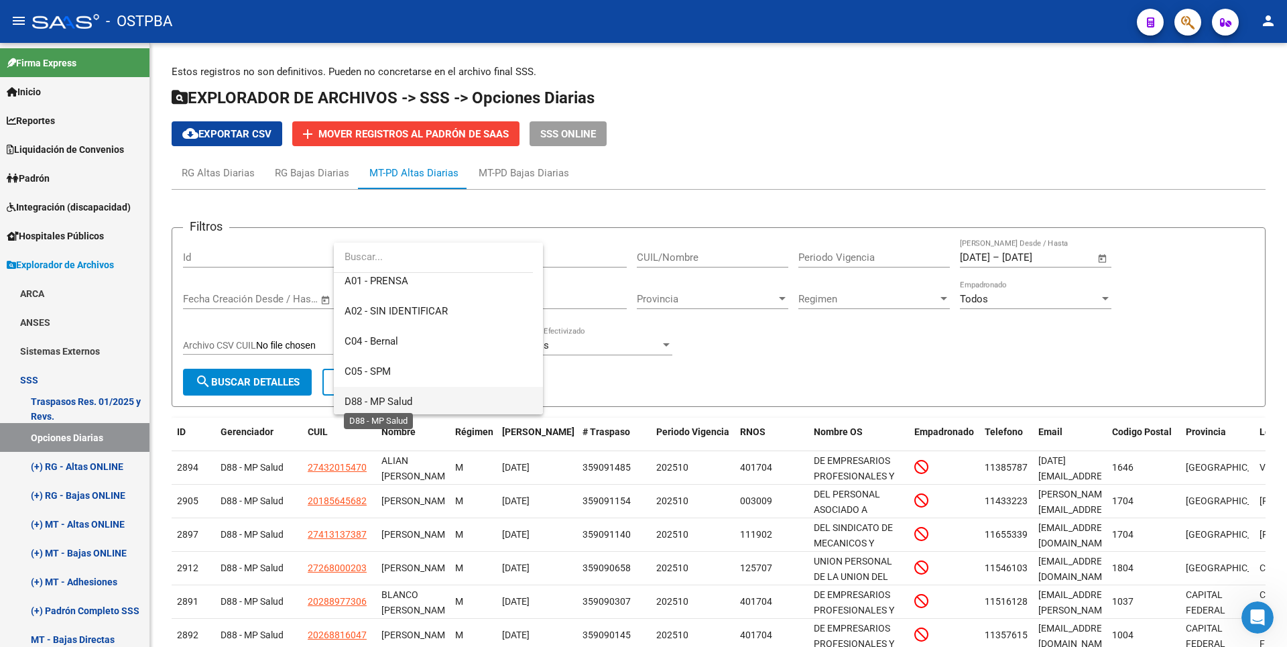
click at [401, 401] on span "D88 - MP Salud" at bounding box center [378, 401] width 68 height 12
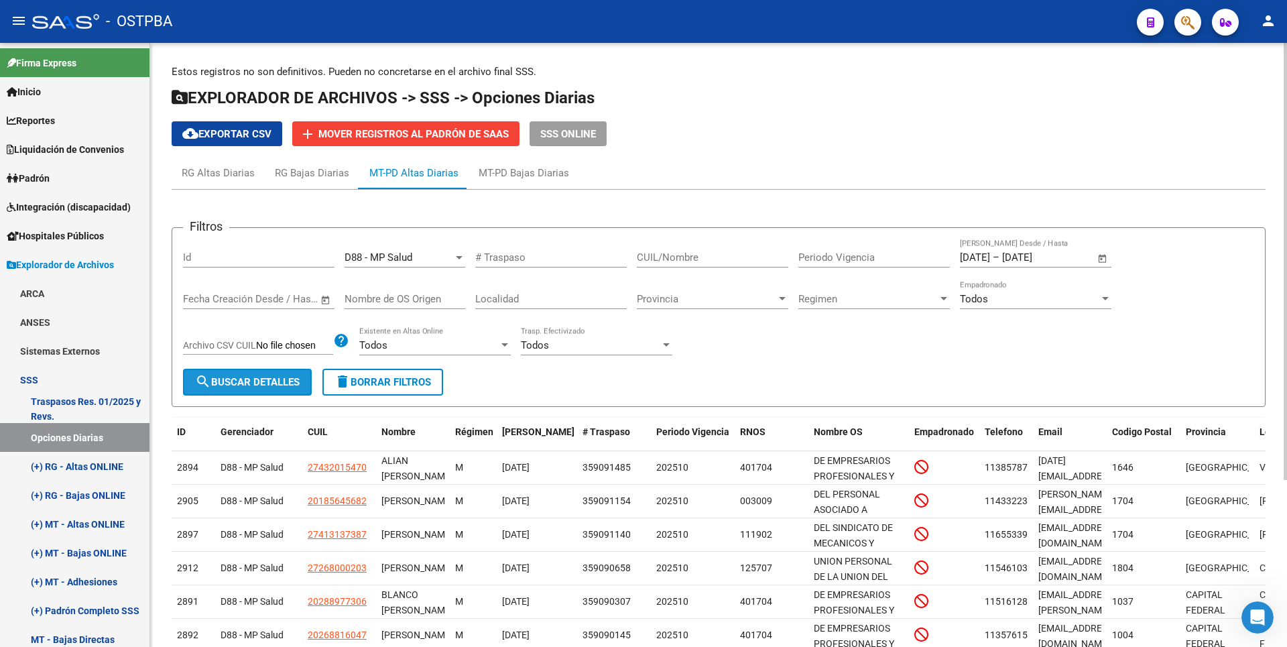
click at [283, 377] on span "search Buscar Detalles" at bounding box center [247, 382] width 105 height 12
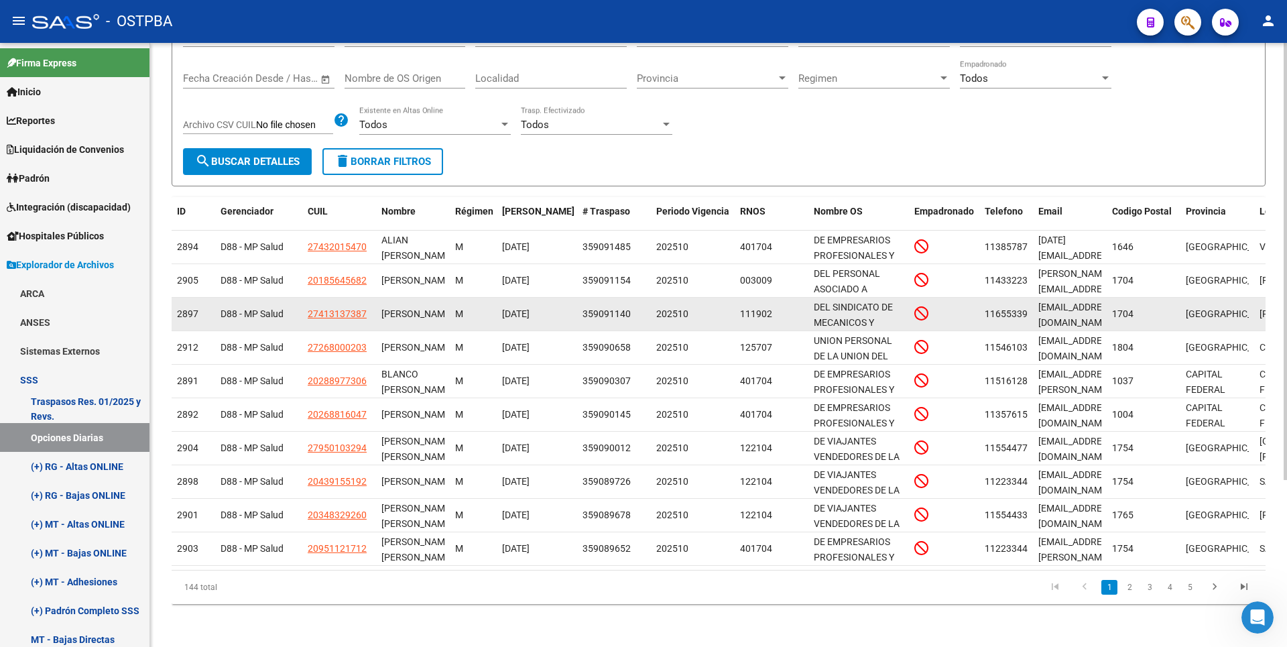
scroll to position [0, 0]
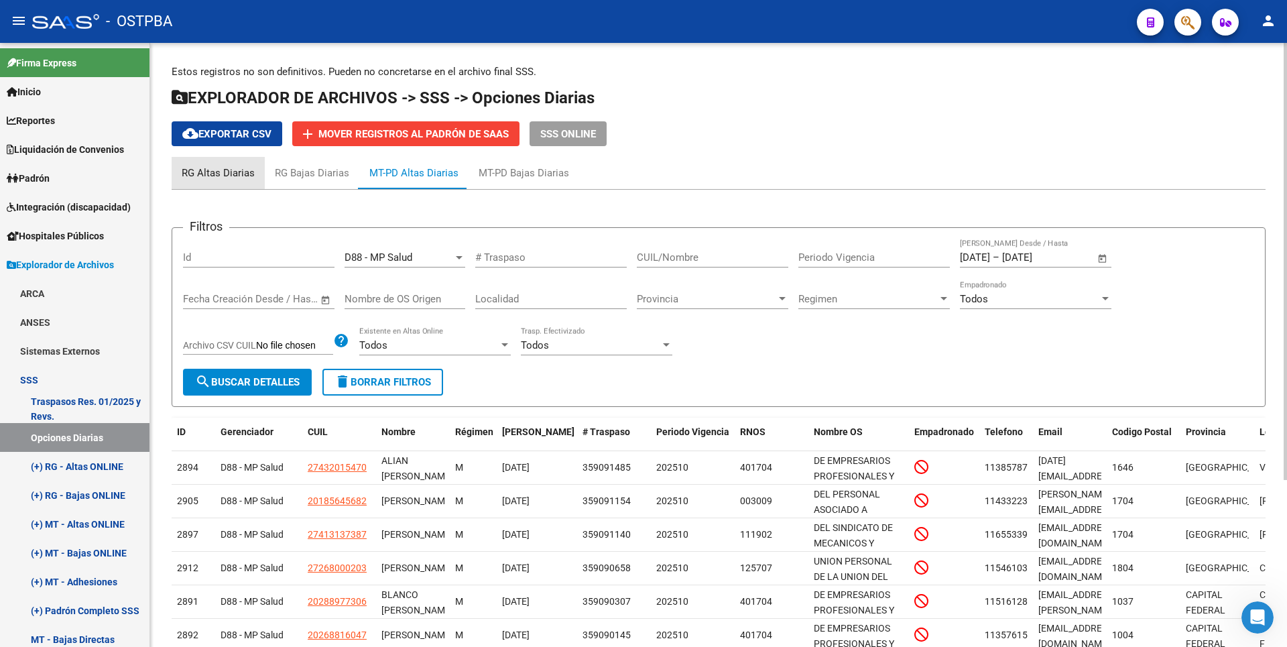
click at [239, 173] on div "RG Altas Diarias" at bounding box center [218, 173] width 73 height 15
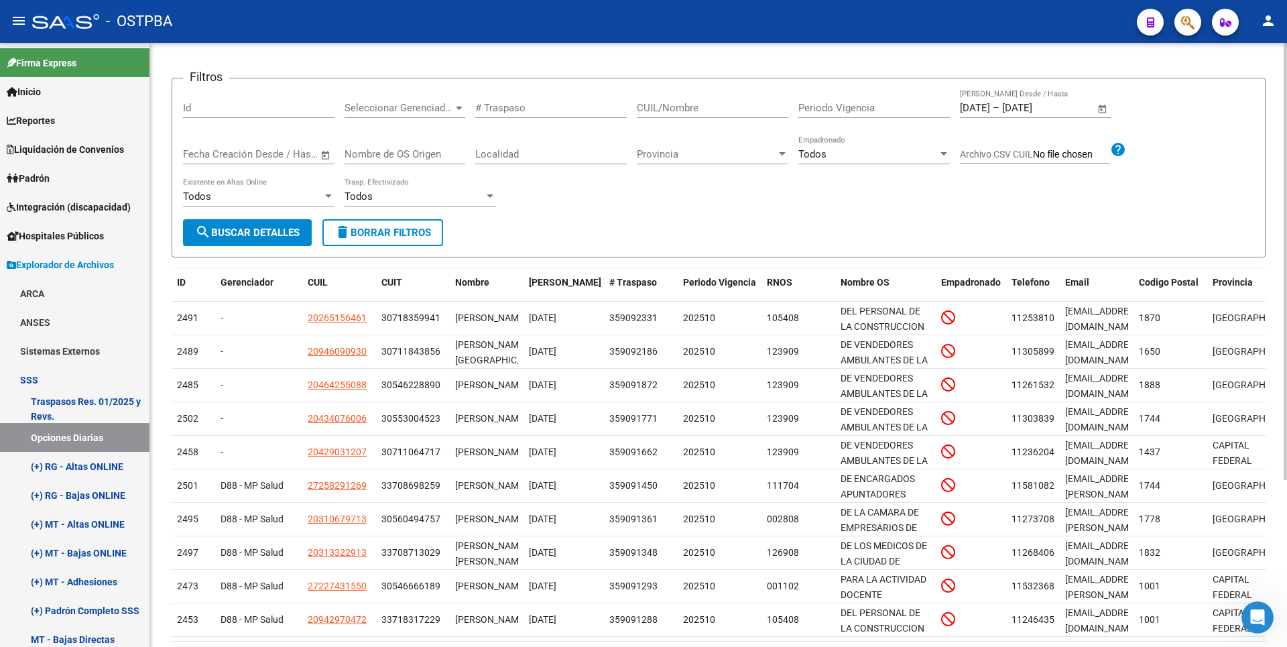
scroll to position [231, 0]
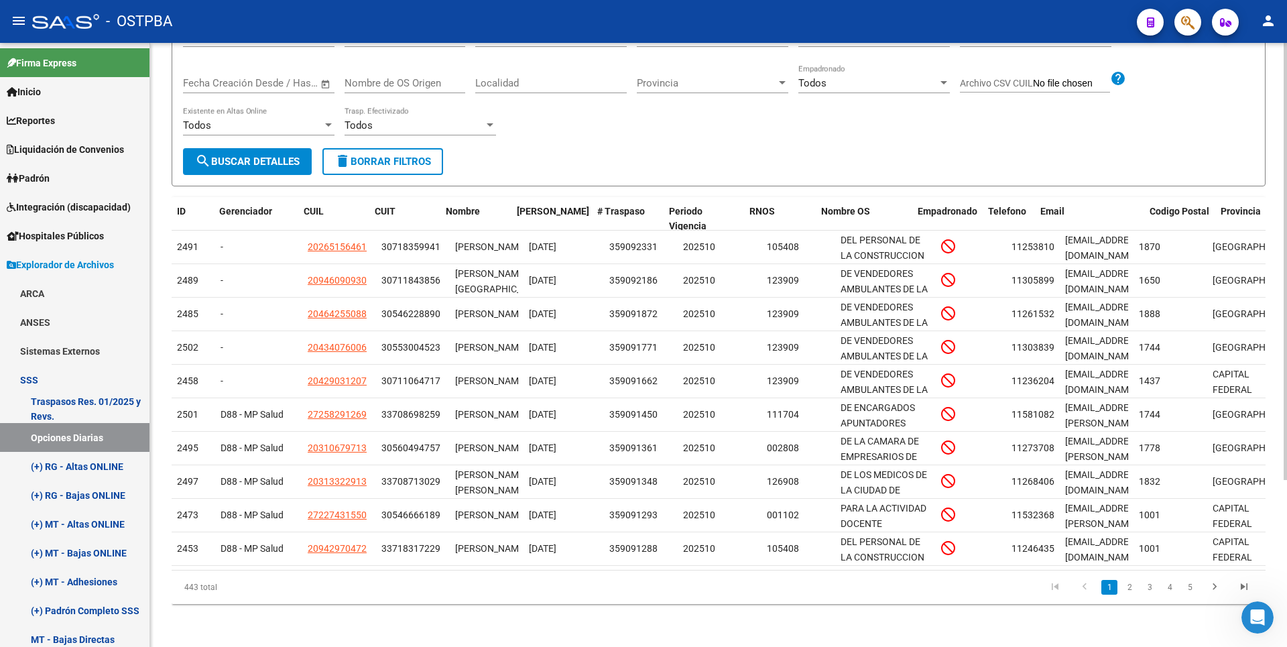
drag, startPoint x: 1133, startPoint y: 194, endPoint x: 1200, endPoint y: 186, distance: 67.5
click at [1200, 186] on div "Filtros Id Seleccionar Gerenciador Seleccionar Gerenciador # Traspaso CUIL/Nomb…" at bounding box center [719, 294] width 1094 height 619
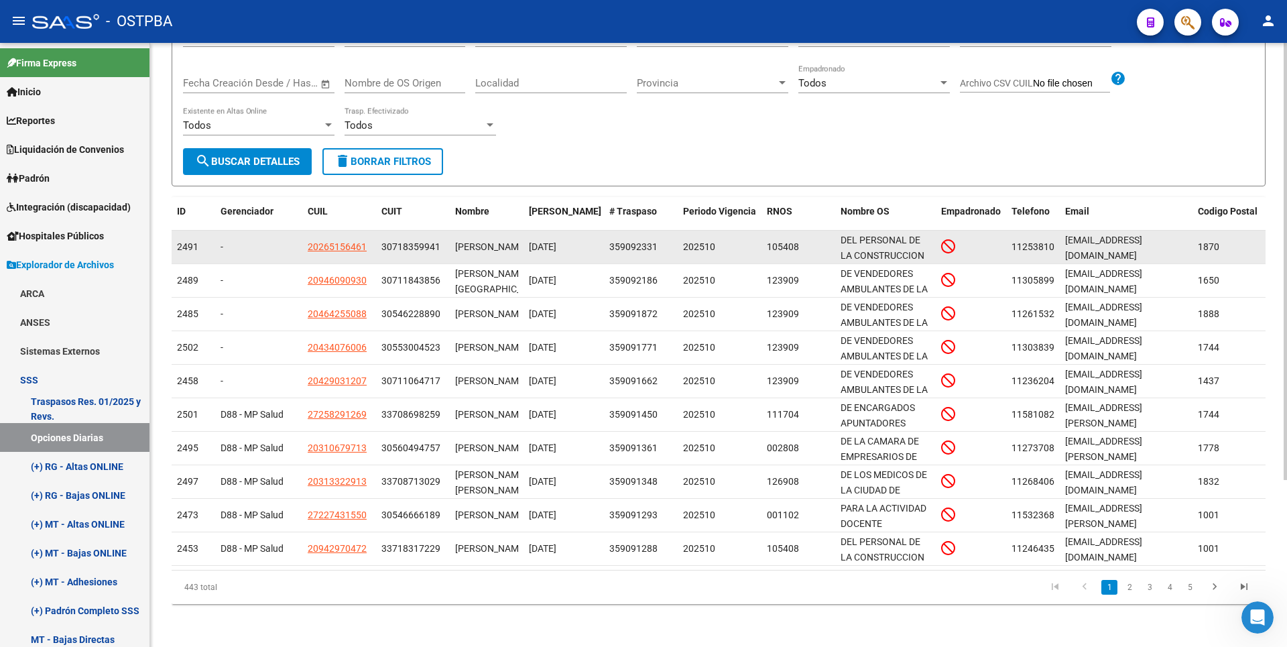
scroll to position [0, 0]
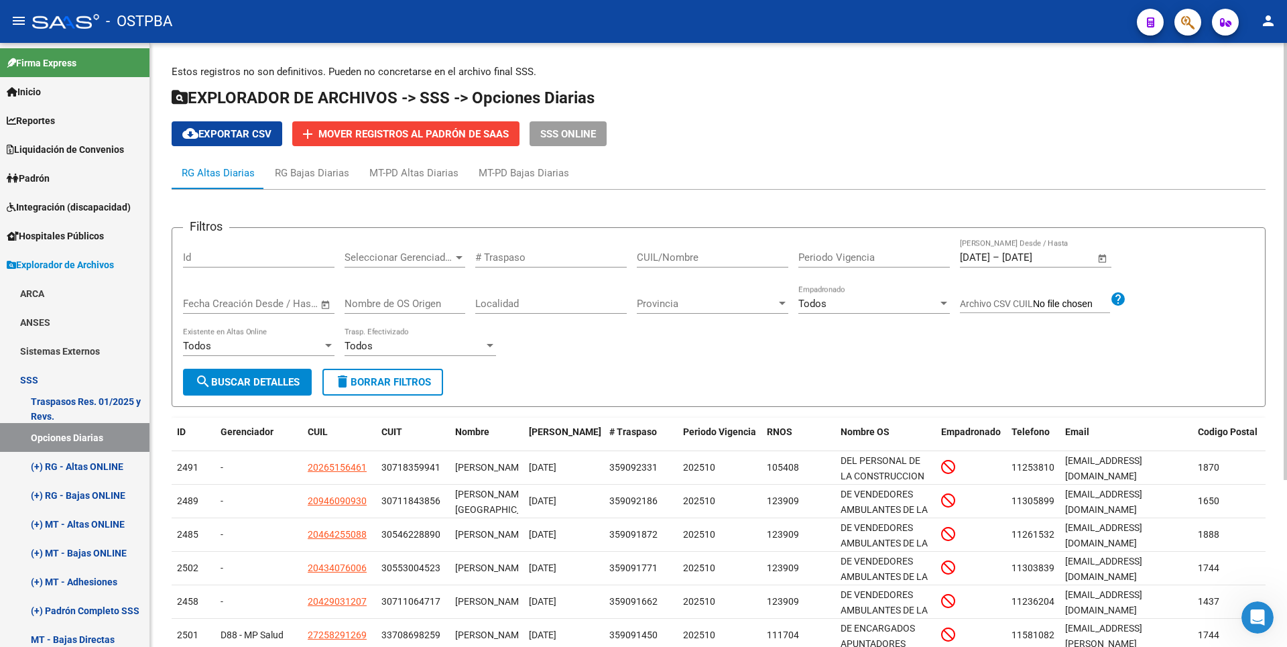
click at [463, 259] on div at bounding box center [459, 257] width 12 height 11
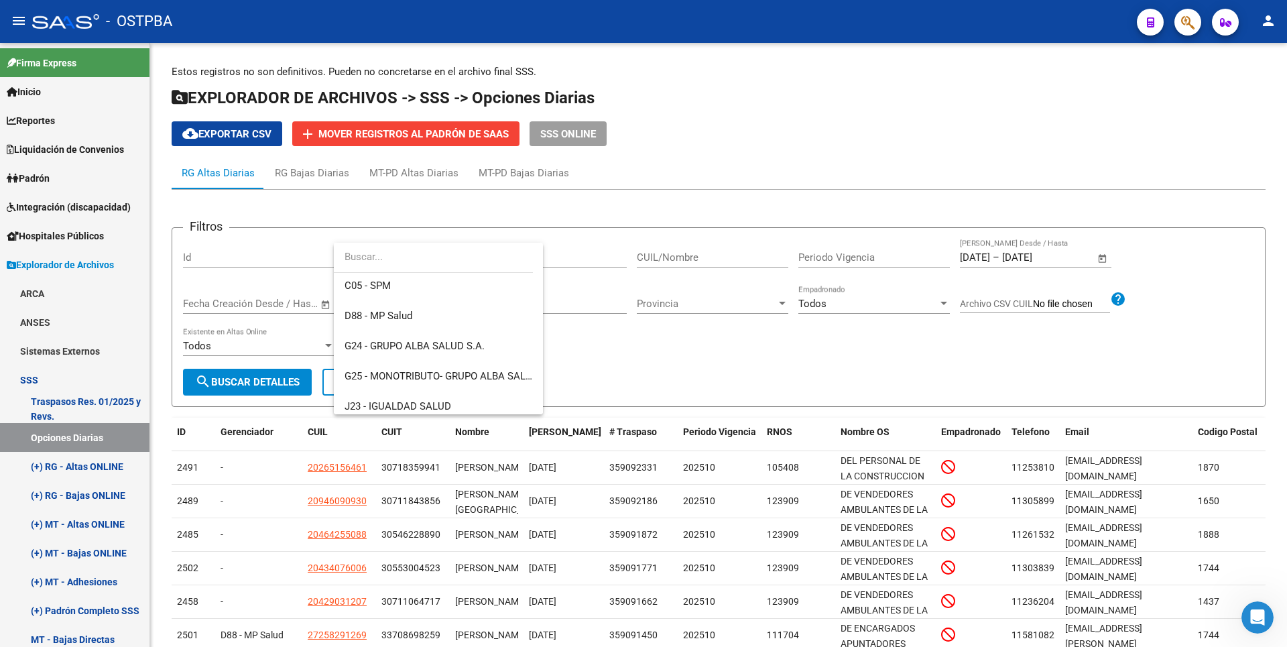
scroll to position [134, 0]
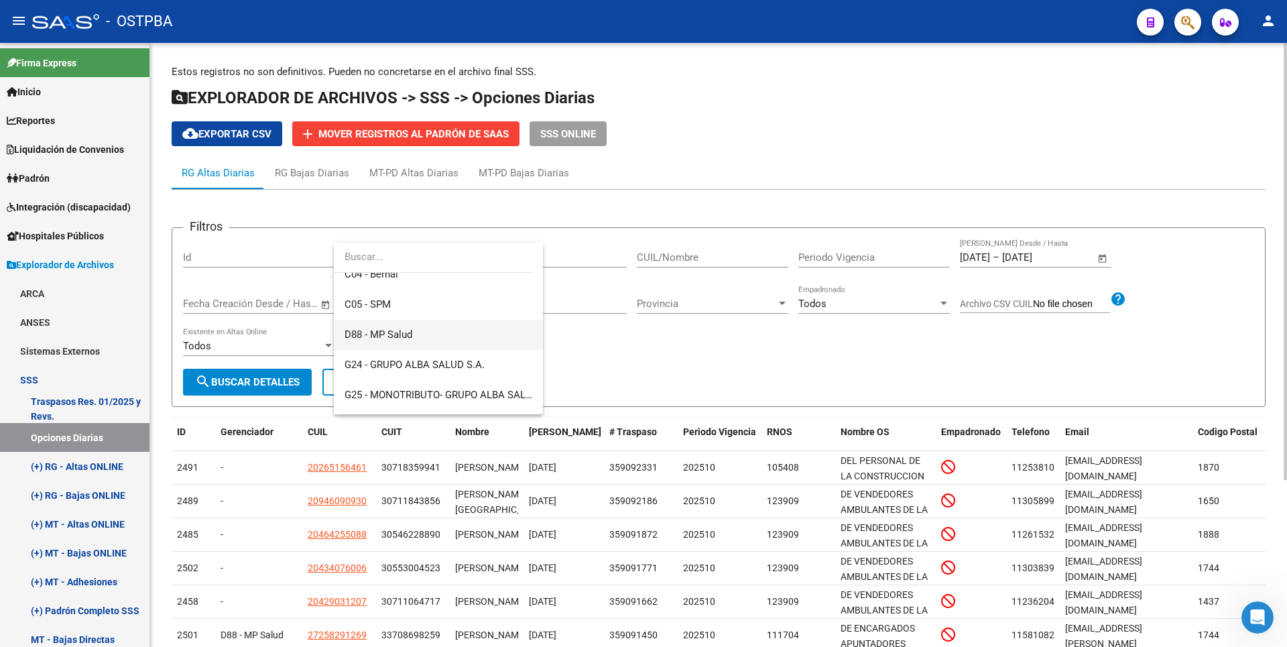
click at [414, 339] on span "D88 - MP Salud" at bounding box center [438, 335] width 188 height 30
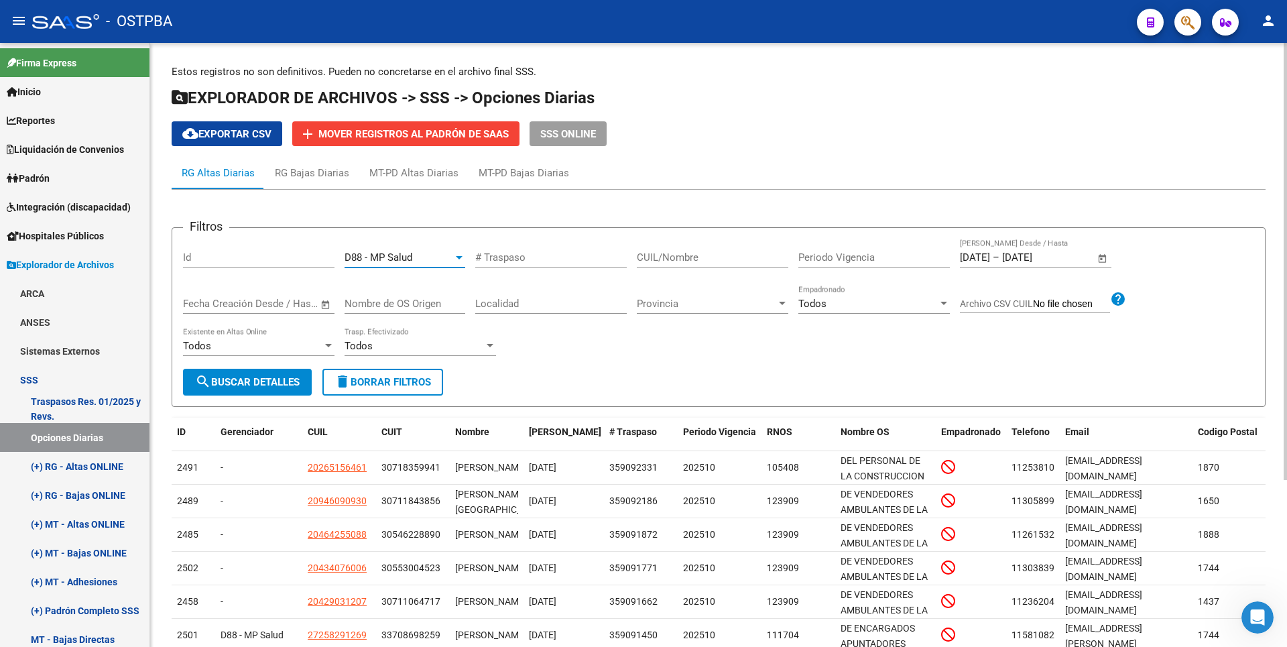
click at [314, 366] on div "Todos Existente en Altas Online" at bounding box center [258, 348] width 151 height 42
click at [308, 372] on button "search Buscar Detalles" at bounding box center [247, 382] width 129 height 27
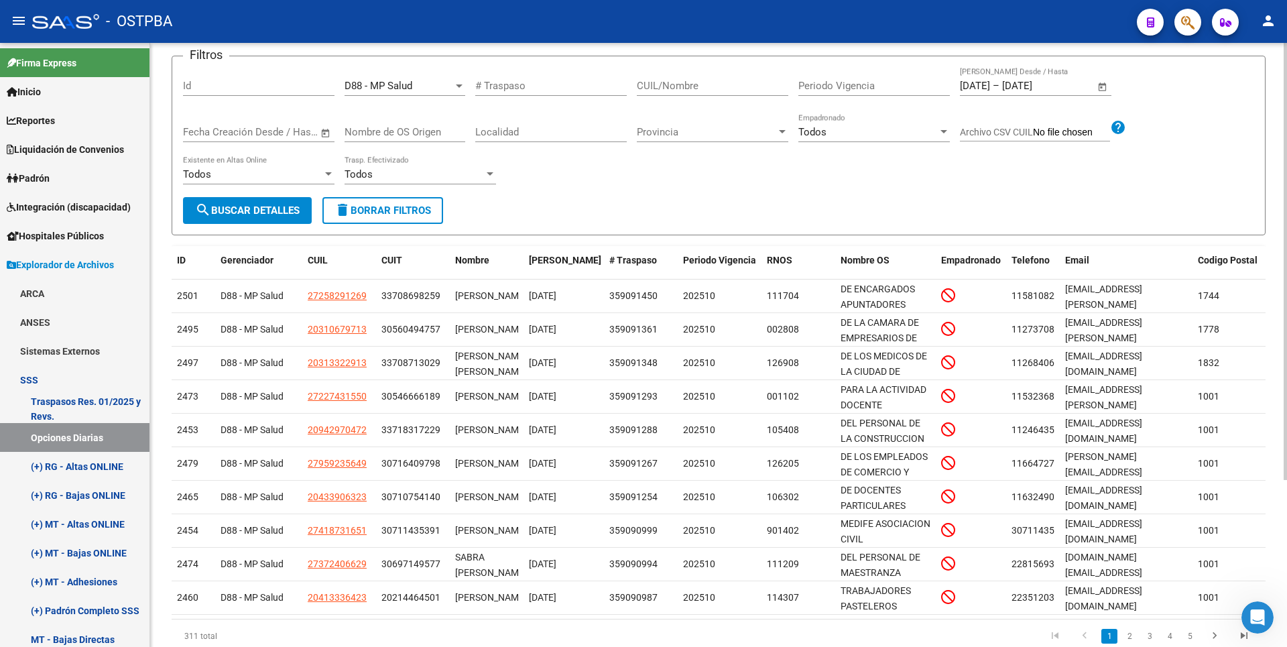
scroll to position [231, 0]
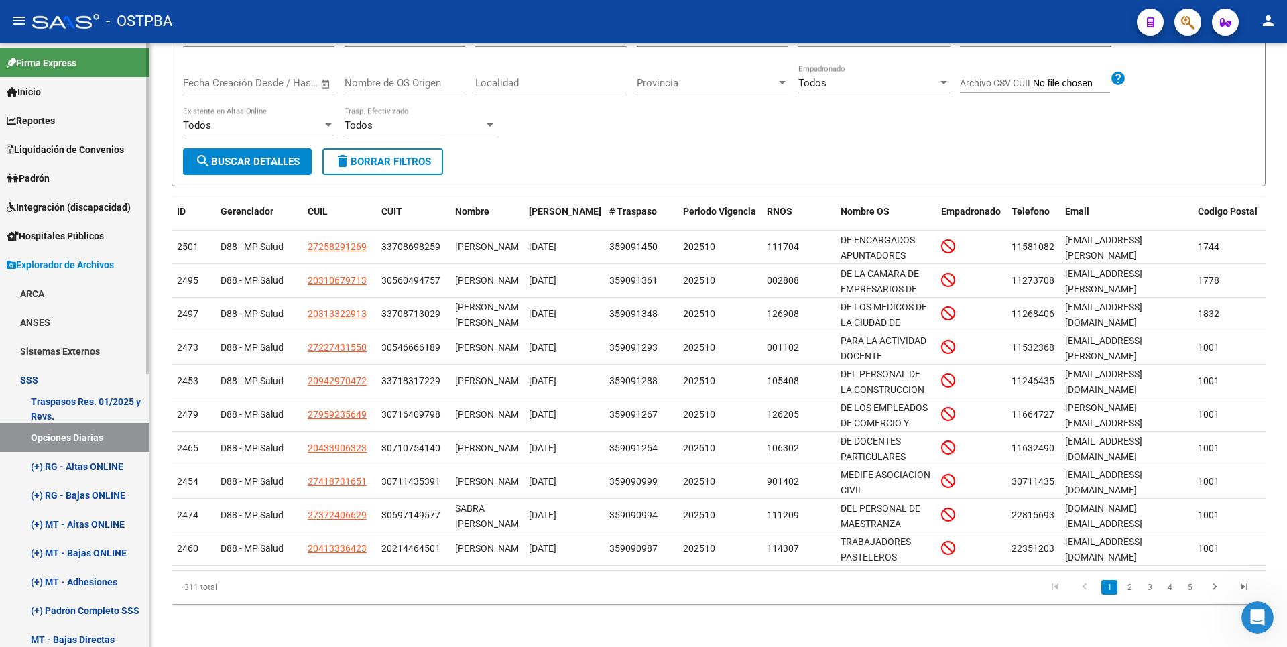
click at [87, 410] on link "Traspasos Res. 01/2025 y Revs." at bounding box center [74, 408] width 149 height 29
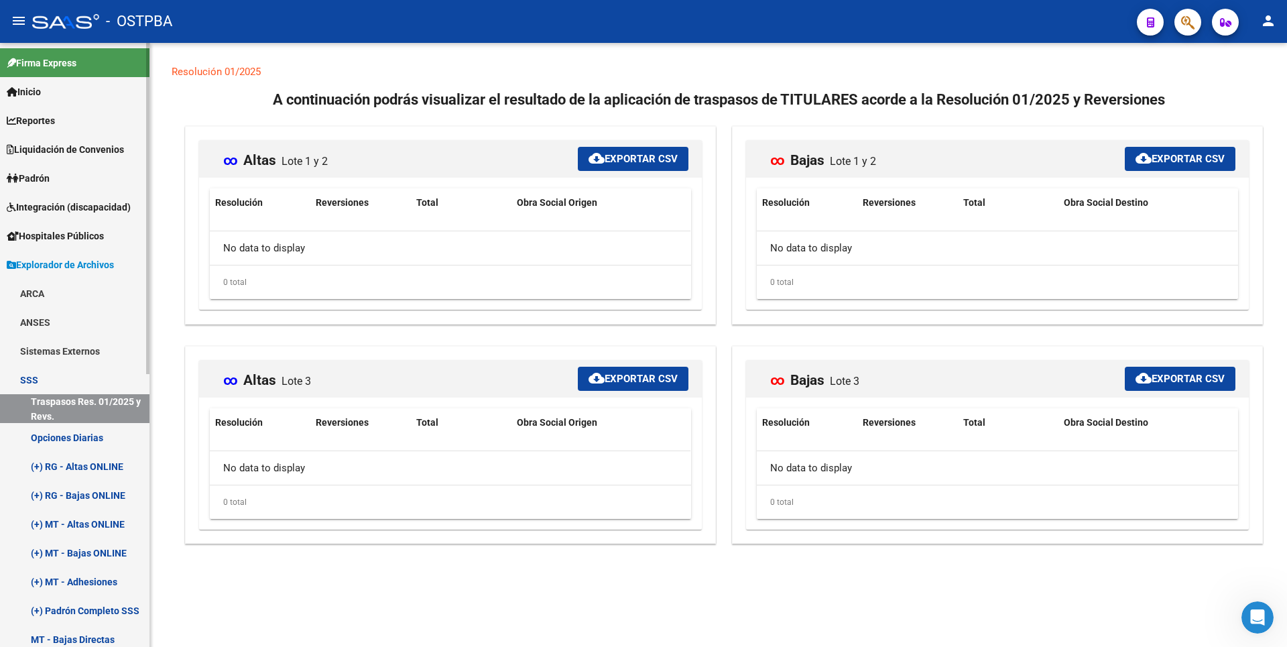
click at [37, 168] on link "Padrón" at bounding box center [74, 178] width 149 height 29
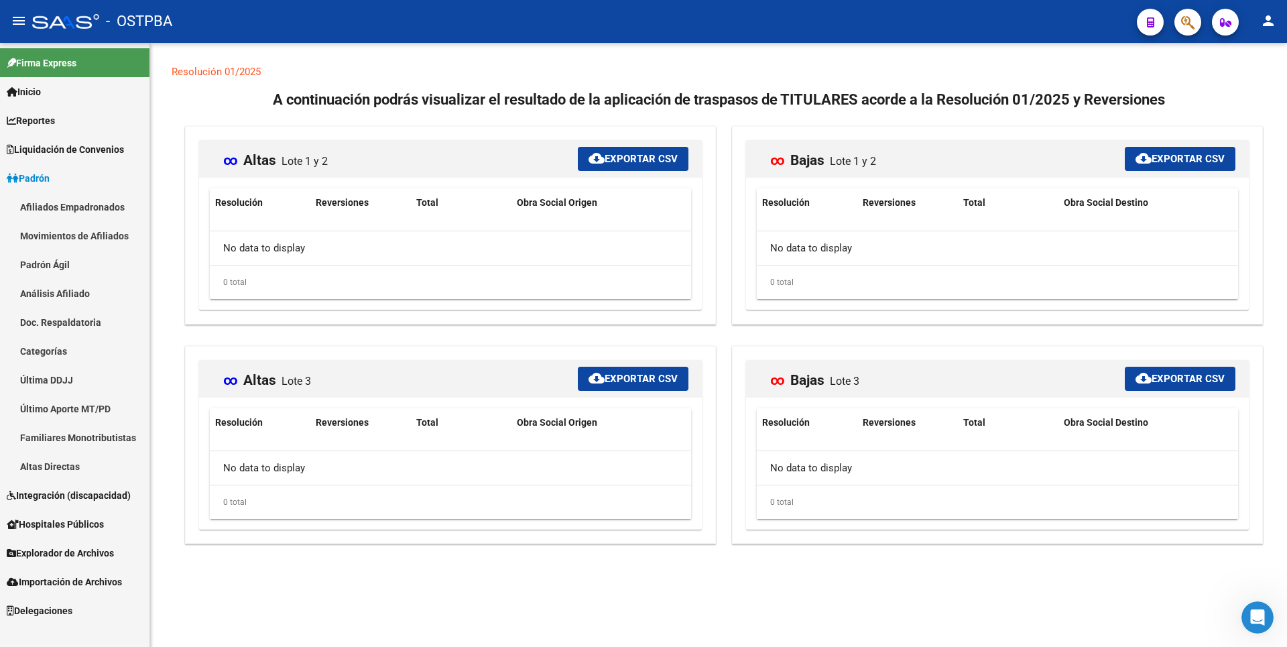
click at [50, 235] on link "Movimientos de Afiliados" at bounding box center [74, 235] width 149 height 29
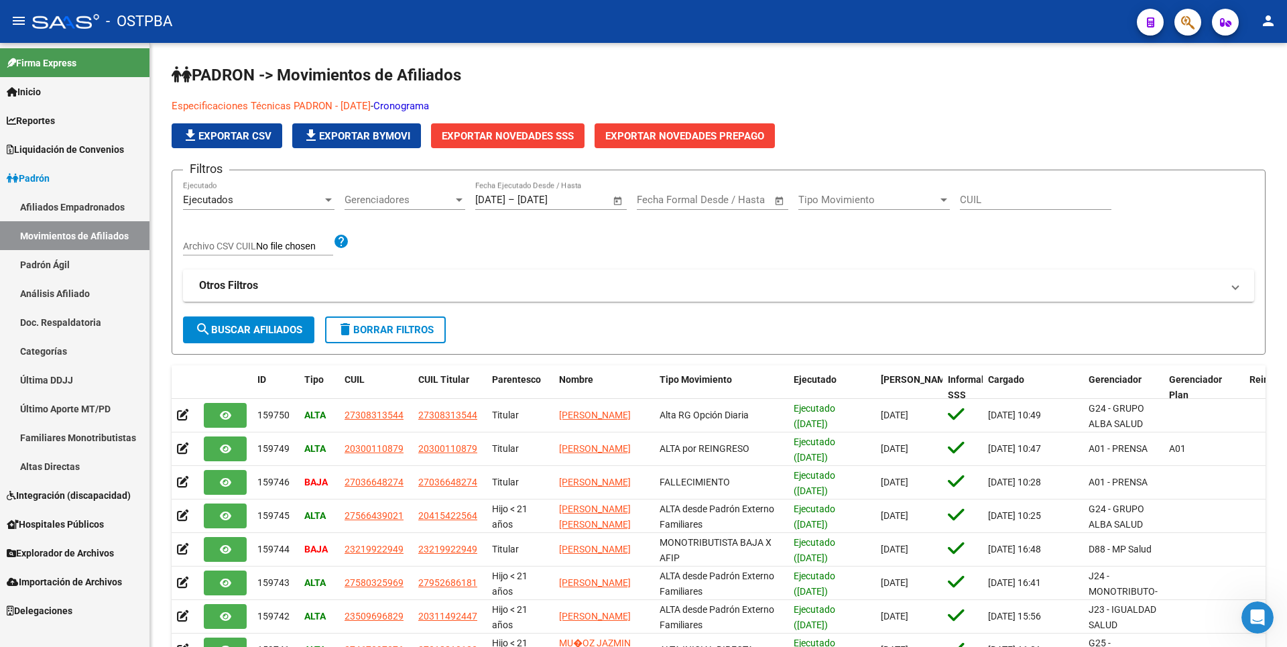
click at [58, 294] on link "Análisis Afiliado" at bounding box center [74, 293] width 149 height 29
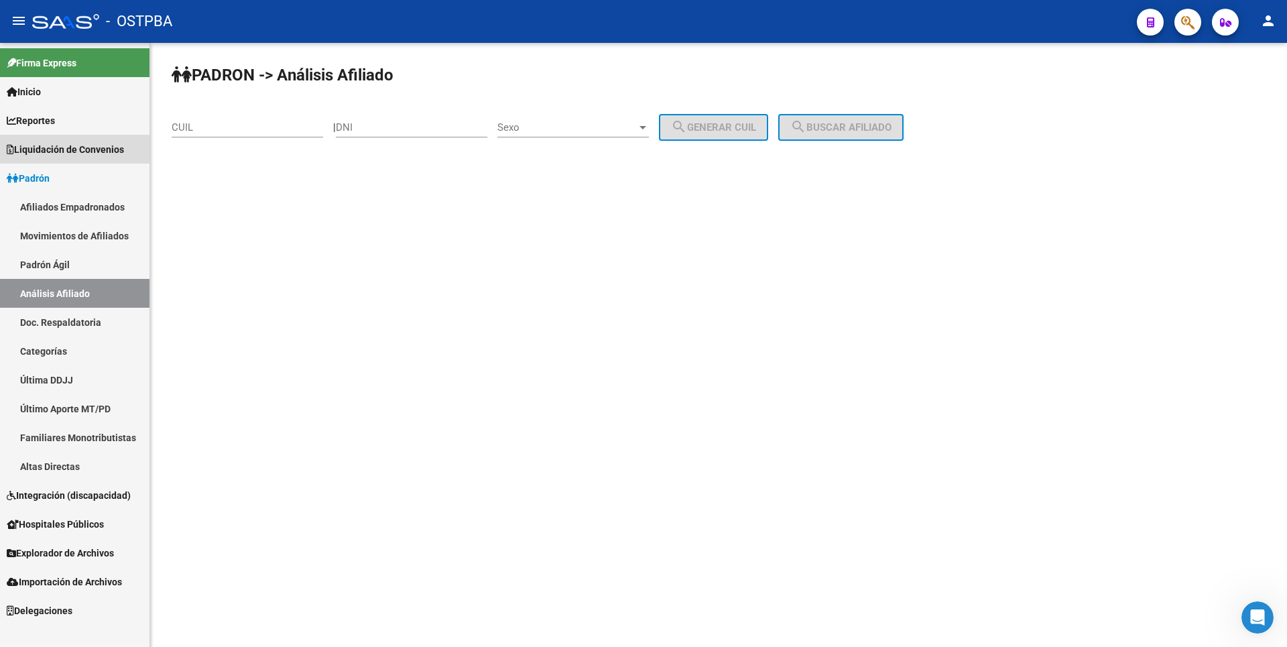
click at [107, 143] on span "Liquidación de Convenios" at bounding box center [65, 149] width 117 height 15
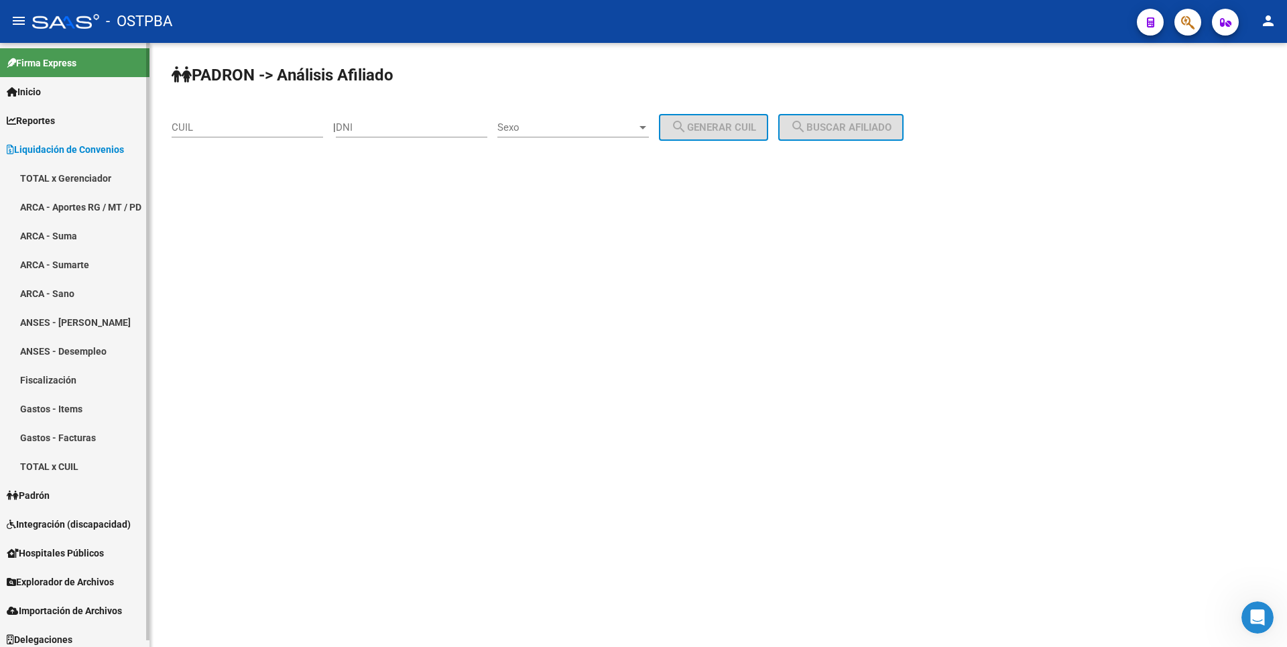
click at [71, 221] on link "ARCA - Suma" at bounding box center [74, 235] width 149 height 29
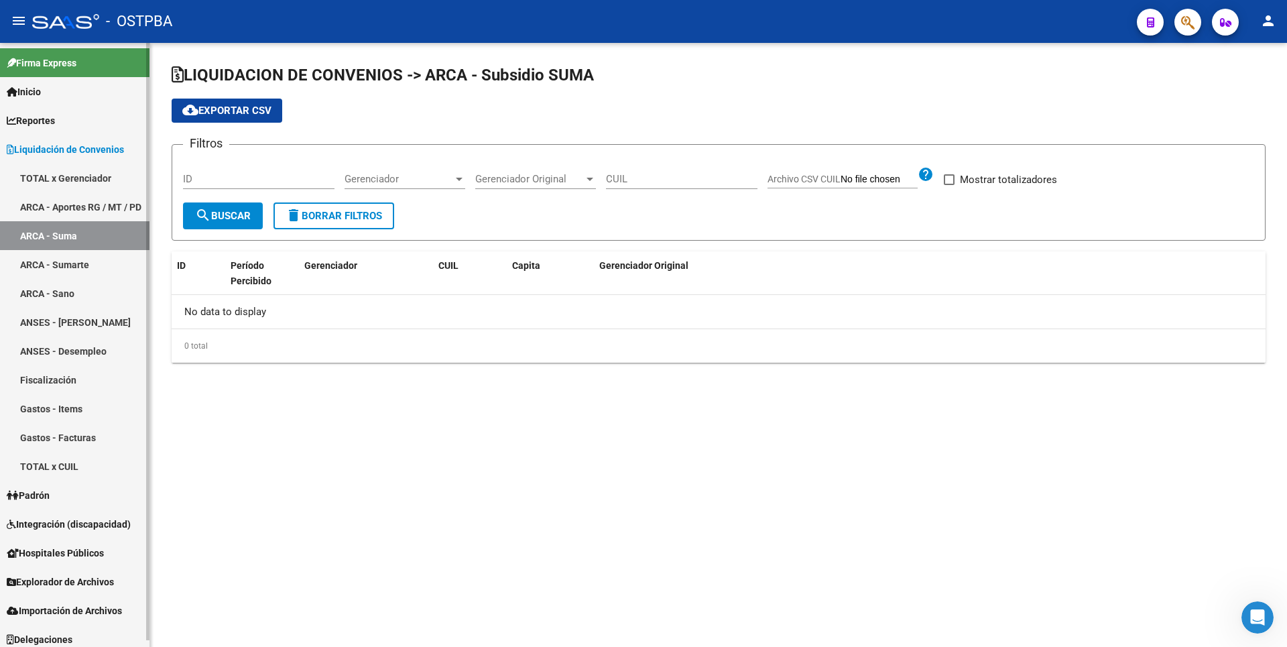
checkbox input "true"
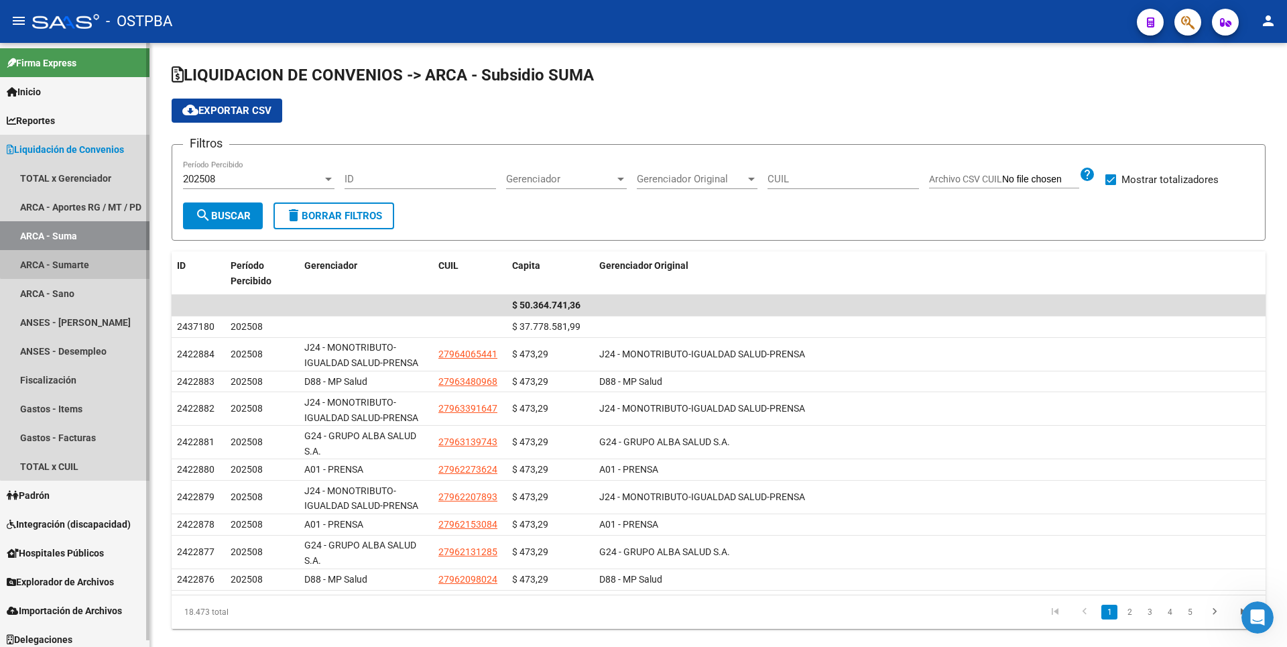
click at [82, 262] on link "ARCA - Sumarte" at bounding box center [74, 264] width 149 height 29
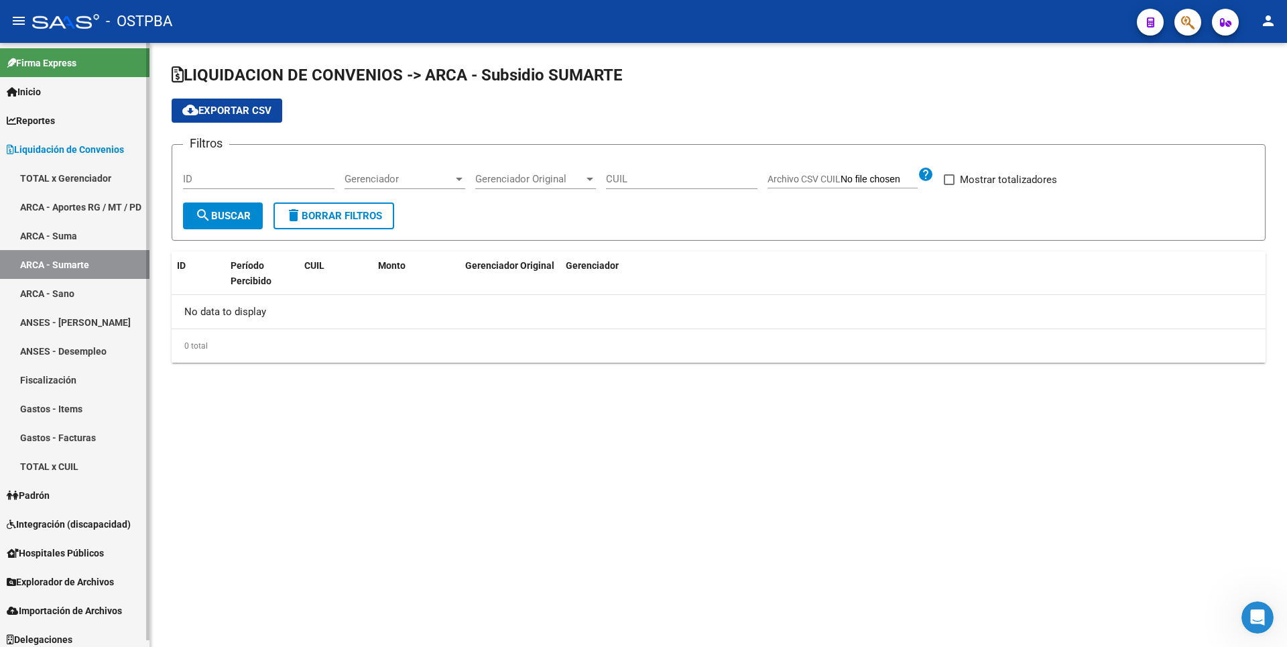
checkbox input "true"
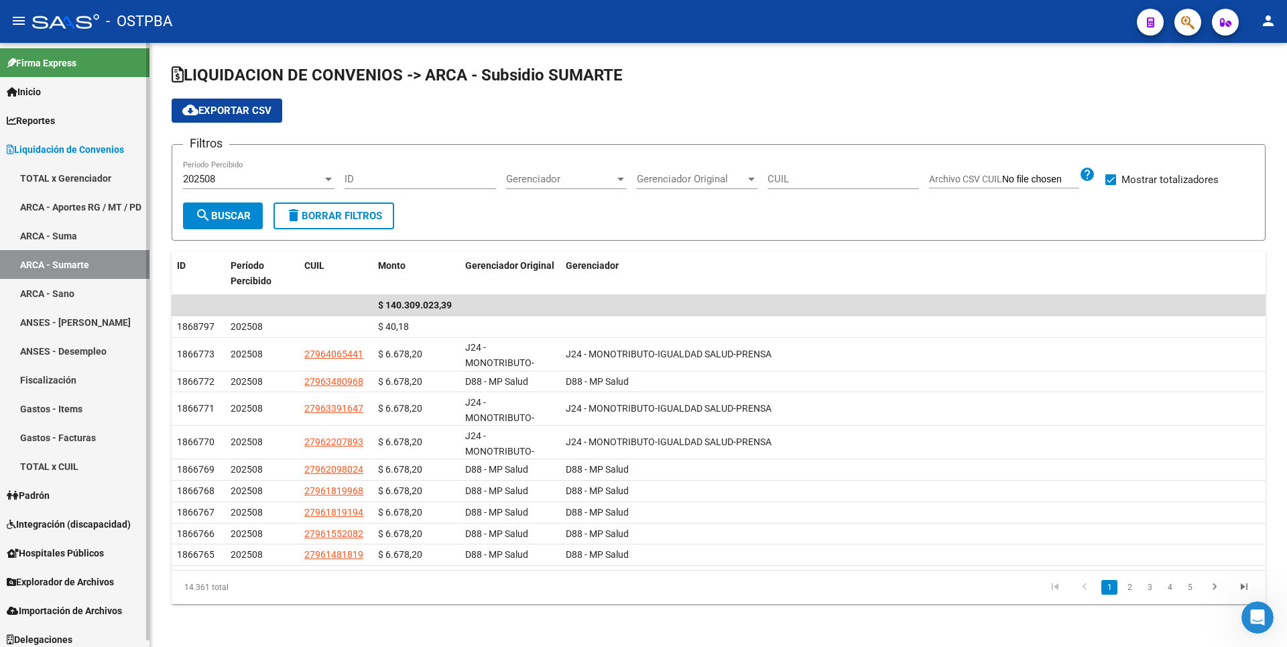
click at [81, 290] on link "ARCA - Sano" at bounding box center [74, 293] width 149 height 29
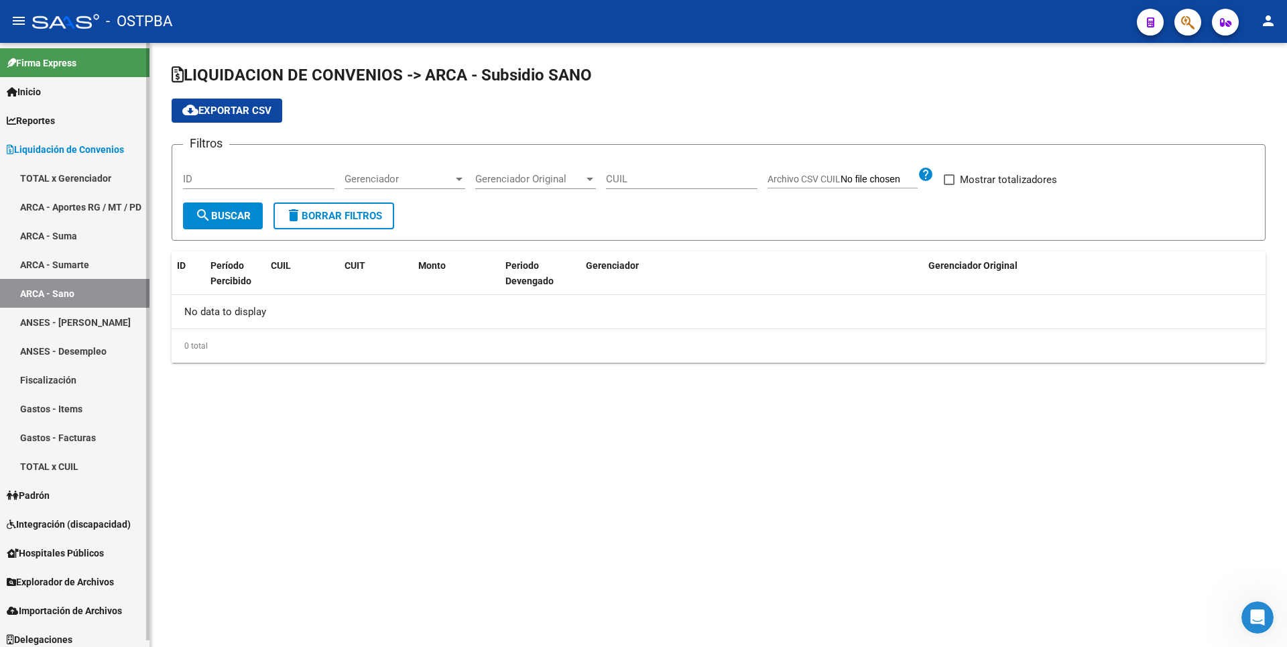
checkbox input "true"
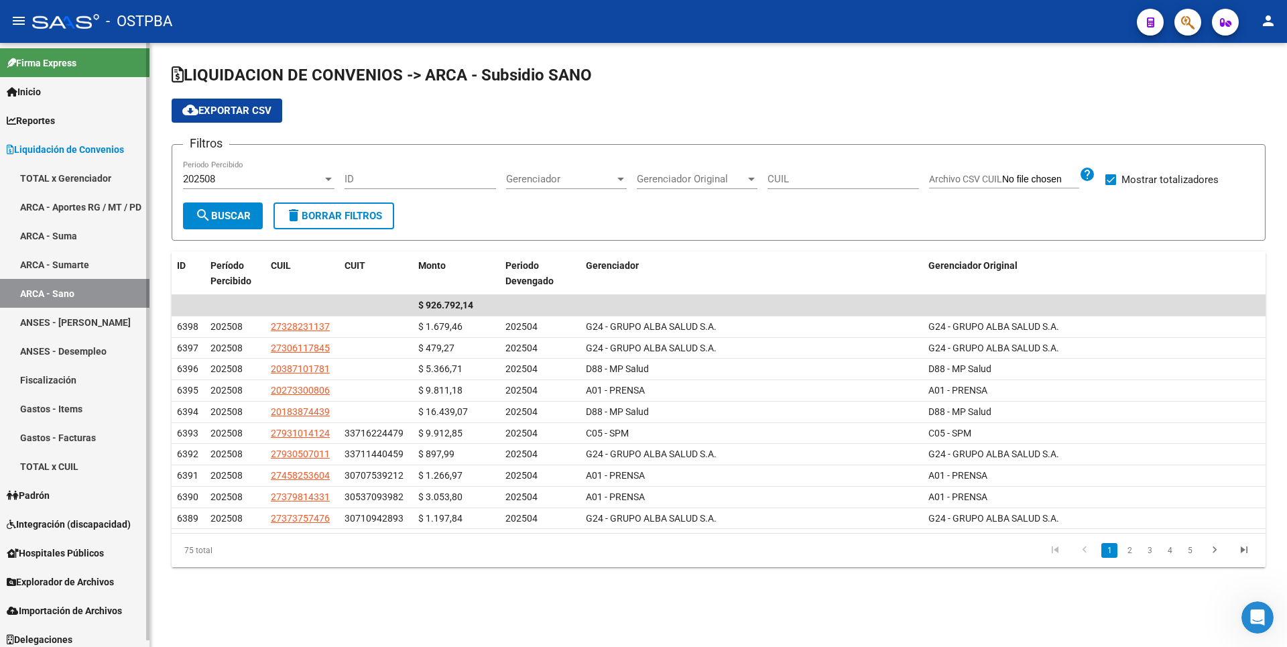
click at [97, 327] on link "ANSES - [PERSON_NAME]" at bounding box center [74, 322] width 149 height 29
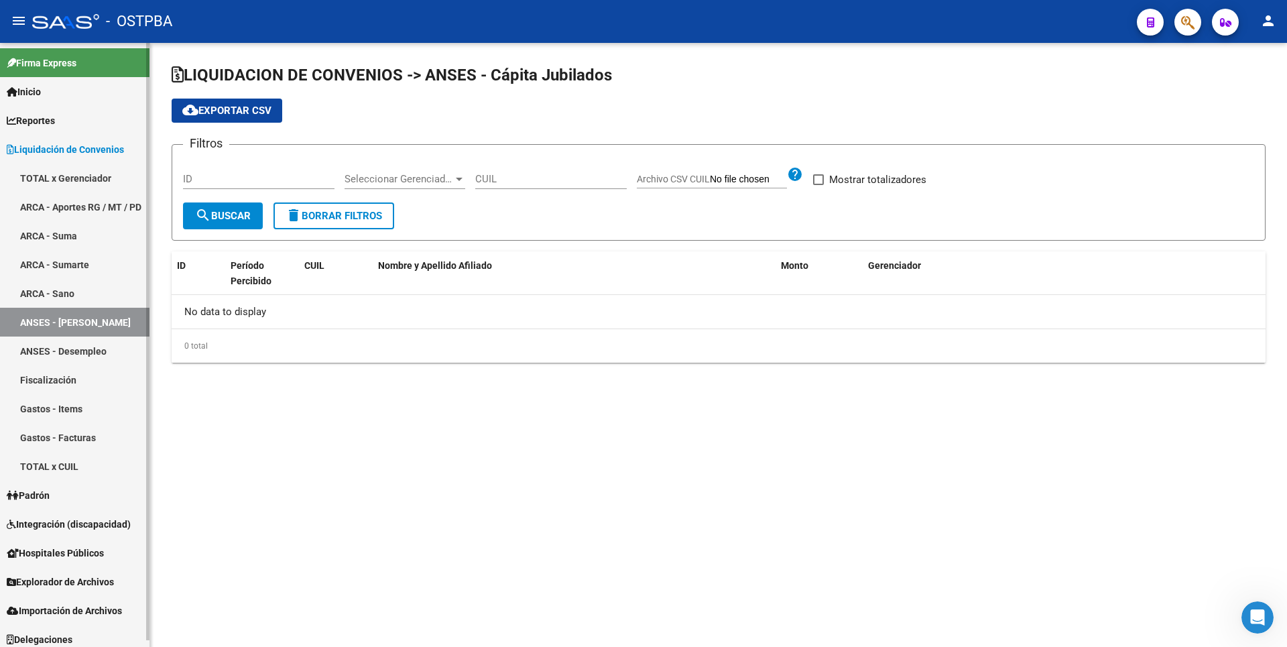
checkbox input "true"
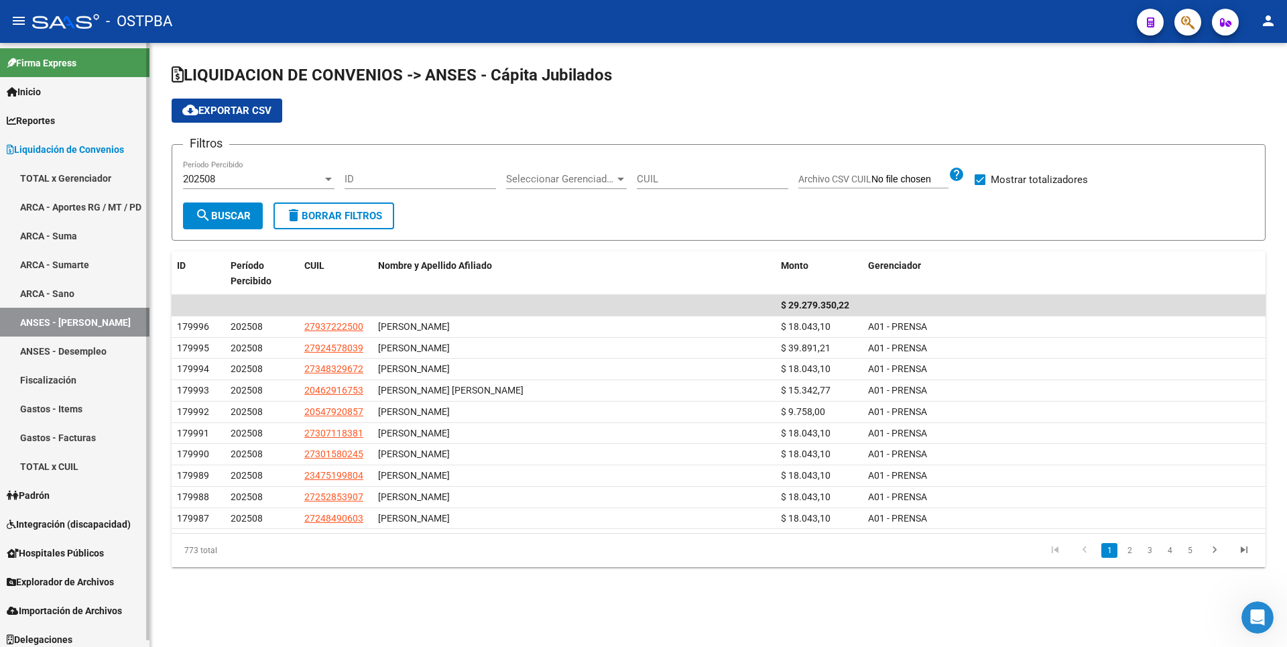
click at [82, 351] on link "ANSES - Desempleo" at bounding box center [74, 350] width 149 height 29
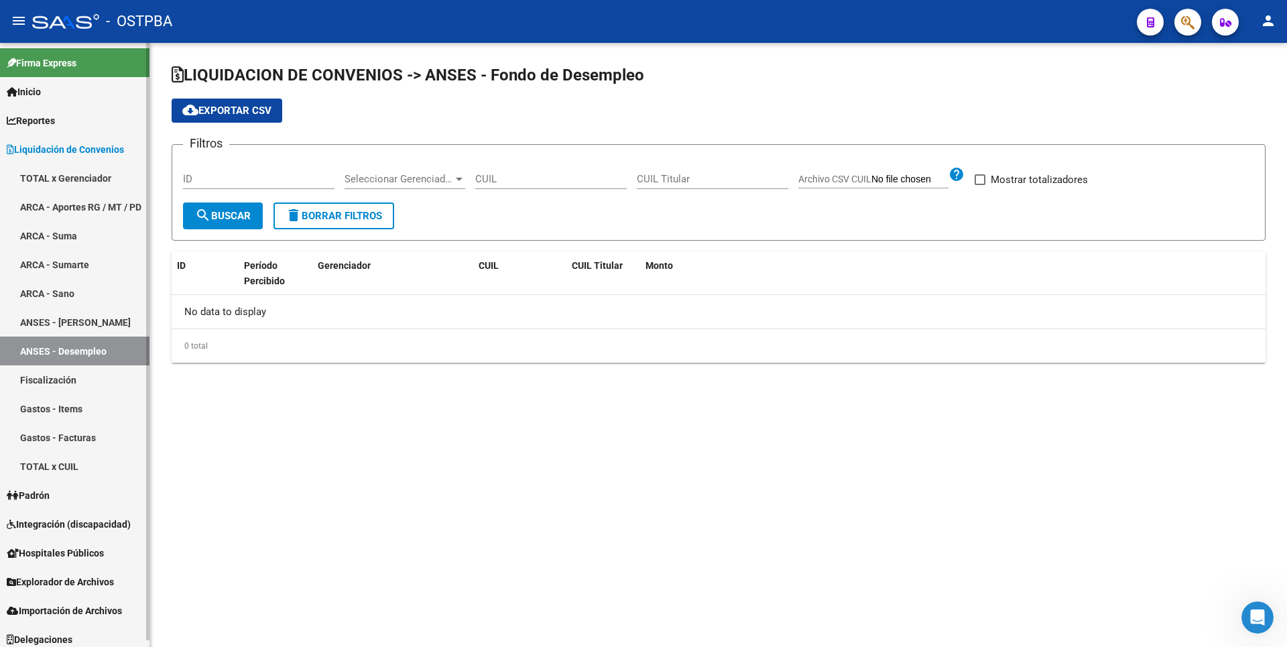
checkbox input "true"
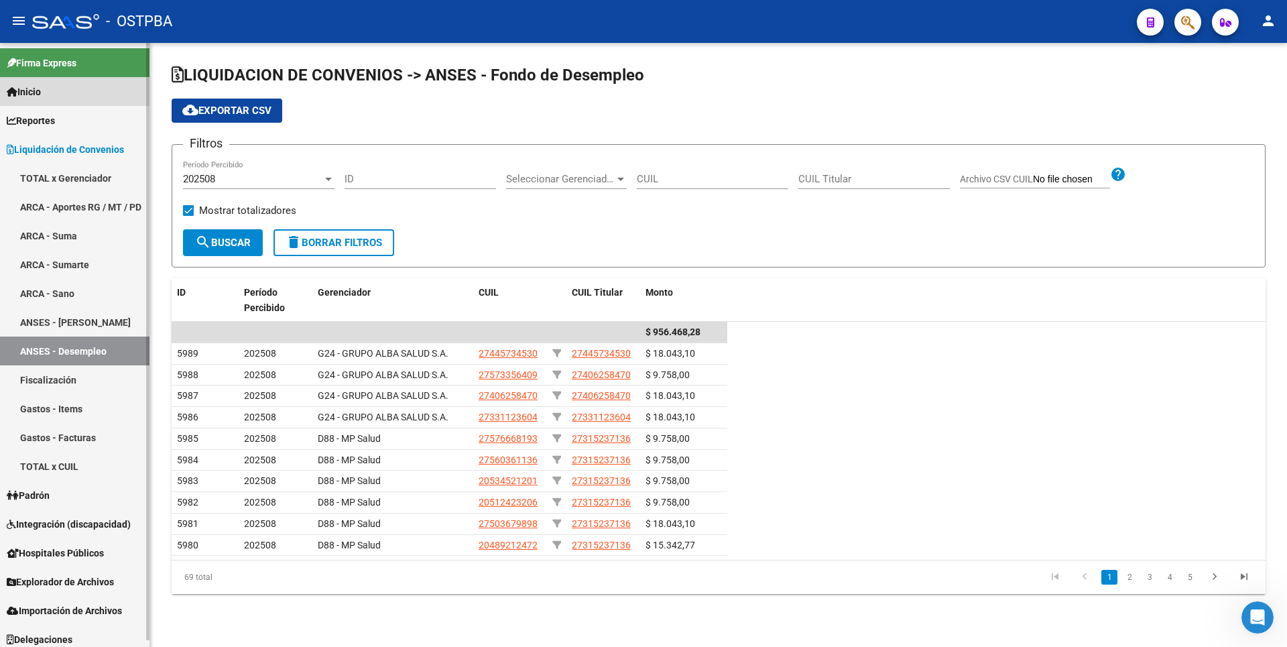
click at [41, 95] on span "Inicio" at bounding box center [24, 91] width 34 height 15
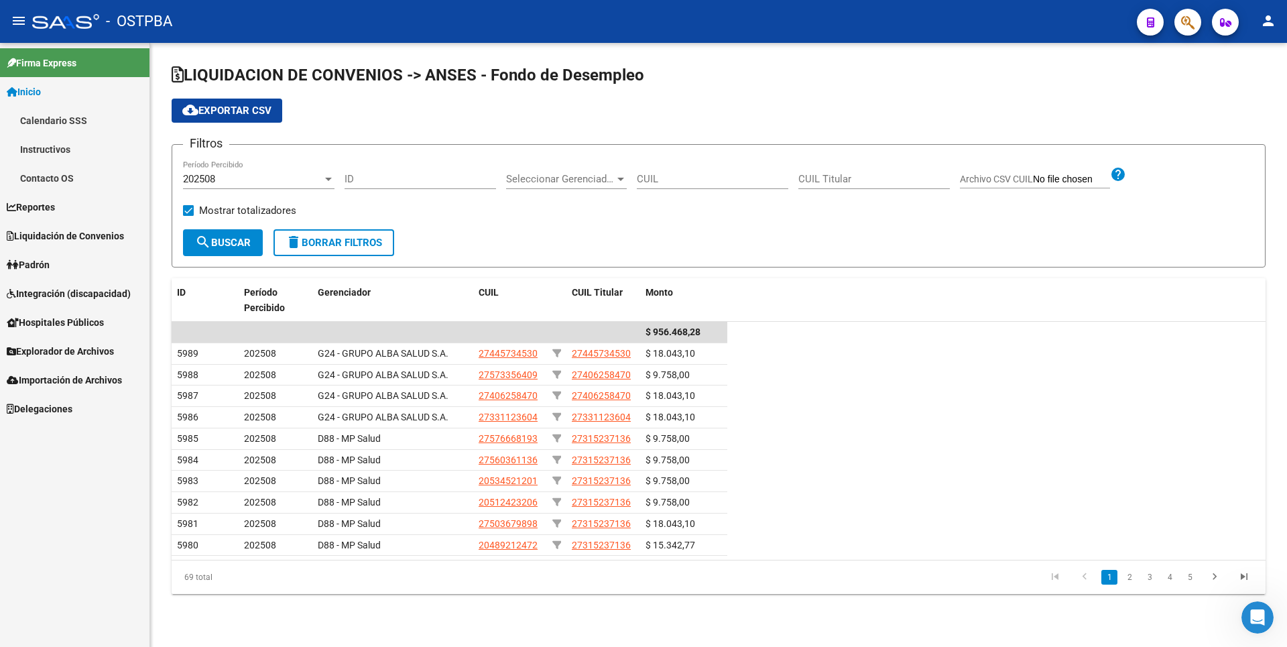
click at [44, 148] on link "Instructivos" at bounding box center [74, 149] width 149 height 29
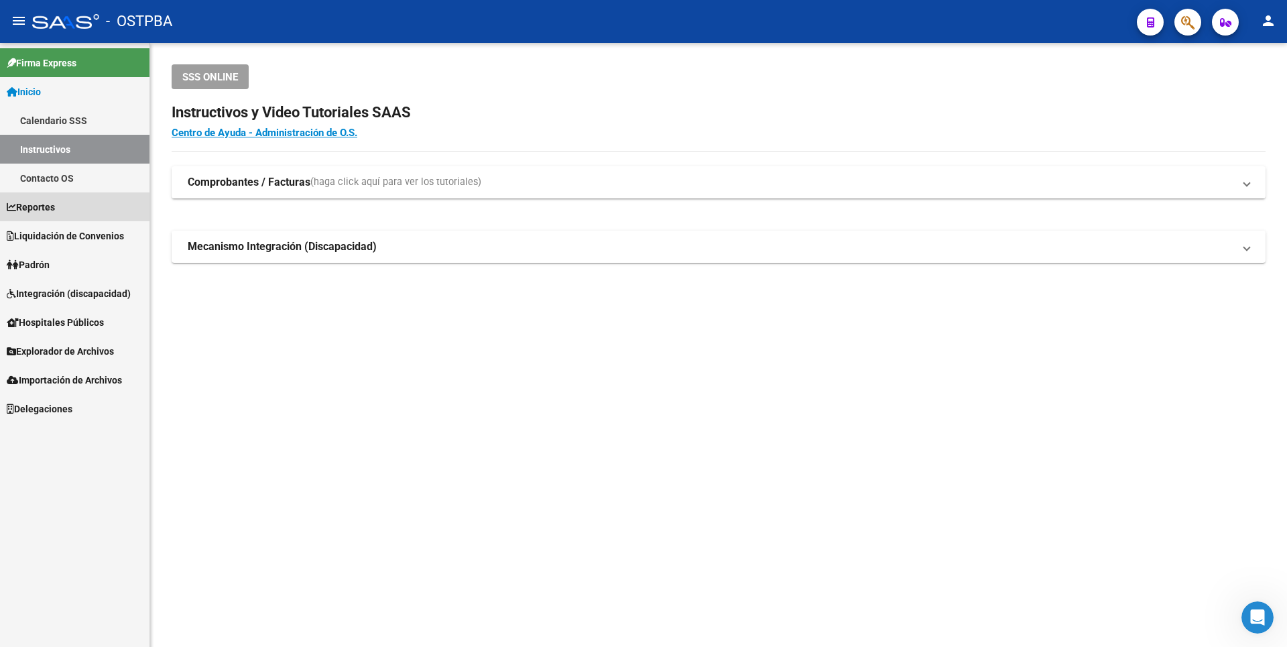
click at [48, 208] on span "Reportes" at bounding box center [31, 207] width 48 height 15
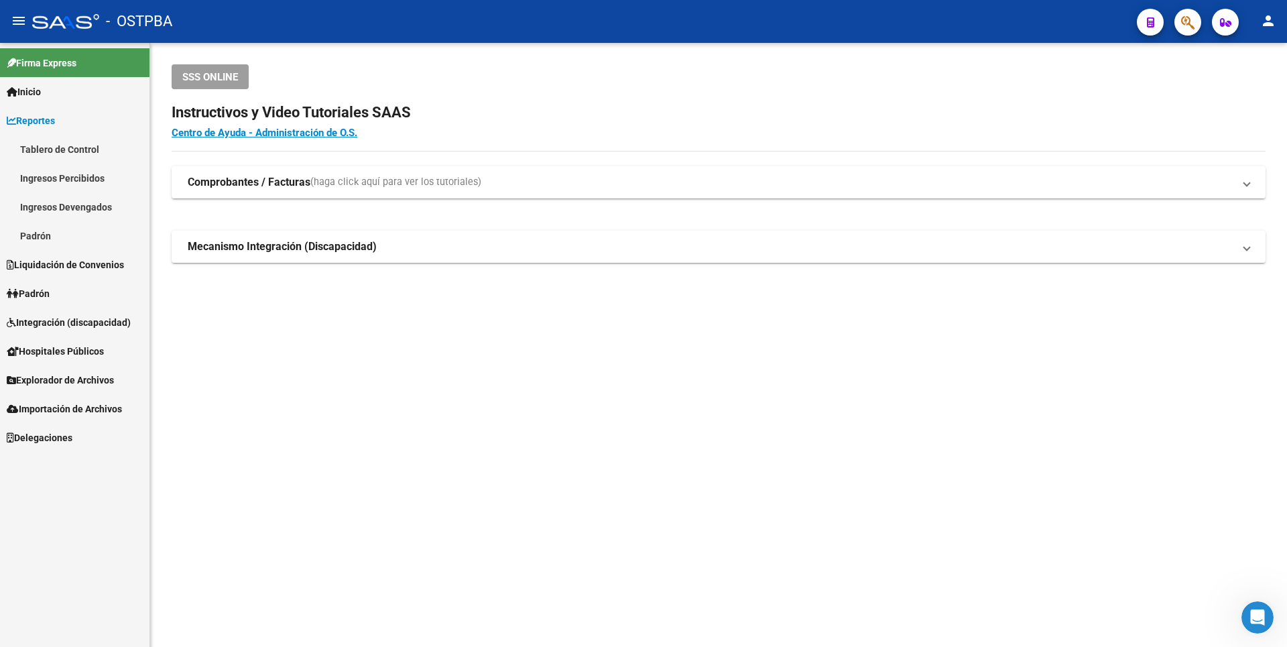
click at [36, 301] on link "Padrón" at bounding box center [74, 293] width 149 height 29
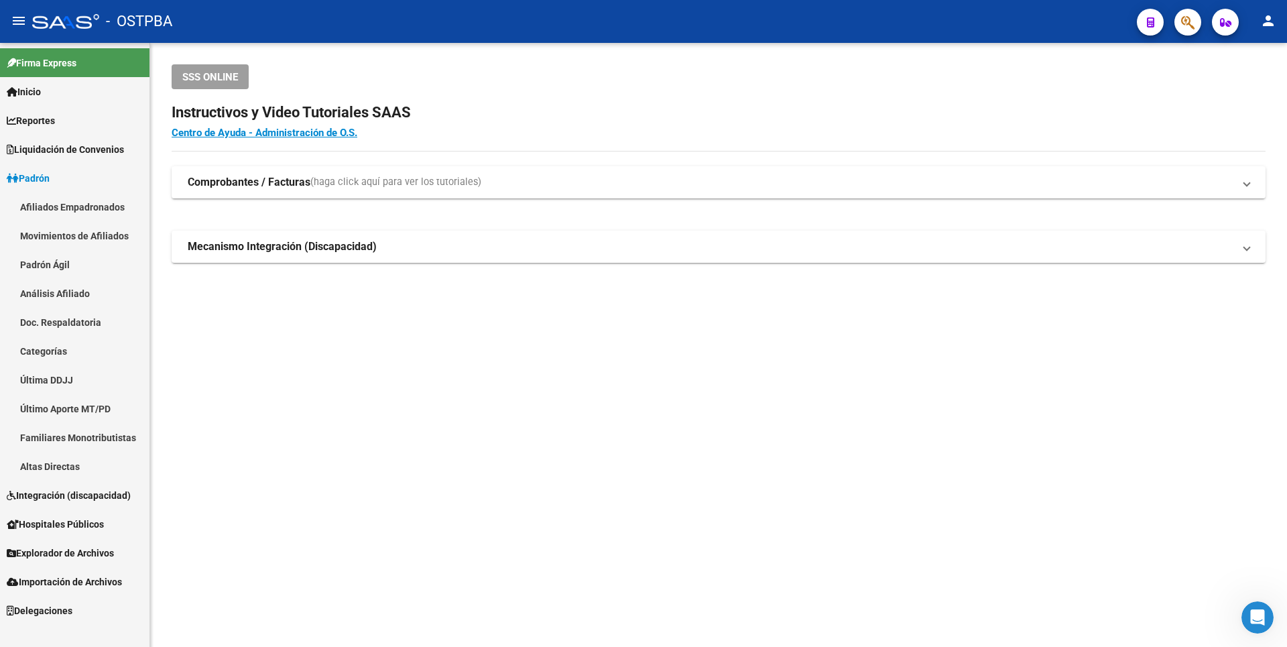
click at [68, 299] on link "Análisis Afiliado" at bounding box center [74, 293] width 149 height 29
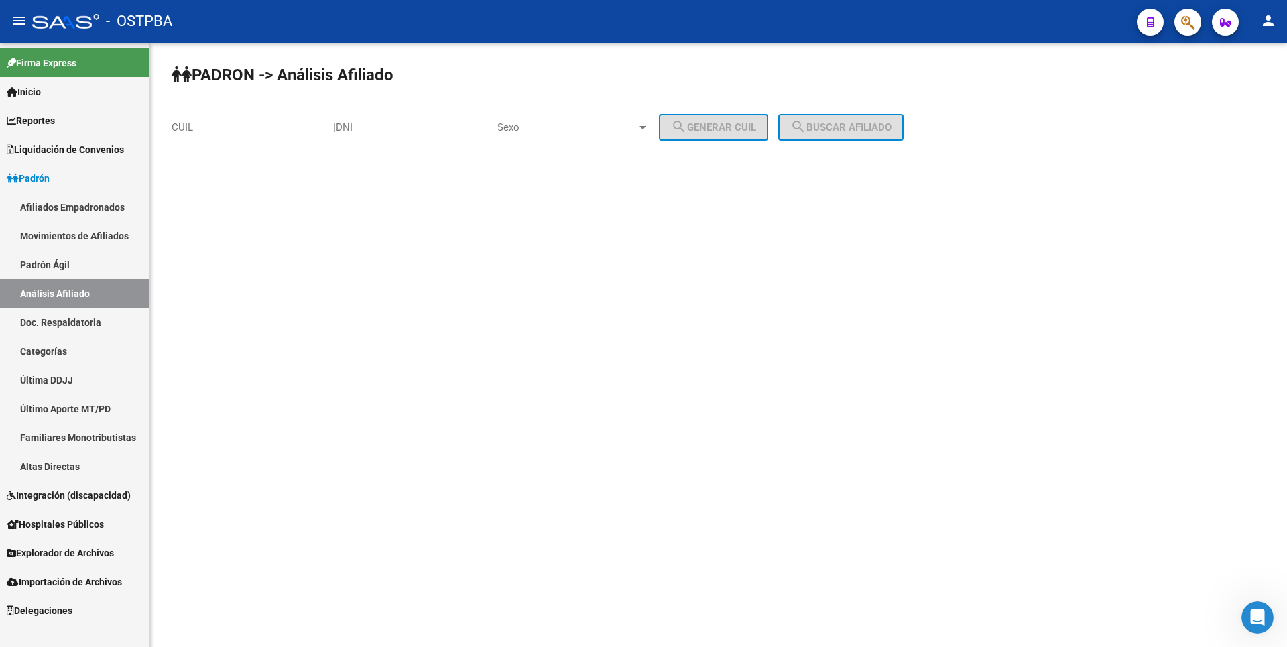
click at [375, 126] on input "DNI" at bounding box center [411, 127] width 151 height 12
type input "13645424"
click at [649, 125] on div at bounding box center [643, 127] width 12 height 11
drag, startPoint x: 588, startPoint y: 125, endPoint x: 698, endPoint y: 125, distance: 109.9
click at [590, 125] on span "Masculino" at bounding box center [587, 128] width 151 height 30
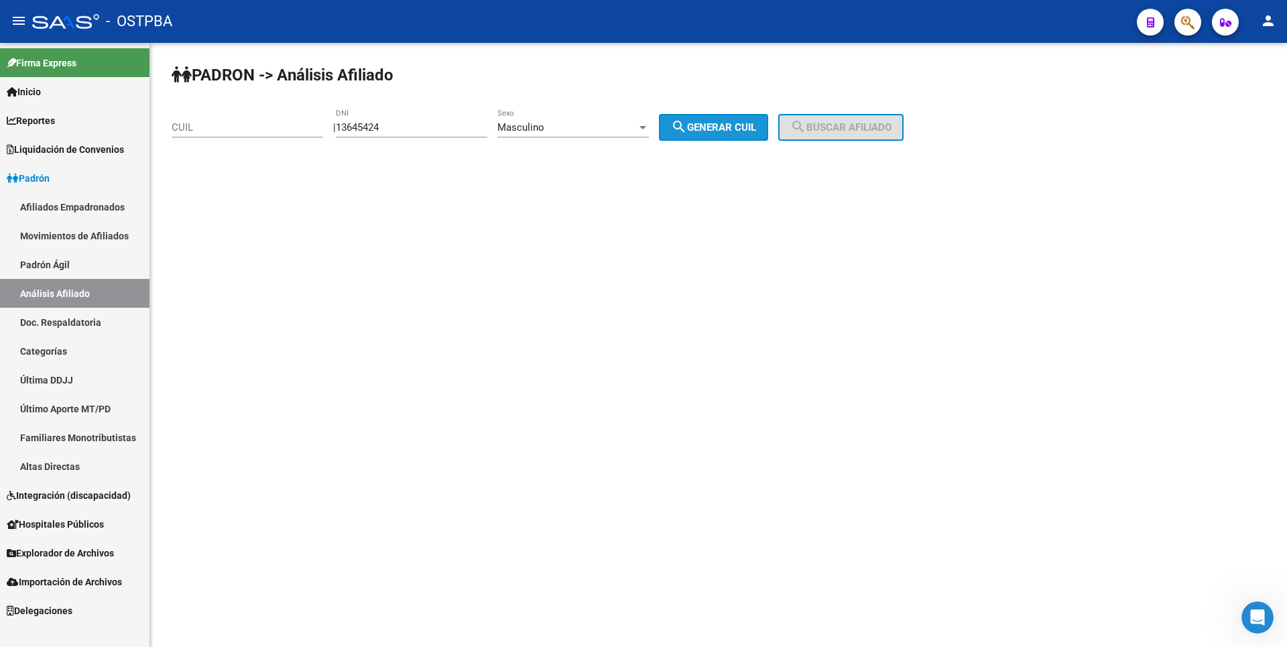
drag, startPoint x: 729, startPoint y: 123, endPoint x: 878, endPoint y: 137, distance: 150.1
click at [741, 121] on span "search Generar CUIL" at bounding box center [713, 127] width 85 height 12
type input "20-13645424-3"
click at [854, 127] on span "search Buscar afiliado" at bounding box center [840, 127] width 101 height 12
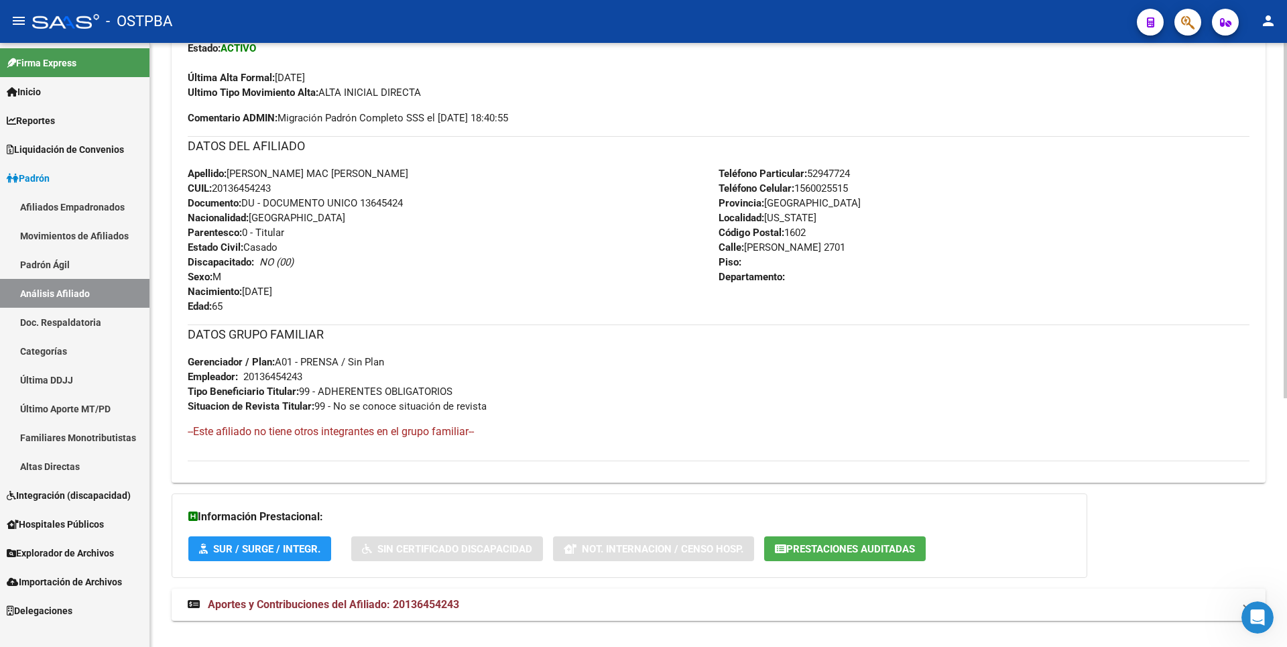
scroll to position [423, 0]
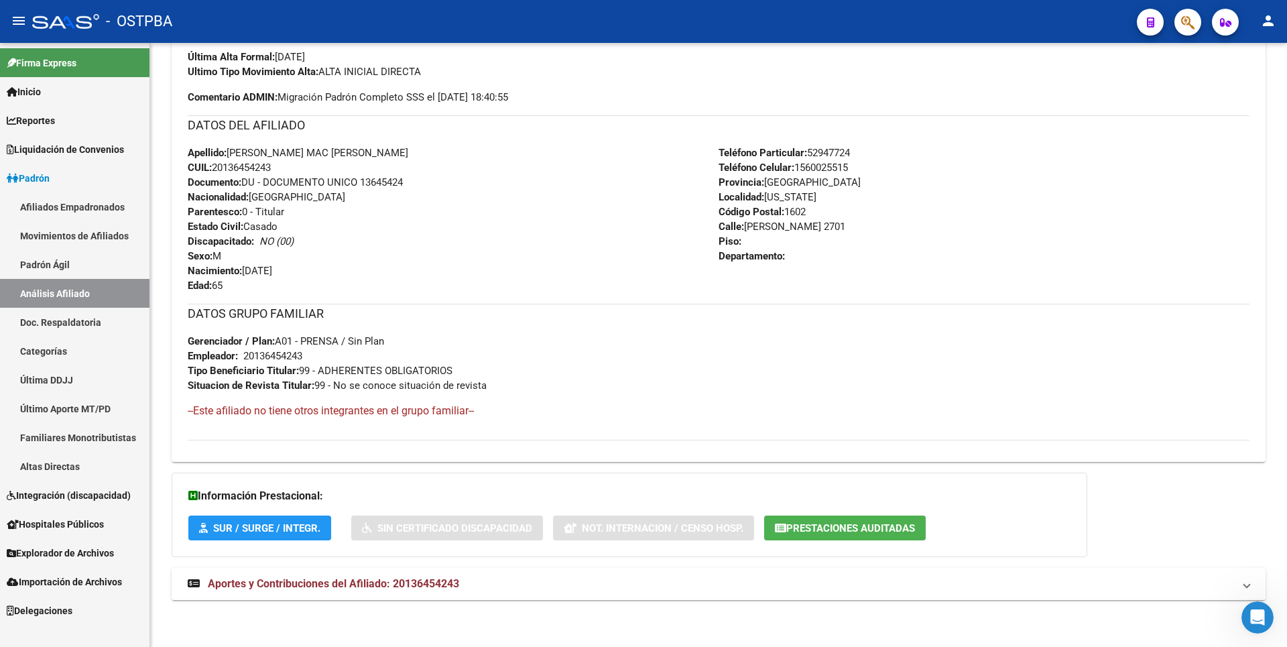
click at [387, 584] on span "Aportes y Contribuciones del Afiliado: 20136454243" at bounding box center [333, 583] width 251 height 13
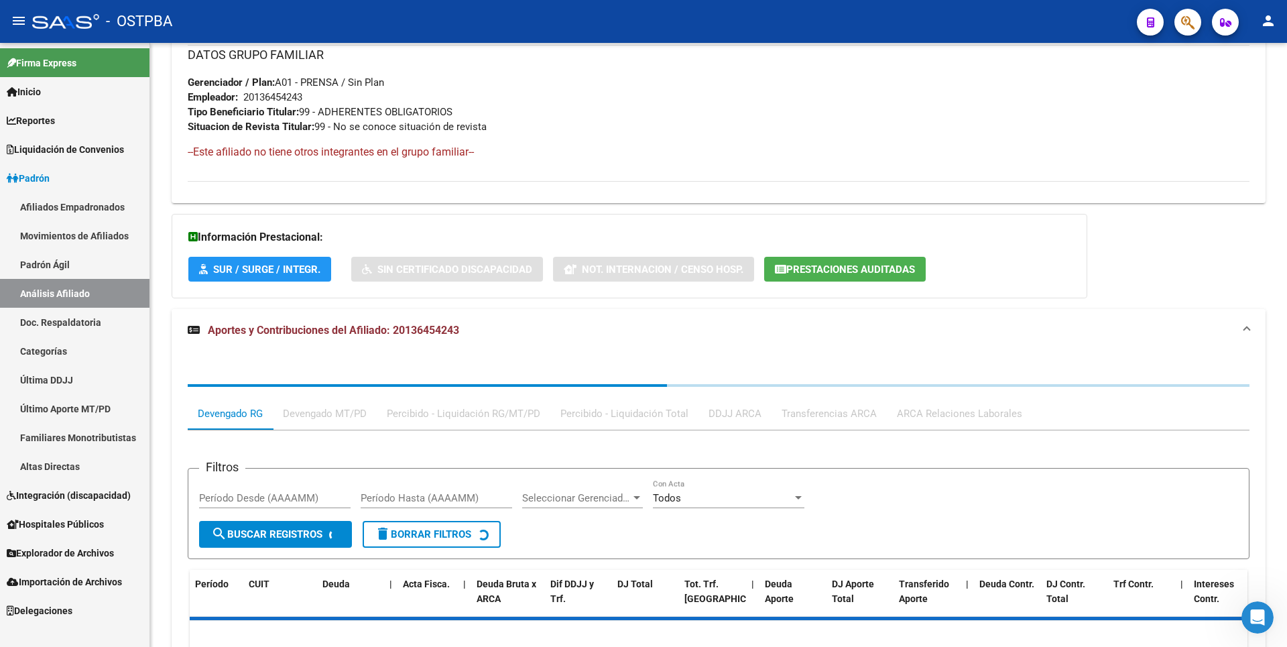
scroll to position [702, 0]
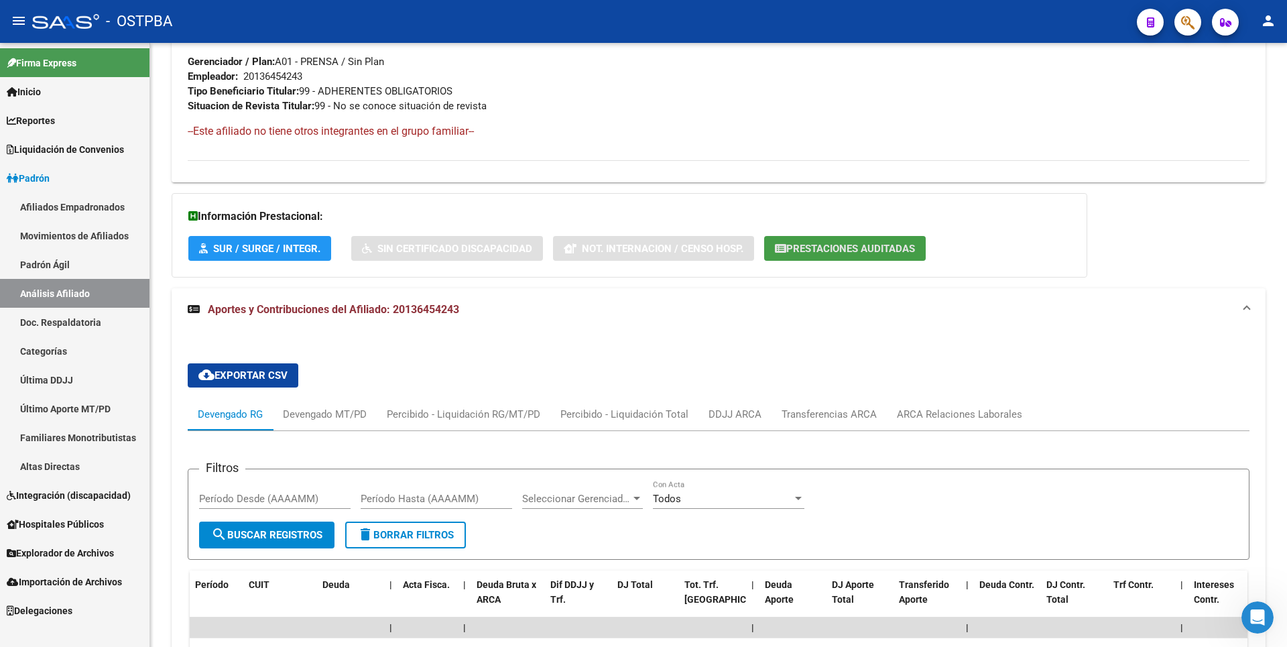
click at [808, 246] on span "Prestaciones Auditadas" at bounding box center [850, 249] width 129 height 12
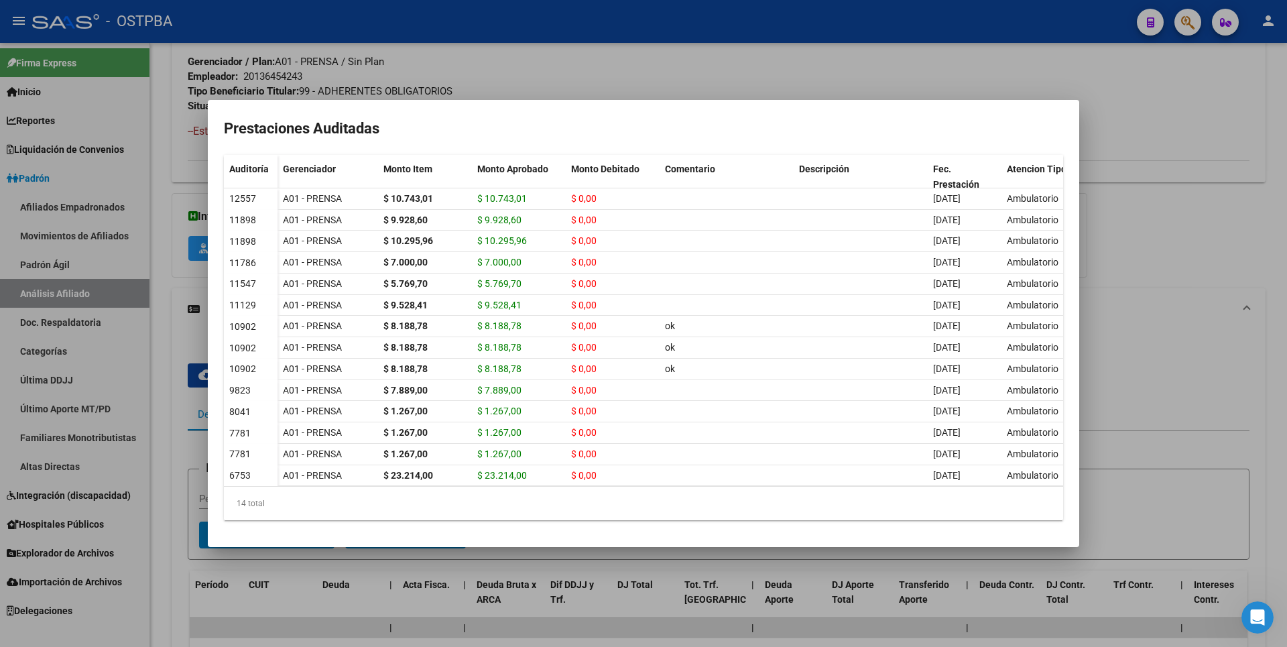
click at [1092, 294] on div at bounding box center [643, 323] width 1287 height 647
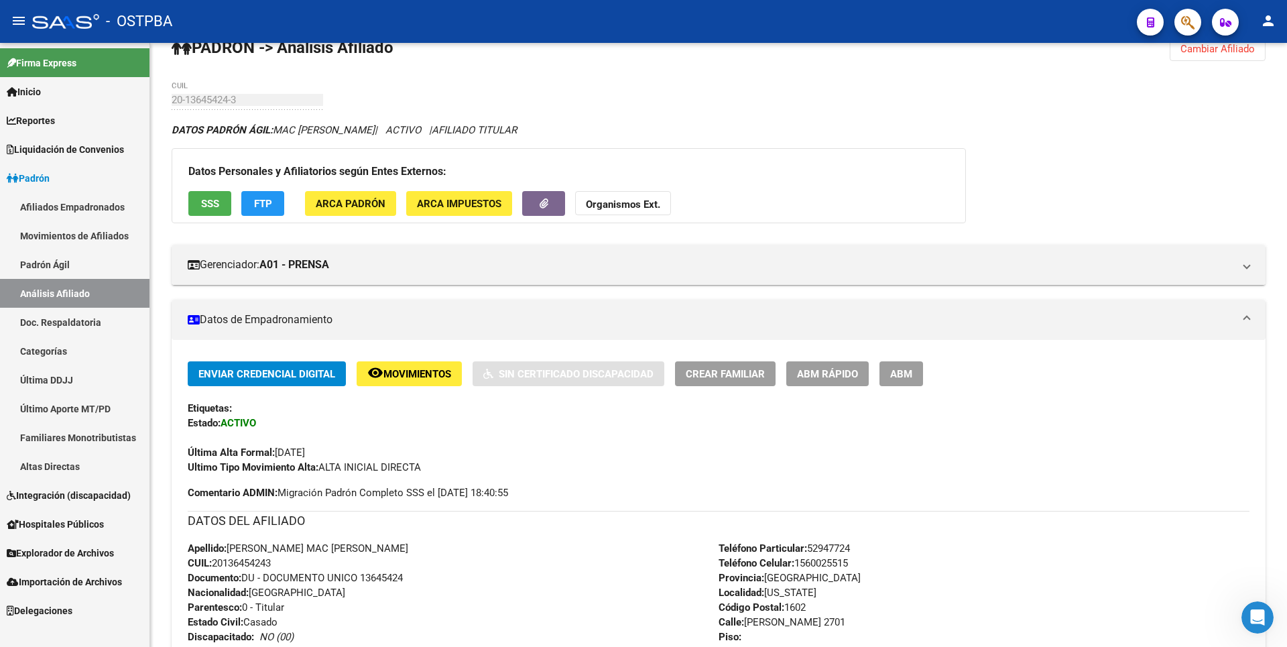
scroll to position [0, 0]
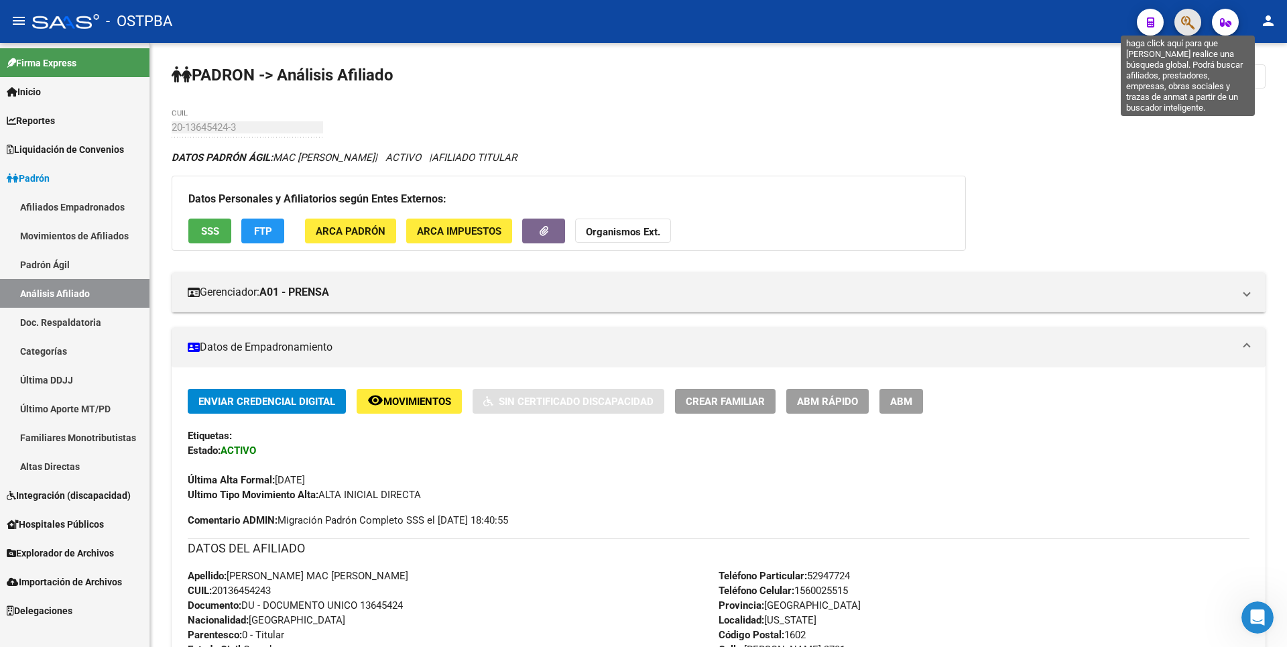
click at [1193, 21] on icon "button" at bounding box center [1187, 22] width 13 height 15
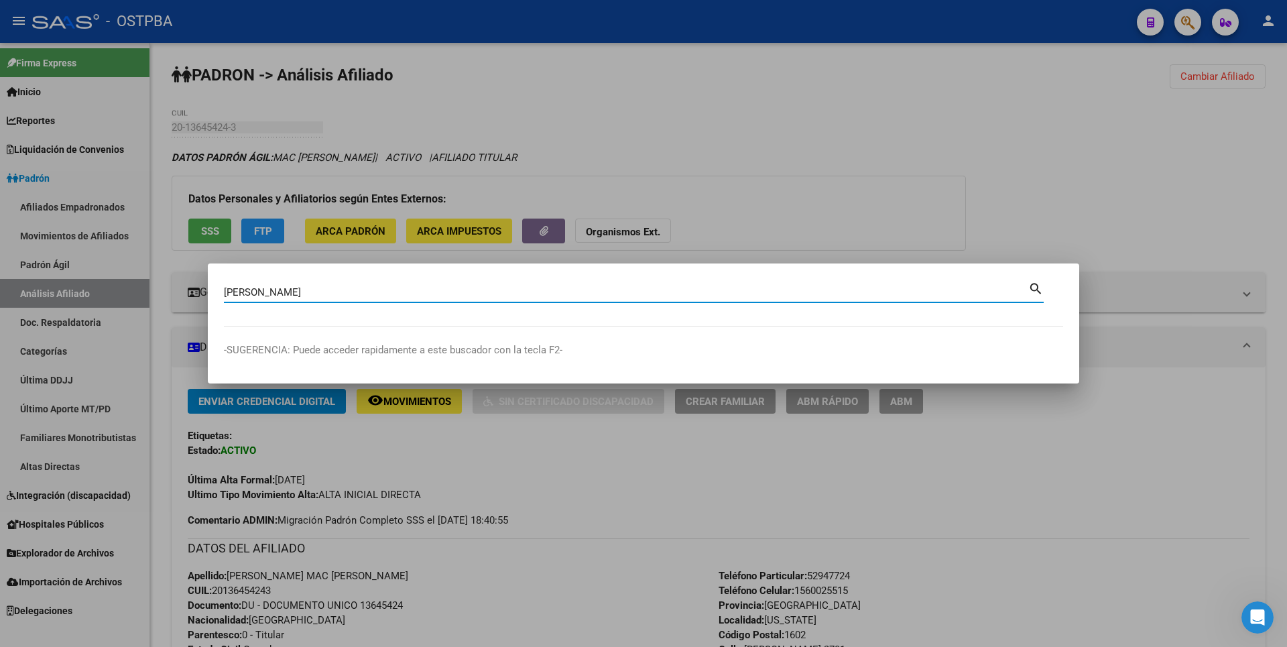
type input "[PERSON_NAME]"
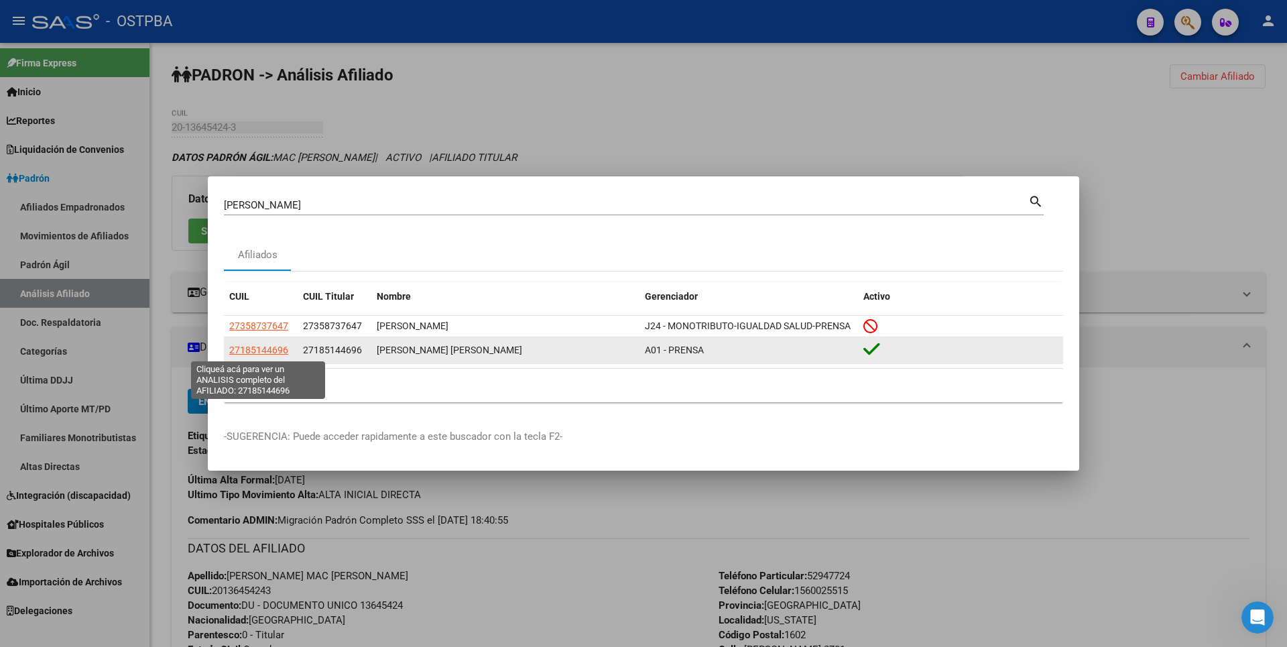
click at [275, 351] on span "27185144696" at bounding box center [258, 349] width 59 height 11
type textarea "27185144696"
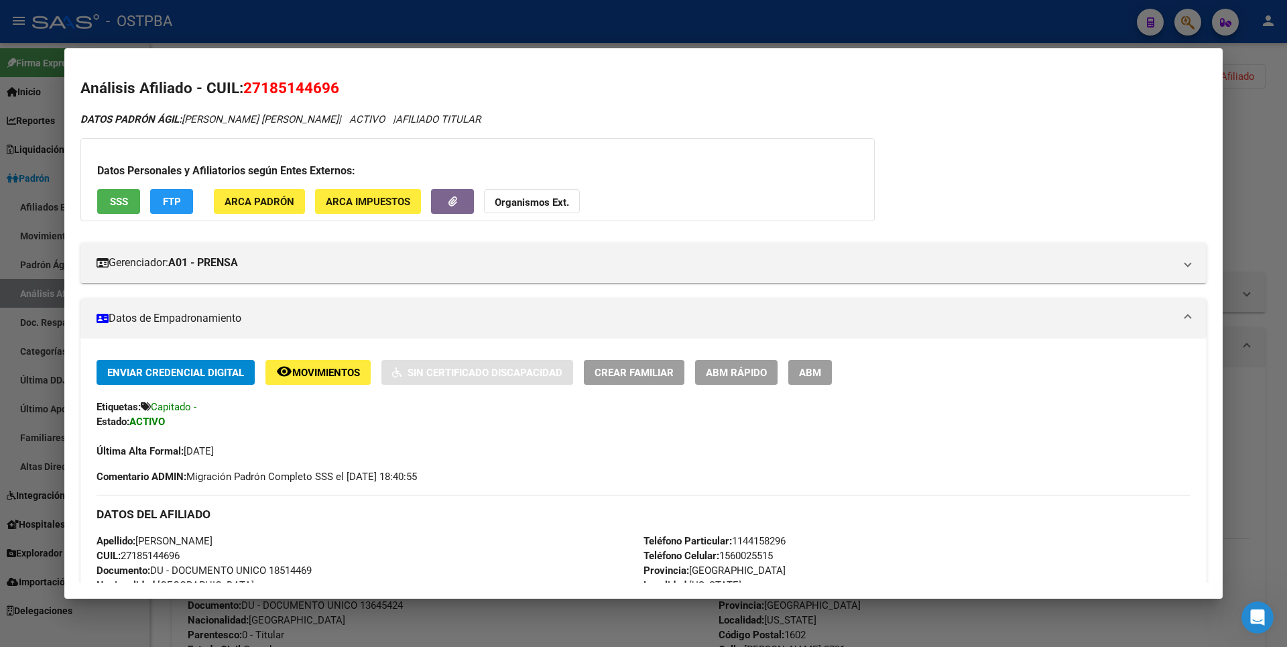
click at [119, 208] on button "SSS" at bounding box center [118, 201] width 43 height 25
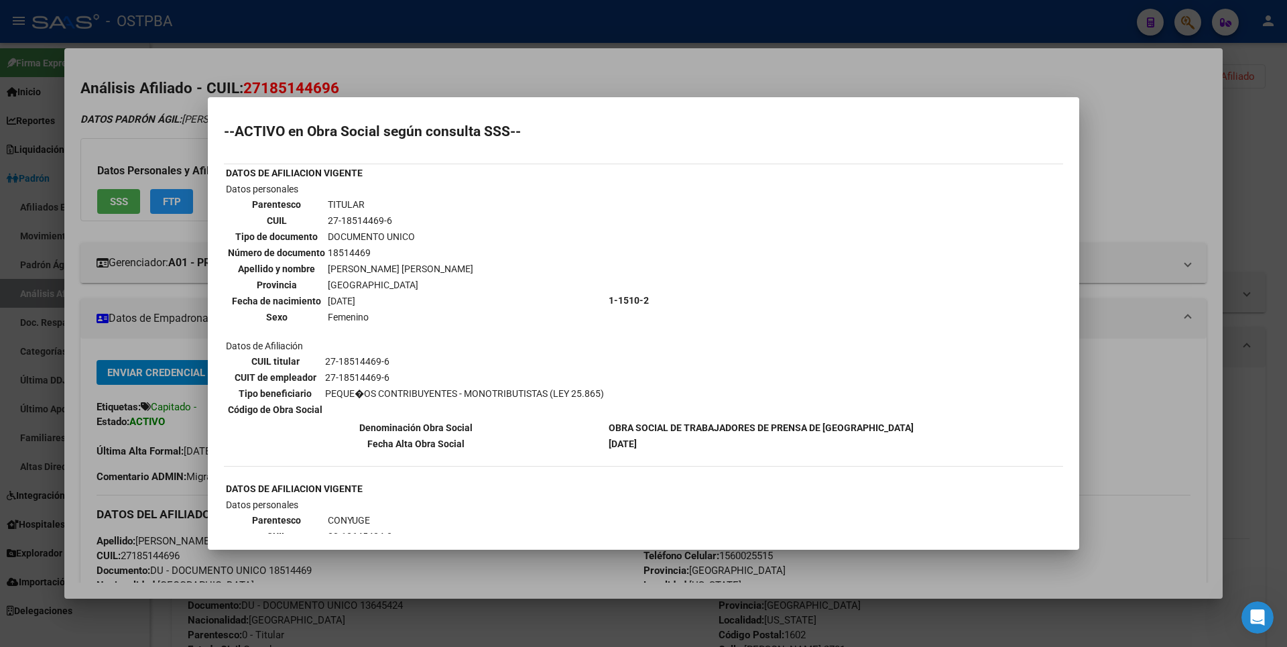
click at [1119, 181] on div at bounding box center [643, 323] width 1287 height 647
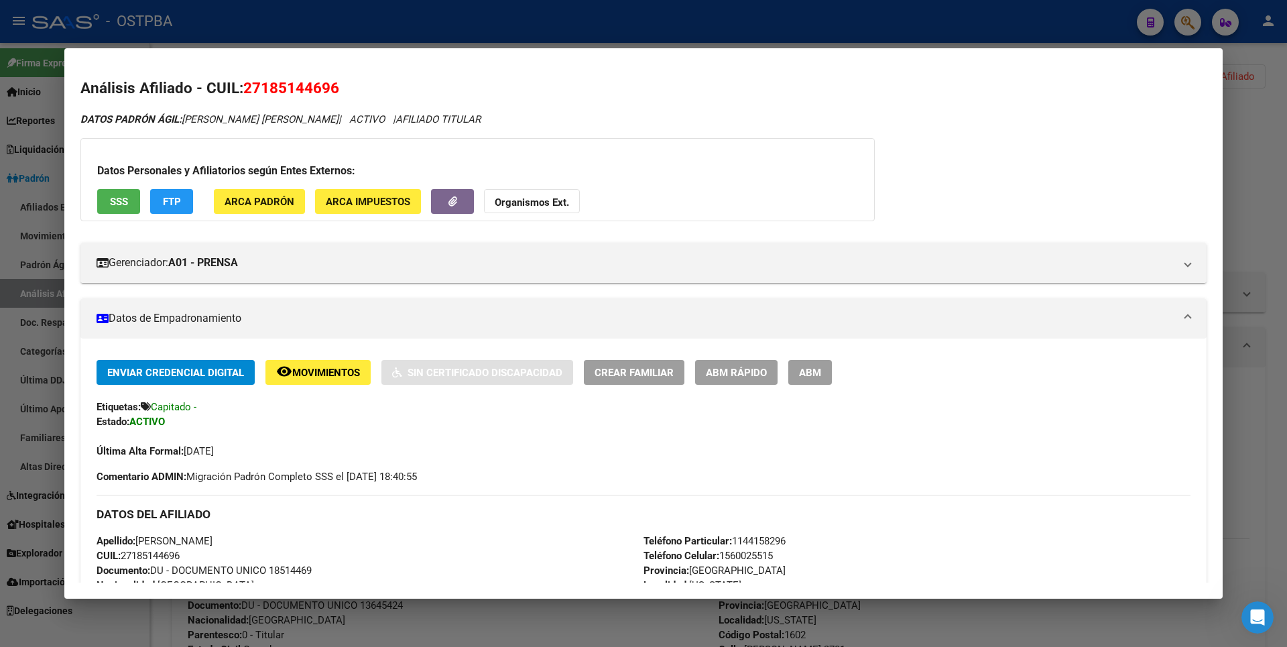
drag, startPoint x: 245, startPoint y: 82, endPoint x: 336, endPoint y: 76, distance: 90.7
click at [336, 76] on mat-dialog-content "Análisis Afiliado - CUIL: 27185144696 DATOS PADRÓN ÁGIL: [PERSON_NAME] [PERSON_…" at bounding box center [643, 322] width 1158 height 517
copy span "27185144696"
click at [1275, 145] on div at bounding box center [643, 323] width 1287 height 647
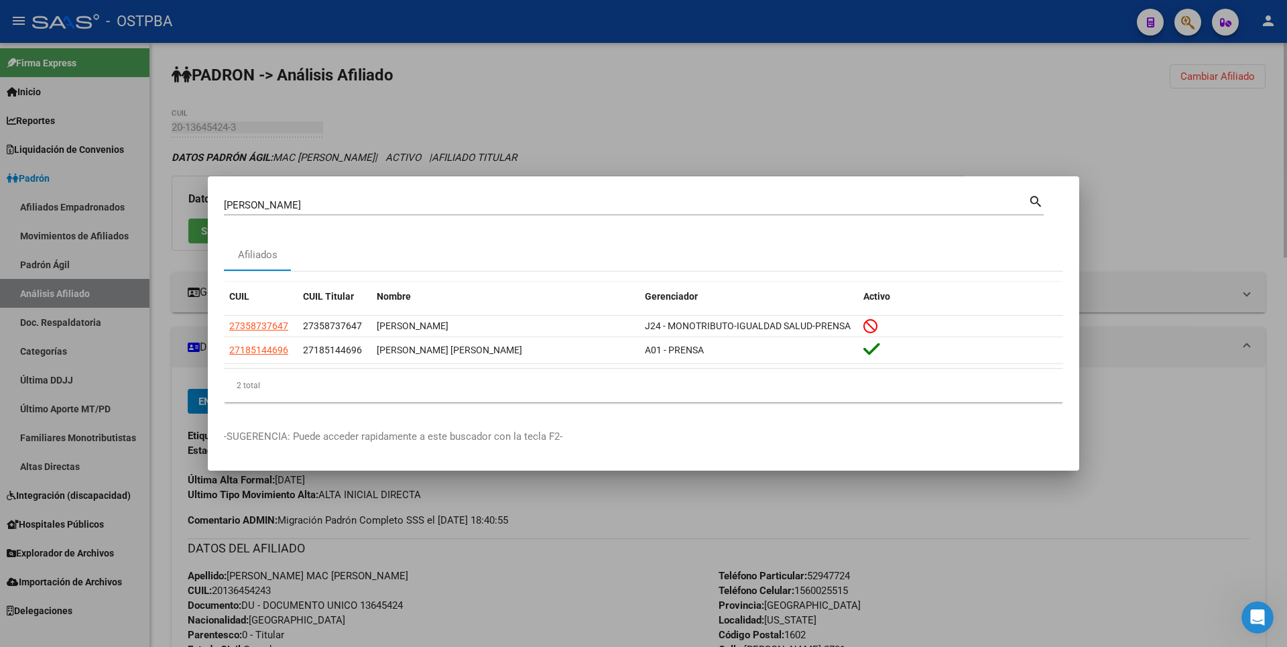
drag, startPoint x: 893, startPoint y: 83, endPoint x: 901, endPoint y: 82, distance: 8.2
click at [895, 82] on div at bounding box center [643, 323] width 1287 height 647
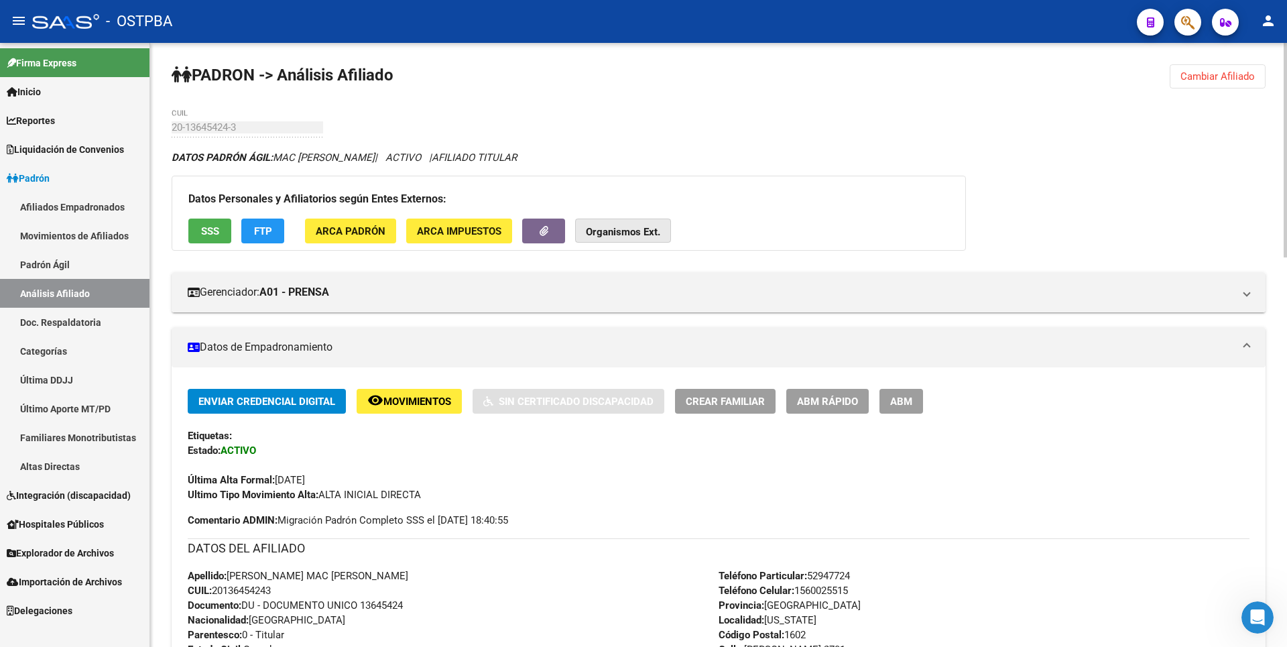
click at [653, 231] on strong "Organismos Ext." at bounding box center [623, 232] width 74 height 12
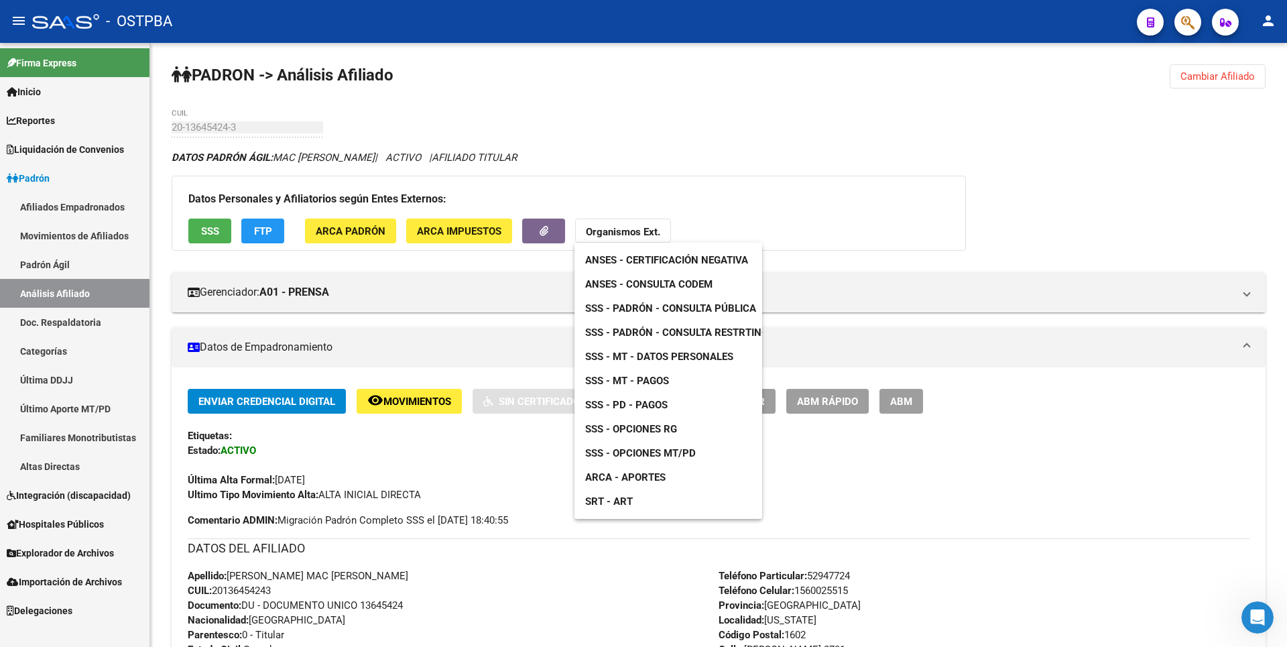
click at [678, 308] on span "SSS - Padrón - Consulta Pública" at bounding box center [670, 308] width 171 height 12
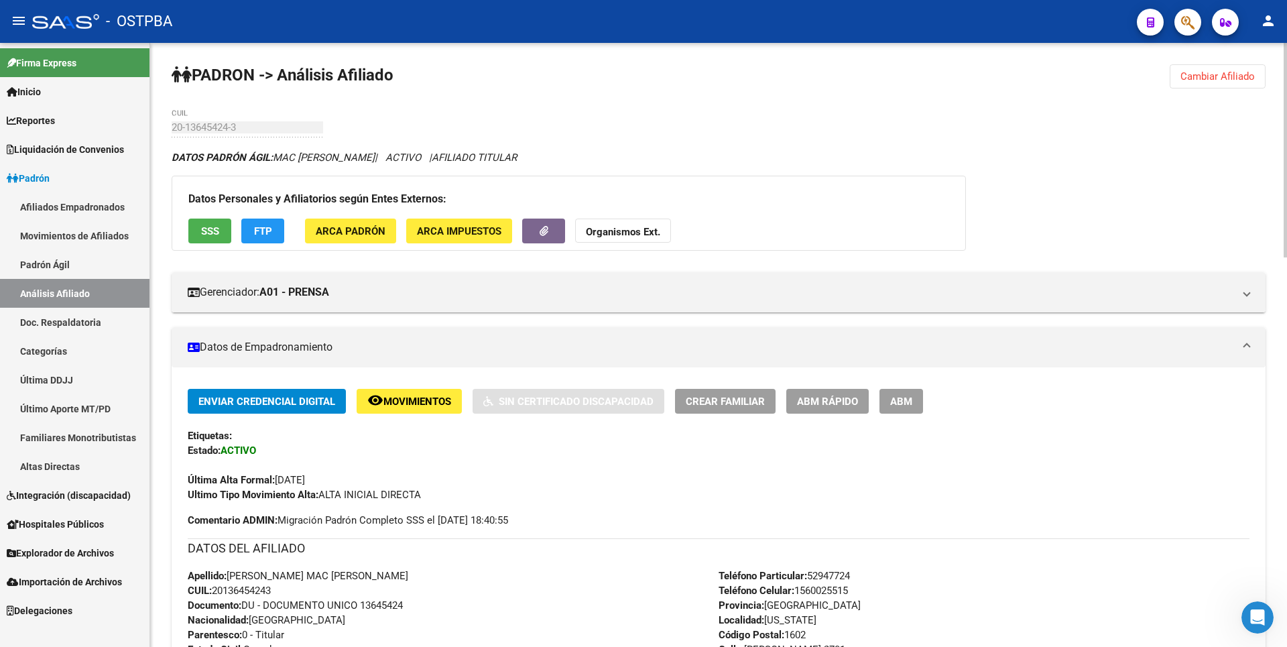
click at [648, 231] on strong "Organismos Ext." at bounding box center [623, 232] width 74 height 12
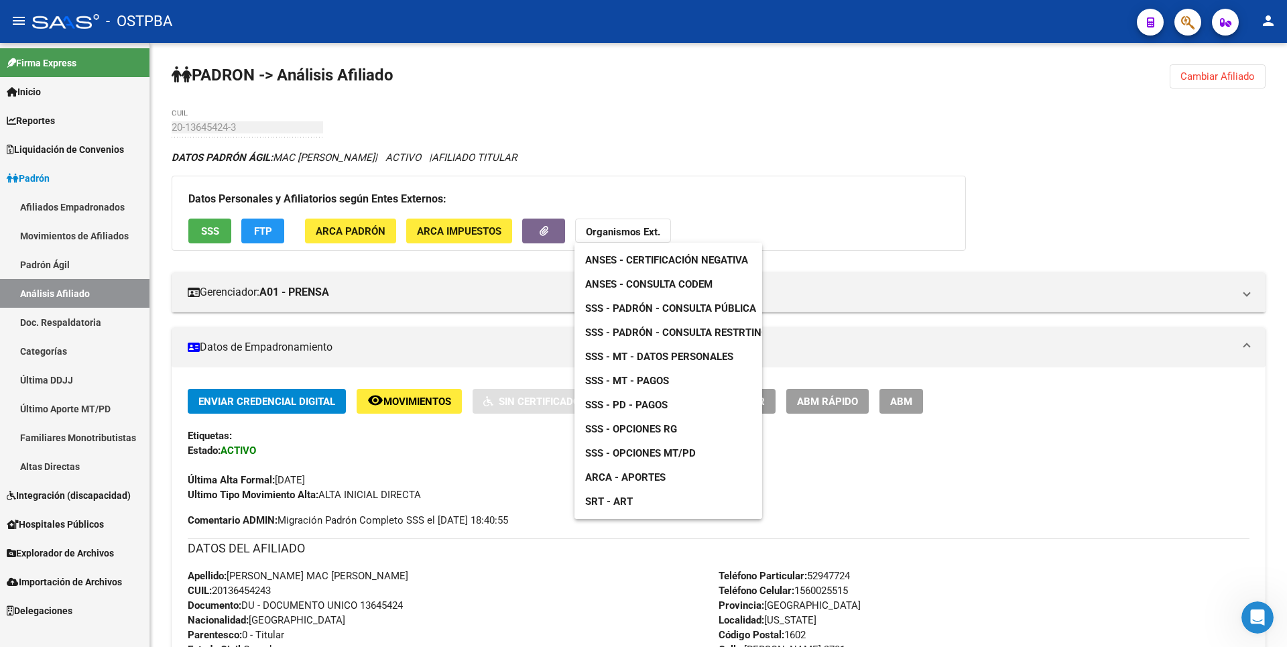
click at [689, 334] on span "SSS - Padrón - Consulta Restrtingida" at bounding box center [684, 332] width 199 height 12
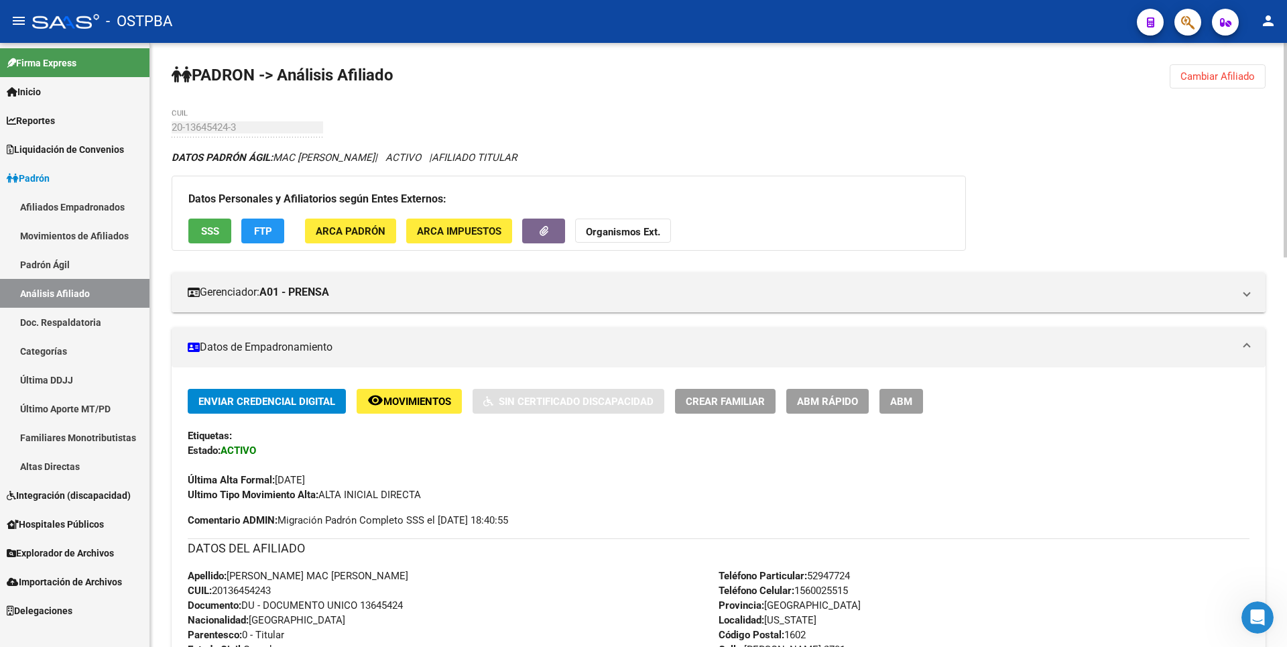
click at [633, 226] on strong "Organismos Ext." at bounding box center [623, 232] width 74 height 12
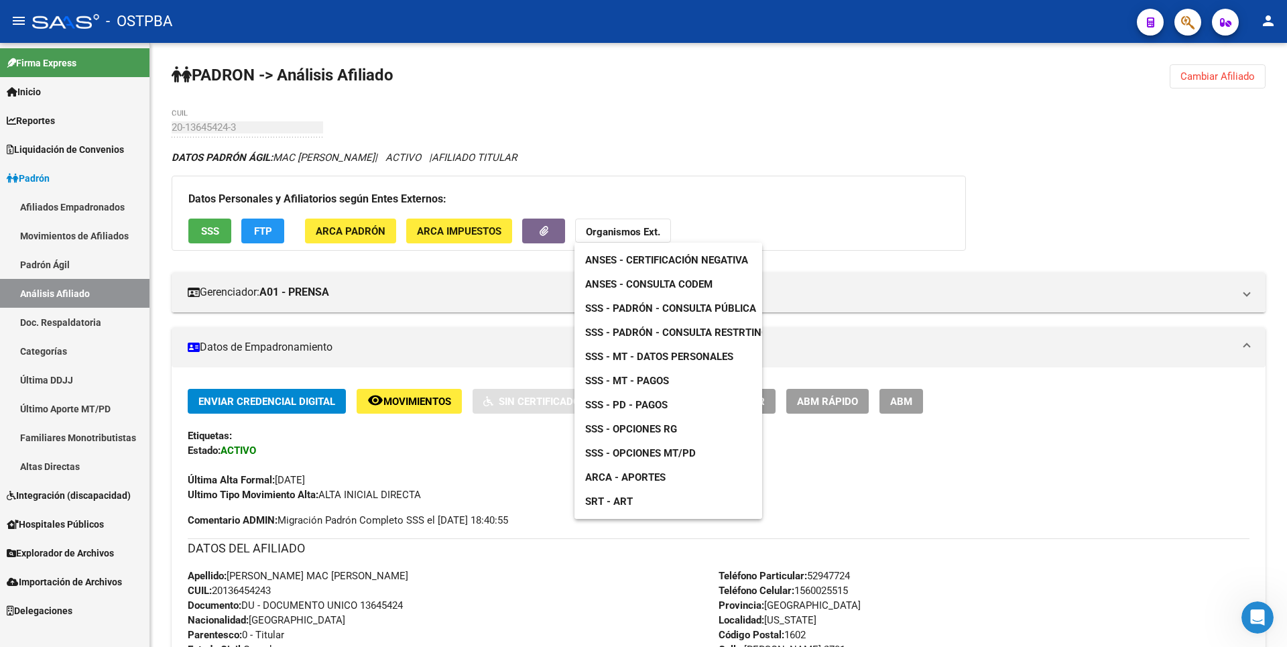
click at [682, 283] on span "ANSES - Consulta CODEM" at bounding box center [648, 284] width 127 height 12
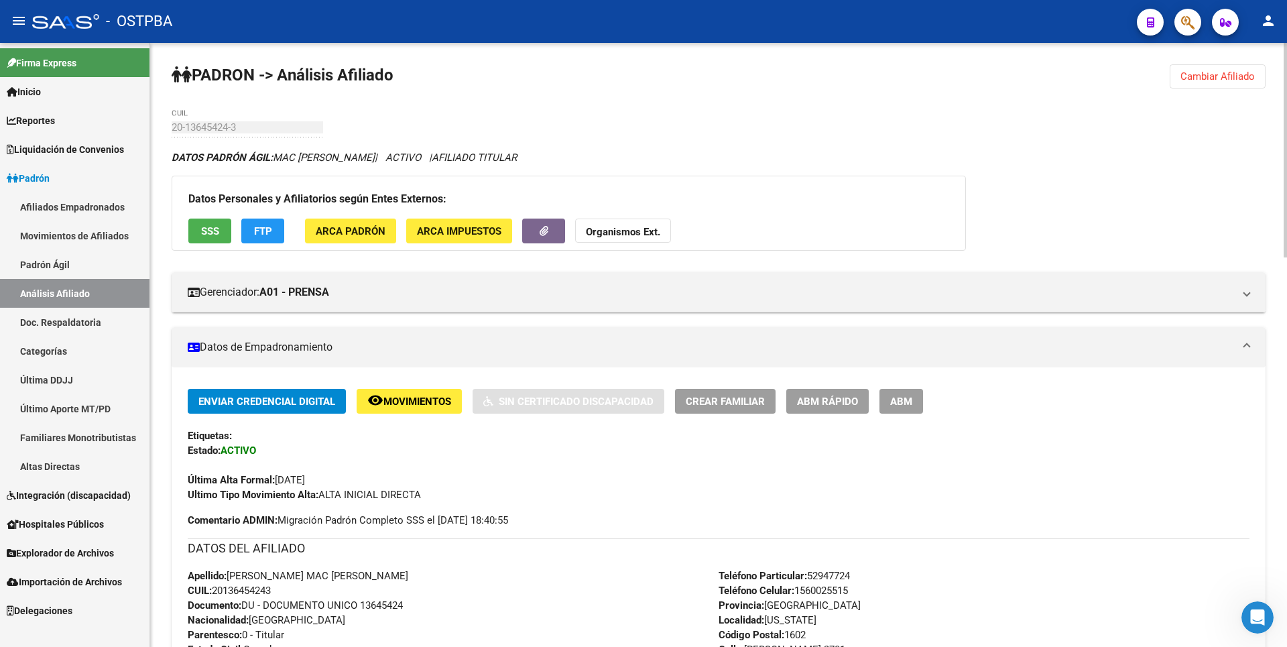
drag, startPoint x: 1218, startPoint y: 76, endPoint x: 1194, endPoint y: 66, distance: 27.0
click at [1218, 76] on span "Cambiar Afiliado" at bounding box center [1217, 76] width 74 height 12
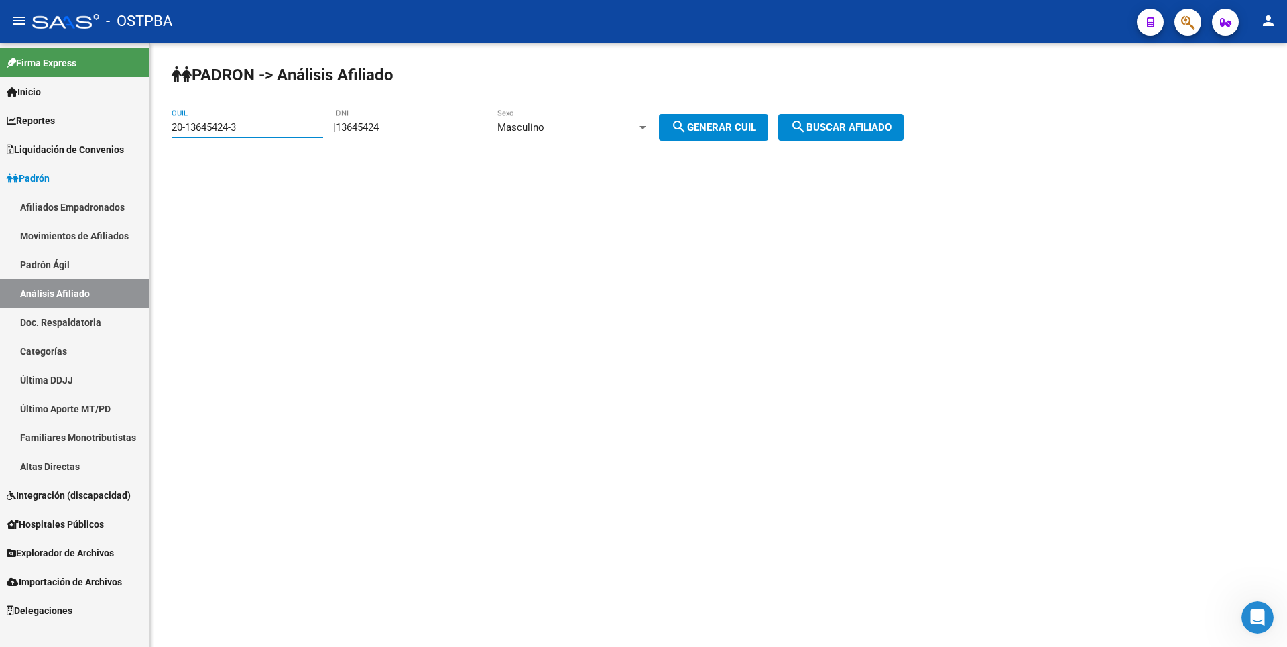
drag, startPoint x: 248, startPoint y: 123, endPoint x: 0, endPoint y: 109, distance: 248.4
click at [0, 115] on mat-sidenav-container "Firma Express Inicio Calendario SSS Instructivos Contacto OS Reportes Tablero d…" at bounding box center [643, 345] width 1287 height 604
drag, startPoint x: 407, startPoint y: 125, endPoint x: 308, endPoint y: 119, distance: 99.3
click at [308, 121] on app-analisis-afiliado "PADRON -> Análisis Afiliado CUIL | 13645424 DNI Masculino Sexo search Generar C…" at bounding box center [543, 127] width 742 height 12
type input "40632574"
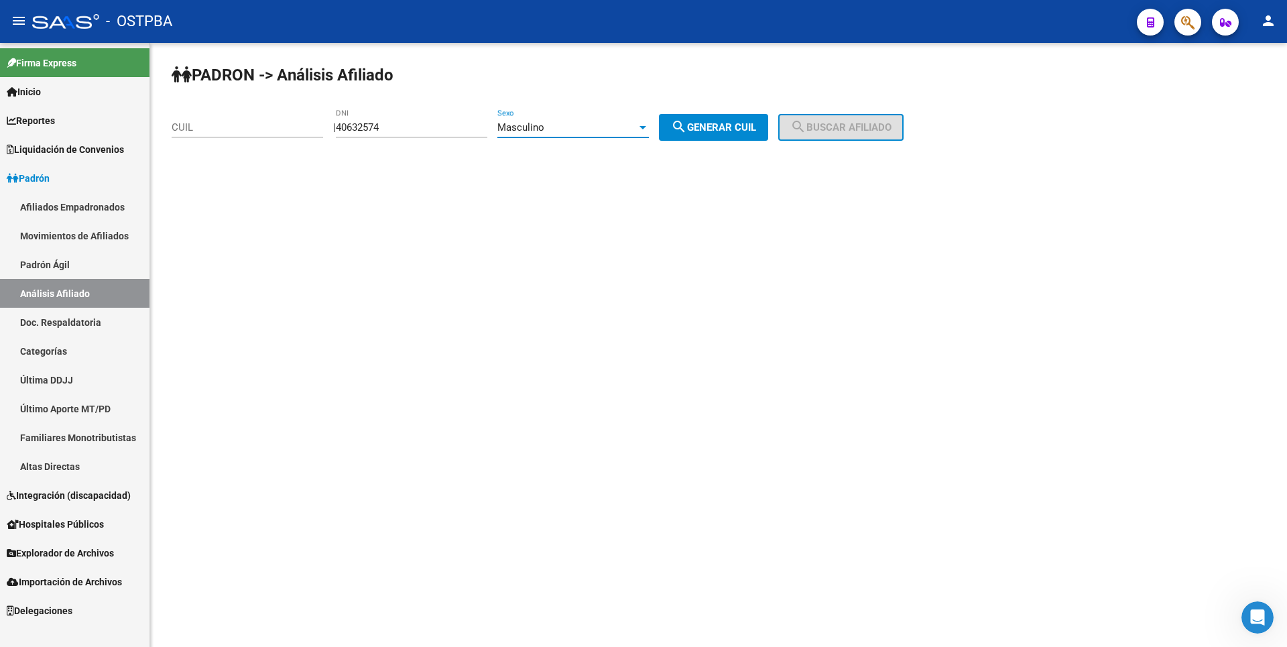
click at [646, 129] on div at bounding box center [642, 127] width 7 height 3
drag, startPoint x: 586, startPoint y: 162, endPoint x: 694, endPoint y: 147, distance: 109.7
click at [590, 158] on span "Femenino" at bounding box center [587, 158] width 151 height 30
click at [729, 130] on span "search Generar CUIL" at bounding box center [713, 127] width 85 height 12
type input "27-40632574-7"
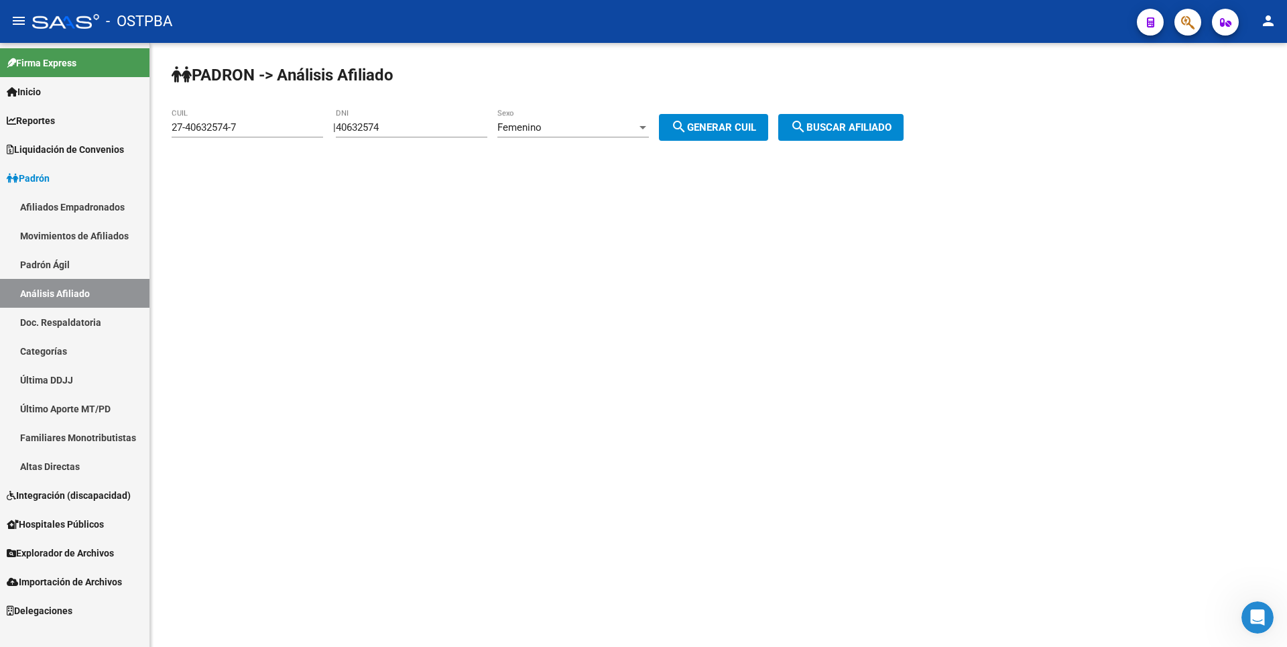
click at [867, 124] on span "search Buscar afiliado" at bounding box center [840, 127] width 101 height 12
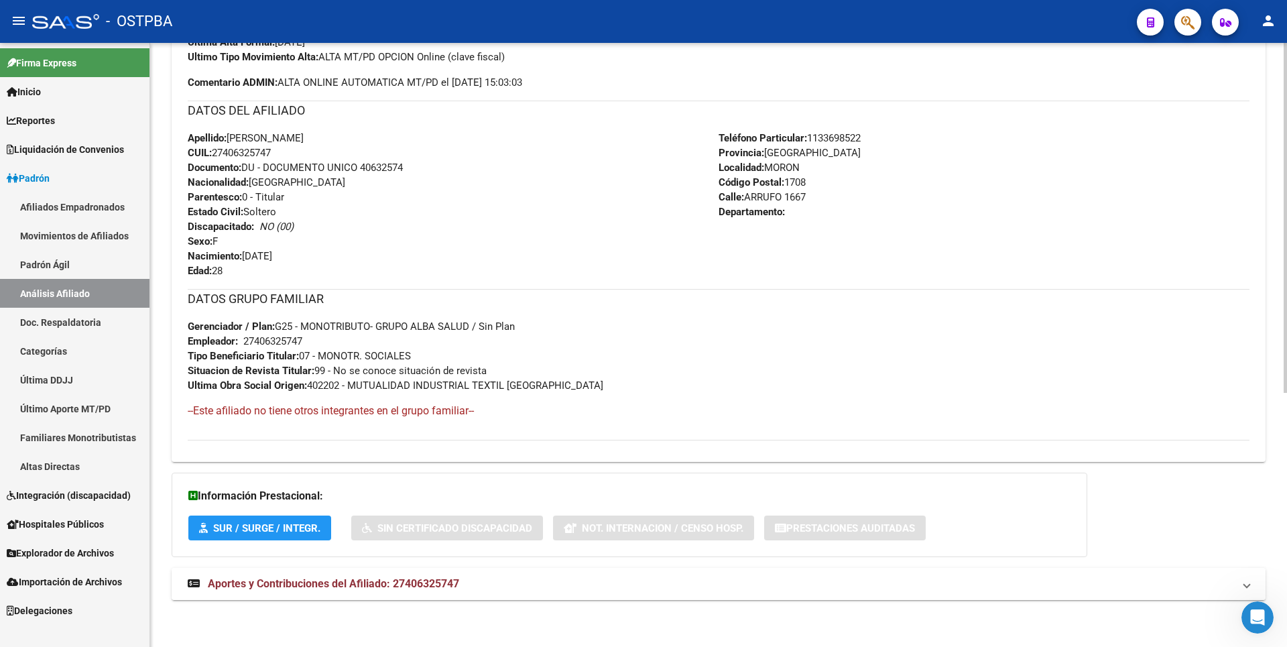
click at [412, 583] on span "Aportes y Contribuciones del Afiliado: 27406325747" at bounding box center [333, 583] width 251 height 13
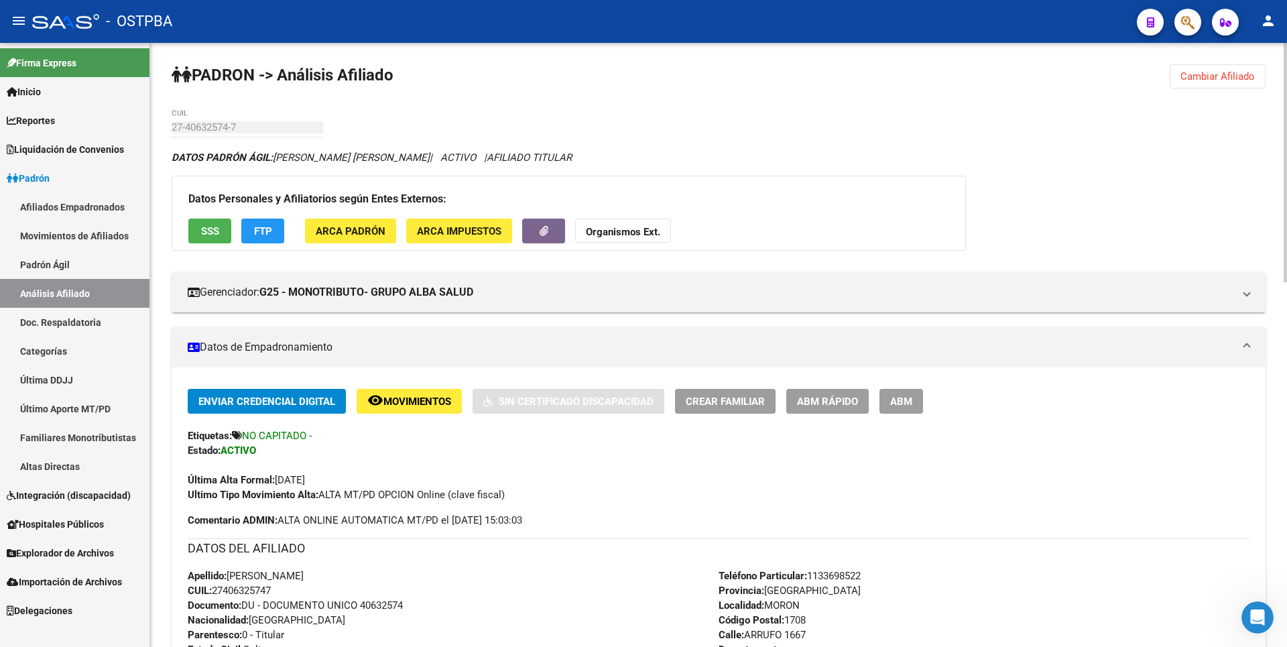
click at [205, 235] on span "SSS" at bounding box center [210, 231] width 18 height 12
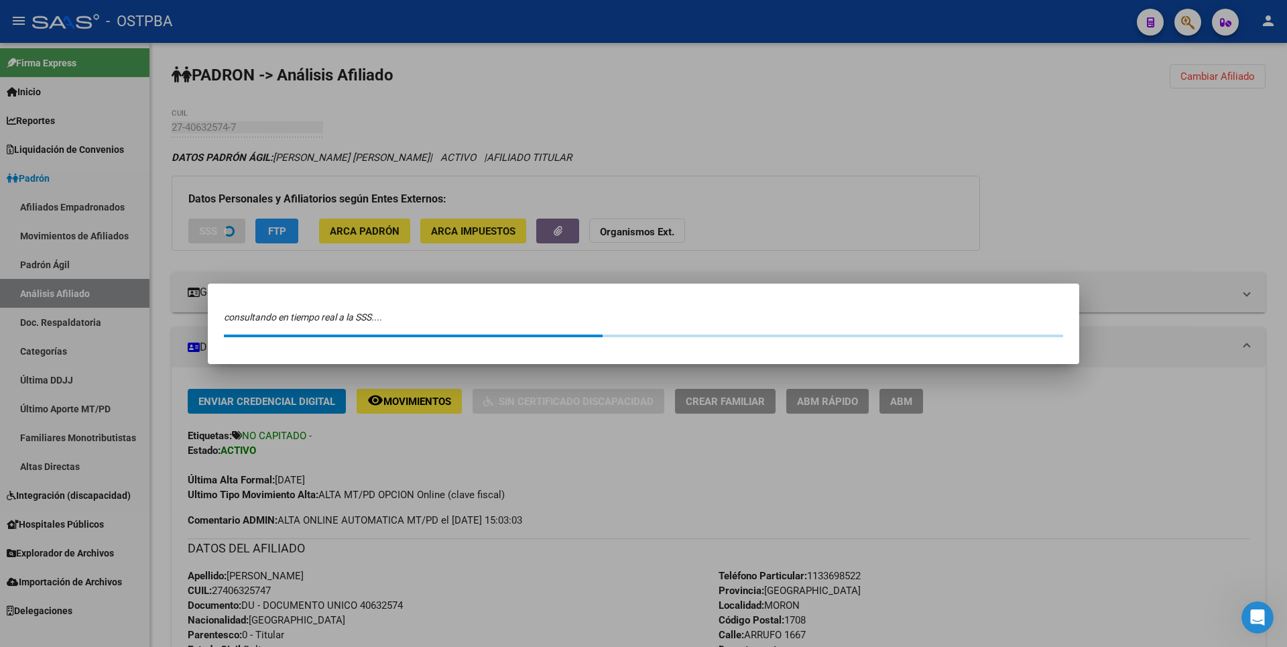
click at [942, 181] on div at bounding box center [643, 323] width 1287 height 647
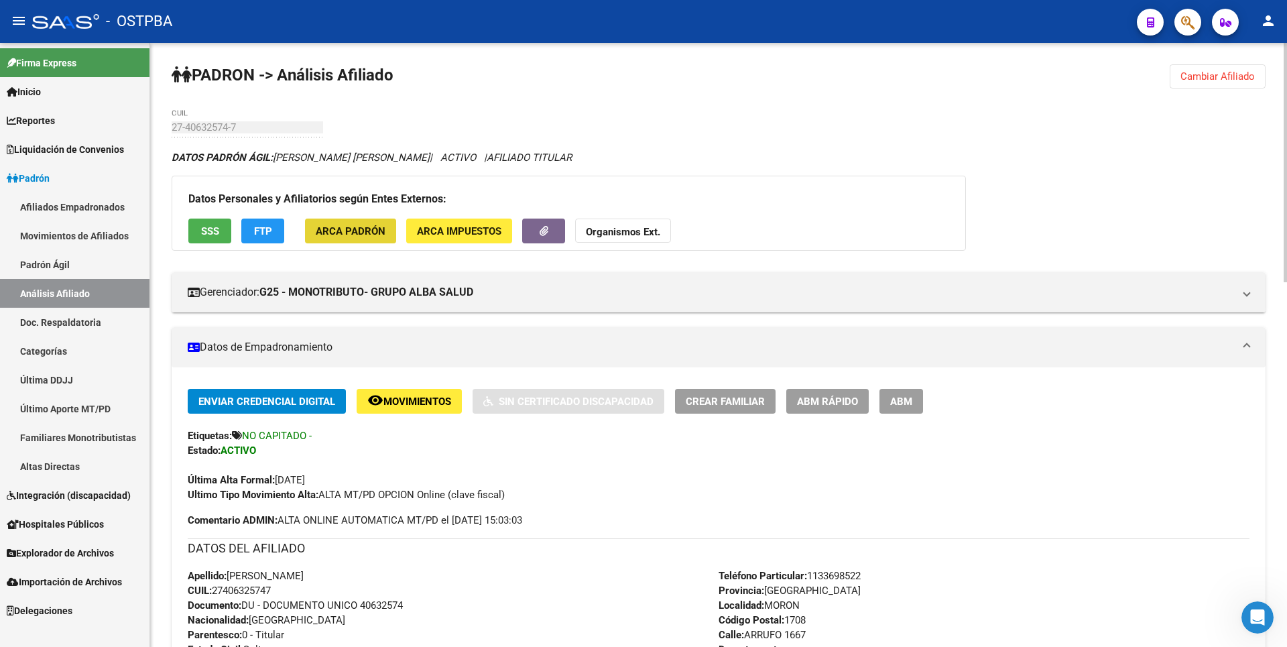
click at [369, 236] on span "ARCA Padrón" at bounding box center [351, 231] width 70 height 12
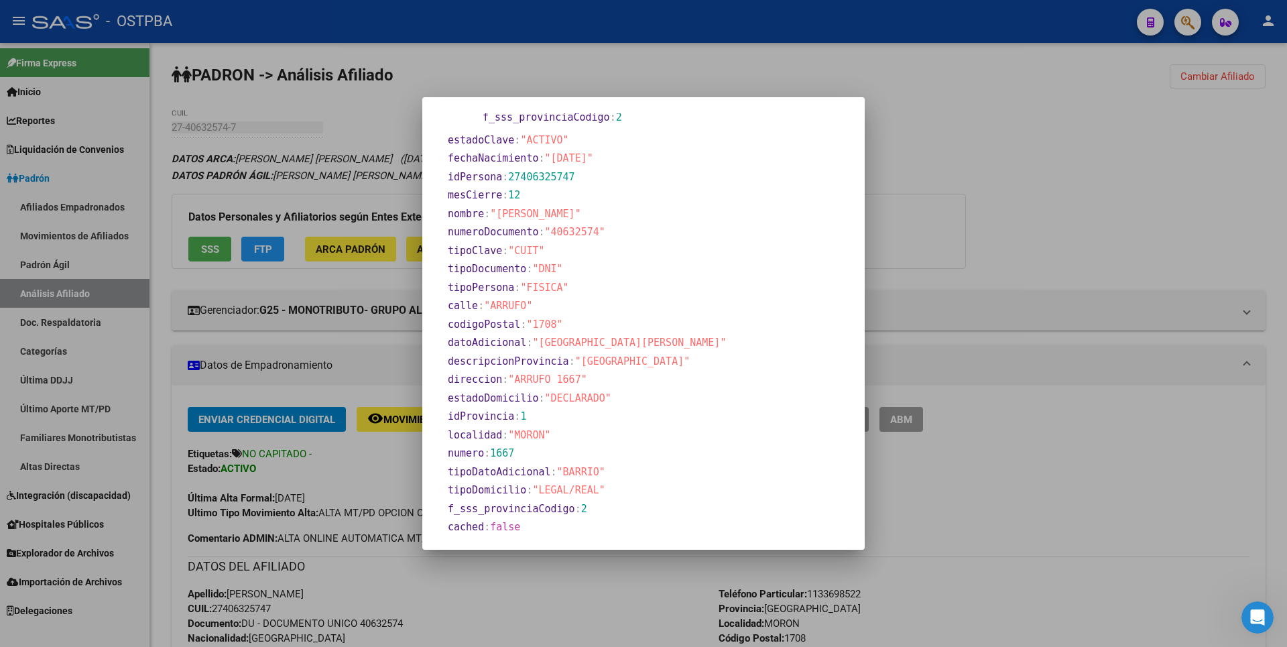
scroll to position [515, 0]
click at [930, 199] on div at bounding box center [643, 323] width 1287 height 647
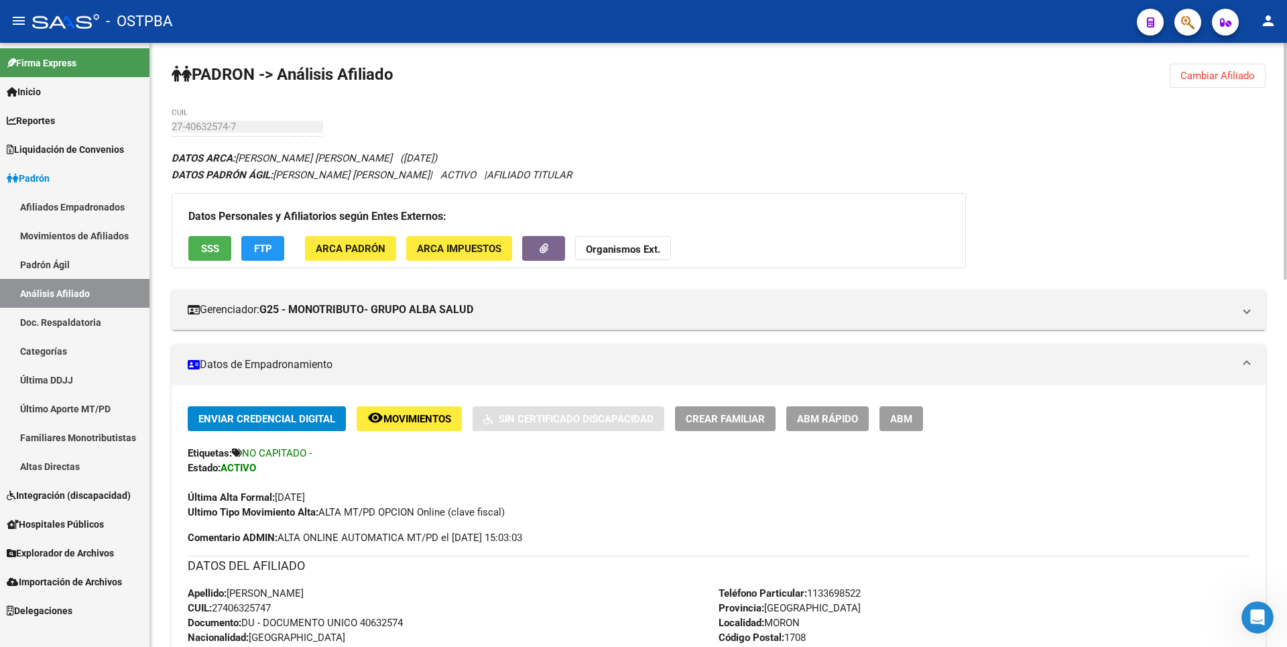
scroll to position [0, 0]
click at [271, 247] on span "FTP" at bounding box center [263, 249] width 18 height 12
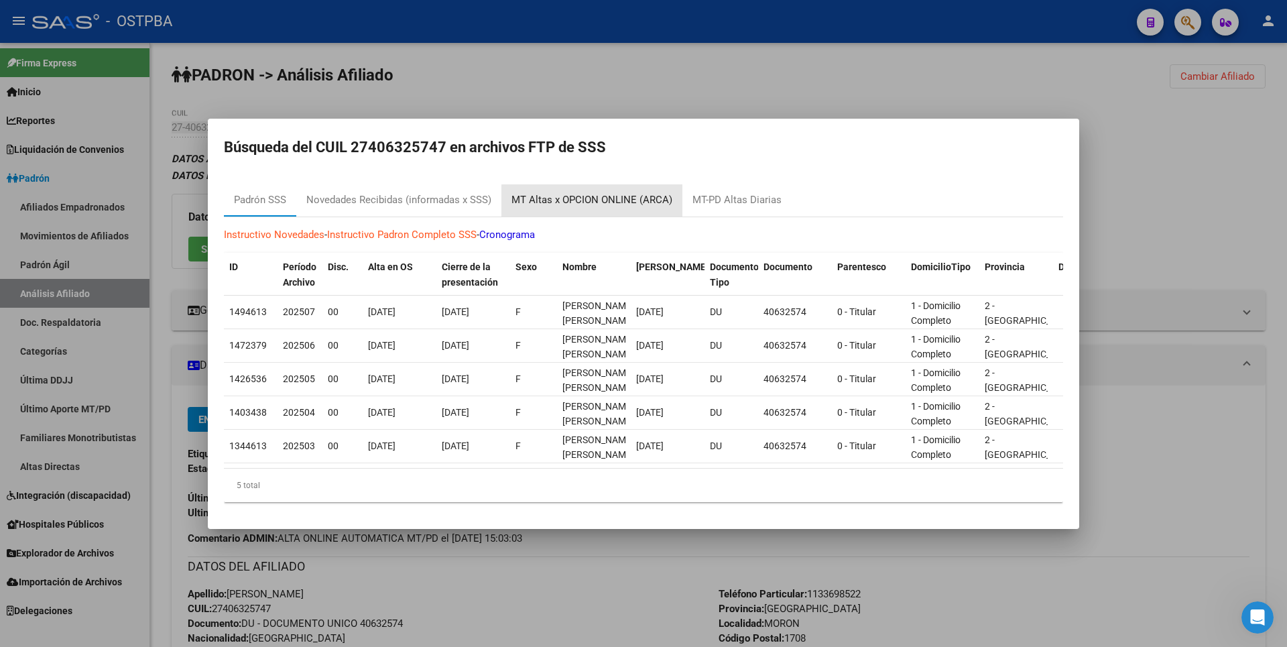
click at [637, 204] on div "MT Altas x OPCION ONLINE (ARCA)" at bounding box center [591, 200] width 181 height 32
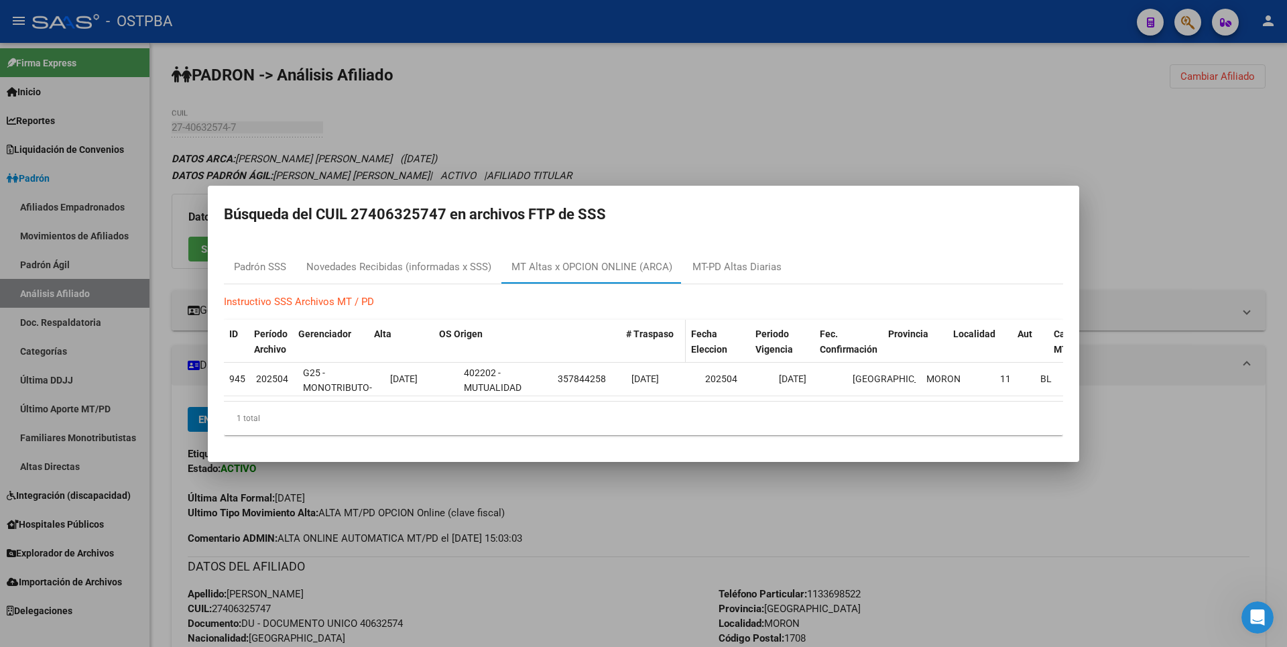
drag, startPoint x: 548, startPoint y: 328, endPoint x: 670, endPoint y: 321, distance: 122.2
click at [670, 321] on div "ID Período Archivo Gerenciador Alta OS Origen # Traspaso Fecha Eleccion Periodo…" at bounding box center [686, 342] width 925 height 44
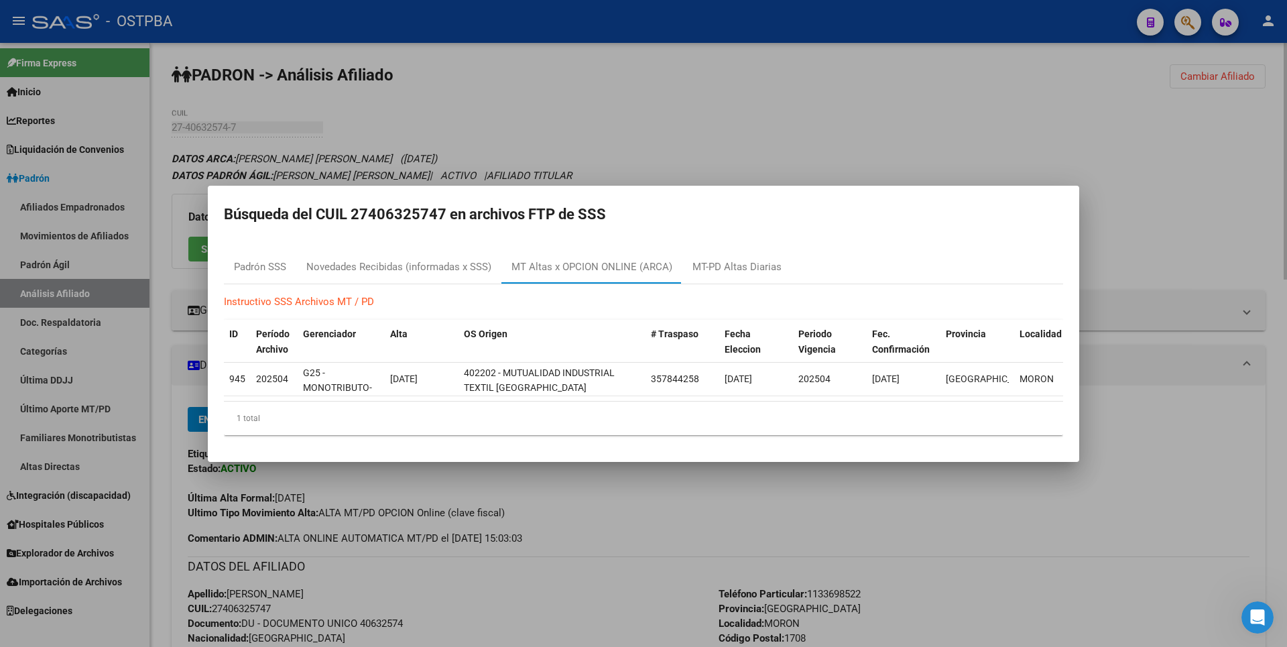
drag, startPoint x: 601, startPoint y: 118, endPoint x: 535, endPoint y: 117, distance: 65.7
click at [576, 117] on div at bounding box center [643, 323] width 1287 height 647
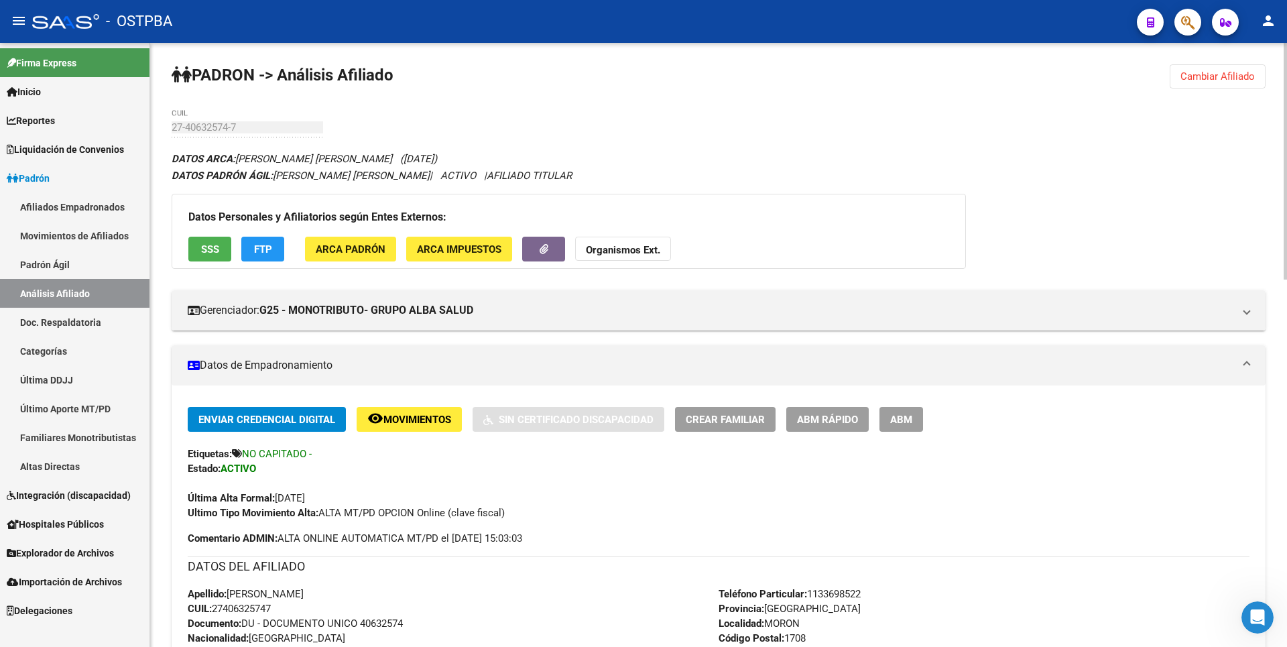
click at [225, 245] on button "SSS" at bounding box center [209, 249] width 43 height 25
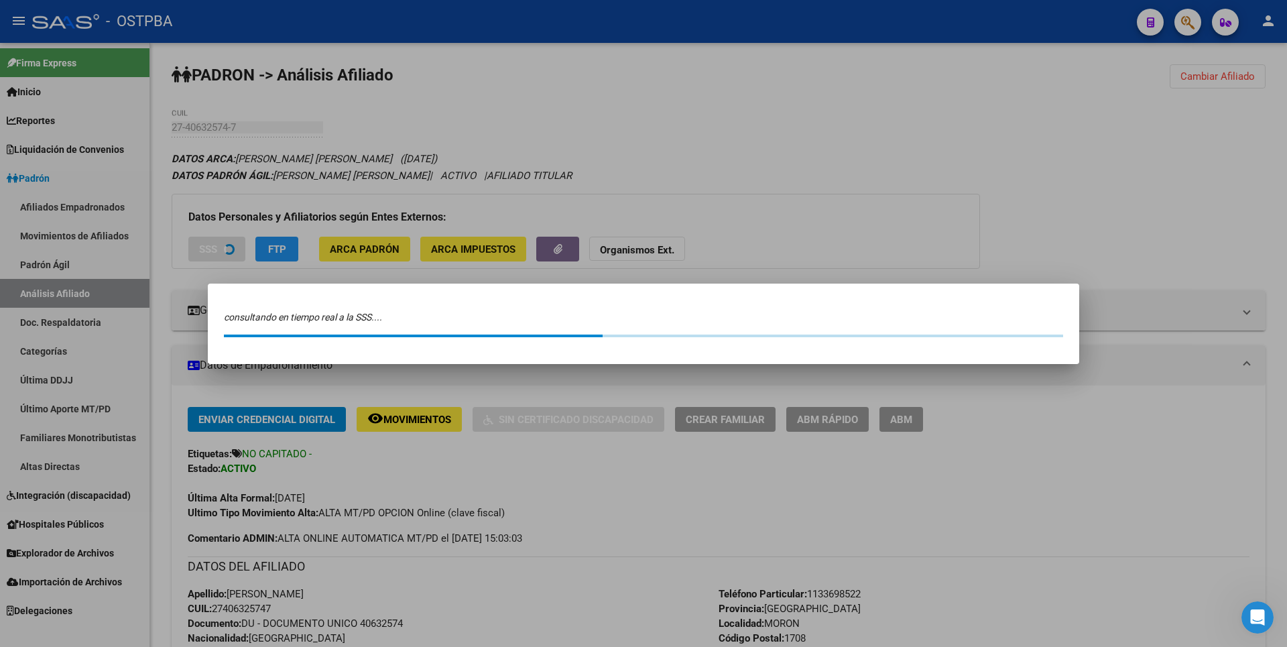
click at [688, 133] on div at bounding box center [643, 323] width 1287 height 647
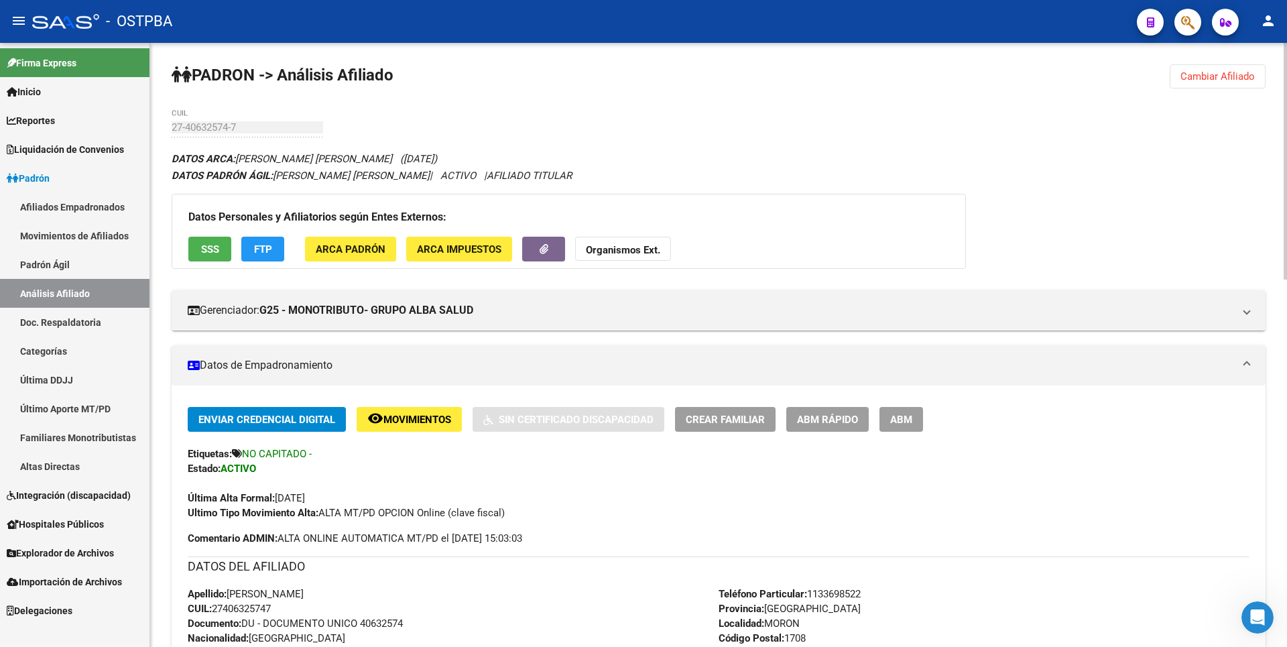
click at [213, 253] on span "SSS" at bounding box center [210, 249] width 18 height 12
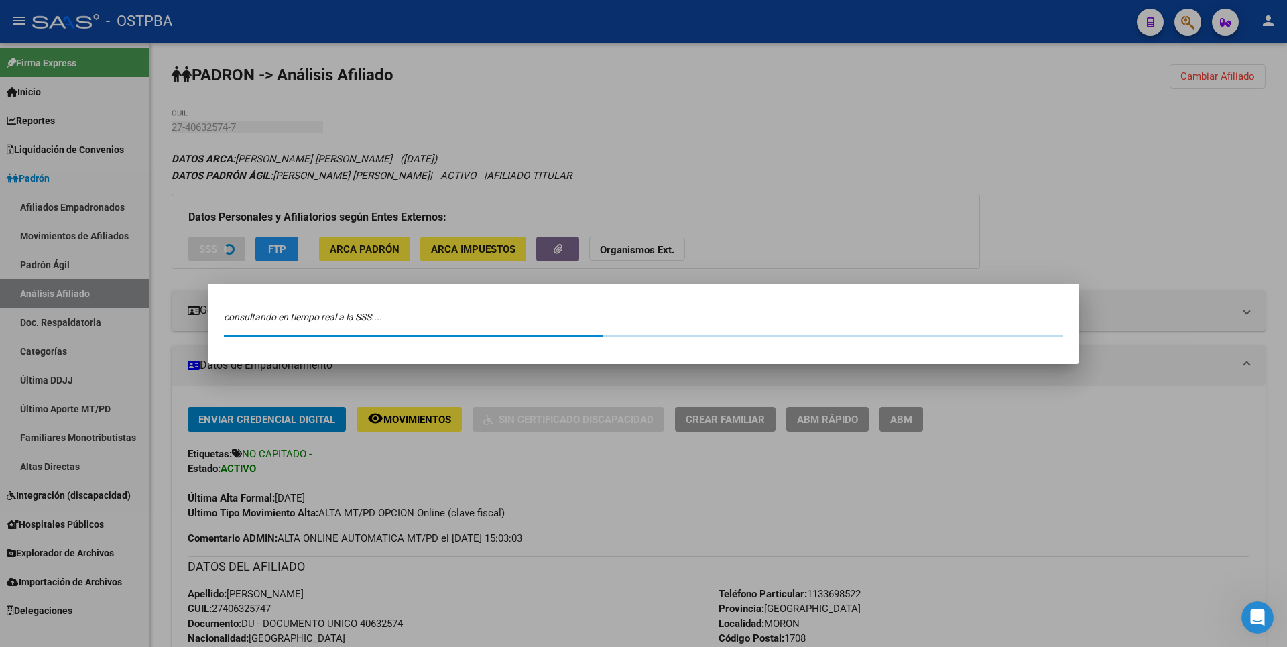
click at [740, 115] on div at bounding box center [643, 323] width 1287 height 647
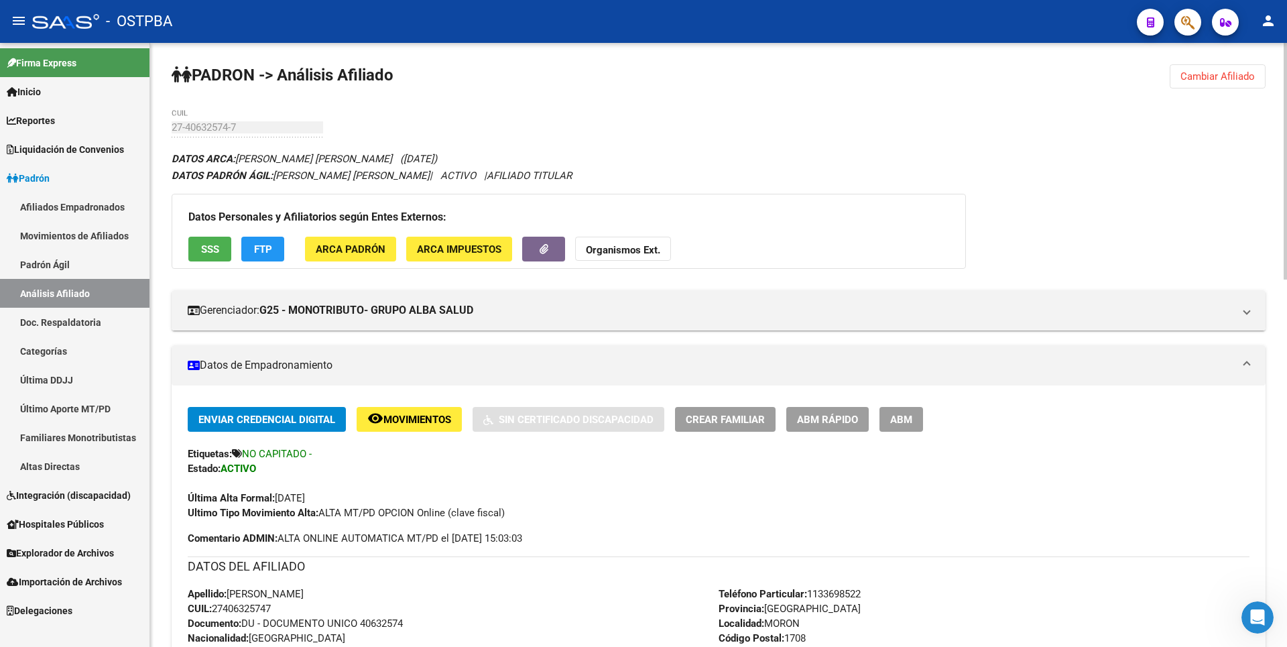
click at [269, 243] on span "FTP" at bounding box center [263, 249] width 18 height 12
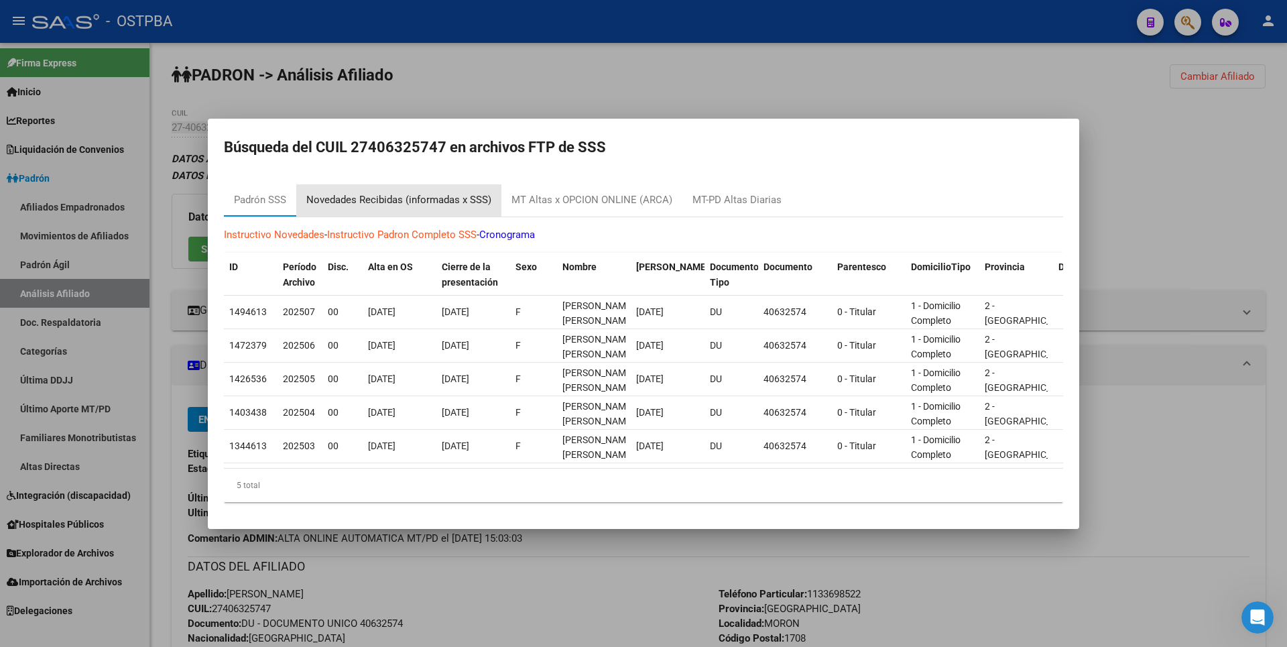
click at [444, 196] on div "Novedades Recibidas (informadas x SSS)" at bounding box center [398, 199] width 185 height 15
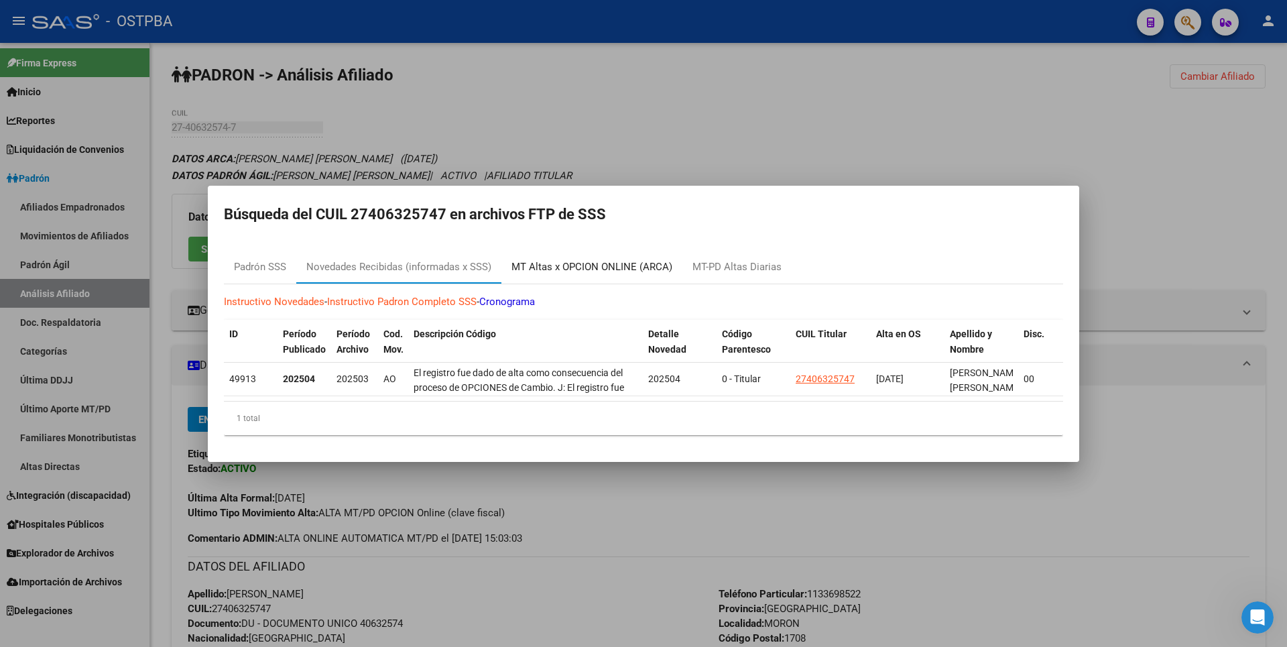
click at [592, 261] on div "MT Altas x OPCION ONLINE (ARCA)" at bounding box center [591, 266] width 161 height 15
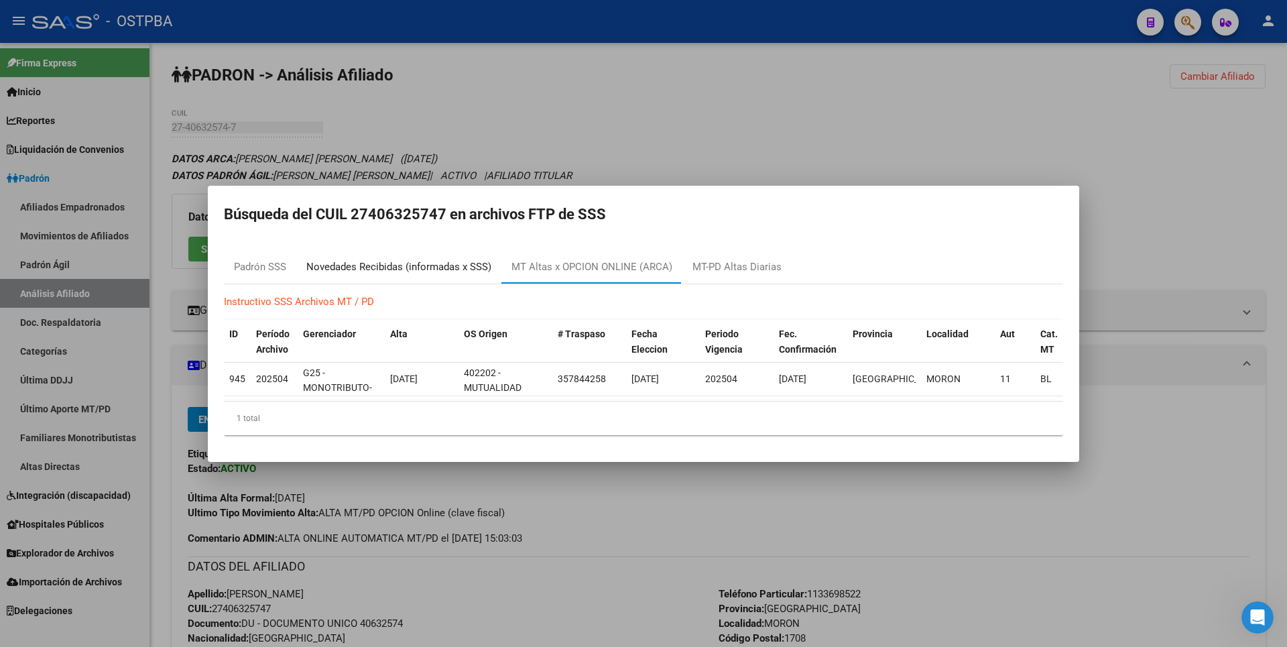
click at [452, 263] on div "Novedades Recibidas (informadas x SSS)" at bounding box center [398, 266] width 185 height 15
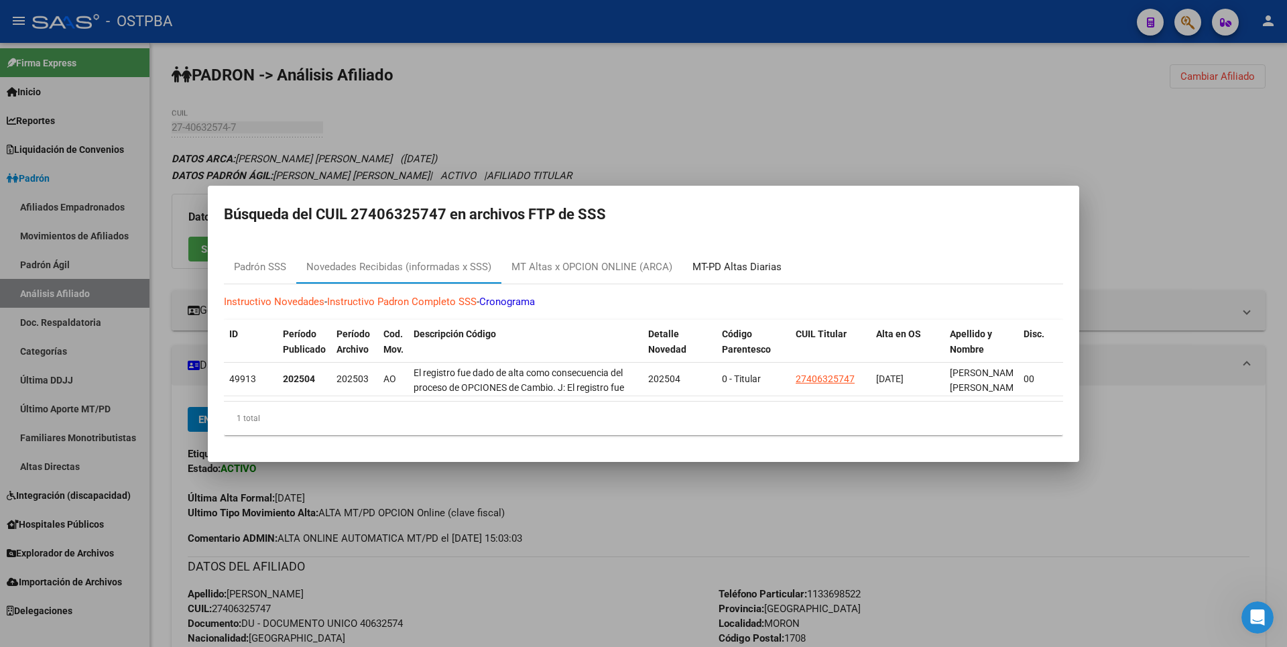
click at [729, 259] on div "MT-PD Altas Diarias" at bounding box center [736, 266] width 89 height 15
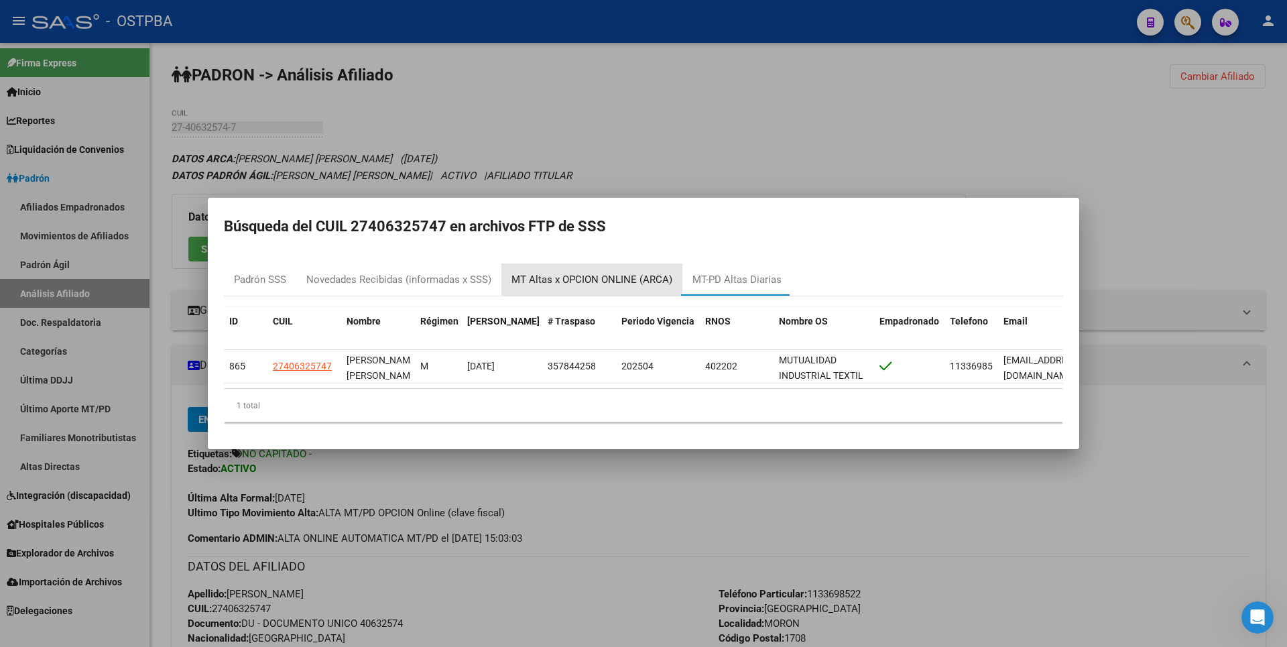
click at [626, 272] on div "MT Altas x OPCION ONLINE (ARCA)" at bounding box center [591, 279] width 161 height 15
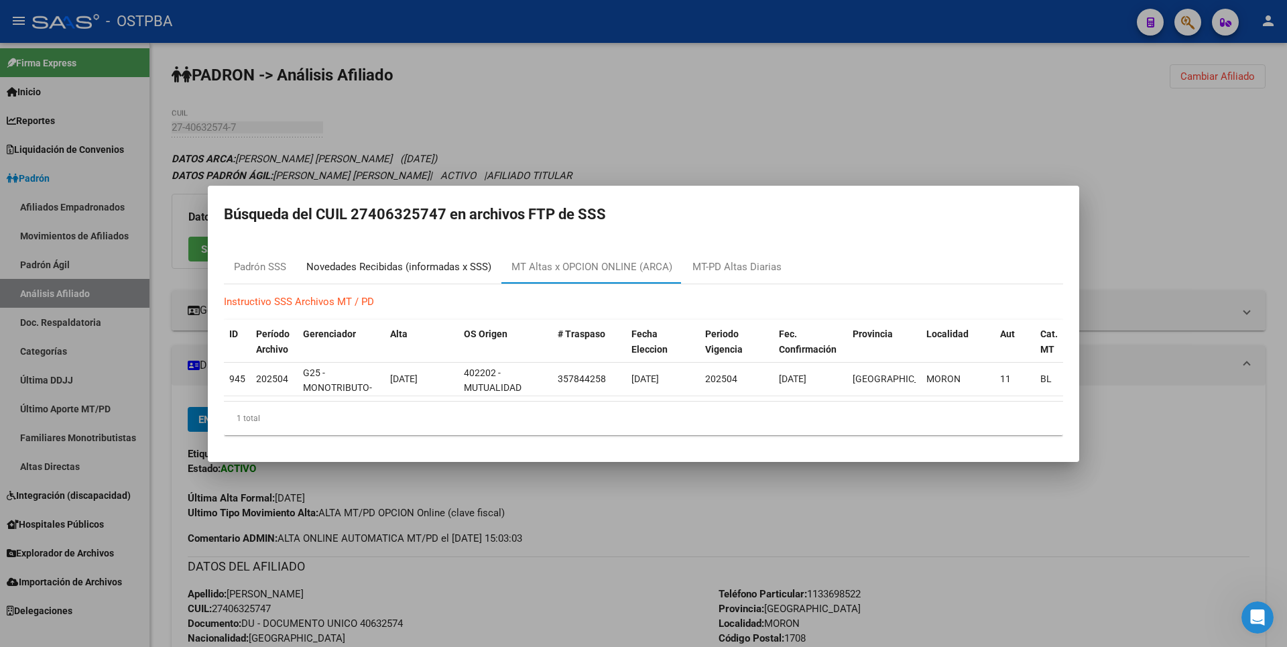
click at [425, 260] on div "Novedades Recibidas (informadas x SSS)" at bounding box center [398, 266] width 185 height 15
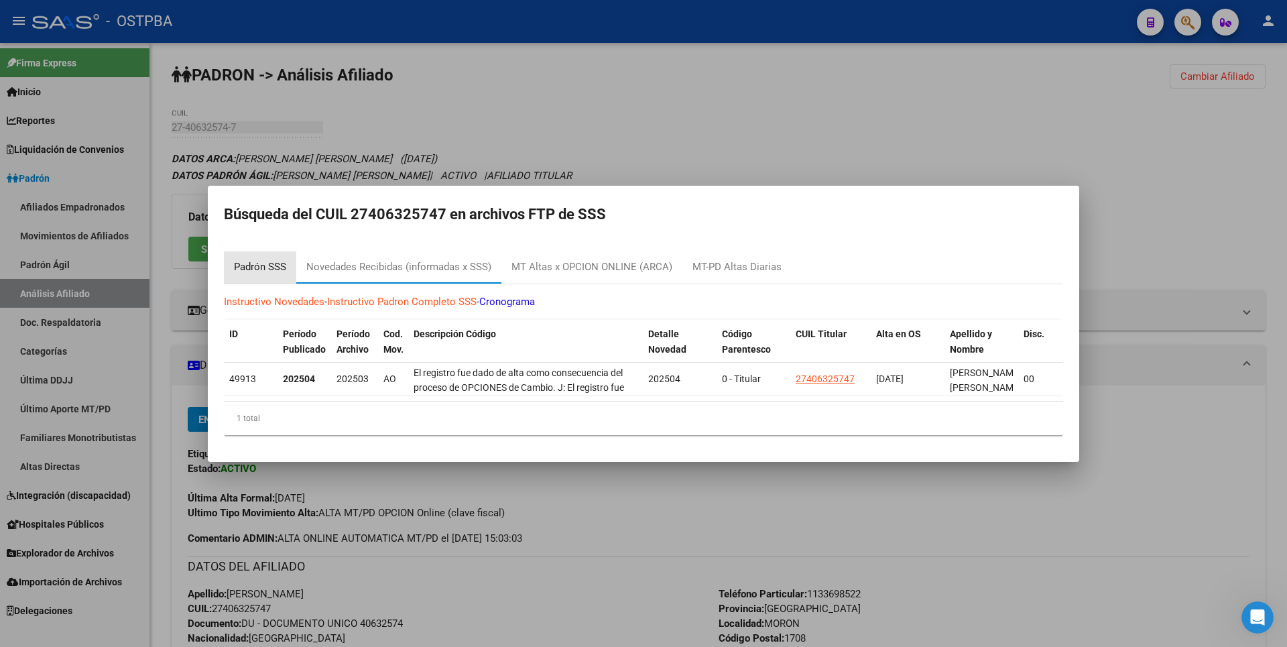
click at [267, 259] on div "Padrón SSS" at bounding box center [260, 266] width 52 height 15
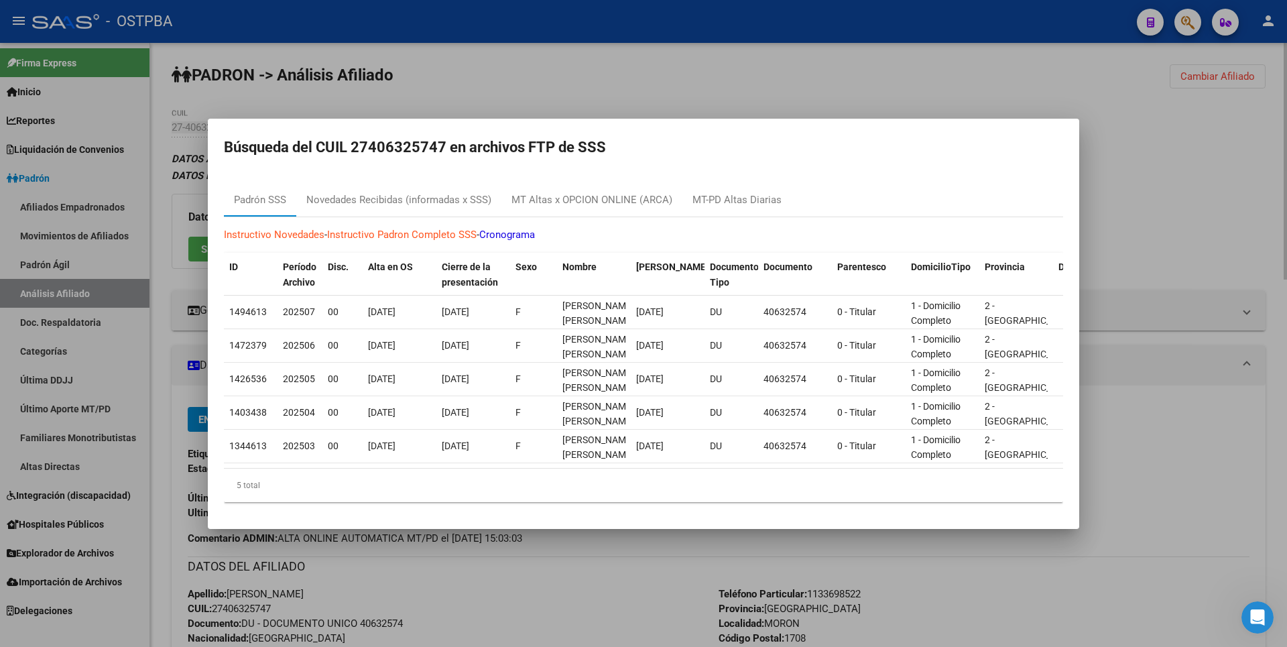
click at [1121, 247] on div at bounding box center [643, 323] width 1287 height 647
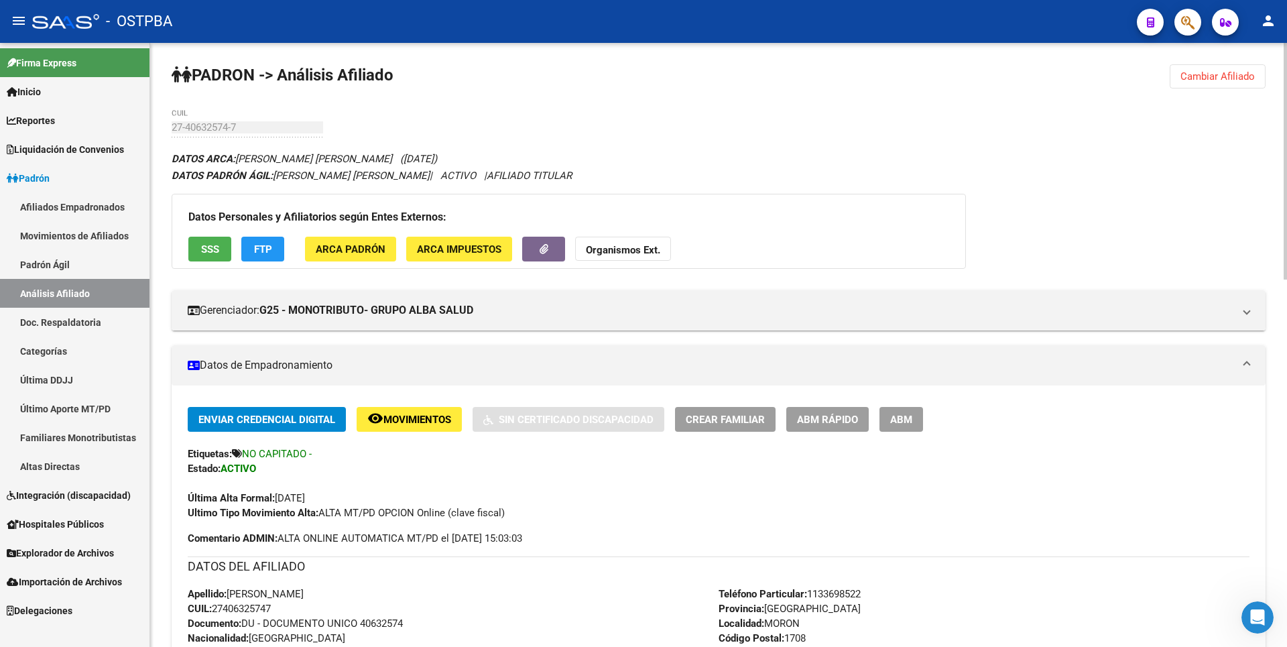
click at [645, 234] on div "Datos Personales y Afiliatorios según Entes Externos: SSS FTP ARCA Padrón ARCA …" at bounding box center [569, 231] width 794 height 75
click at [649, 247] on strong "Organismos Ext." at bounding box center [623, 250] width 74 height 12
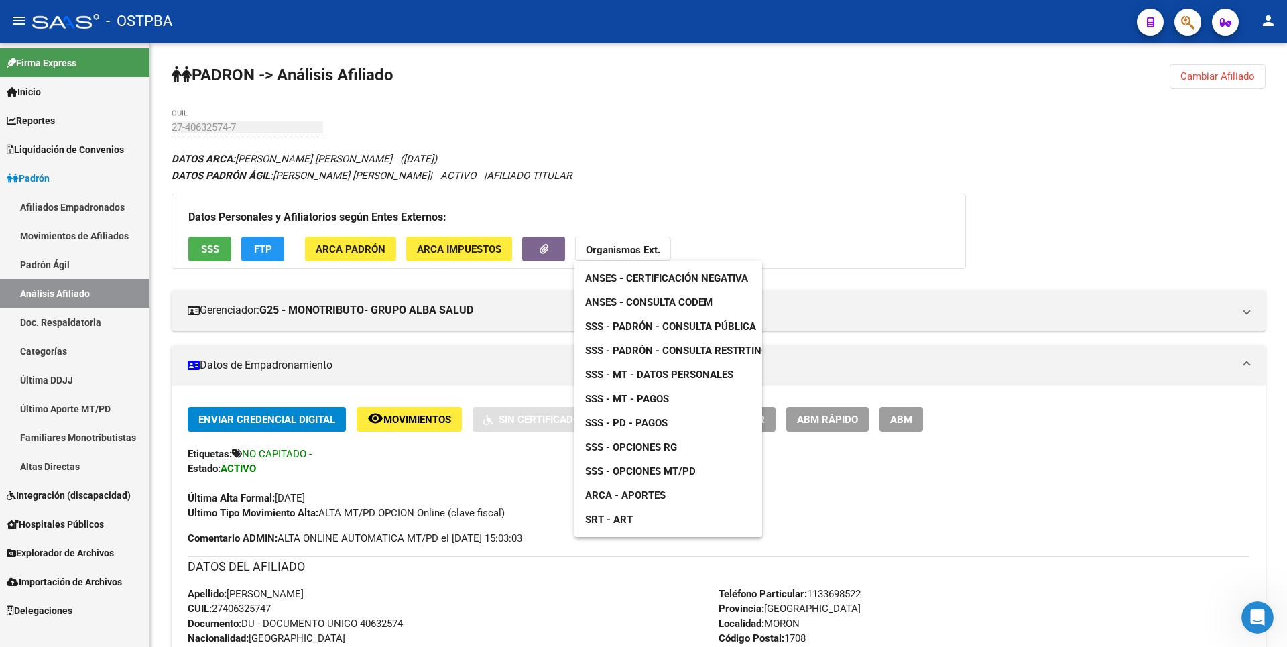
click at [706, 302] on span "ANSES - Consulta CODEM" at bounding box center [648, 302] width 127 height 12
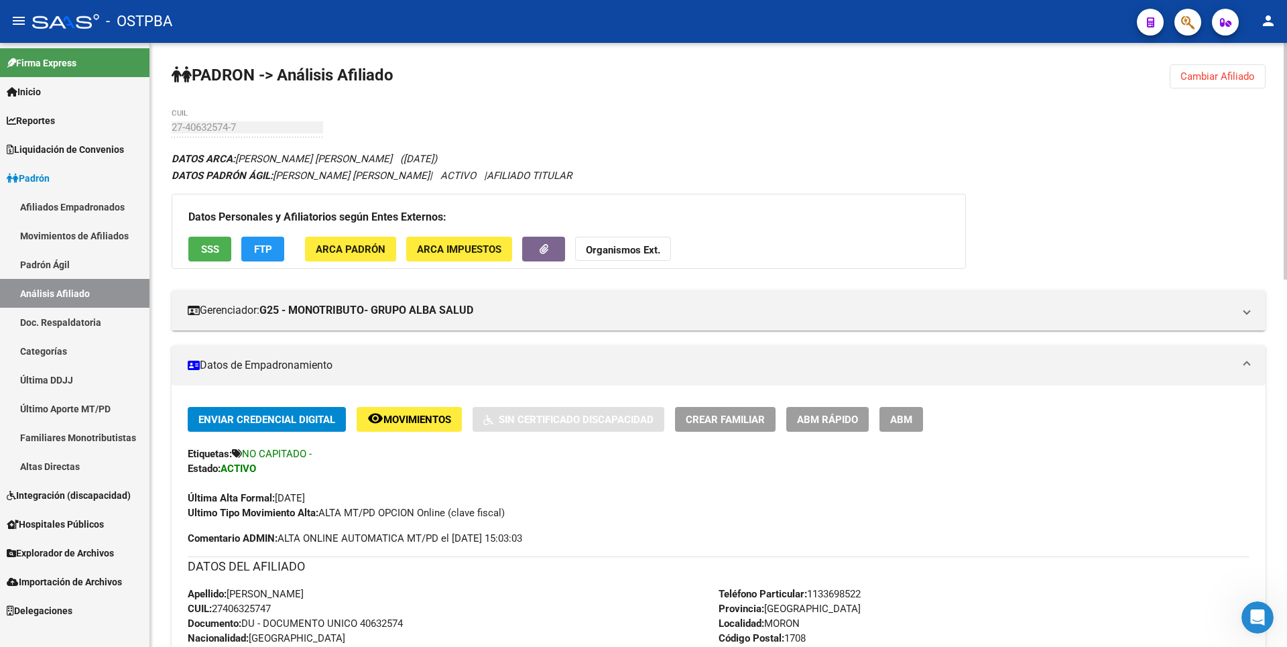
drag, startPoint x: 215, startPoint y: 609, endPoint x: 280, endPoint y: 609, distance: 65.0
copy span "27406325747"
click at [1206, 78] on span "Cambiar Afiliado" at bounding box center [1217, 76] width 74 height 12
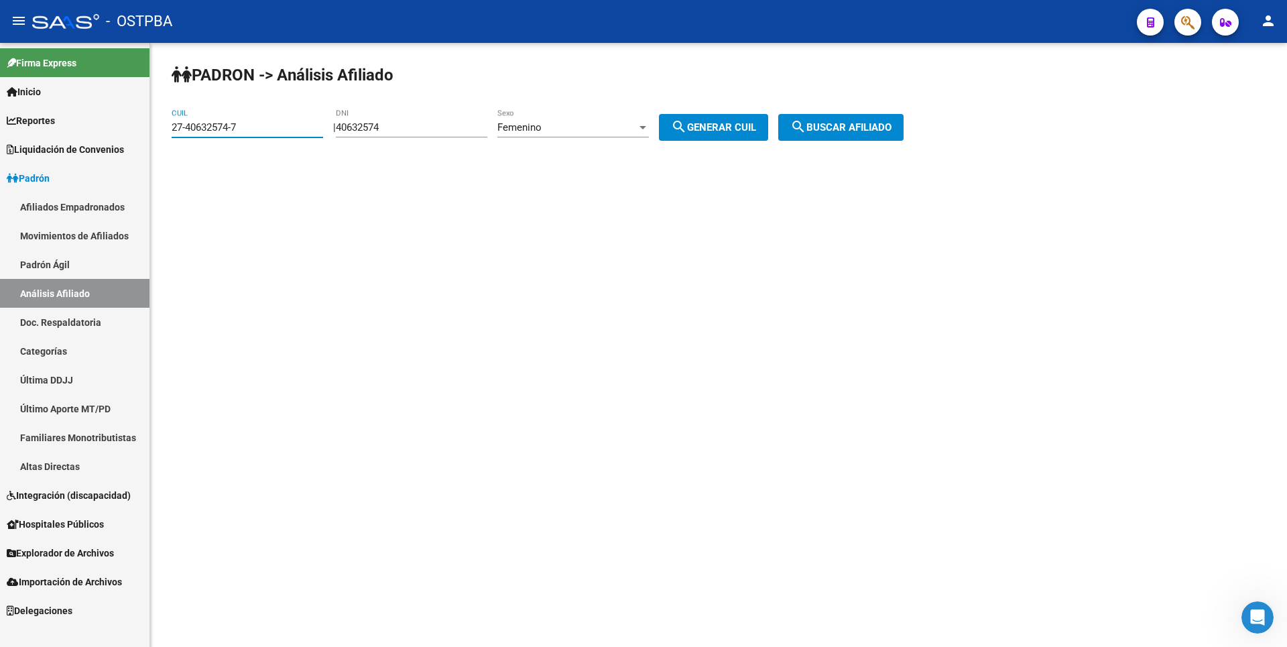
drag, startPoint x: 249, startPoint y: 127, endPoint x: 0, endPoint y: 122, distance: 249.4
click at [0, 119] on mat-sidenav-container "Firma Express Inicio Calendario SSS Instructivos Contacto OS Reportes Tablero d…" at bounding box center [643, 345] width 1287 height 604
click at [105, 555] on span "Explorador de Archivos" at bounding box center [60, 553] width 107 height 15
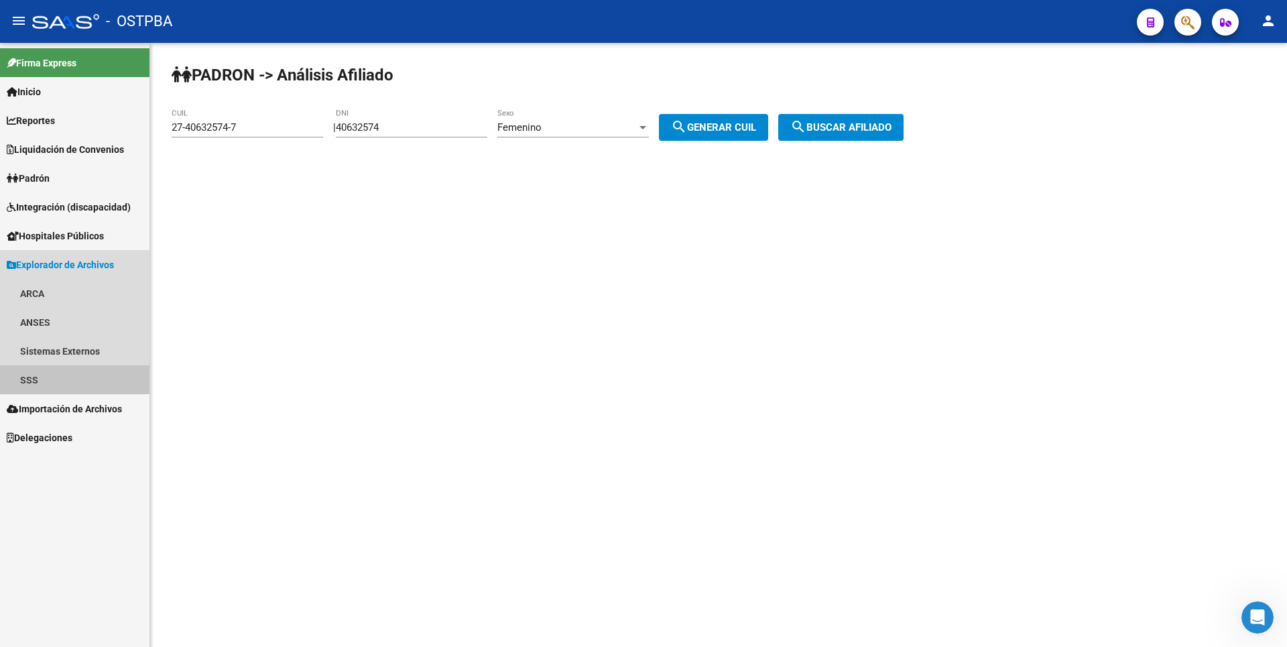
click at [42, 381] on link "SSS" at bounding box center [74, 379] width 149 height 29
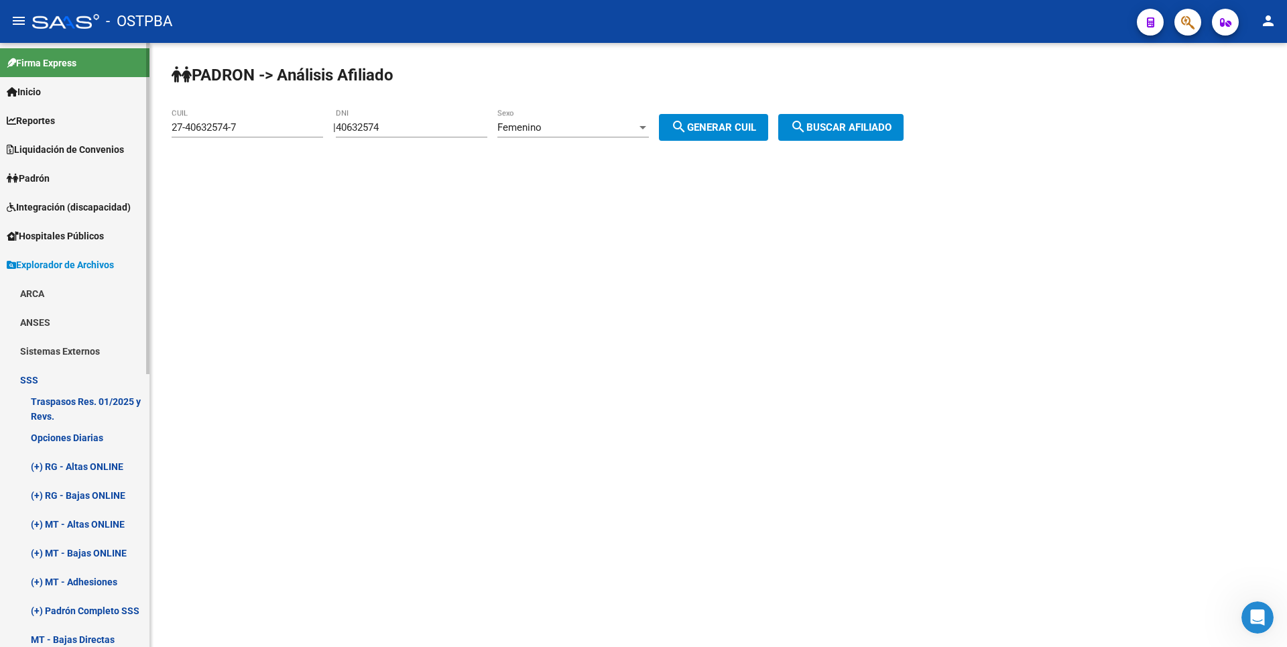
click at [95, 446] on link "Opciones Diarias" at bounding box center [74, 437] width 149 height 29
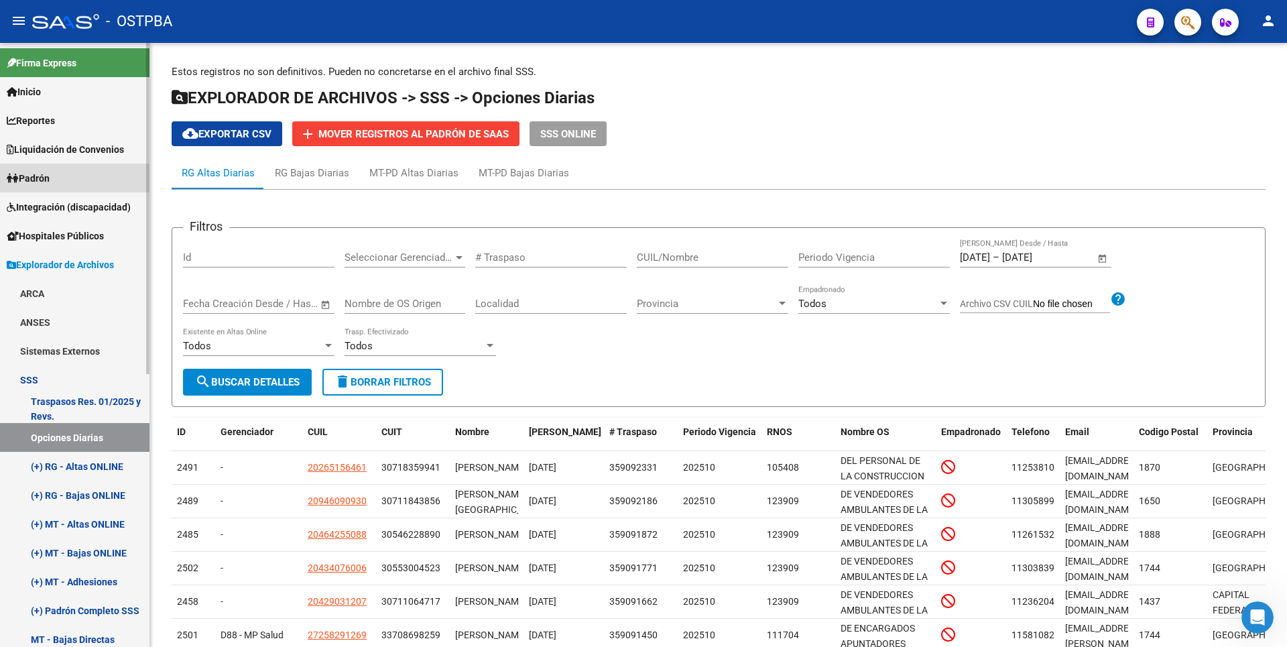
click at [50, 184] on span "Padrón" at bounding box center [28, 178] width 43 height 15
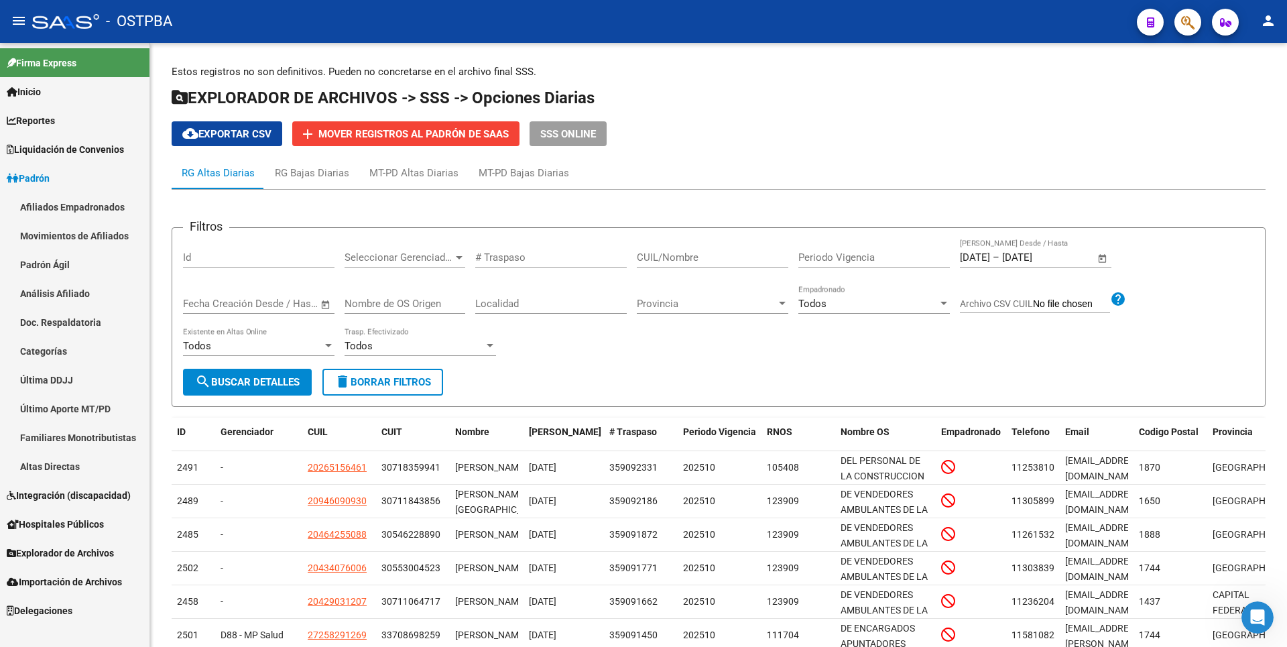
click at [69, 454] on link "Altas Directas" at bounding box center [74, 466] width 149 height 29
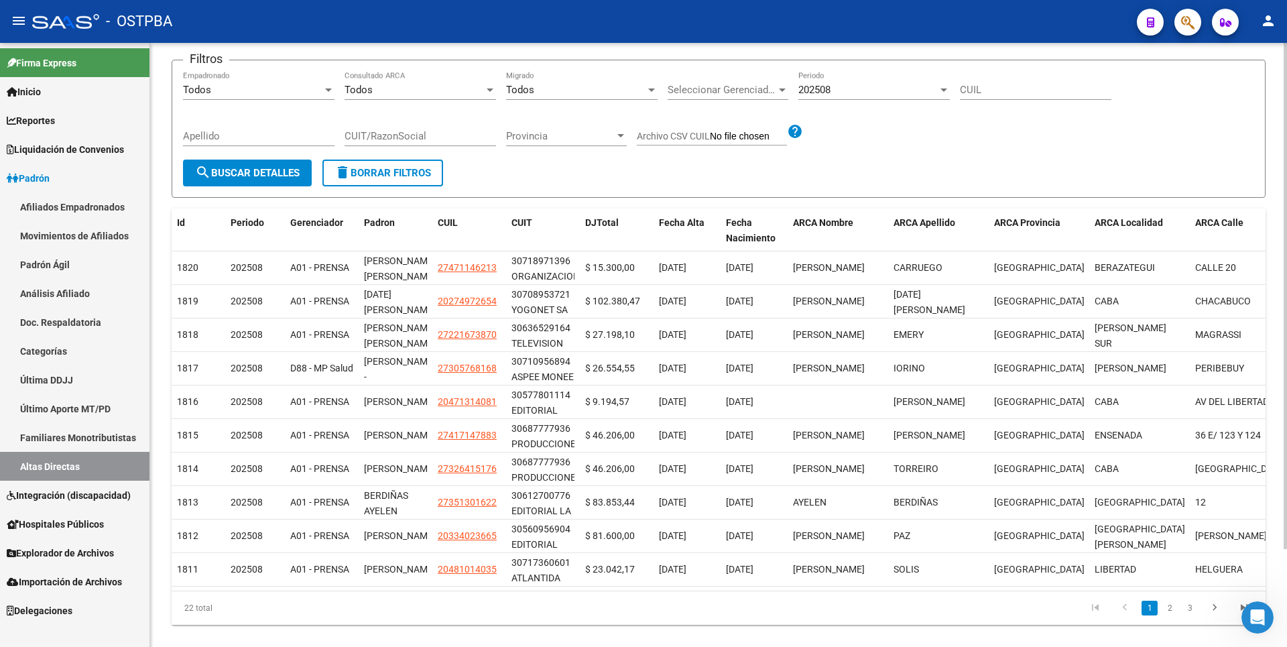
scroll to position [117, 0]
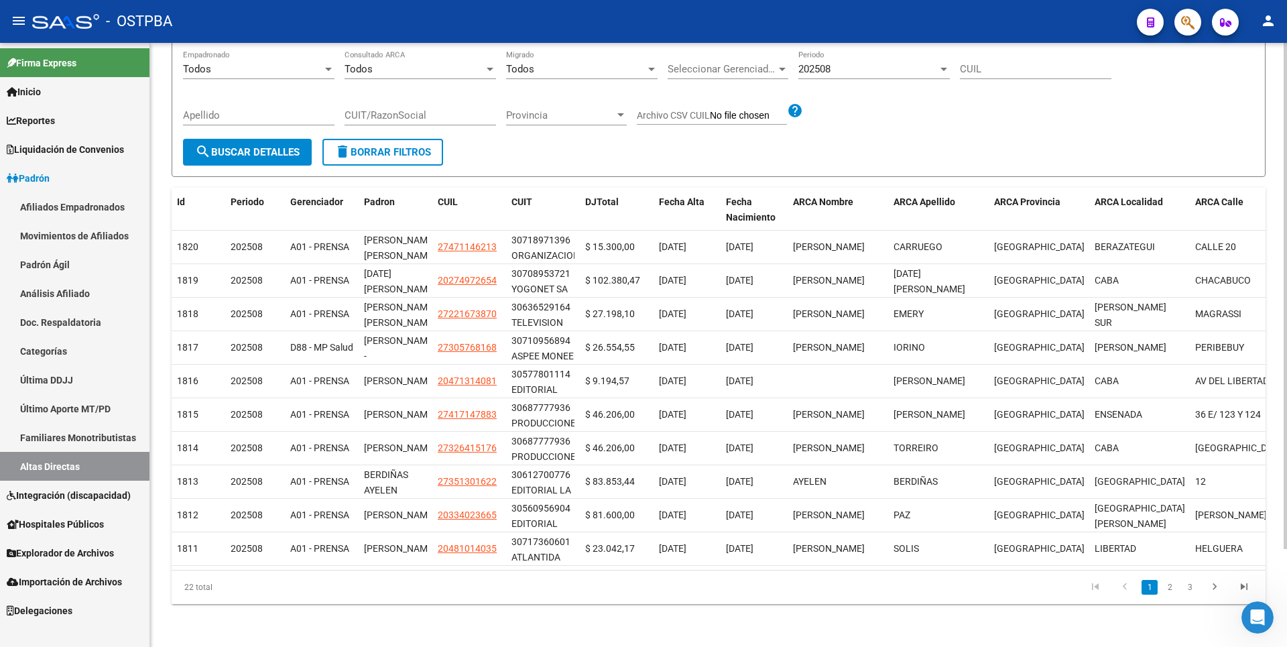
click at [1170, 586] on link "2" at bounding box center [1170, 587] width 16 height 15
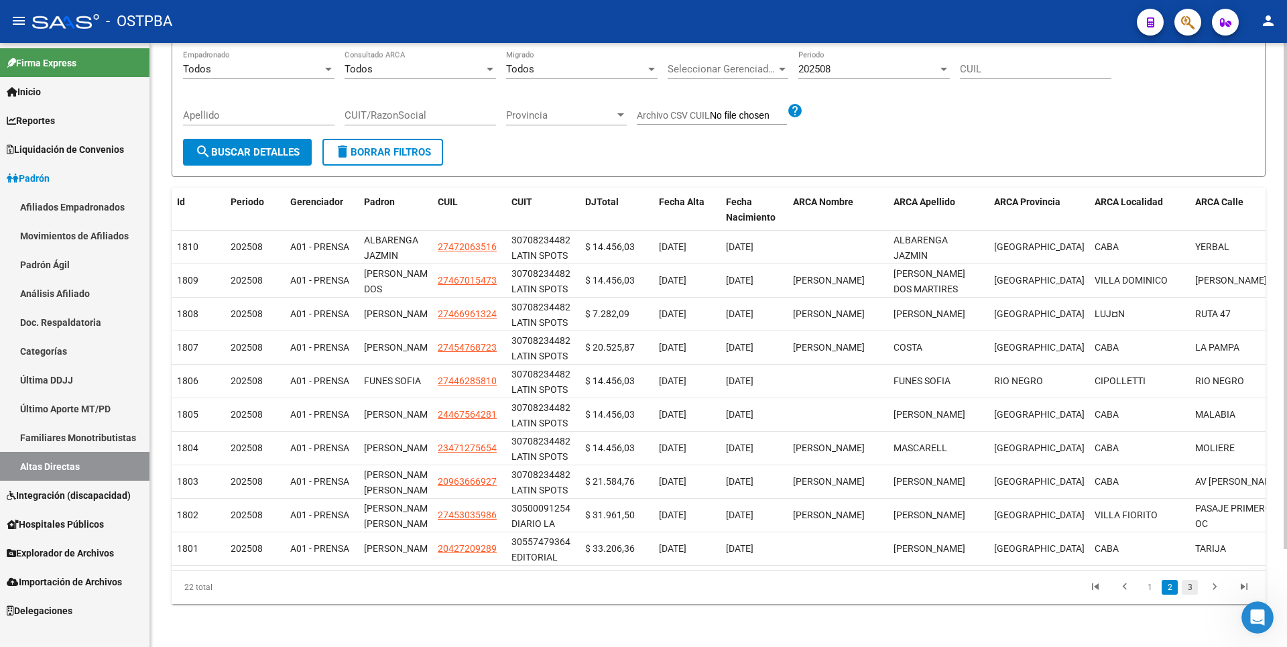
click at [1188, 593] on link "3" at bounding box center [1190, 587] width 16 height 15
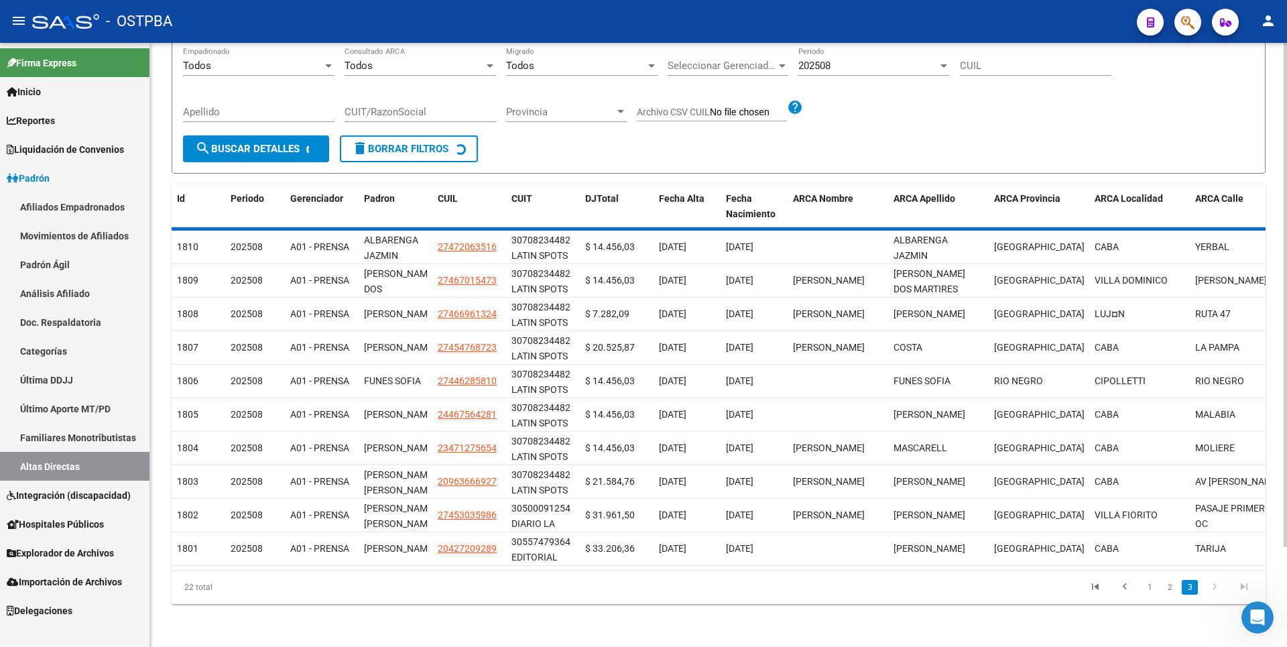
scroll to position [0, 0]
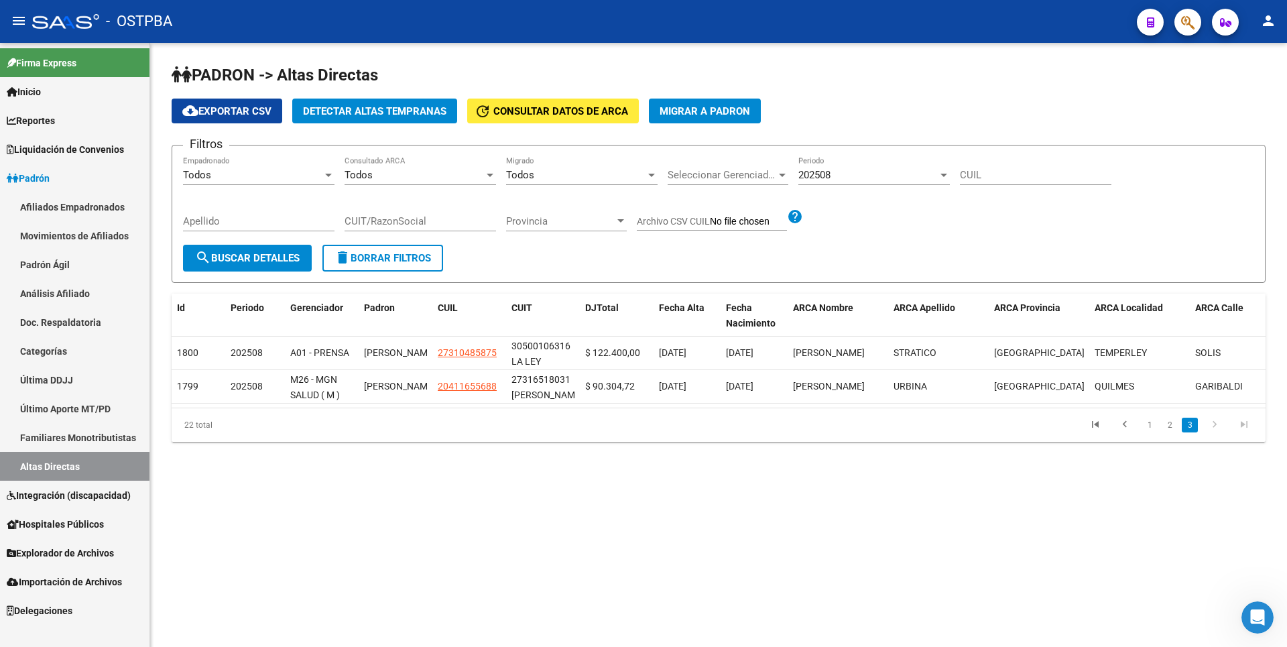
click at [48, 115] on span "Reportes" at bounding box center [31, 120] width 48 height 15
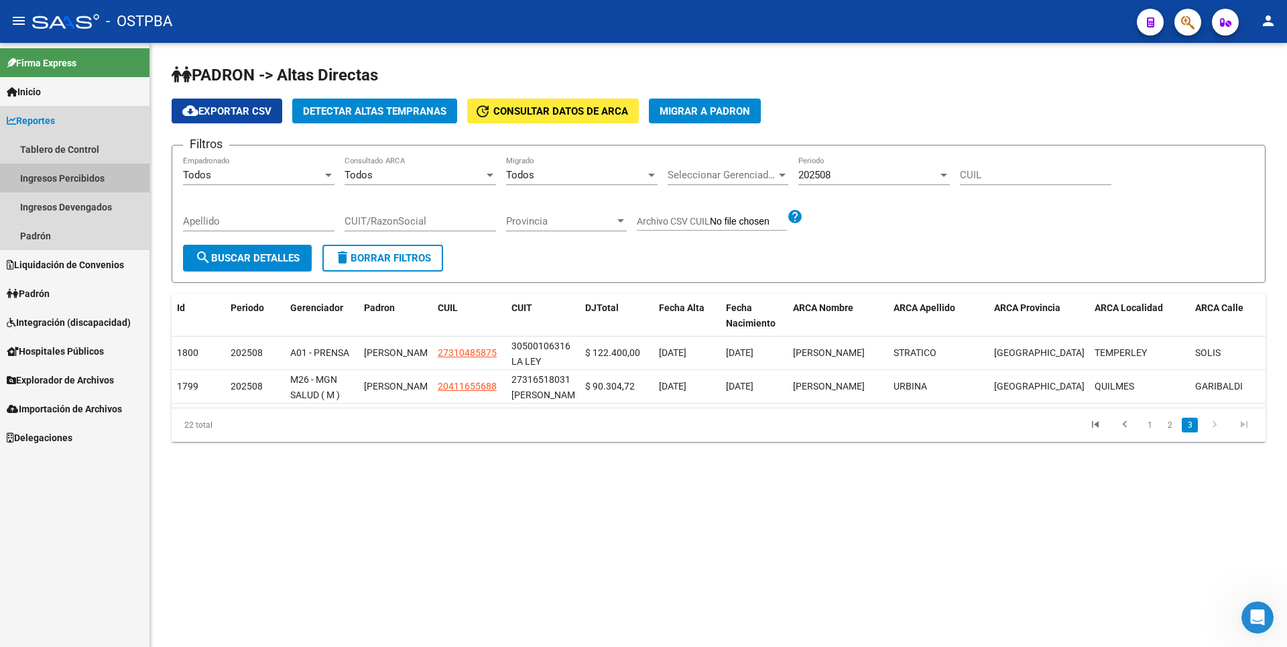
click at [55, 170] on link "Ingresos Percibidos" at bounding box center [74, 178] width 149 height 29
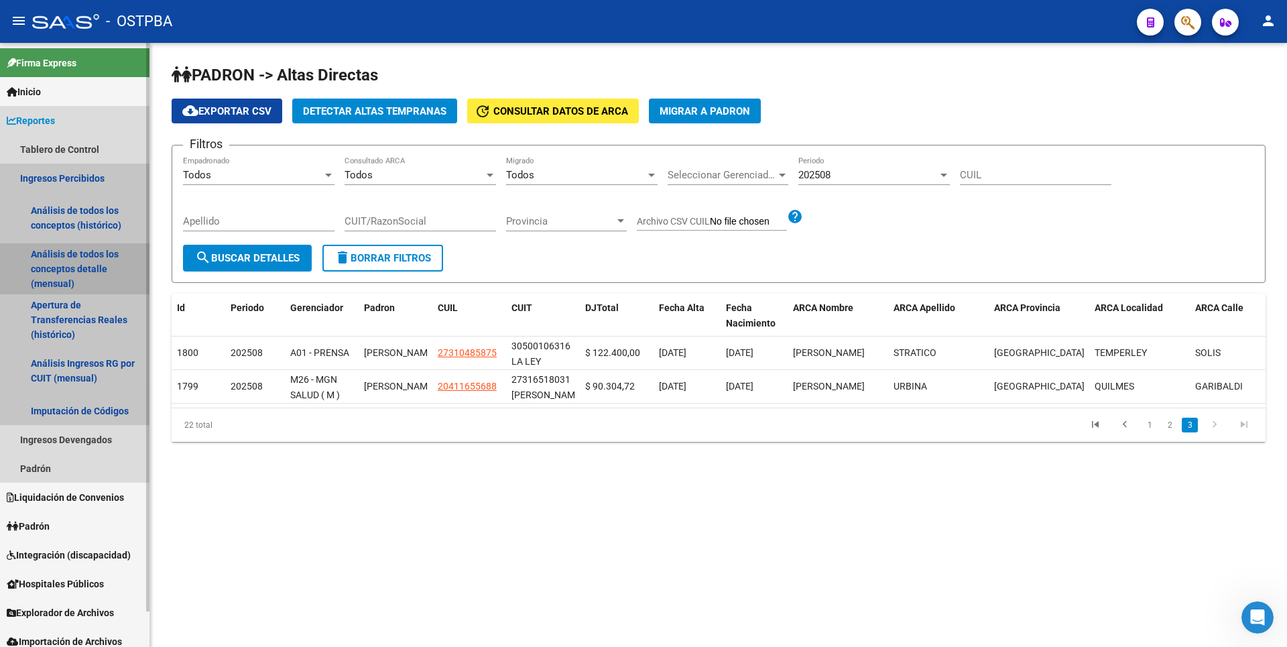
click at [64, 259] on link "Análisis de todos los conceptos detalle (mensual)" at bounding box center [74, 268] width 149 height 51
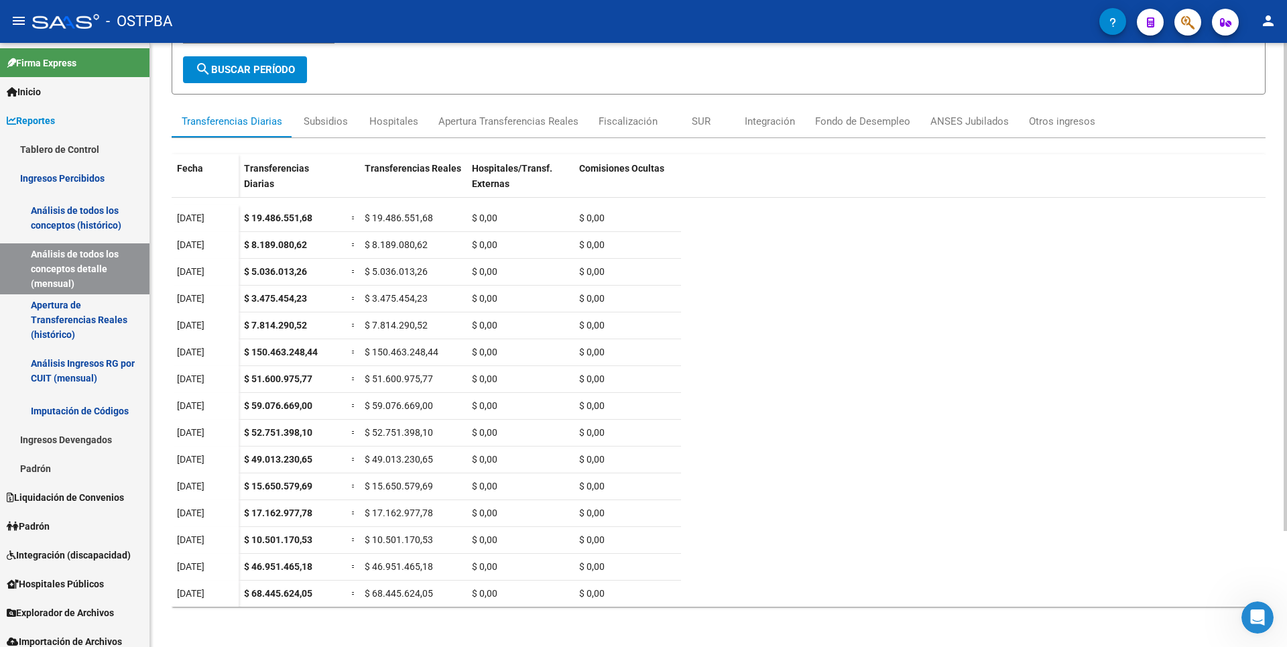
scroll to position [143, 0]
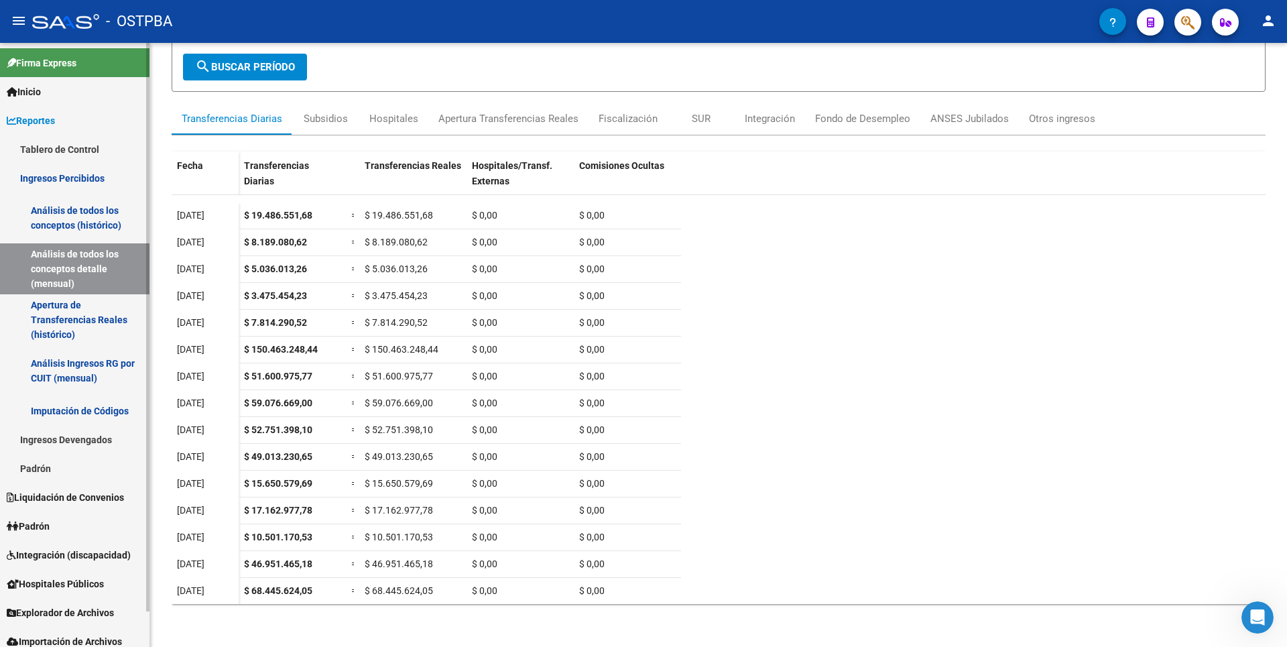
click at [49, 524] on span "Padrón" at bounding box center [28, 526] width 43 height 15
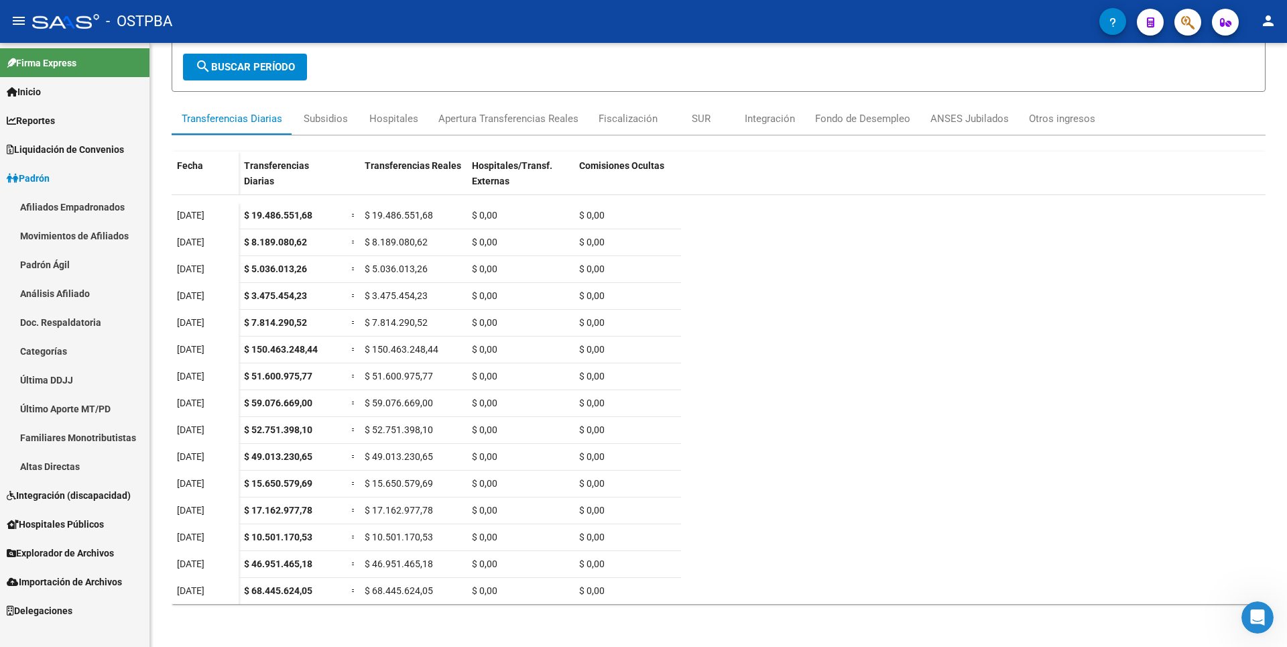
click at [66, 297] on link "Análisis Afiliado" at bounding box center [74, 293] width 149 height 29
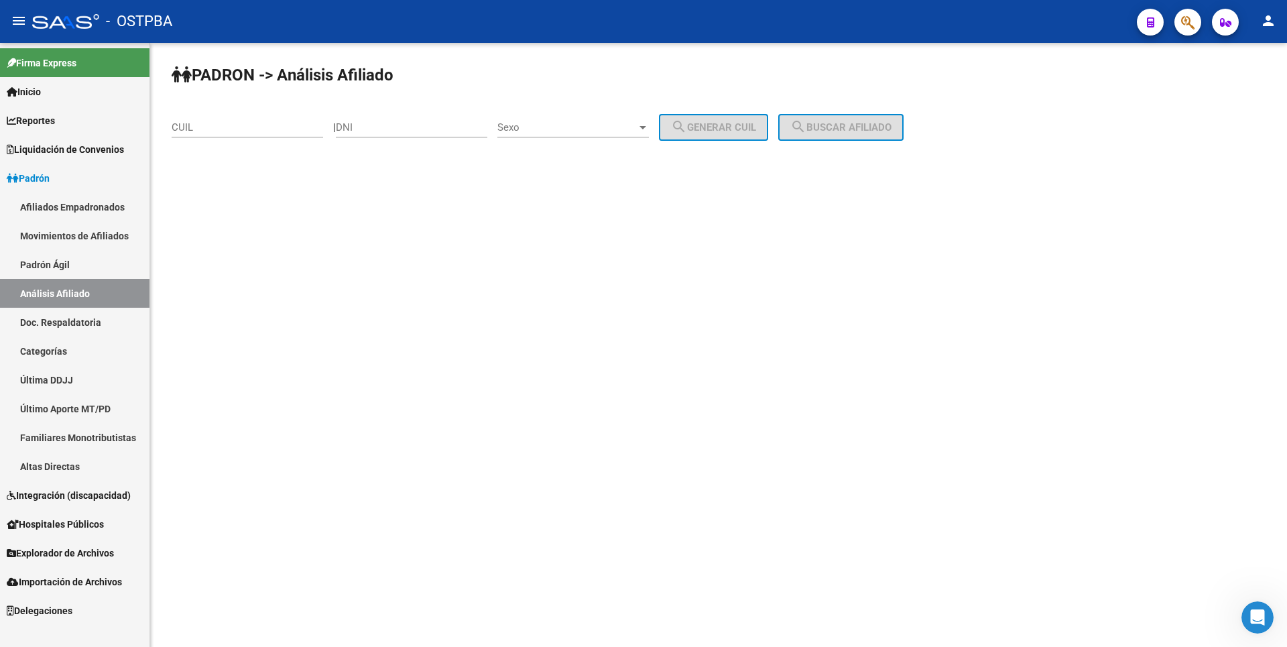
click at [38, 119] on span "Reportes" at bounding box center [31, 120] width 48 height 15
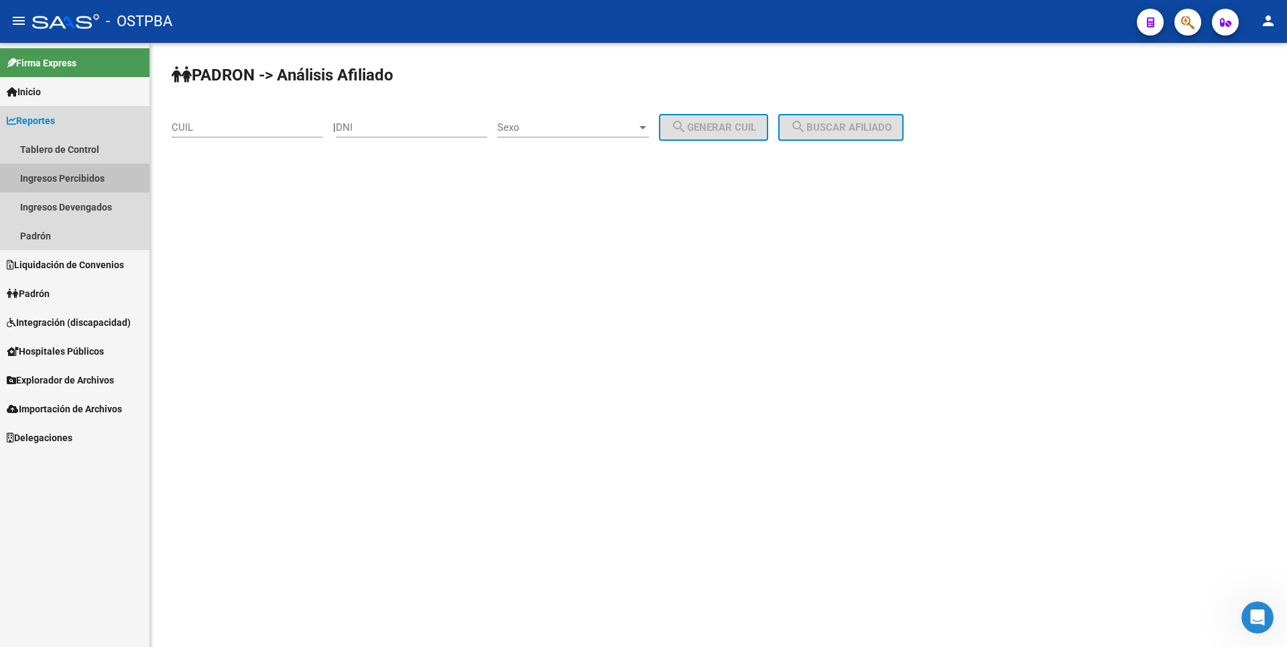
click at [56, 182] on link "Ingresos Percibidos" at bounding box center [74, 178] width 149 height 29
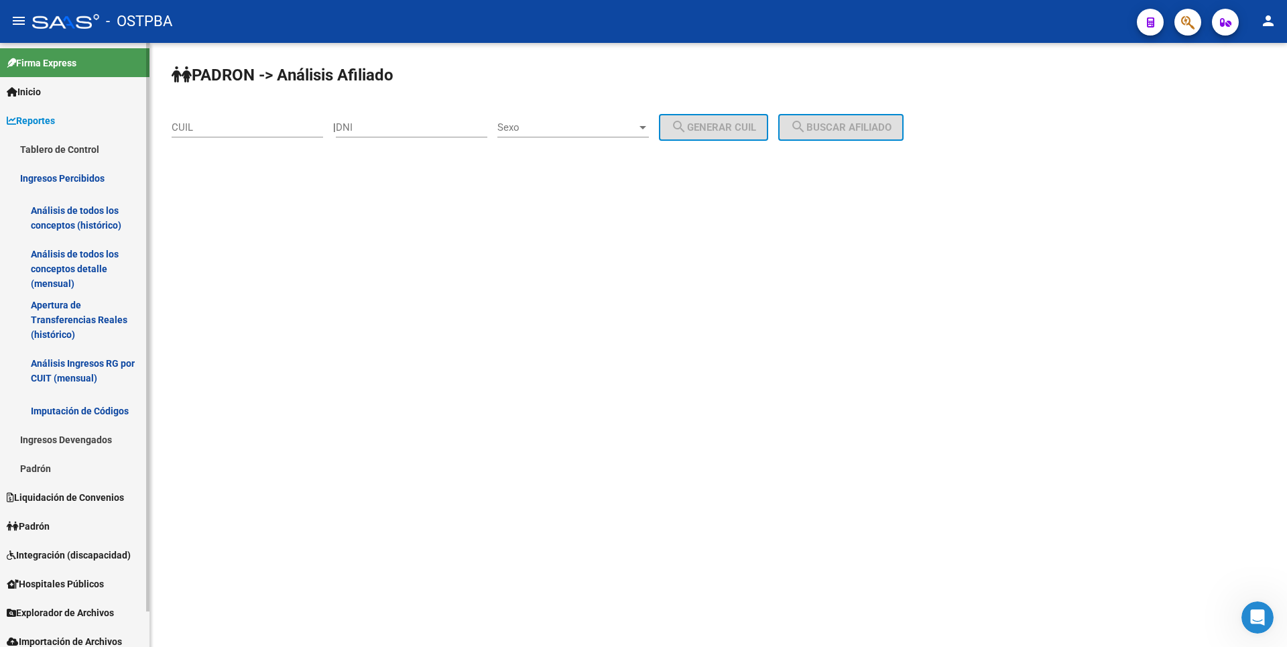
click at [62, 256] on link "Análisis de todos los conceptos detalle (mensual)" at bounding box center [74, 268] width 149 height 51
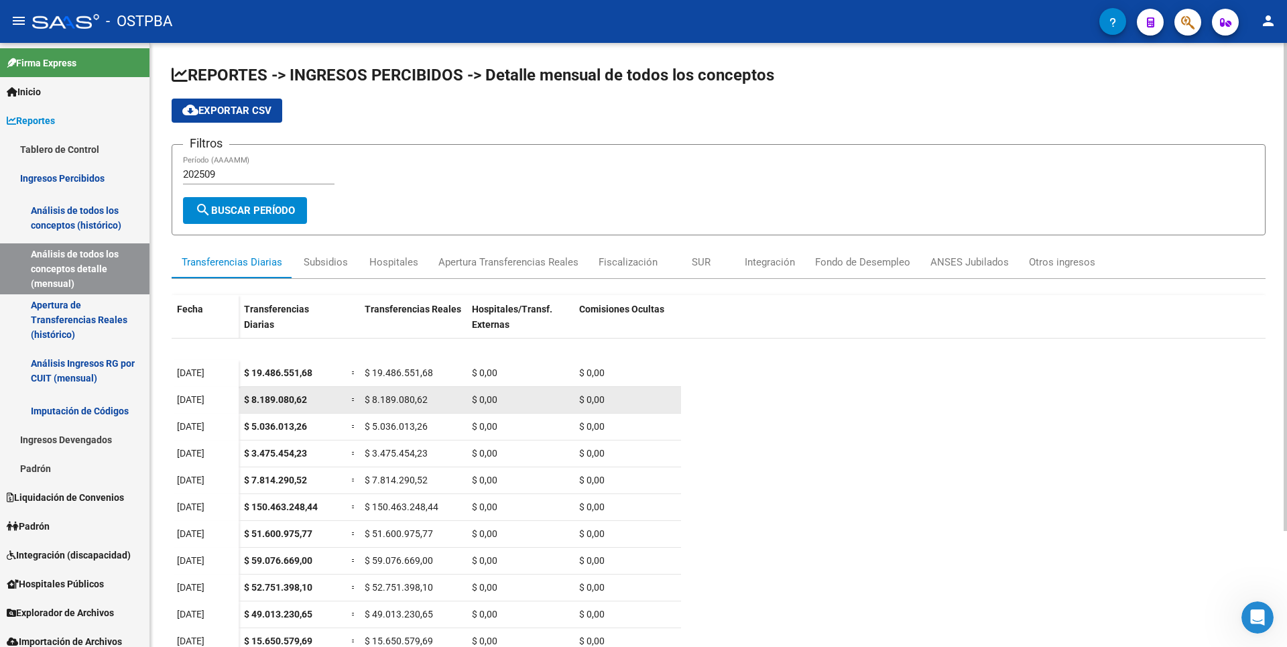
scroll to position [40, 0]
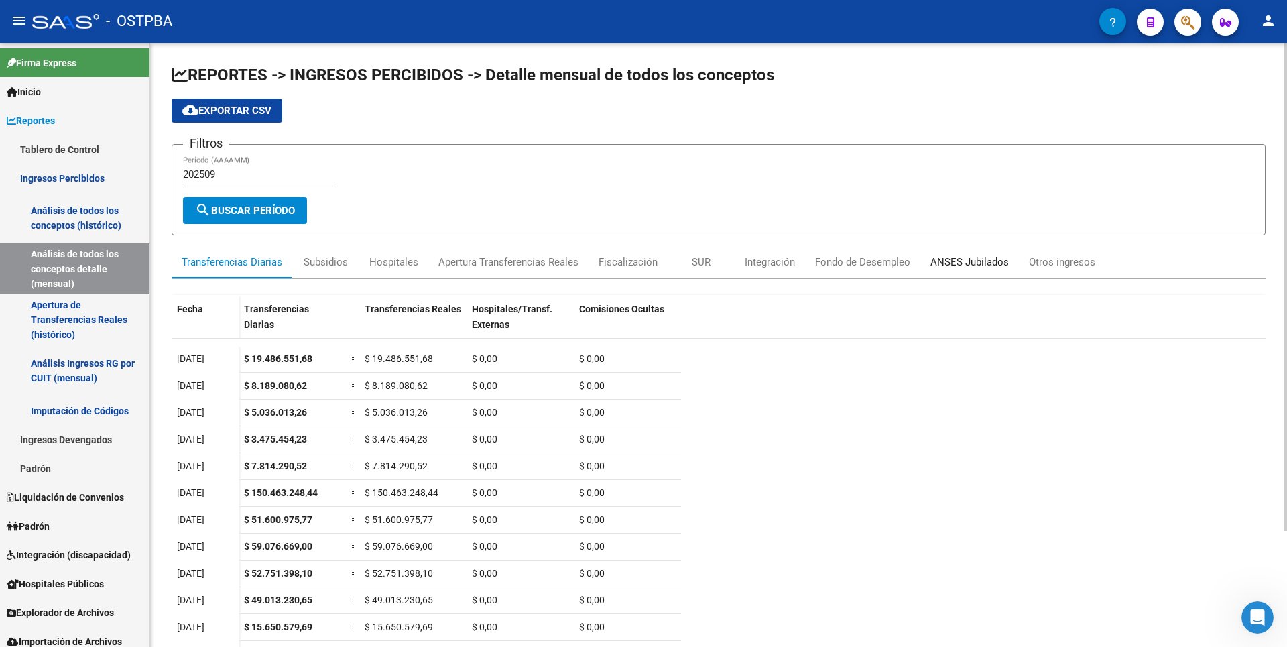
click at [966, 265] on div "ANSES Jubilados" at bounding box center [969, 262] width 78 height 15
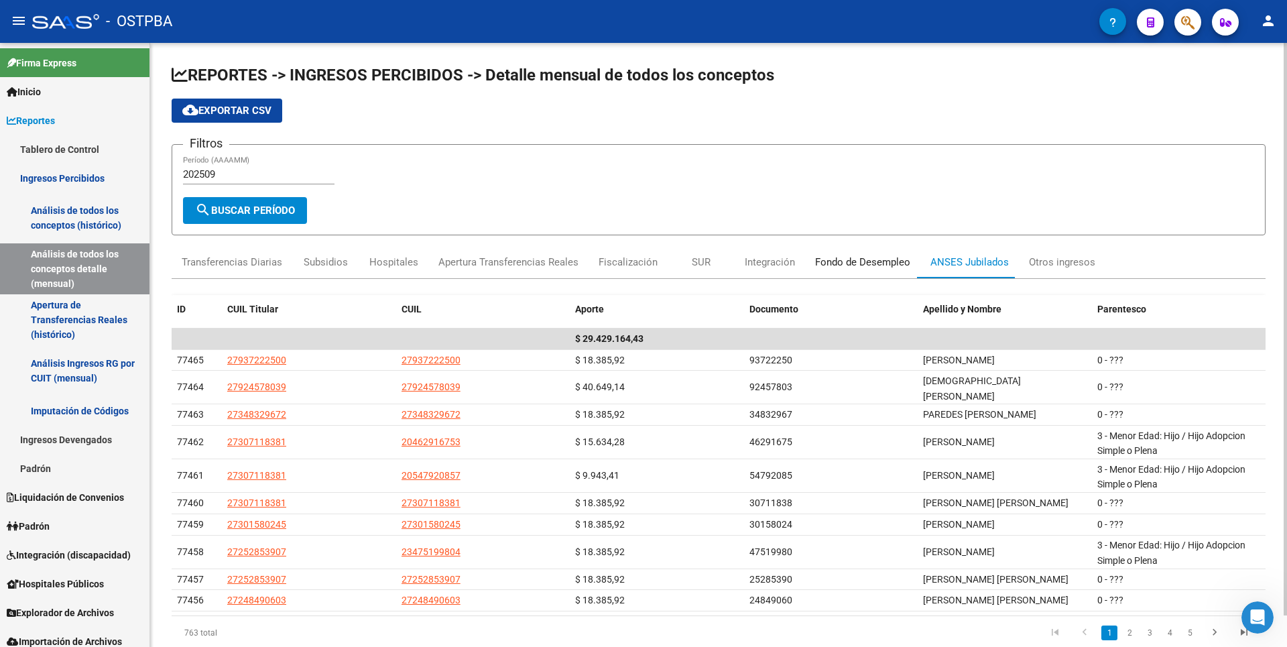
click at [874, 262] on div "Fondo de Desempleo" at bounding box center [862, 262] width 95 height 15
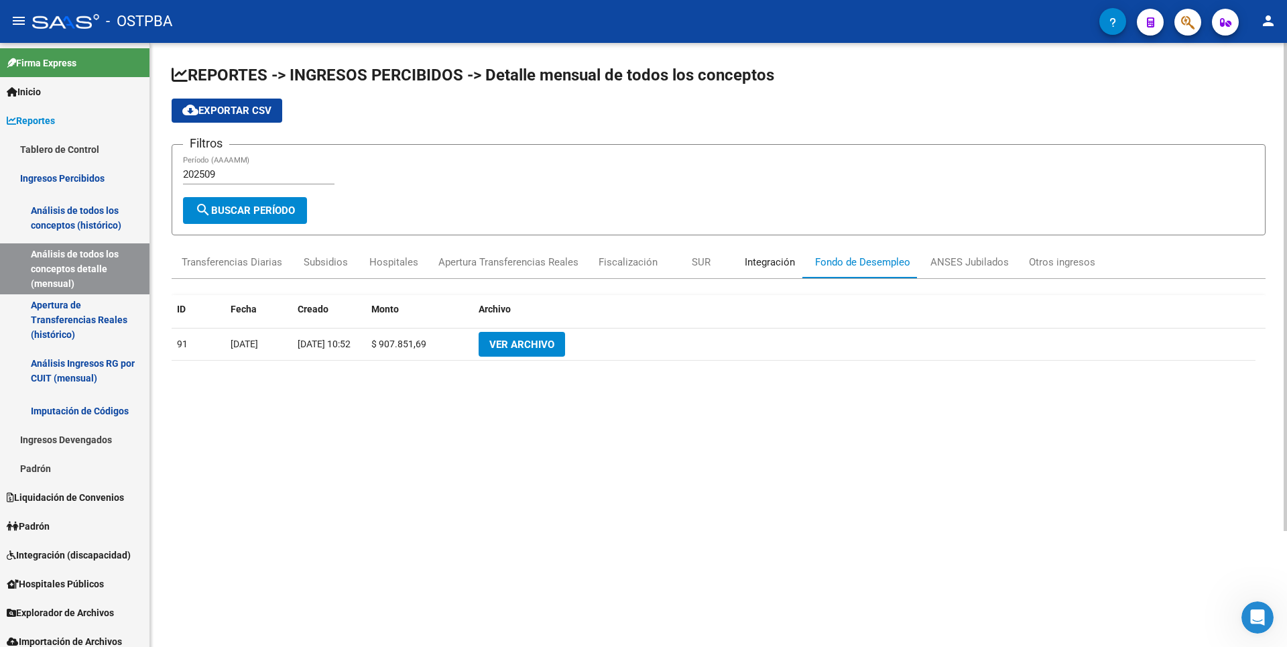
click at [779, 267] on div "Integración" at bounding box center [770, 262] width 50 height 15
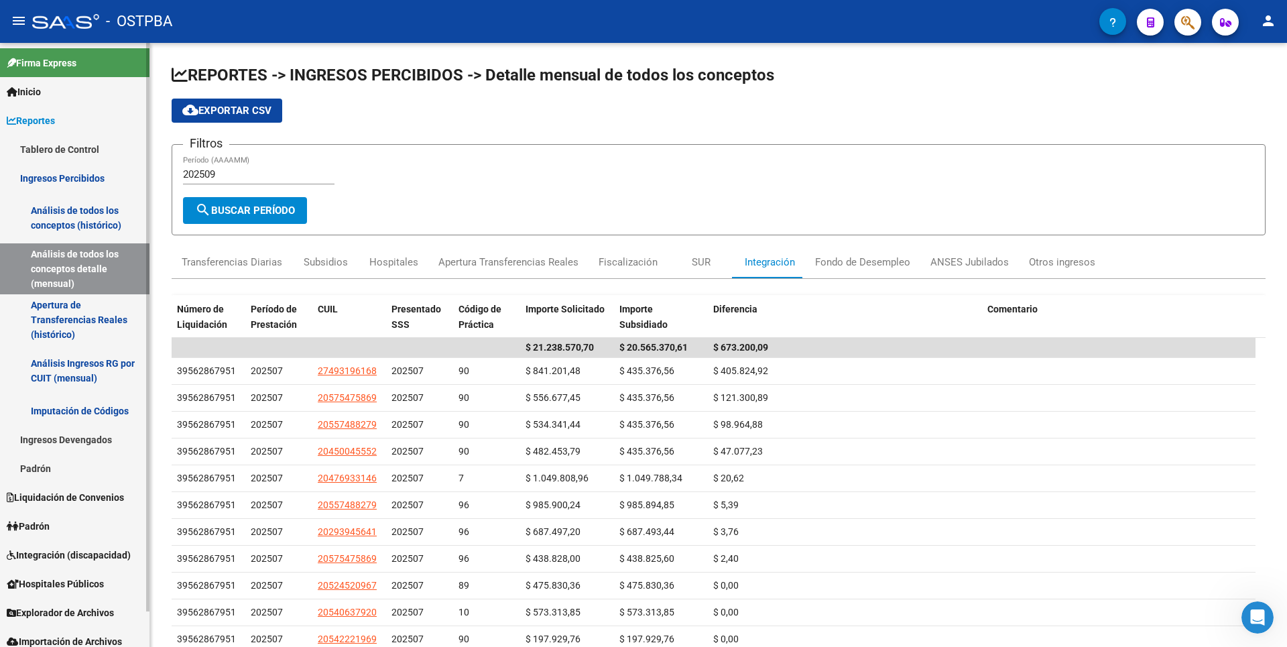
drag, startPoint x: 45, startPoint y: 470, endPoint x: 52, endPoint y: 468, distance: 7.0
click at [45, 470] on link "Padrón" at bounding box center [74, 468] width 149 height 29
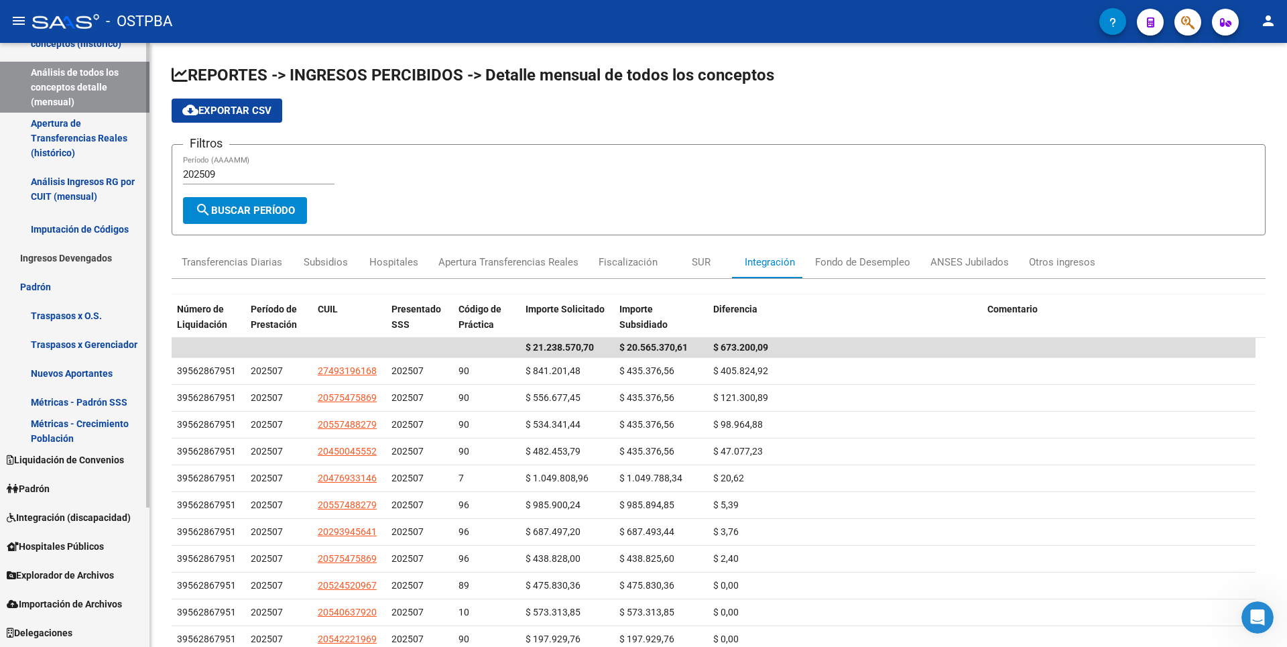
click at [65, 487] on link "Padrón" at bounding box center [74, 488] width 149 height 29
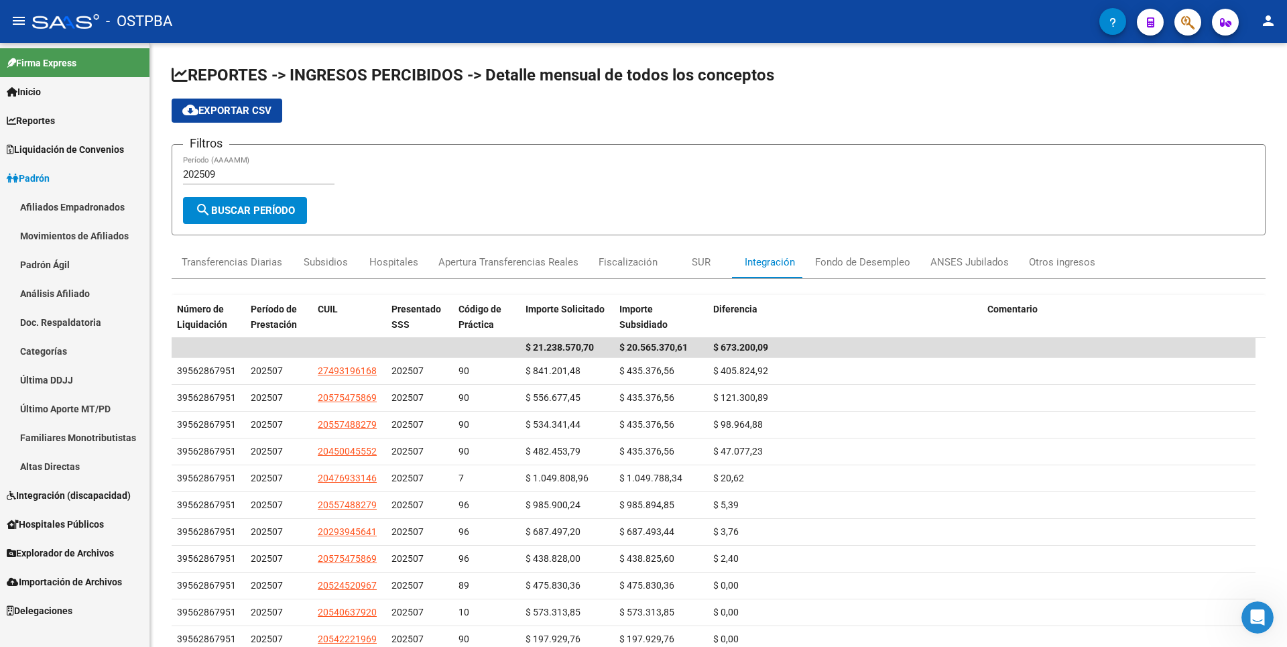
scroll to position [0, 0]
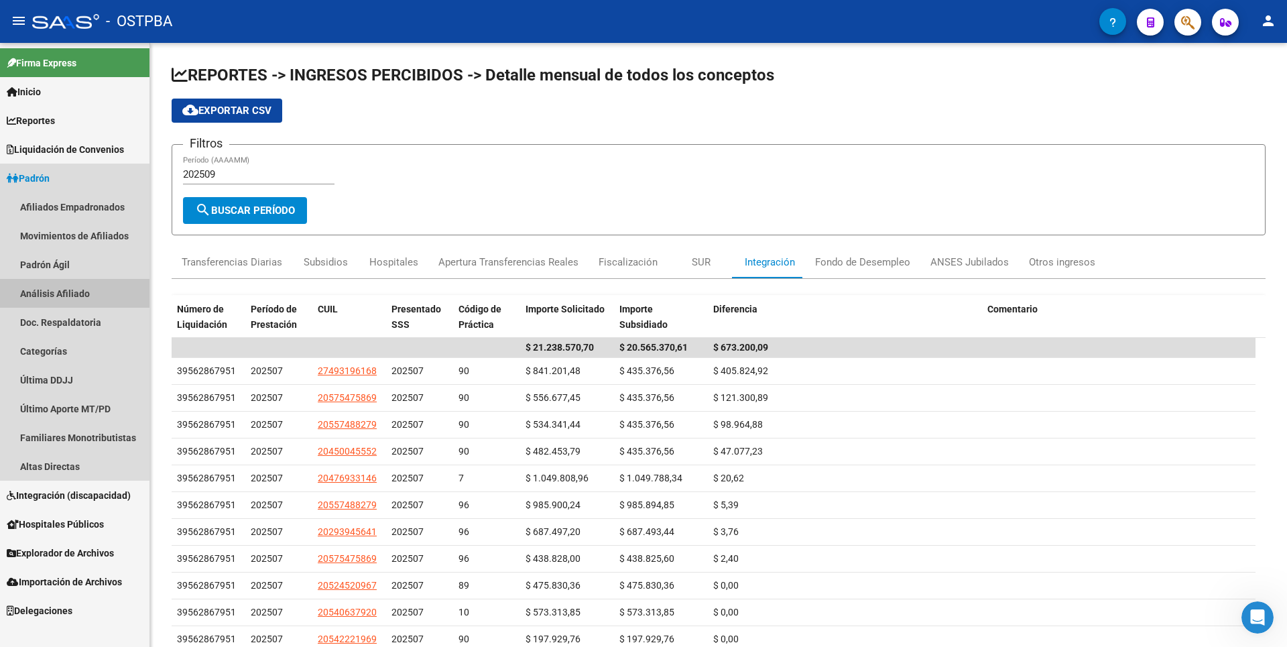
click at [92, 293] on link "Análisis Afiliado" at bounding box center [74, 293] width 149 height 29
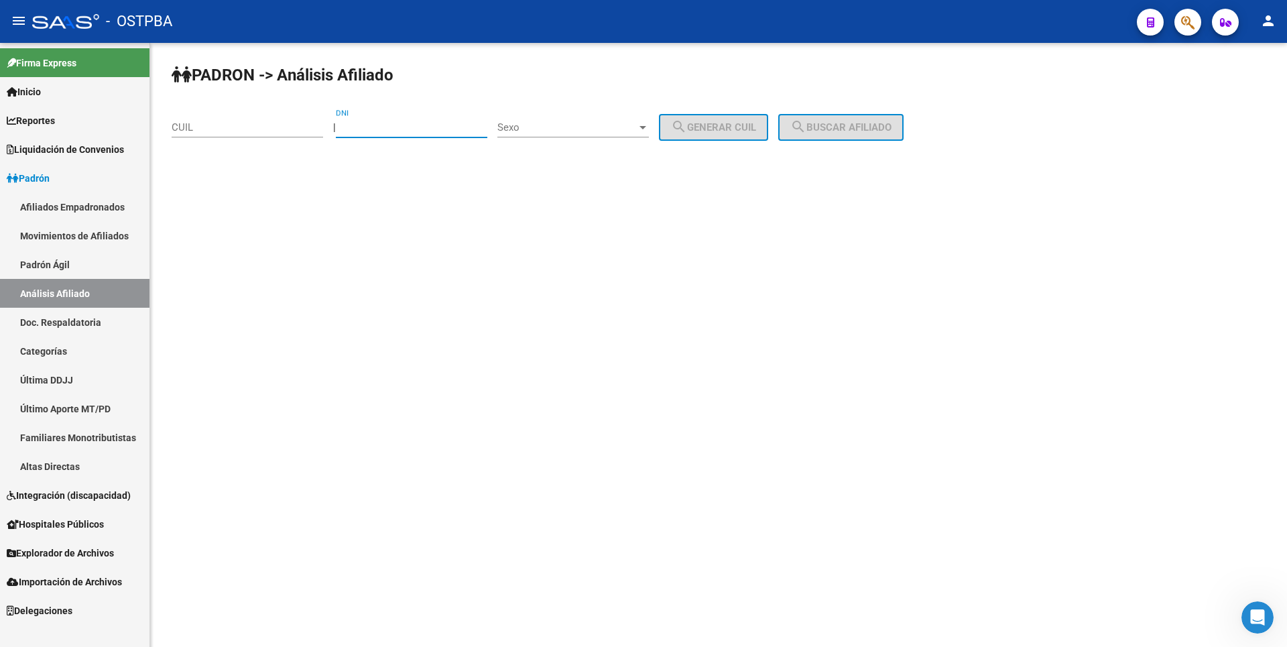
click at [375, 126] on input "DNI" at bounding box center [411, 127] width 151 height 12
paste input "37358414"
type input "37358414"
click at [649, 125] on div at bounding box center [643, 127] width 12 height 11
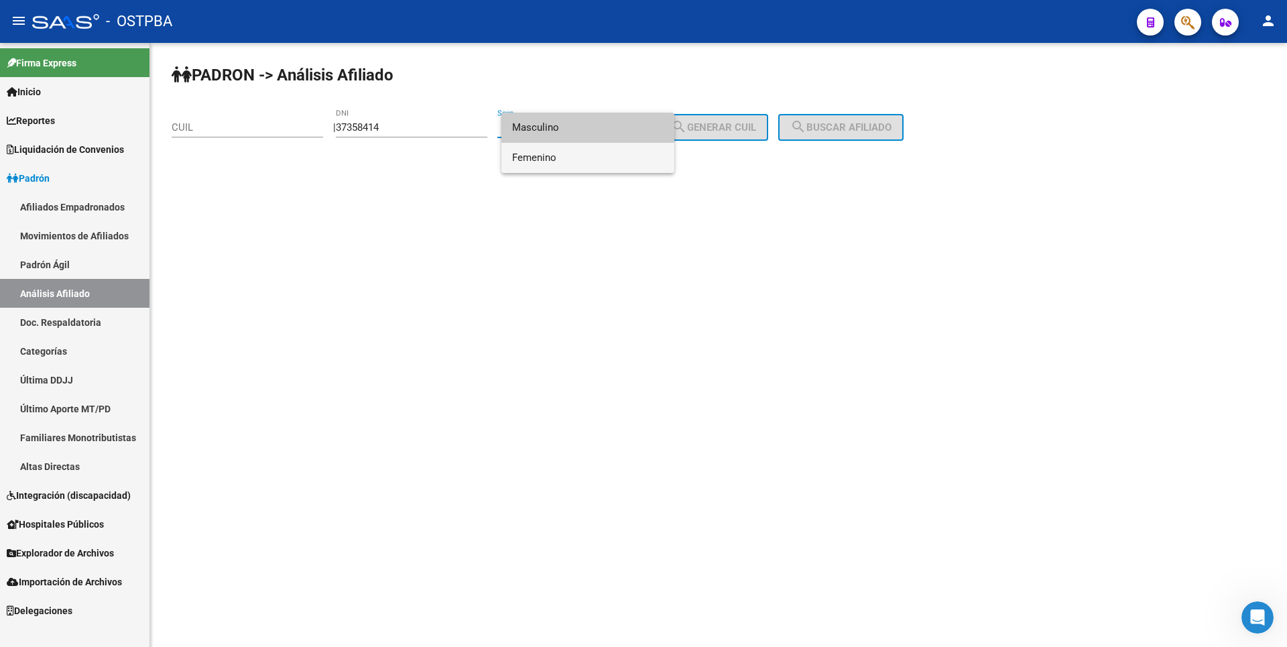
click at [564, 155] on span "Femenino" at bounding box center [587, 158] width 151 height 30
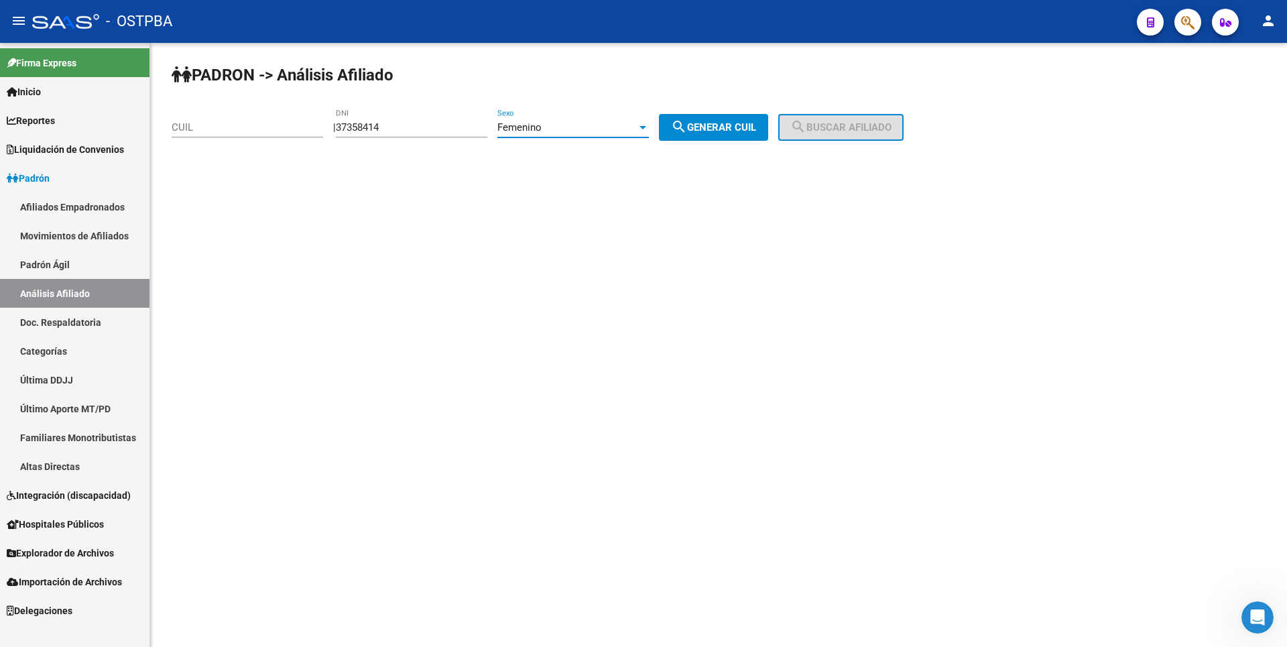
drag, startPoint x: 739, startPoint y: 128, endPoint x: 752, endPoint y: 128, distance: 13.4
click at [739, 127] on span "search Generar CUIL" at bounding box center [713, 127] width 85 height 12
click at [839, 127] on span "search Buscar afiliado" at bounding box center [840, 127] width 101 height 12
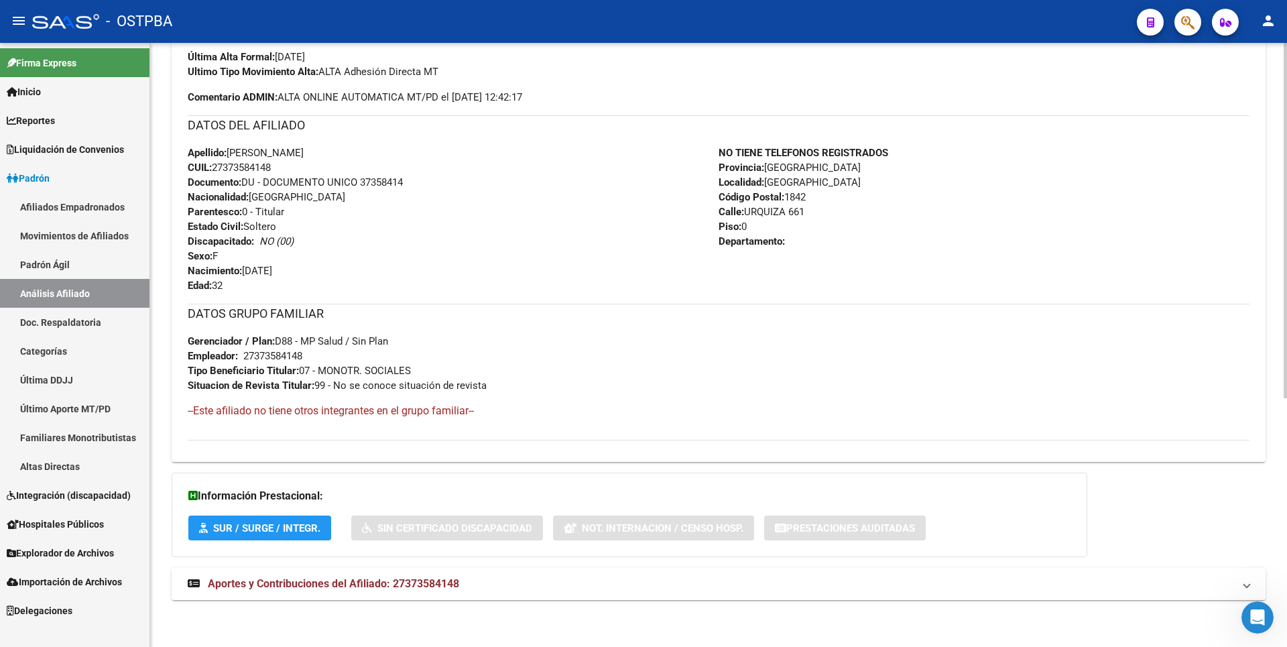
click at [405, 585] on span "Aportes y Contribuciones del Afiliado: 27373584148" at bounding box center [333, 583] width 251 height 13
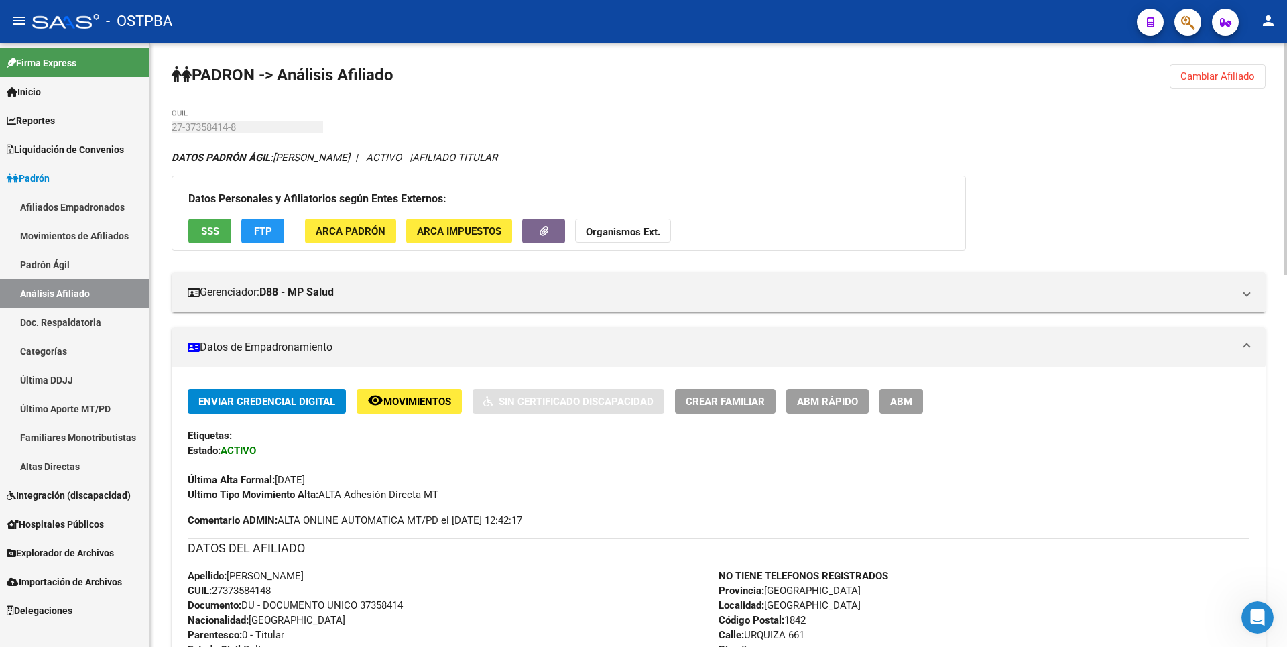
click at [1212, 76] on span "Cambiar Afiliado" at bounding box center [1217, 76] width 74 height 12
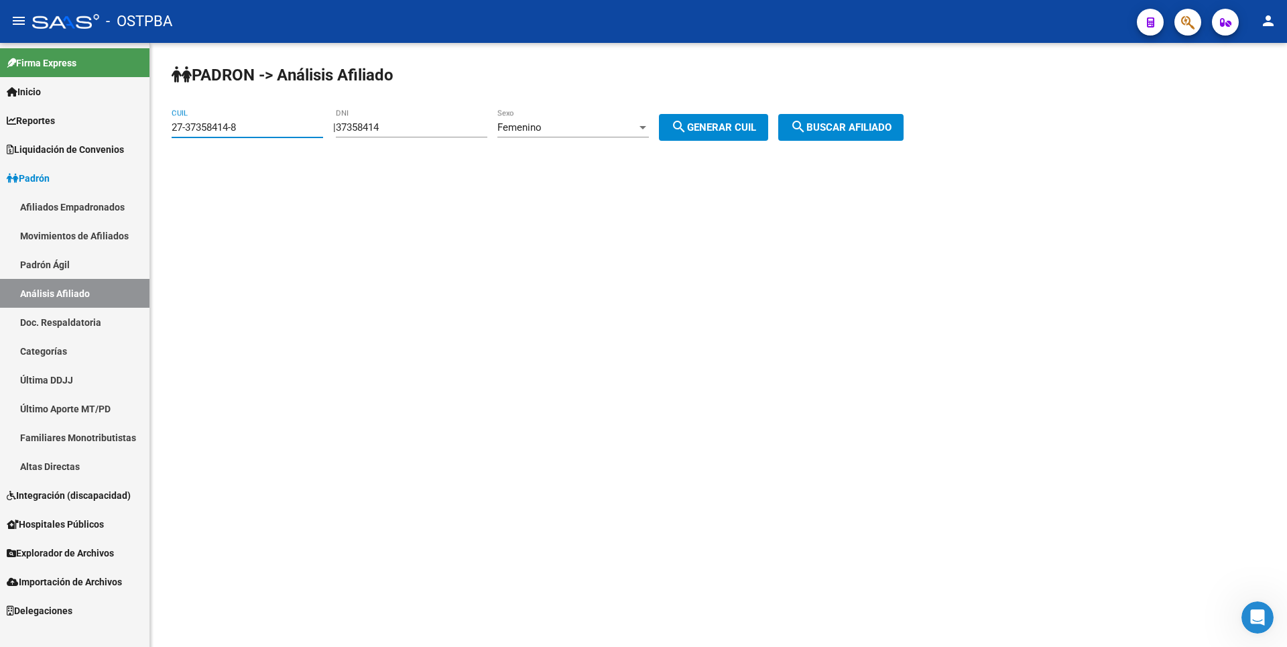
drag, startPoint x: 231, startPoint y: 121, endPoint x: 63, endPoint y: 126, distance: 168.3
click at [63, 126] on mat-sidenav-container "Firma Express Inicio Calendario SSS Instructivos Contacto OS Reportes Tablero d…" at bounding box center [643, 345] width 1287 height 604
paste input "92876387-6"
type input "27-92876387-6"
click at [834, 123] on span "search Buscar afiliado" at bounding box center [840, 127] width 101 height 12
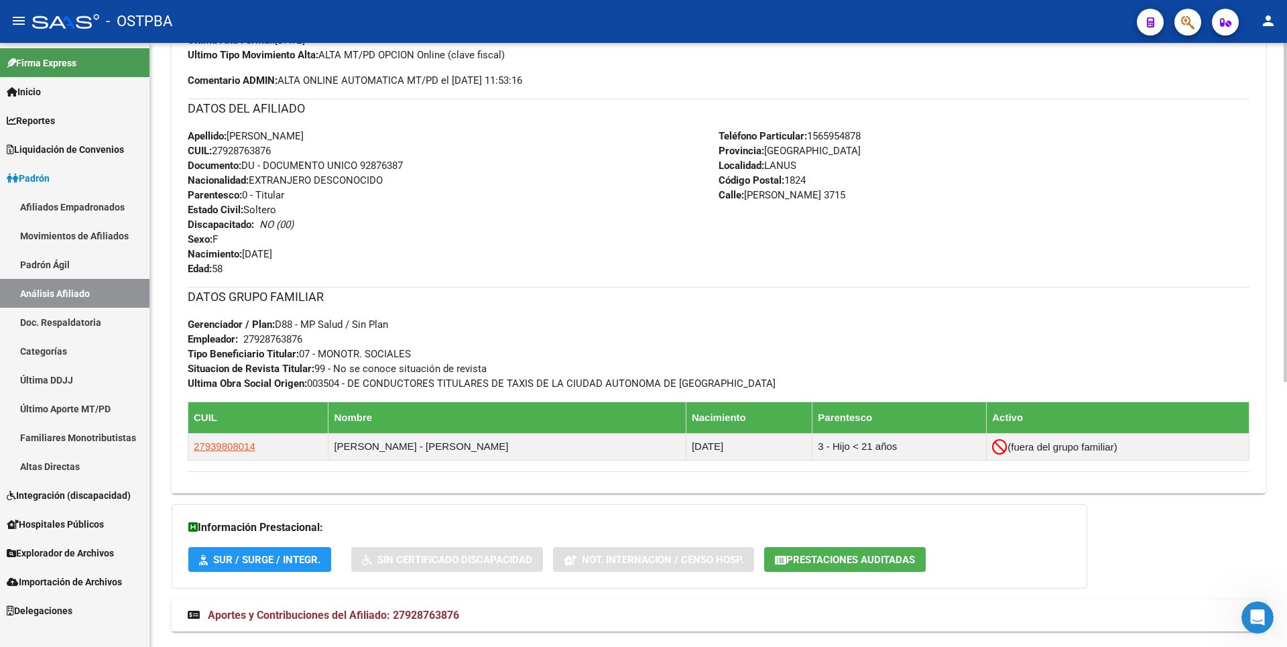
scroll to position [471, 0]
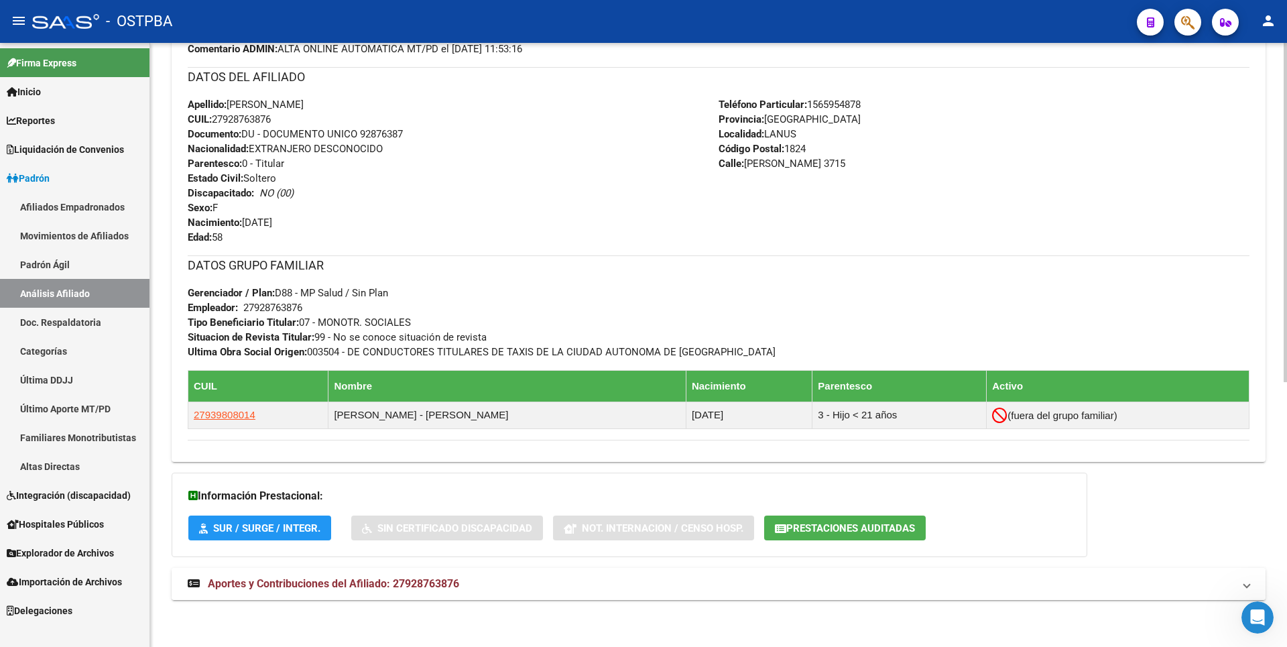
click at [365, 589] on span "Aportes y Contribuciones del Afiliado: 27928763876" at bounding box center [333, 583] width 251 height 13
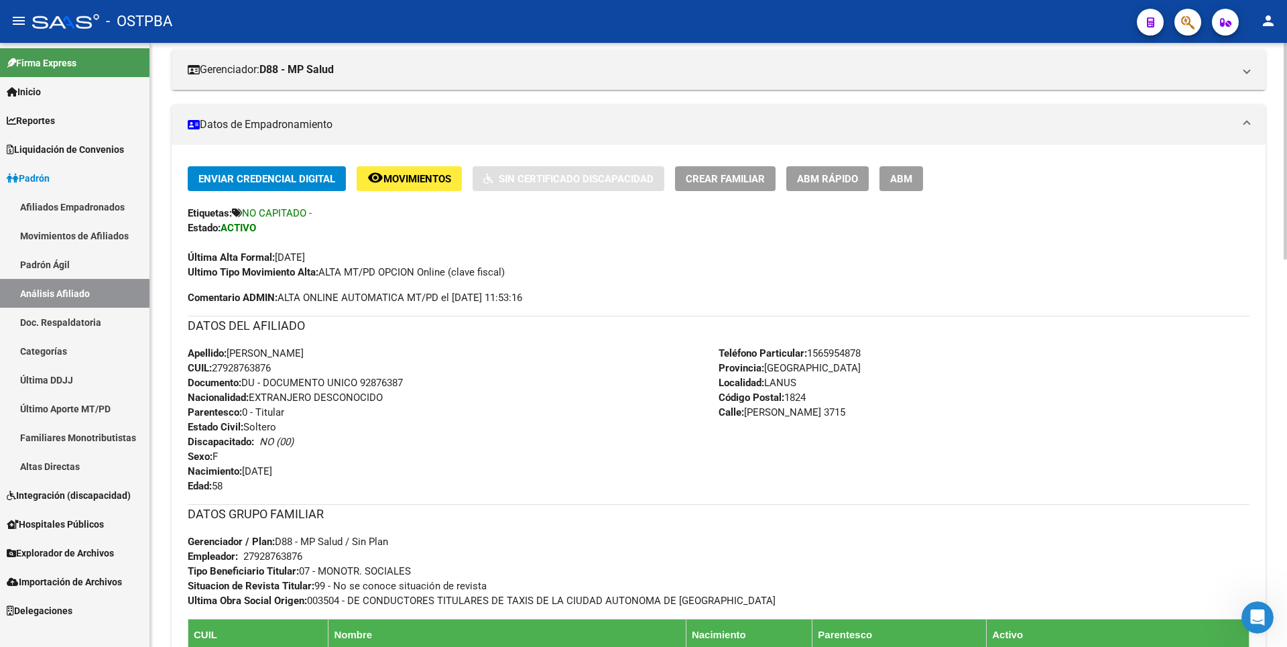
scroll to position [0, 0]
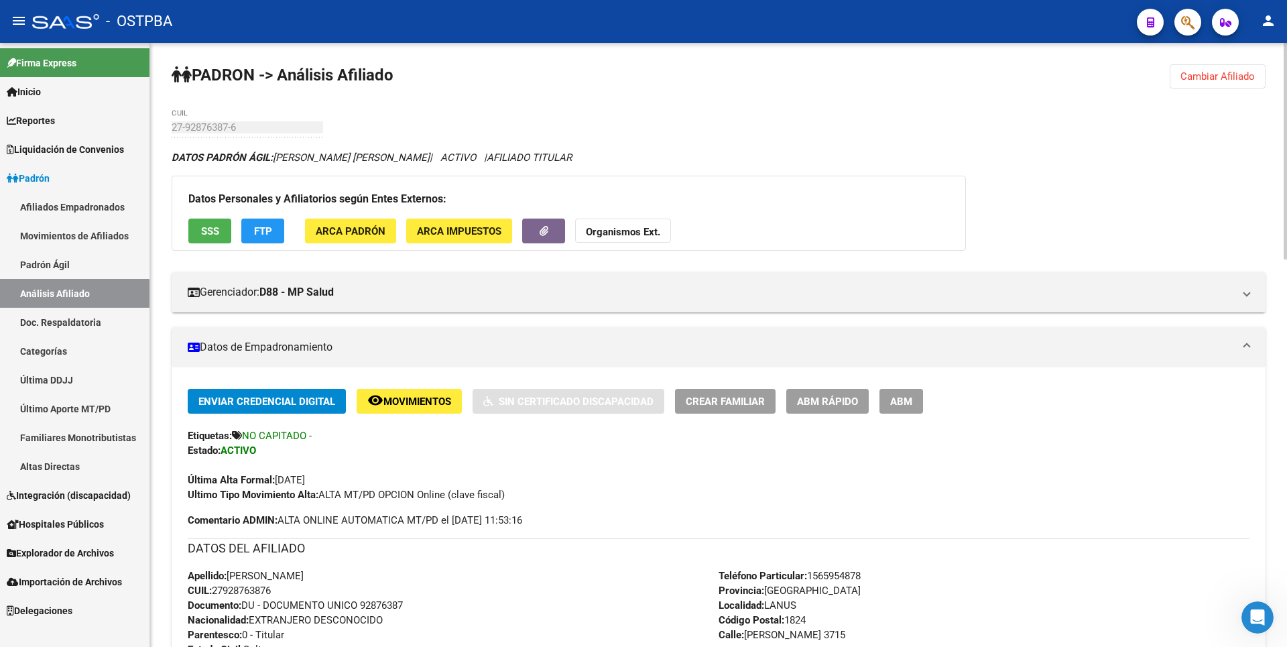
click at [410, 405] on span "Movimientos" at bounding box center [417, 401] width 68 height 12
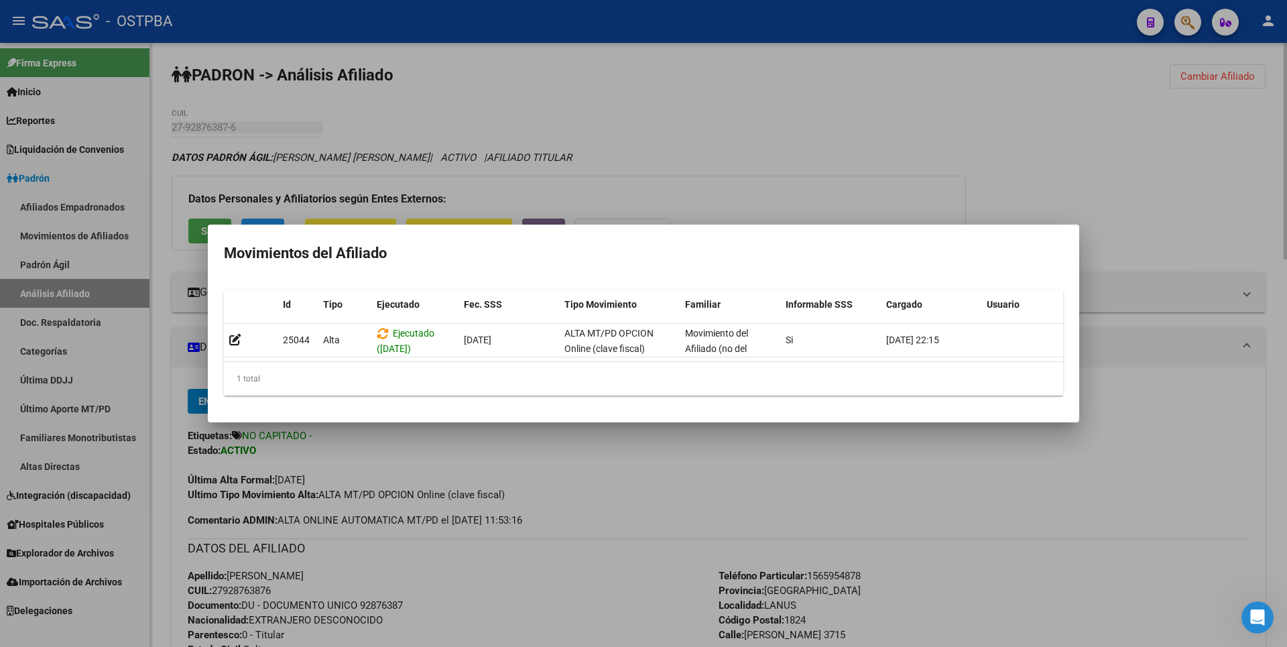
drag, startPoint x: 685, startPoint y: 149, endPoint x: 660, endPoint y: 93, distance: 61.8
click at [685, 146] on div at bounding box center [643, 323] width 1287 height 647
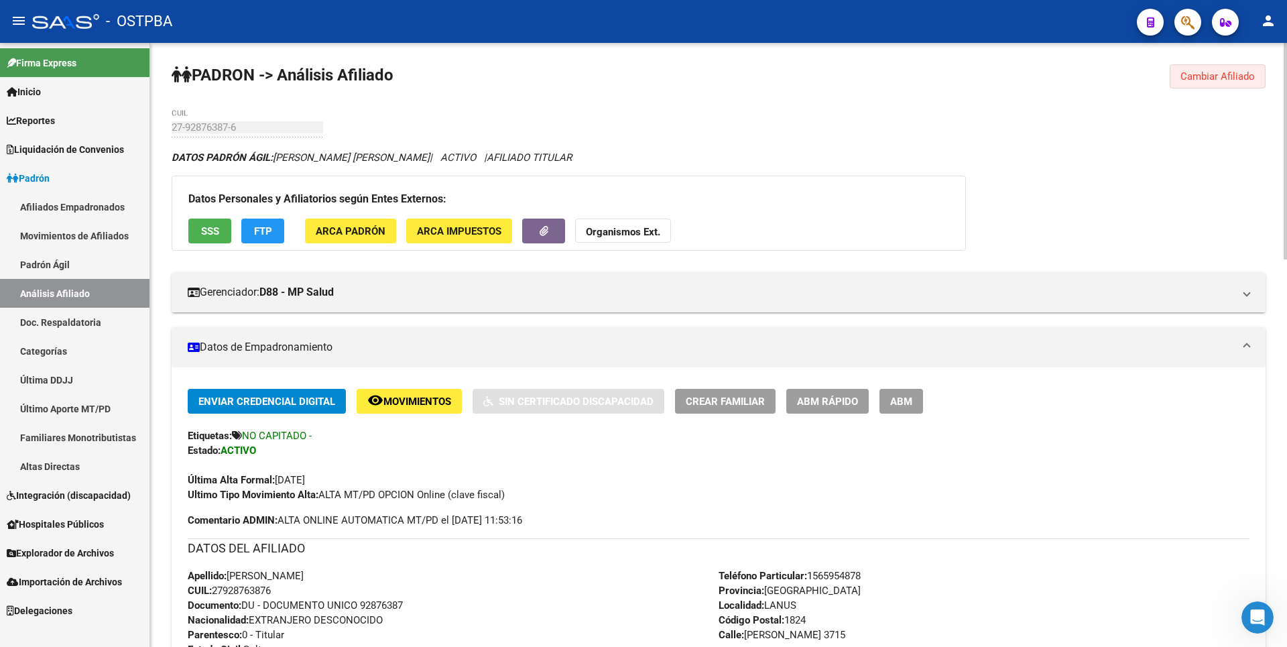
drag, startPoint x: 1232, startPoint y: 76, endPoint x: 276, endPoint y: 76, distance: 955.7
click at [1225, 74] on span "Cambiar Afiliado" at bounding box center [1217, 76] width 74 height 12
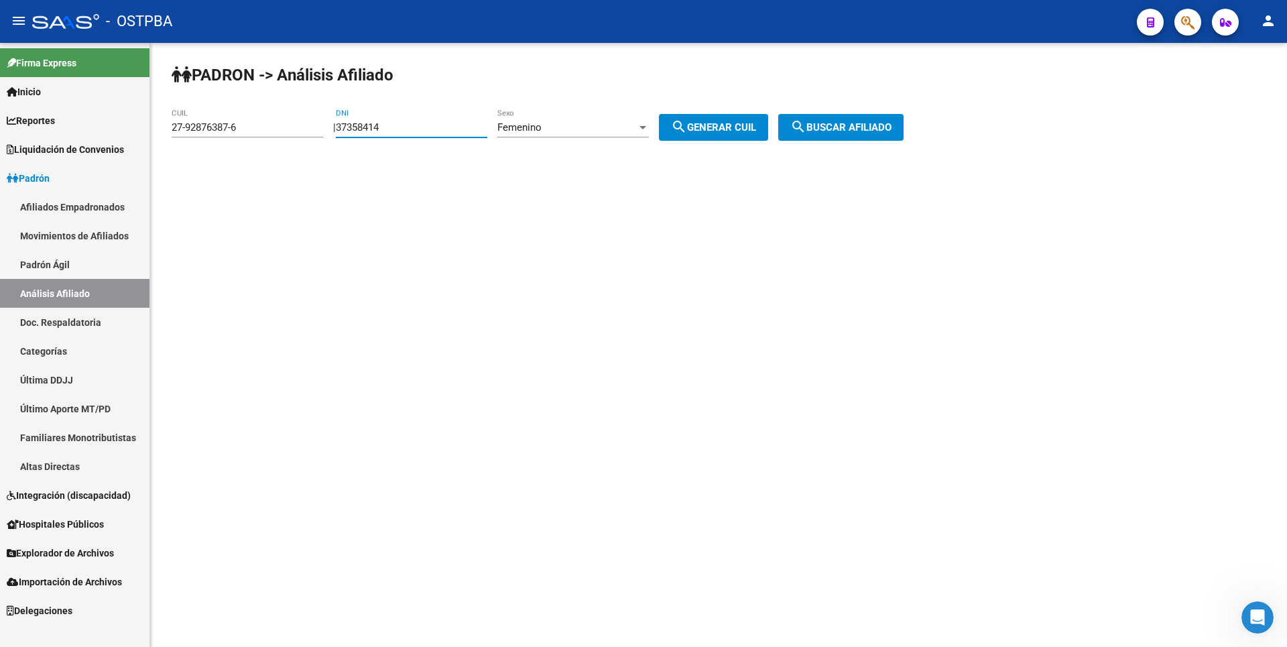
drag, startPoint x: 400, startPoint y: 122, endPoint x: 308, endPoint y: 125, distance: 92.6
click at [308, 125] on app-analisis-afiliado "PADRON -> Análisis Afiliado 27-92876387-6 CUIL | 37358414 DNI Femenino Sexo sea…" at bounding box center [543, 127] width 742 height 12
paste input "92876387"
type input "92876387"
drag, startPoint x: 265, startPoint y: 125, endPoint x: 29, endPoint y: 129, distance: 235.3
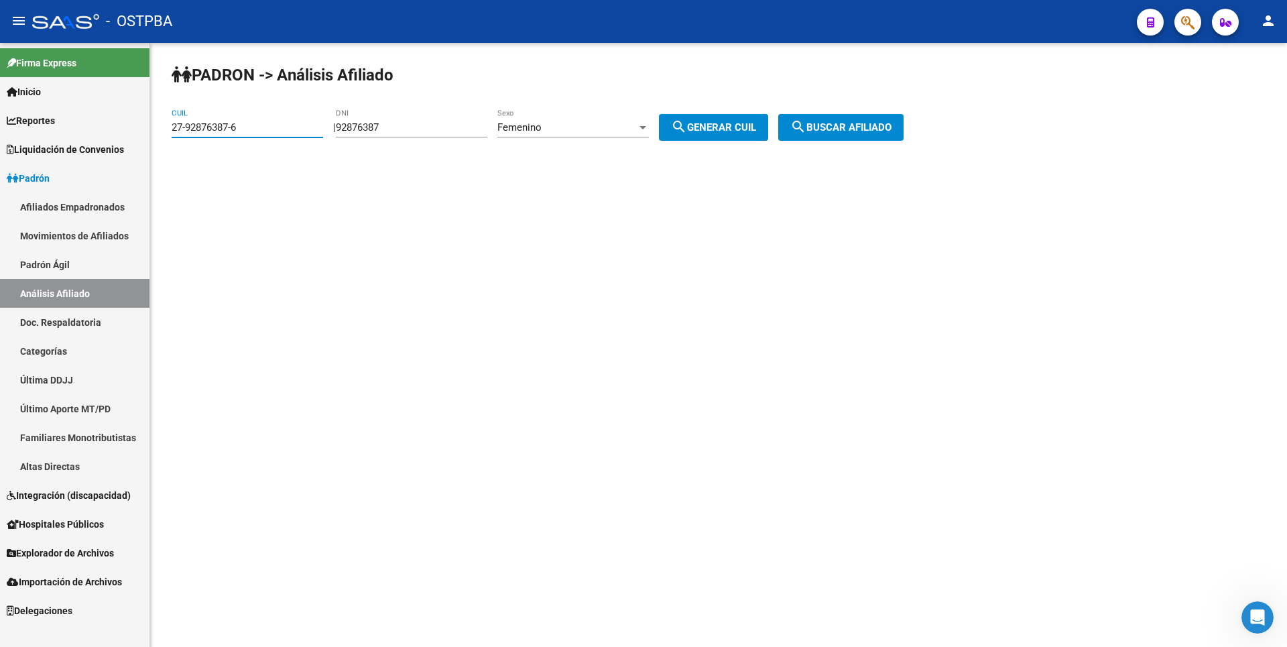
click at [29, 129] on mat-sidenav-container "Firma Express Inicio Calendario SSS Instructivos Contacto OS Reportes Tablero d…" at bounding box center [643, 345] width 1287 height 604
click at [712, 125] on span "search Generar CUIL" at bounding box center [713, 127] width 85 height 12
click at [854, 129] on span "search Buscar afiliado" at bounding box center [840, 127] width 101 height 12
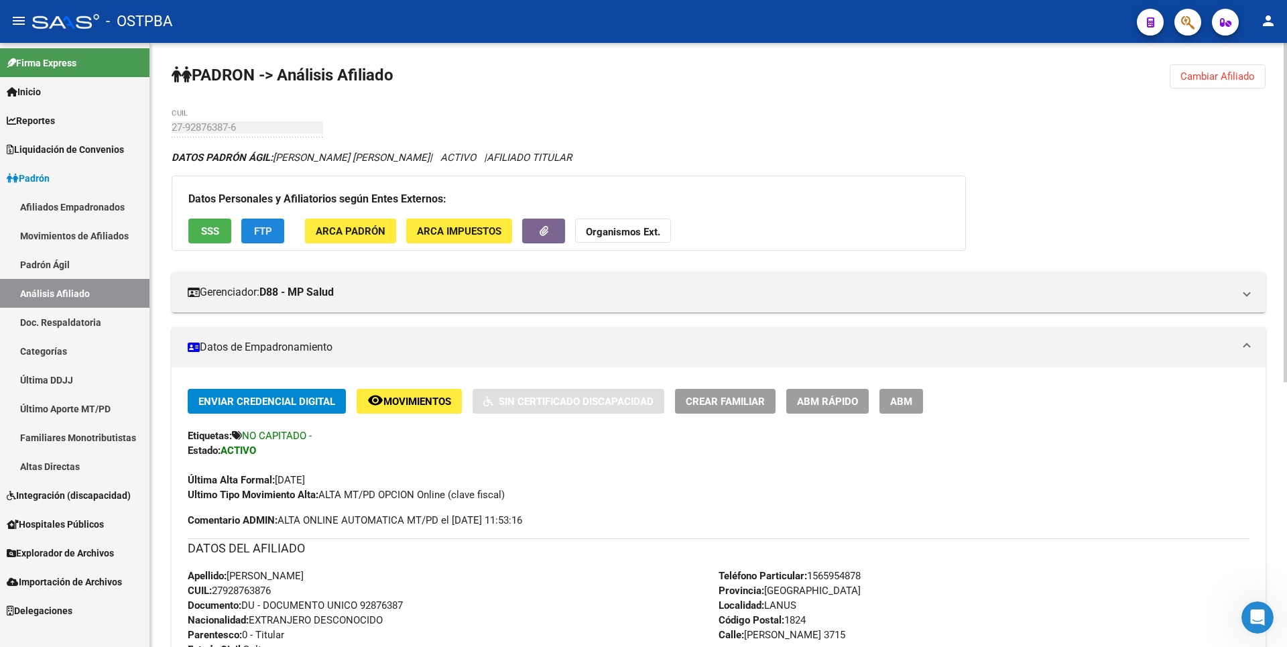
click at [261, 227] on span "FTP" at bounding box center [263, 231] width 18 height 12
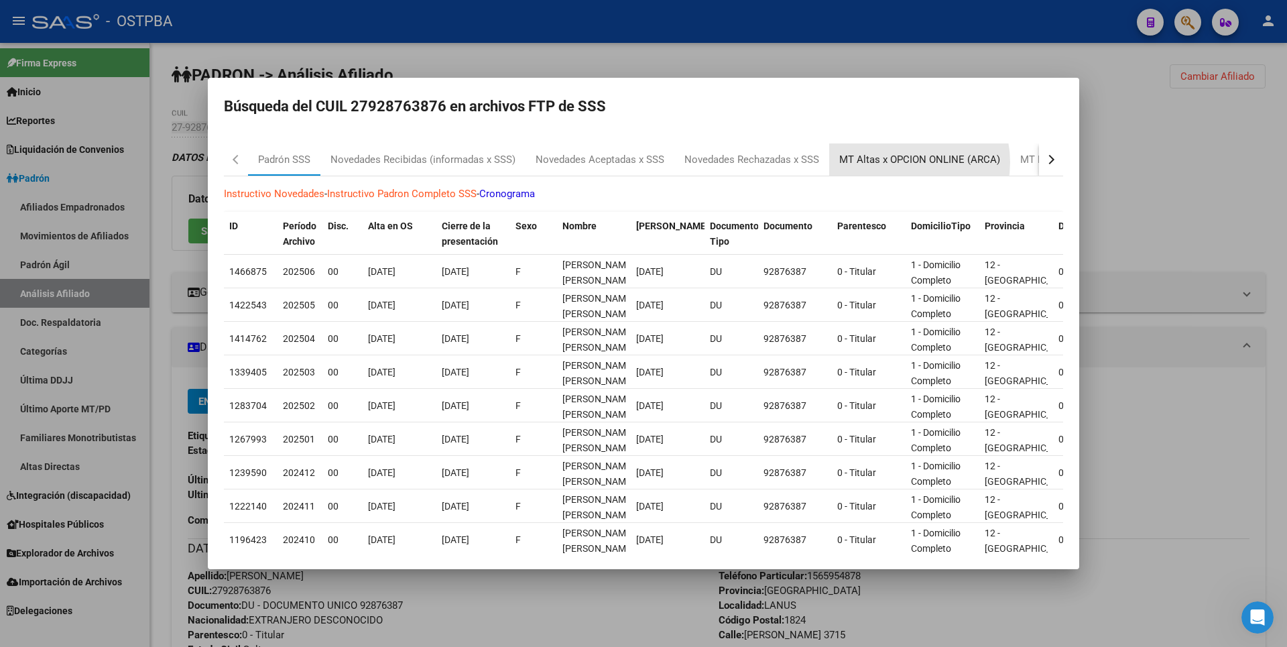
click at [899, 162] on div "MT Altas x OPCION ONLINE (ARCA)" at bounding box center [919, 159] width 161 height 15
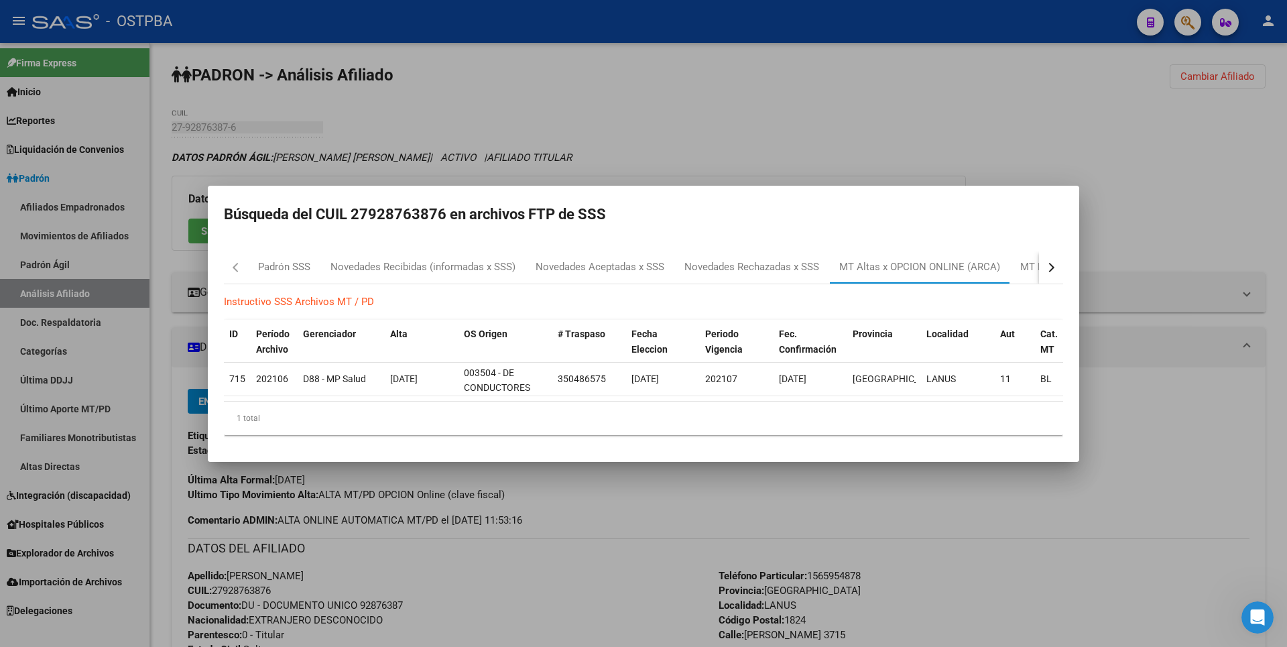
scroll to position [0, 86]
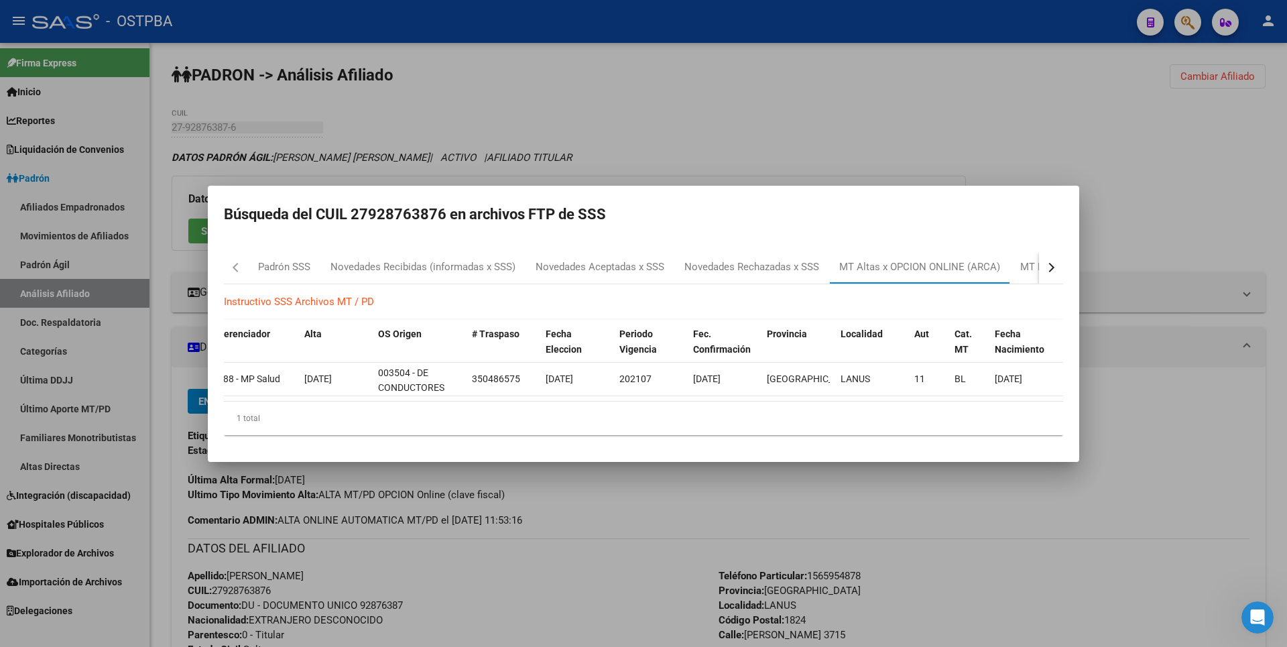
click at [1051, 265] on div "button" at bounding box center [1049, 266] width 9 height 9
click at [1056, 263] on button "button" at bounding box center [1051, 267] width 24 height 32
click at [817, 264] on div "MT Bajas x Opción (papel)" at bounding box center [844, 266] width 117 height 15
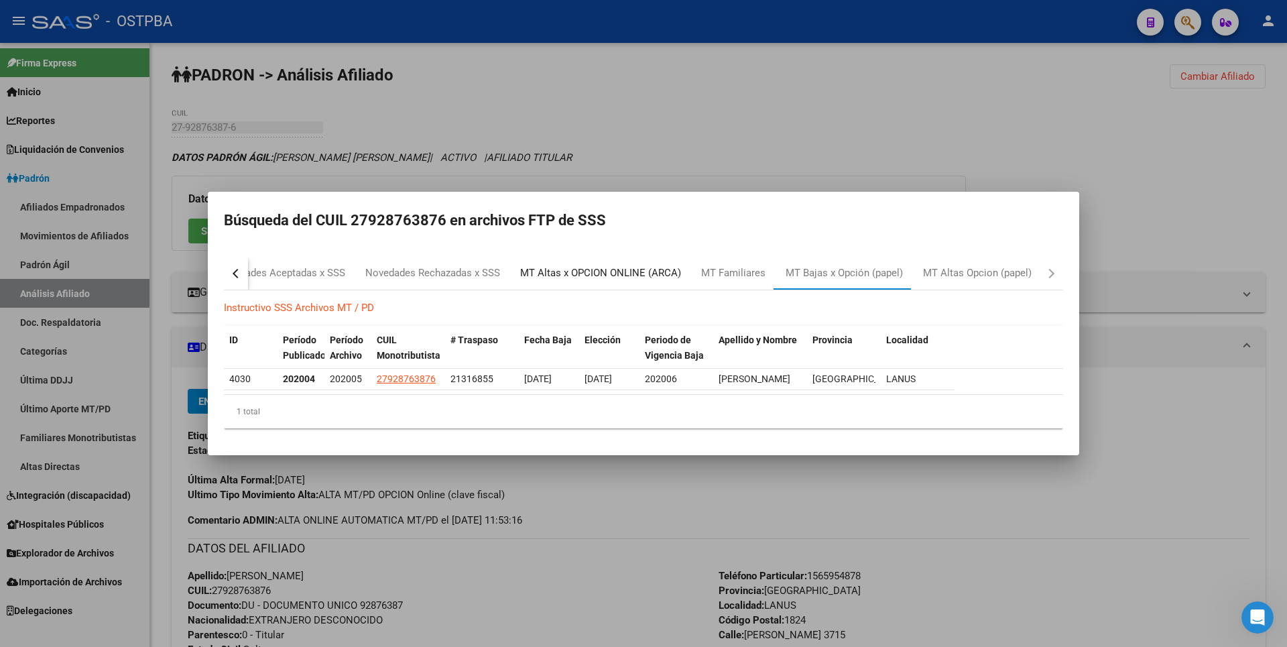
click at [594, 265] on div "MT Altas x OPCION ONLINE (ARCA)" at bounding box center [600, 272] width 161 height 15
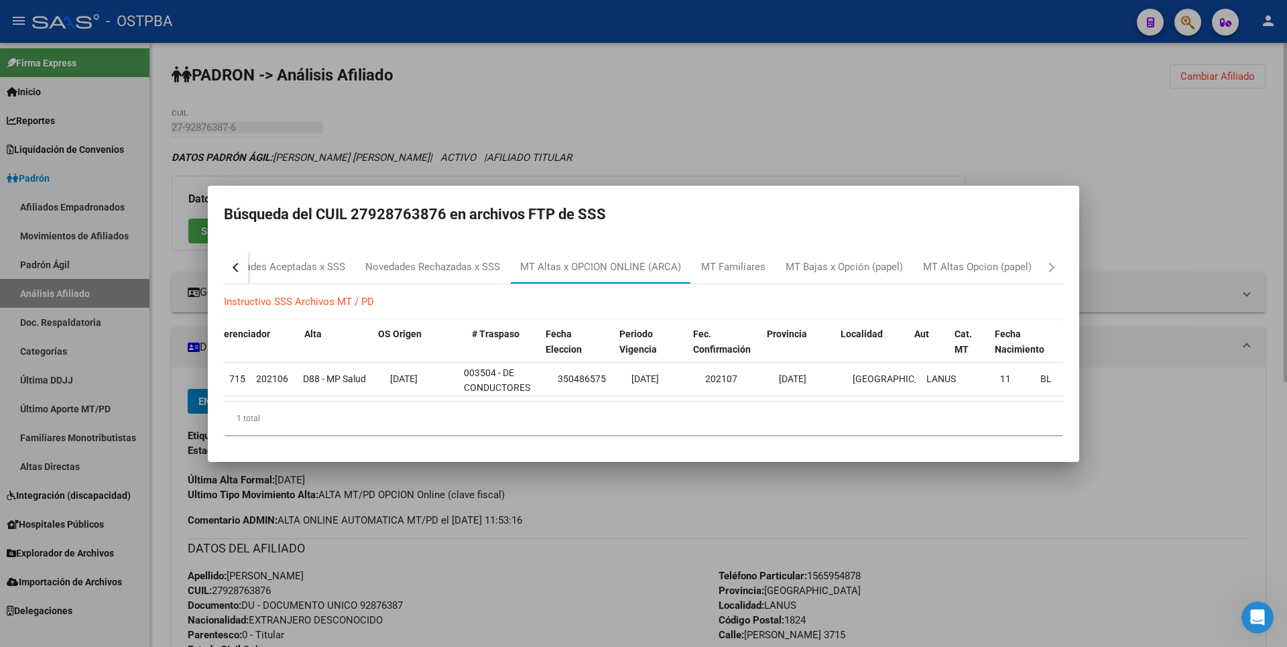
click at [709, 144] on div at bounding box center [643, 323] width 1287 height 647
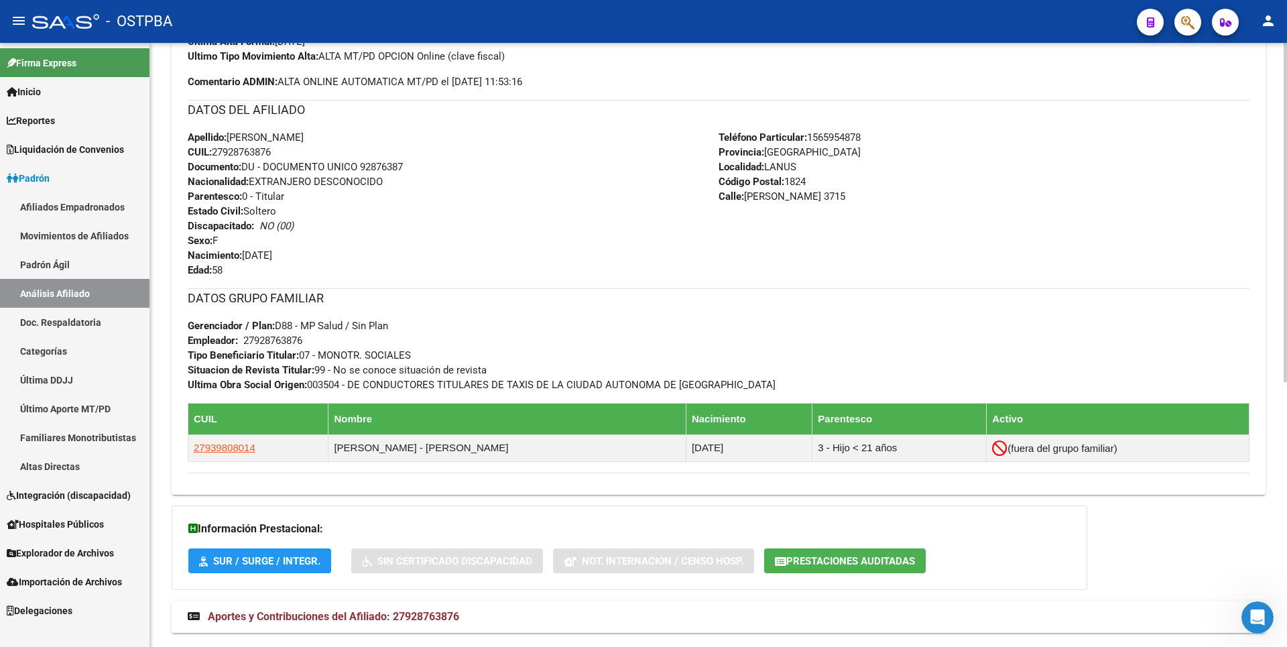
scroll to position [471, 0]
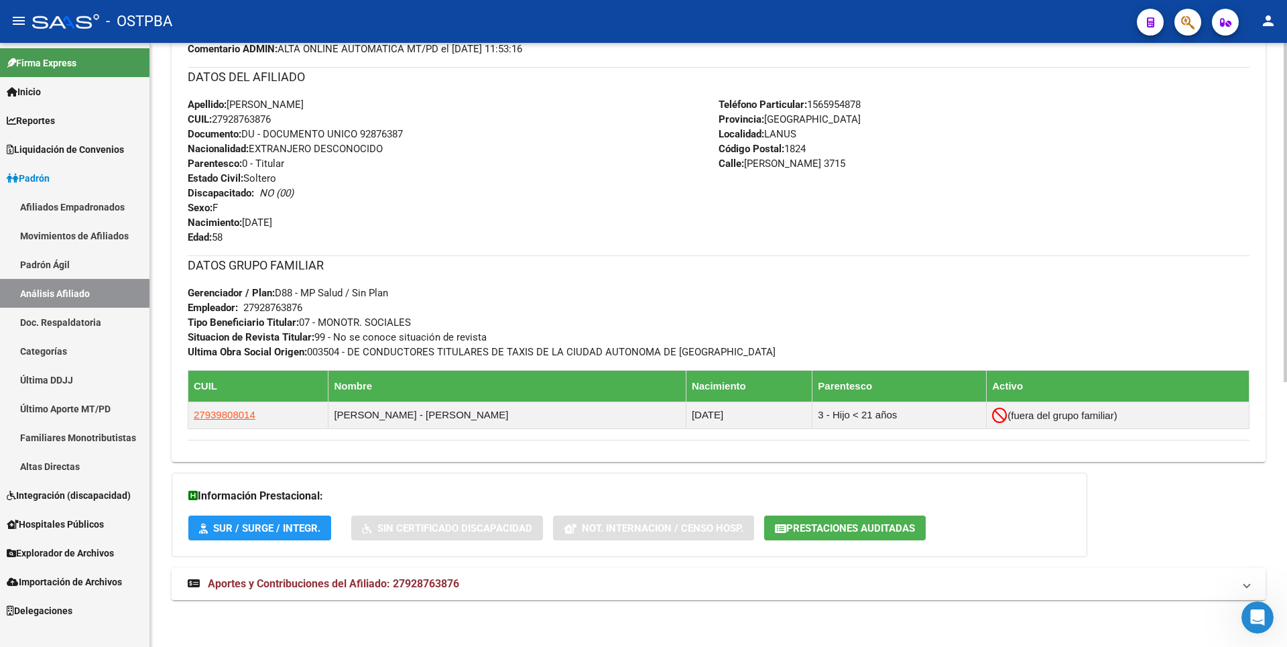
click at [401, 582] on span "Aportes y Contribuciones del Afiliado: 27928763876" at bounding box center [333, 583] width 251 height 13
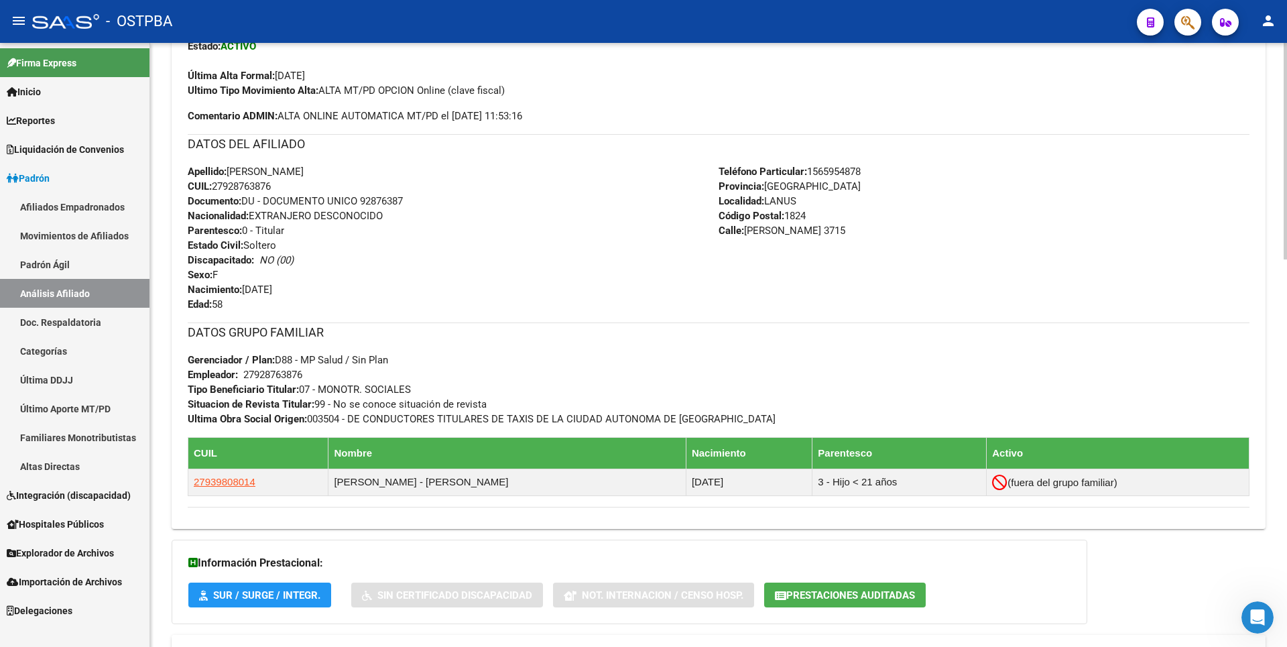
scroll to position [69, 0]
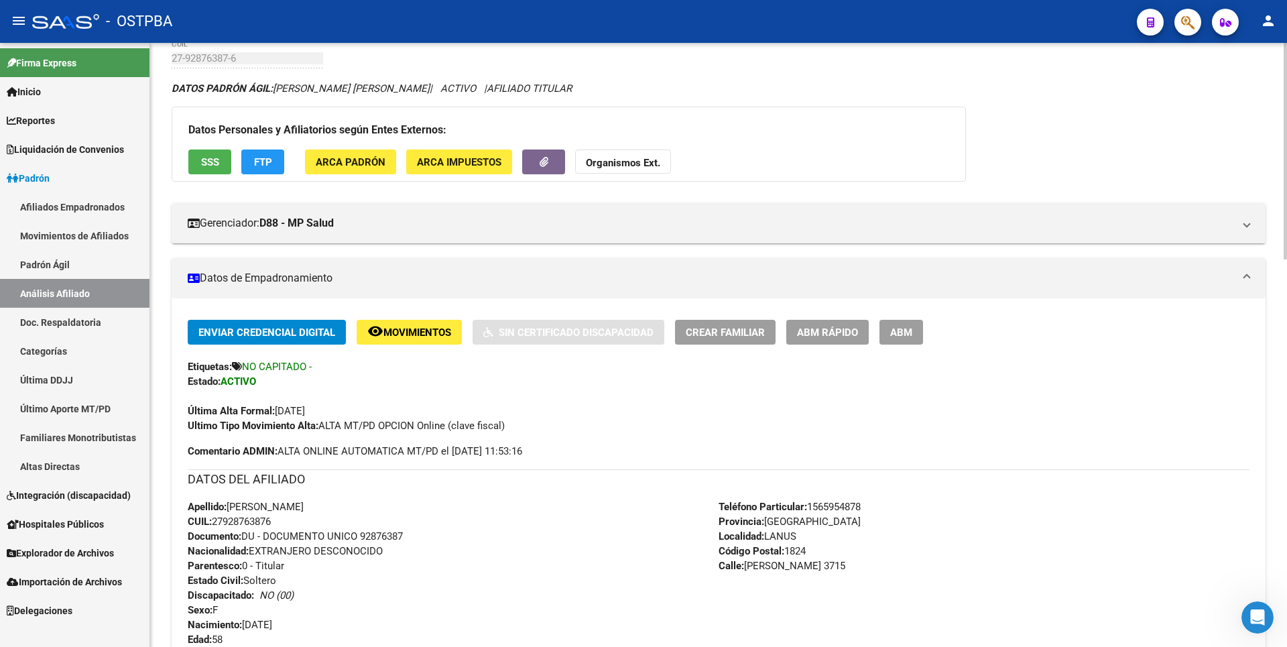
click at [212, 161] on span "SSS" at bounding box center [210, 162] width 18 height 12
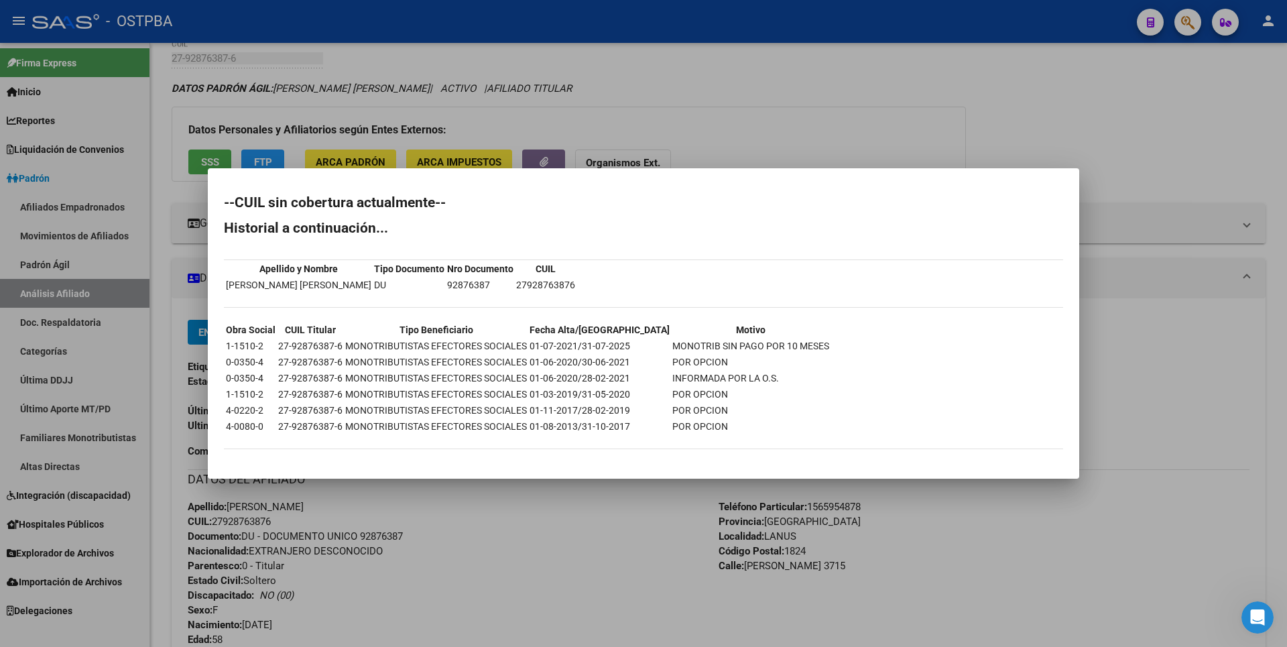
click at [780, 129] on div at bounding box center [643, 323] width 1287 height 647
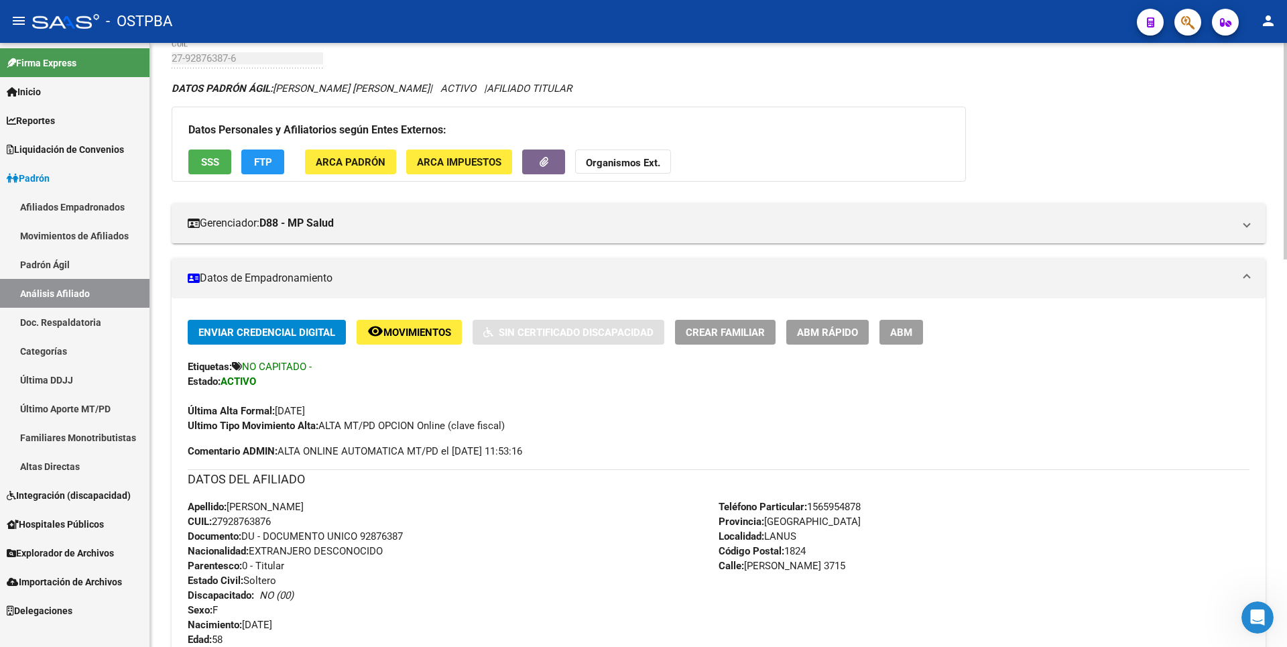
scroll to position [0, 0]
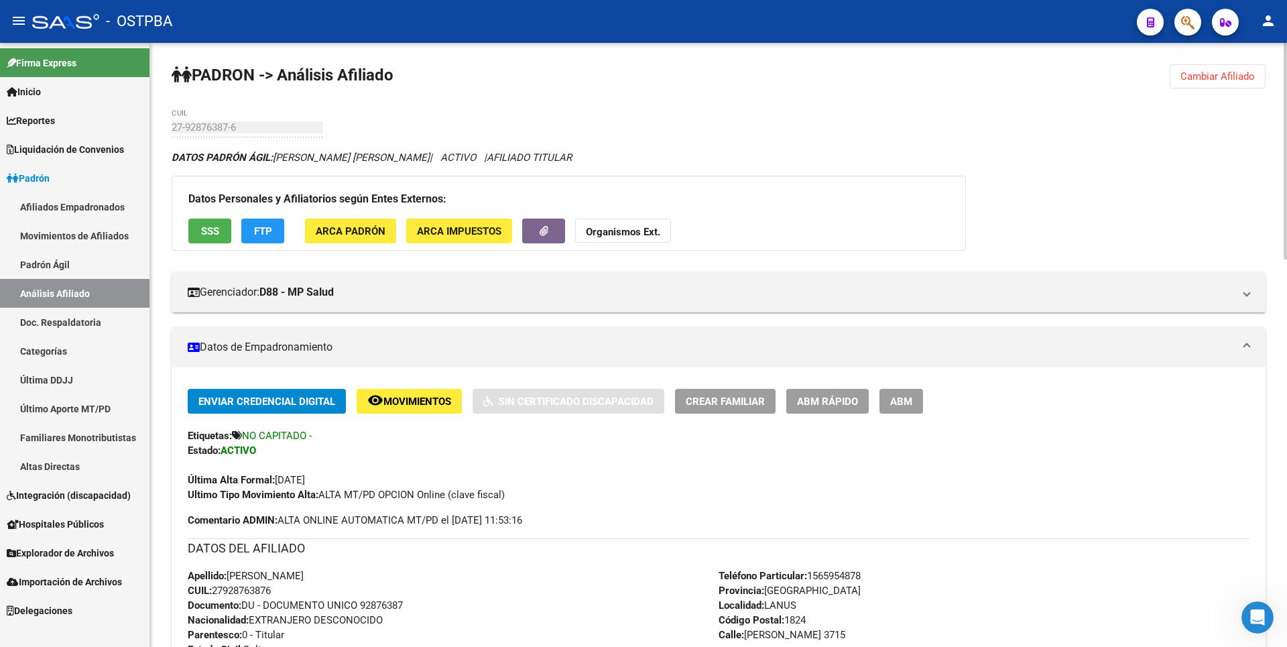
click at [624, 229] on strong "Organismos Ext." at bounding box center [623, 232] width 74 height 12
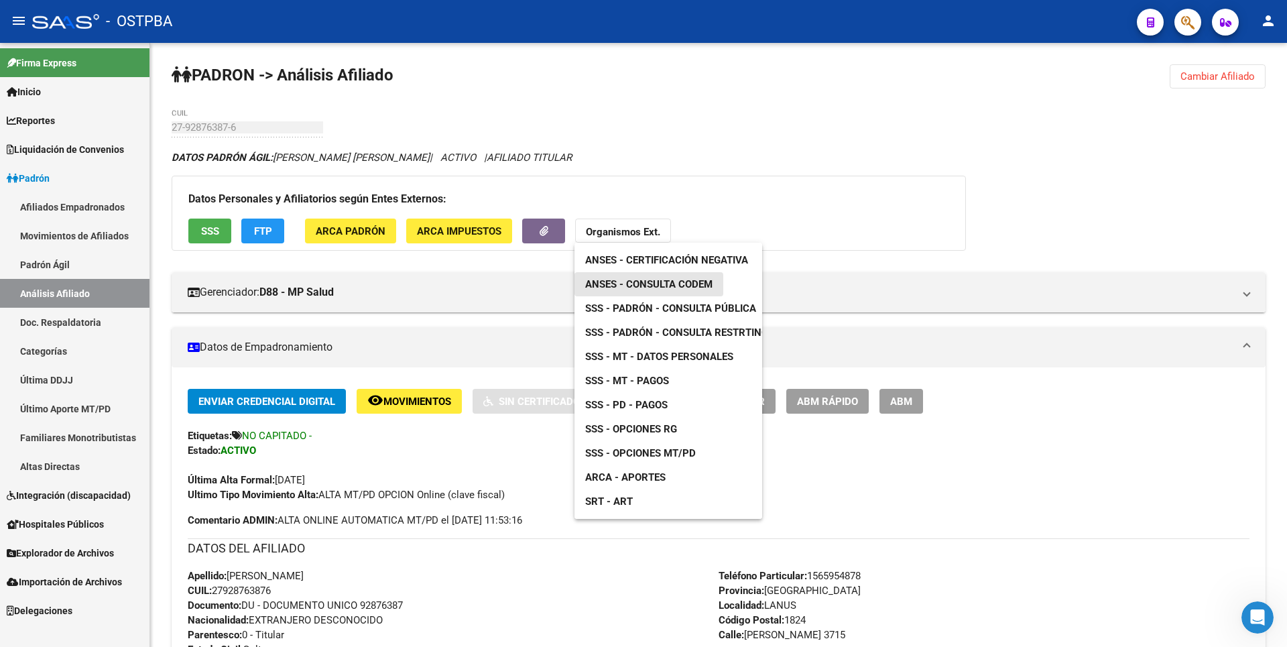
click at [700, 281] on span "ANSES - Consulta CODEM" at bounding box center [648, 284] width 127 height 12
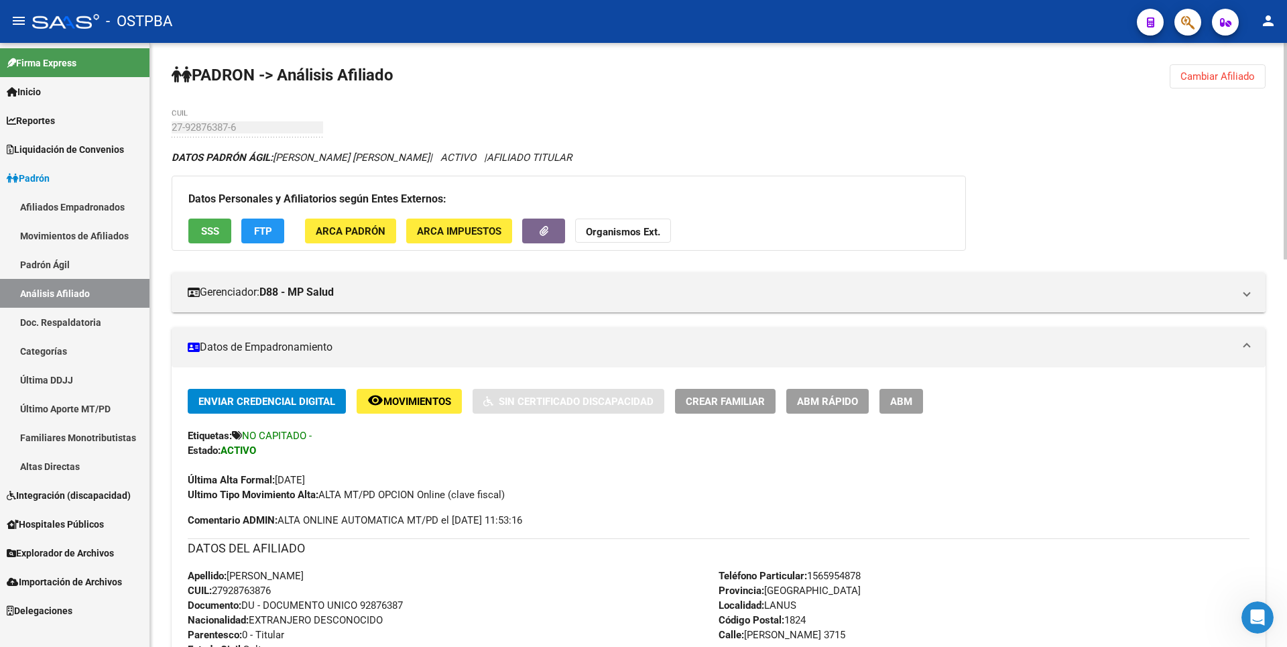
copy span "27928763876"
drag, startPoint x: 216, startPoint y: 588, endPoint x: 275, endPoint y: 592, distance: 59.8
click at [271, 592] on span "CUIL: 27928763876" at bounding box center [229, 590] width 83 height 12
click at [638, 235] on strong "Organismos Ext." at bounding box center [623, 232] width 74 height 12
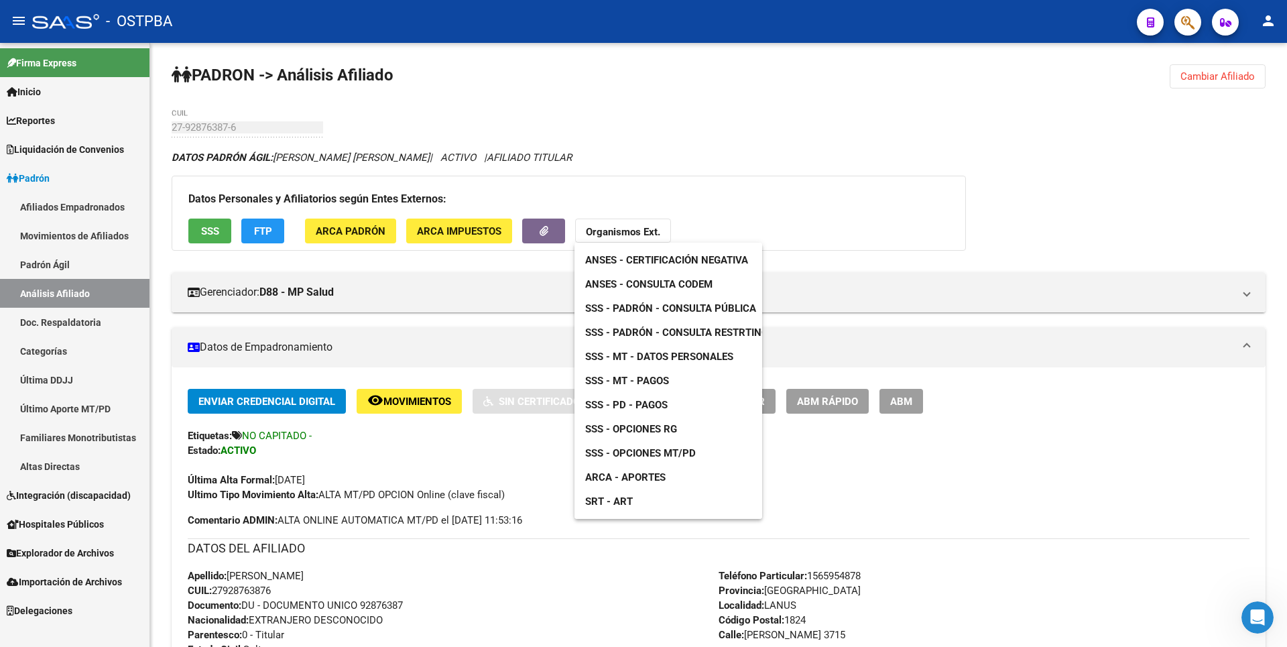
click at [688, 354] on span "SSS - MT - Datos Personales" at bounding box center [659, 357] width 148 height 12
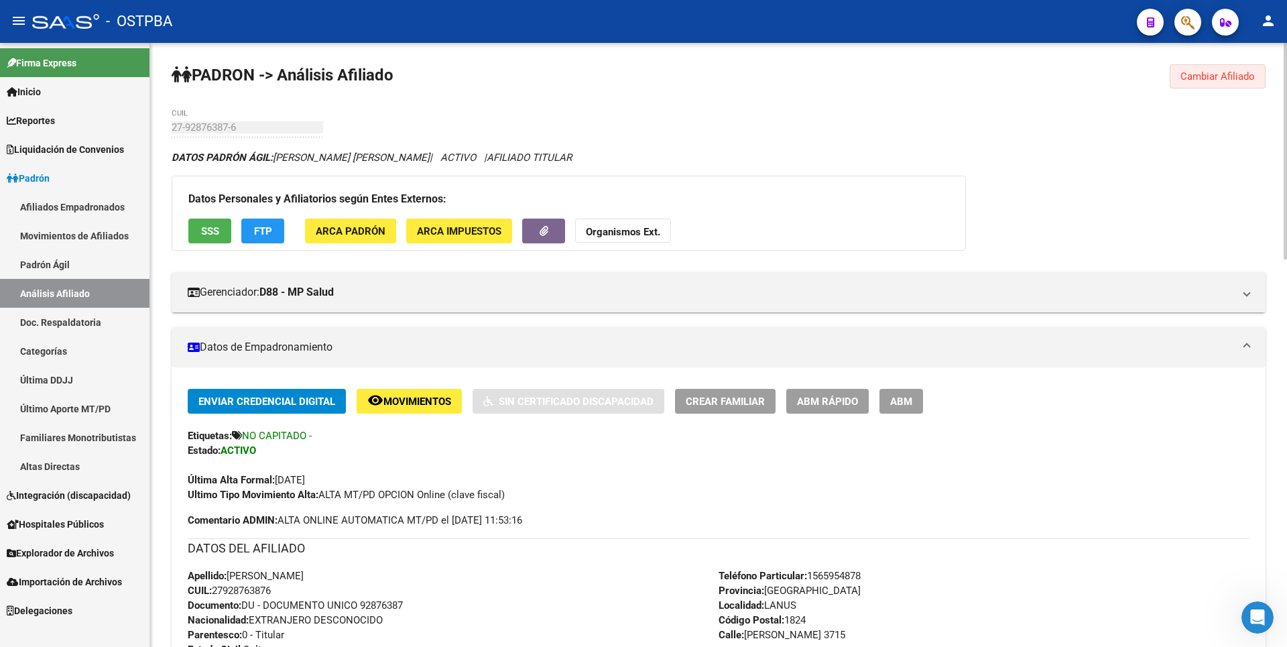
click at [1217, 76] on span "Cambiar Afiliado" at bounding box center [1217, 76] width 74 height 12
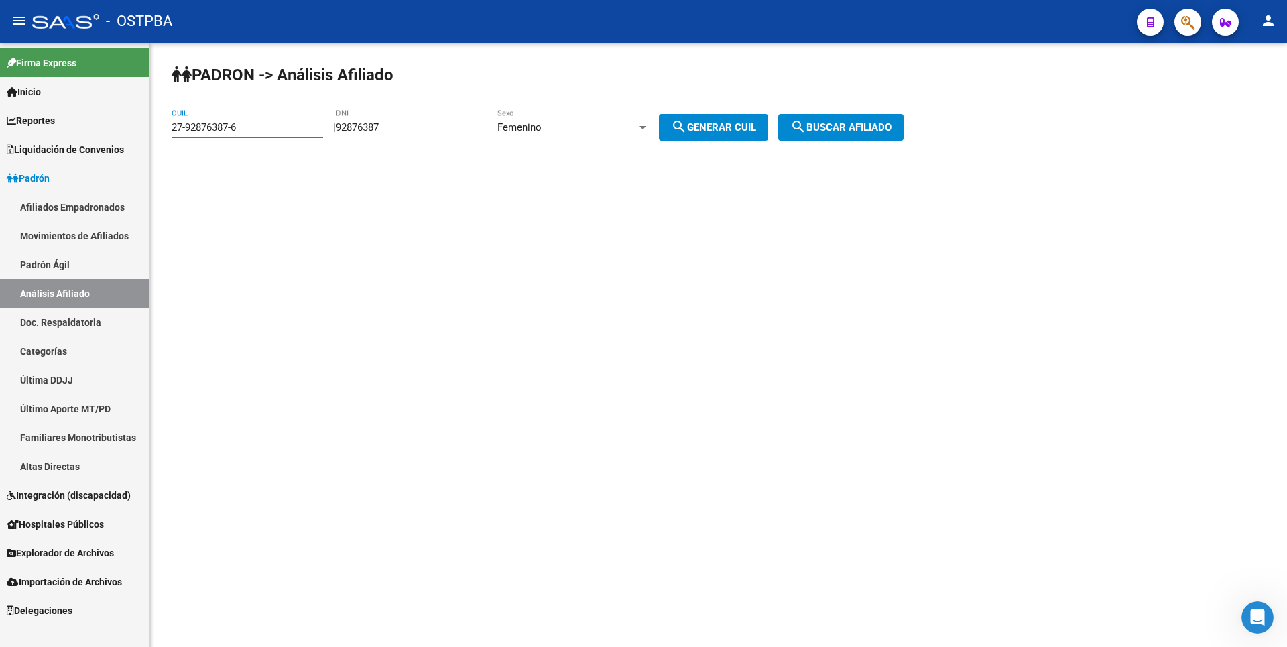
drag, startPoint x: 253, startPoint y: 130, endPoint x: 0, endPoint y: 144, distance: 253.7
click at [0, 144] on mat-sidenav-container "Firma Express Inicio Calendario SSS Instructivos Contacto OS Reportes Tablero d…" at bounding box center [643, 345] width 1287 height 604
type input "27-27600536-2"
click at [853, 131] on span "search Buscar afiliado" at bounding box center [840, 127] width 101 height 12
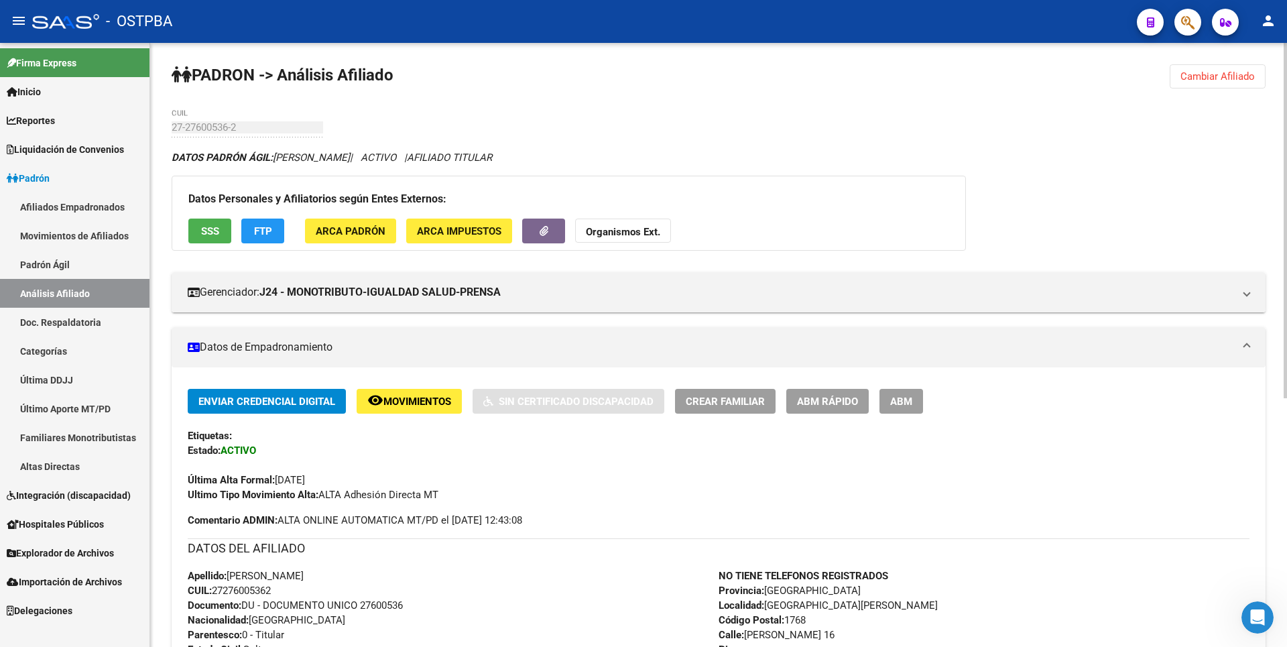
scroll to position [423, 0]
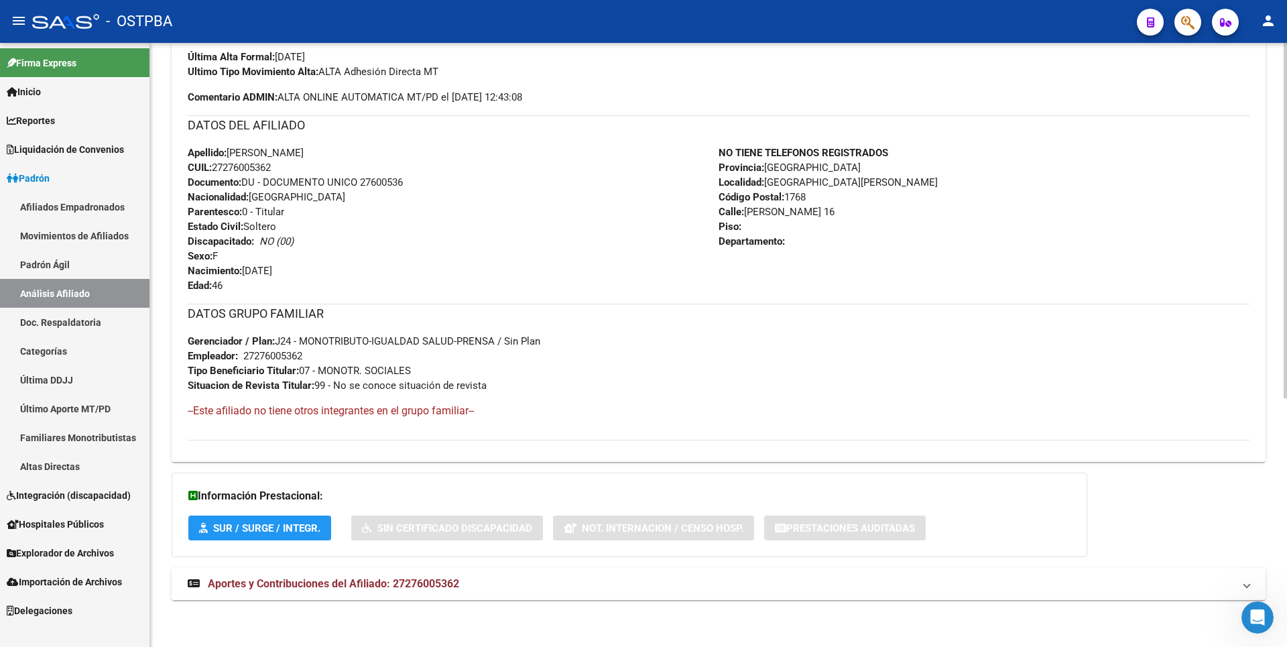
click at [405, 581] on span "Aportes y Contribuciones del Afiliado: 27276005362" at bounding box center [333, 583] width 251 height 13
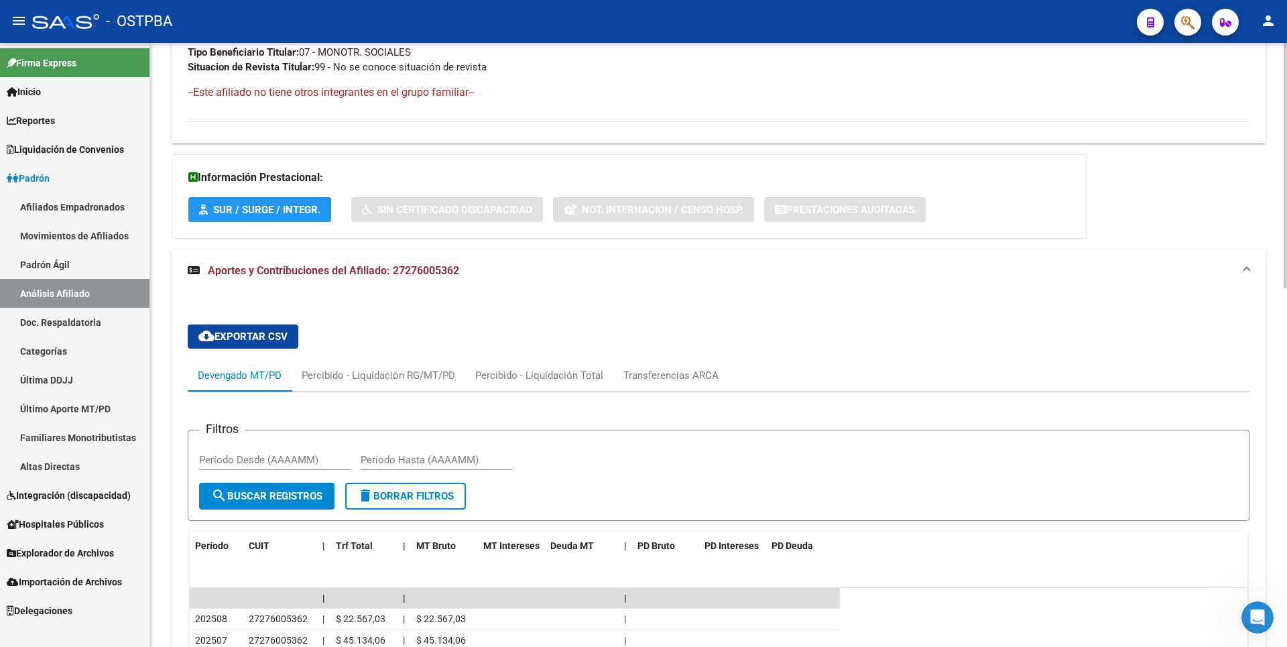
scroll to position [751, 0]
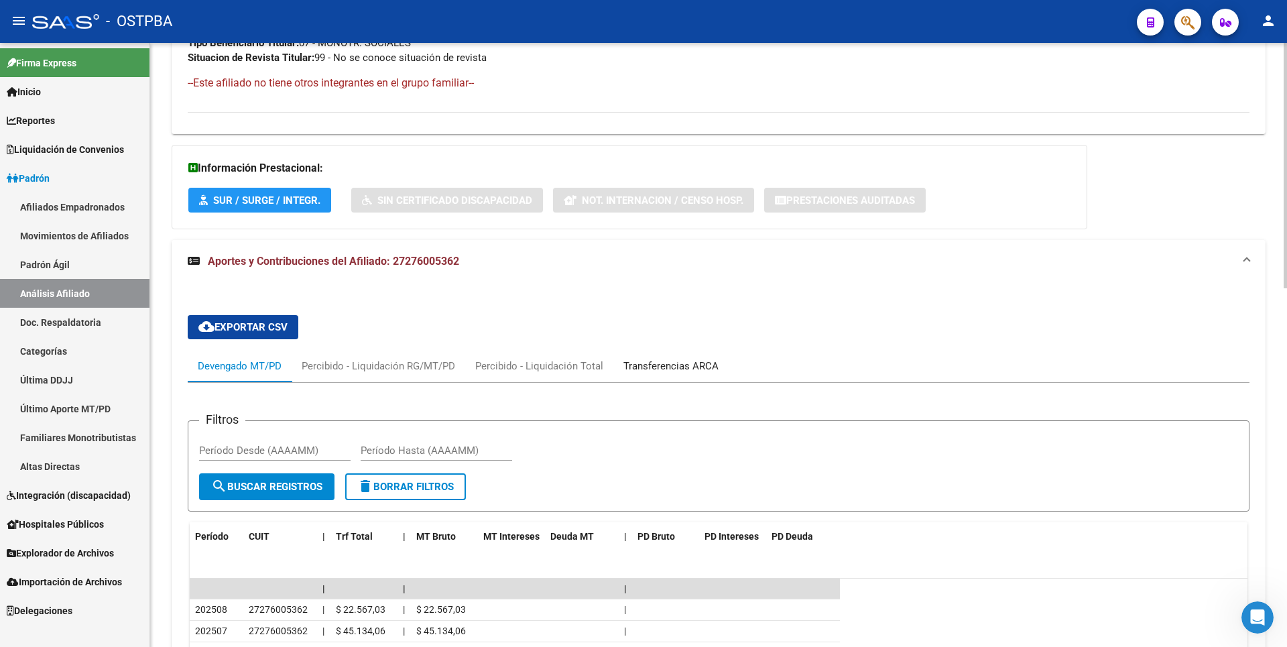
click at [683, 373] on div "Transferencias ARCA" at bounding box center [670, 366] width 115 height 32
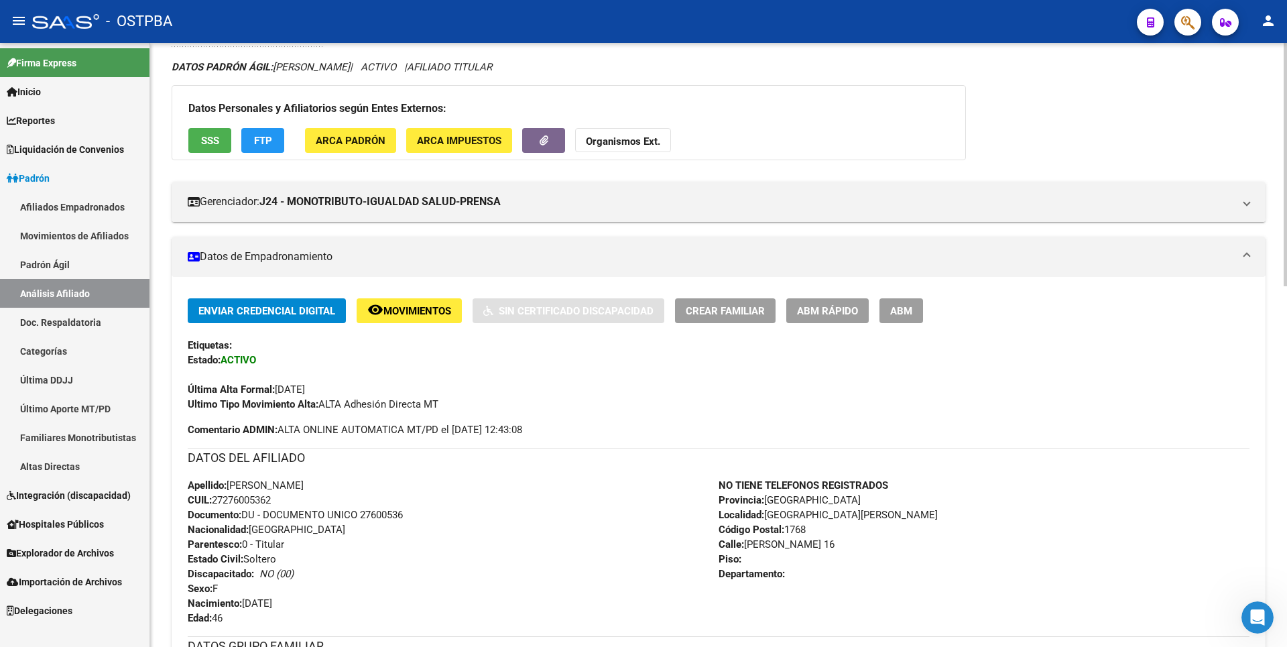
scroll to position [0, 0]
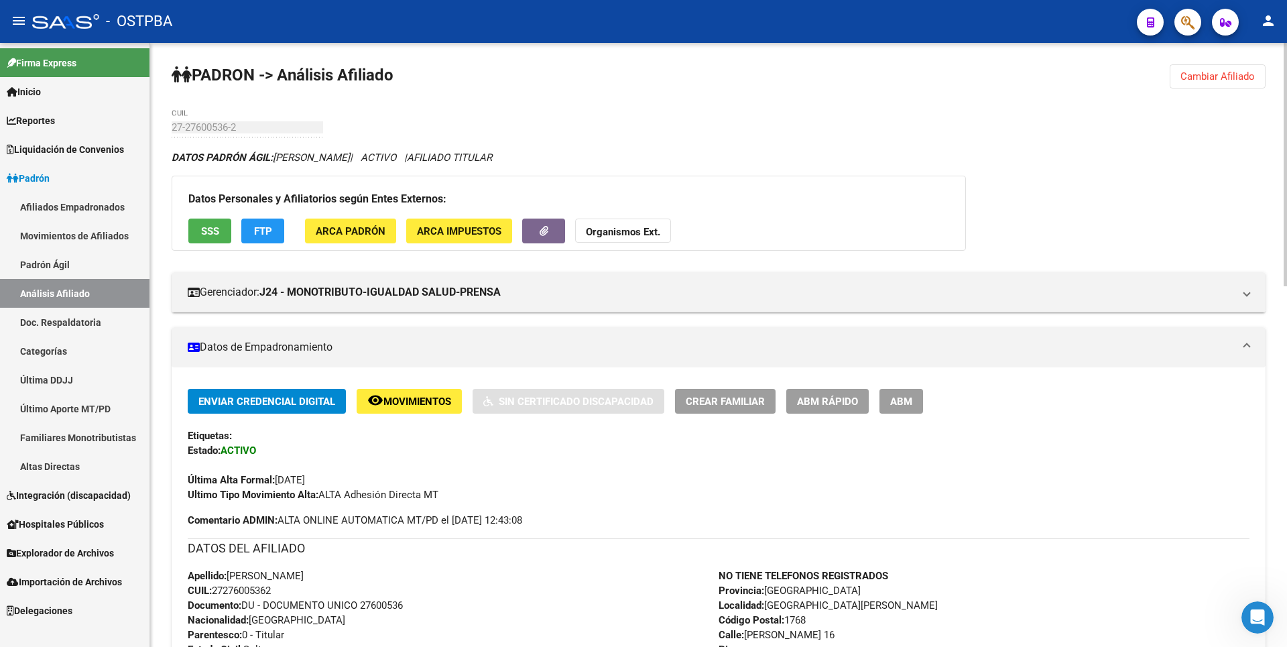
click at [635, 231] on strong "Organismos Ext." at bounding box center [623, 232] width 74 height 12
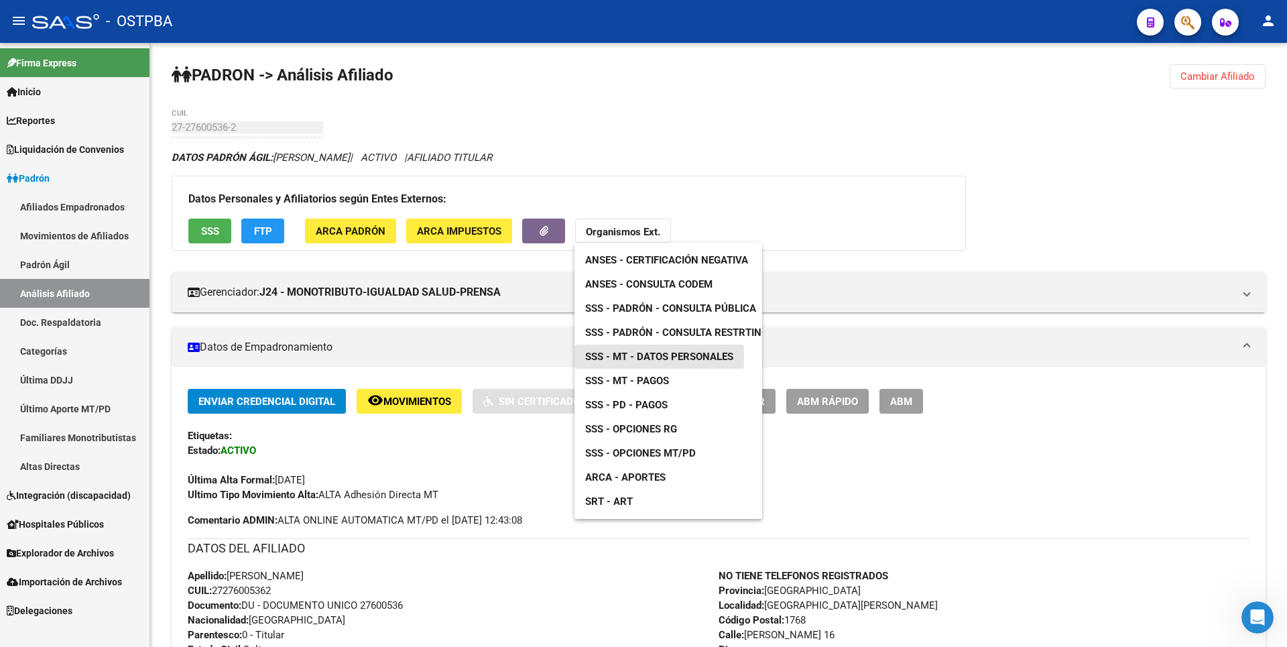
click at [671, 352] on span "SSS - MT - Datos Personales" at bounding box center [659, 357] width 148 height 12
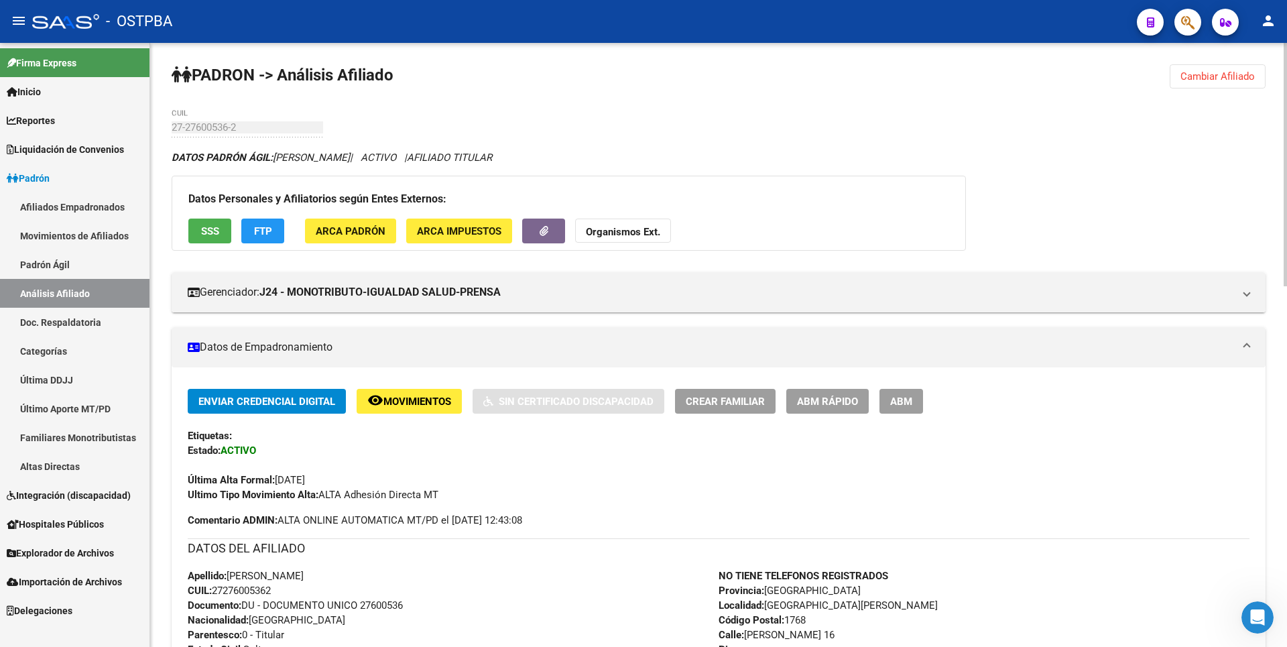
drag, startPoint x: 216, startPoint y: 589, endPoint x: 286, endPoint y: 592, distance: 70.4
click at [286, 592] on div "Apellido: [PERSON_NAME]: 27276005362 Documento: DU - DOCUMENTO UNICO 27600536 N…" at bounding box center [453, 641] width 531 height 147
copy span "27276005362"
click at [211, 240] on button "SSS" at bounding box center [209, 230] width 43 height 25
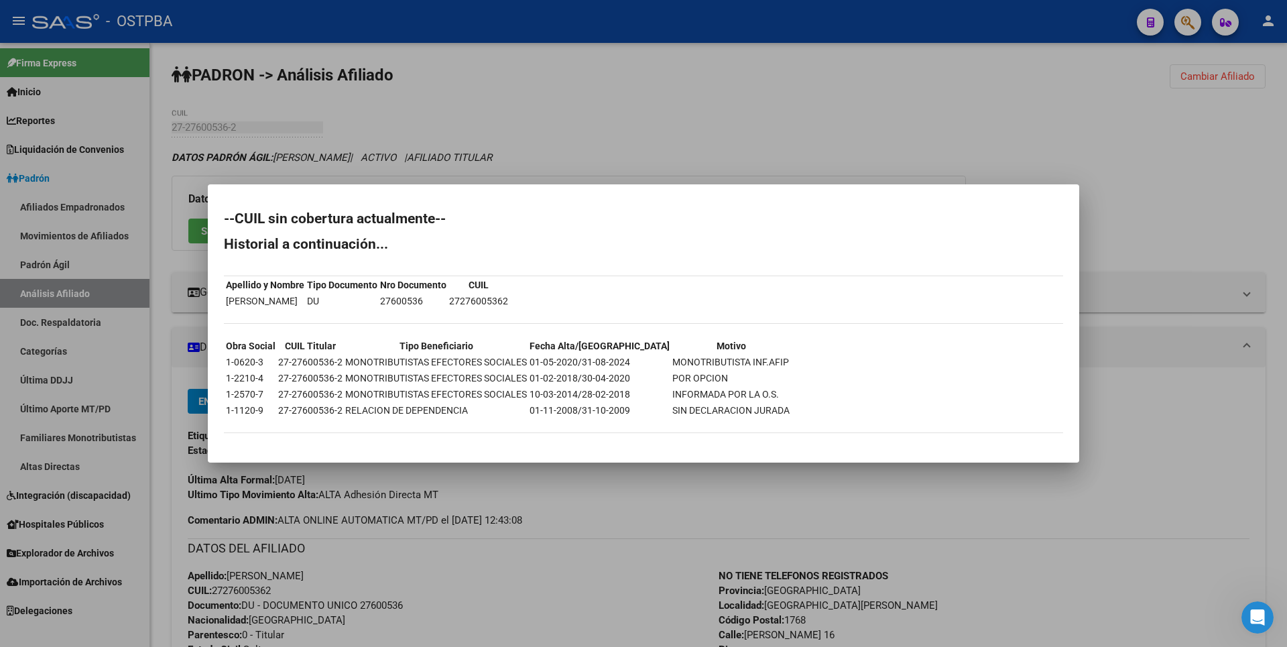
click at [791, 83] on div at bounding box center [643, 323] width 1287 height 647
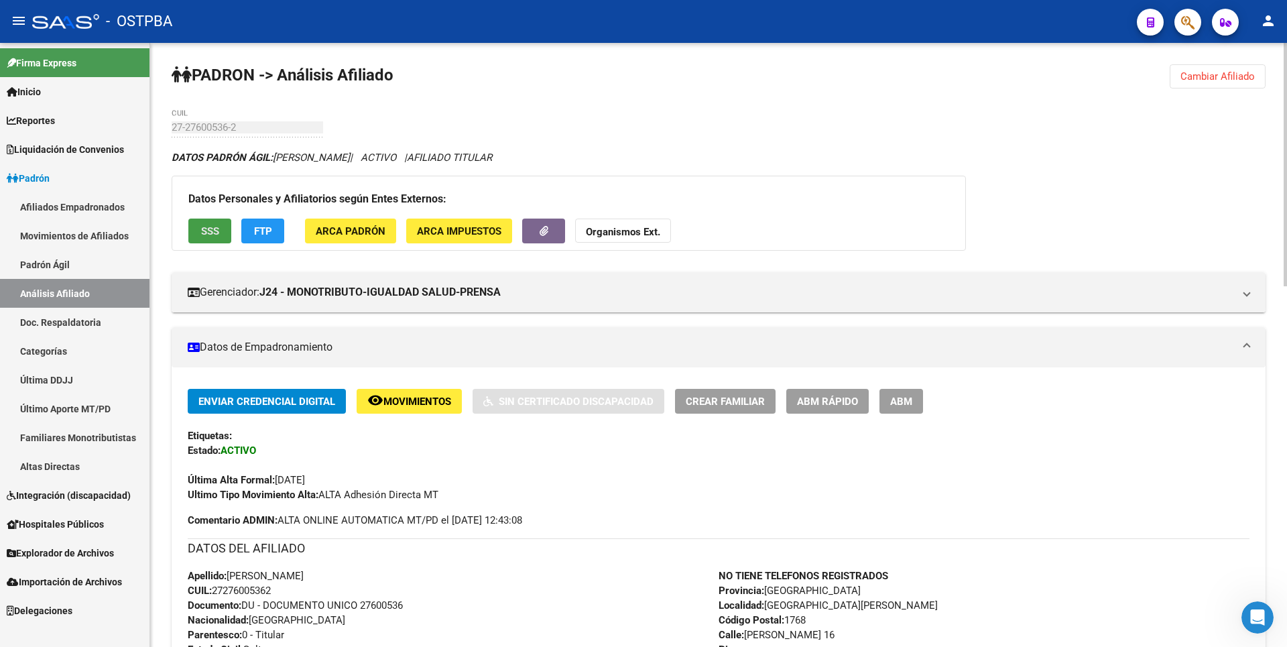
click at [221, 229] on button "SSS" at bounding box center [209, 230] width 43 height 25
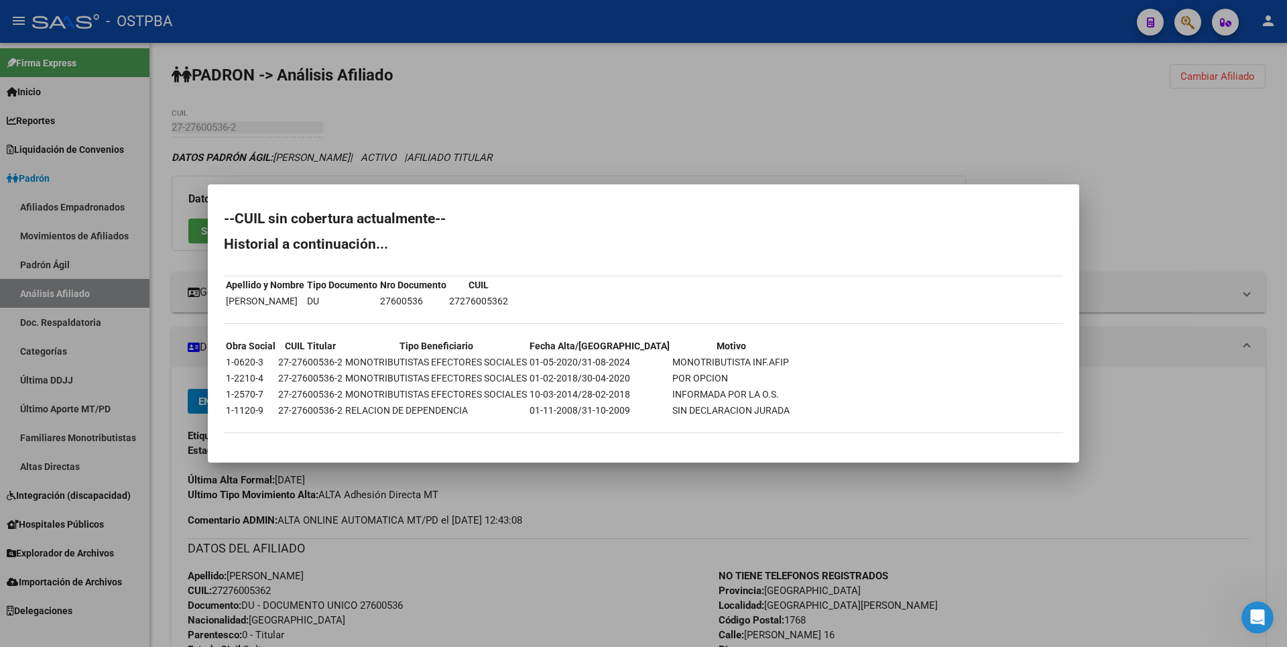
click at [851, 118] on div at bounding box center [643, 323] width 1287 height 647
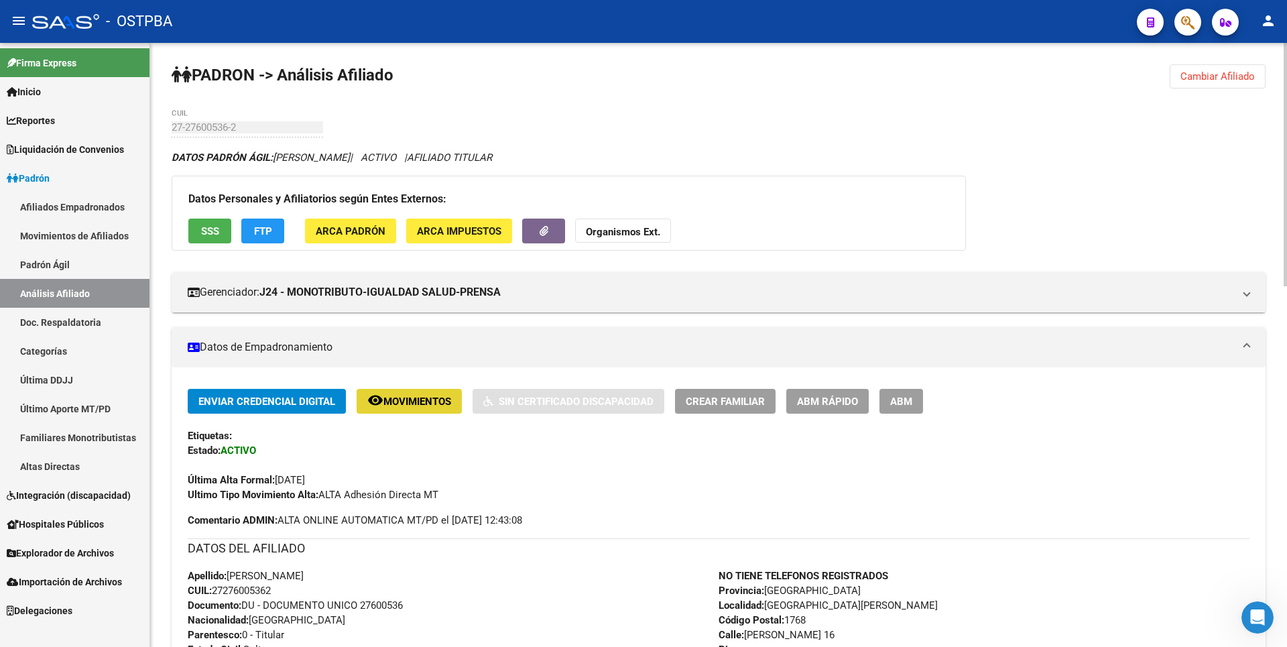
click at [427, 393] on button "remove_red_eye Movimientos" at bounding box center [409, 401] width 105 height 25
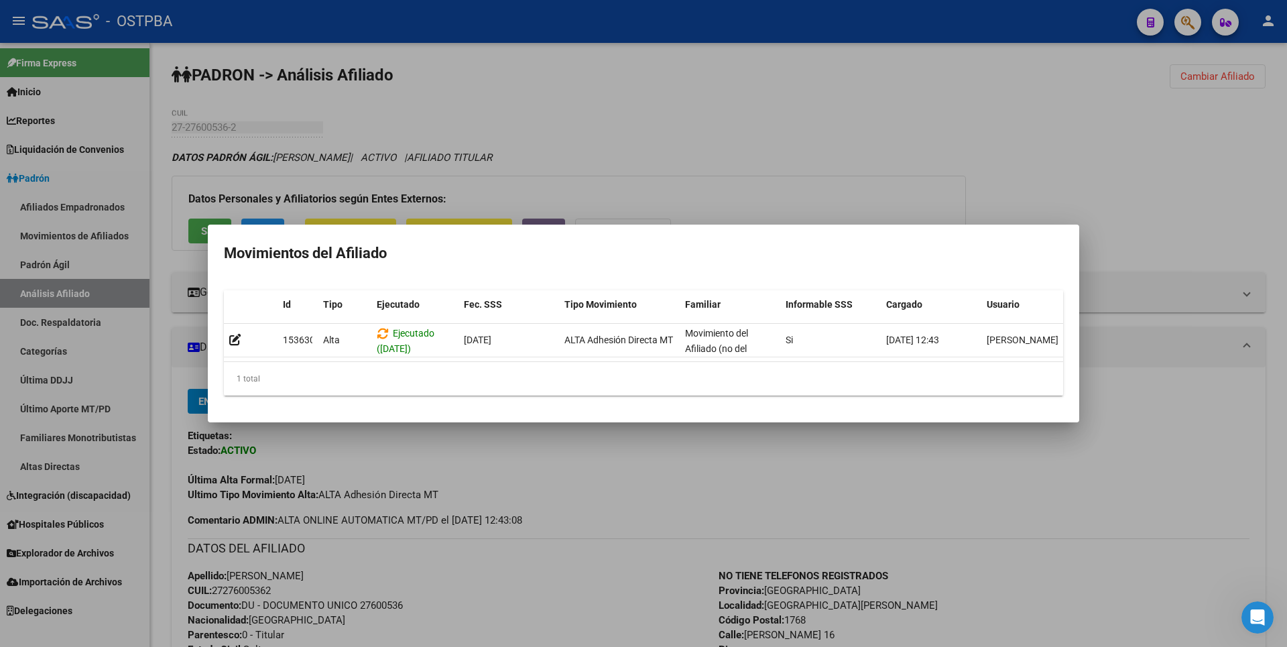
click at [801, 161] on div at bounding box center [643, 323] width 1287 height 647
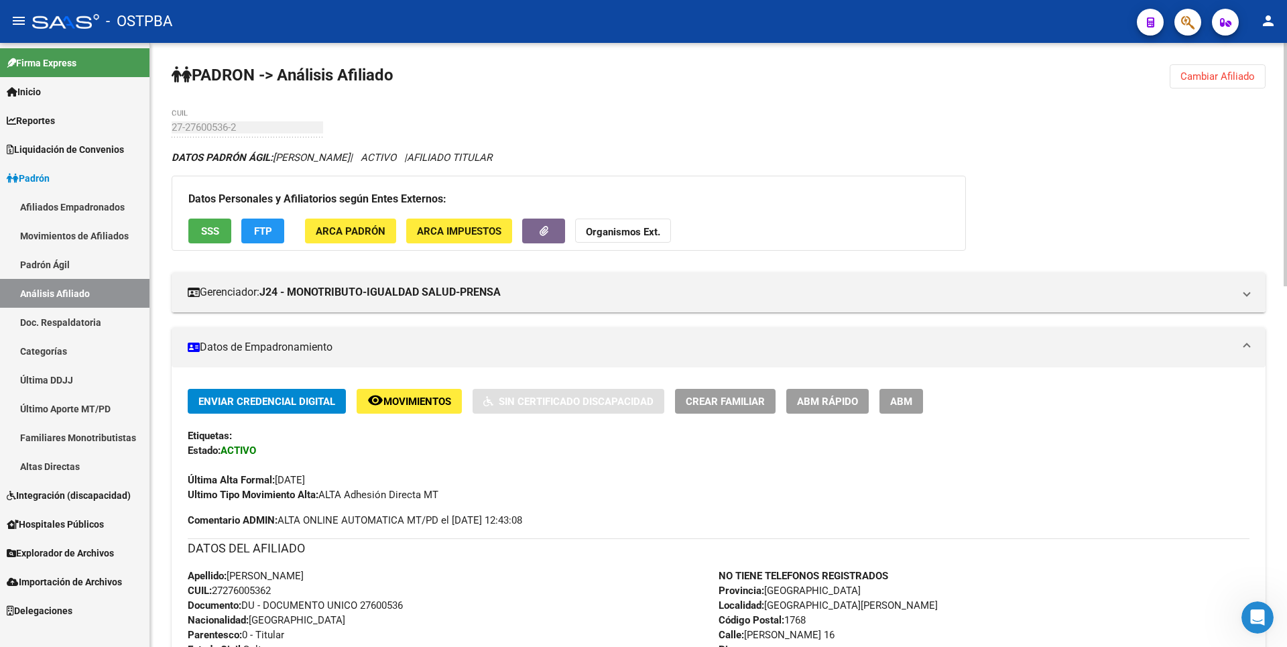
click at [255, 222] on button "FTP" at bounding box center [262, 230] width 43 height 25
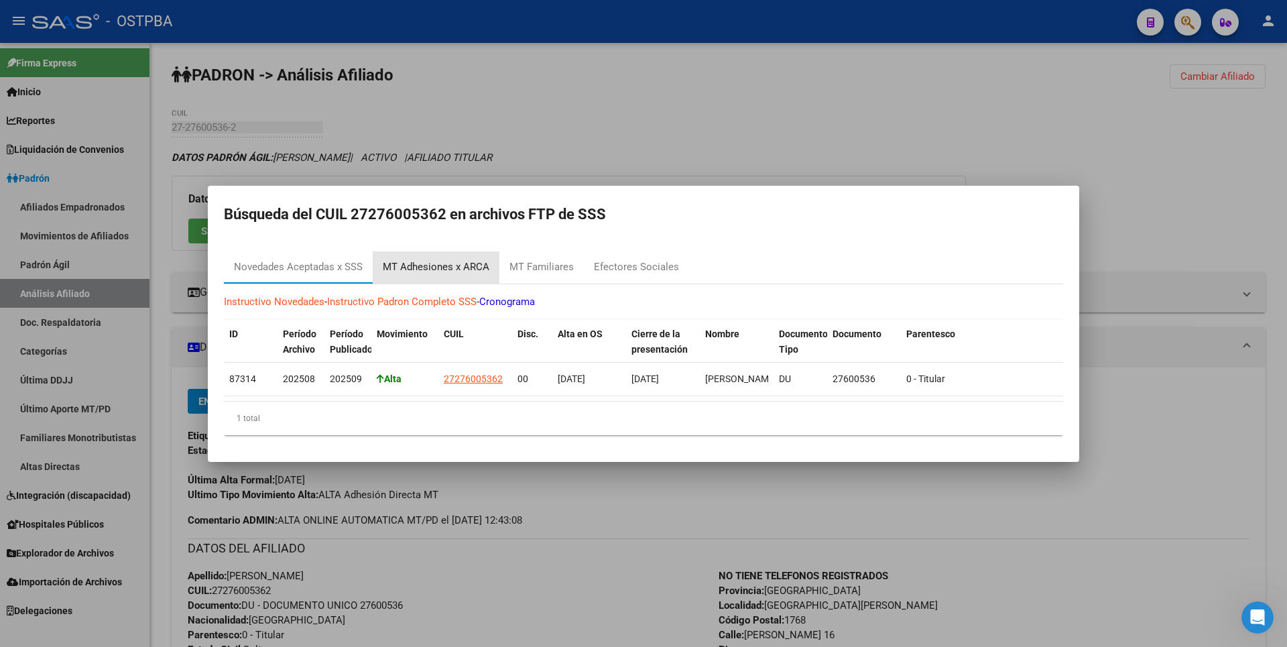
click at [473, 266] on div "MT Adhesiones x ARCA" at bounding box center [436, 266] width 107 height 15
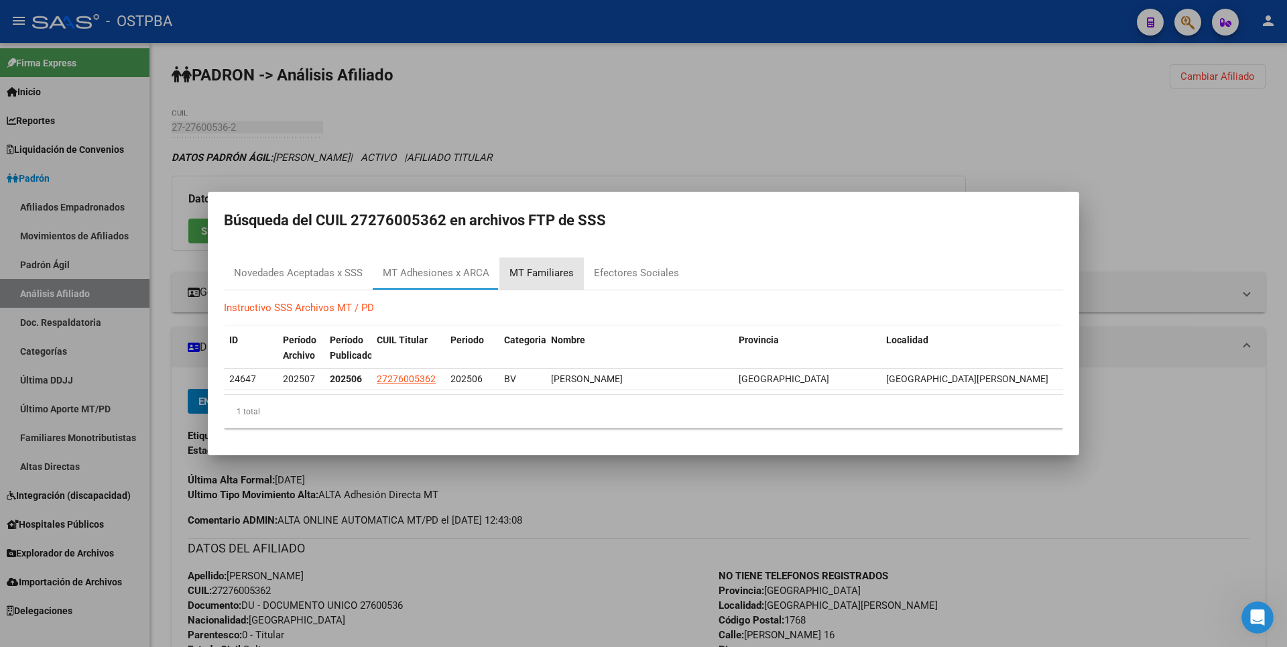
click at [550, 270] on div "MT Familiares" at bounding box center [541, 272] width 64 height 15
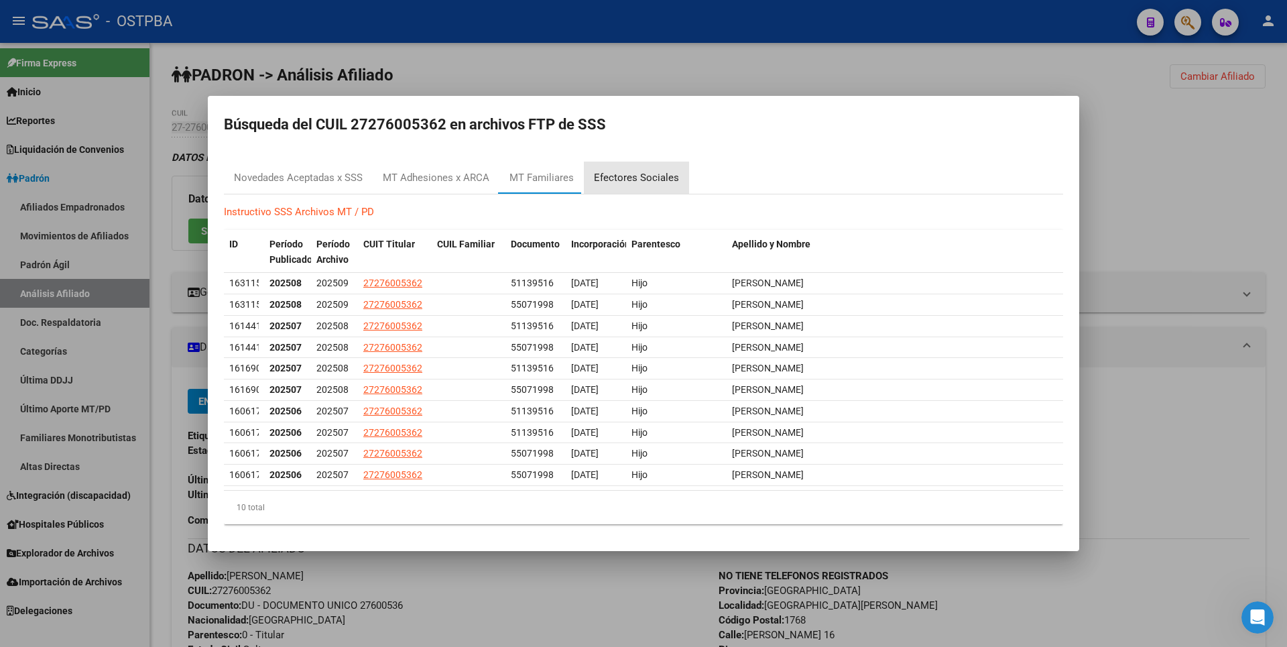
click at [636, 173] on div "Efectores Sociales" at bounding box center [636, 177] width 85 height 15
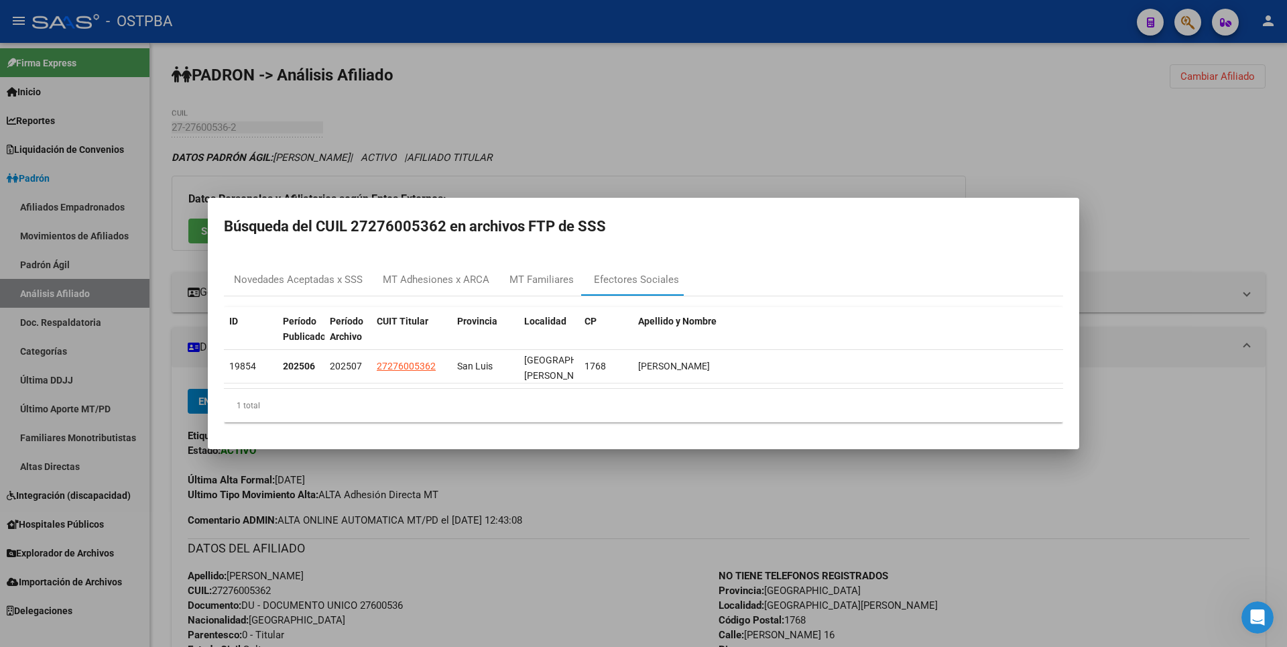
click at [695, 132] on div at bounding box center [643, 323] width 1287 height 647
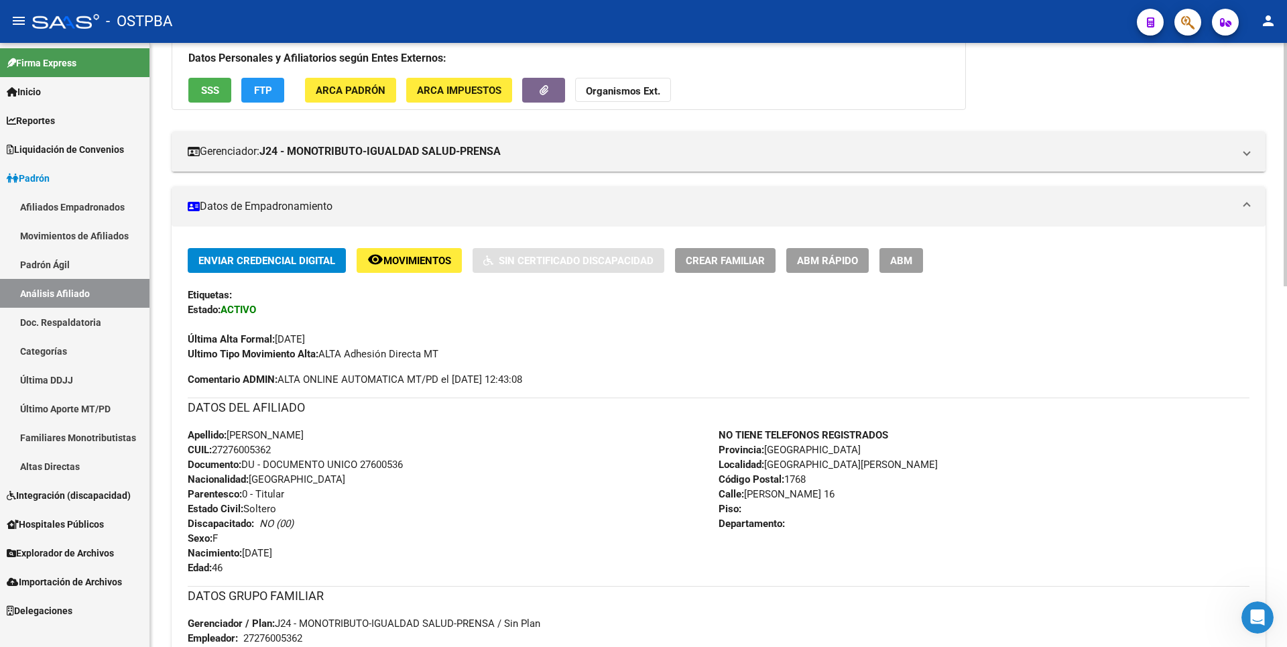
scroll to position [134, 0]
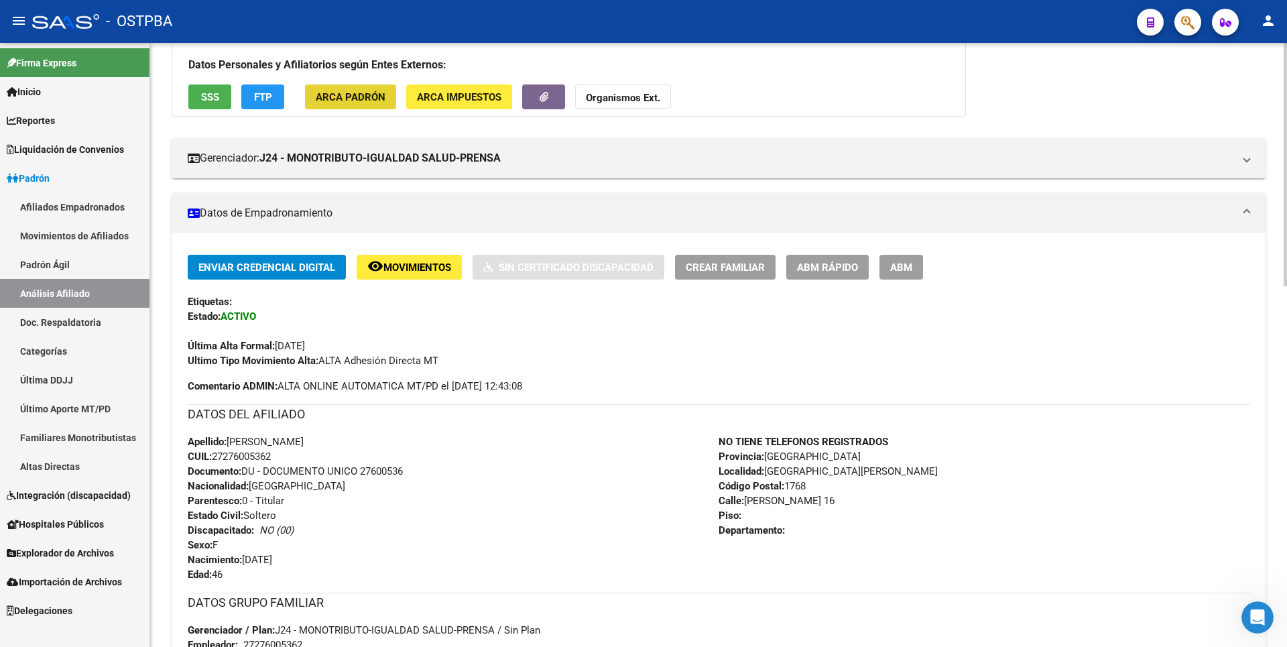
click at [369, 91] on span "ARCA Padrón" at bounding box center [351, 97] width 70 height 12
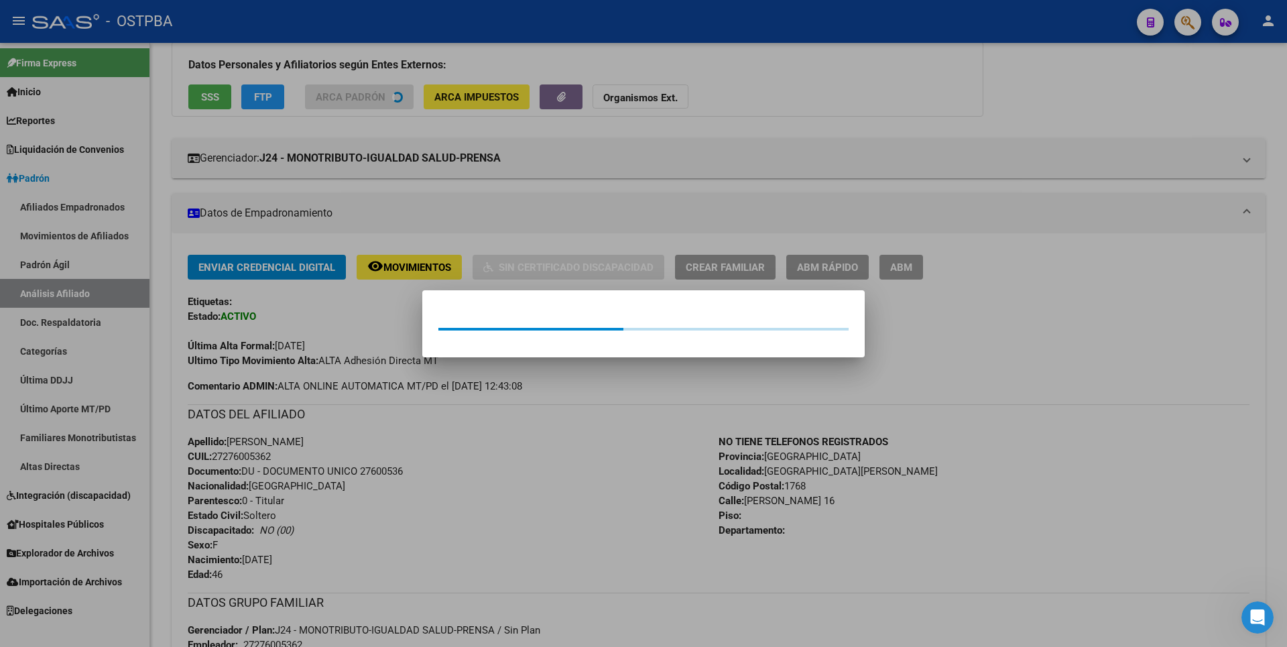
scroll to position [152, 0]
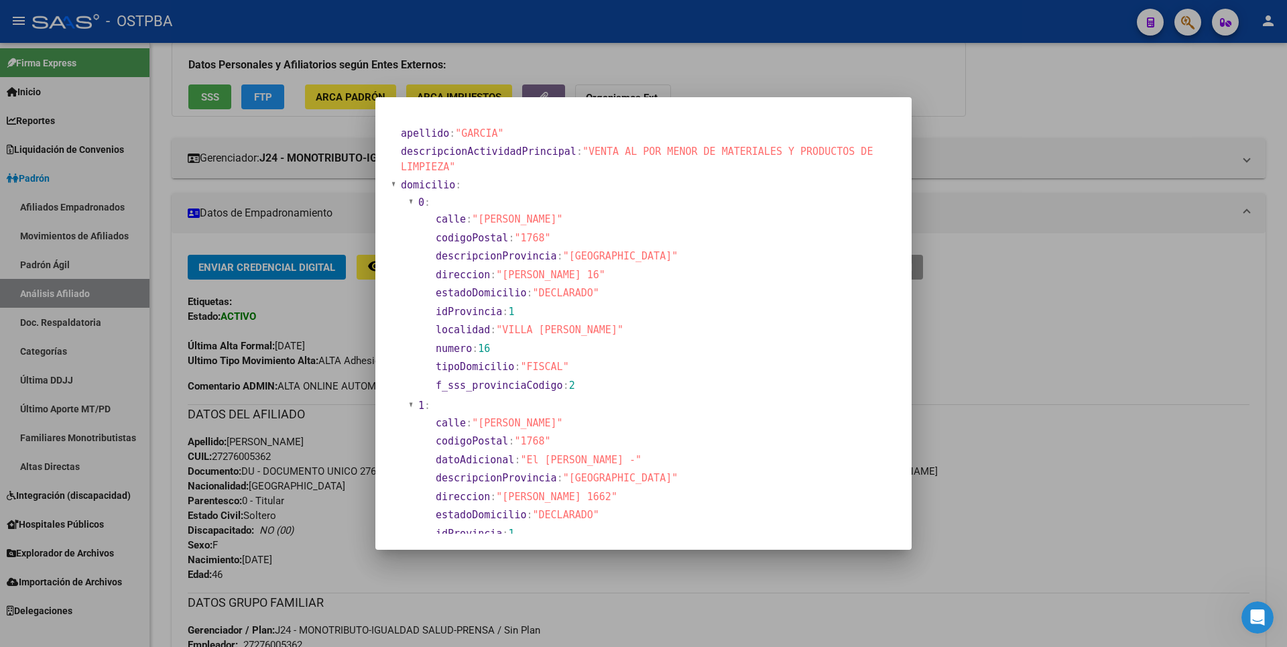
click at [1038, 184] on div at bounding box center [643, 323] width 1287 height 647
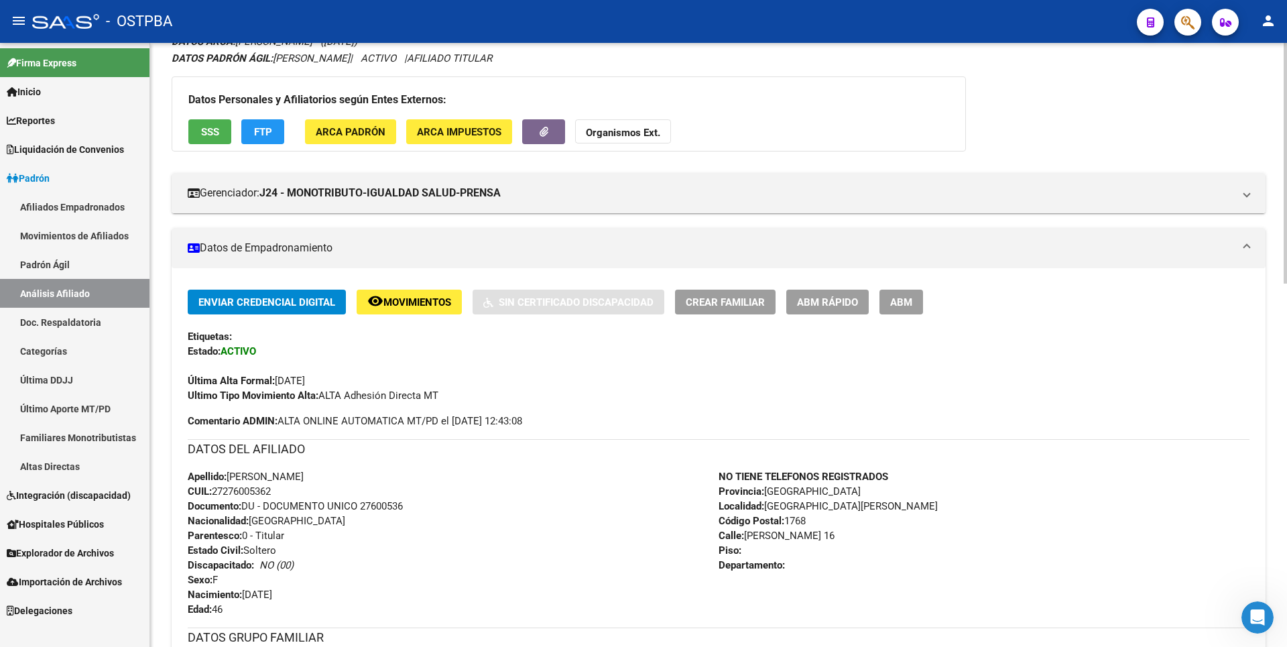
scroll to position [0, 0]
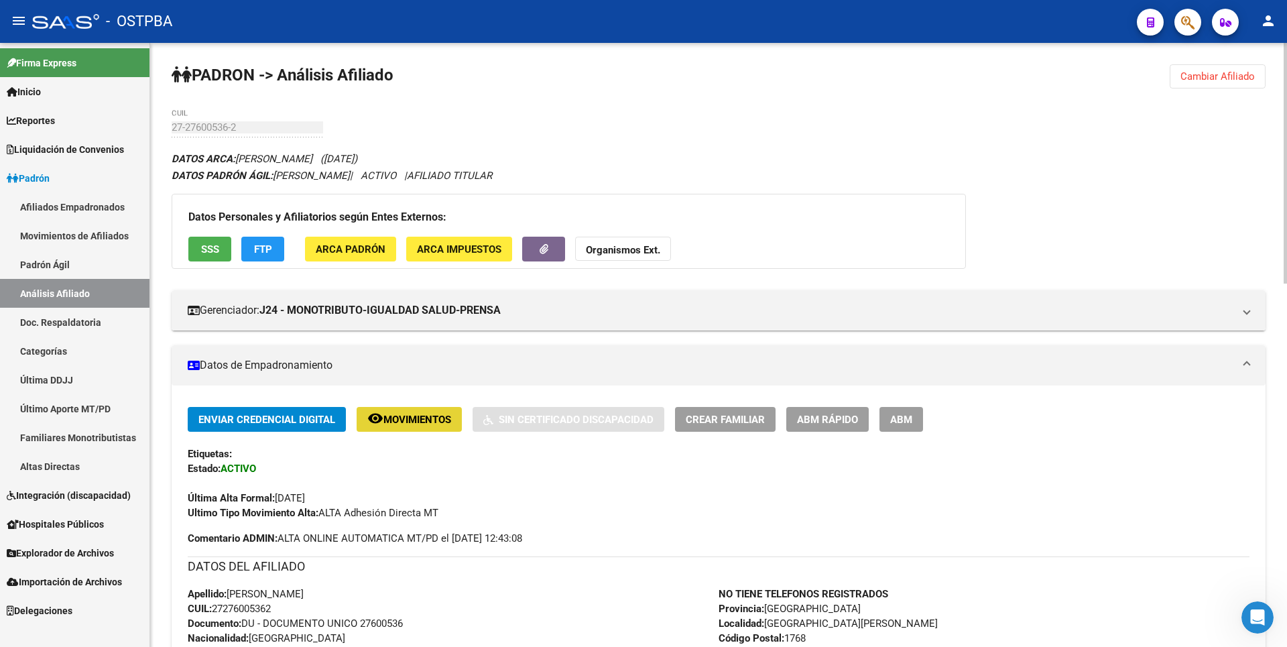
click at [405, 415] on span "Movimientos" at bounding box center [417, 420] width 68 height 12
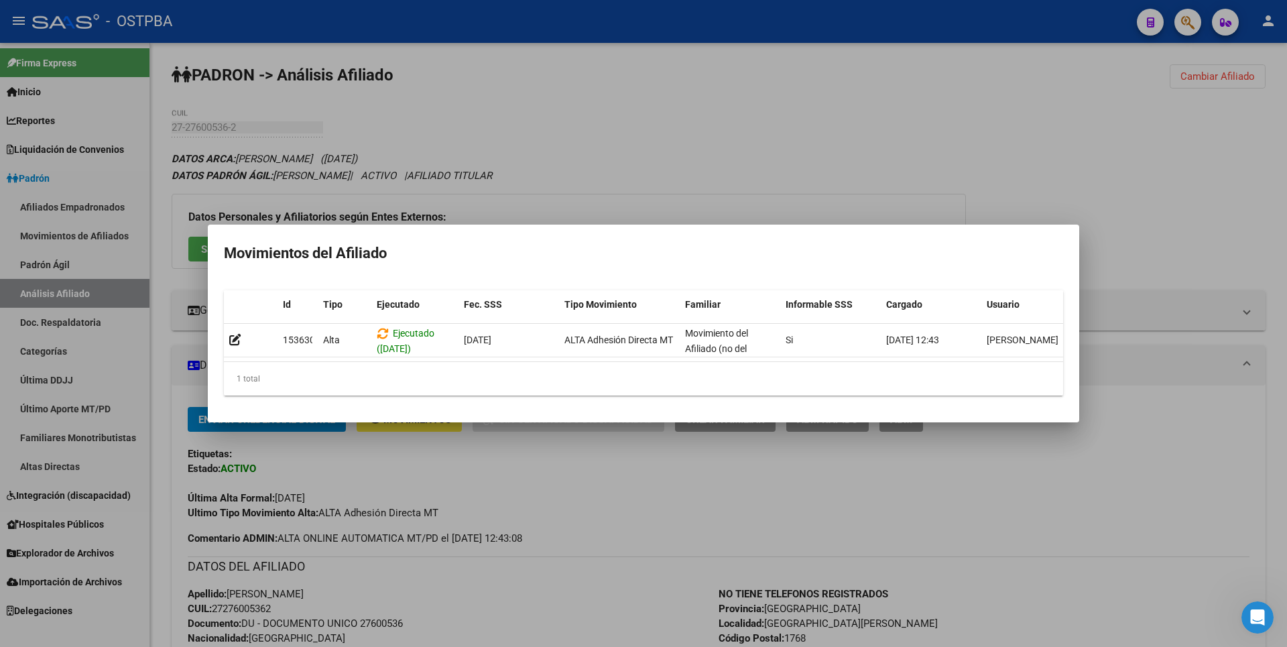
click at [683, 196] on div at bounding box center [643, 323] width 1287 height 647
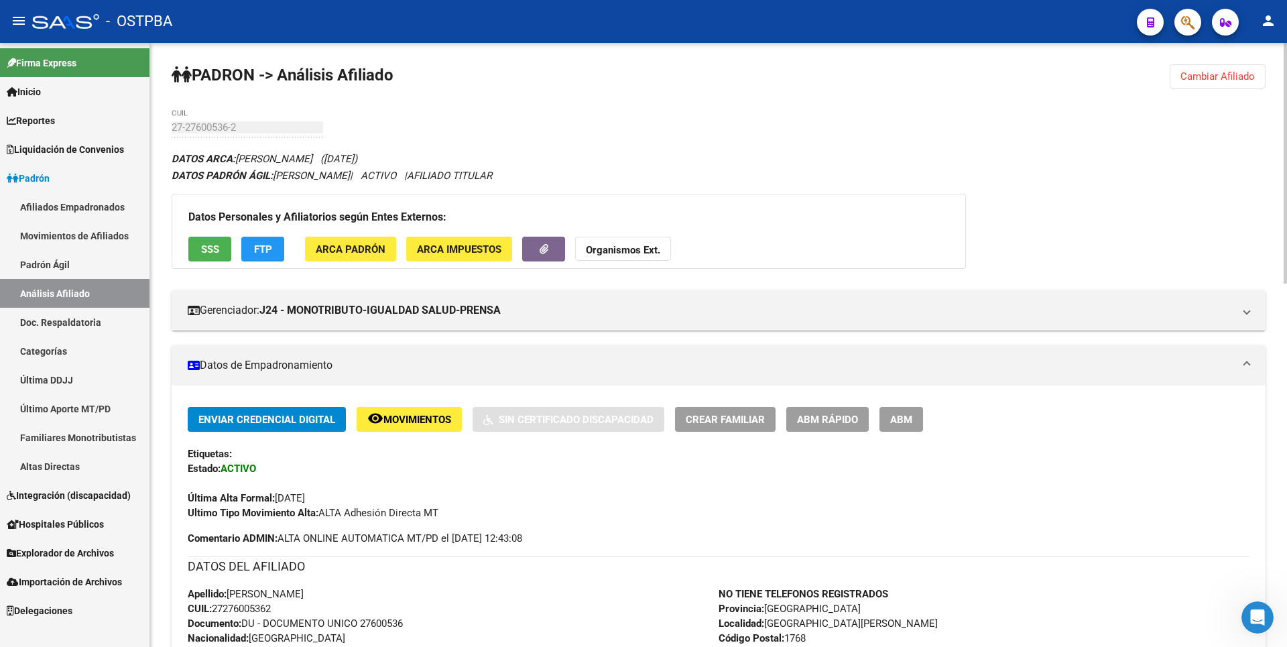
click at [909, 420] on span "ABM" at bounding box center [901, 420] width 22 height 12
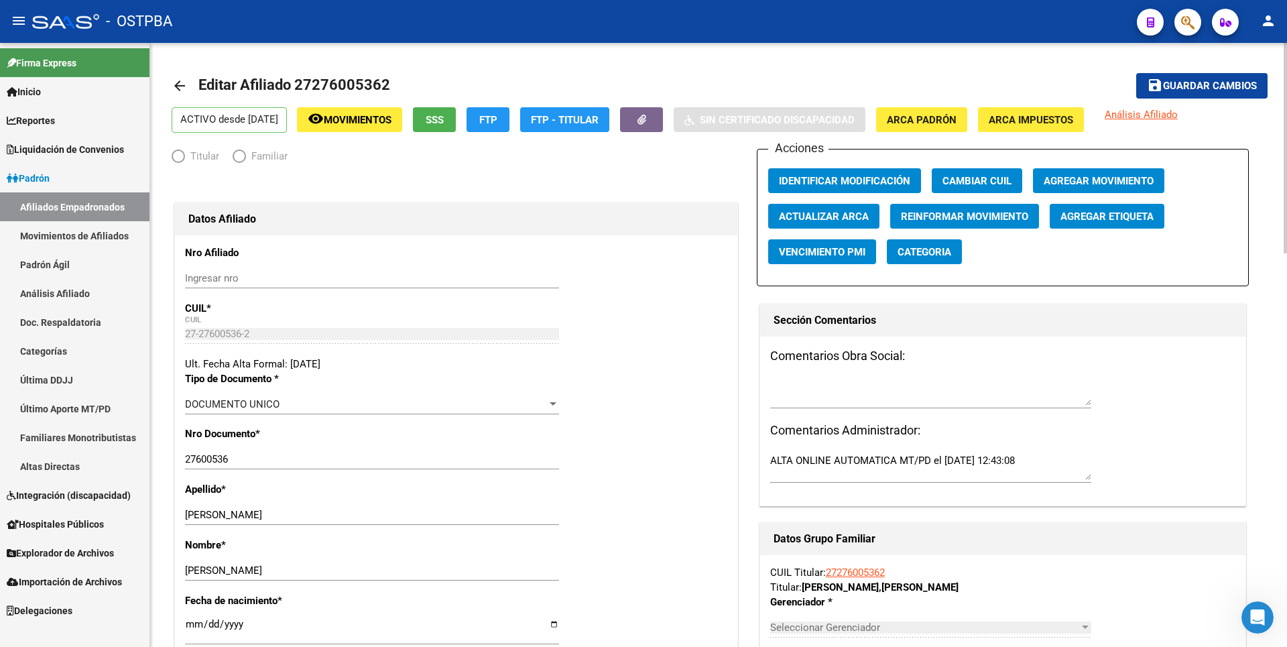
radio input "true"
type input "27-27600536-2"
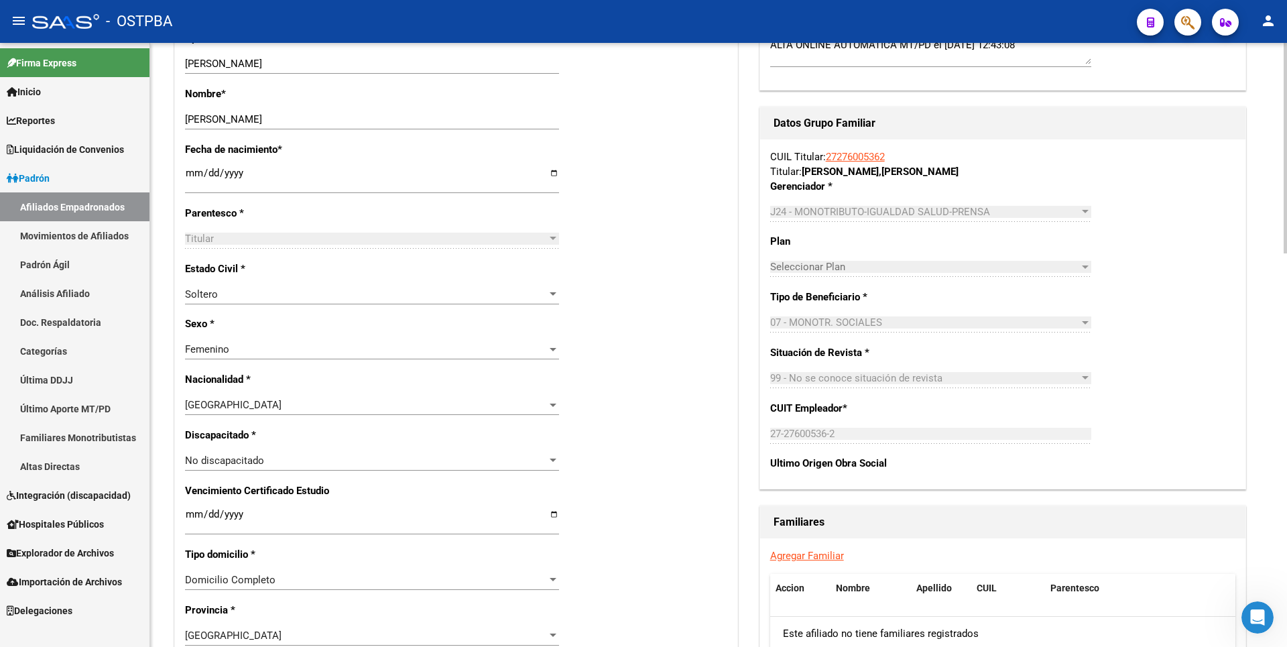
scroll to position [536, 0]
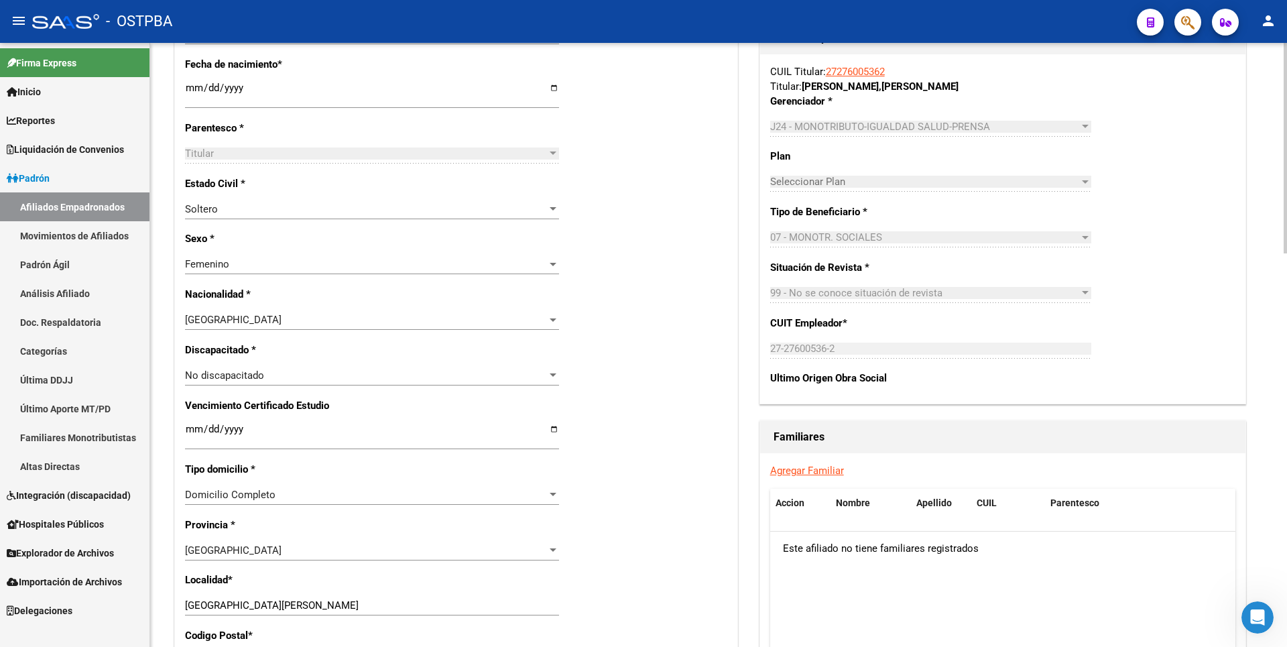
click at [819, 468] on link "Agregar Familiar" at bounding box center [807, 470] width 74 height 12
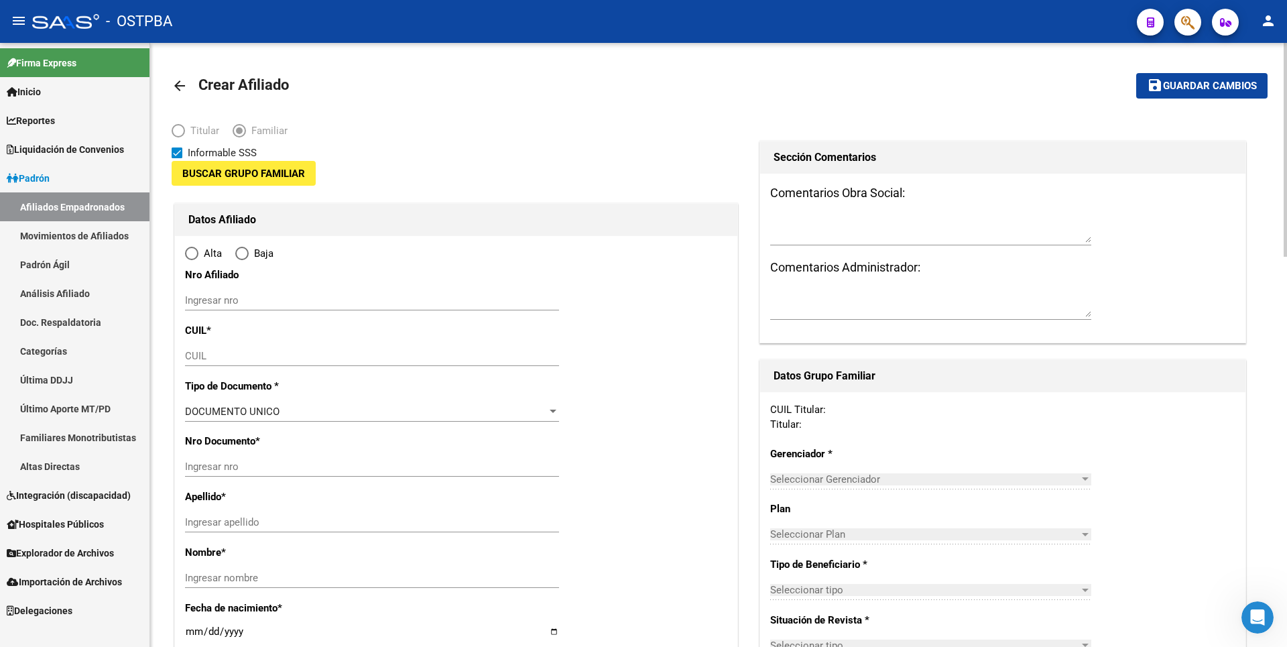
type input "27-27600536-2"
type input "[GEOGRAPHIC_DATA][PERSON_NAME]"
type input "1768"
type input "RIVERO"
type input "16"
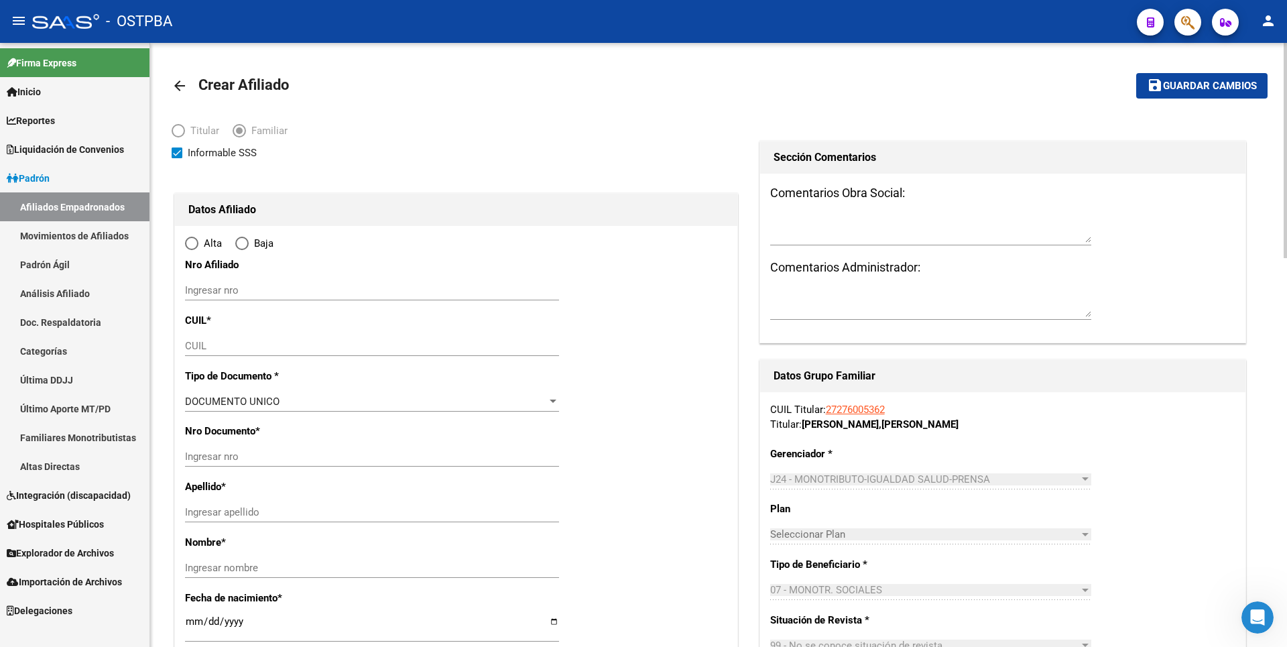
radio input "true"
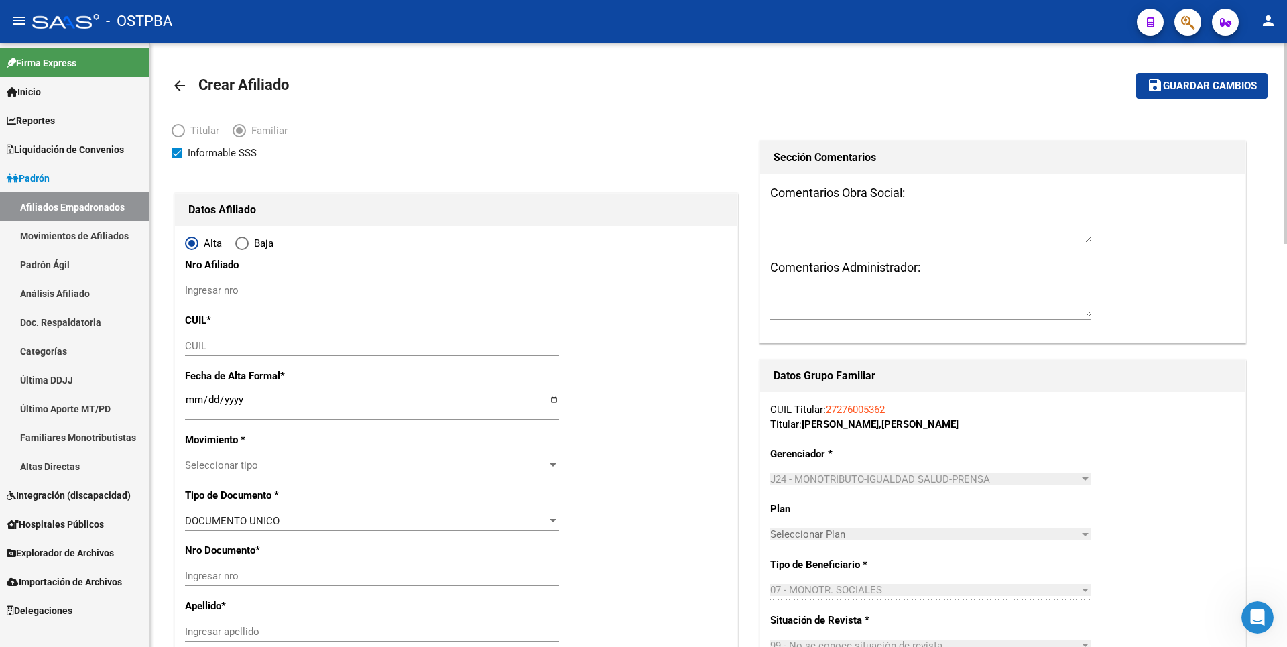
type input "27-27600536-2"
click at [188, 405] on input "Ingresar fecha" at bounding box center [372, 404] width 374 height 21
type input "[DATE]"
click at [235, 466] on span "Seleccionar tipo" at bounding box center [366, 465] width 362 height 12
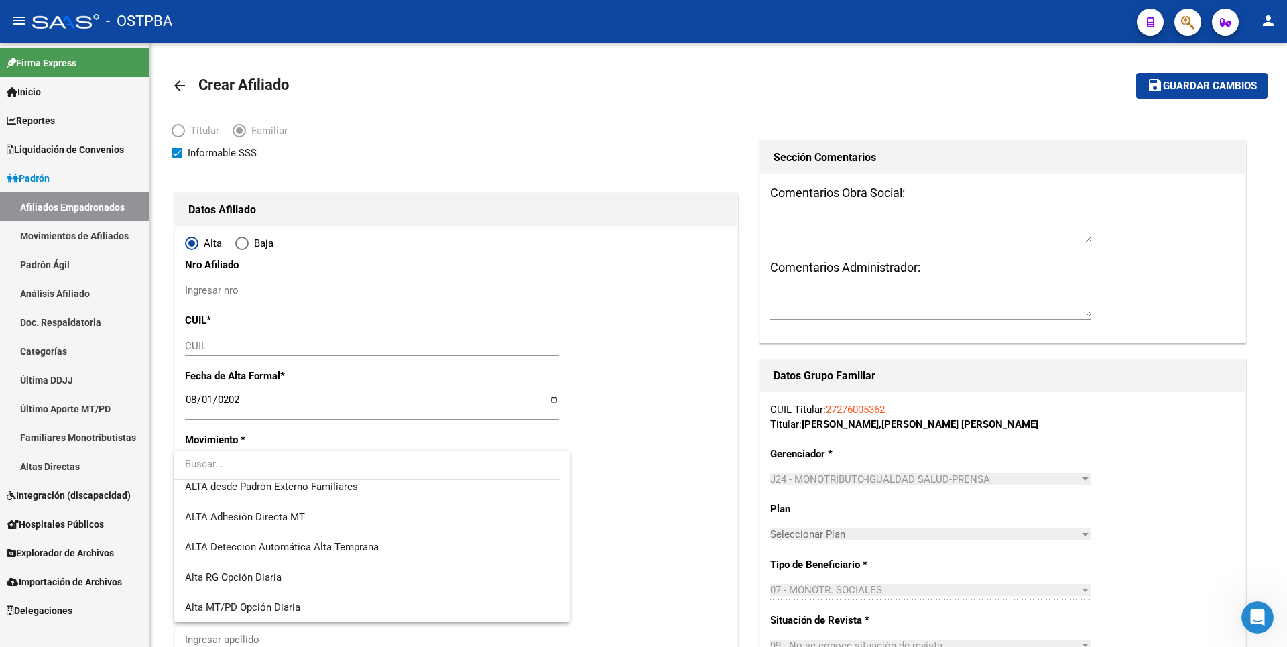
scroll to position [462, 0]
click at [355, 546] on span "ALTA Deteccion Automática Alta Temprana" at bounding box center [282, 546] width 194 height 12
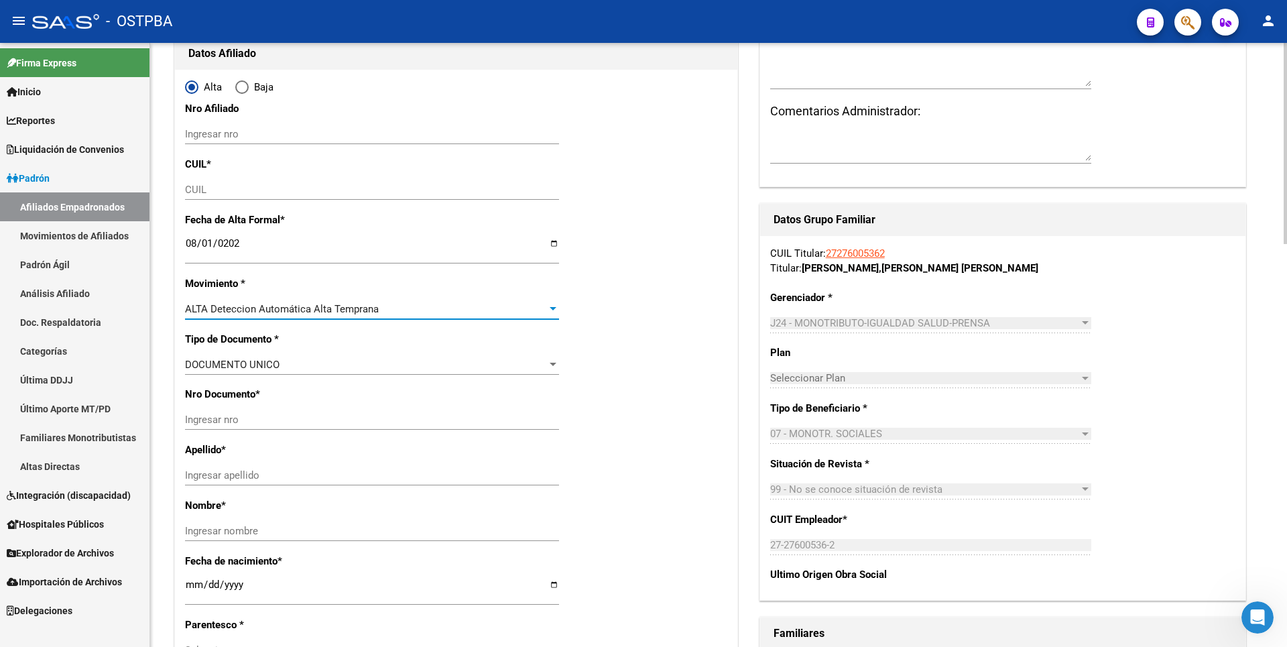
scroll to position [402, 0]
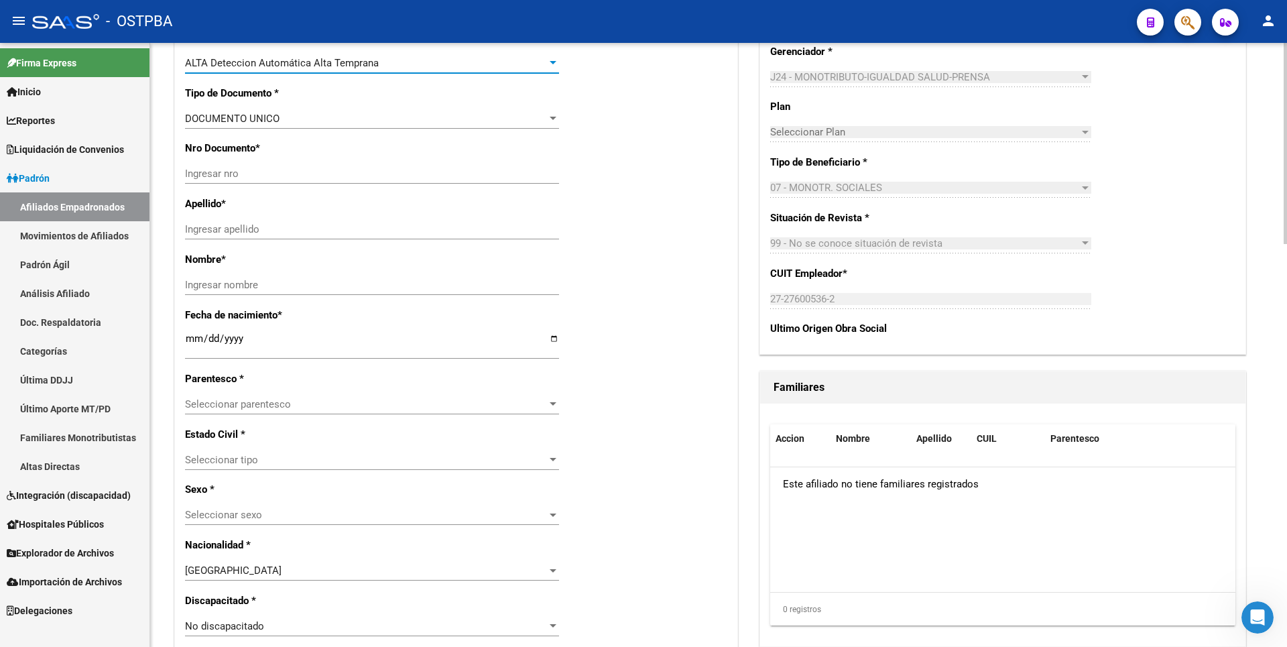
click at [550, 403] on div at bounding box center [553, 403] width 7 height 3
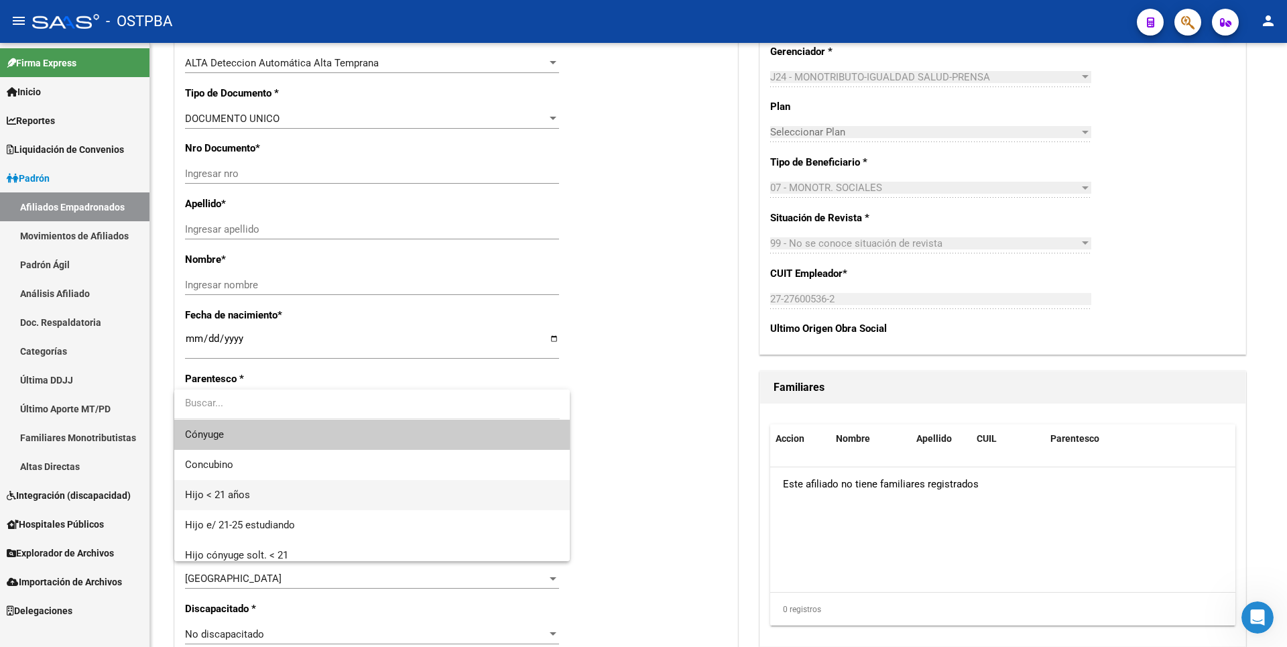
click at [258, 497] on span "Hijo < 21 años" at bounding box center [372, 495] width 374 height 30
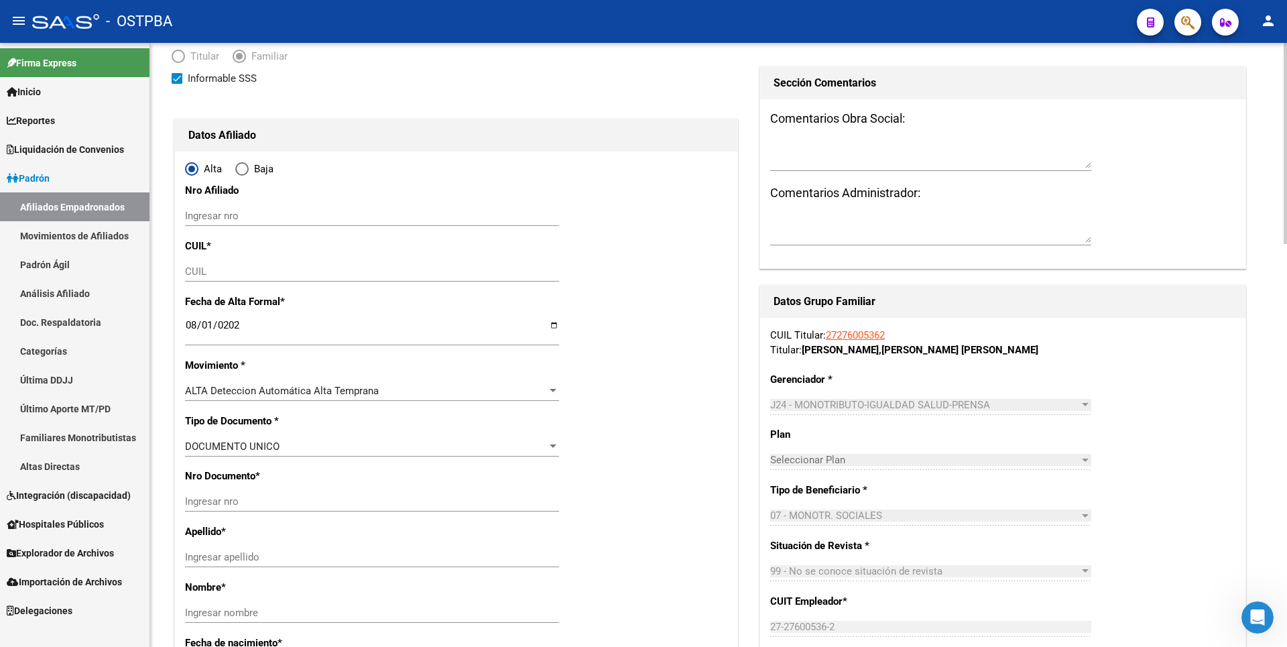
scroll to position [0, 0]
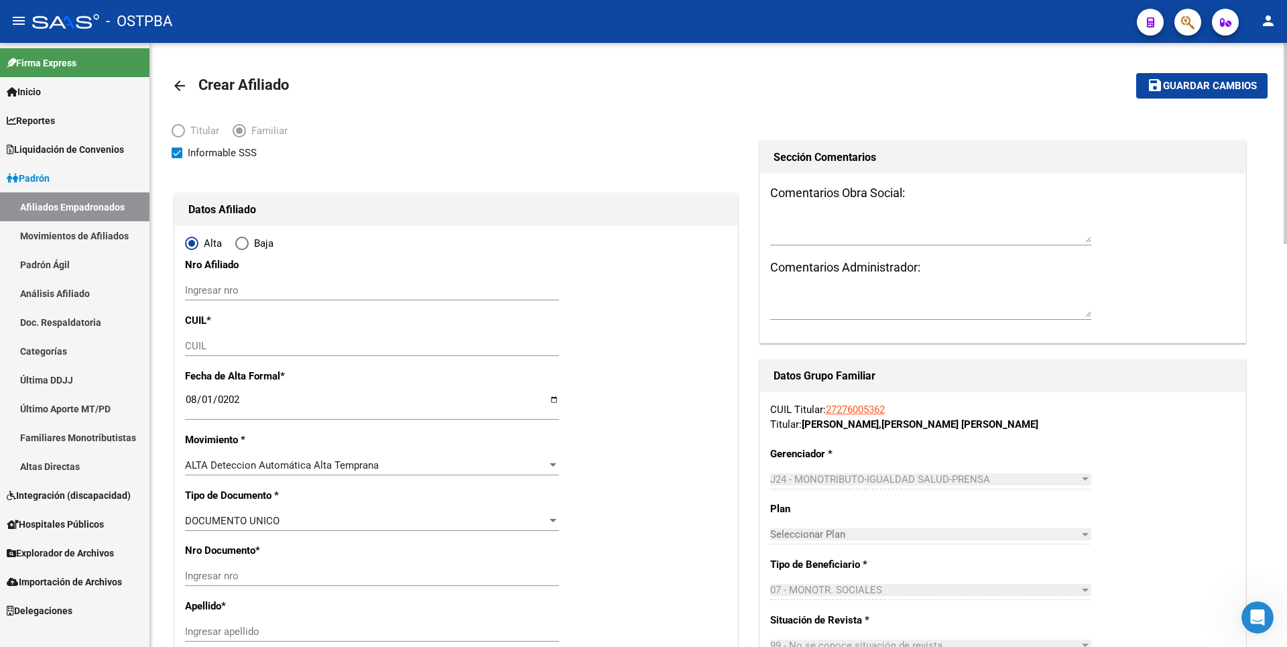
click at [1239, 78] on button "save Guardar cambios" at bounding box center [1201, 85] width 131 height 25
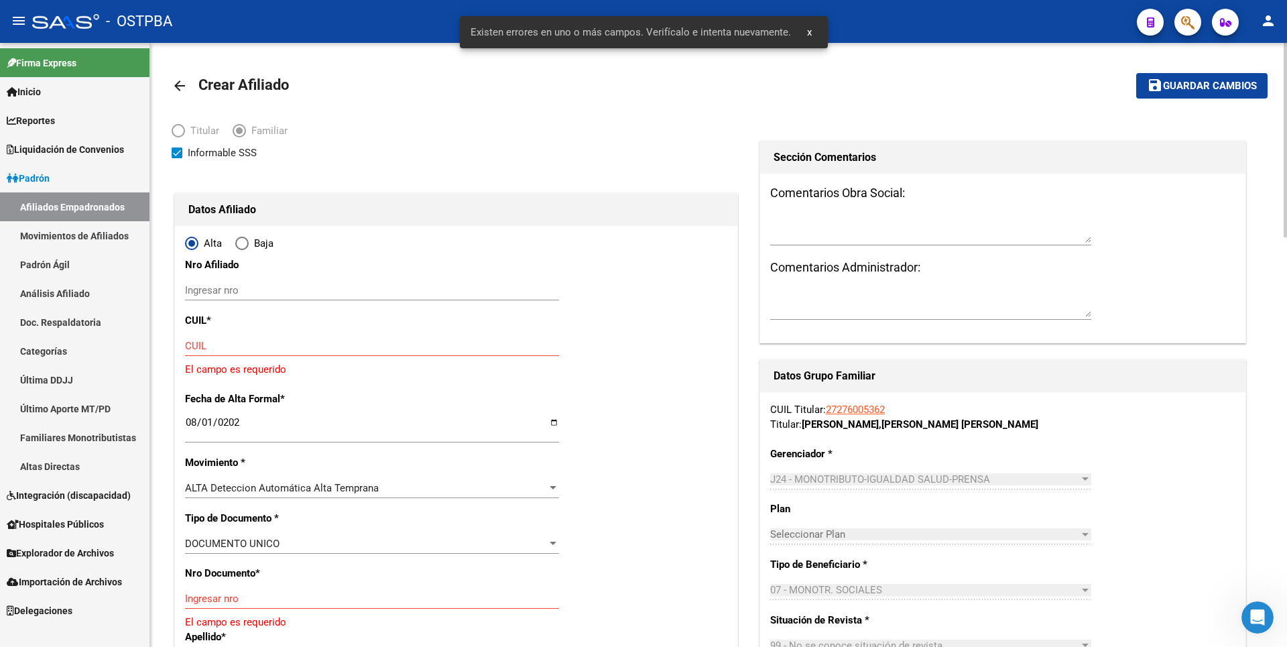
click at [196, 346] on input "CUIL" at bounding box center [372, 346] width 374 height 12
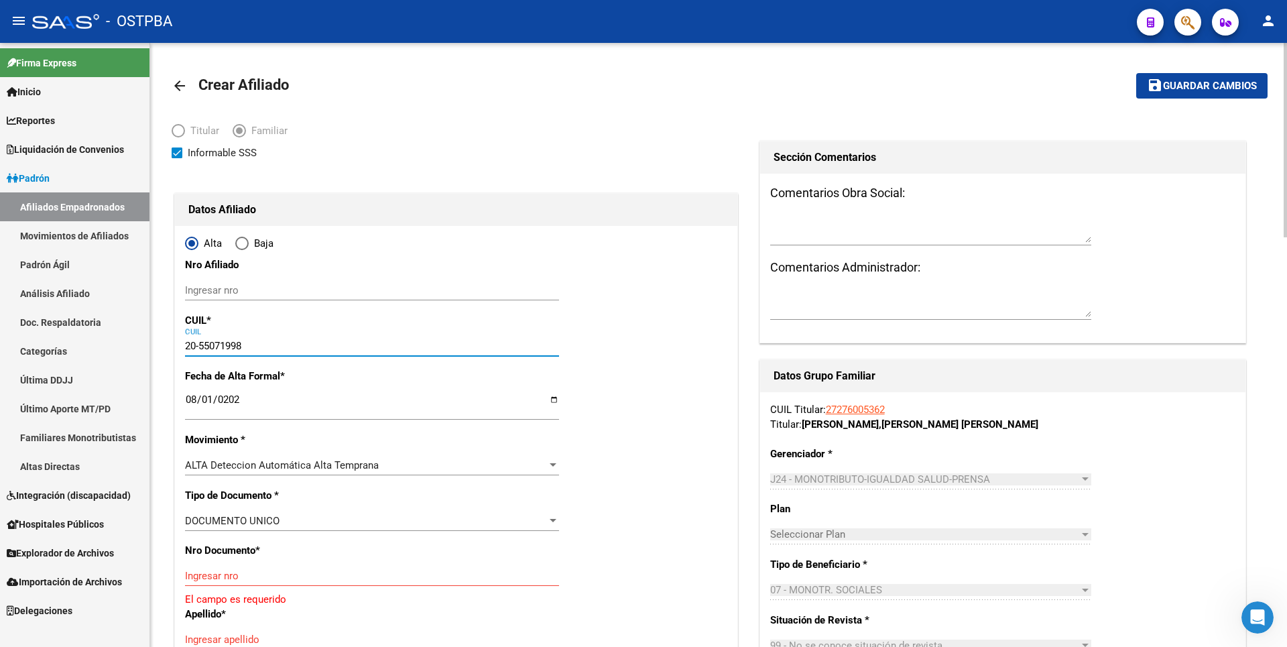
type input "20-55071998-4"
type input "55071998"
type input "[PERSON_NAME]"
type input "GONZALO ROMAN"
type input "2015-11-13"
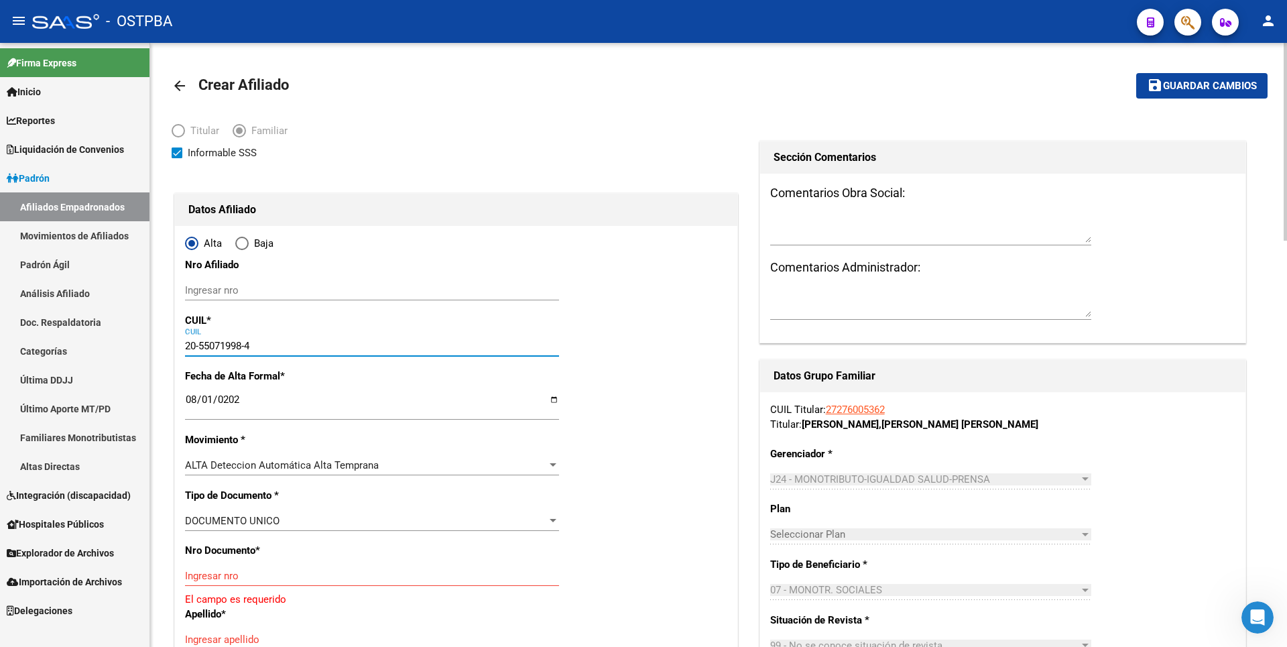
type input "CIUDAD MADERO"
type input "RIVERA"
type input "1652"
type input "20-55071998-4"
click at [1212, 84] on span "Guardar cambios" at bounding box center [1210, 86] width 94 height 12
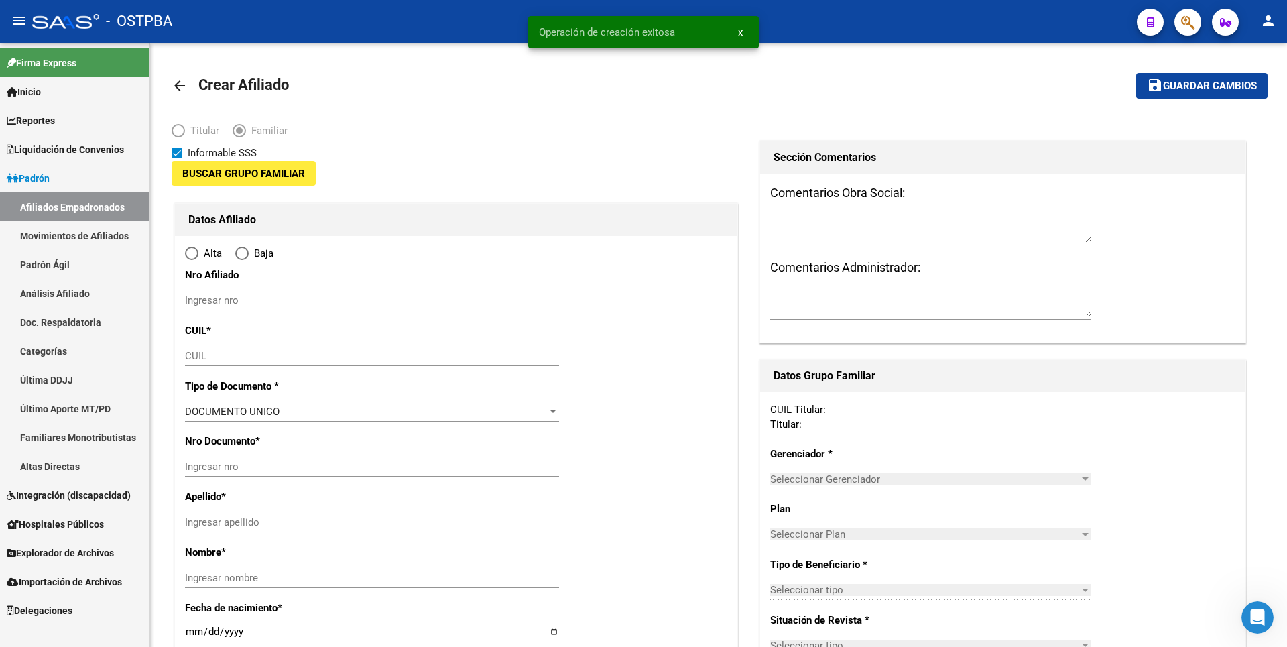
type input "27-27600536-2"
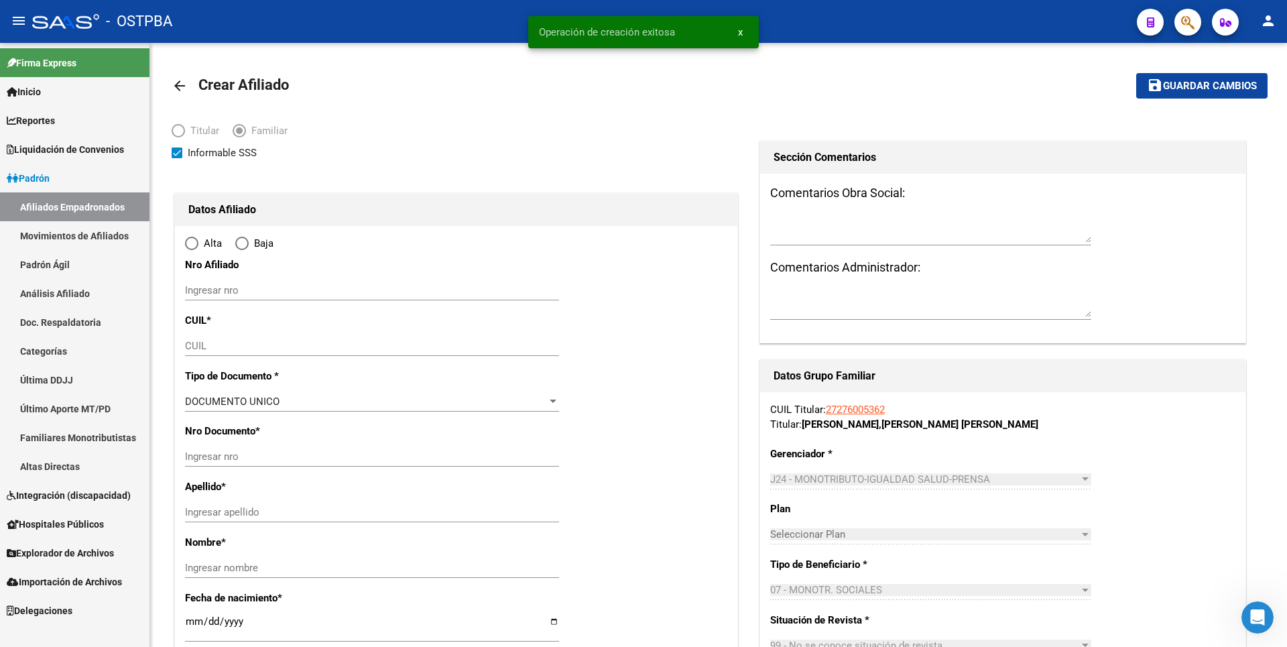
type input "[GEOGRAPHIC_DATA][PERSON_NAME]"
type input "1768"
type input "RIVERO"
type input "16"
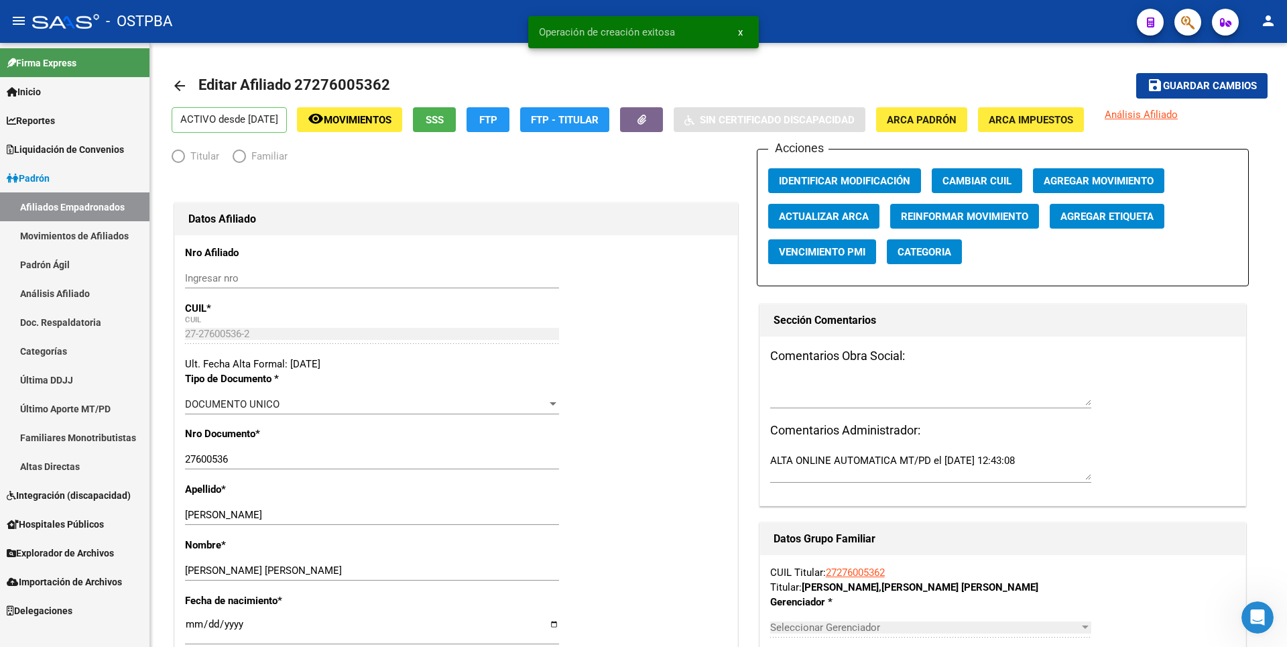
radio input "true"
type input "27-27600536-2"
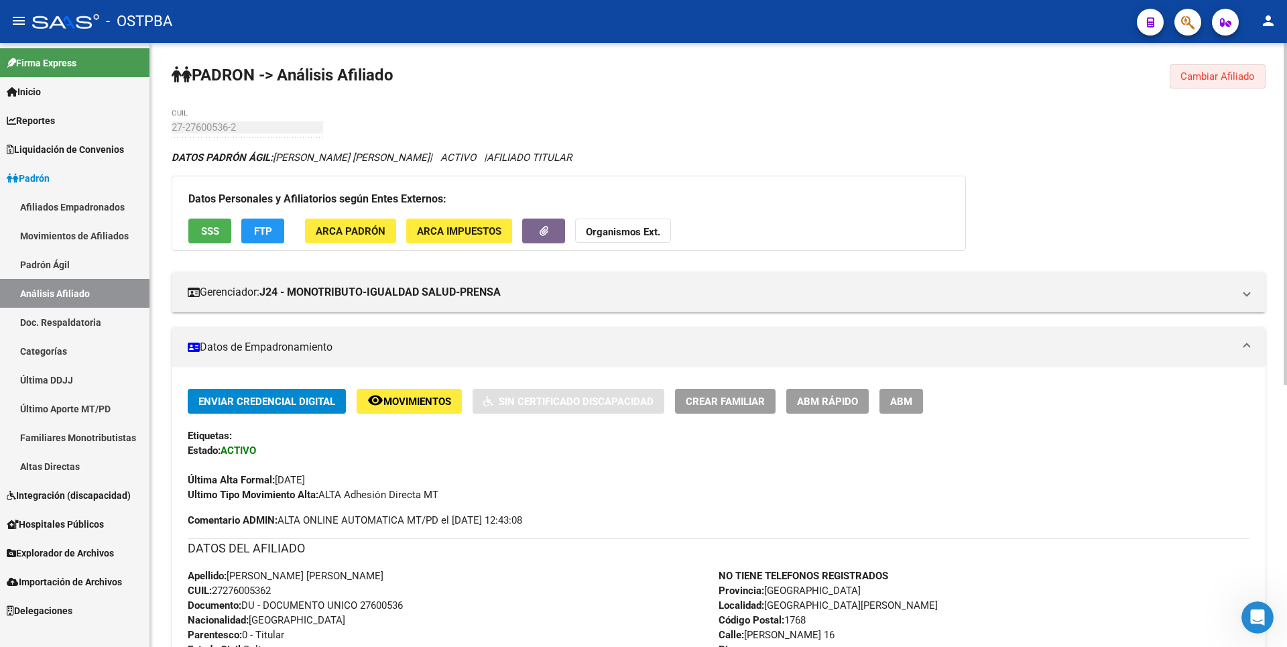
click at [1227, 78] on span "Cambiar Afiliado" at bounding box center [1217, 76] width 74 height 12
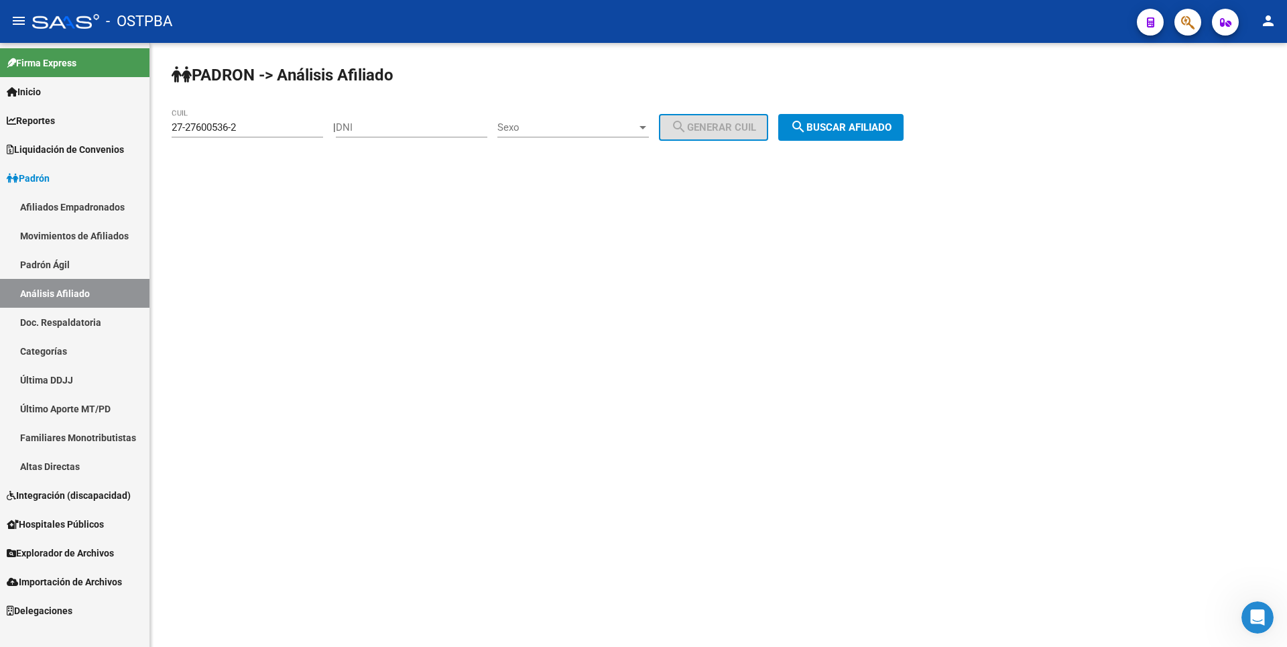
click at [381, 127] on input "DNI" at bounding box center [411, 127] width 151 height 12
paste input "30831354"
type input "30831354"
drag, startPoint x: 134, startPoint y: 141, endPoint x: 0, endPoint y: 156, distance: 134.9
click at [0, 156] on mat-sidenav-container "Firma Express Inicio Calendario SSS Instructivos Contacto OS Reportes Tablero d…" at bounding box center [643, 345] width 1287 height 604
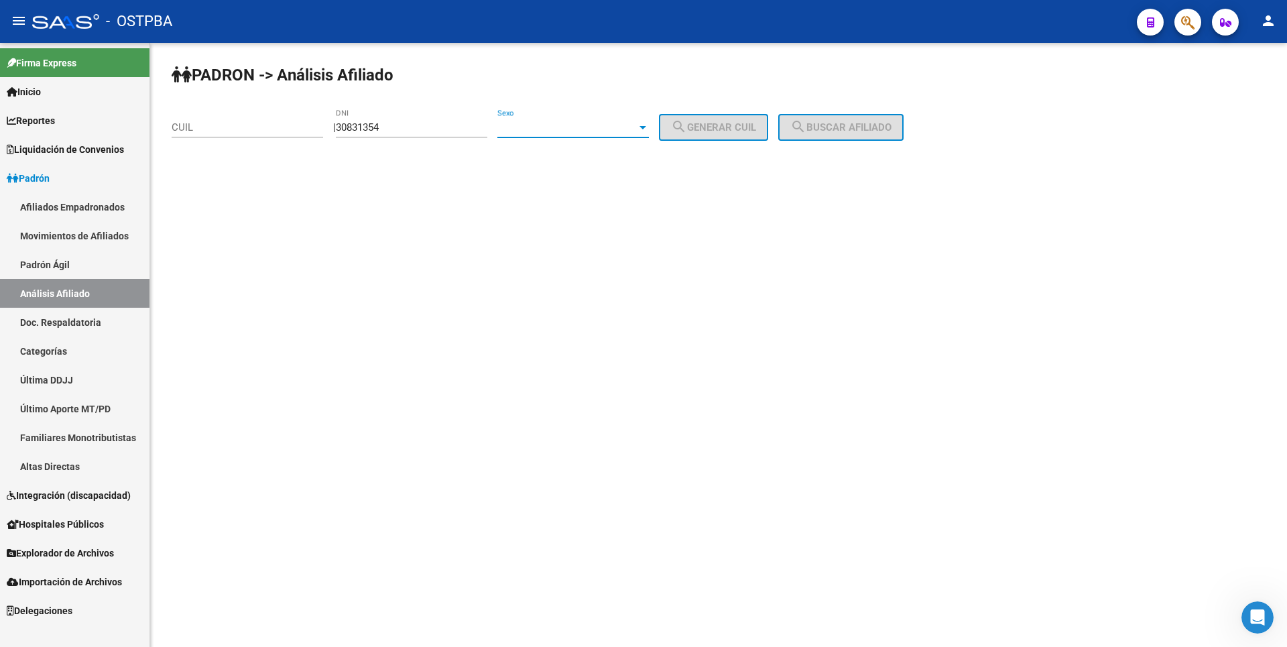
click at [637, 129] on span "Sexo" at bounding box center [566, 127] width 139 height 12
drag, startPoint x: 582, startPoint y: 158, endPoint x: 704, endPoint y: 139, distance: 122.8
click at [584, 155] on span "Femenino" at bounding box center [587, 158] width 151 height 30
click at [725, 127] on span "search Generar CUIL" at bounding box center [713, 127] width 85 height 12
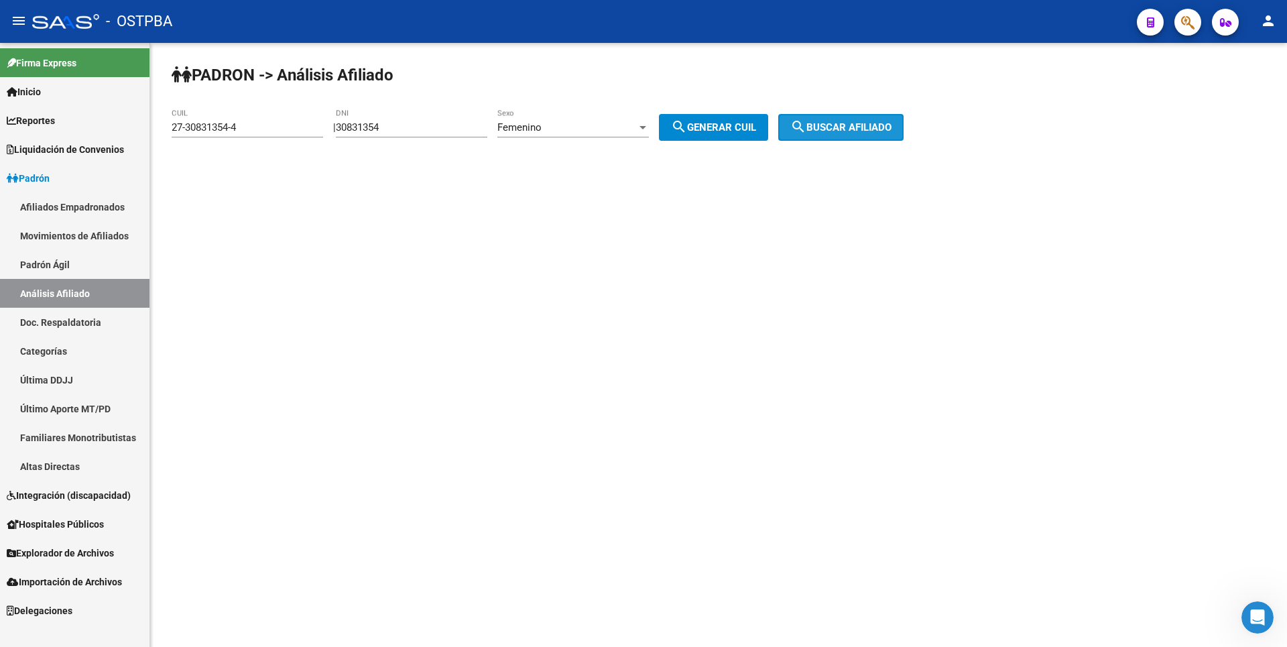
click at [883, 127] on span "search Buscar afiliado" at bounding box center [840, 127] width 101 height 12
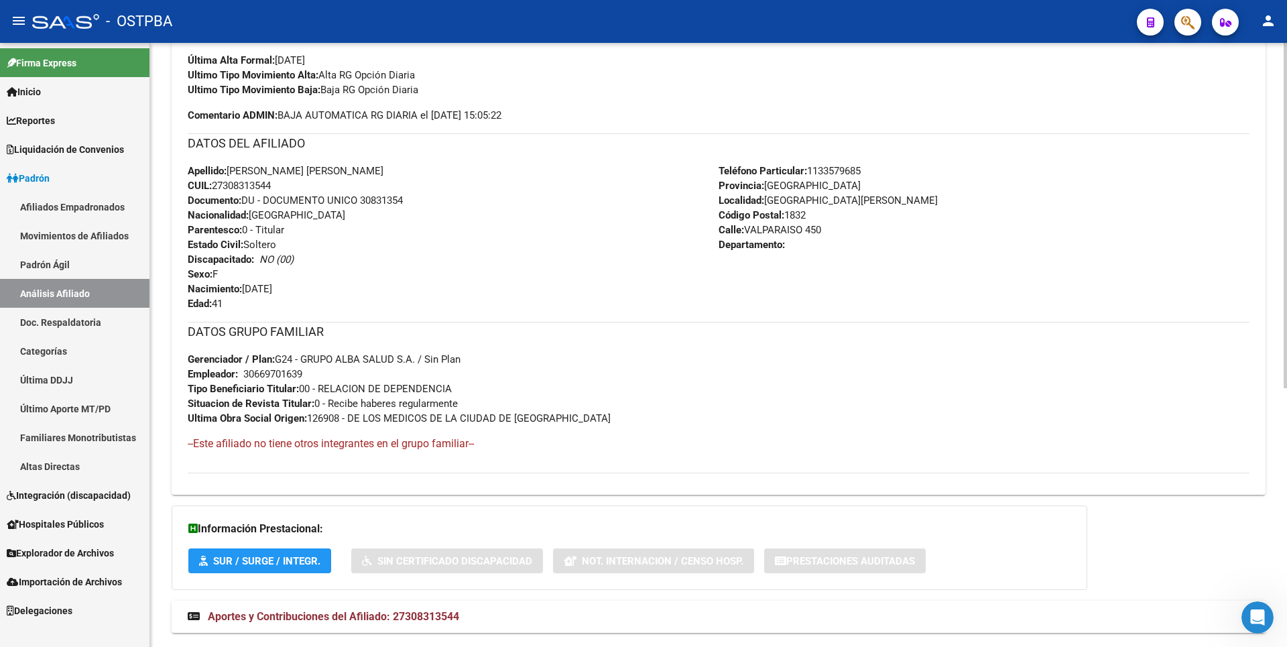
scroll to position [452, 0]
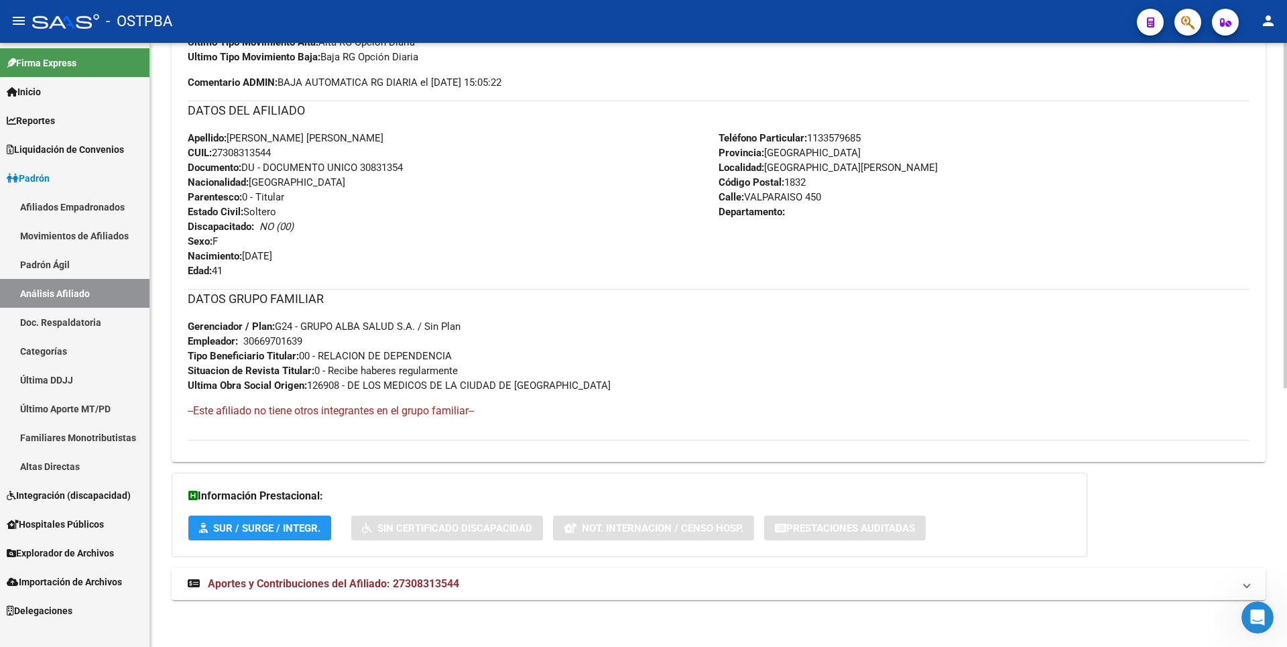
click at [417, 582] on span "Aportes y Contribuciones del Afiliado: 27308313544" at bounding box center [333, 583] width 251 height 13
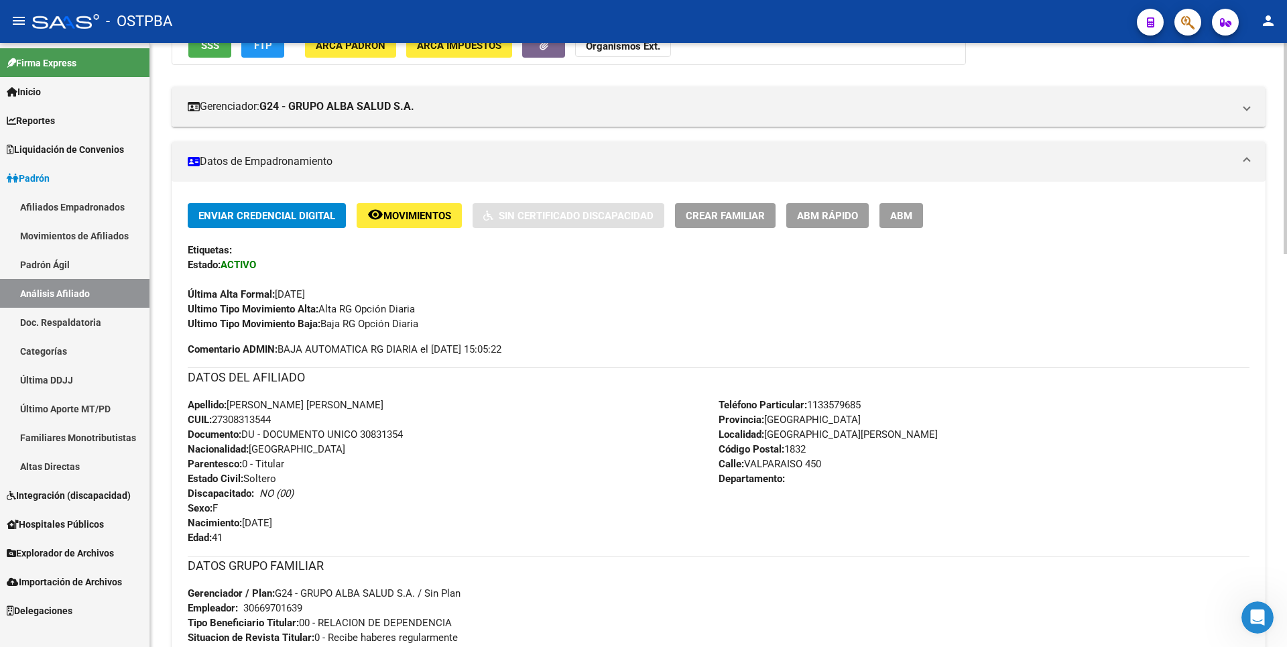
scroll to position [0, 0]
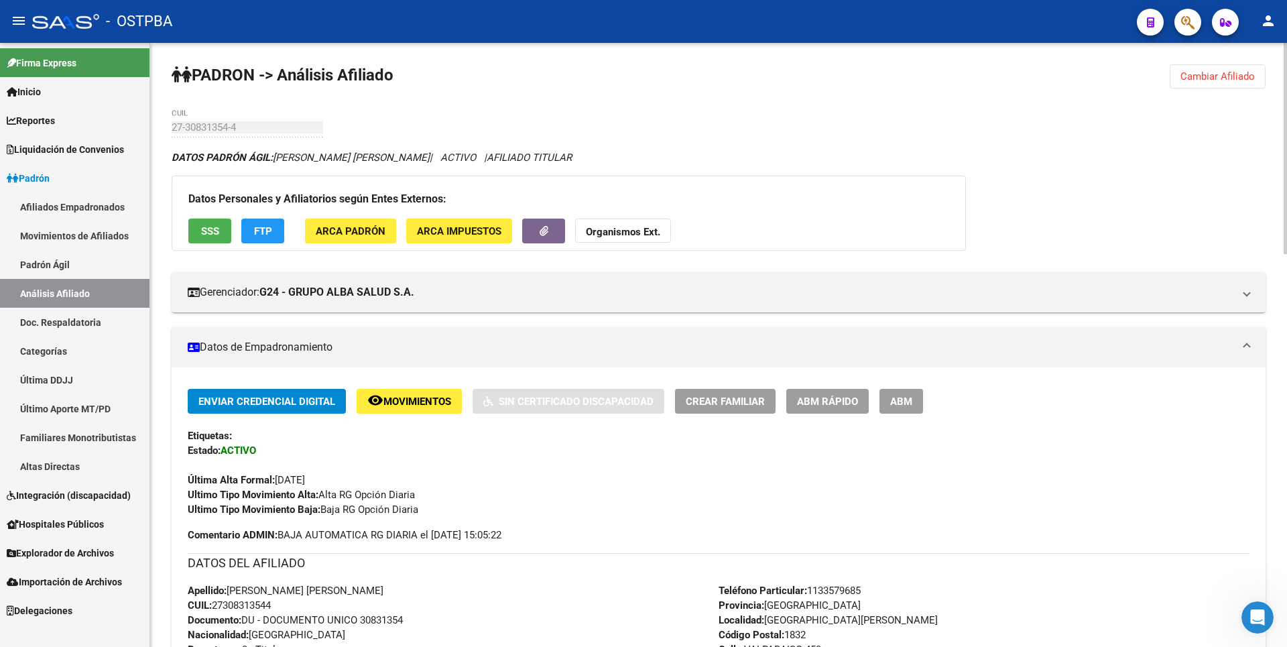
drag, startPoint x: 1231, startPoint y: 78, endPoint x: 1083, endPoint y: 5, distance: 164.9
click at [1223, 75] on span "Cambiar Afiliado" at bounding box center [1217, 76] width 74 height 12
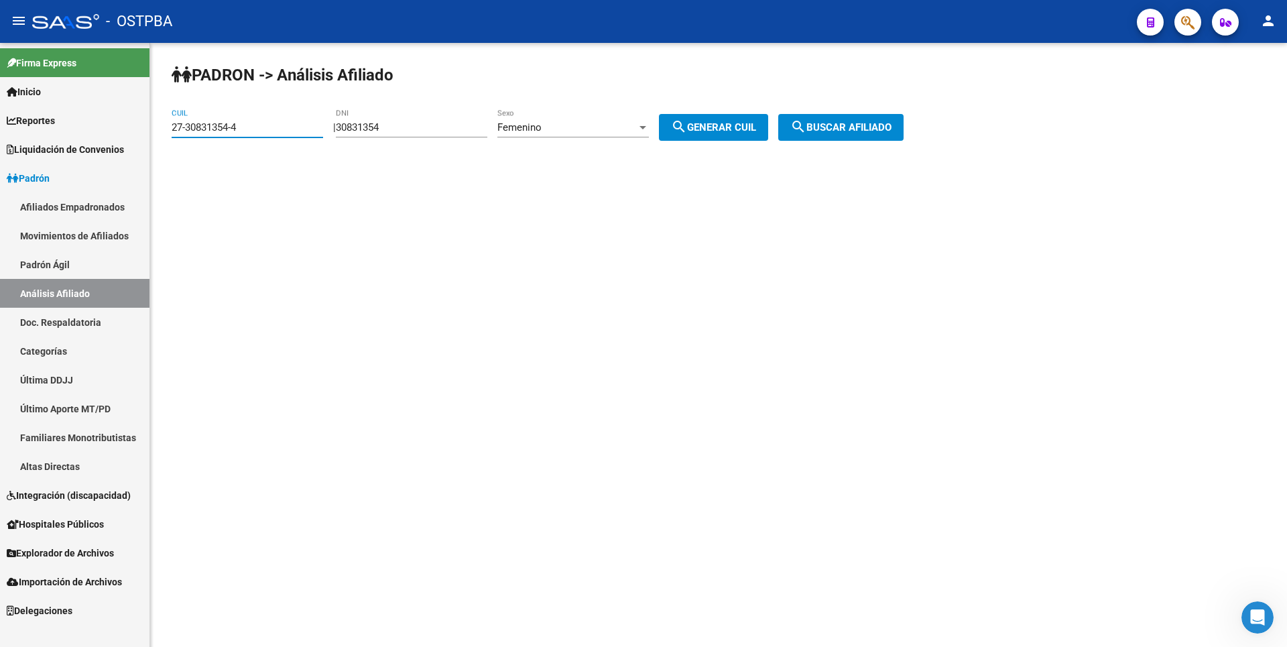
drag, startPoint x: 250, startPoint y: 131, endPoint x: 0, endPoint y: 103, distance: 251.6
click at [0, 103] on mat-sidenav-container "Firma Express Inicio Calendario SSS Instructivos Contacto OS Reportes Tablero d…" at bounding box center [643, 345] width 1287 height 604
paste input "0-27778687-8"
type input "20-27778687-8"
click at [839, 119] on button "search Buscar afiliado" at bounding box center [840, 127] width 125 height 27
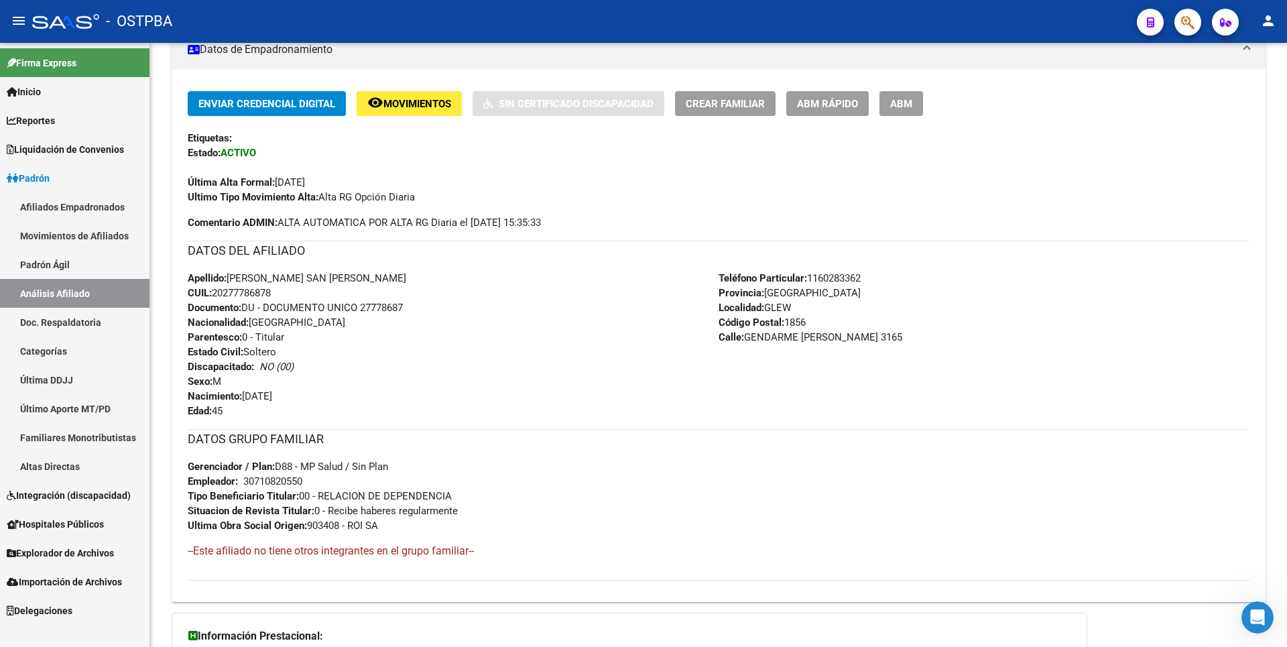
scroll to position [438, 0]
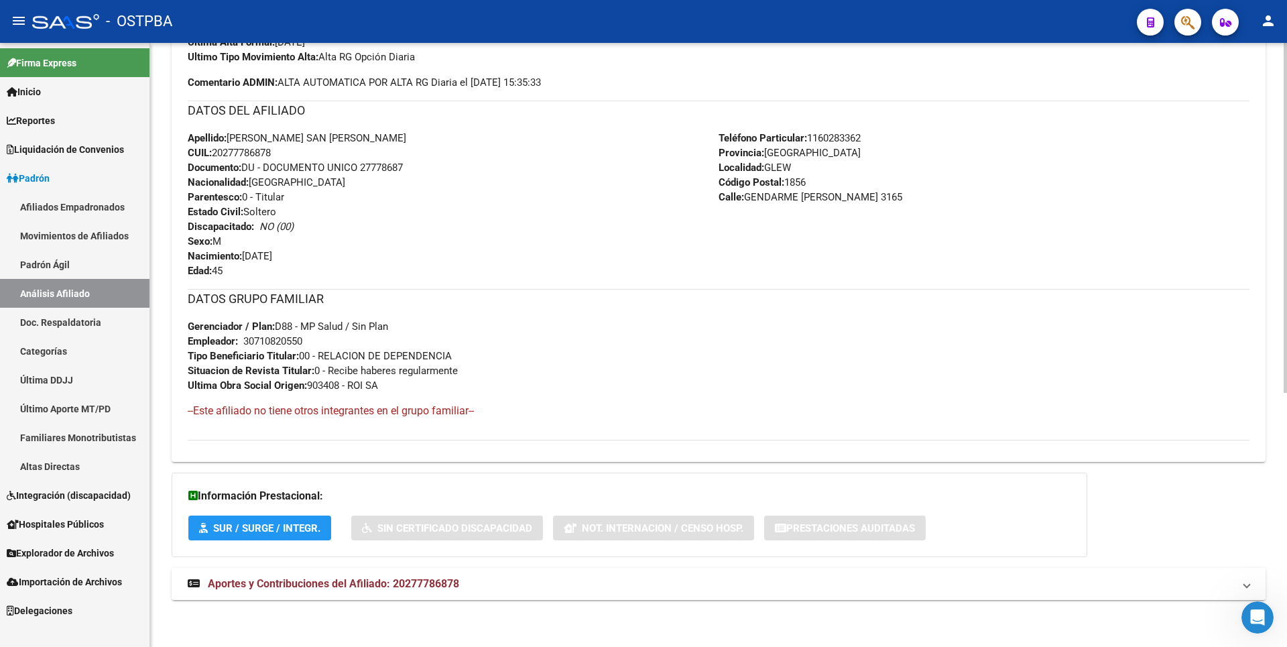
click at [420, 574] on mat-expansion-panel-header "Aportes y Contribuciones del Afiliado: 20277786878" at bounding box center [719, 584] width 1094 height 32
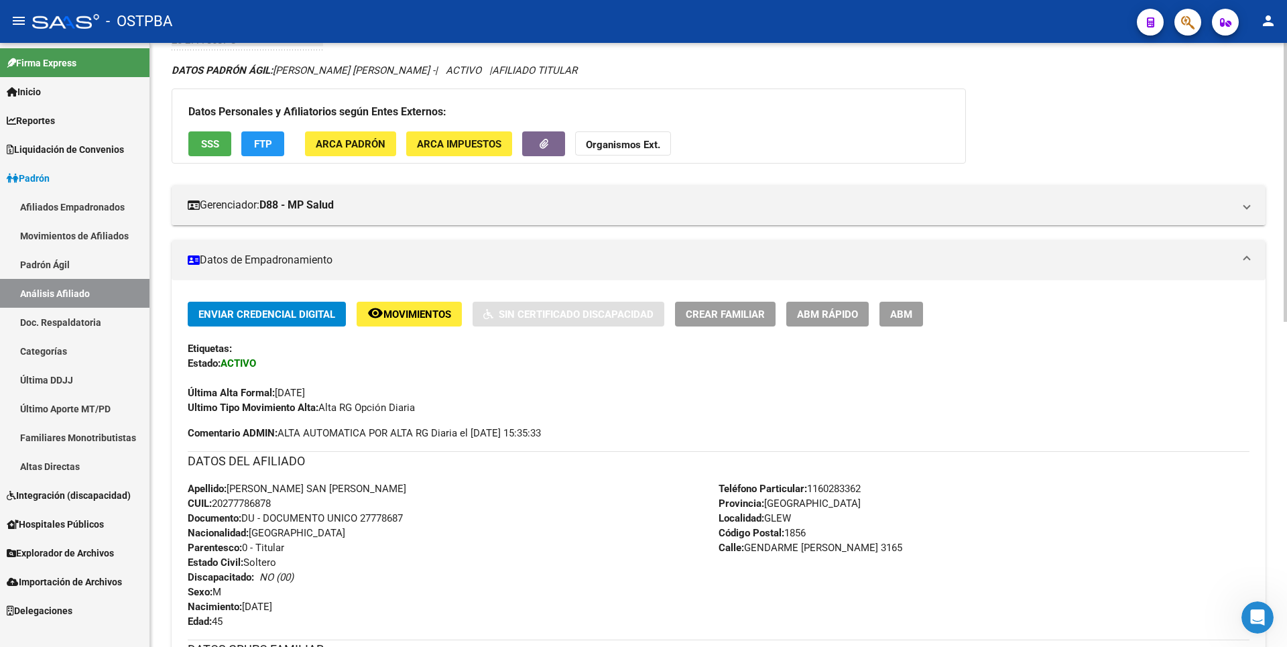
scroll to position [0, 0]
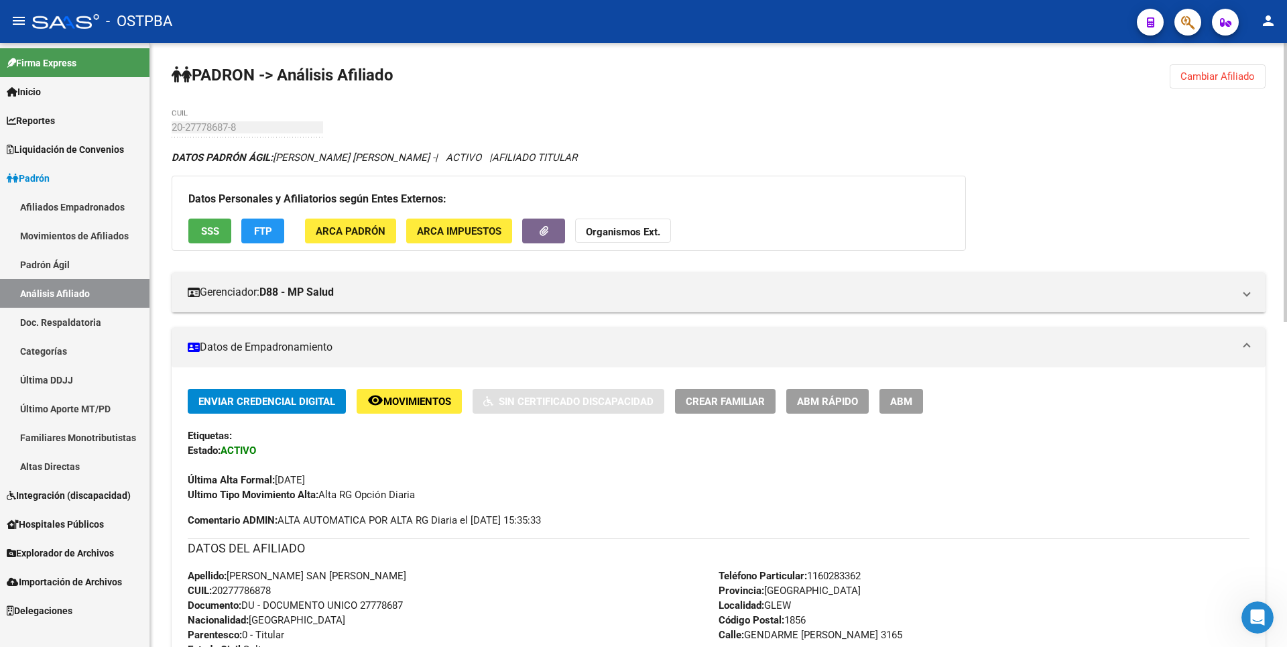
click at [350, 230] on span "ARCA Padrón" at bounding box center [351, 231] width 70 height 12
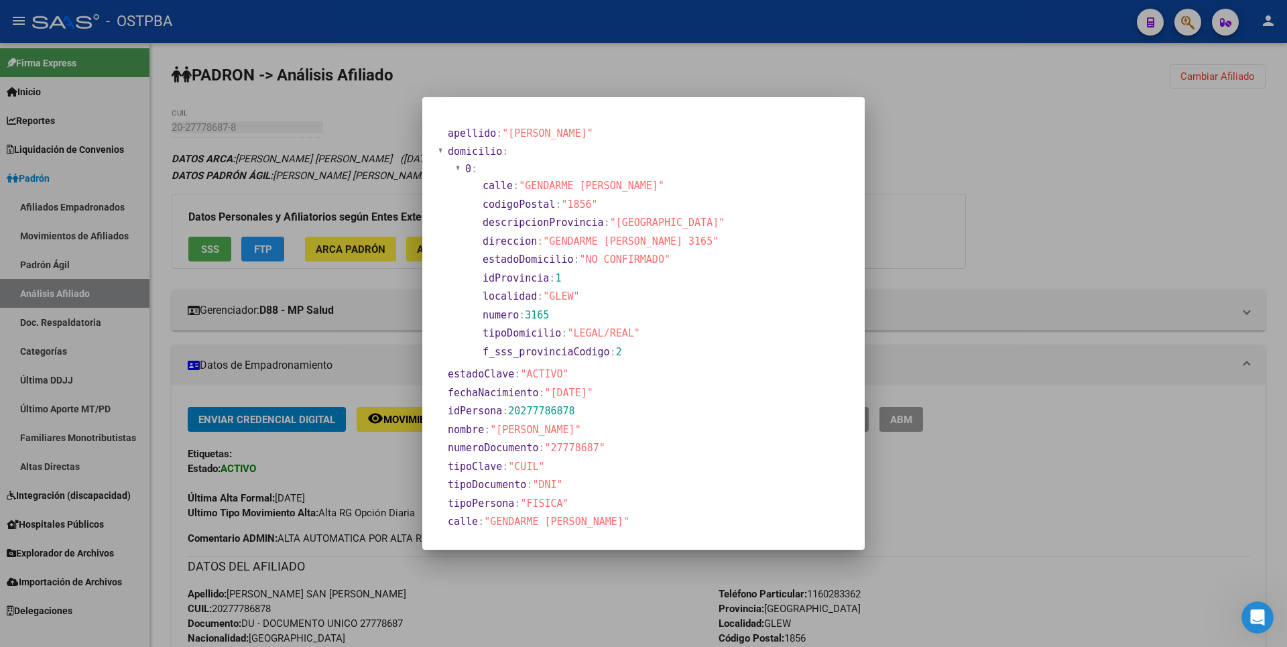
click at [1110, 151] on div at bounding box center [643, 323] width 1287 height 647
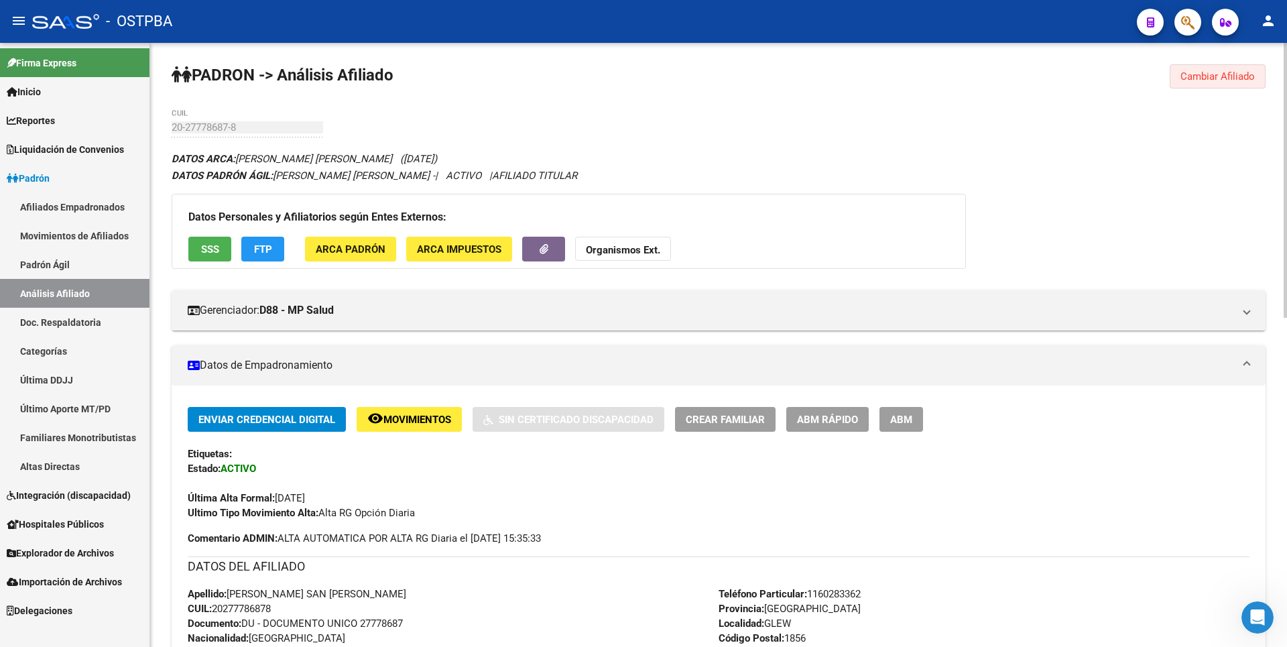
click at [1222, 74] on span "Cambiar Afiliado" at bounding box center [1217, 76] width 74 height 12
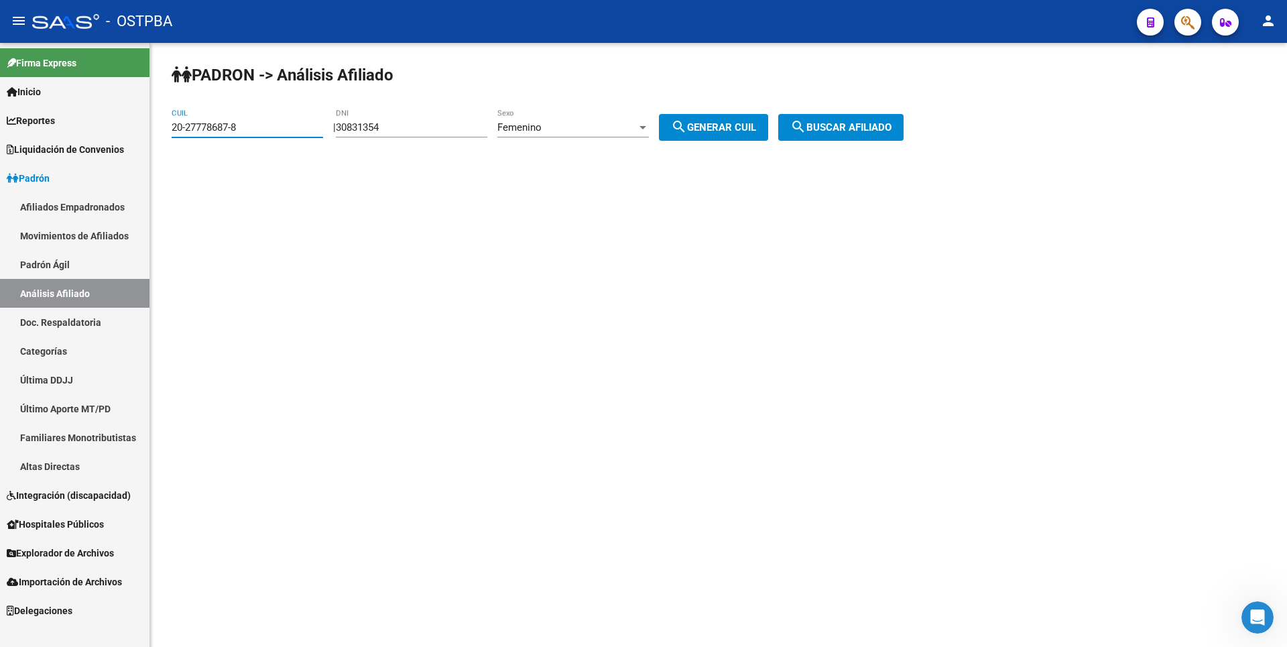
drag, startPoint x: 253, startPoint y: 124, endPoint x: 0, endPoint y: 106, distance: 254.0
click at [0, 137] on mat-sidenav-container "Firma Express Inicio Calendario SSS Instructivos Contacto OS Reportes Tablero d…" at bounding box center [643, 345] width 1287 height 604
drag, startPoint x: 414, startPoint y: 121, endPoint x: 170, endPoint y: 135, distance: 245.0
click at [170, 135] on div "PADRON -> Análisis Afiliado CUIL | 30831354 DNI Femenino Sexo search Generar CU…" at bounding box center [718, 113] width 1137 height 141
type input "34569980"
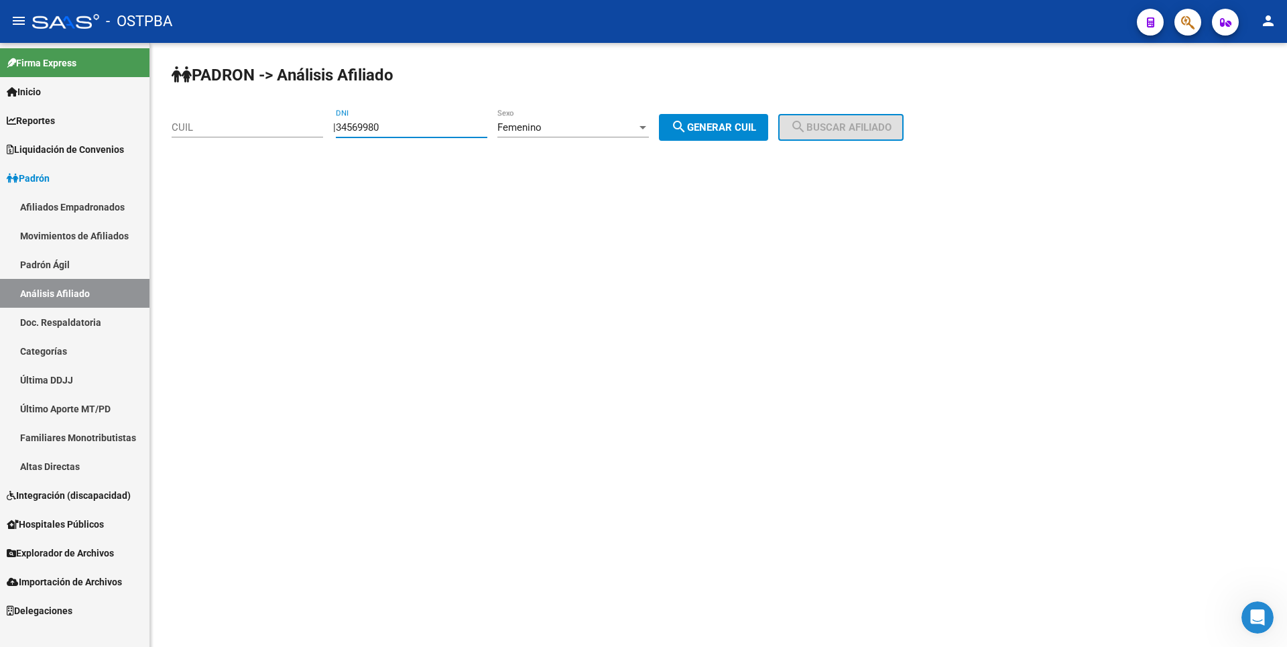
click at [649, 131] on div at bounding box center [643, 127] width 12 height 11
click at [700, 123] on div at bounding box center [643, 323] width 1287 height 647
click at [729, 127] on span "search Generar CUIL" at bounding box center [713, 127] width 85 height 12
type input "27-34569980-0"
click at [858, 124] on span "search Buscar afiliado" at bounding box center [840, 127] width 101 height 12
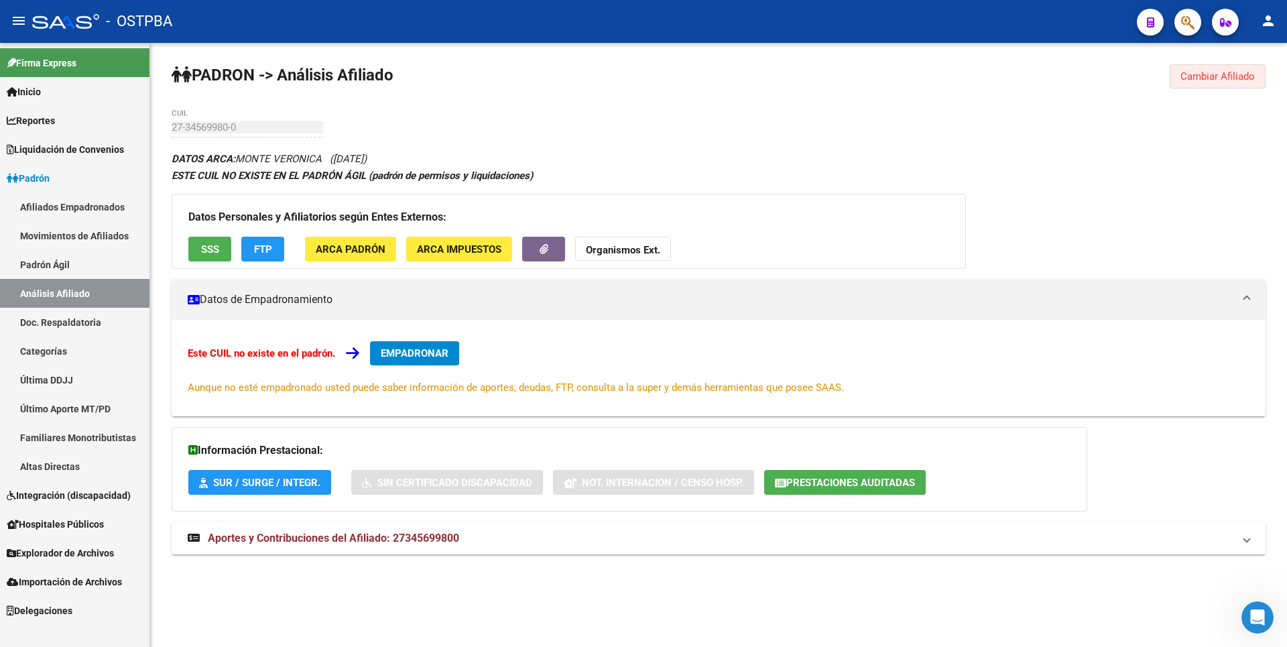
click at [1204, 78] on span "Cambiar Afiliado" at bounding box center [1217, 76] width 74 height 12
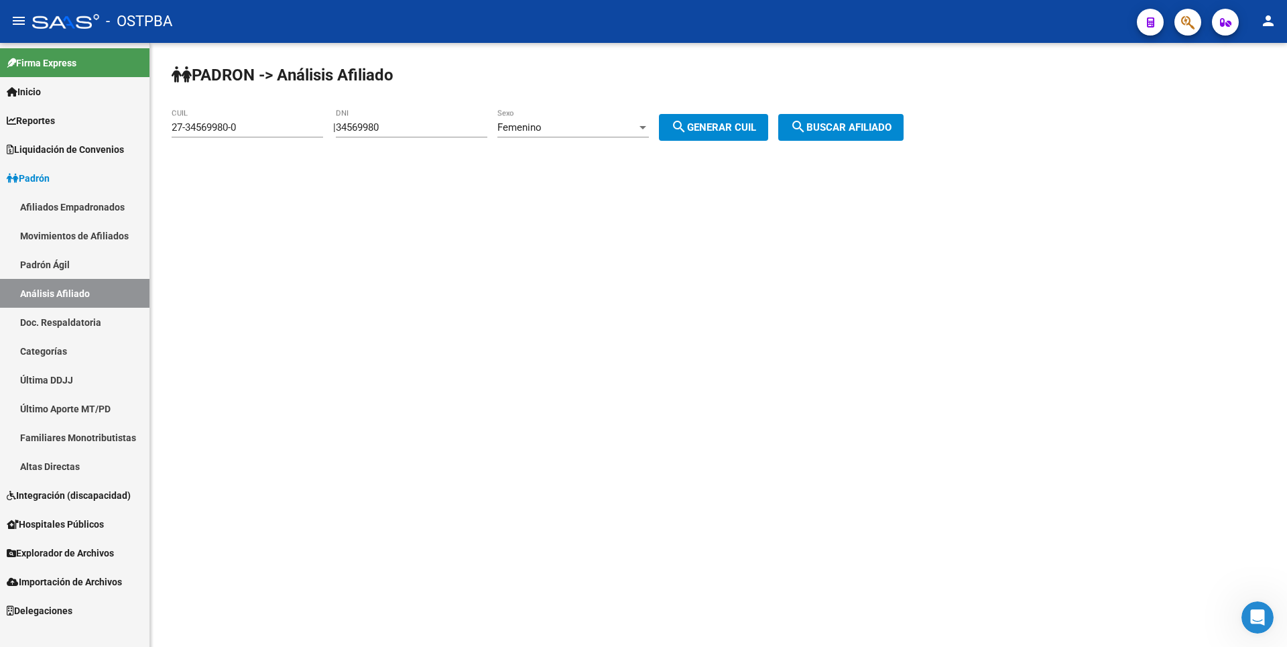
drag, startPoint x: 249, startPoint y: 121, endPoint x: 174, endPoint y: 129, distance: 76.2
click at [174, 129] on div "27-34569980-0 CUIL" at bounding box center [247, 123] width 151 height 29
drag, startPoint x: 249, startPoint y: 125, endPoint x: 86, endPoint y: 127, distance: 162.9
click at [86, 127] on mat-sidenav-container "Firma Express Inicio Calendario SSS Instructivos Contacto OS Reportes Tablero d…" at bounding box center [643, 345] width 1287 height 604
click at [617, 118] on div "Femenino Sexo" at bounding box center [572, 123] width 151 height 29
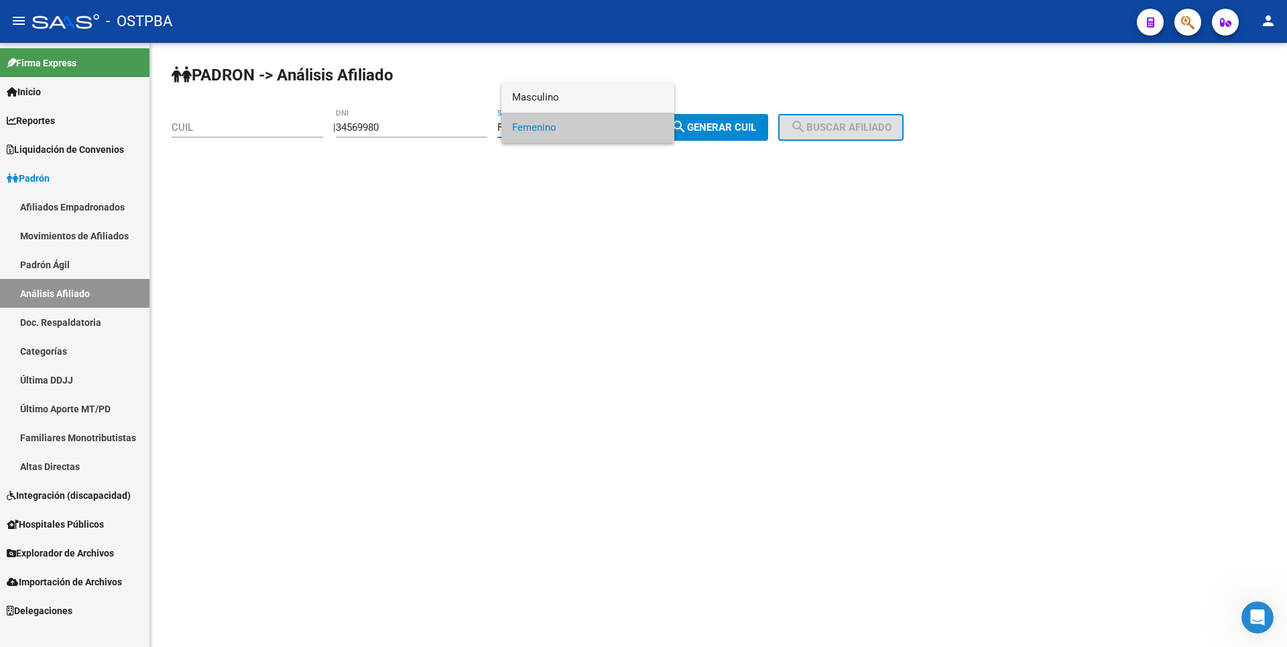
drag, startPoint x: 560, startPoint y: 99, endPoint x: 642, endPoint y: 102, distance: 81.8
click at [563, 97] on span "Masculino" at bounding box center [587, 97] width 151 height 30
drag, startPoint x: 753, startPoint y: 122, endPoint x: 871, endPoint y: 115, distance: 118.2
click at [756, 123] on span "search Generar CUIL" at bounding box center [713, 127] width 85 height 12
type input "20-34569980-6"
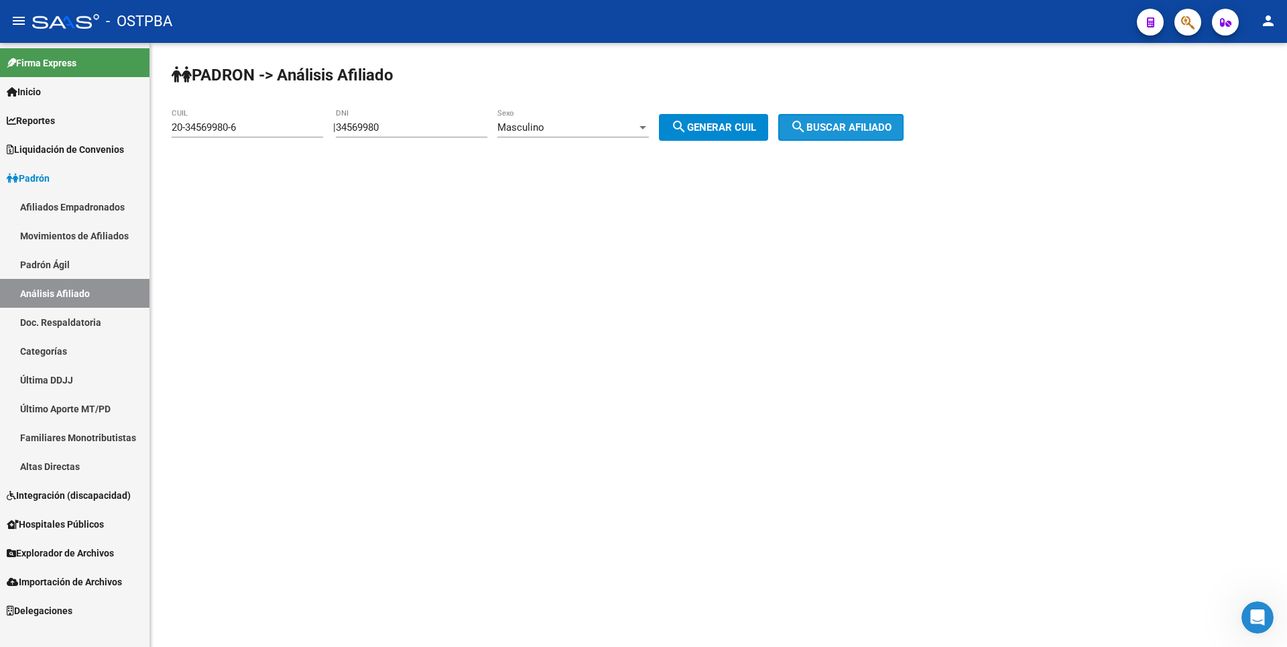
click at [876, 115] on button "search Buscar afiliado" at bounding box center [840, 127] width 125 height 27
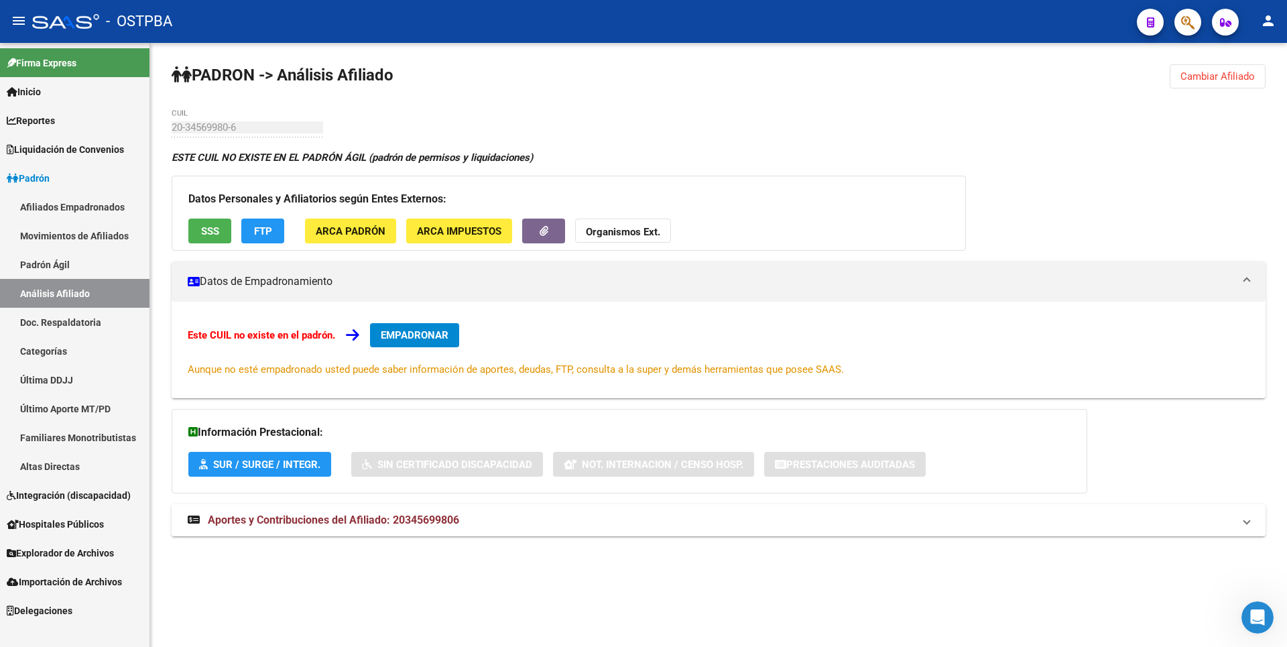
click at [1239, 68] on button "Cambiar Afiliado" at bounding box center [1218, 76] width 96 height 24
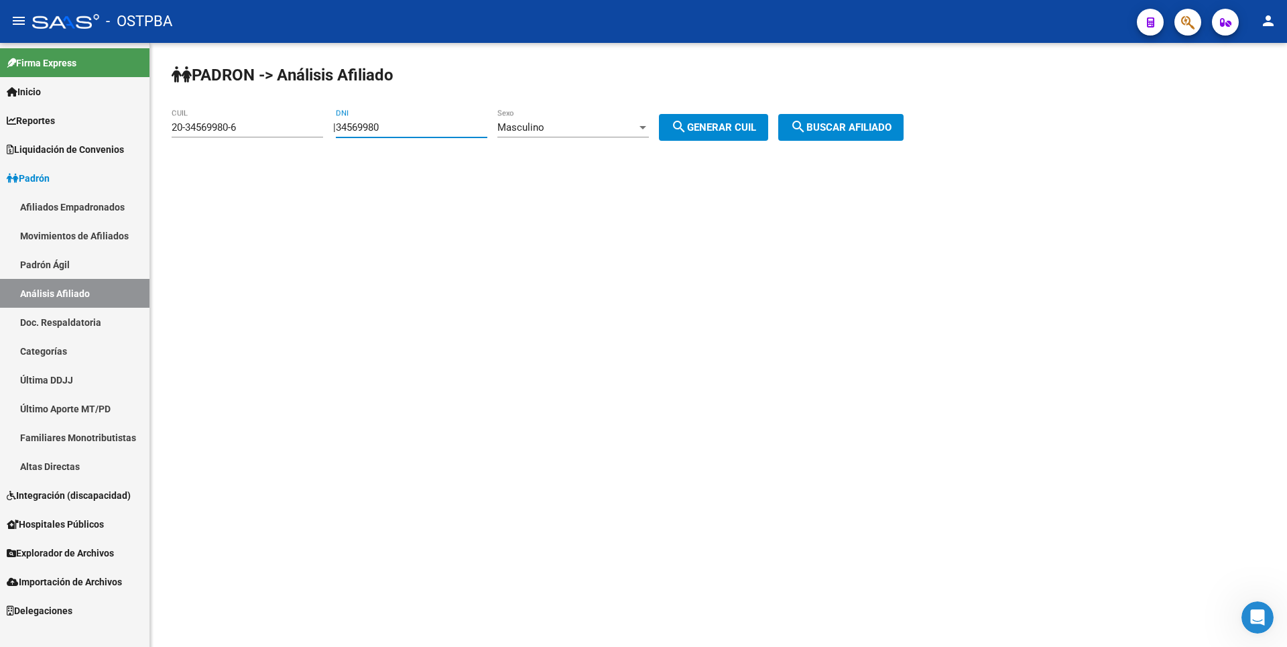
click at [418, 130] on input "34569980" at bounding box center [411, 127] width 151 height 12
drag, startPoint x: 272, startPoint y: 131, endPoint x: 0, endPoint y: 148, distance: 272.7
click at [0, 148] on mat-sidenav-container "Firma Express Inicio Calendario SSS Instructivos Contacto OS Reportes Tablero d…" at bounding box center [643, 345] width 1287 height 604
click at [649, 116] on div "Masculino Sexo" at bounding box center [572, 123] width 151 height 29
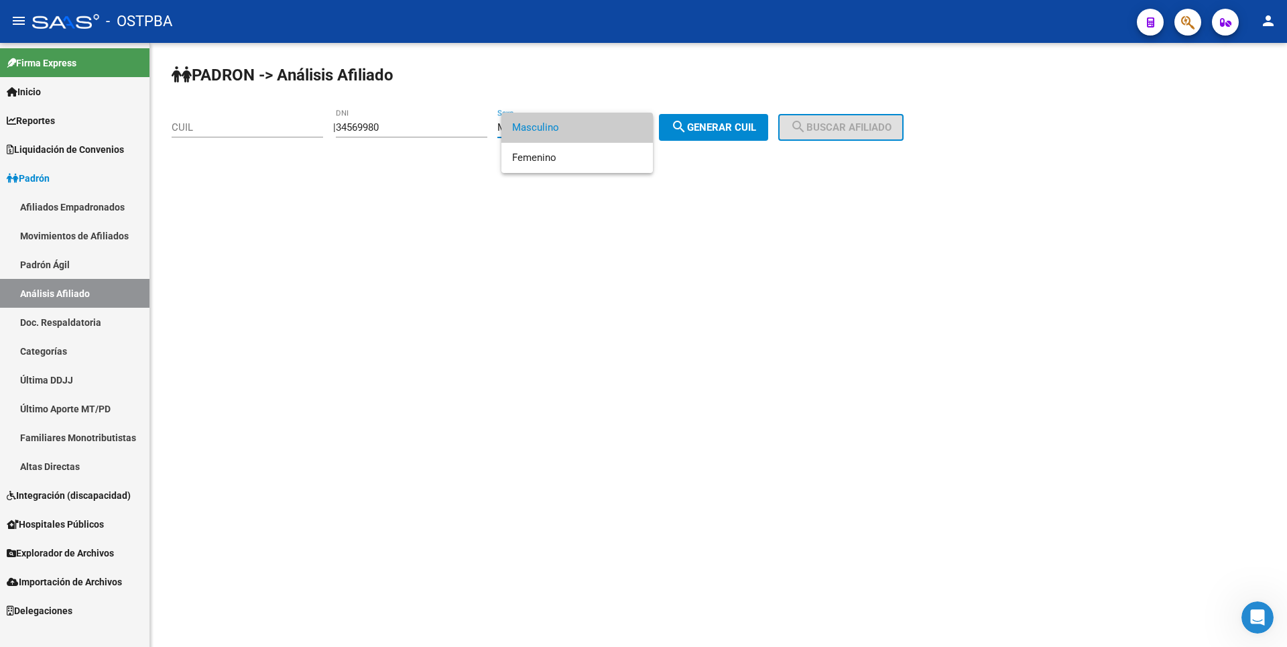
click at [642, 119] on span "Masculino" at bounding box center [577, 128] width 130 height 30
click at [642, 121] on div "Masculino Sexo" at bounding box center [572, 123] width 151 height 29
drag, startPoint x: 573, startPoint y: 154, endPoint x: 750, endPoint y: 131, distance: 178.5
click at [607, 151] on span "Femenino" at bounding box center [587, 158] width 151 height 30
drag, startPoint x: 749, startPoint y: 128, endPoint x: 765, endPoint y: 123, distance: 16.8
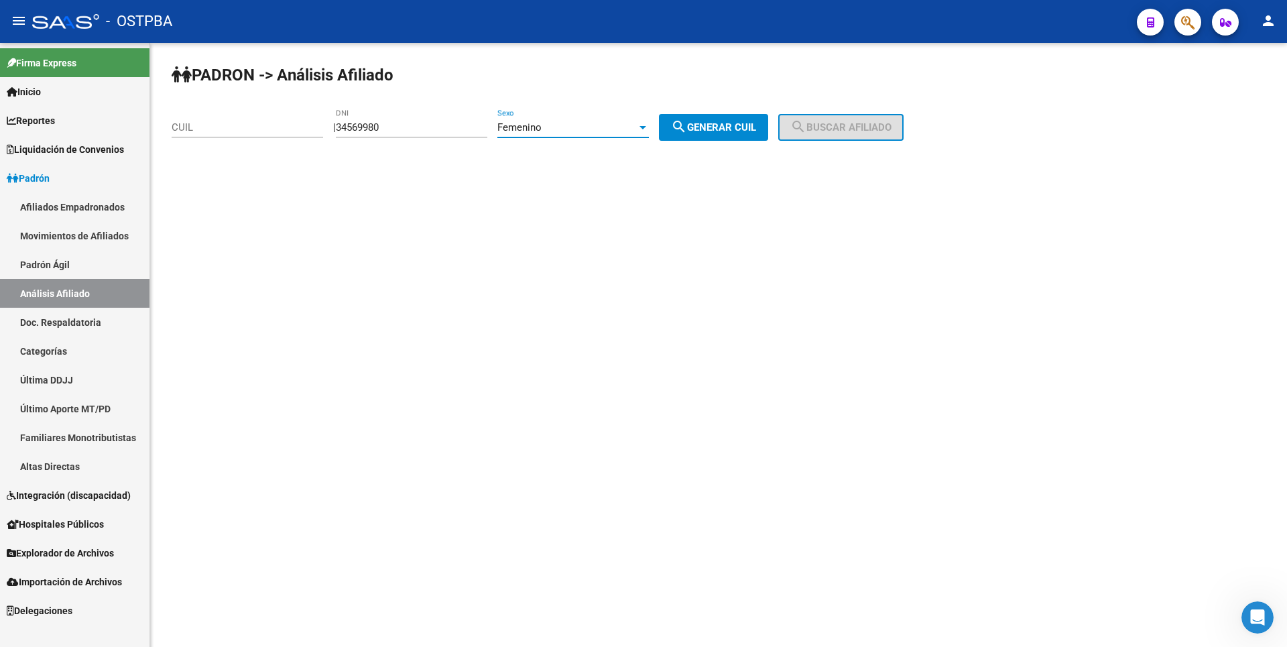
click at [756, 123] on span "search Generar CUIL" at bounding box center [713, 127] width 85 height 12
click at [868, 121] on button "search Buscar afiliado" at bounding box center [840, 127] width 125 height 27
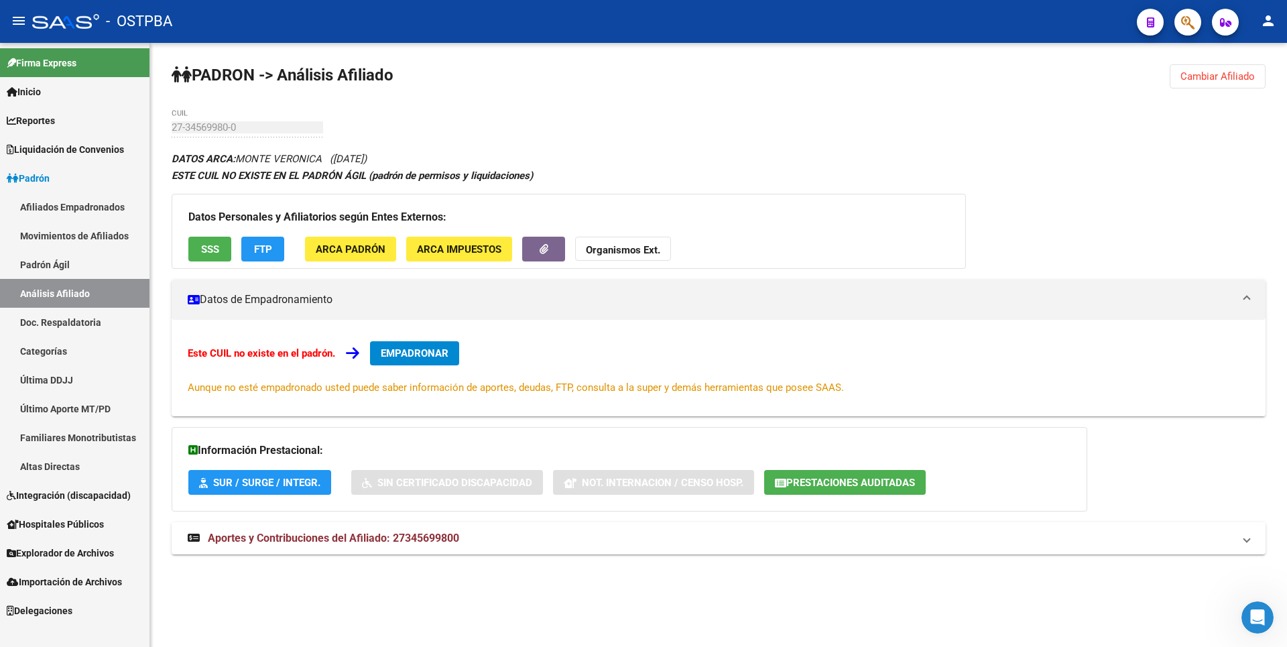
click at [800, 484] on span "Prestaciones Auditadas" at bounding box center [850, 483] width 129 height 12
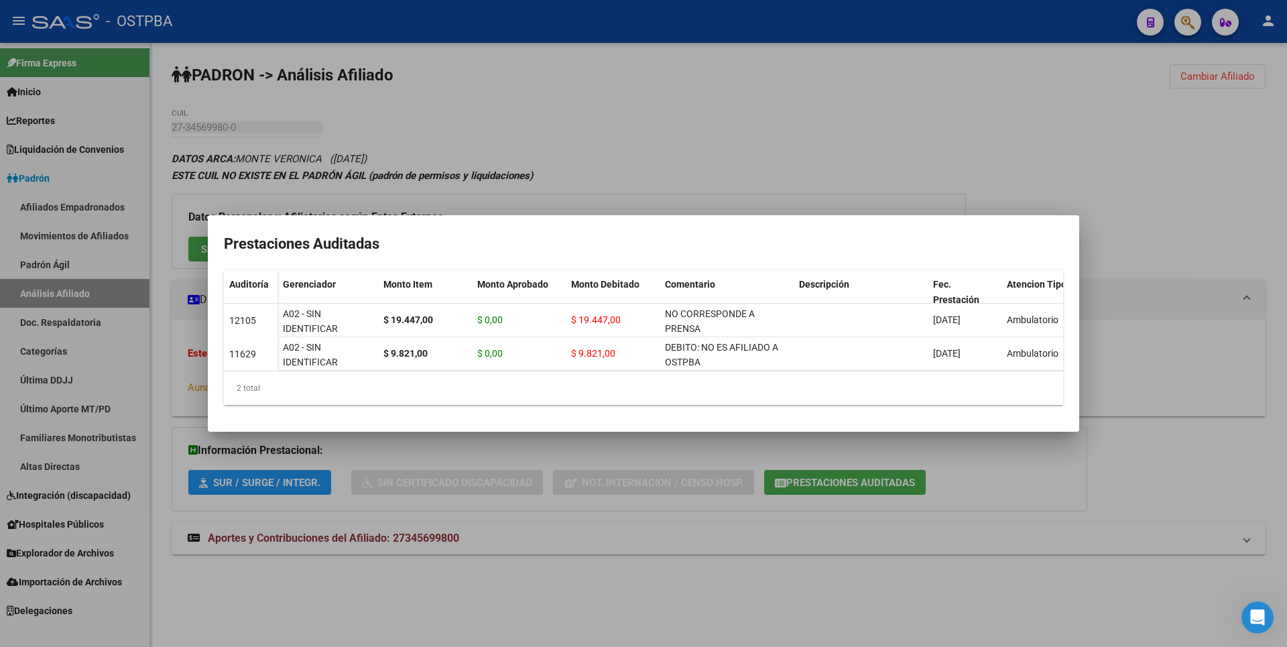
click at [877, 97] on div at bounding box center [643, 323] width 1287 height 647
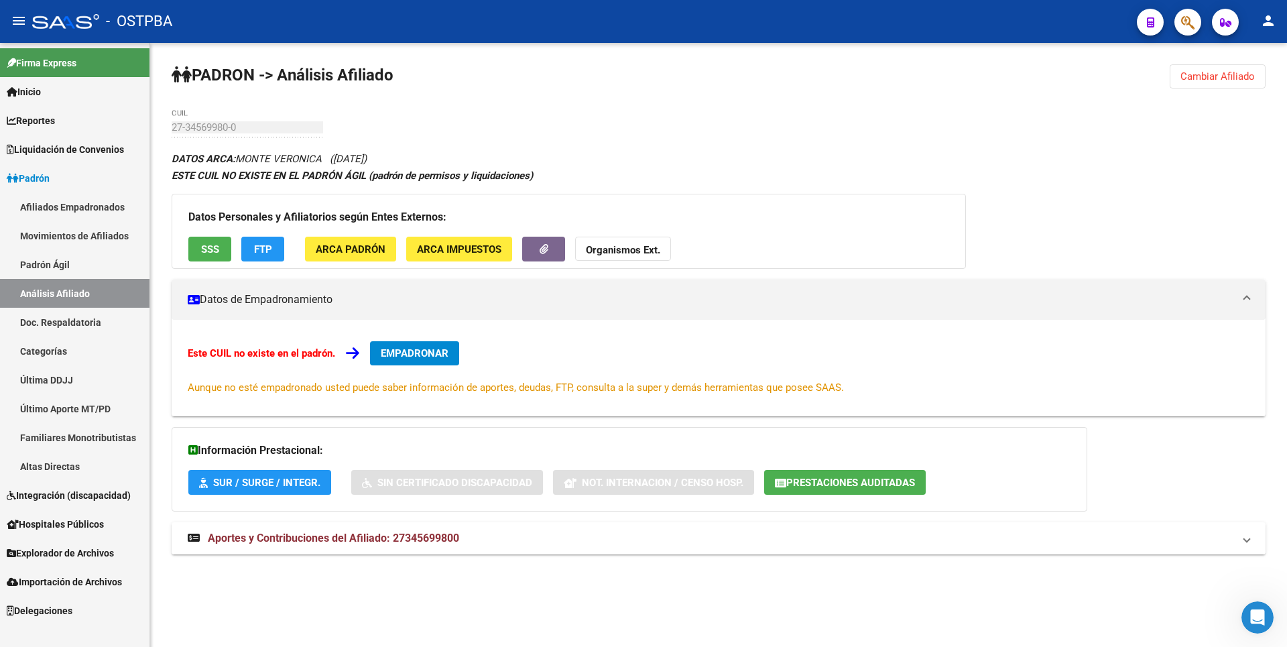
click at [442, 536] on span "Aportes y Contribuciones del Afiliado: 27345699800" at bounding box center [333, 537] width 251 height 13
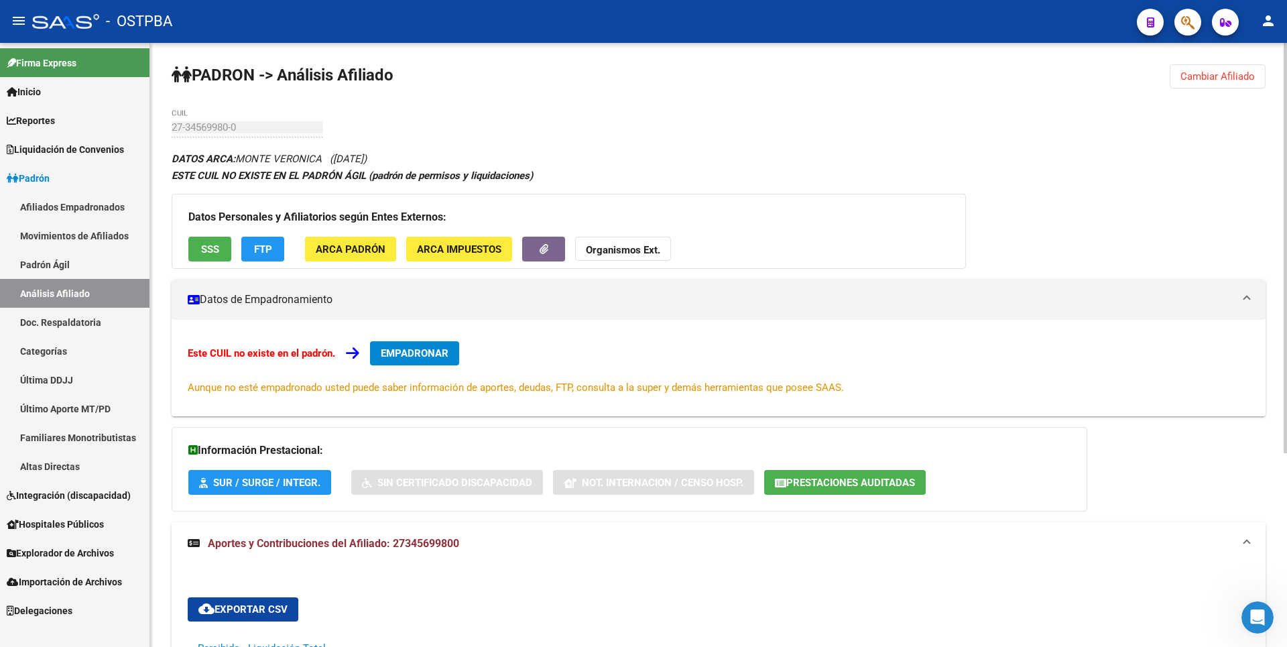
click at [210, 257] on button "SSS" at bounding box center [209, 249] width 43 height 25
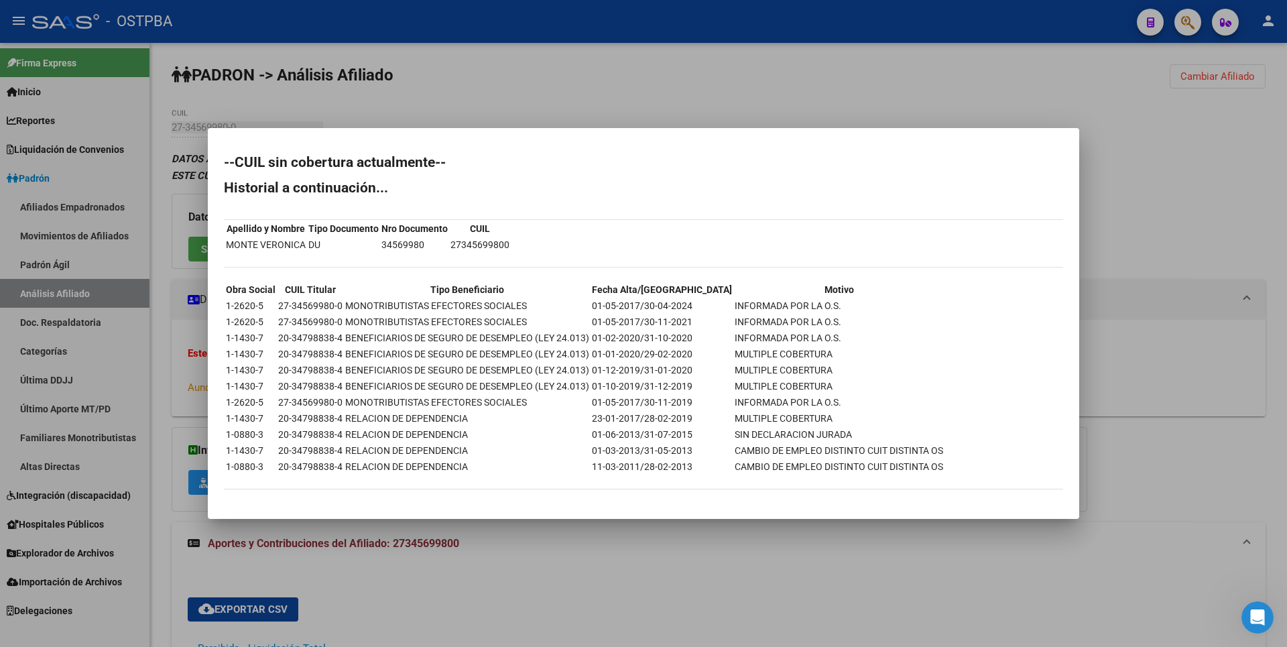
drag, startPoint x: 460, startPoint y: 91, endPoint x: 402, endPoint y: 145, distance: 78.7
click at [459, 90] on div at bounding box center [643, 323] width 1287 height 647
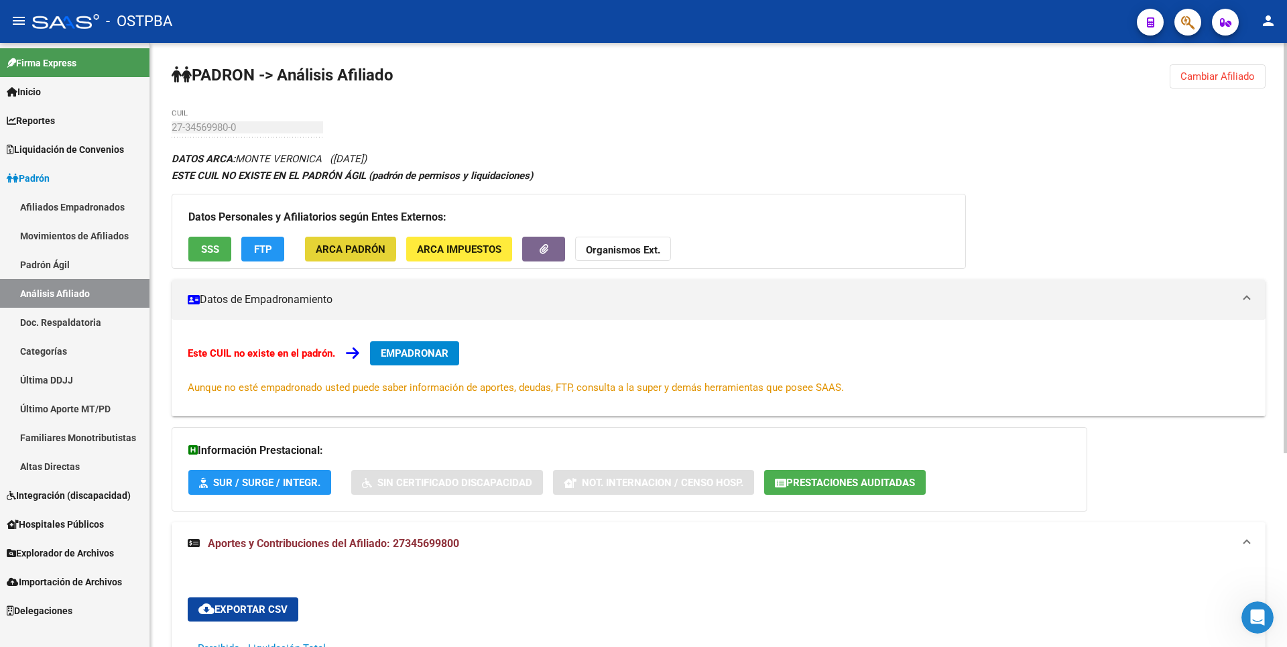
click at [350, 249] on span "ARCA Padrón" at bounding box center [351, 249] width 70 height 12
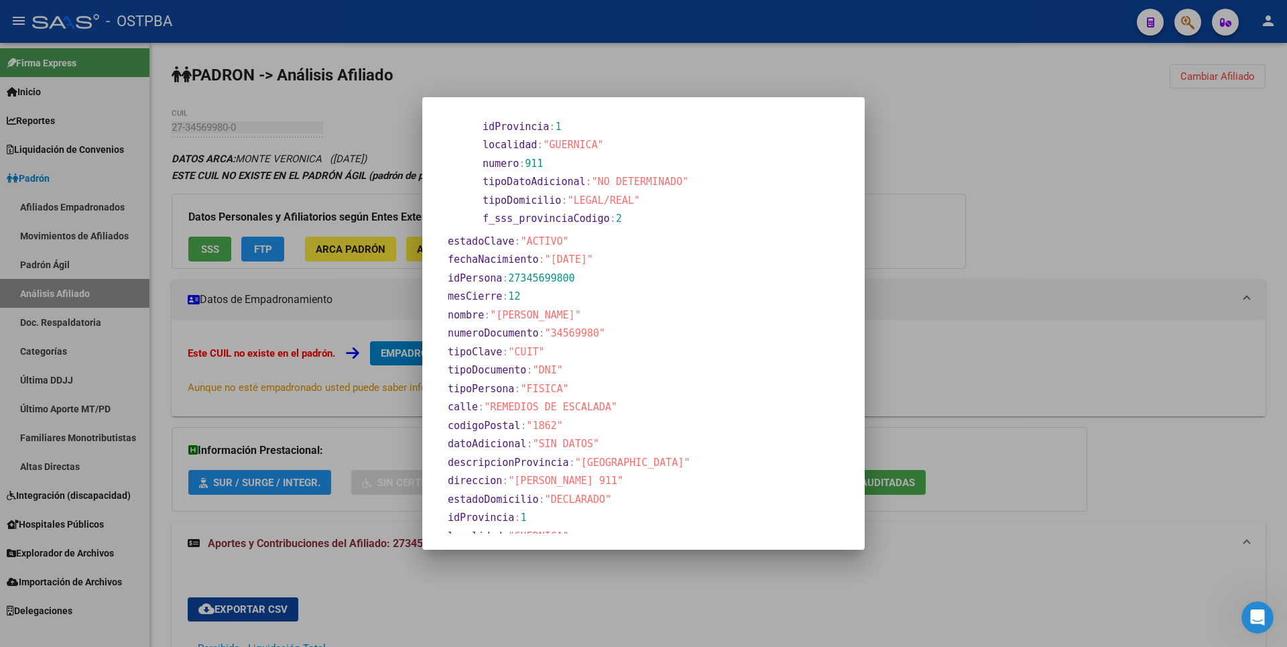
scroll to position [515, 0]
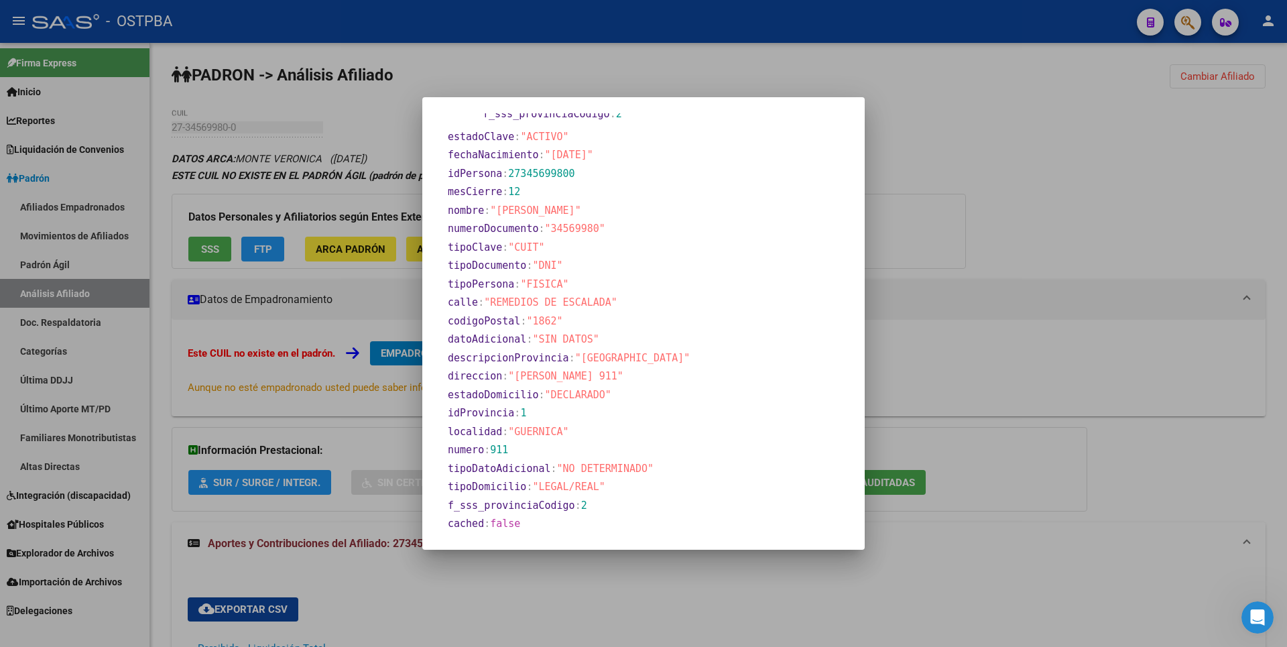
click at [1059, 107] on div at bounding box center [643, 323] width 1287 height 647
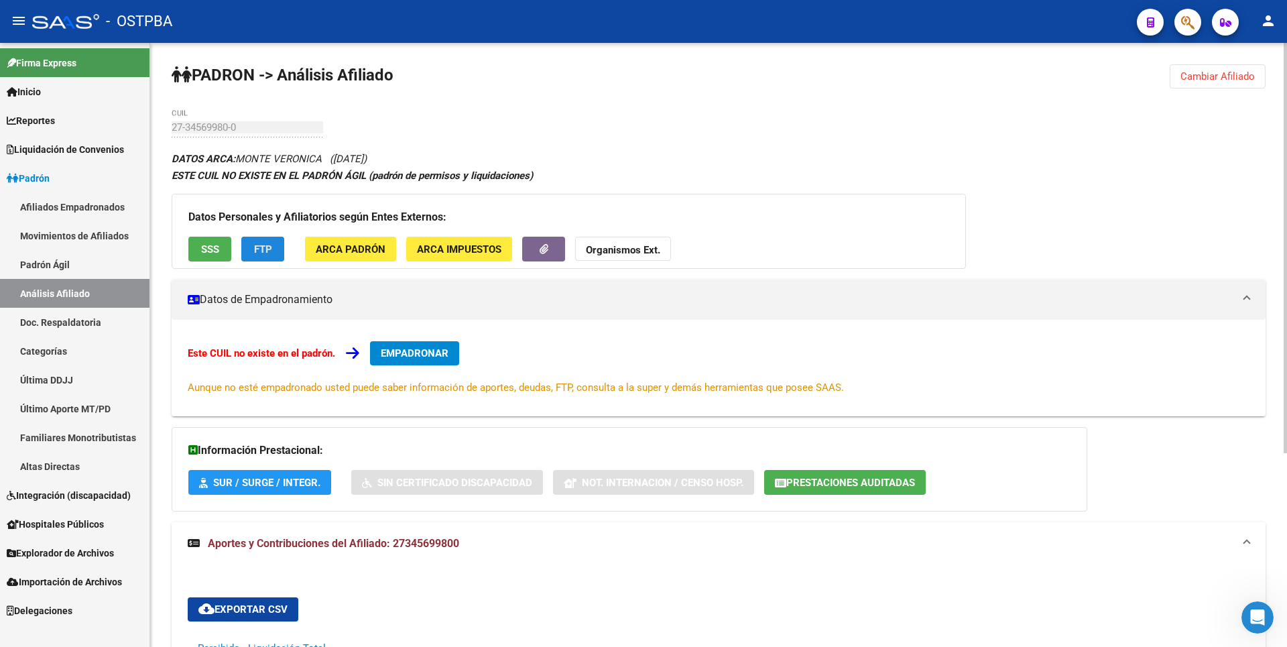
click at [261, 249] on span "FTP" at bounding box center [263, 249] width 18 height 12
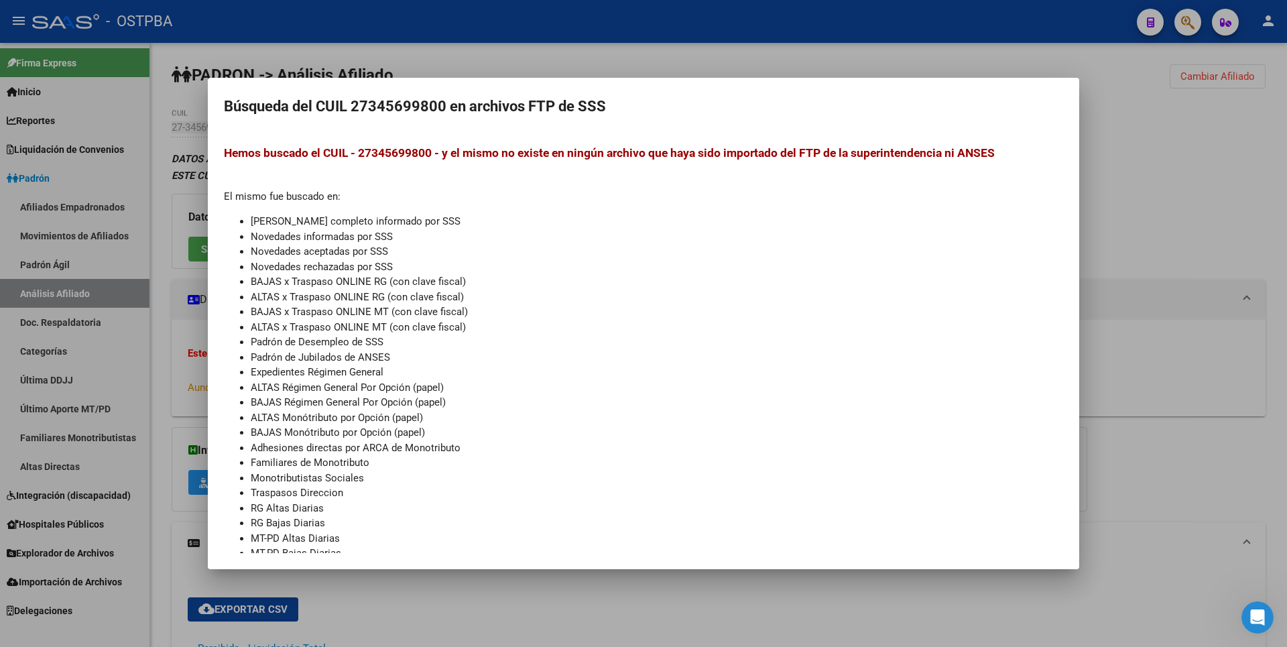
scroll to position [19, 0]
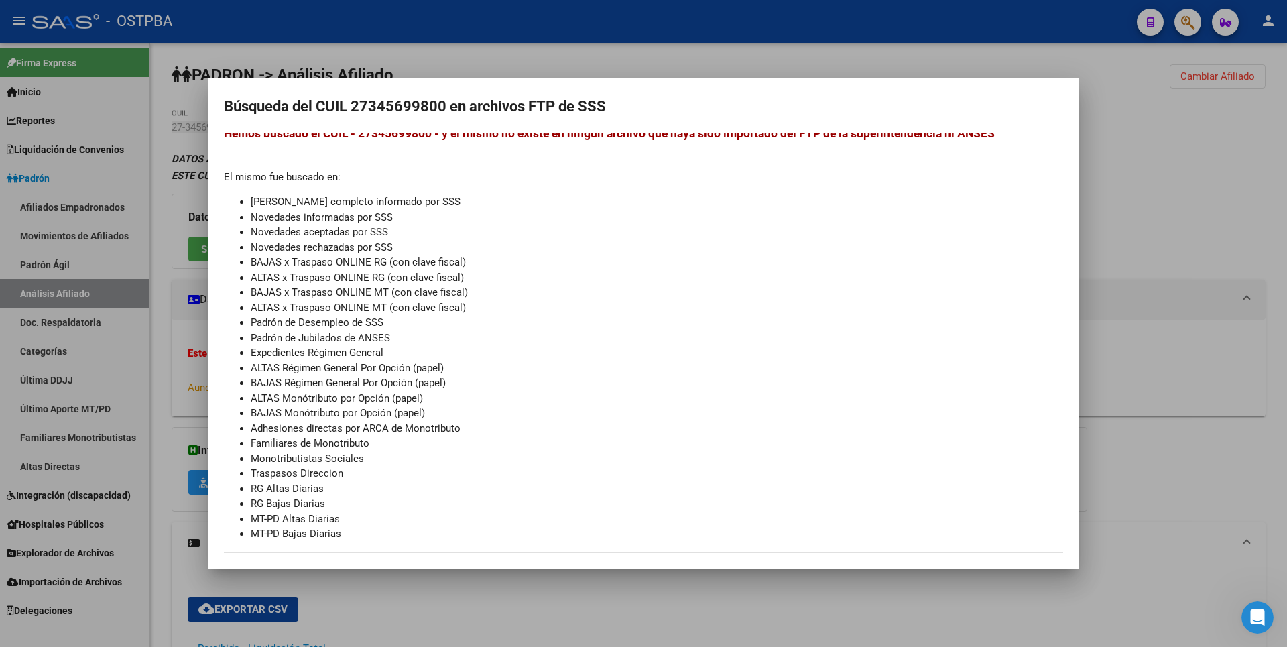
click at [1178, 226] on div at bounding box center [643, 323] width 1287 height 647
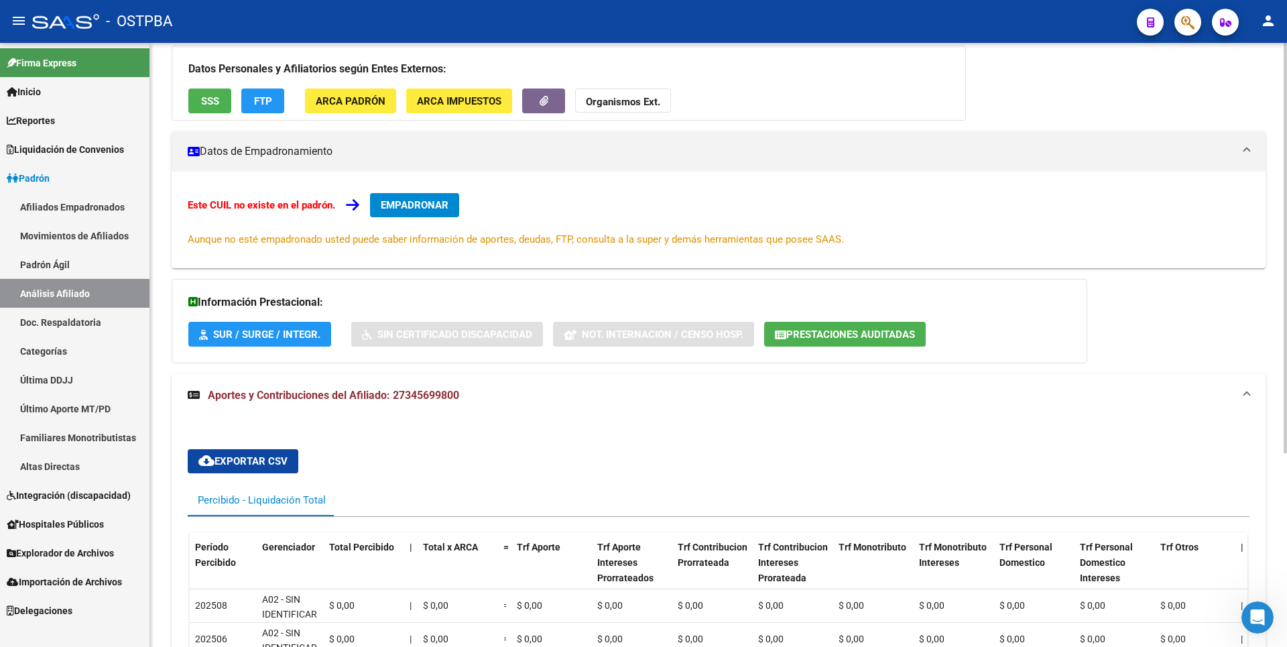
scroll to position [0, 0]
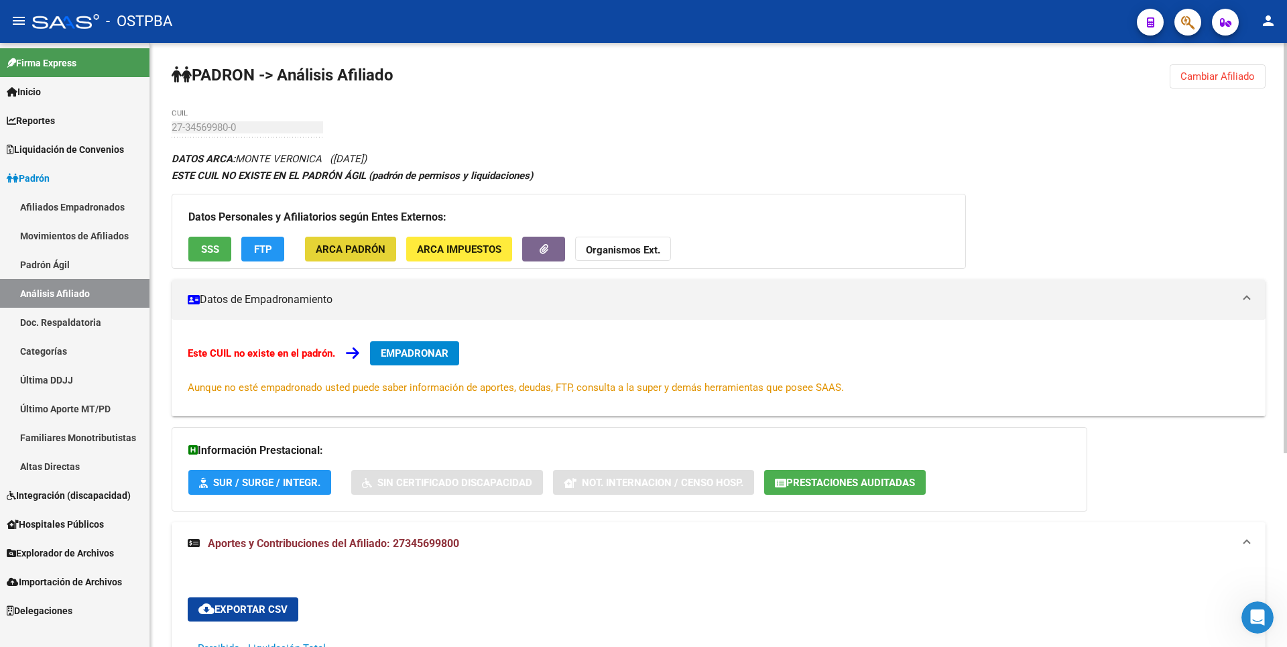
click at [357, 255] on button "ARCA Padrón" at bounding box center [350, 249] width 91 height 25
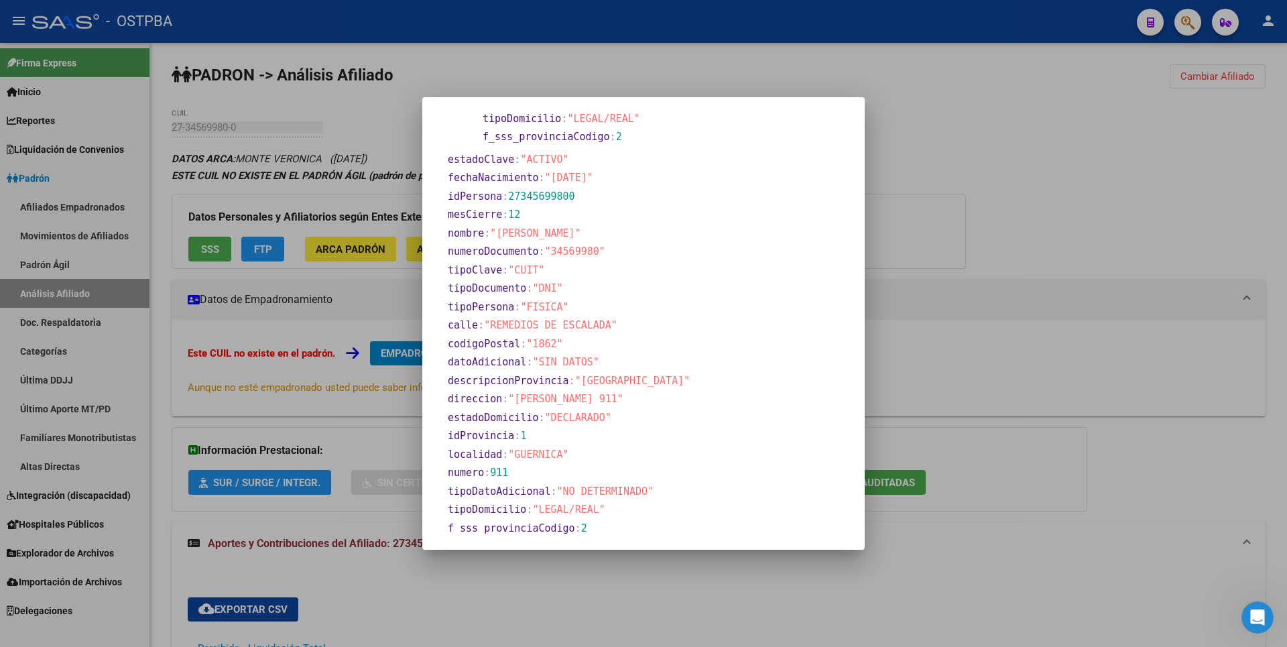
scroll to position [515, 0]
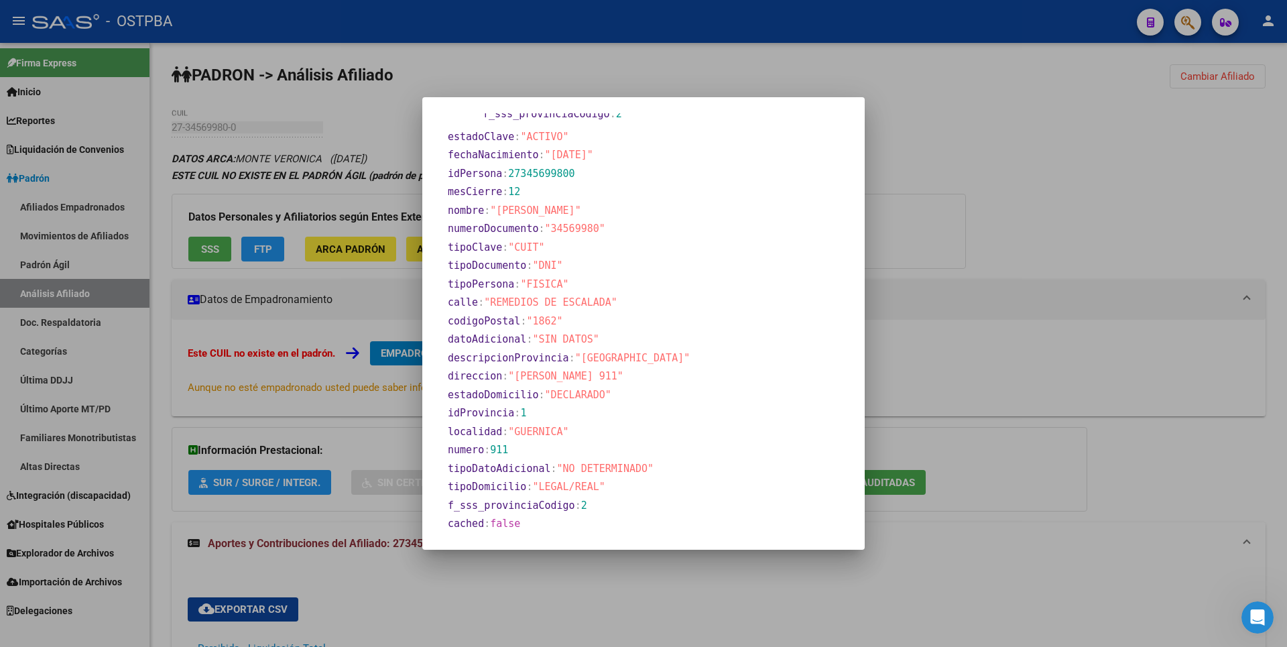
click at [995, 97] on div at bounding box center [643, 323] width 1287 height 647
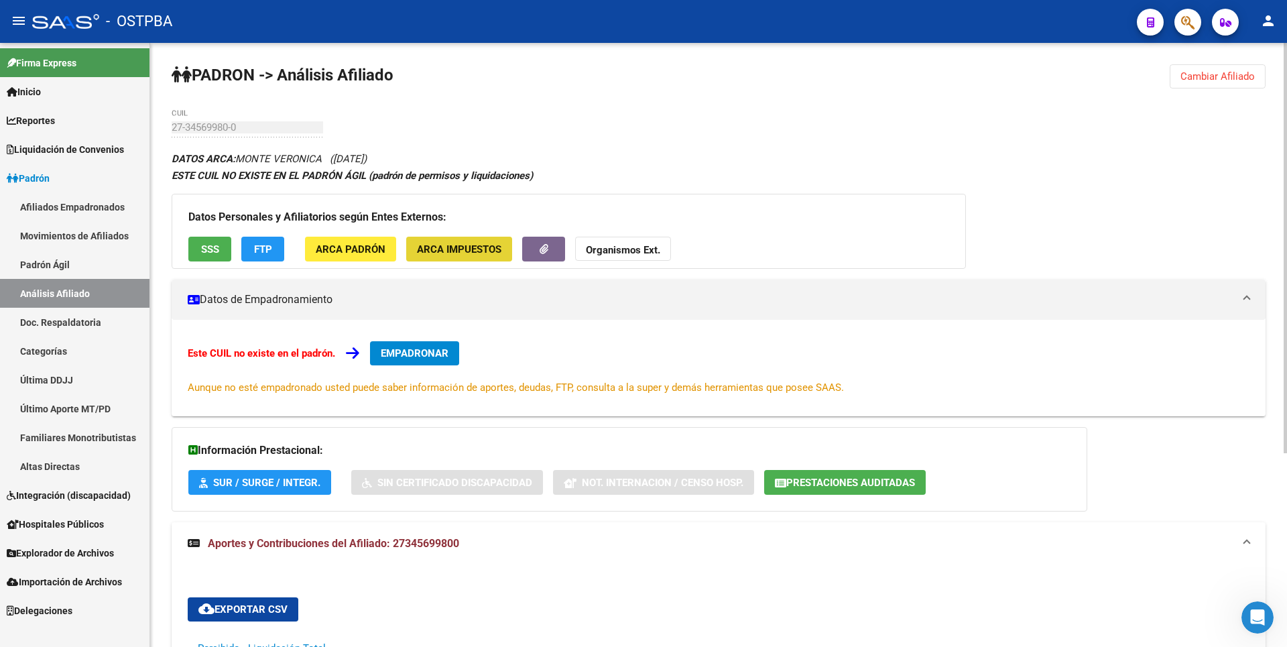
click at [448, 245] on span "ARCA Impuestos" at bounding box center [459, 249] width 84 height 12
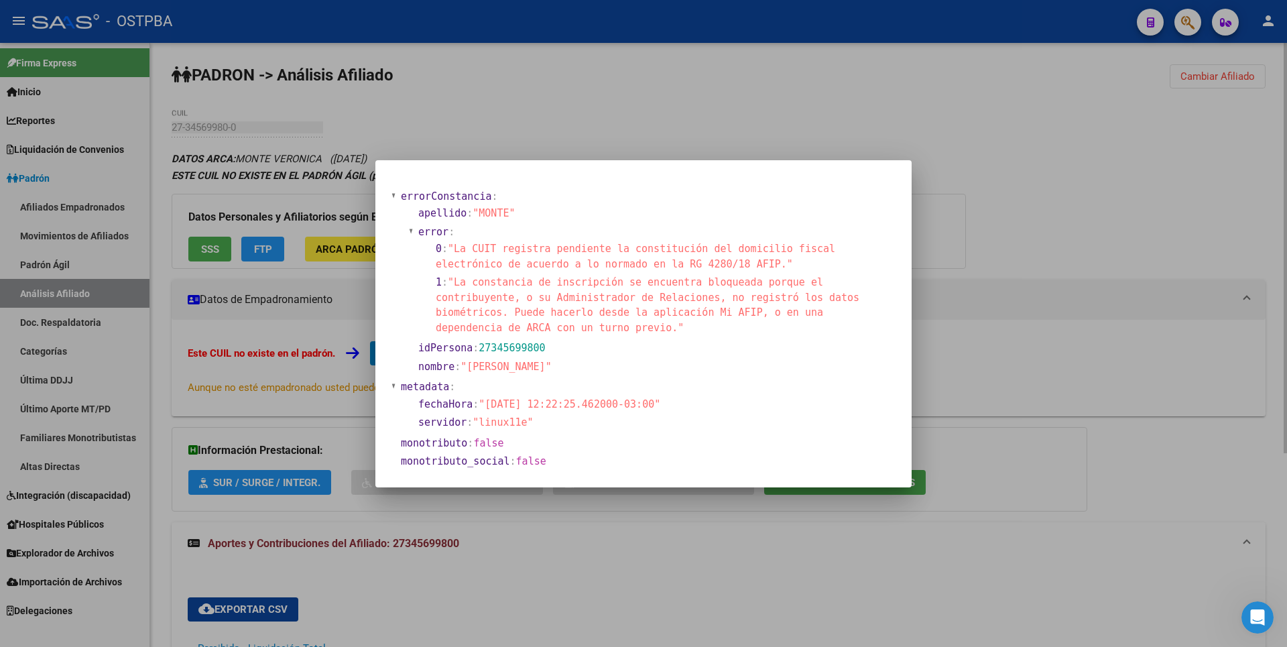
drag, startPoint x: 527, startPoint y: 121, endPoint x: 513, endPoint y: 123, distance: 14.1
click at [525, 121] on div at bounding box center [643, 323] width 1287 height 647
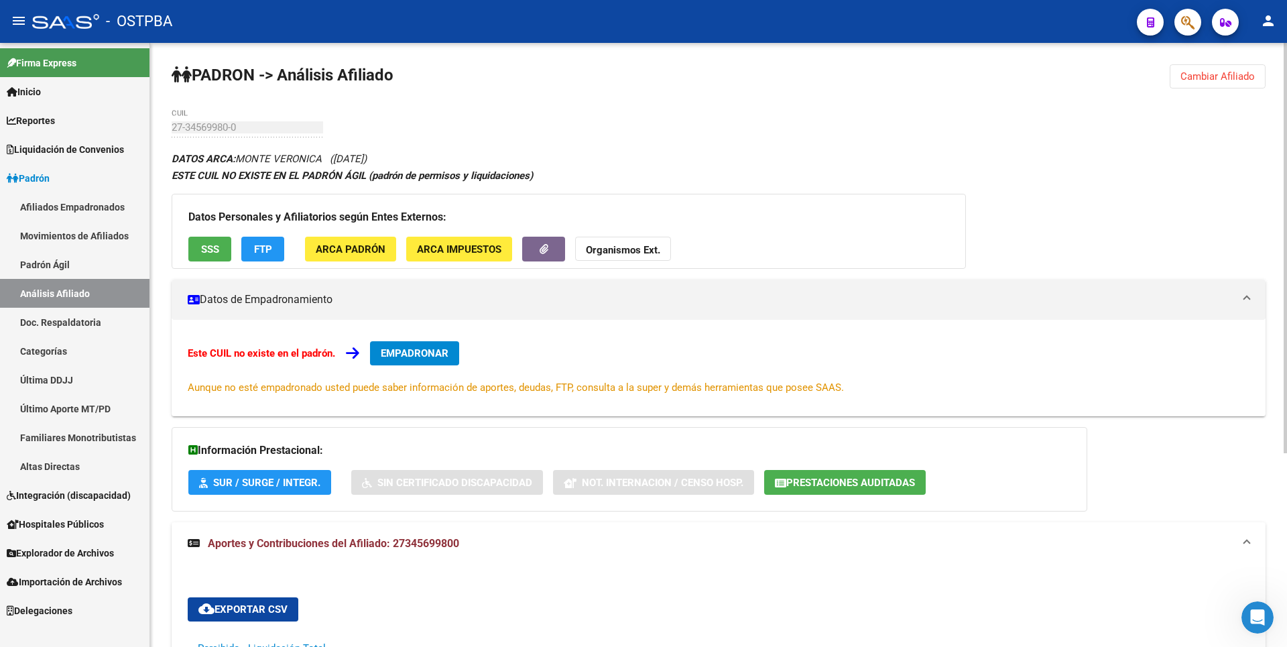
click at [371, 243] on span "ARCA Padrón" at bounding box center [351, 249] width 70 height 12
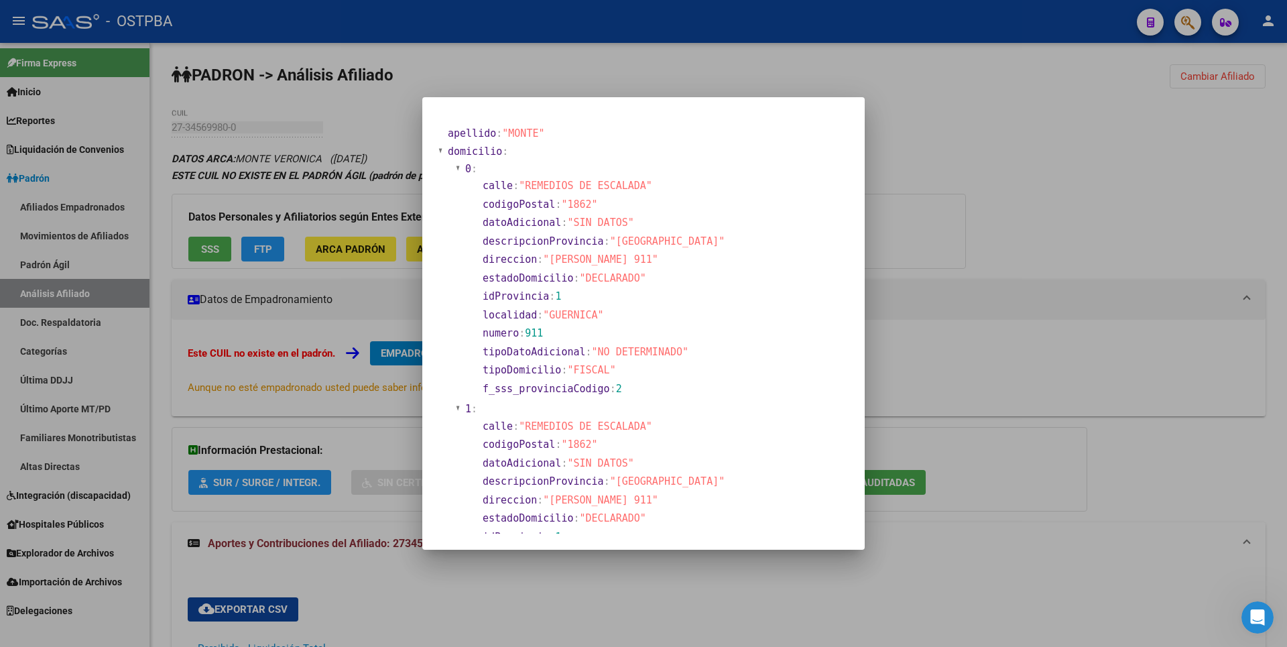
click at [976, 186] on div at bounding box center [643, 323] width 1287 height 647
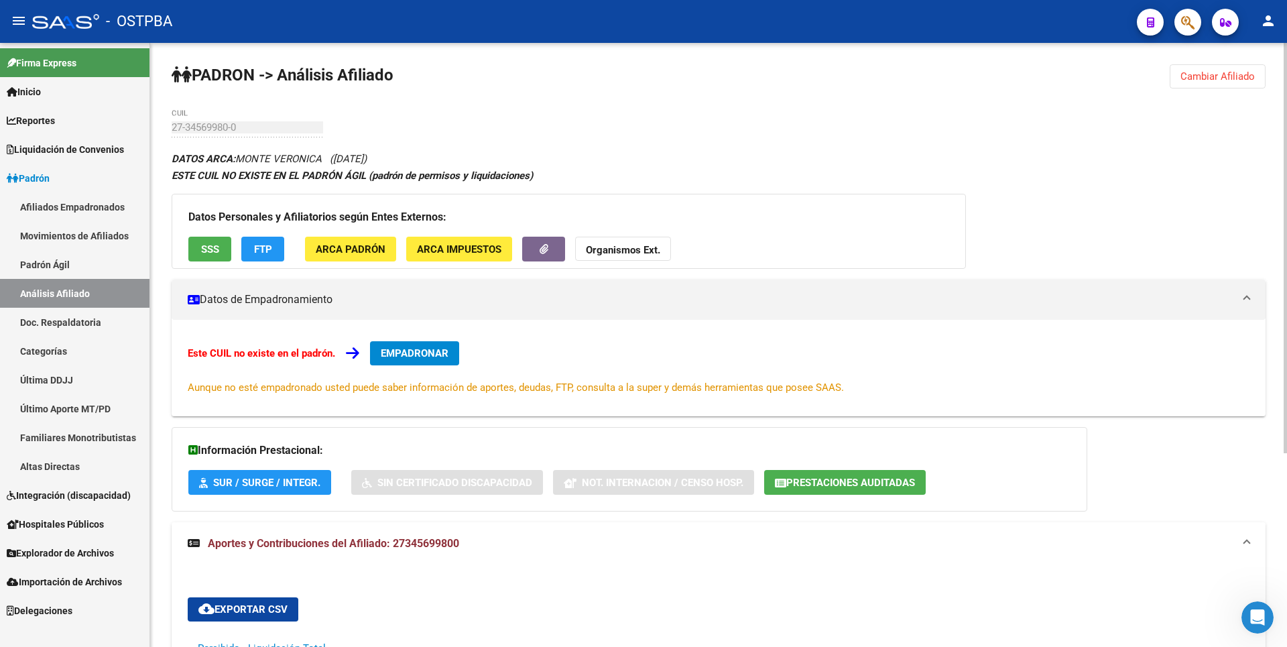
copy span "27345699800"
drag, startPoint x: 393, startPoint y: 543, endPoint x: 461, endPoint y: 544, distance: 67.7
click at [461, 544] on mat-panel-title "Aportes y Contribuciones del Afiliado: 27345699800" at bounding box center [711, 543] width 1046 height 15
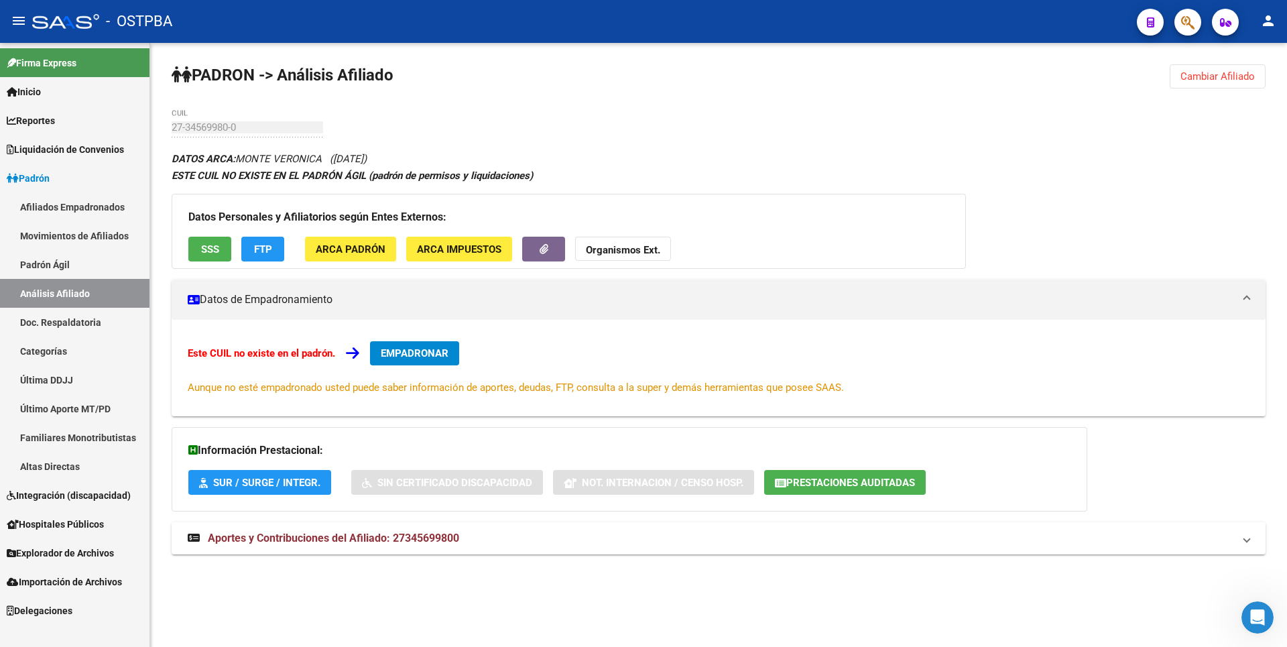
click at [771, 187] on div "DATOS ARCA: MONTE VERONICA (14/10/1989) ESTE CUIL NO EXISTE EN EL PADRÓN ÁGIL (…" at bounding box center [719, 359] width 1094 height 419
click at [631, 251] on strong "Organismos Ext." at bounding box center [623, 250] width 74 height 12
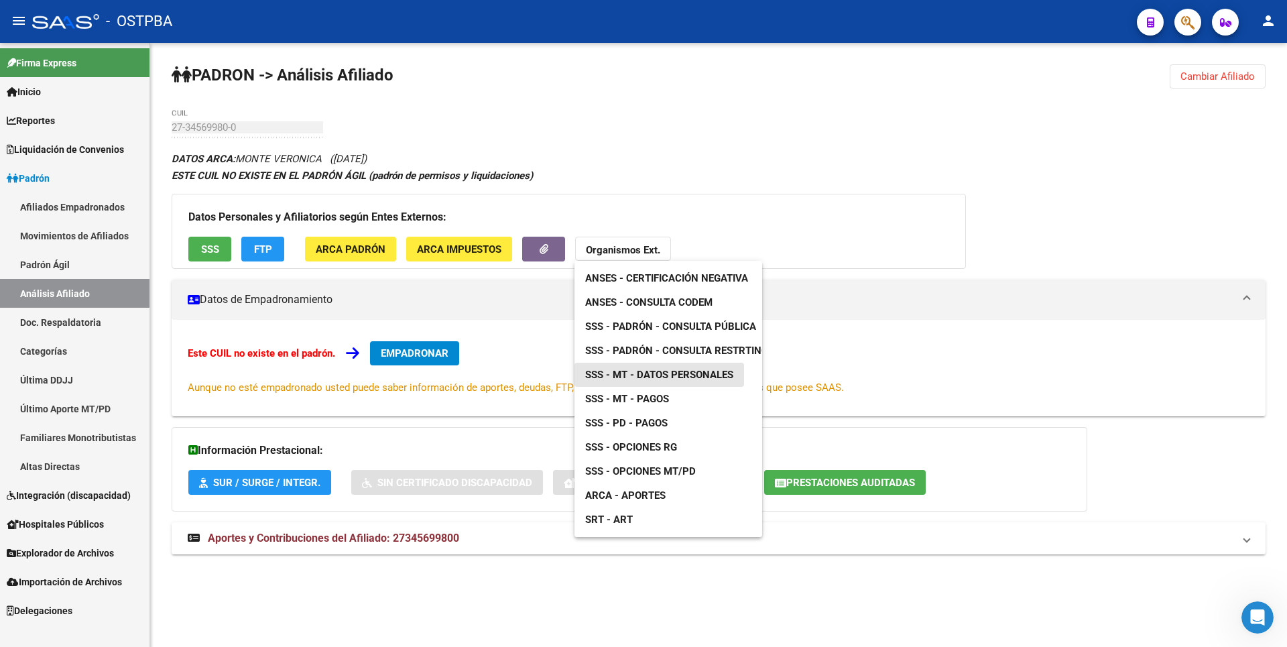
click at [676, 371] on span "SSS - MT - Datos Personales" at bounding box center [659, 375] width 148 height 12
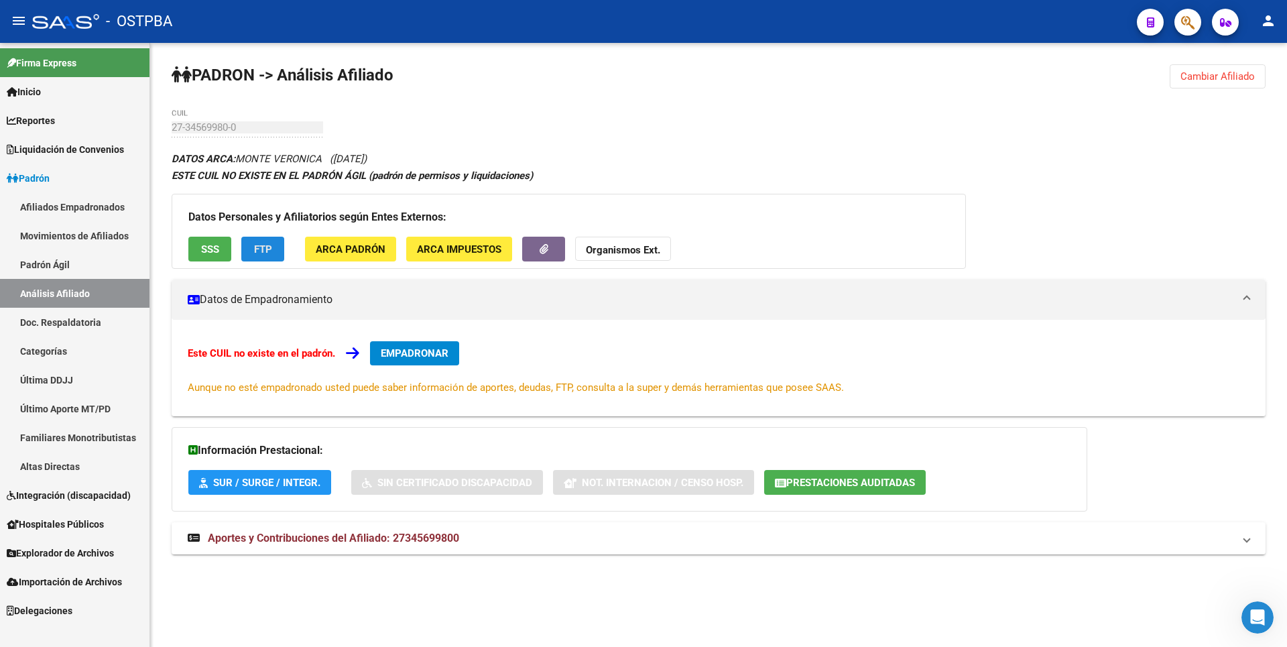
click at [259, 251] on span "FTP" at bounding box center [263, 249] width 18 height 12
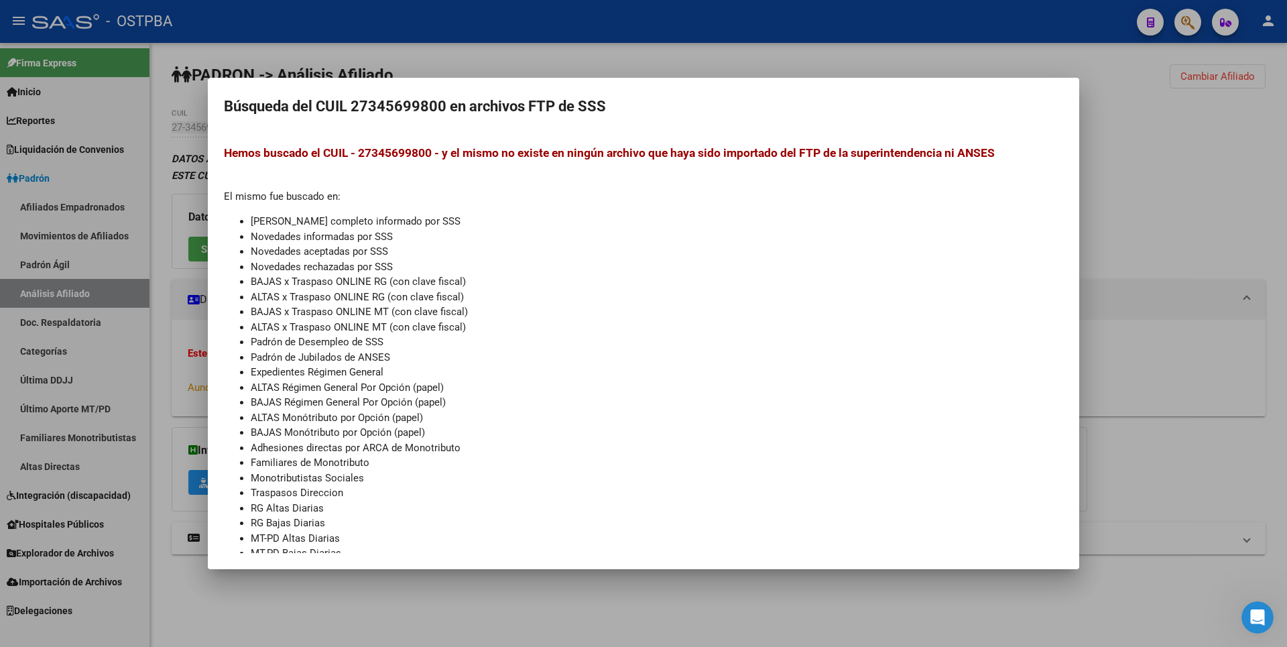
click at [1190, 153] on div at bounding box center [643, 323] width 1287 height 647
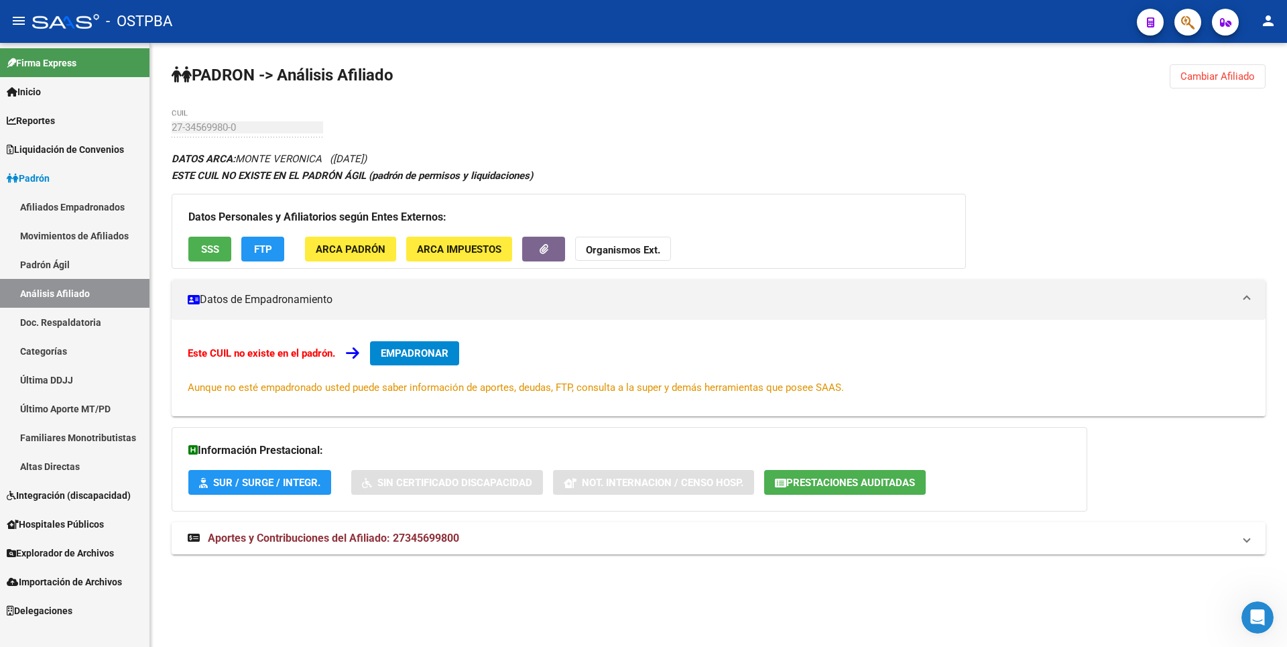
click at [605, 249] on strong "Organismos Ext." at bounding box center [623, 250] width 74 height 12
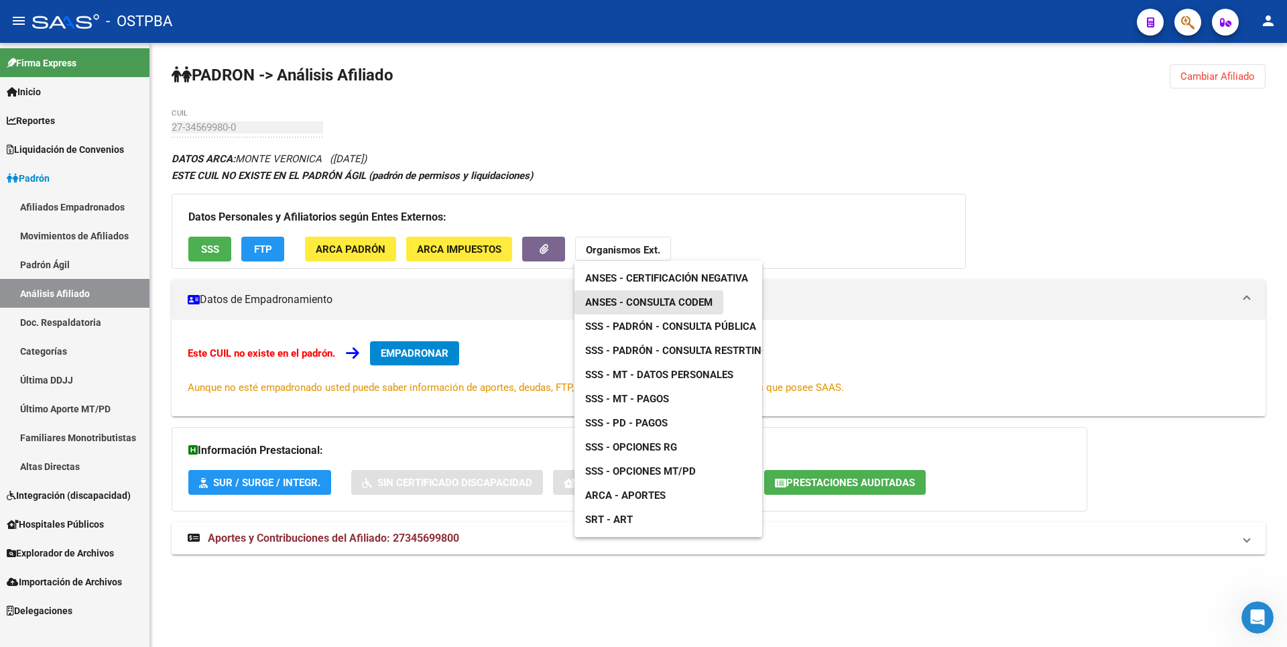
click at [660, 308] on span "ANSES - Consulta CODEM" at bounding box center [648, 302] width 127 height 12
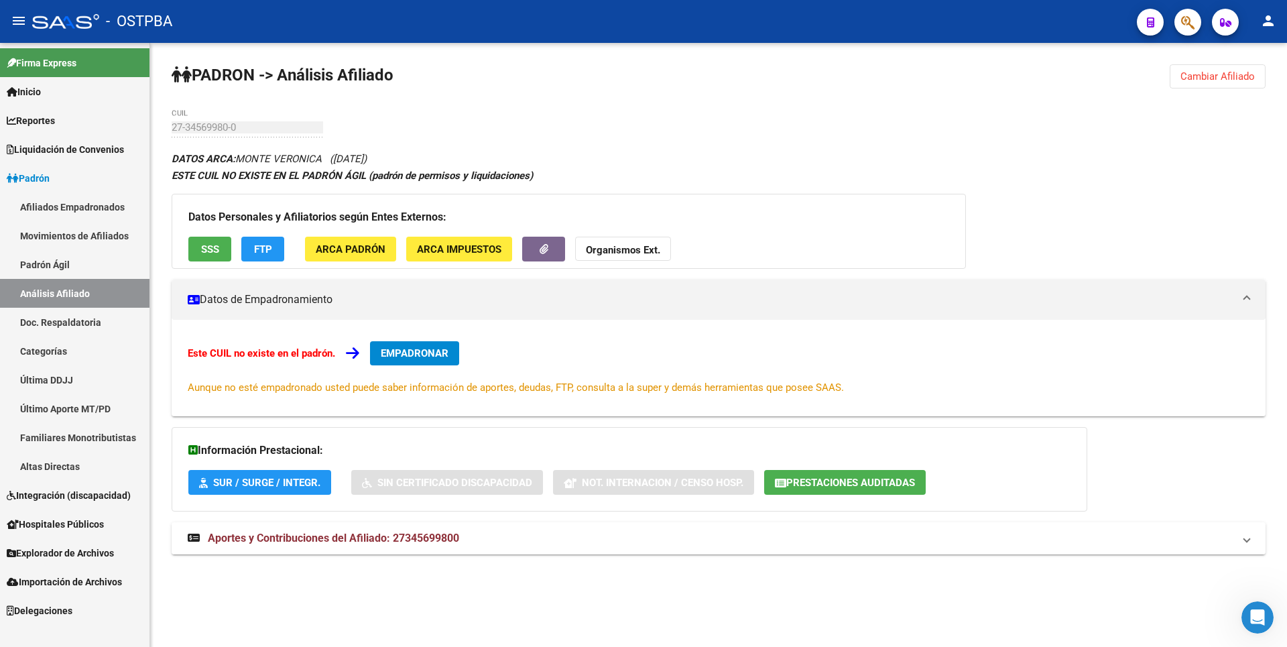
copy span "27345699800"
drag, startPoint x: 393, startPoint y: 538, endPoint x: 459, endPoint y: 537, distance: 65.7
click at [459, 537] on span "Aportes y Contribuciones del Afiliado: 27345699800" at bounding box center [333, 537] width 251 height 13
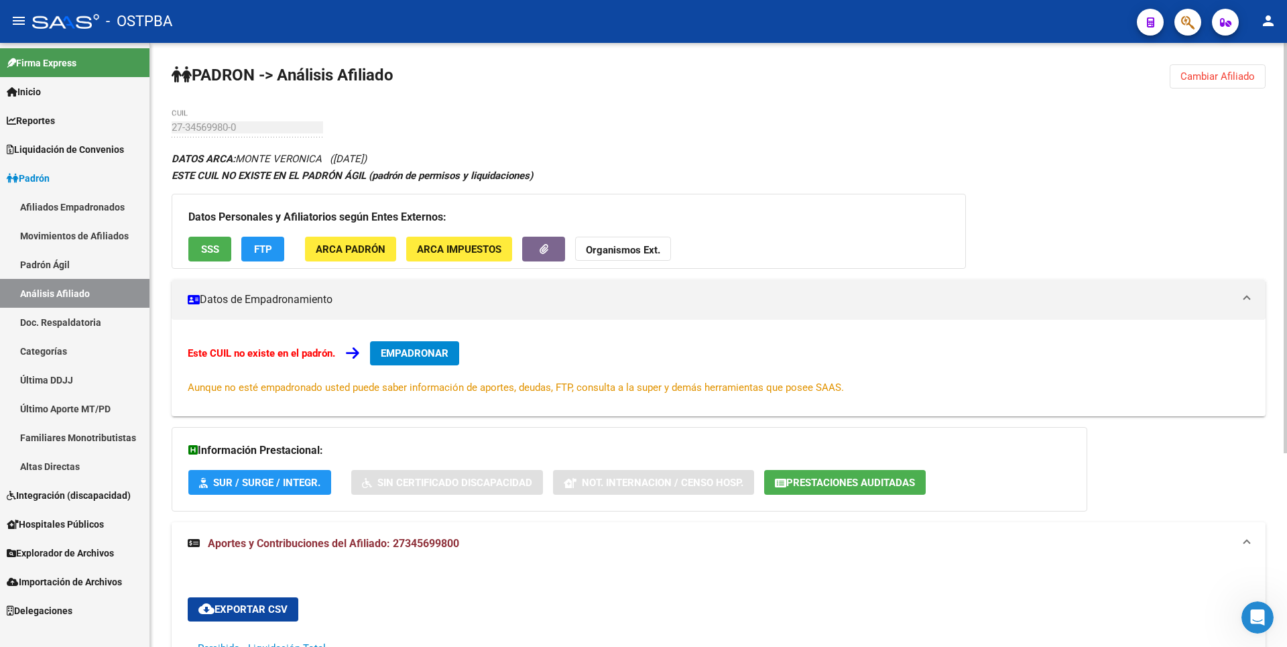
click at [211, 254] on span "SSS" at bounding box center [210, 249] width 18 height 12
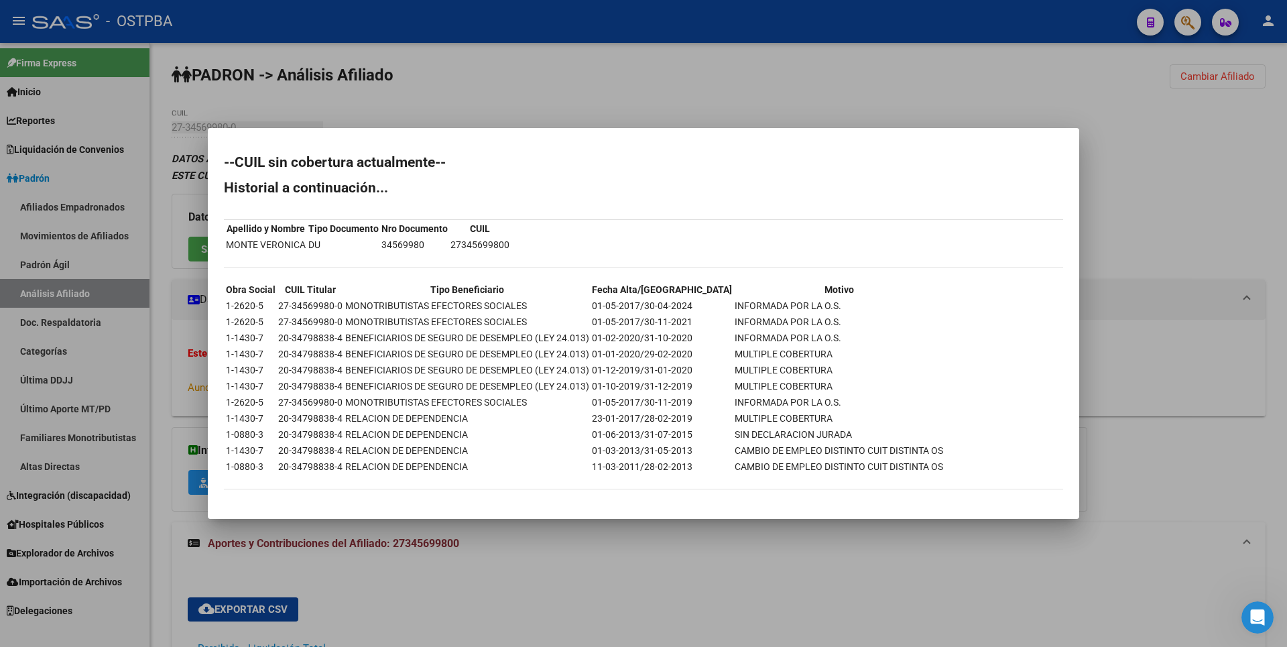
click at [705, 121] on div at bounding box center [643, 323] width 1287 height 647
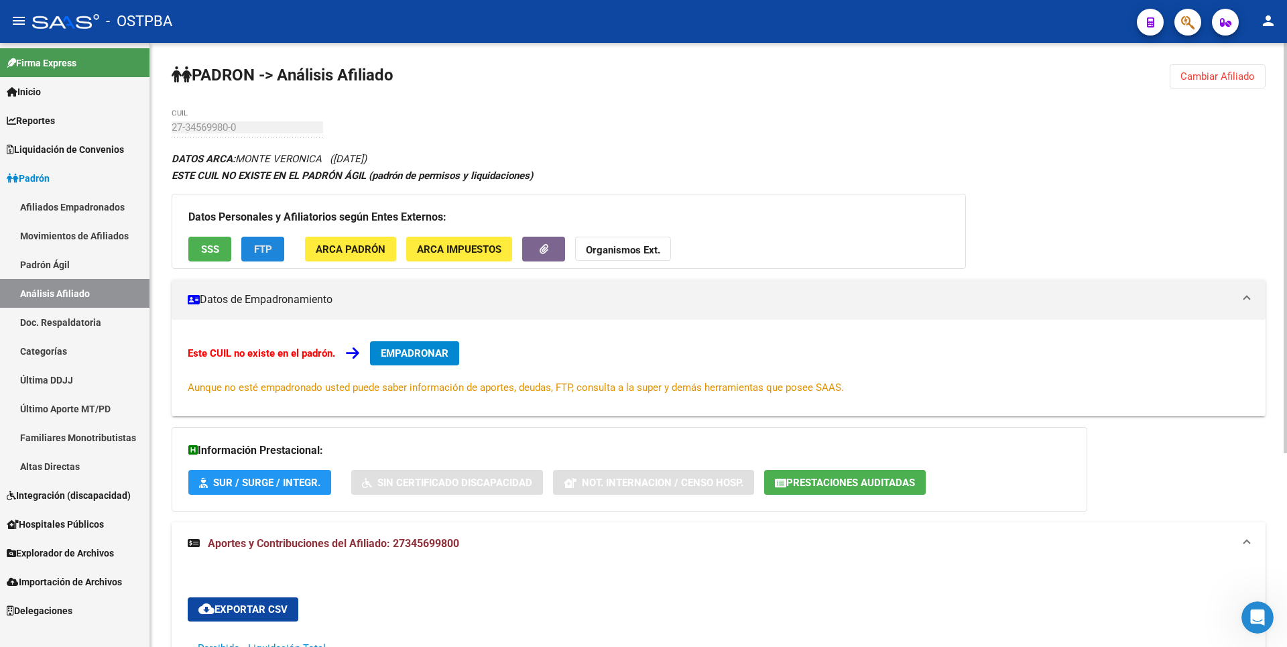
click at [268, 250] on span "FTP" at bounding box center [263, 249] width 18 height 12
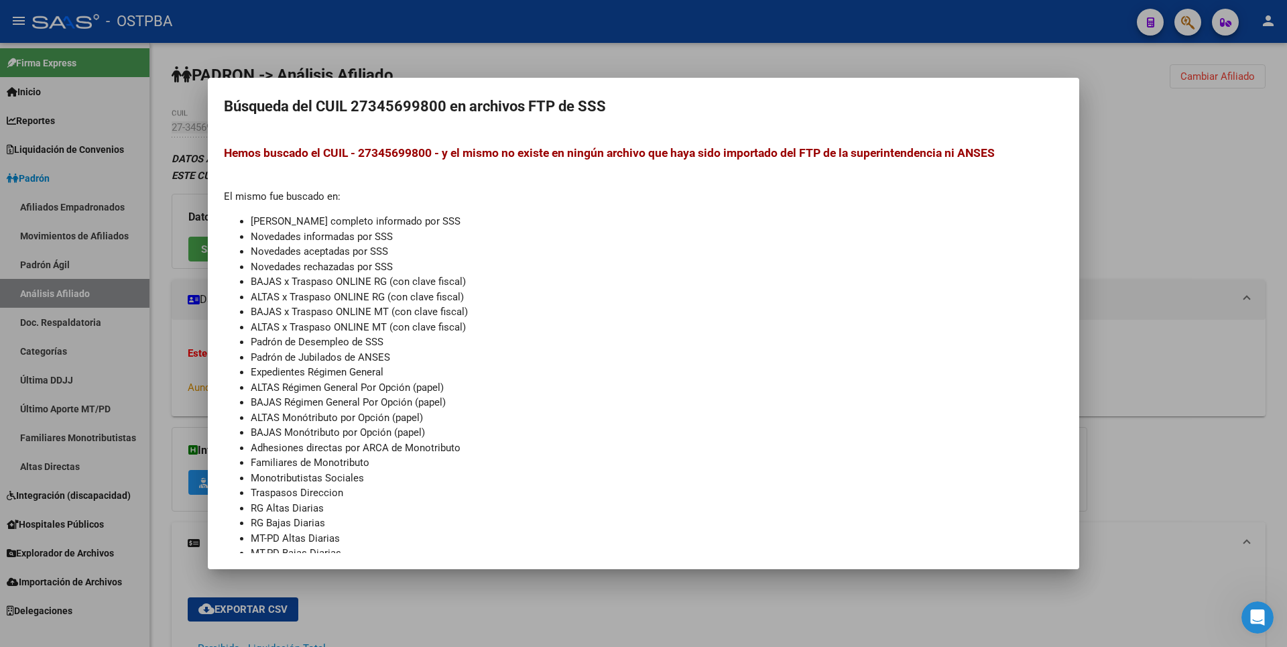
click at [1128, 187] on div at bounding box center [643, 323] width 1287 height 647
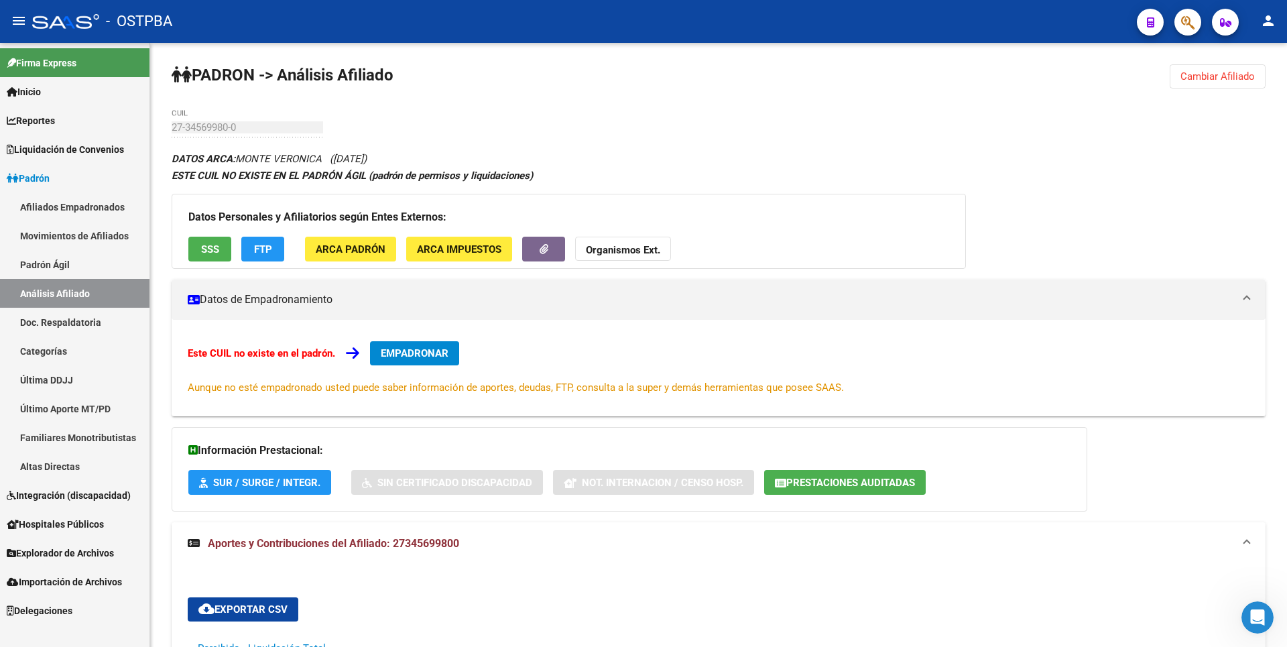
click at [92, 551] on span "Explorador de Archivos" at bounding box center [60, 553] width 107 height 15
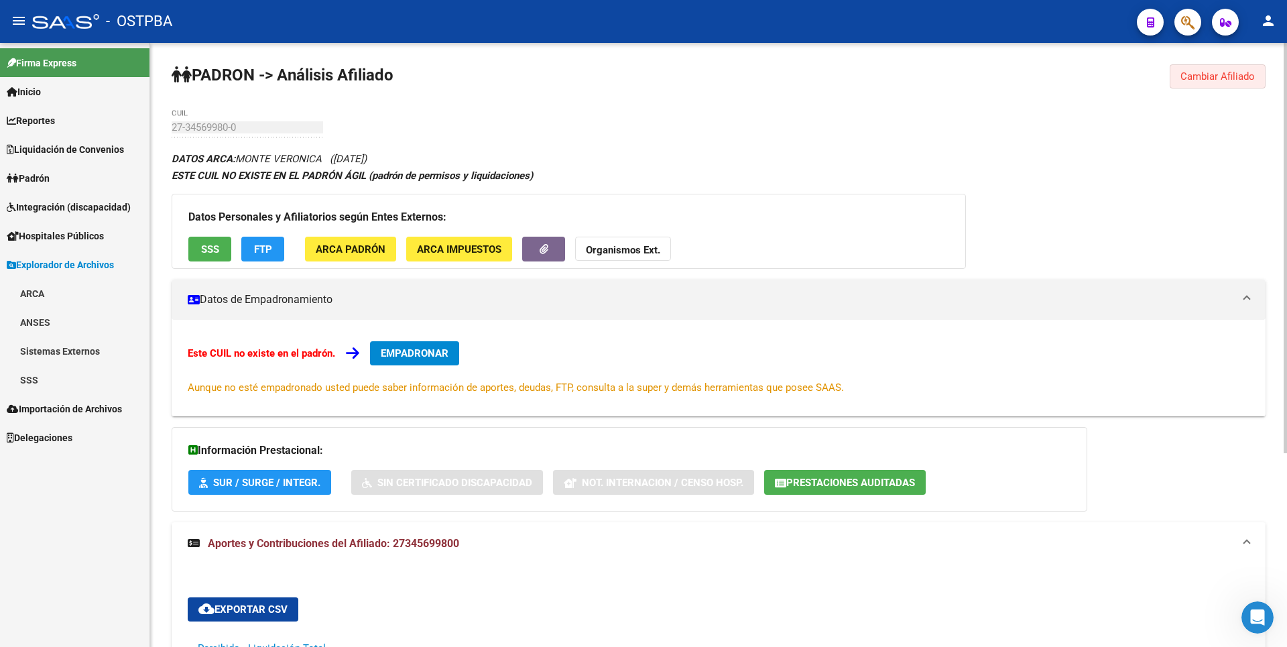
drag, startPoint x: 1241, startPoint y: 81, endPoint x: 19, endPoint y: 40, distance: 1223.2
click at [1240, 78] on span "Cambiar Afiliado" at bounding box center [1217, 76] width 74 height 12
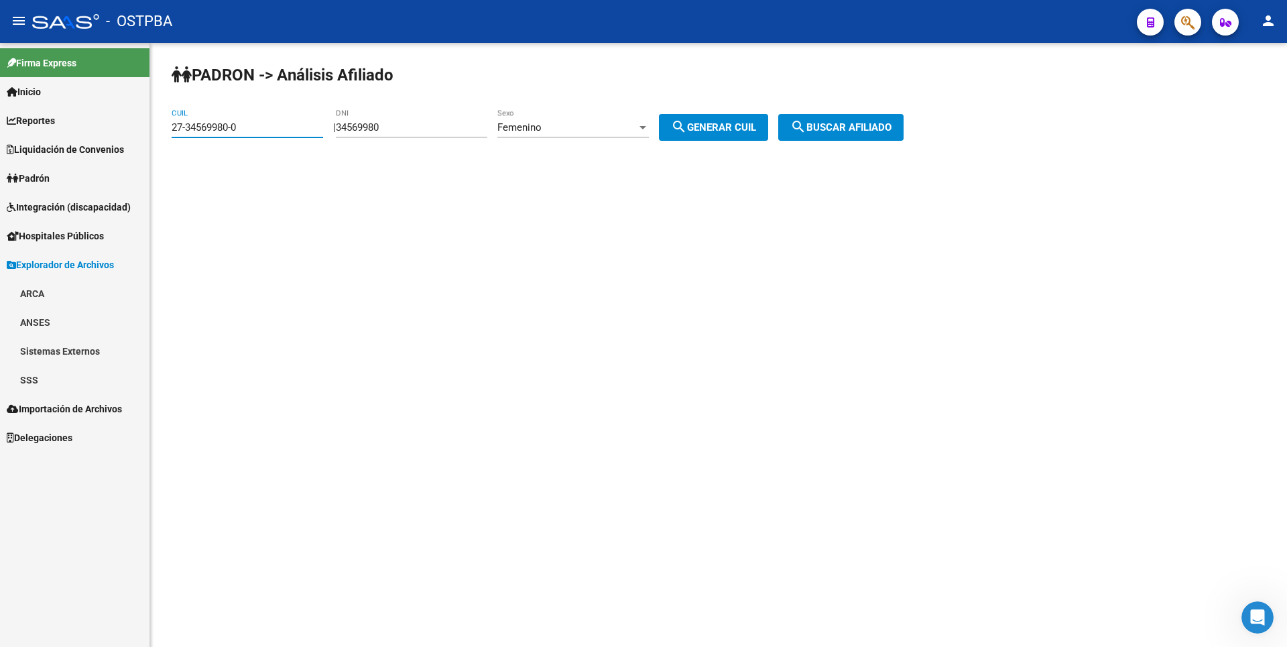
drag, startPoint x: 199, startPoint y: 135, endPoint x: 0, endPoint y: 176, distance: 203.2
click at [0, 176] on mat-sidenav-container "Firma Express Inicio Calendario SSS Instructivos Contacto OS Reportes Tablero d…" at bounding box center [643, 345] width 1287 height 604
type input "20-27778687-8"
drag, startPoint x: 408, startPoint y: 125, endPoint x: 183, endPoint y: 129, distance: 225.2
click at [183, 129] on app-analisis-afiliado "PADRON -> Análisis Afiliado 20-27778687-8 CUIL | 34569980 DNI Femenino Sexo sea…" at bounding box center [543, 127] width 742 height 12
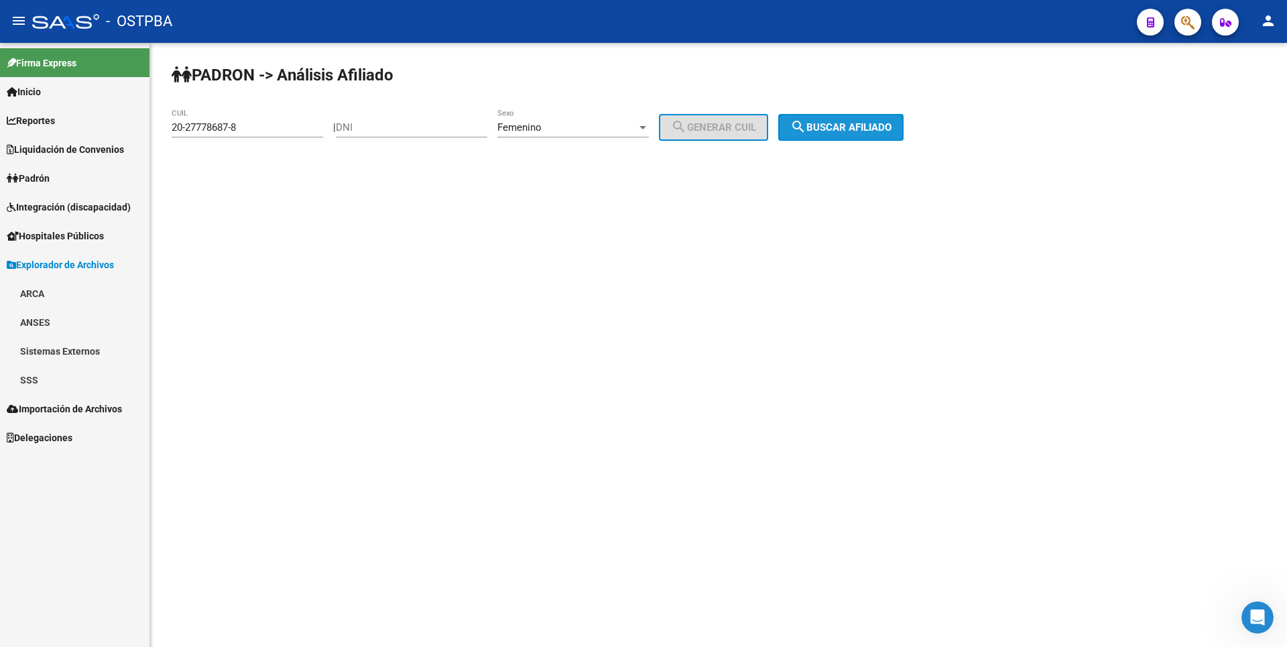
click at [839, 125] on span "search Buscar afiliado" at bounding box center [840, 127] width 101 height 12
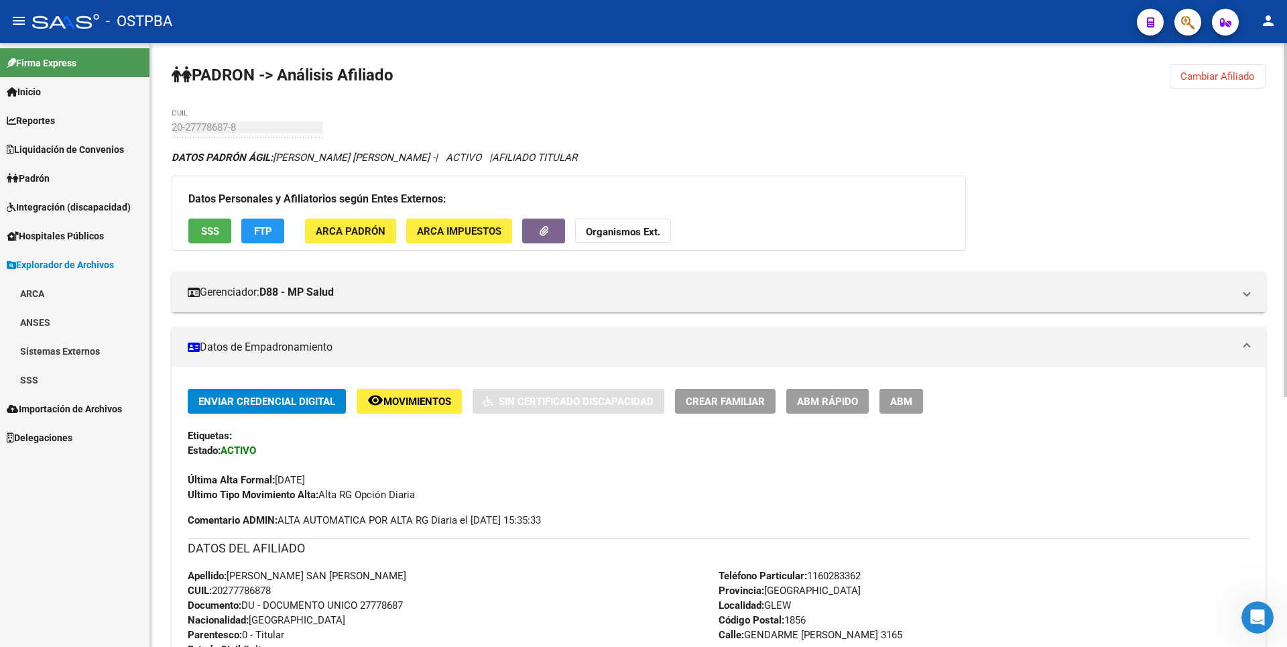
scroll to position [438, 0]
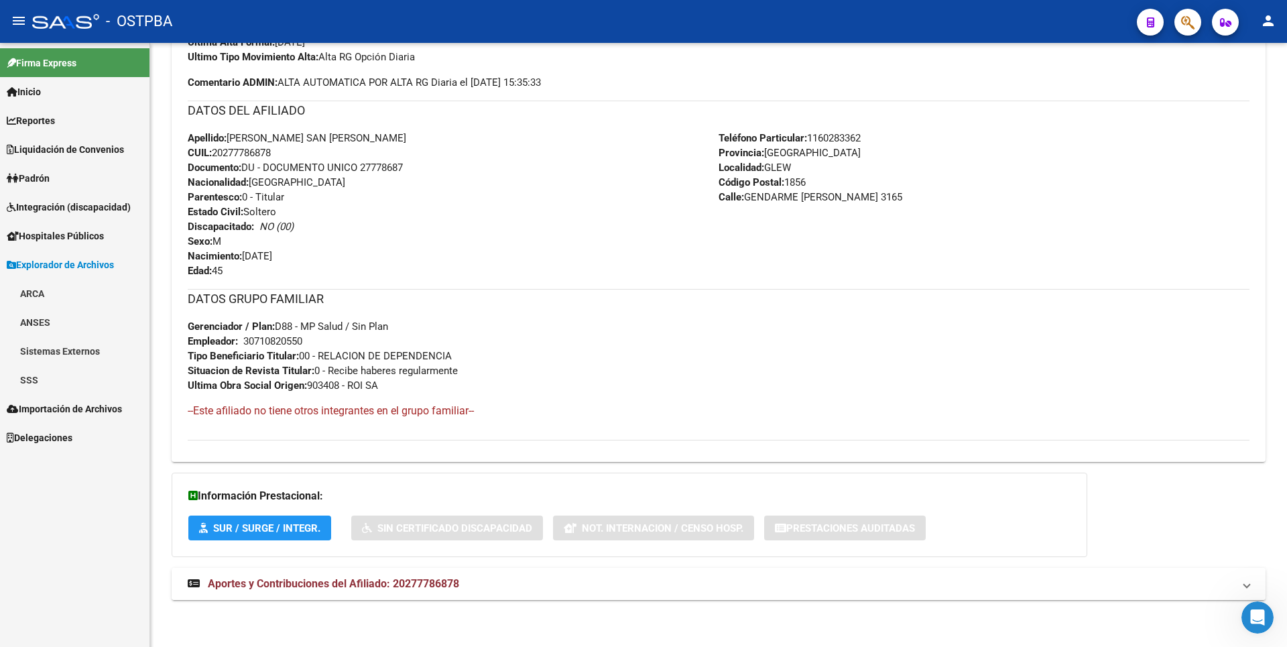
click at [418, 579] on span "Aportes y Contribuciones del Afiliado: 20277786878" at bounding box center [333, 583] width 251 height 13
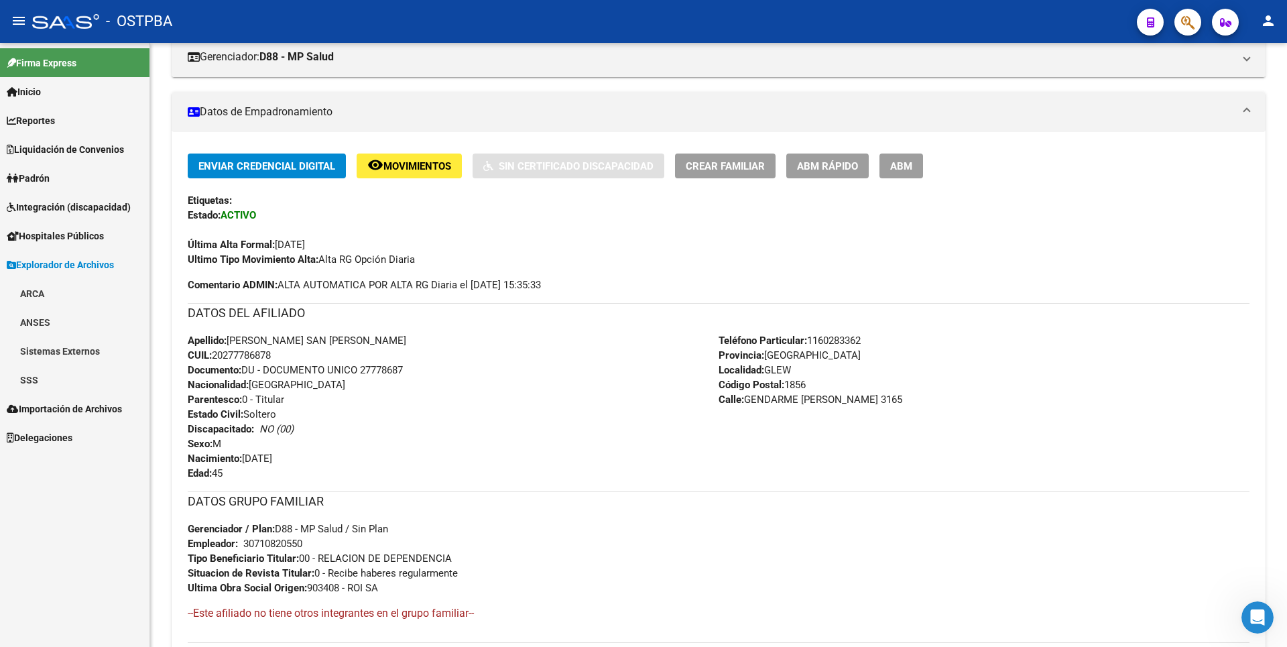
scroll to position [0, 0]
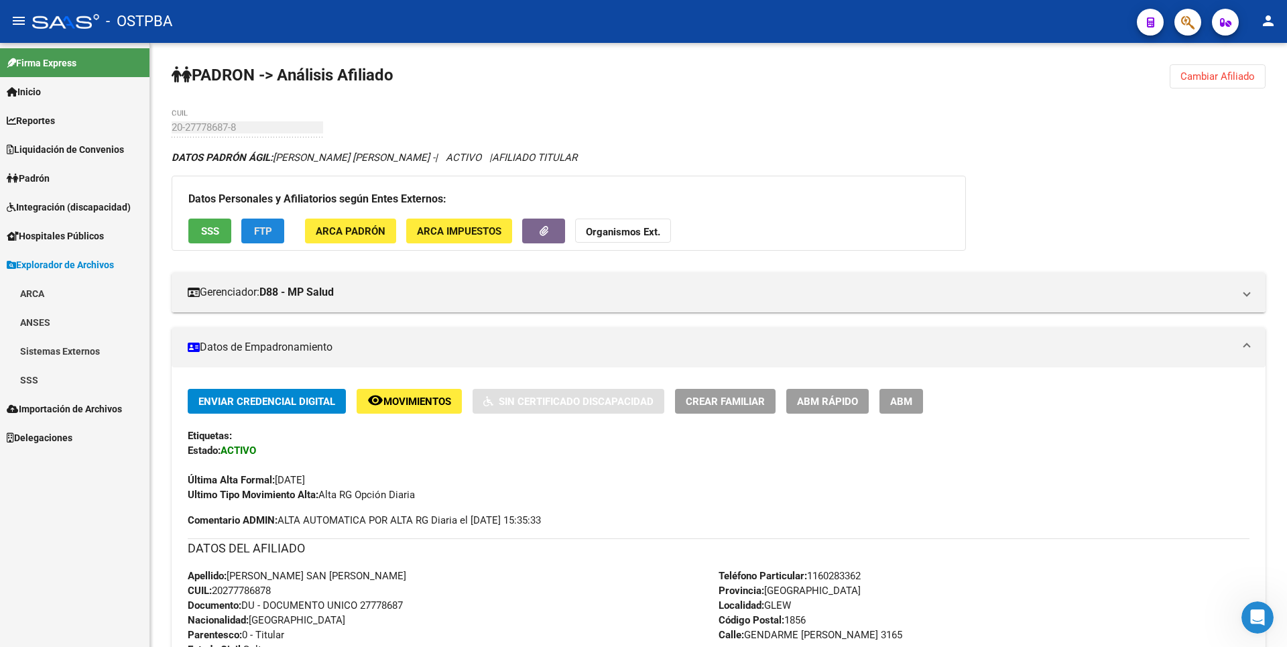
click at [277, 238] on button "FTP" at bounding box center [262, 230] width 43 height 25
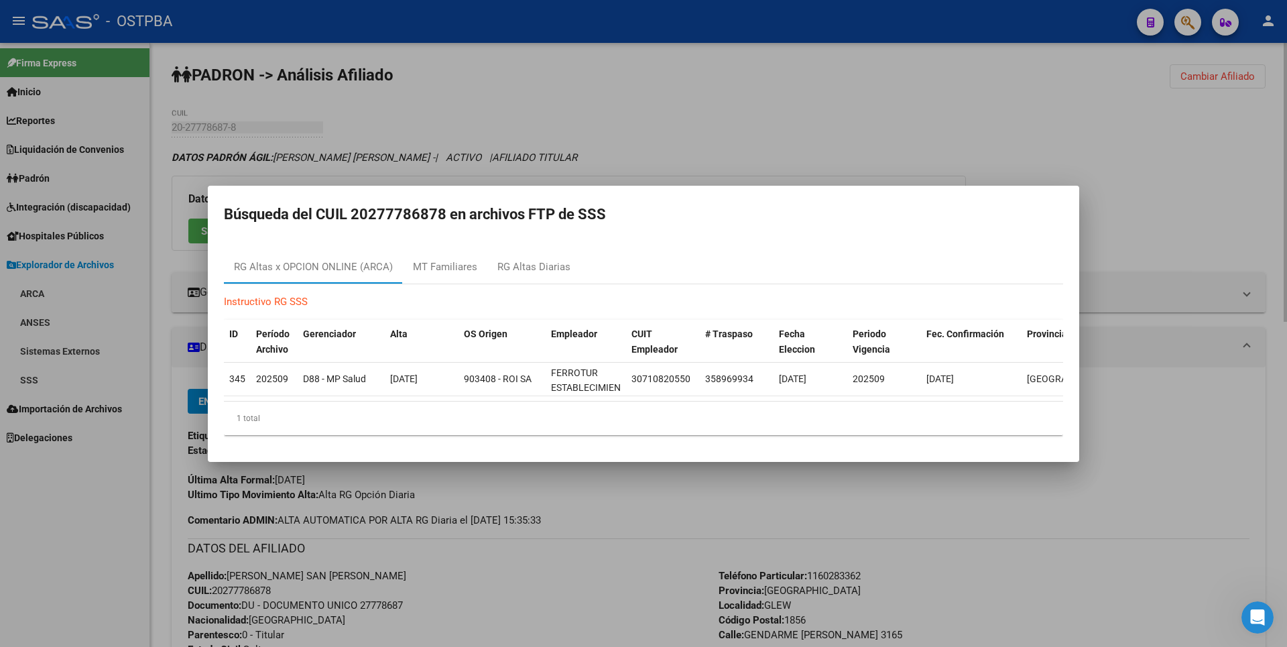
drag, startPoint x: 855, startPoint y: 129, endPoint x: 802, endPoint y: 144, distance: 55.1
click at [853, 128] on div at bounding box center [643, 323] width 1287 height 647
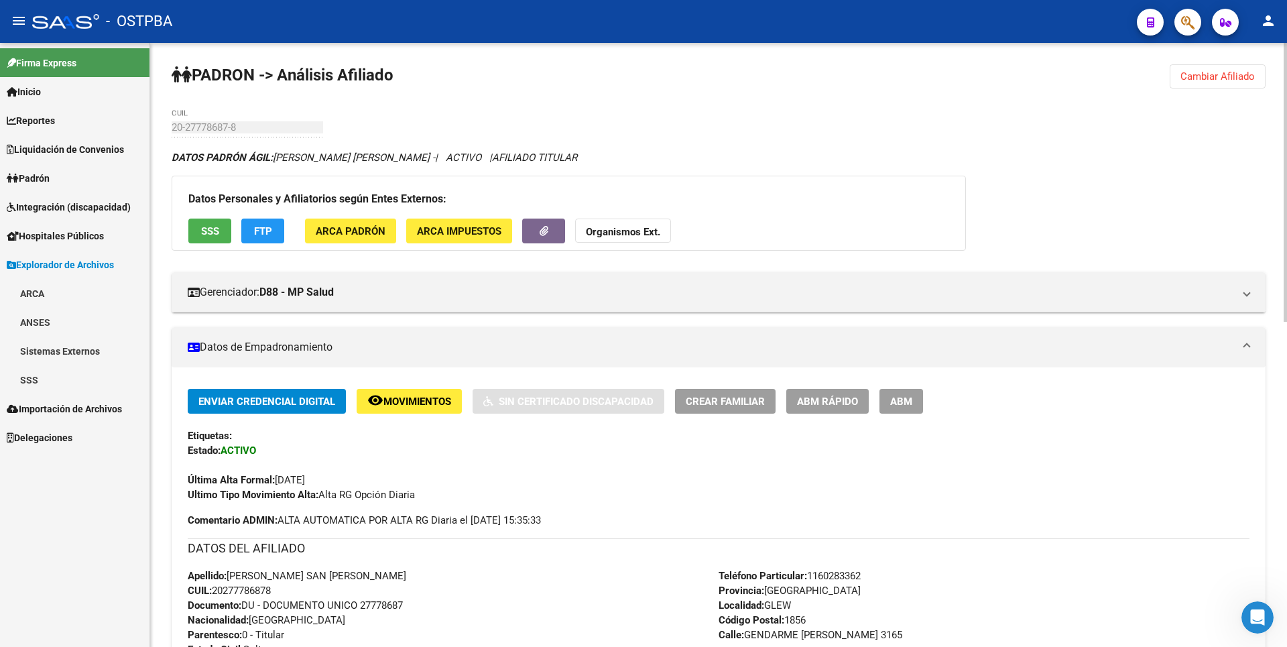
drag, startPoint x: 1226, startPoint y: 76, endPoint x: 859, endPoint y: 57, distance: 367.8
click at [1225, 76] on span "Cambiar Afiliado" at bounding box center [1217, 76] width 74 height 12
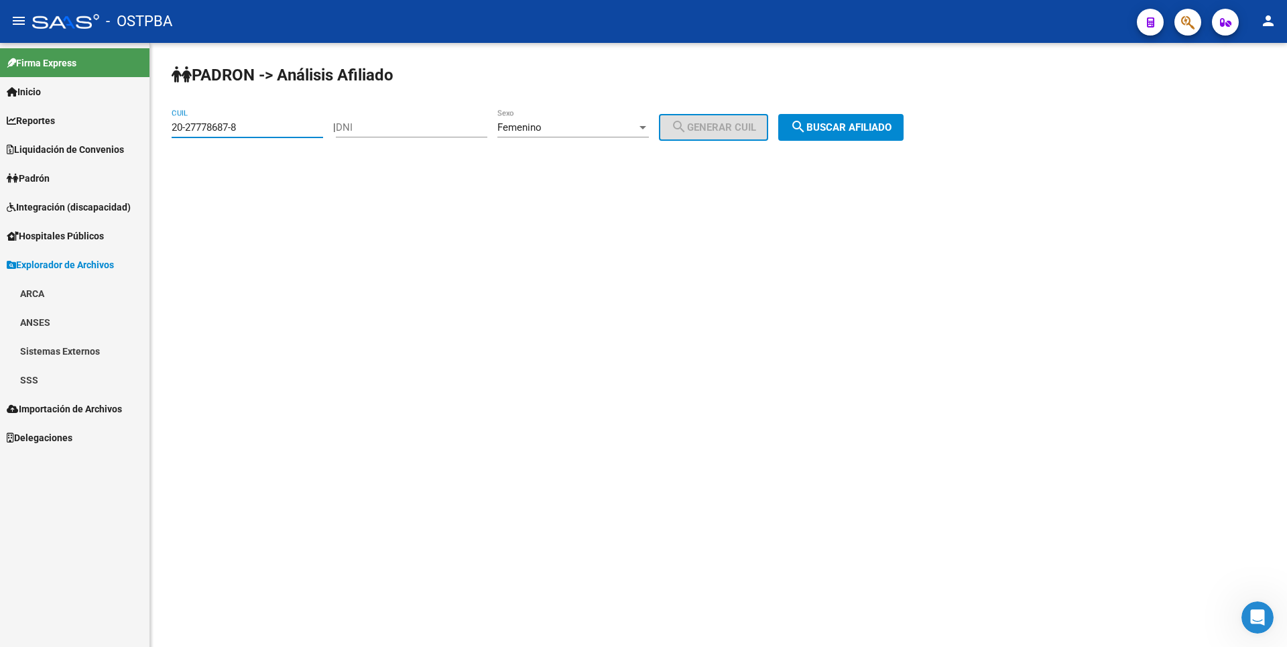
drag, startPoint x: 238, startPoint y: 129, endPoint x: 143, endPoint y: 143, distance: 95.5
click at [143, 143] on mat-sidenav-container "Firma Express Inicio Calendario SSS Instructivos Contacto OS Reportes Tablero d…" at bounding box center [643, 345] width 1287 height 604
paste input "7-23965276"
type input "27-23965276"
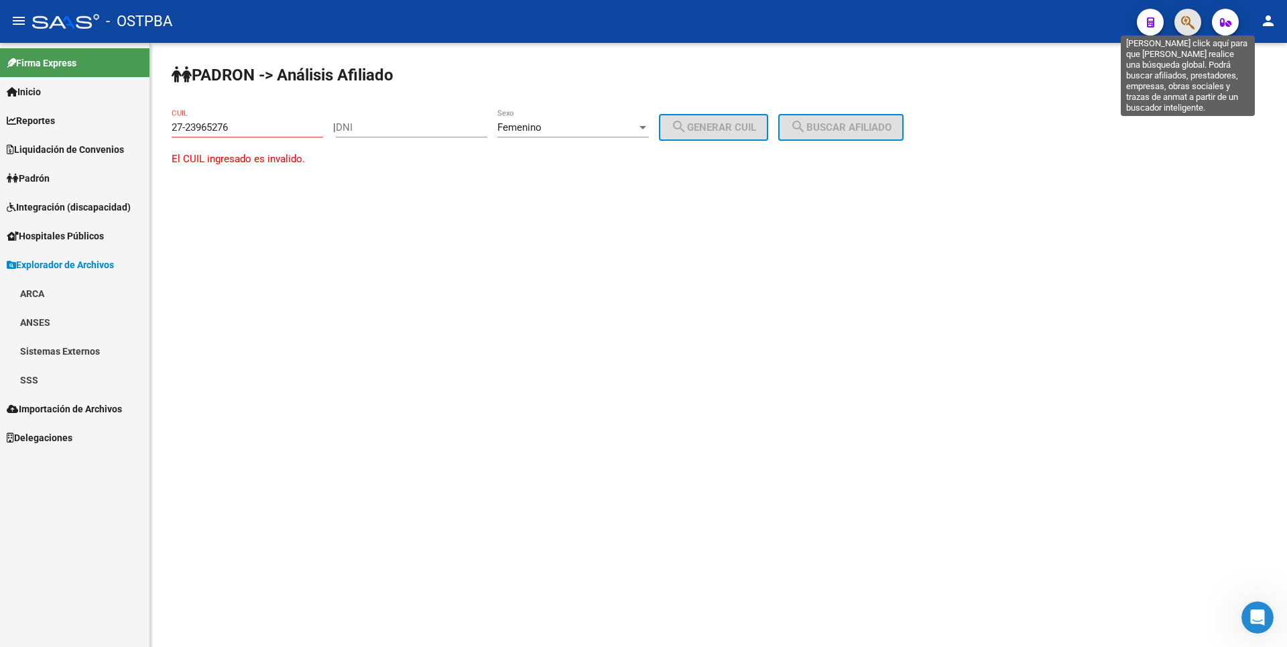
click at [1186, 21] on icon "button" at bounding box center [1187, 22] width 13 height 15
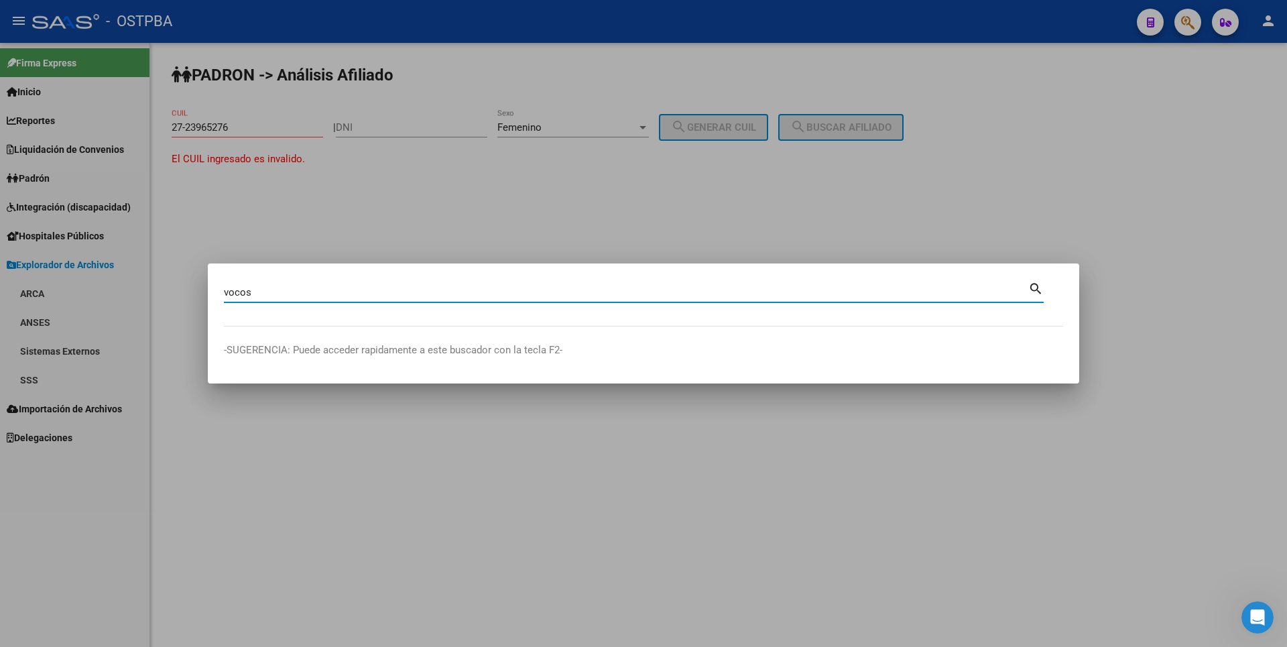
type input "vocos"
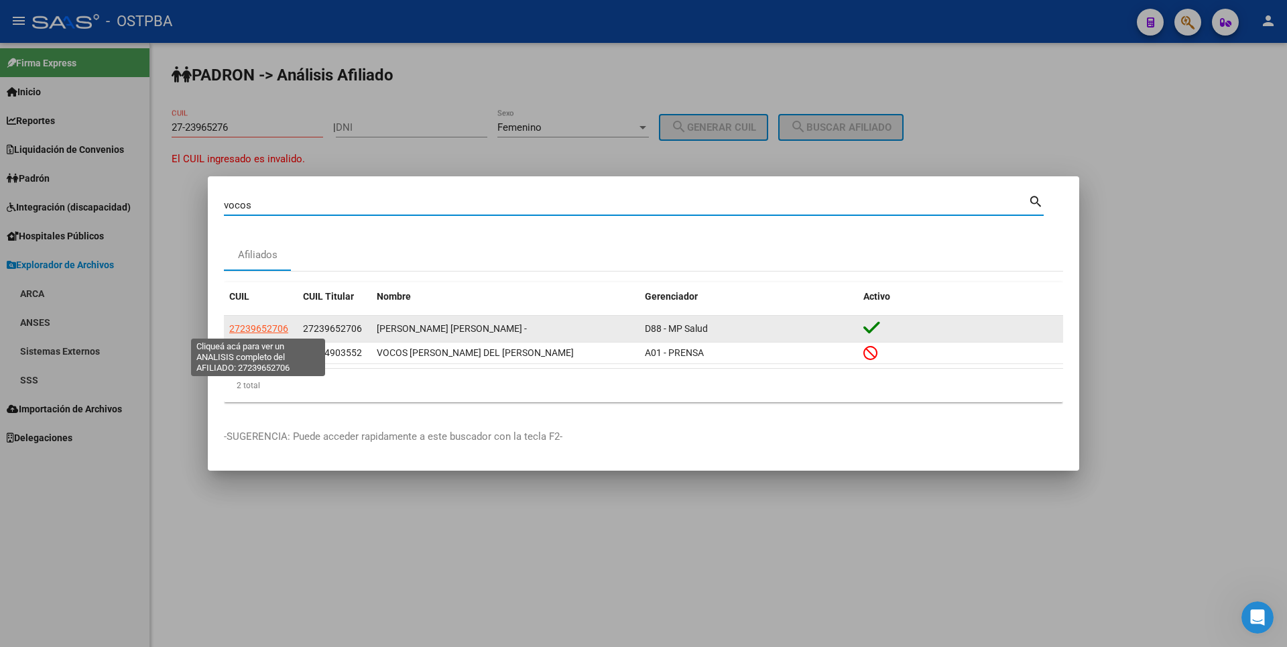
click at [273, 326] on span "27239652706" at bounding box center [258, 328] width 59 height 11
type textarea "27239652706"
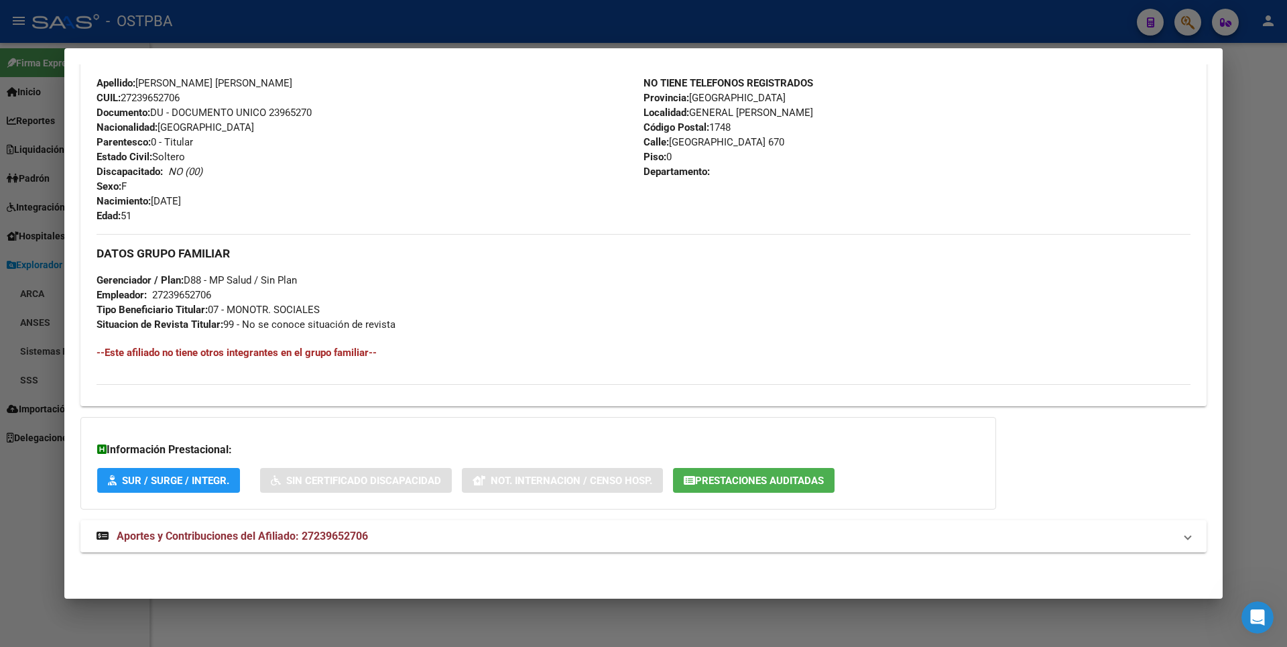
click at [336, 536] on span "Aportes y Contribuciones del Afiliado: 27239652706" at bounding box center [242, 535] width 251 height 13
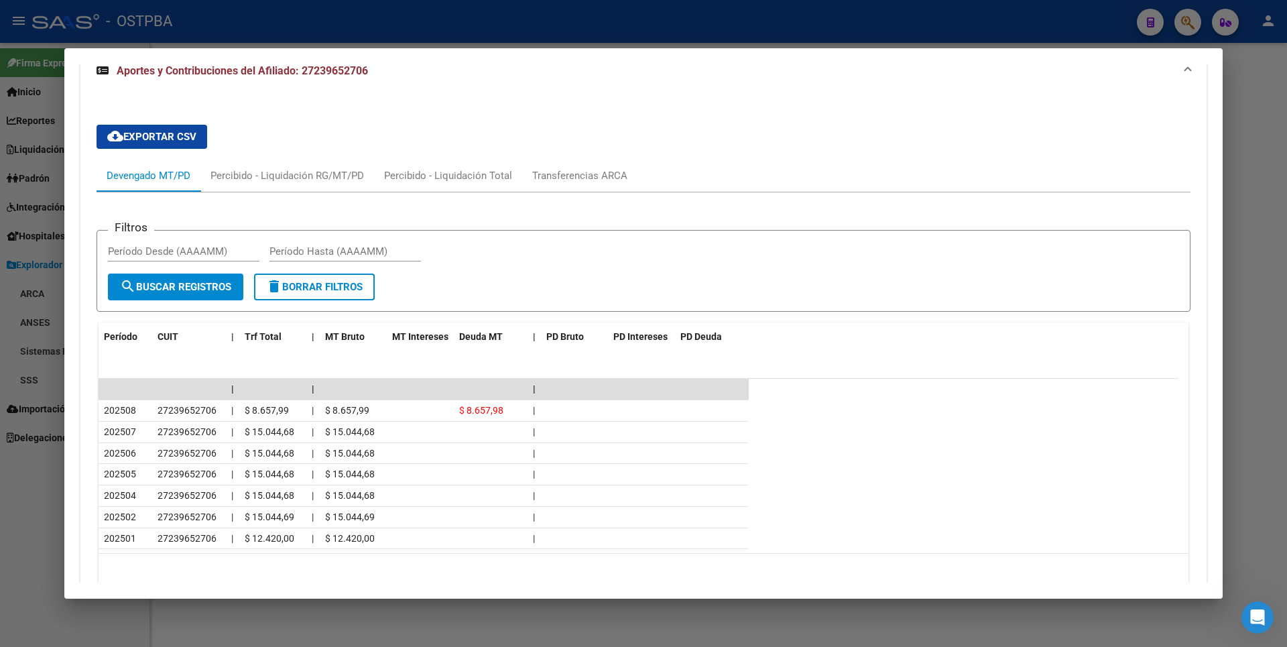
scroll to position [1010, 0]
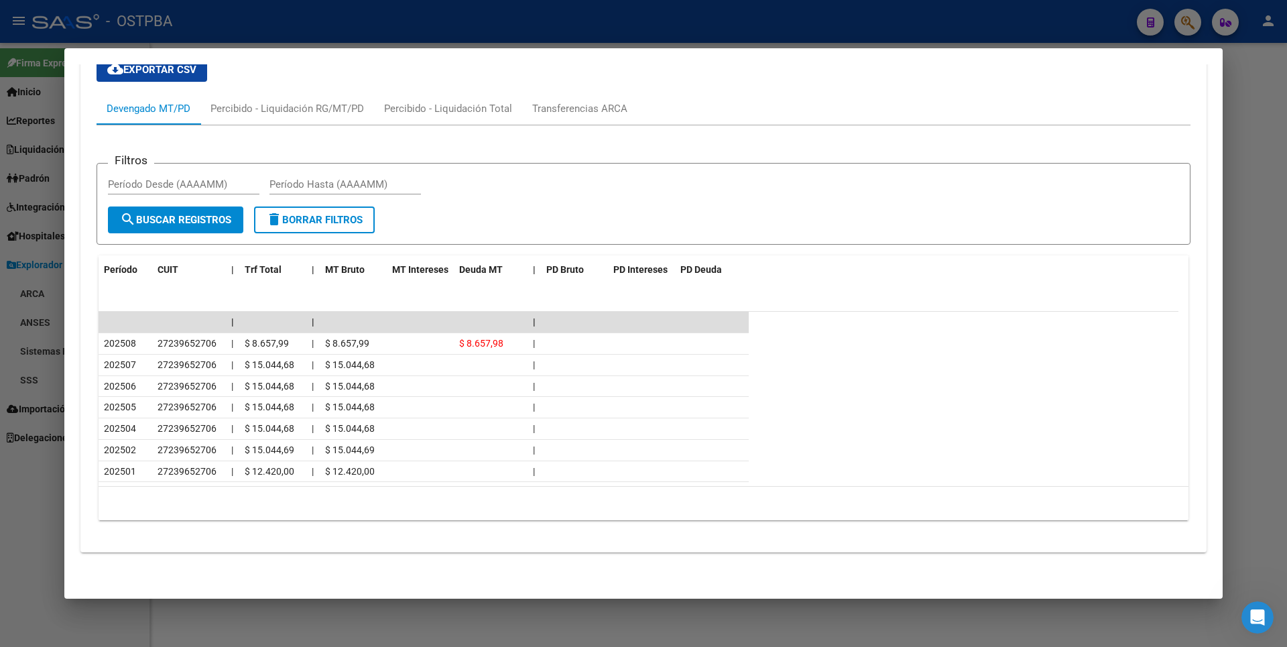
click at [1252, 223] on div at bounding box center [643, 323] width 1287 height 647
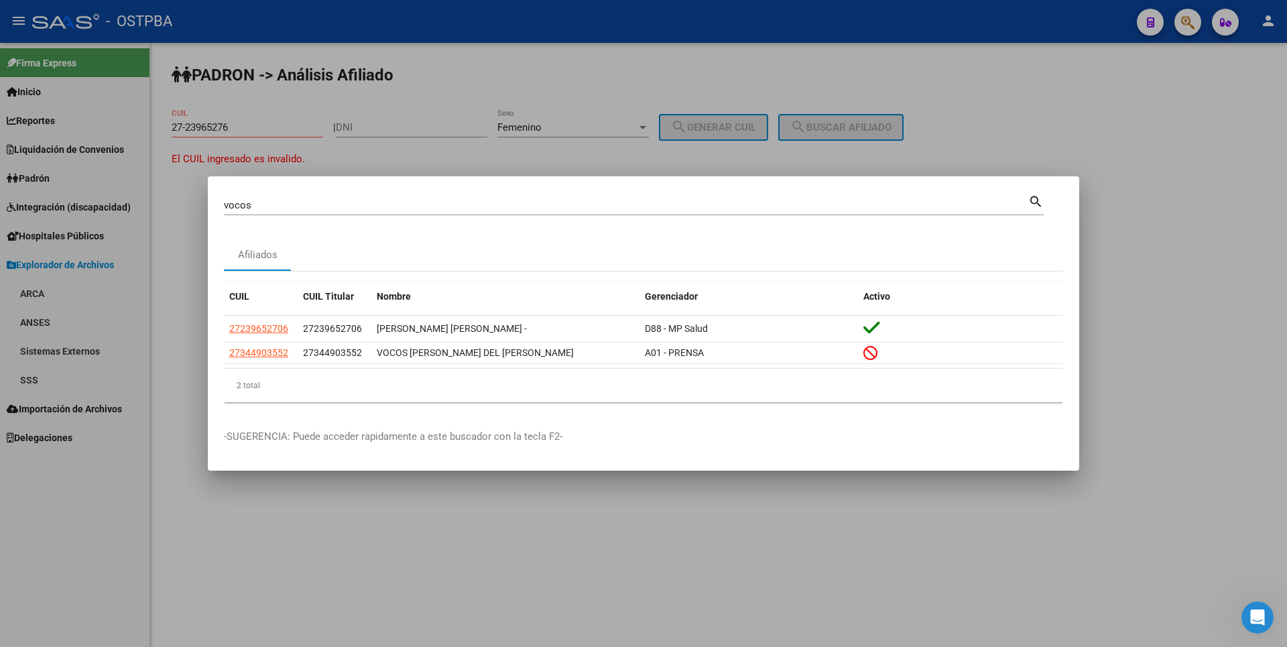
click at [1067, 94] on div at bounding box center [643, 323] width 1287 height 647
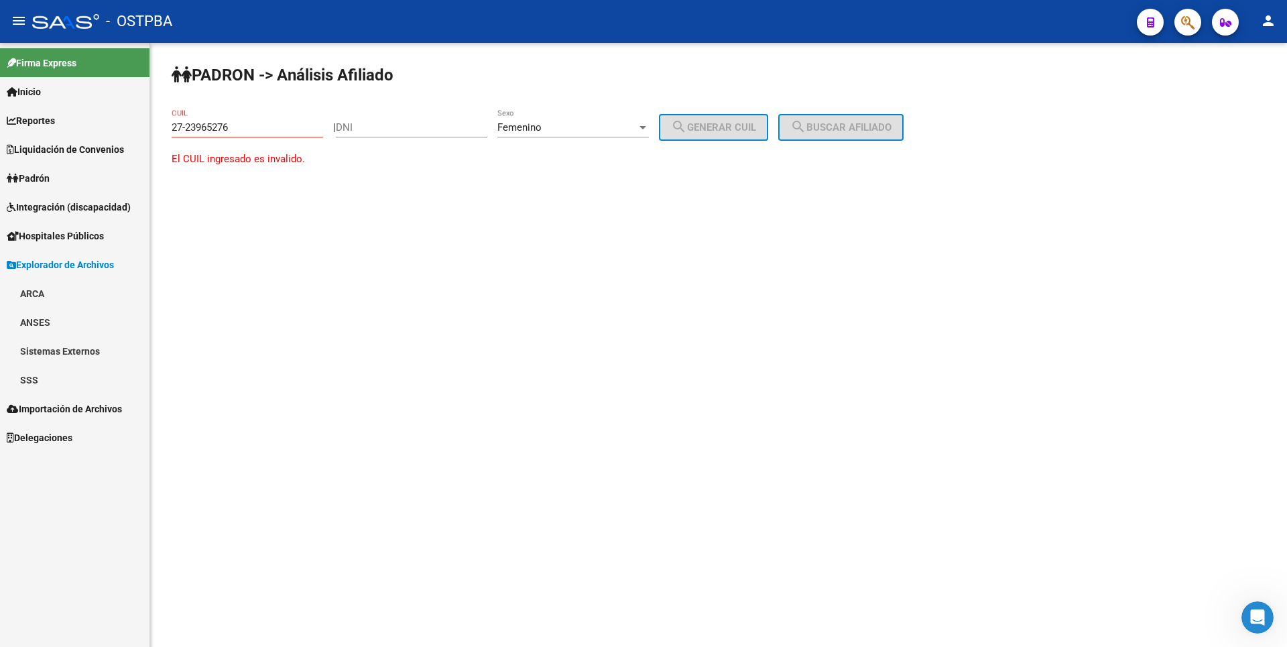
click at [72, 175] on link "Padrón" at bounding box center [74, 178] width 149 height 29
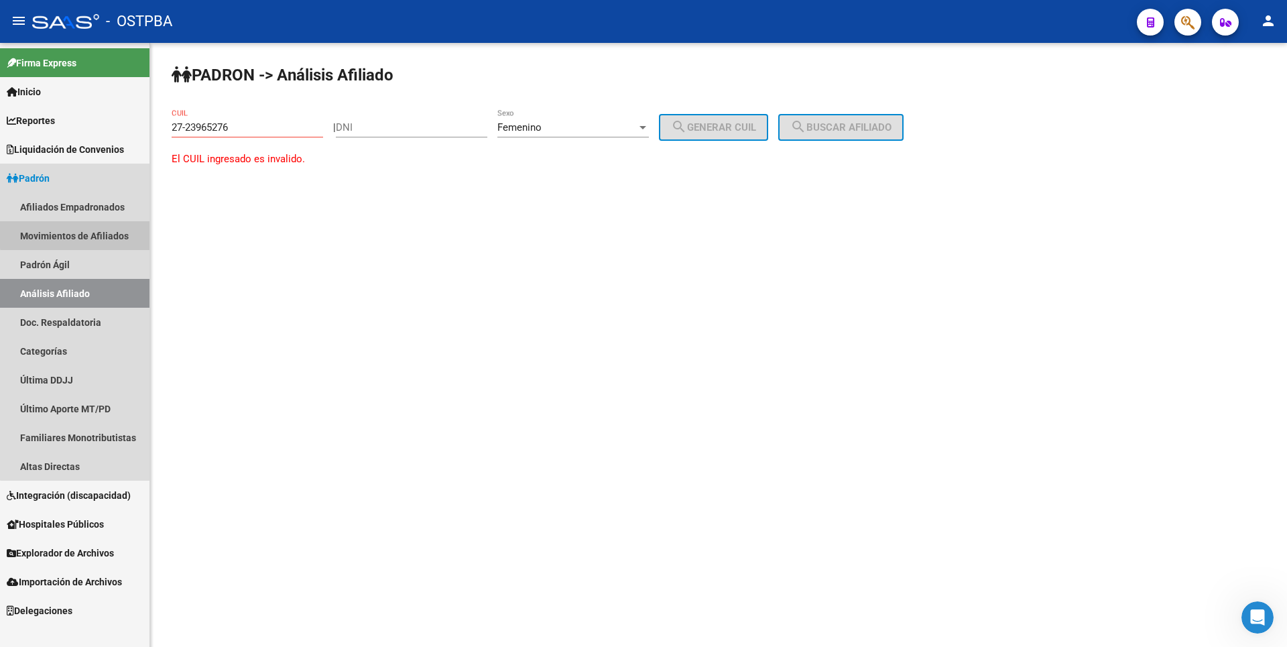
click at [79, 234] on link "Movimientos de Afiliados" at bounding box center [74, 235] width 149 height 29
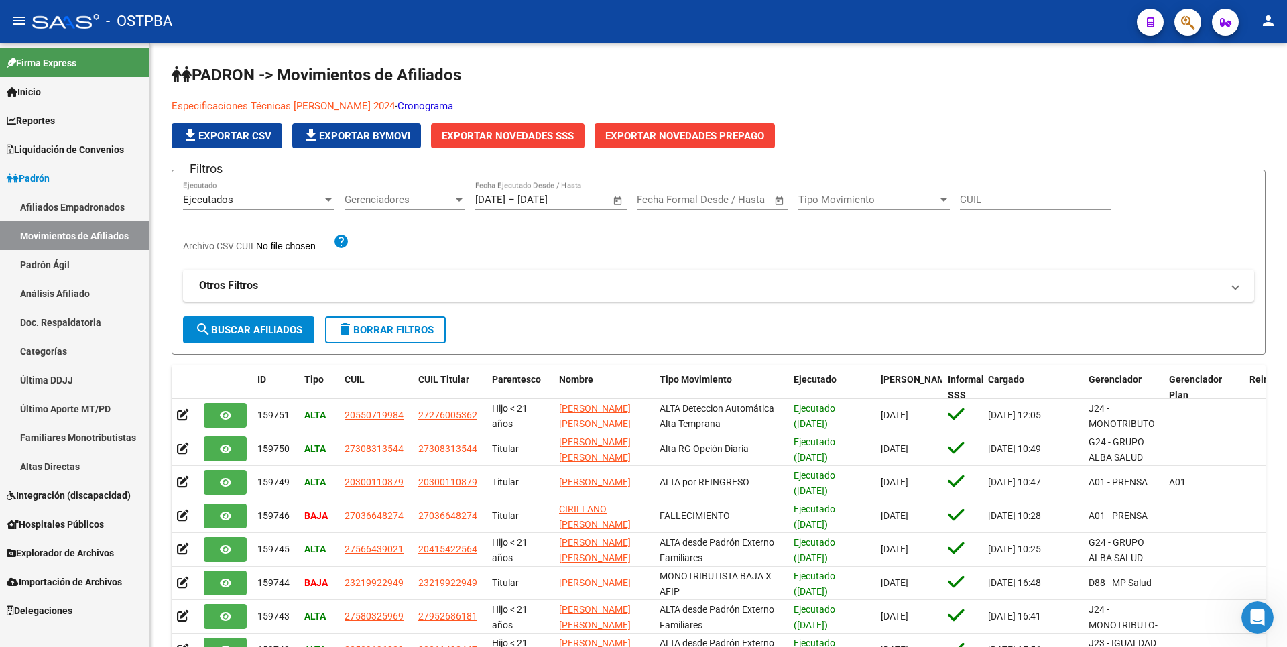
click at [54, 290] on link "Análisis Afiliado" at bounding box center [74, 293] width 149 height 29
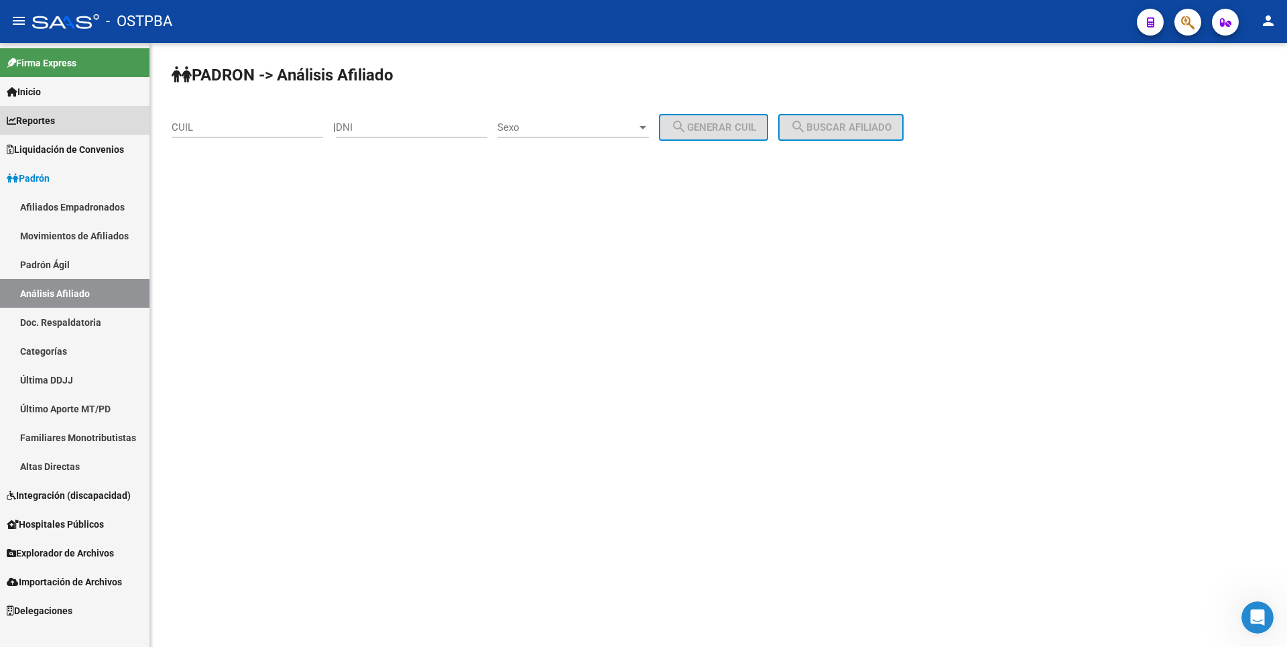
click at [62, 119] on link "Reportes" at bounding box center [74, 120] width 149 height 29
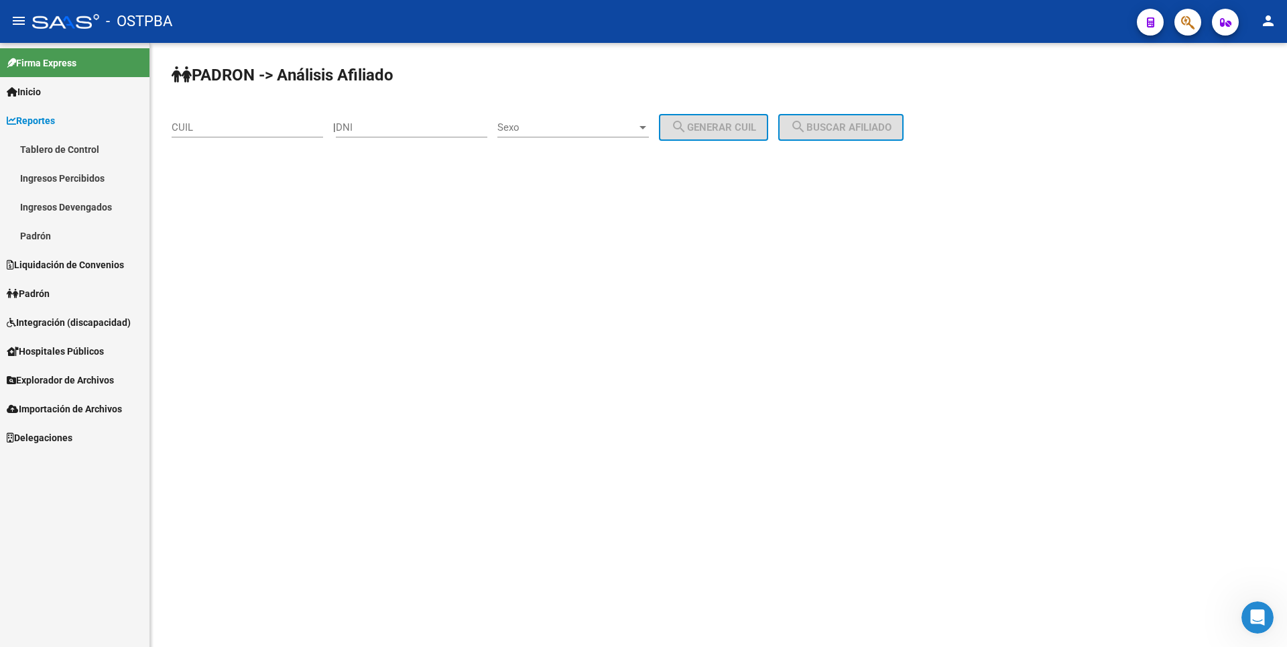
click at [75, 171] on link "Ingresos Percibidos" at bounding box center [74, 178] width 149 height 29
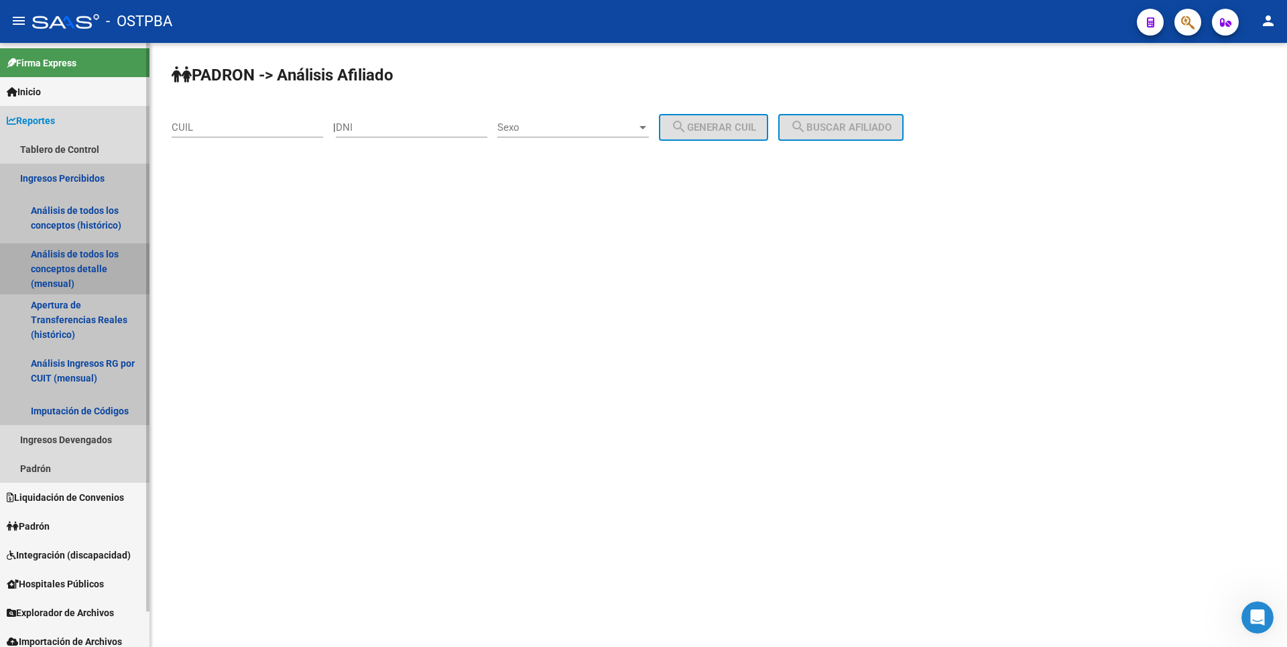
click at [71, 259] on link "Análisis de todos los conceptos detalle (mensual)" at bounding box center [74, 268] width 149 height 51
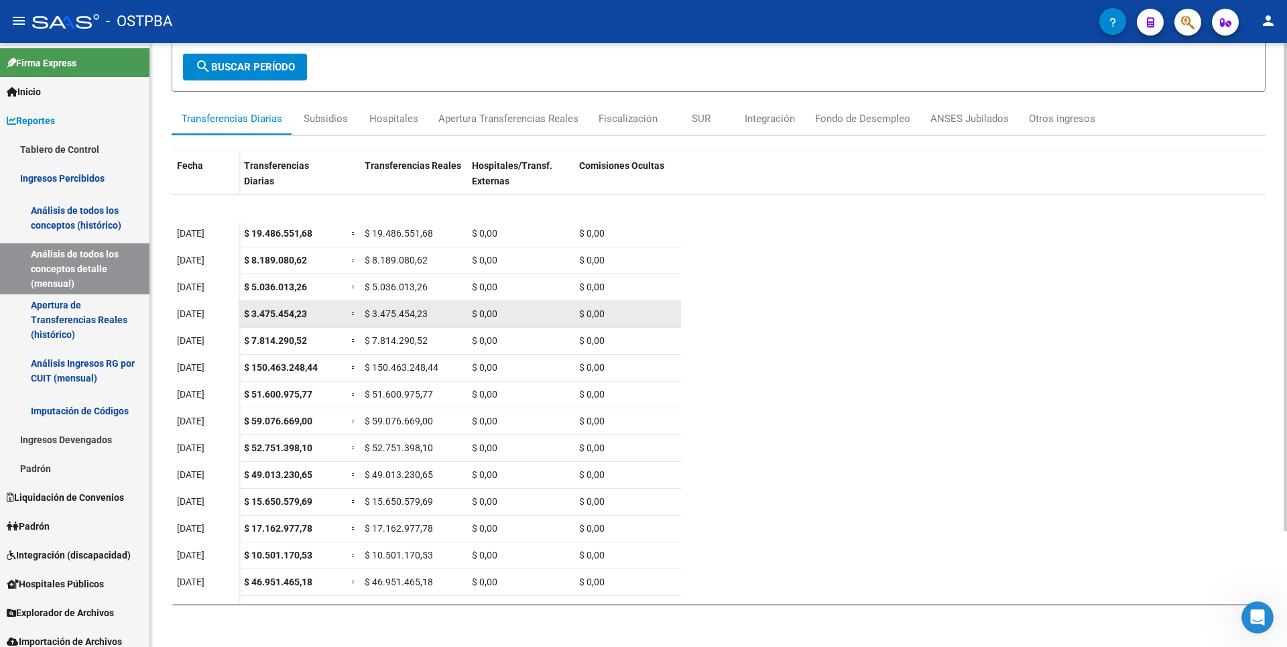
scroll to position [40, 0]
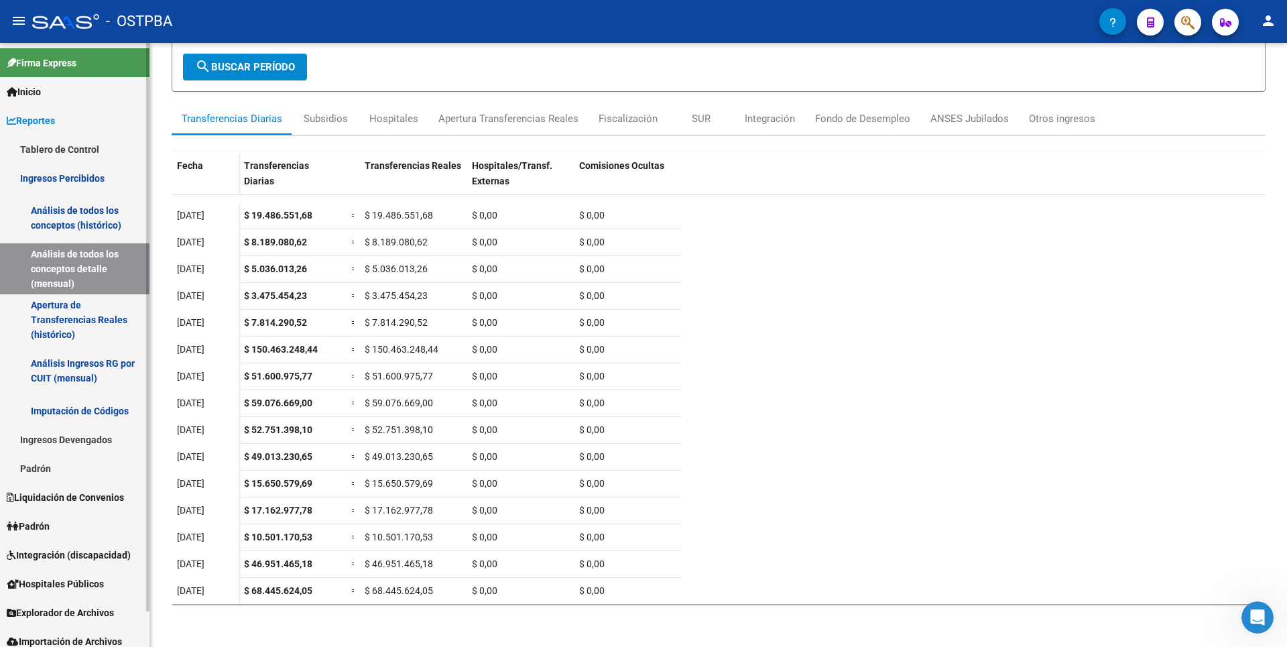
click at [66, 416] on link "Imputación de Códigos" at bounding box center [74, 410] width 149 height 29
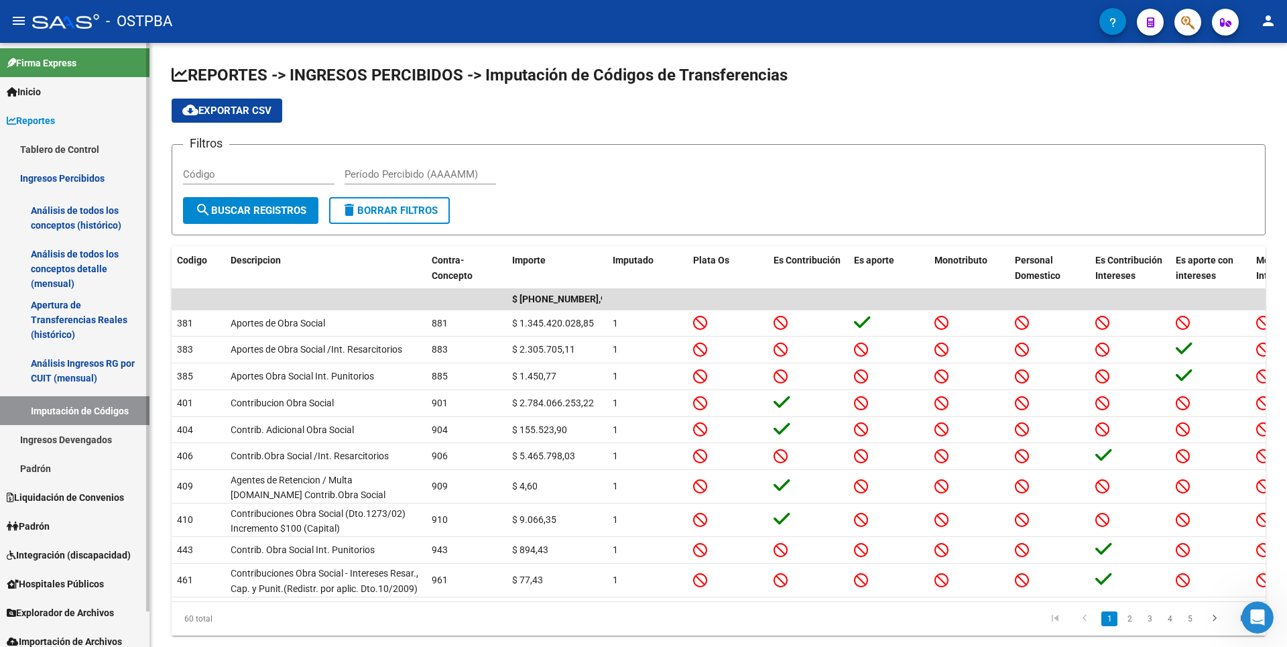
click at [73, 445] on link "Ingresos Devengados" at bounding box center [74, 439] width 149 height 29
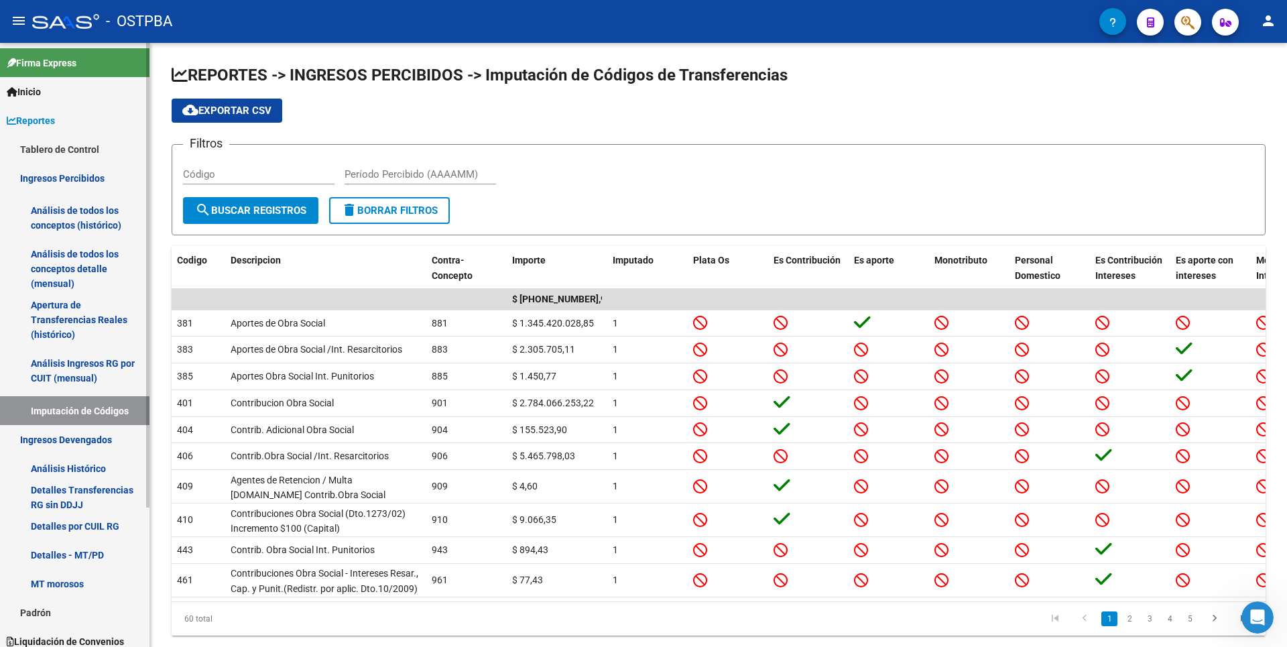
click at [66, 474] on link "Análisis Histórico" at bounding box center [74, 468] width 149 height 29
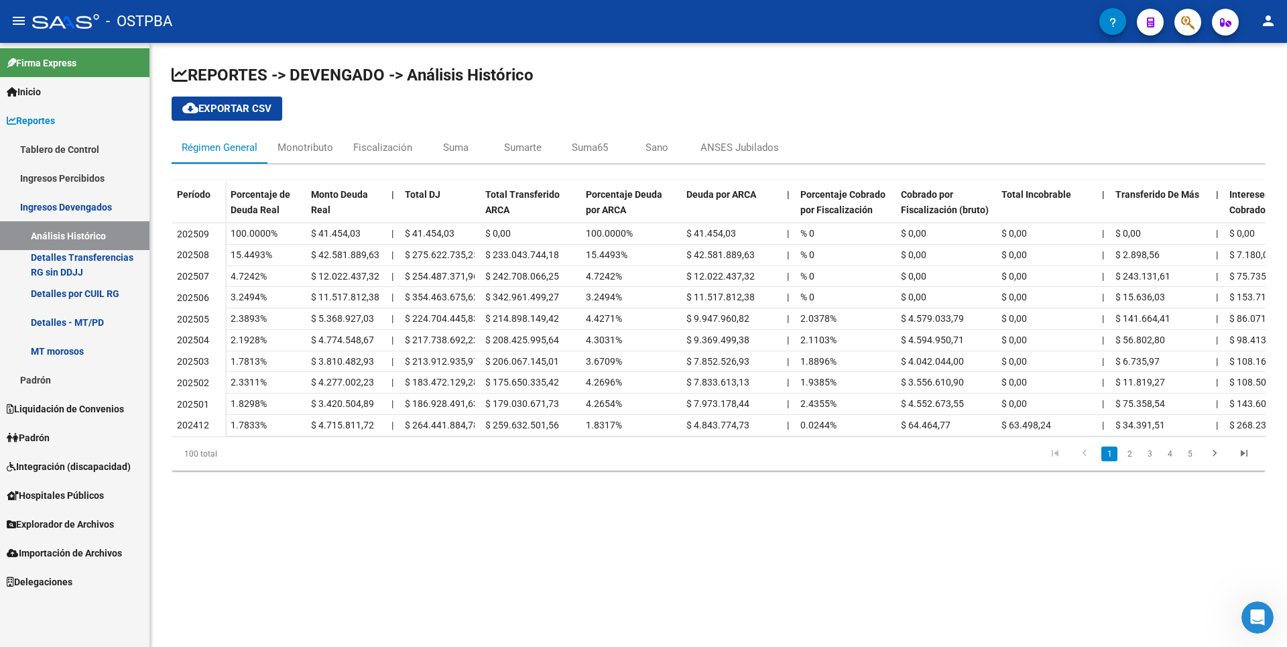
click at [79, 355] on link "MT morosos" at bounding box center [74, 350] width 149 height 29
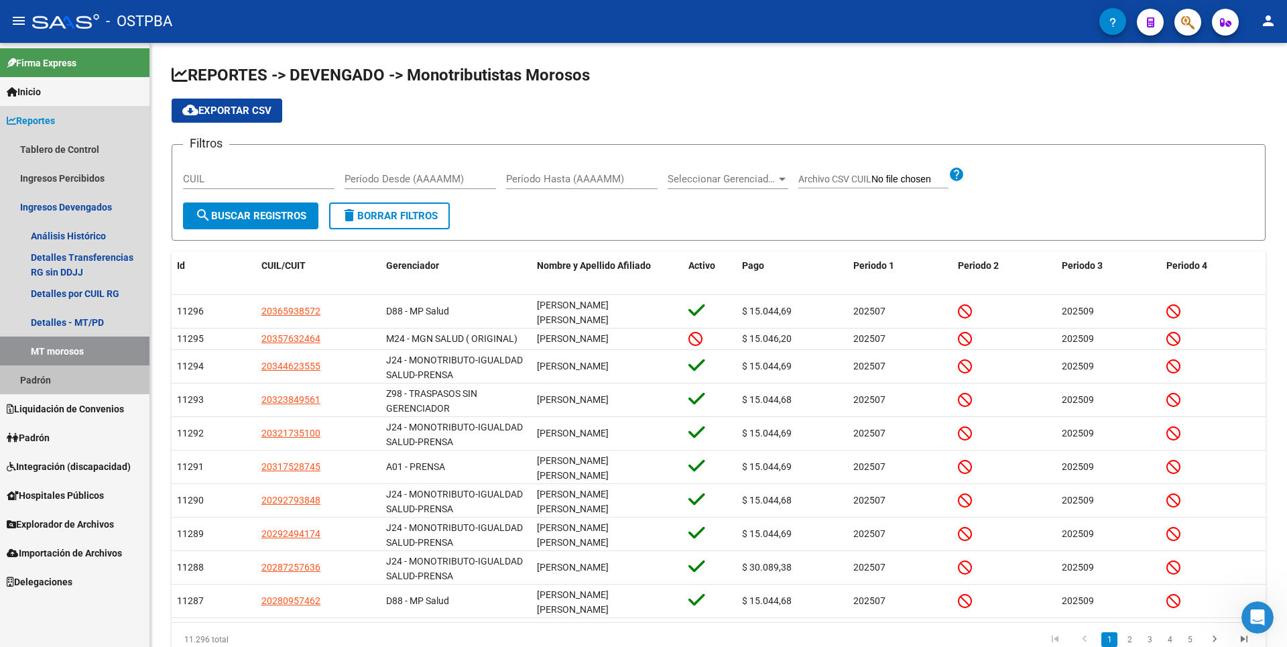
click at [67, 379] on link "Padrón" at bounding box center [74, 379] width 149 height 29
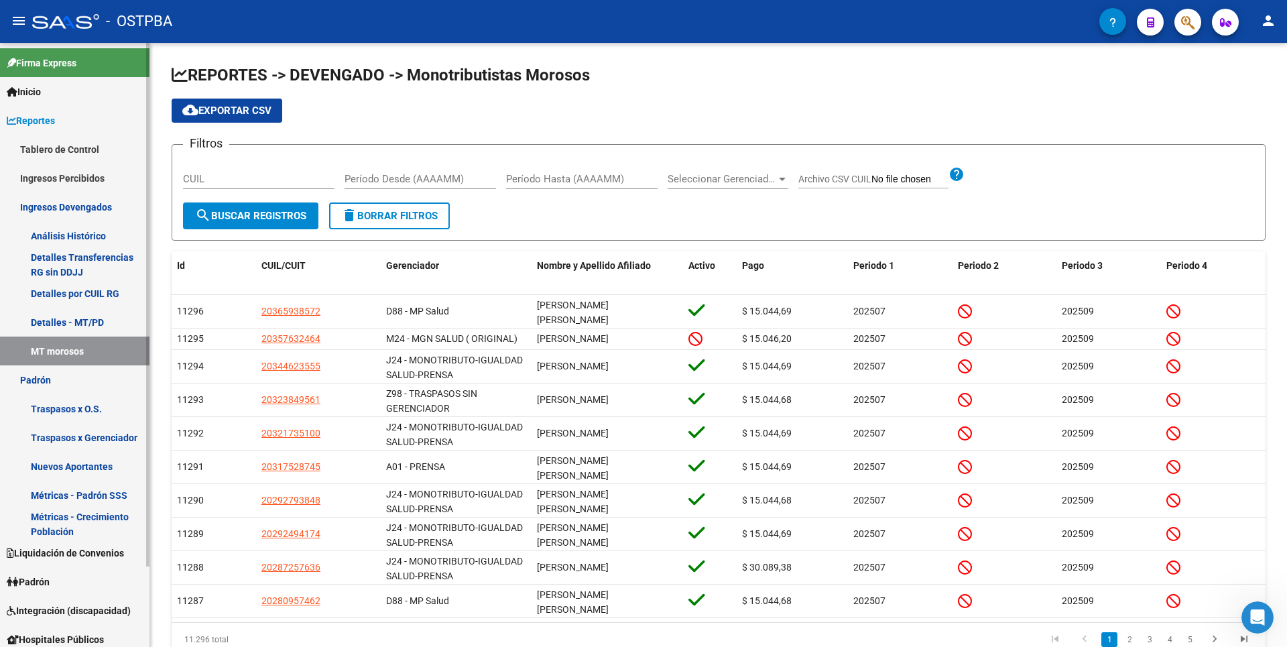
click at [64, 543] on link "Liquidación de Convenios" at bounding box center [74, 552] width 149 height 29
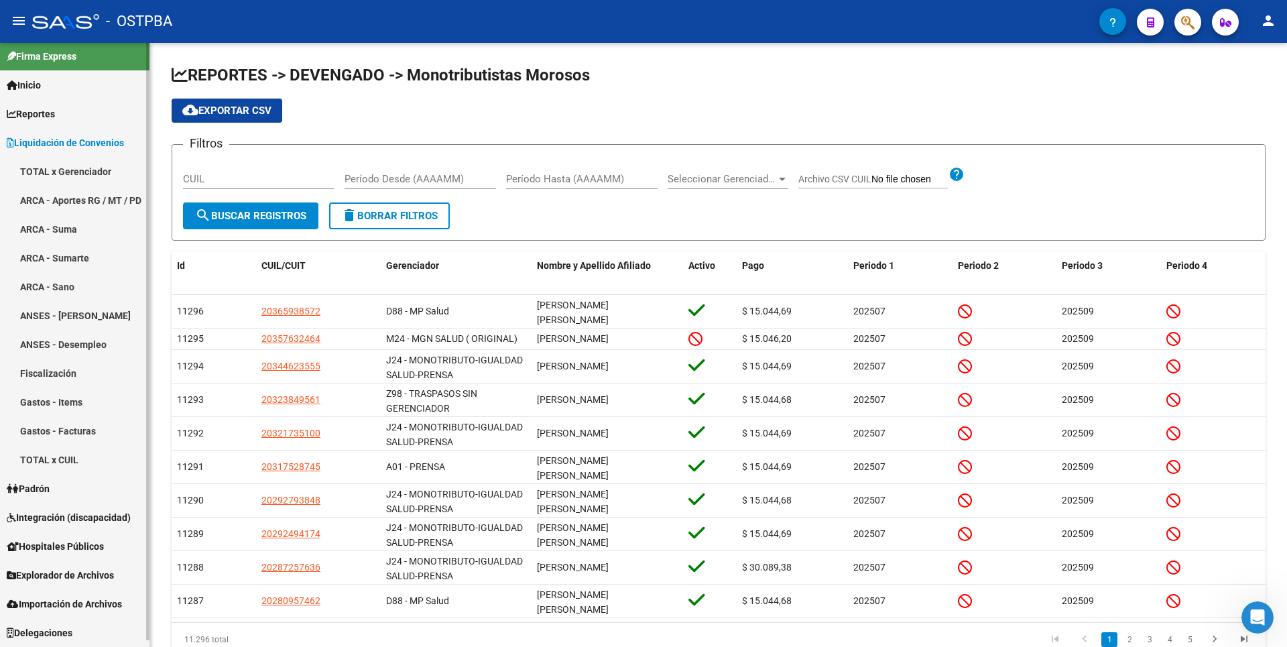
scroll to position [7, 0]
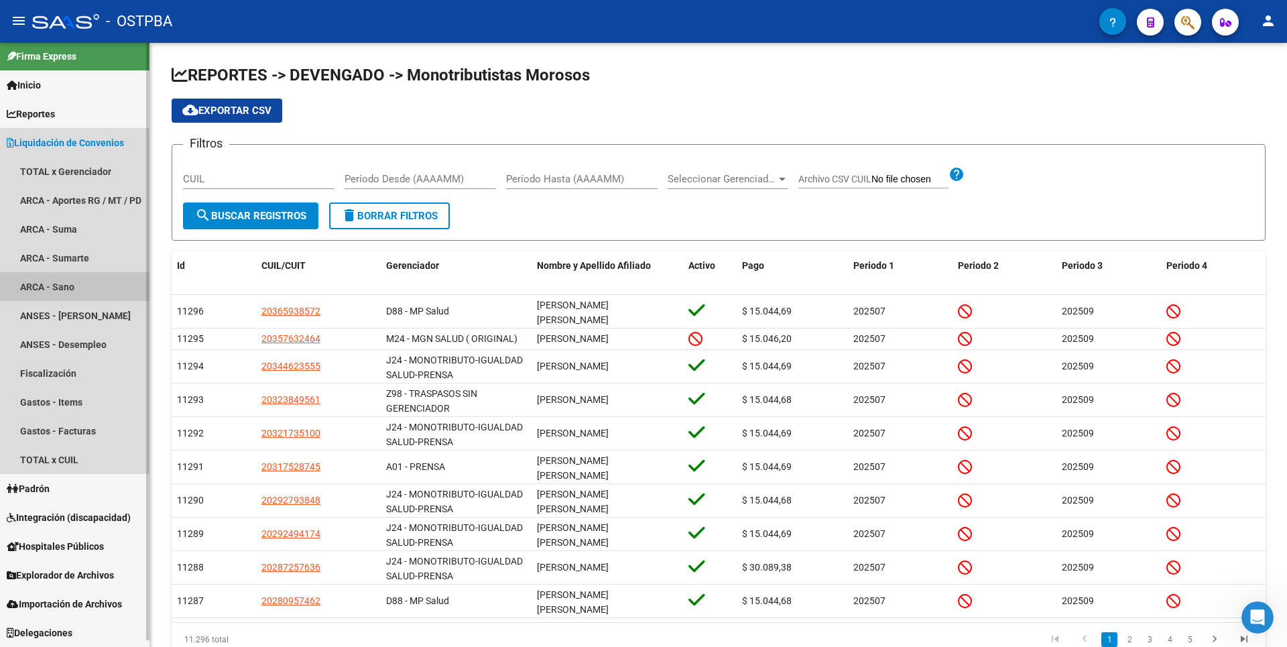
click at [68, 288] on link "ARCA - Sano" at bounding box center [74, 286] width 149 height 29
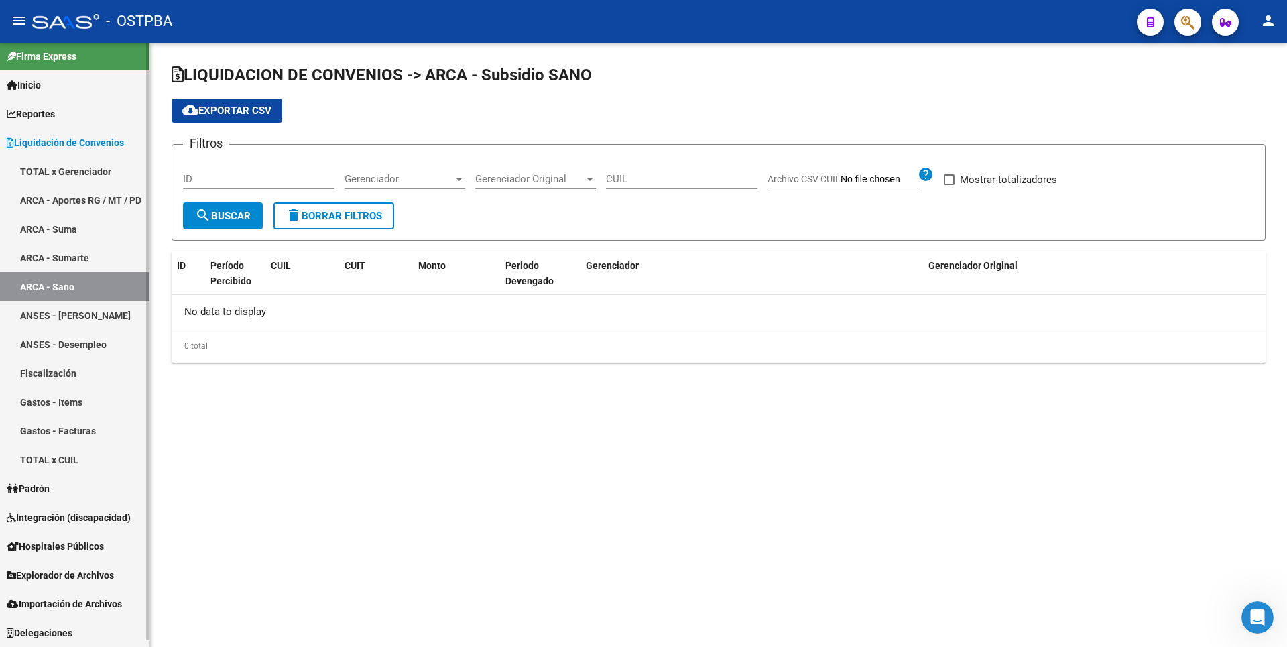
checkbox input "true"
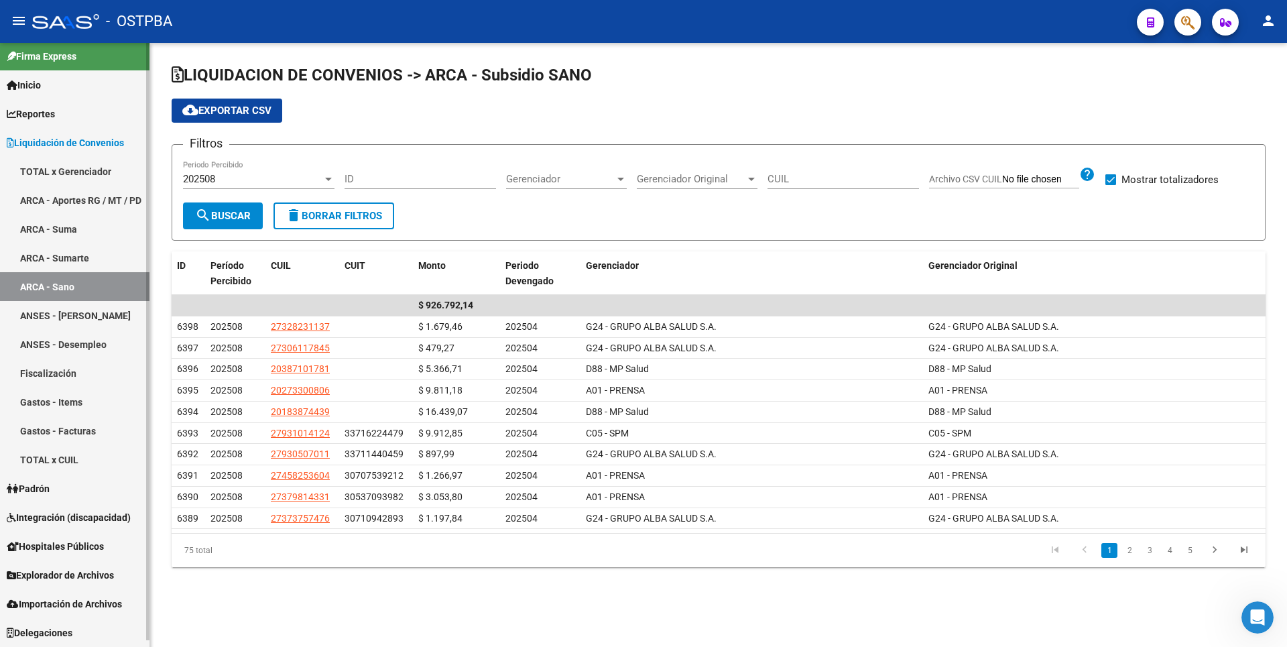
click at [68, 475] on link "Padrón" at bounding box center [74, 488] width 149 height 29
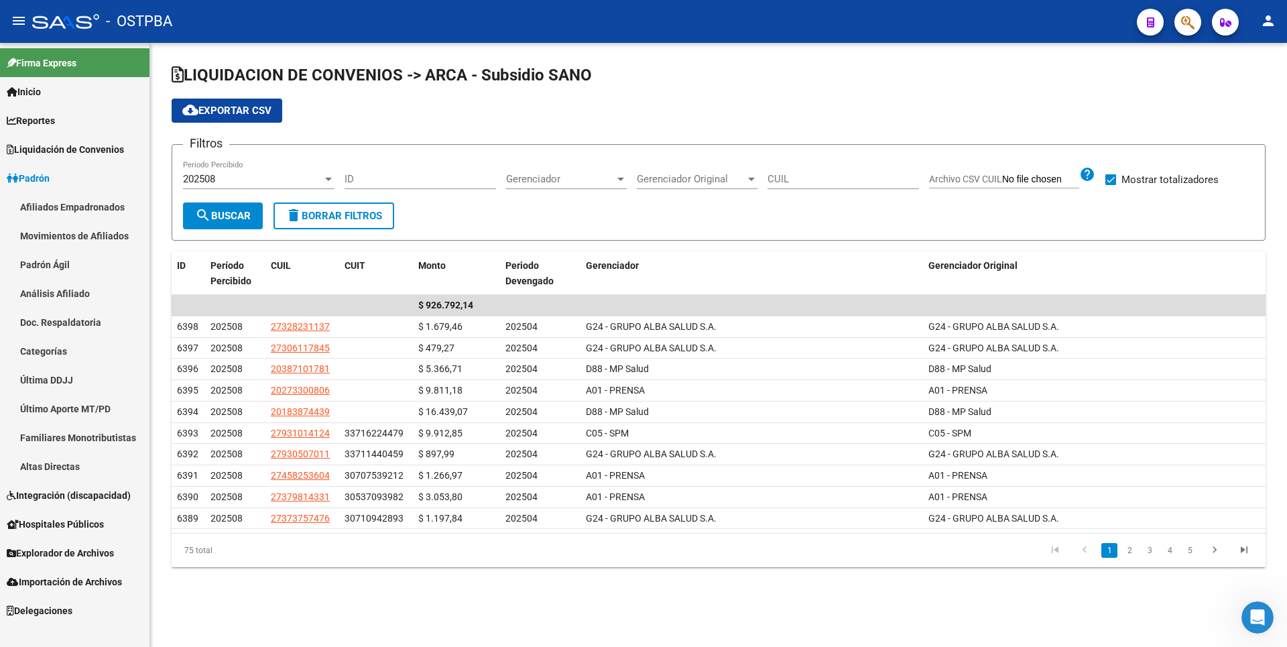
click at [81, 310] on link "Doc. Respaldatoria" at bounding box center [74, 322] width 149 height 29
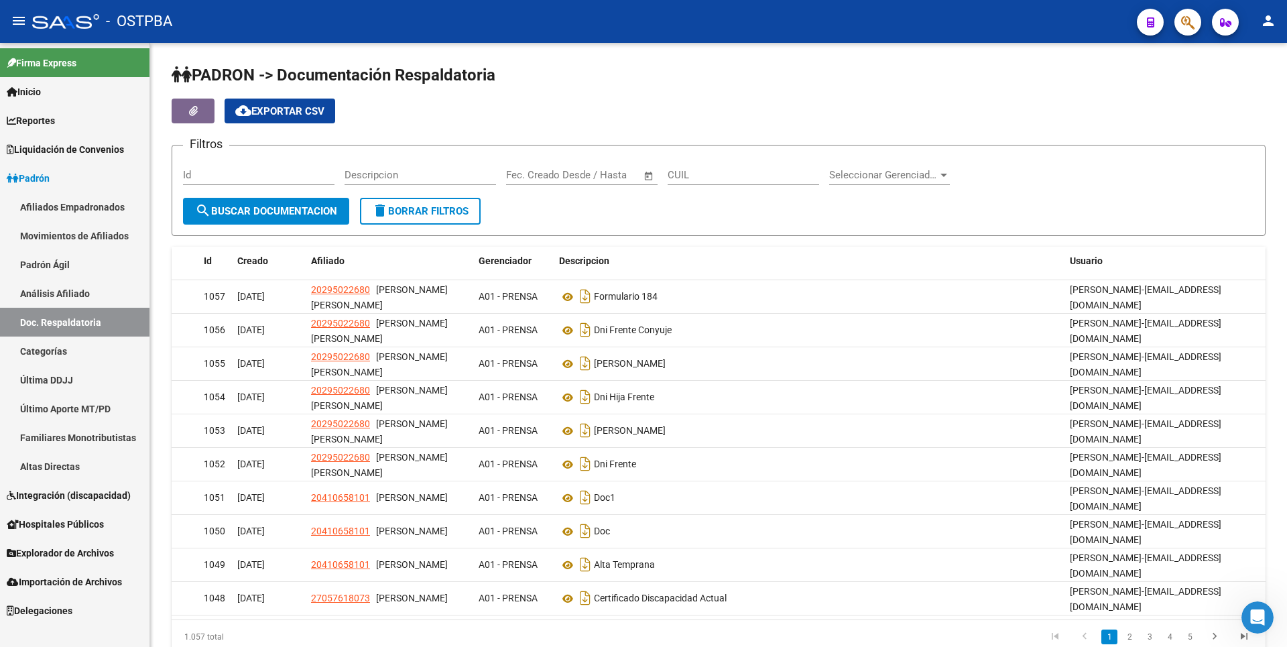
click at [97, 290] on link "Análisis Afiliado" at bounding box center [74, 293] width 149 height 29
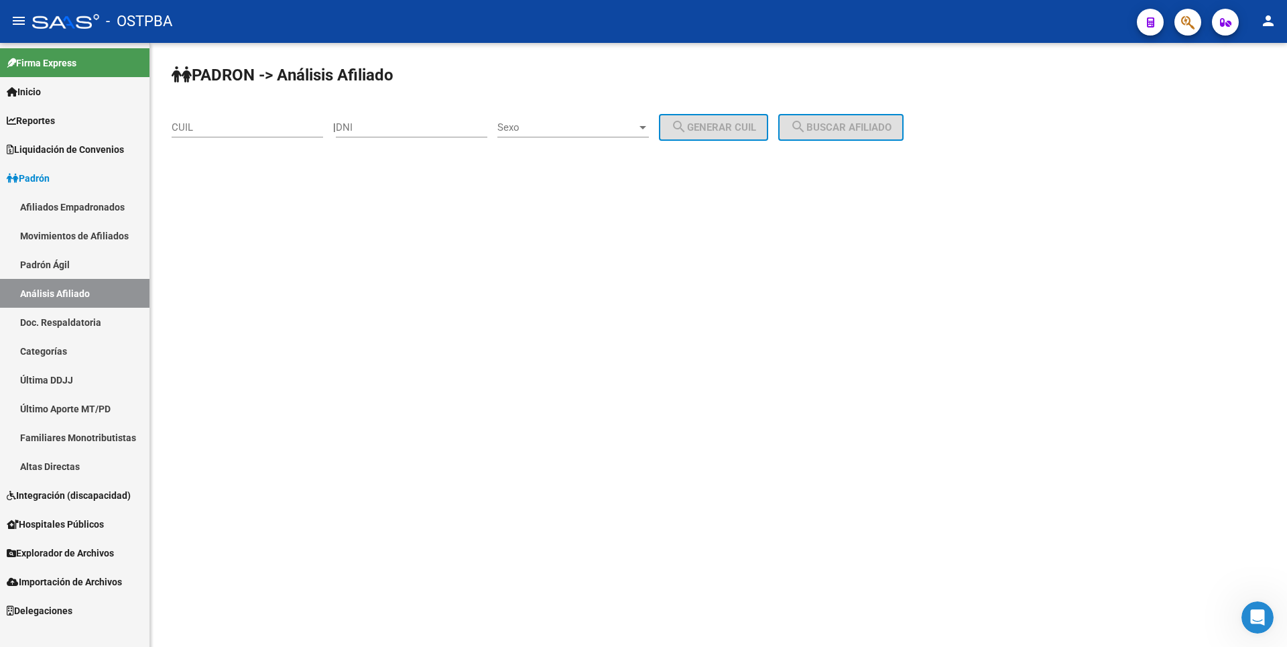
click at [103, 232] on link "Movimientos de Afiliados" at bounding box center [74, 235] width 149 height 29
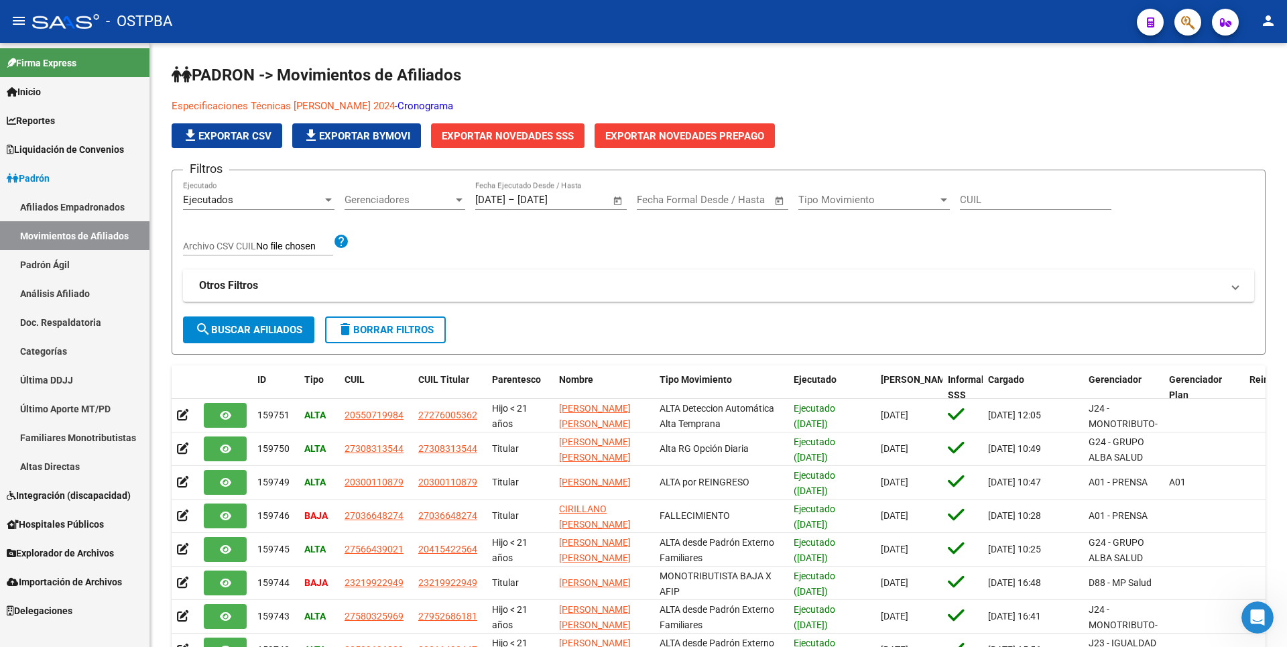
click at [59, 102] on link "Inicio" at bounding box center [74, 91] width 149 height 29
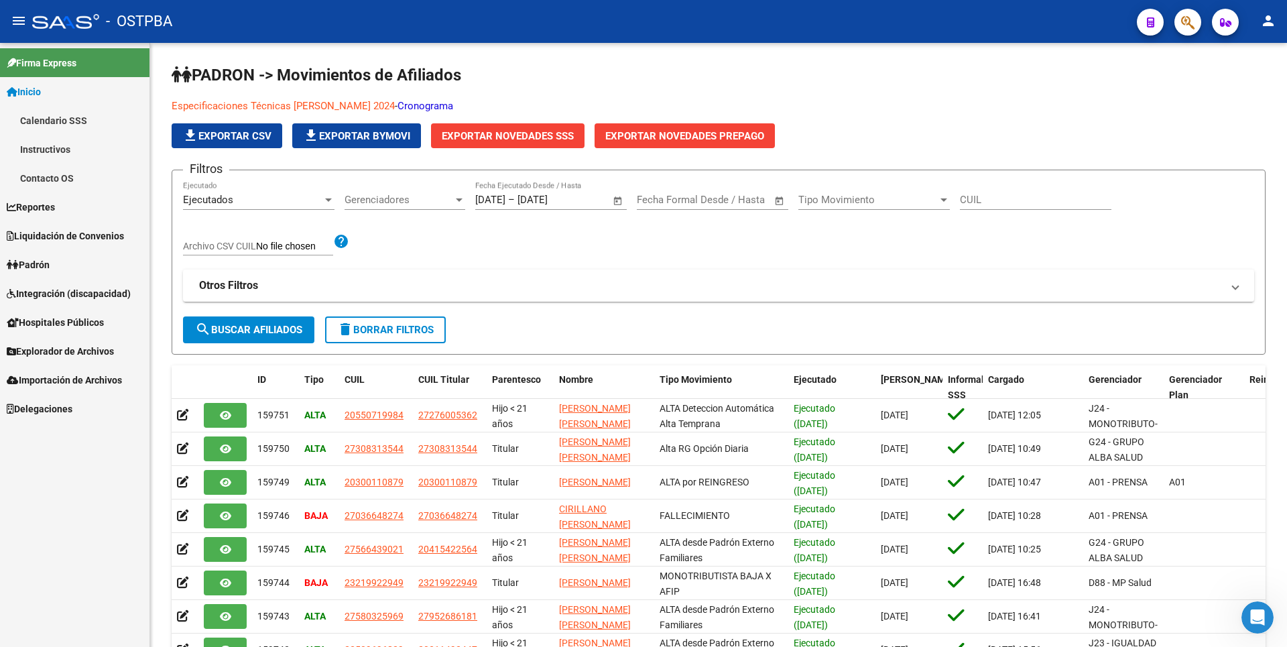
click at [56, 151] on link "Instructivos" at bounding box center [74, 149] width 149 height 29
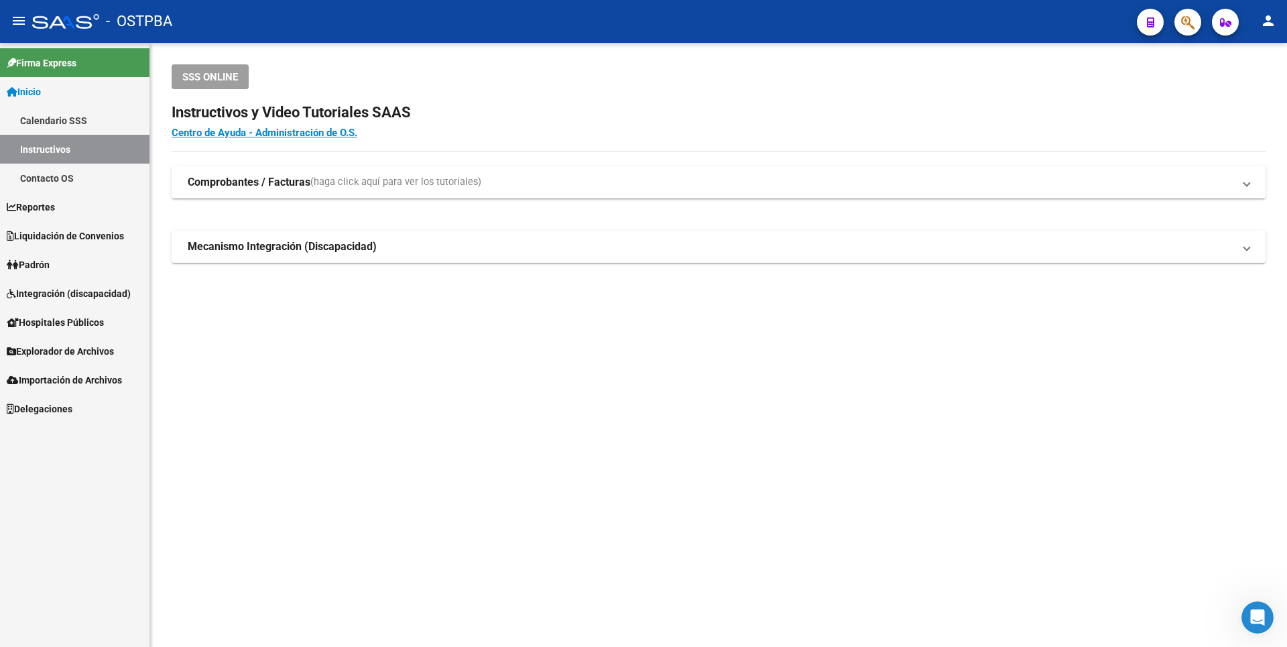
click at [55, 212] on span "Reportes" at bounding box center [31, 207] width 48 height 15
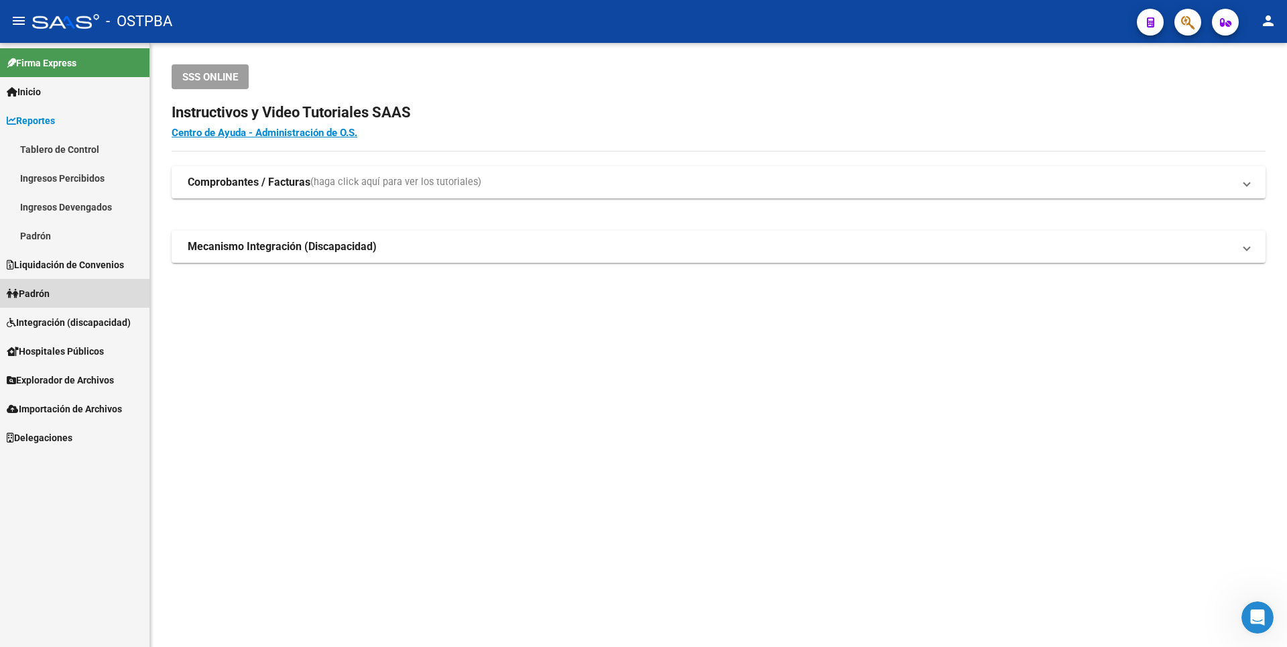
click at [47, 298] on span "Padrón" at bounding box center [28, 293] width 43 height 15
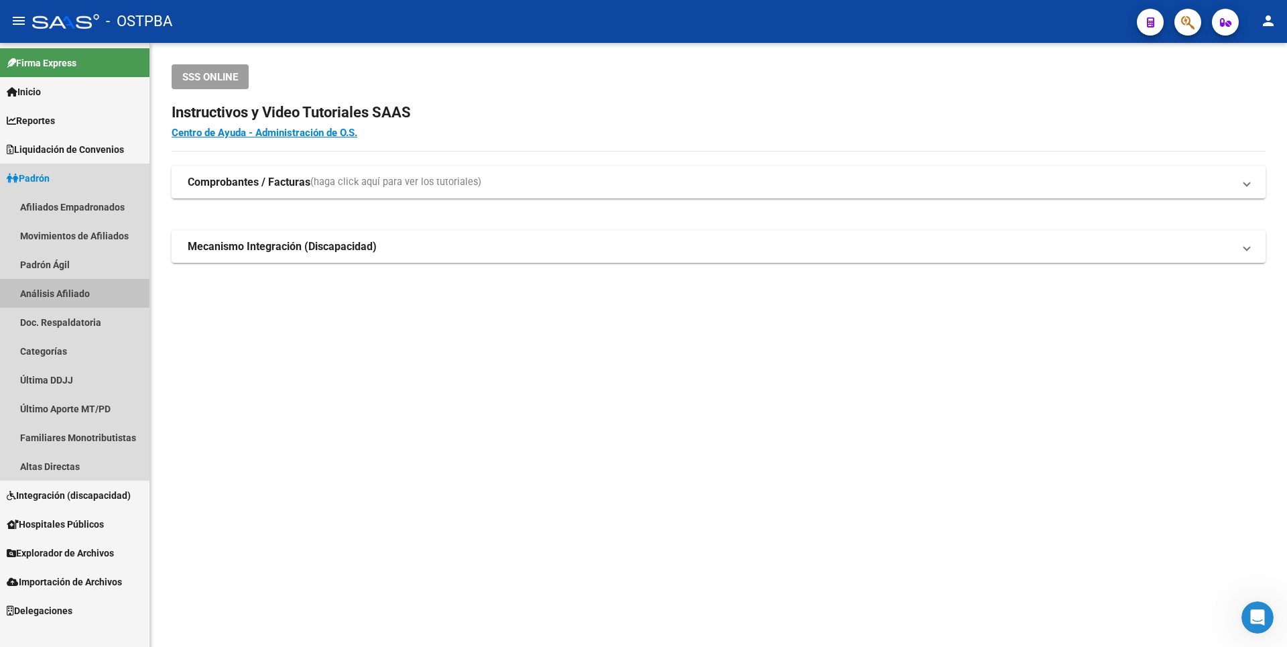
click at [64, 292] on link "Análisis Afiliado" at bounding box center [74, 293] width 149 height 29
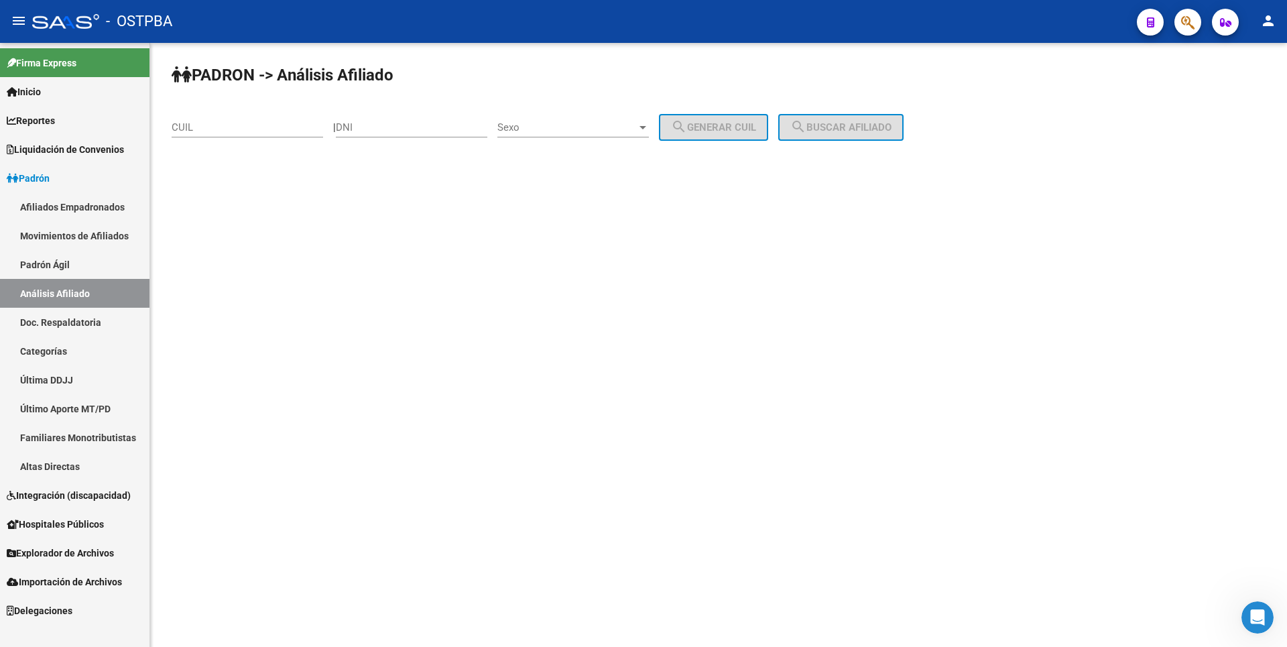
click at [245, 115] on div "CUIL" at bounding box center [247, 123] width 151 height 29
type input "20-21938238-4"
click at [865, 131] on span "search Buscar afiliado" at bounding box center [840, 127] width 101 height 12
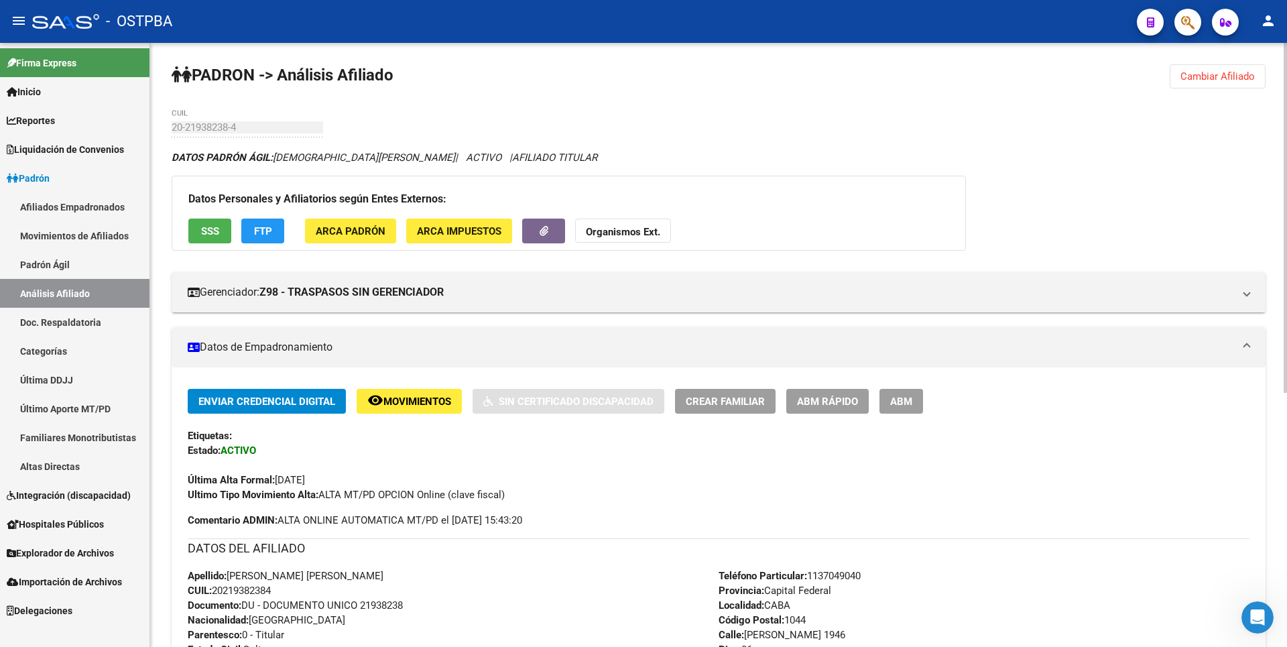
scroll to position [402, 0]
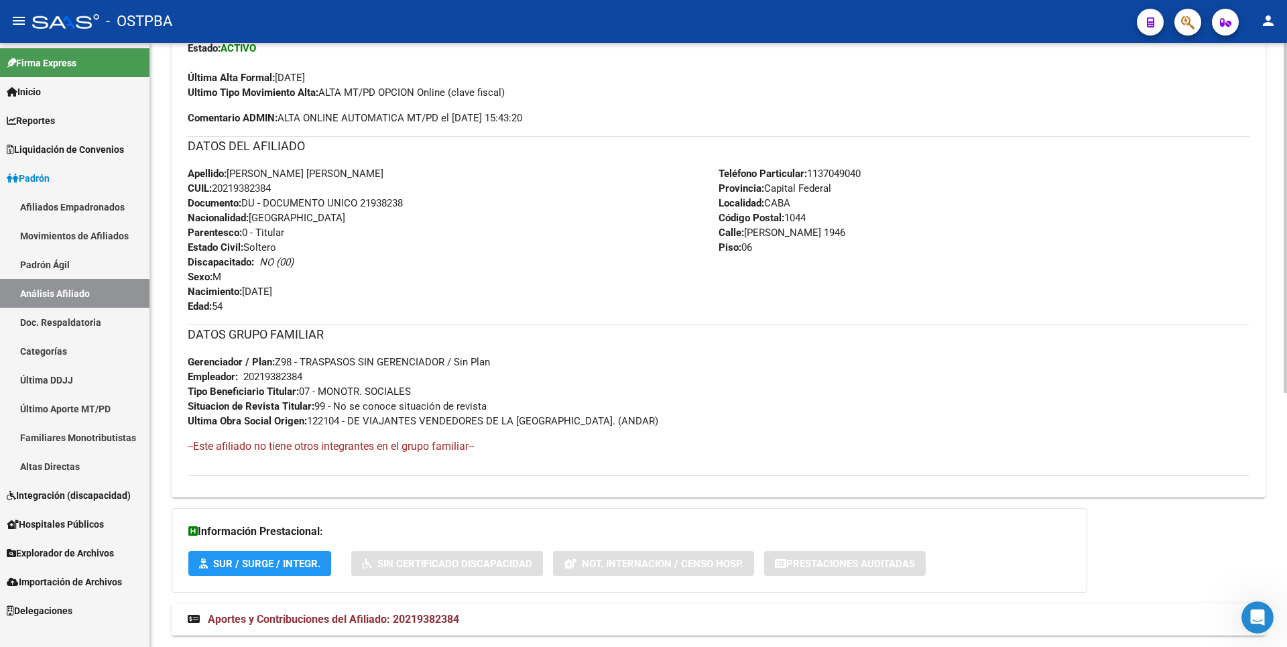
click at [422, 619] on span "Aportes y Contribuciones del Afiliado: 20219382384" at bounding box center [333, 619] width 251 height 13
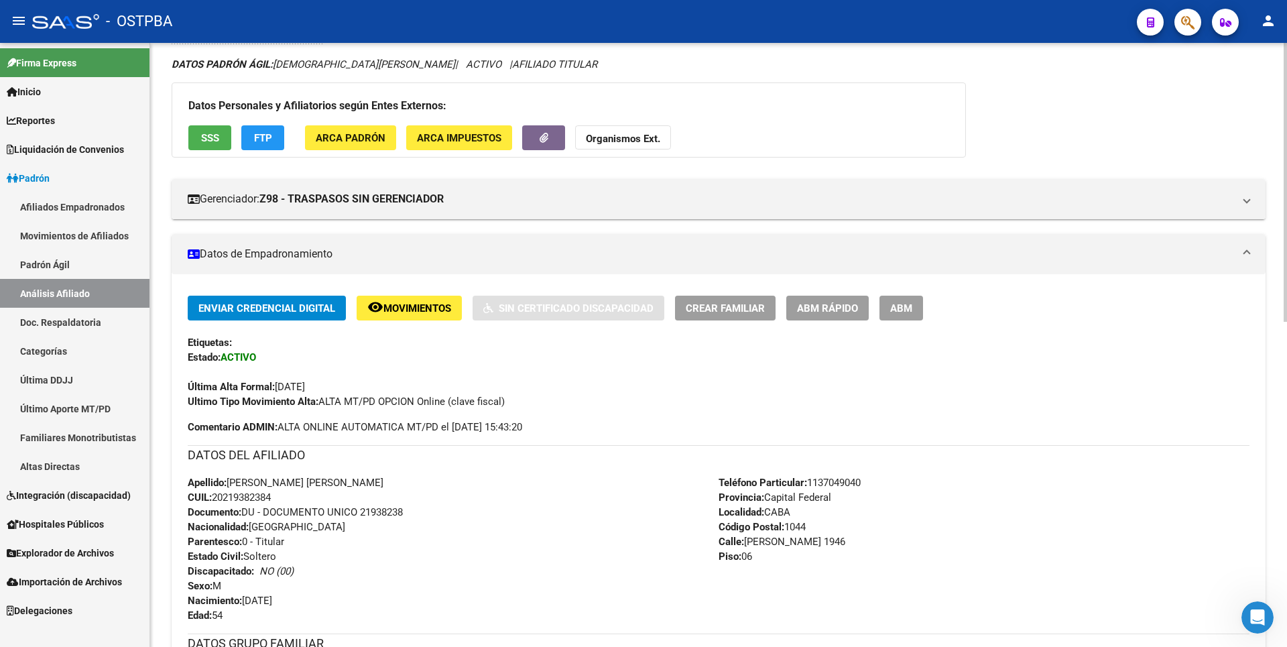
scroll to position [0, 0]
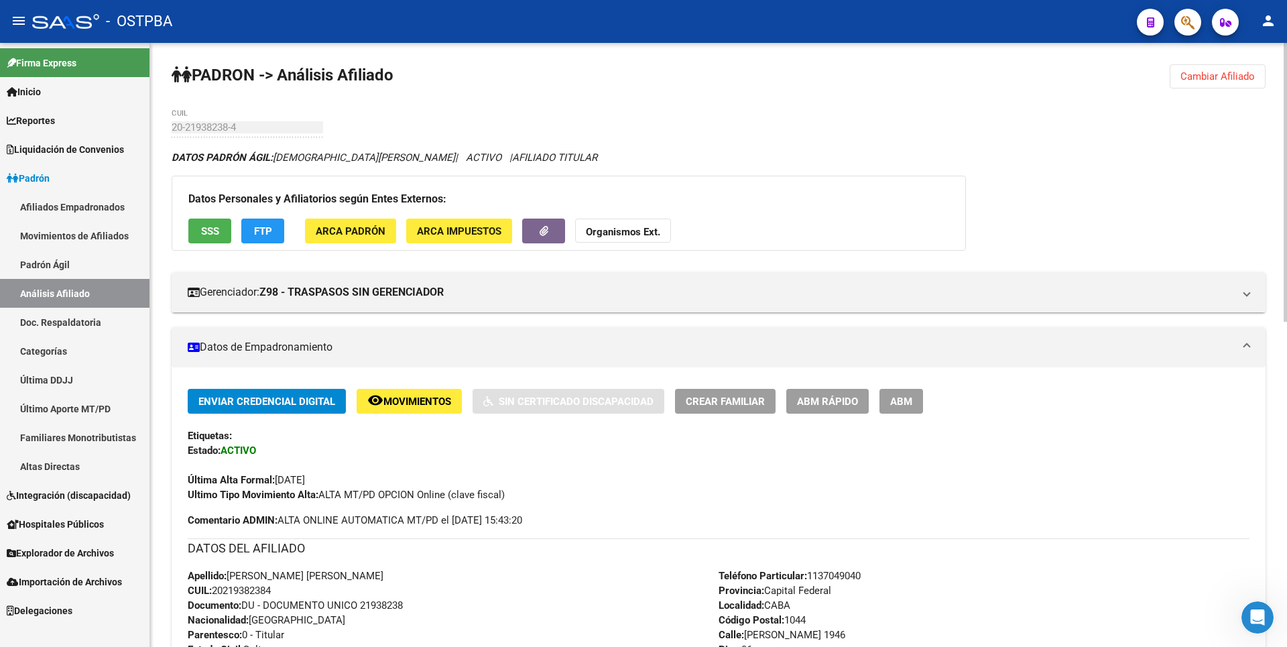
click at [273, 232] on button "FTP" at bounding box center [262, 230] width 43 height 25
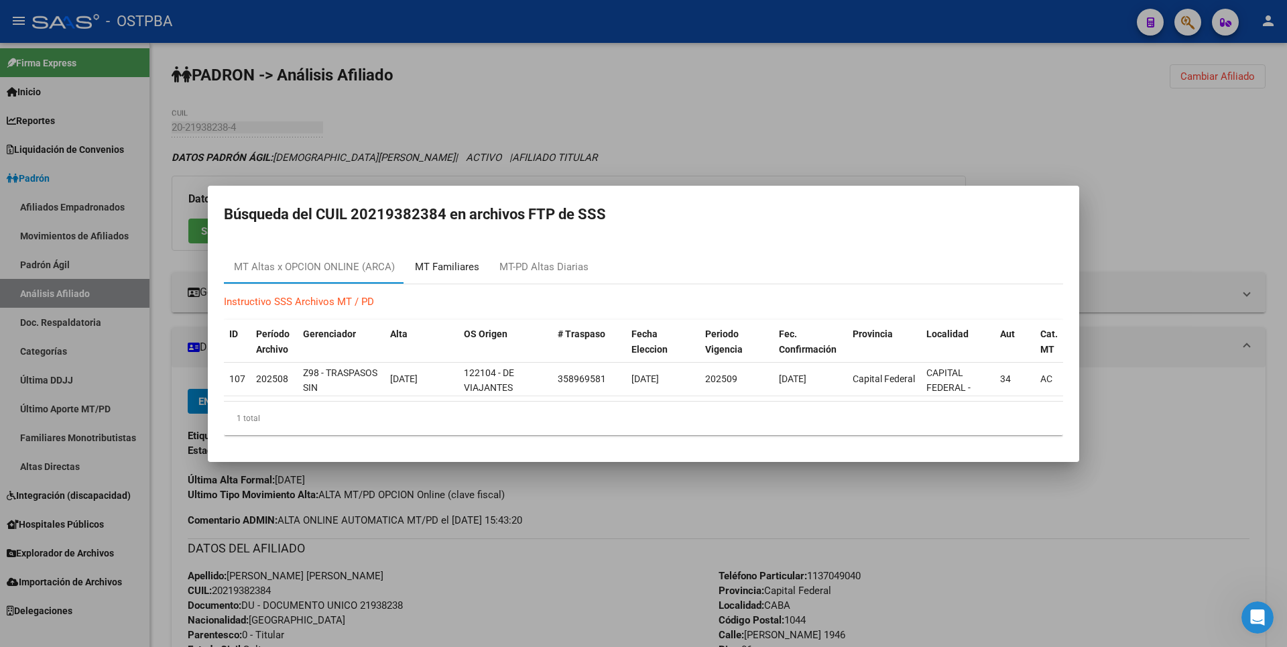
drag, startPoint x: 448, startPoint y: 277, endPoint x: 448, endPoint y: 269, distance: 7.4
click at [448, 276] on div "MT Familiares" at bounding box center [447, 267] width 84 height 32
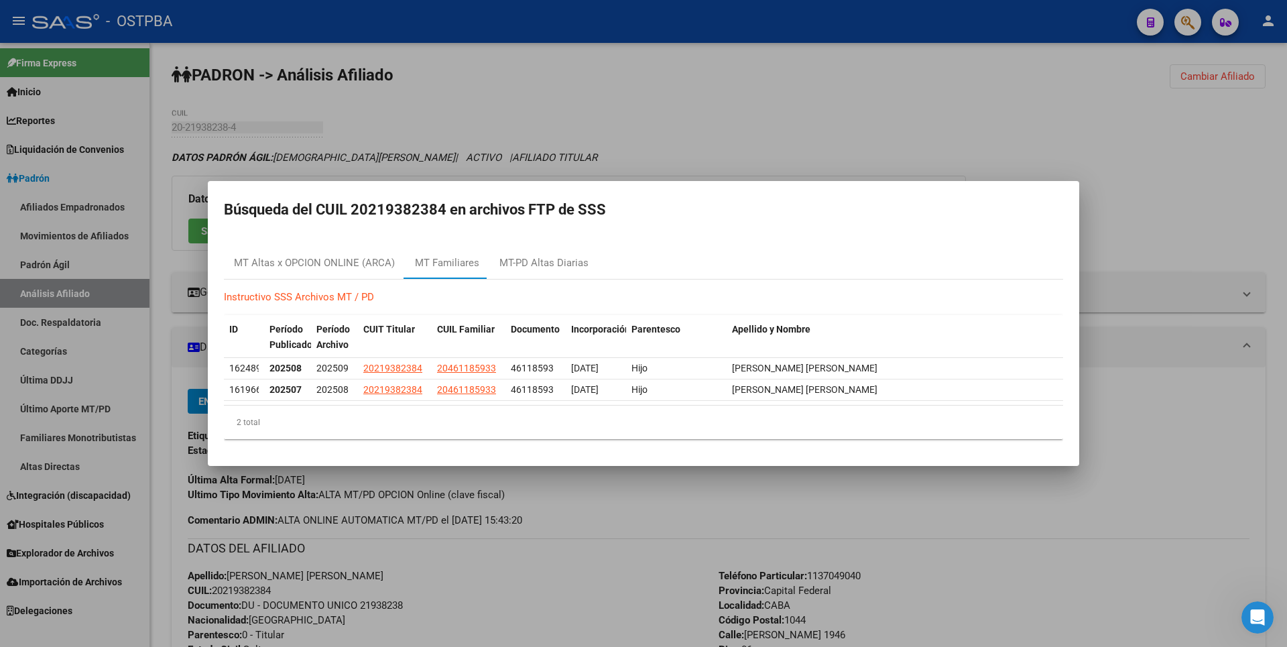
click at [893, 113] on div at bounding box center [643, 323] width 1287 height 647
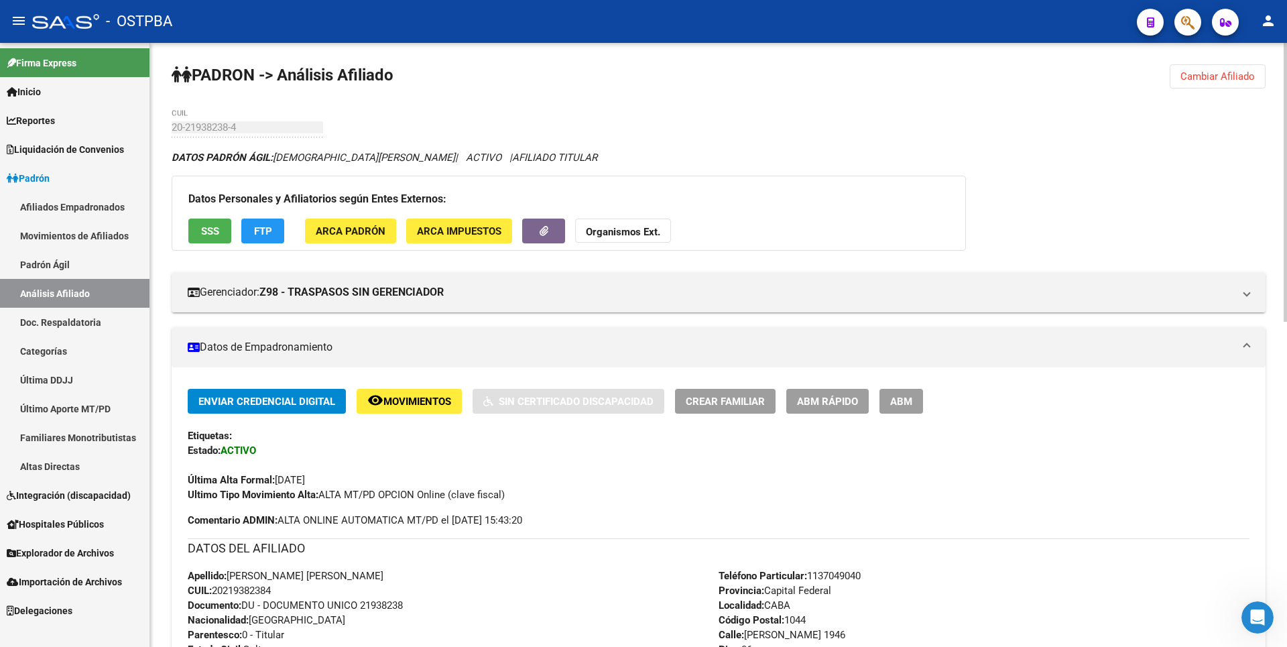
click at [269, 228] on span "FTP" at bounding box center [263, 231] width 18 height 12
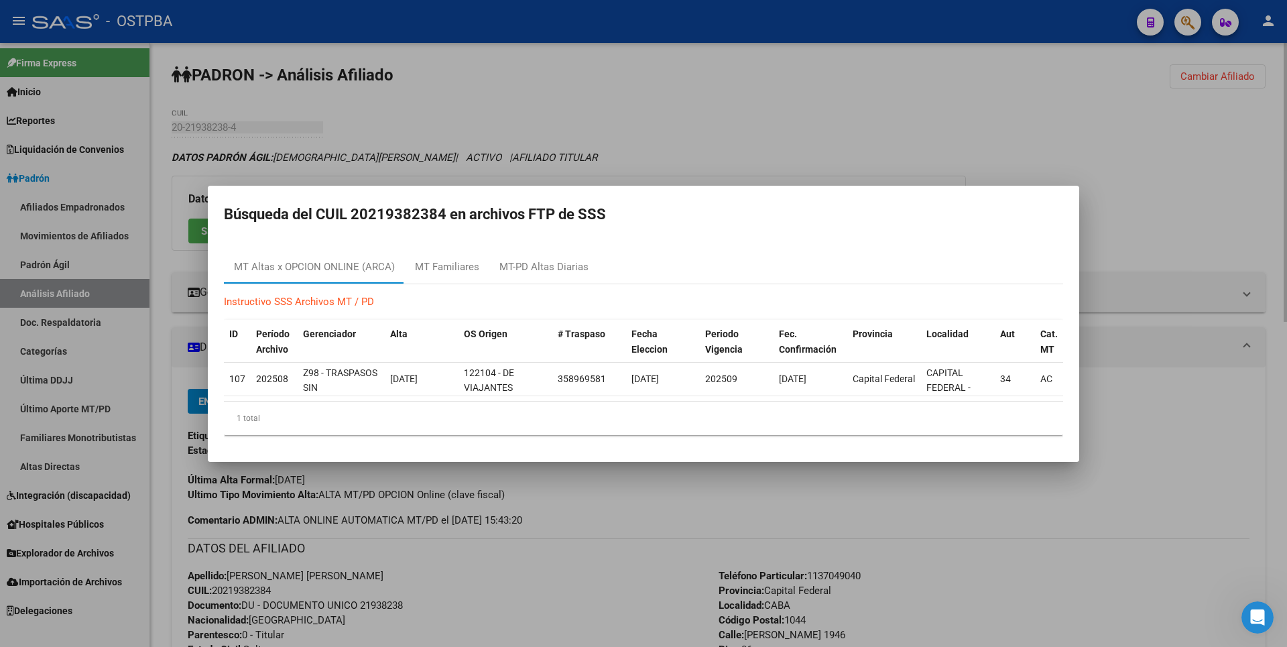
drag, startPoint x: 716, startPoint y: 105, endPoint x: 728, endPoint y: 80, distance: 27.6
click at [720, 95] on div at bounding box center [643, 323] width 1287 height 647
